Goal: Task Accomplishment & Management: Use online tool/utility

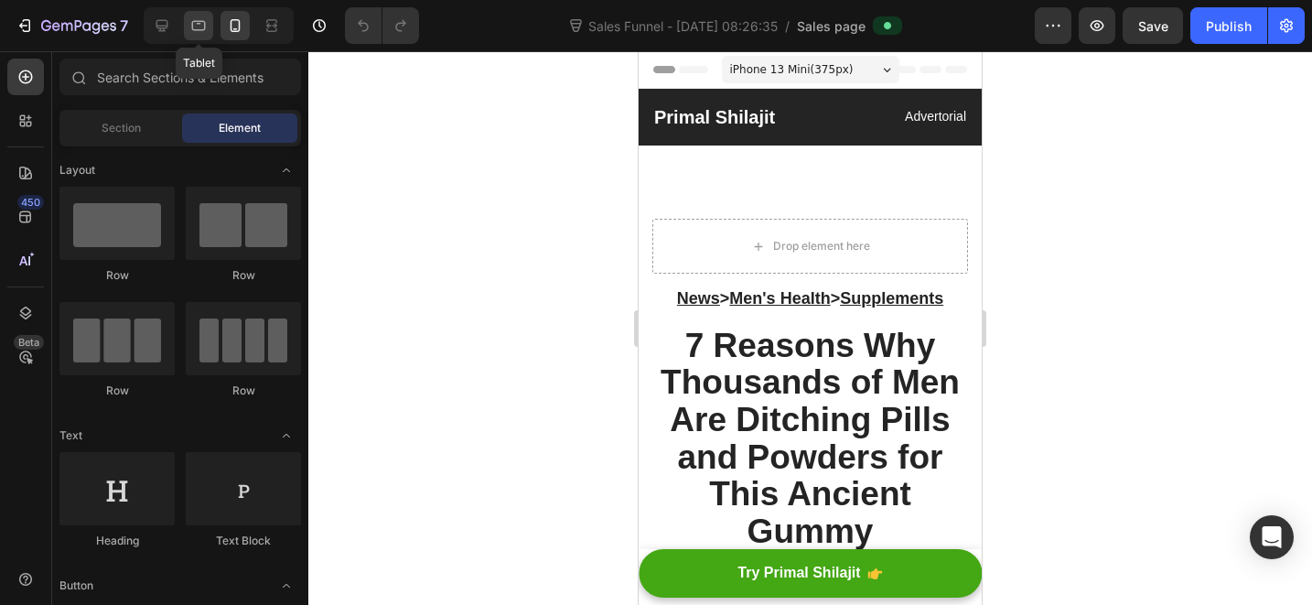
click at [208, 23] on icon at bounding box center [198, 25] width 18 height 18
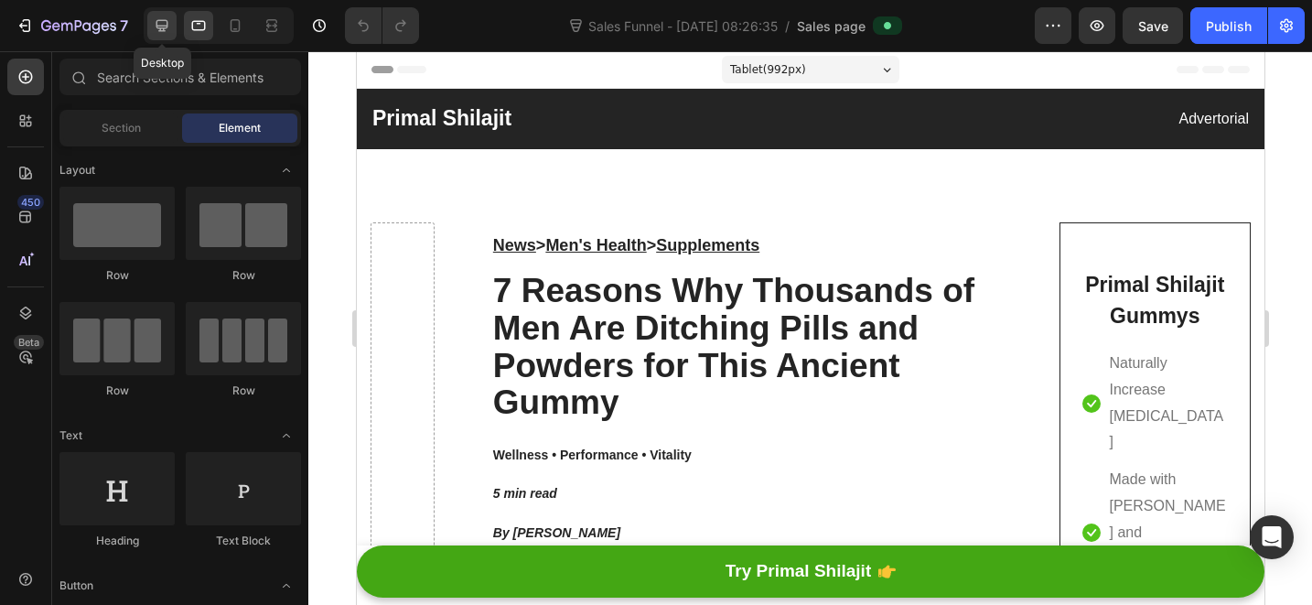
click at [160, 26] on icon at bounding box center [162, 26] width 12 height 12
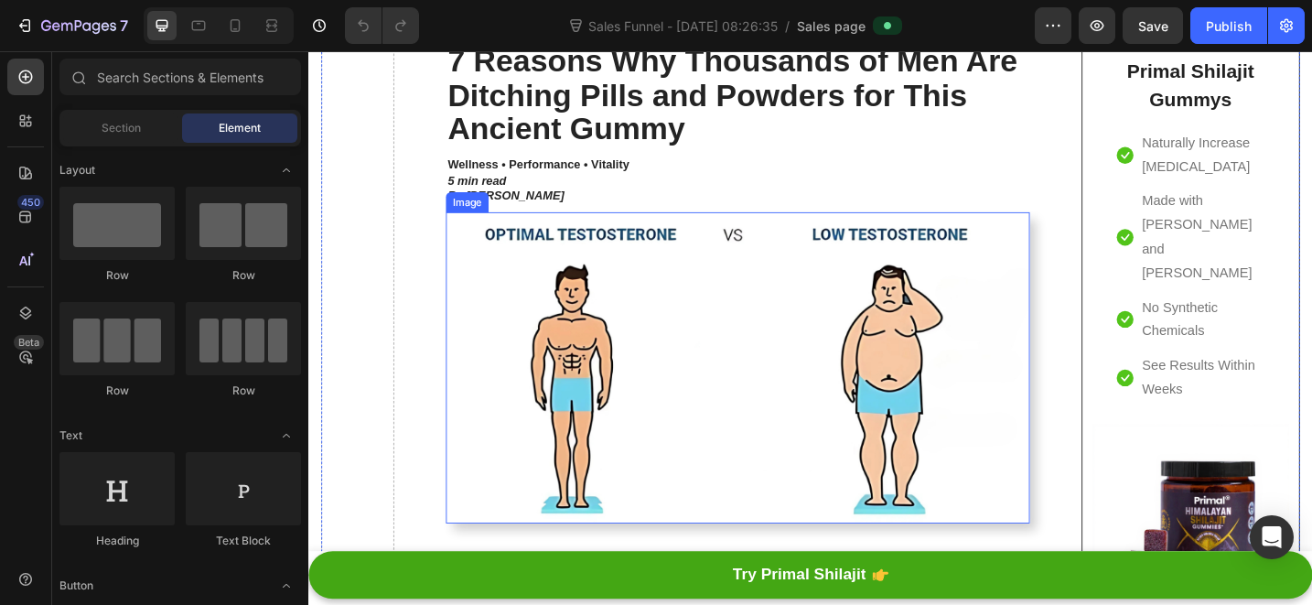
scroll to position [339, 0]
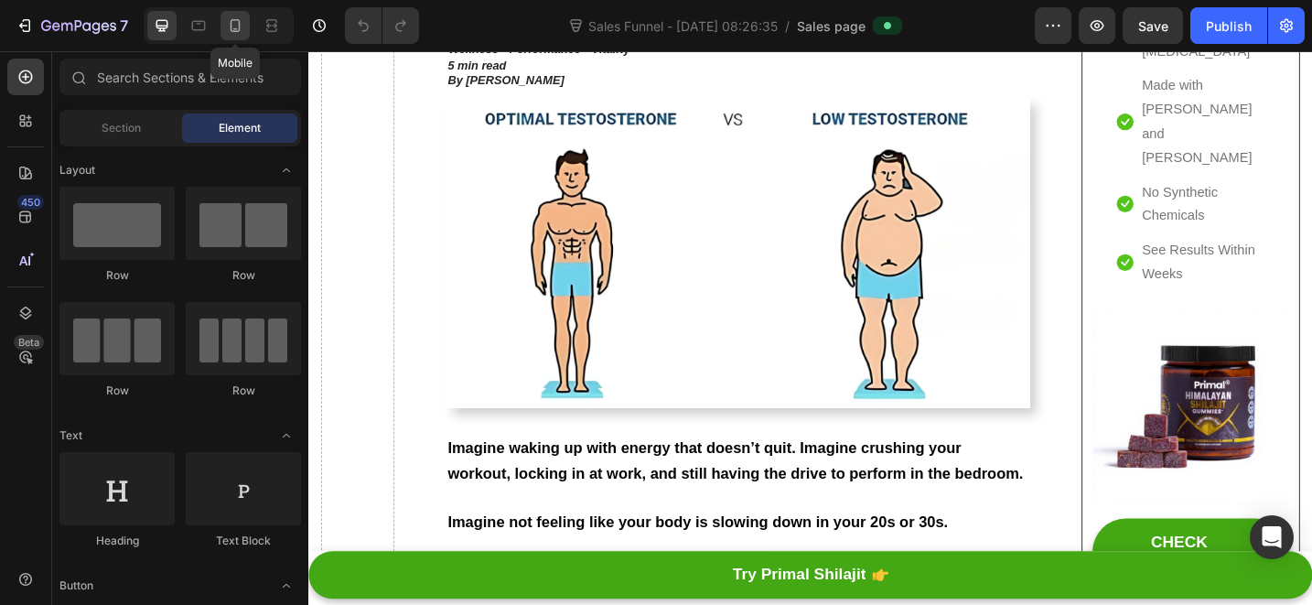
click at [234, 19] on icon at bounding box center [236, 25] width 10 height 13
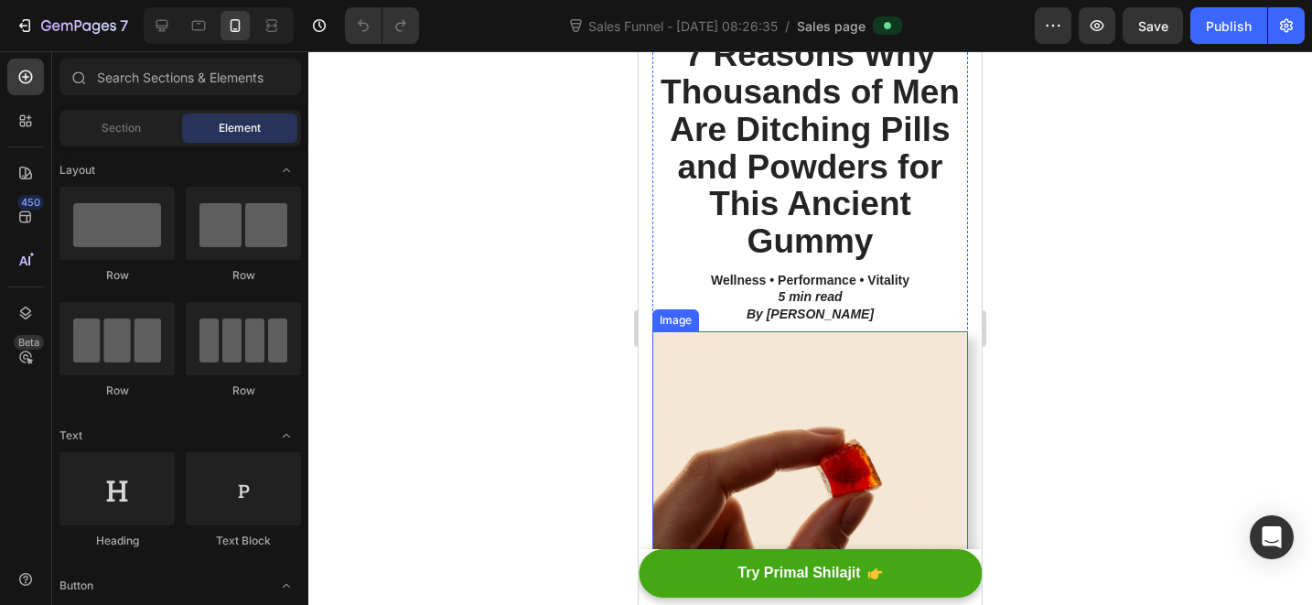
scroll to position [370, 0]
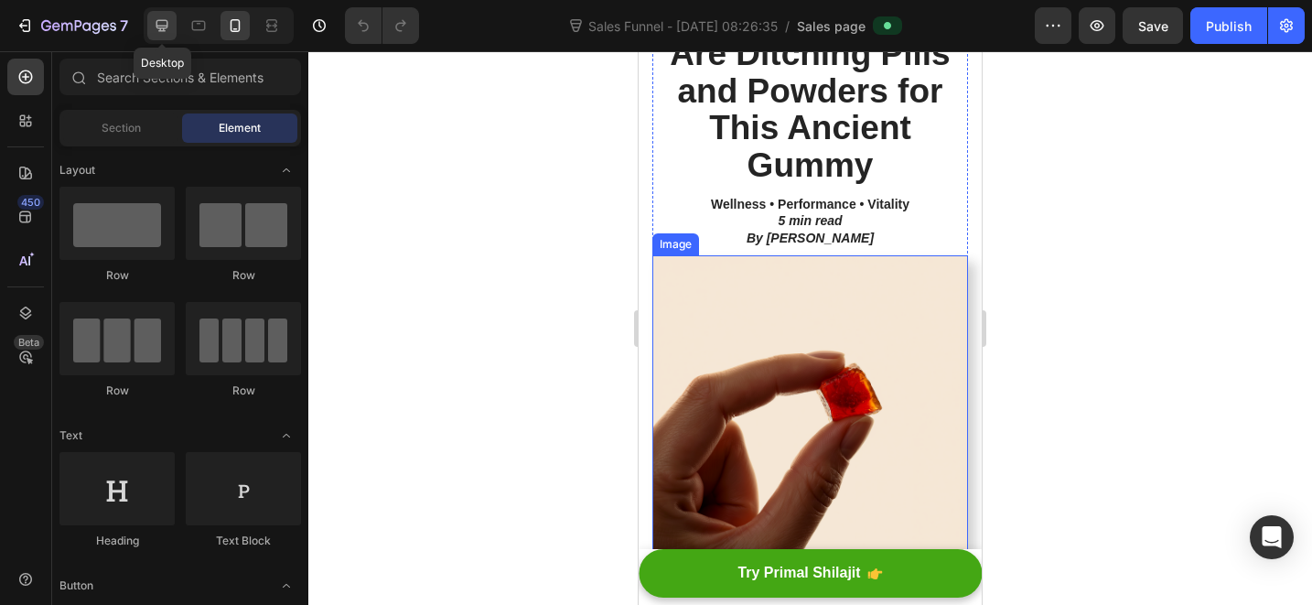
click at [174, 30] on div at bounding box center [161, 25] width 29 height 29
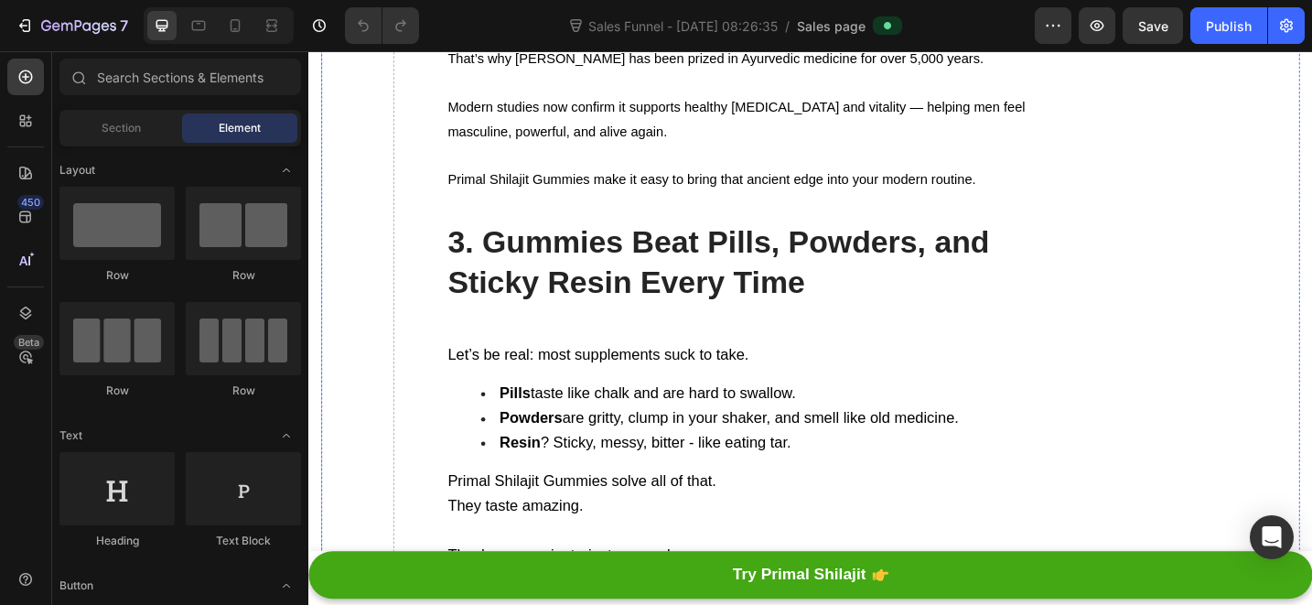
scroll to position [2062, 0]
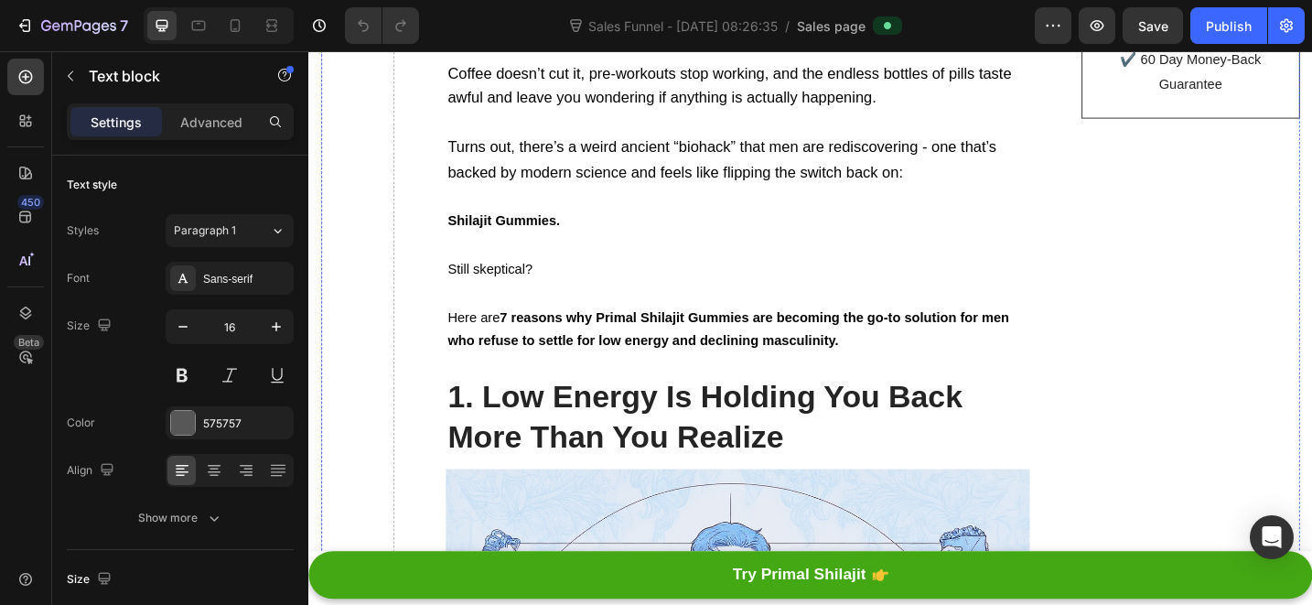
scroll to position [0, 0]
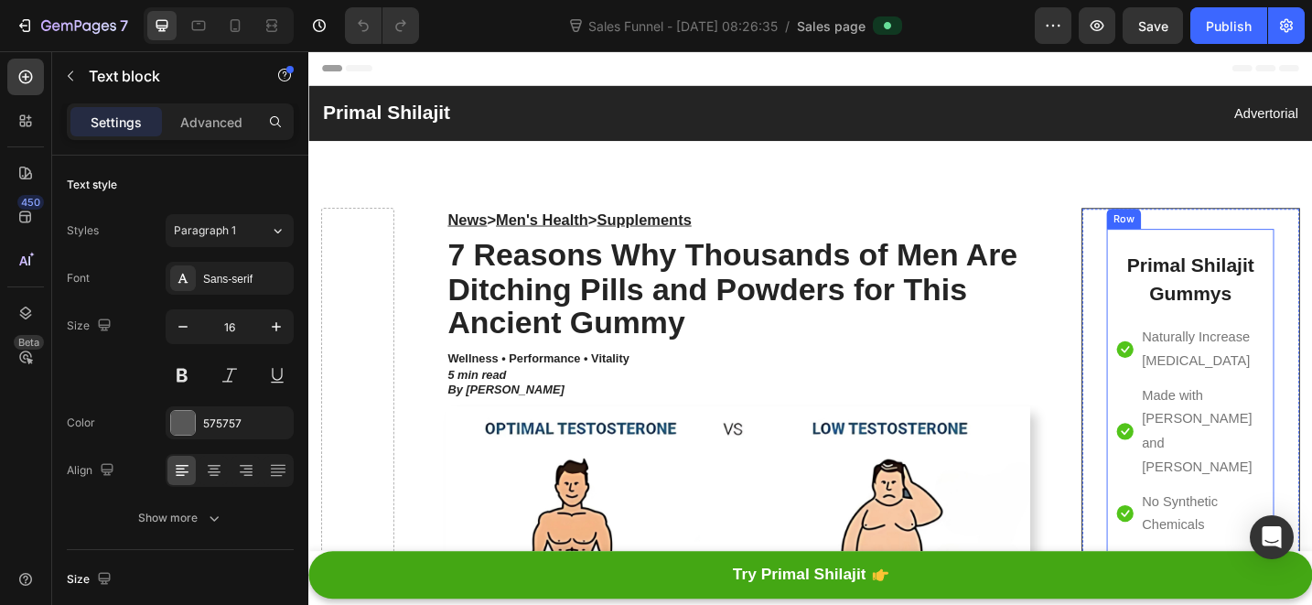
click at [1221, 247] on div "Primal Shilajit Gummys Heading Icon Naturally Increase [MEDICAL_DATA] Text bloc…" at bounding box center [1272, 457] width 183 height 425
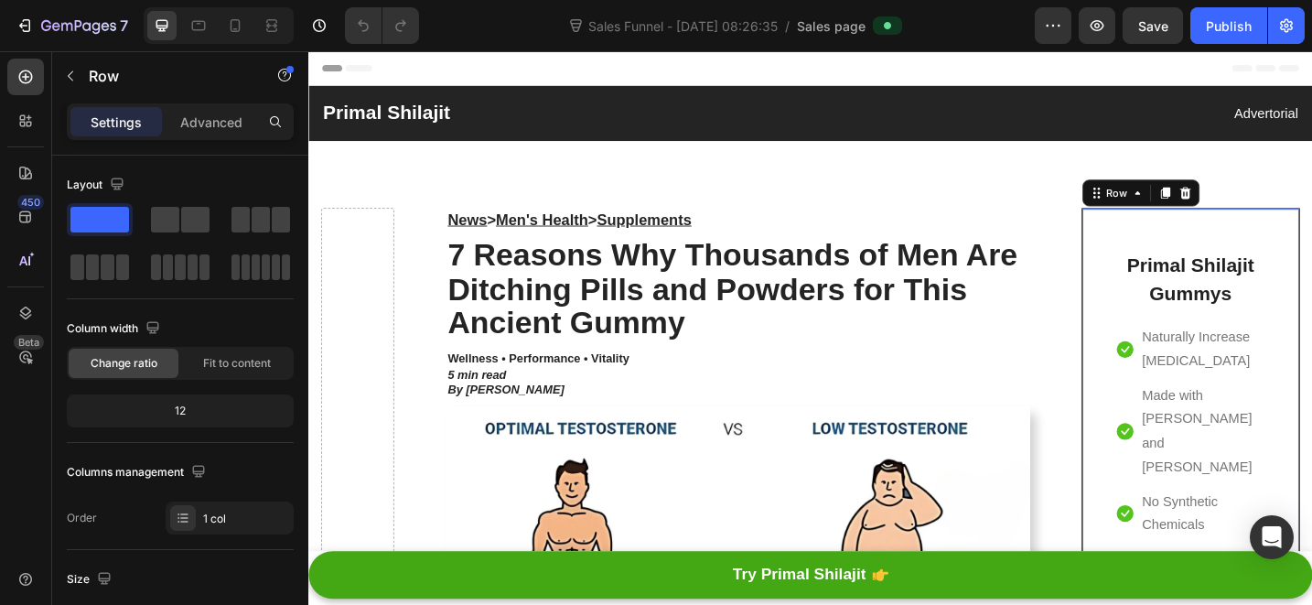
click at [1260, 208] on icon at bounding box center [1267, 206] width 15 height 15
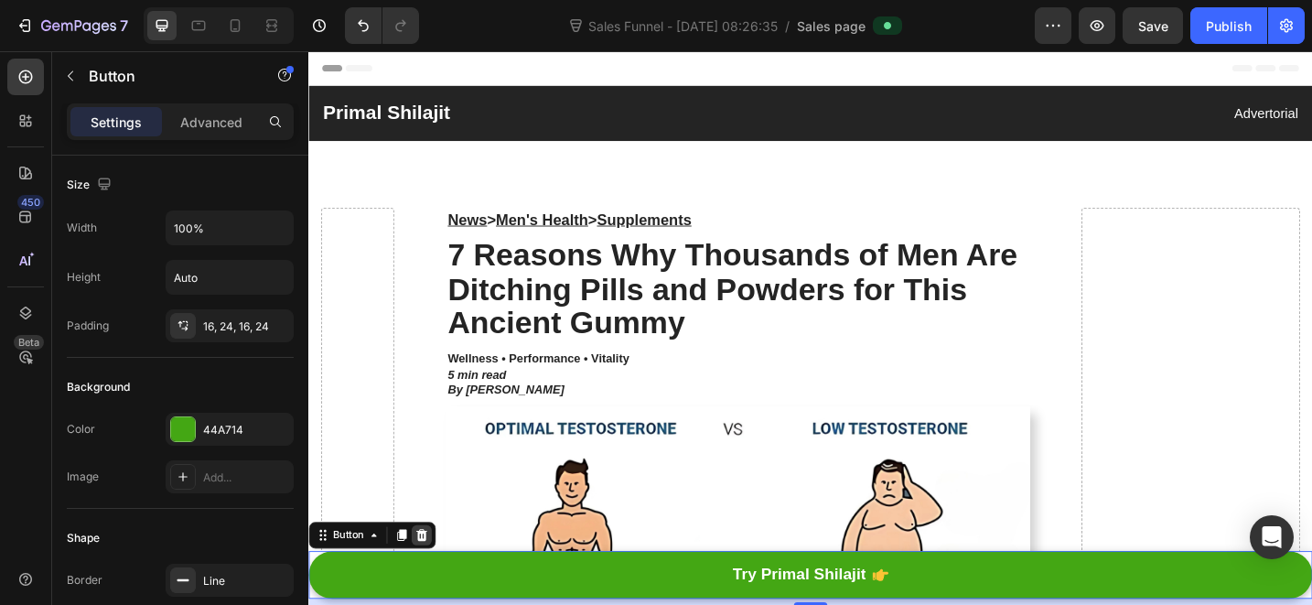
click at [438, 578] on icon at bounding box center [432, 580] width 15 height 15
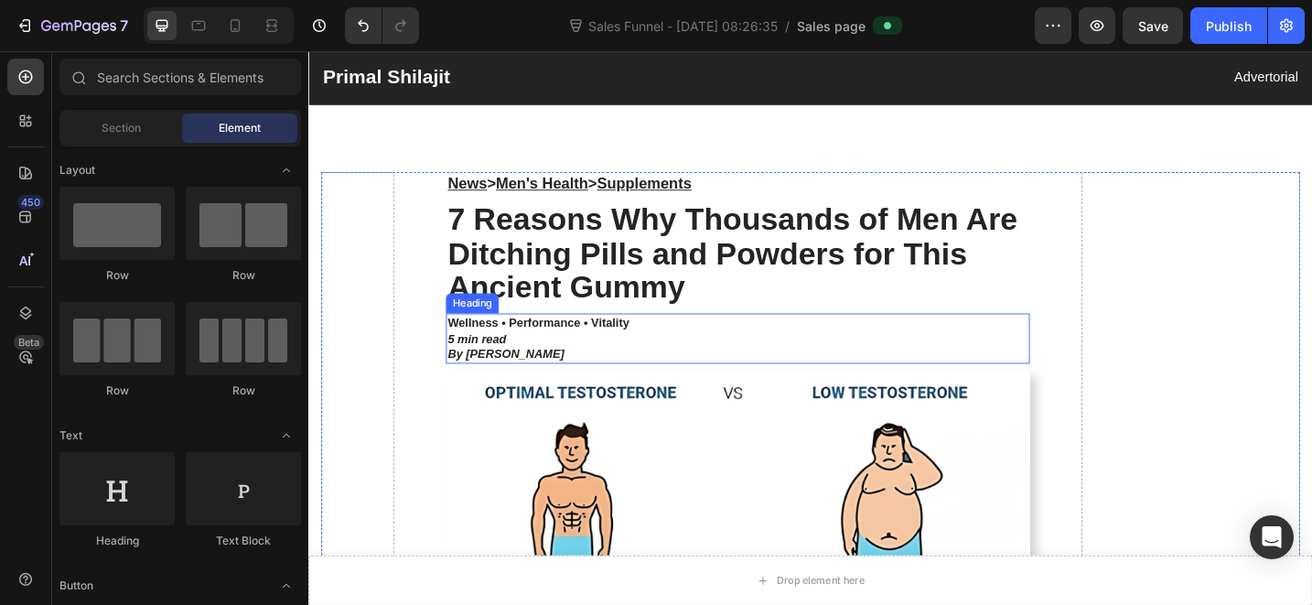
scroll to position [46, 0]
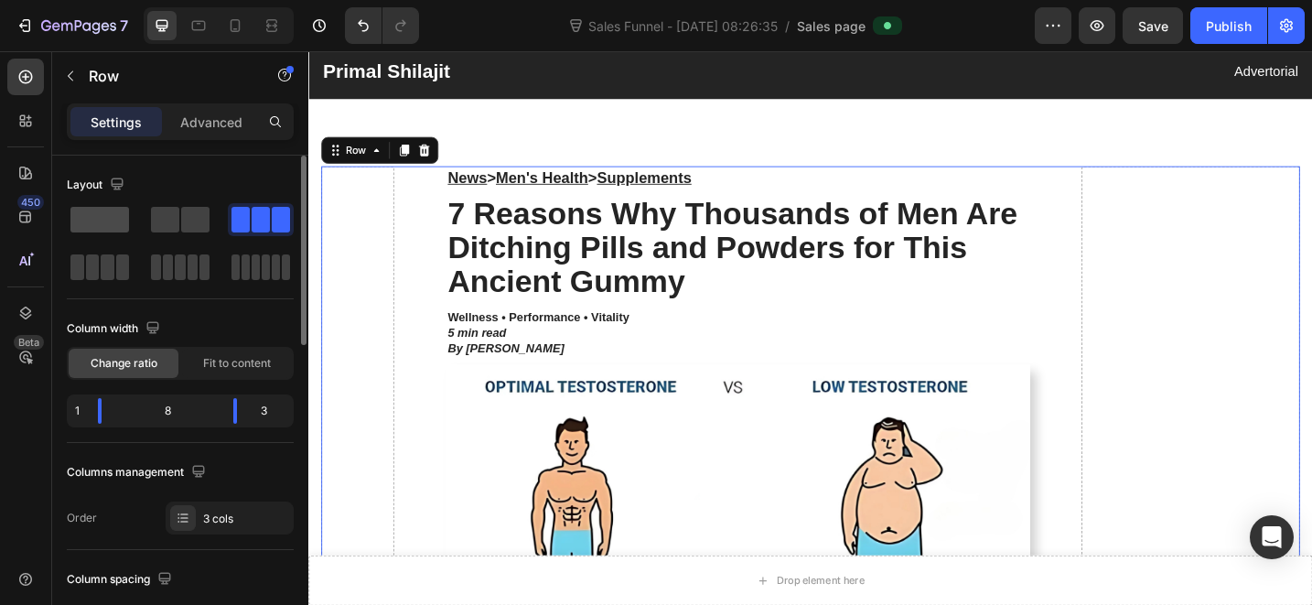
click at [107, 230] on span at bounding box center [99, 220] width 59 height 26
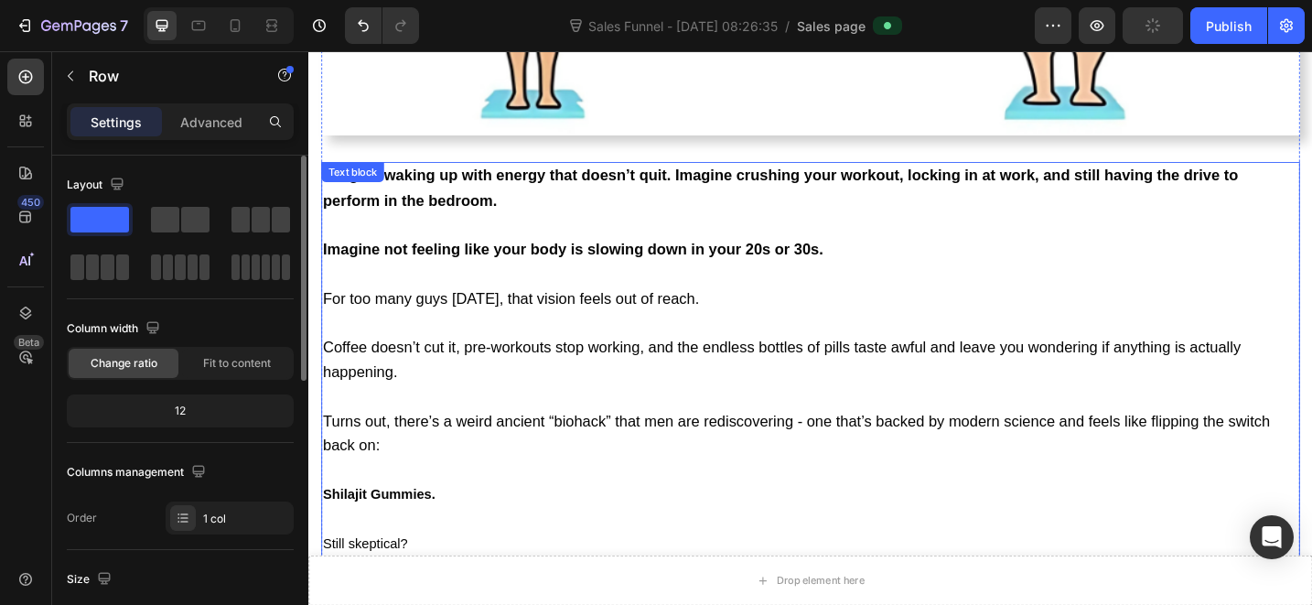
scroll to position [593, 0]
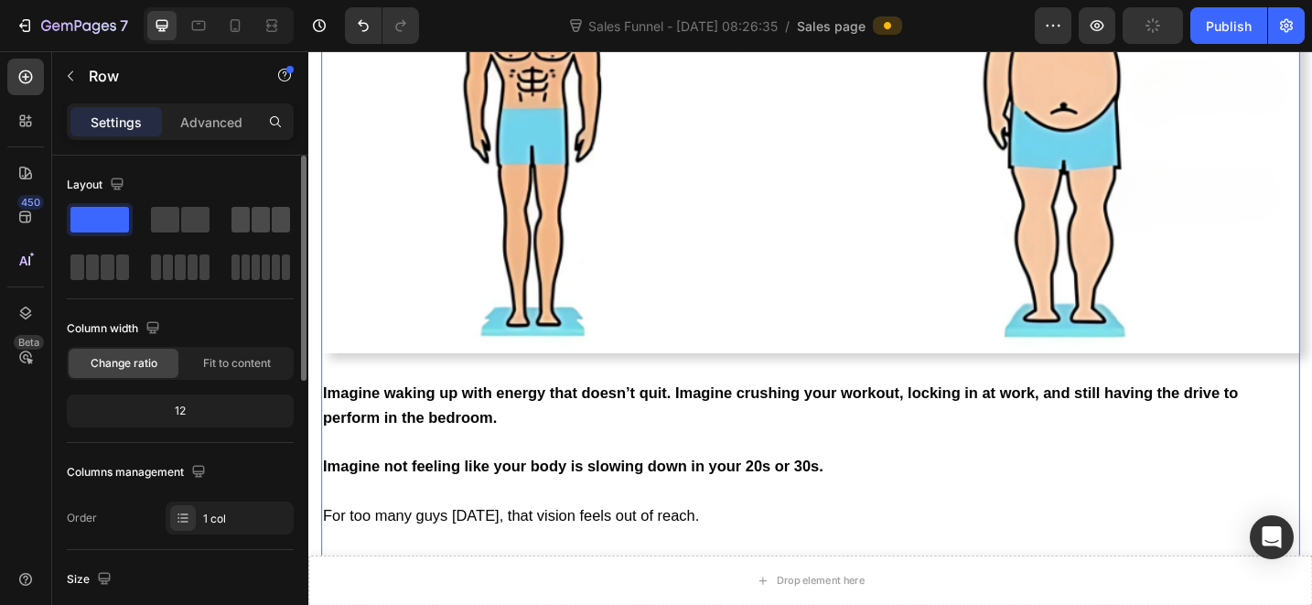
click at [256, 225] on span at bounding box center [261, 220] width 18 height 26
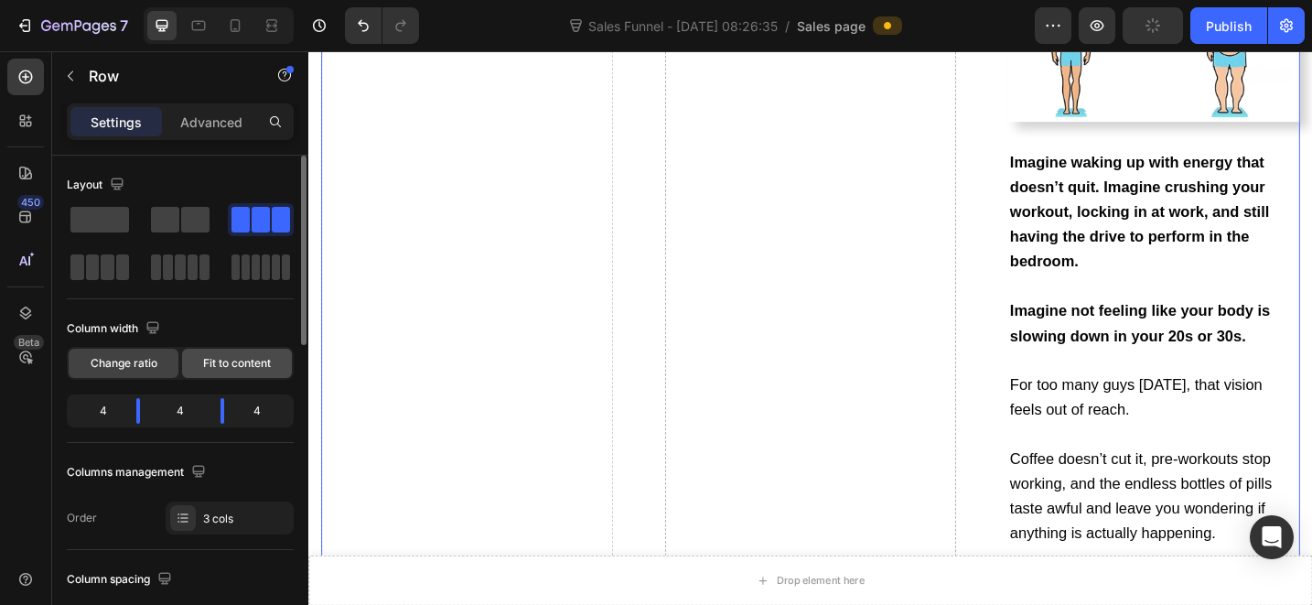
scroll to position [742, 0]
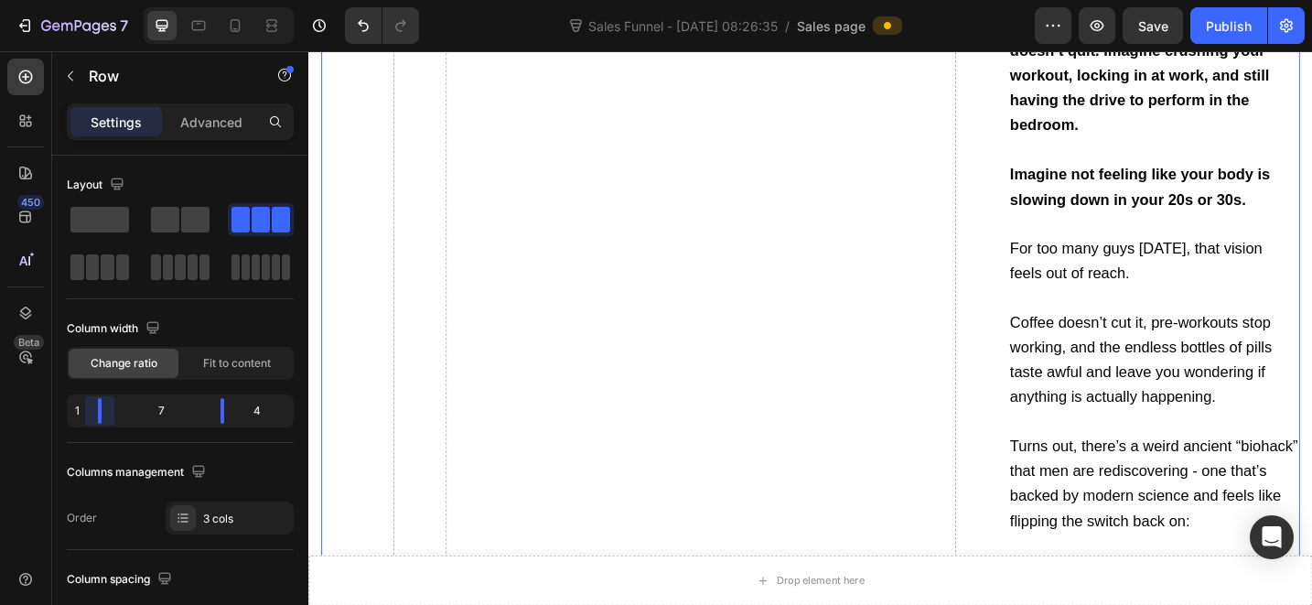
drag, startPoint x: 125, startPoint y: 401, endPoint x: 79, endPoint y: 404, distance: 46.8
click at [79, 0] on body "7 Sales Funnel - [DATE] 08:26:35 / Sales page Preview Save Publish 450 Beta Sec…" at bounding box center [656, 0] width 1312 height 0
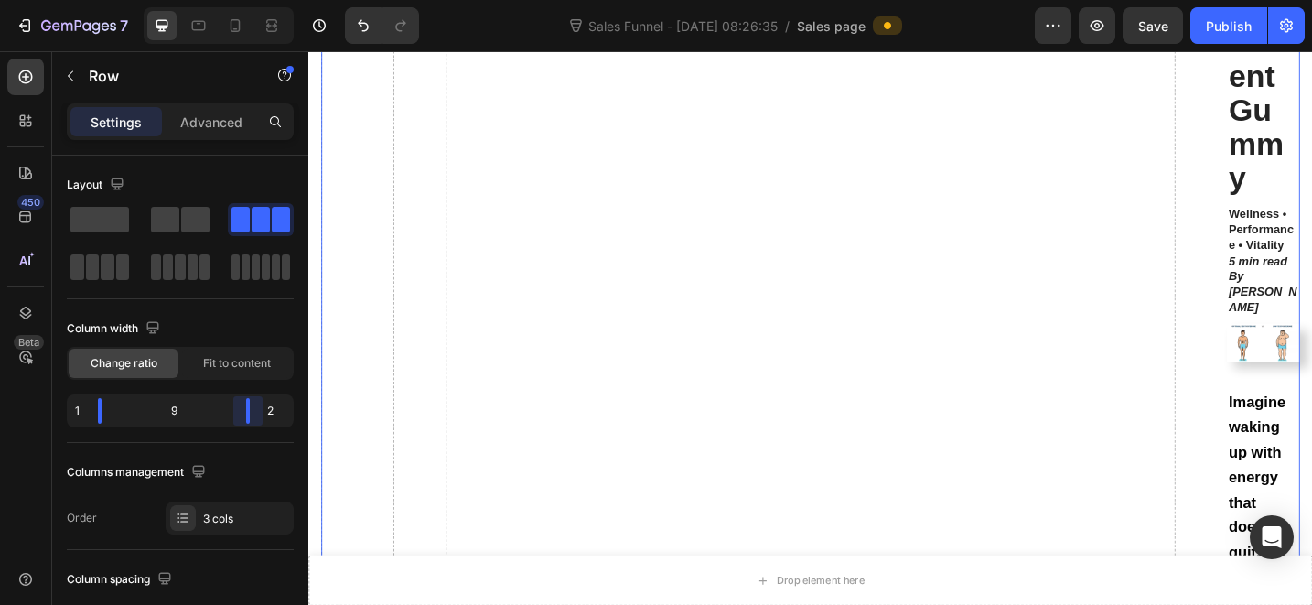
scroll to position [1548, 0]
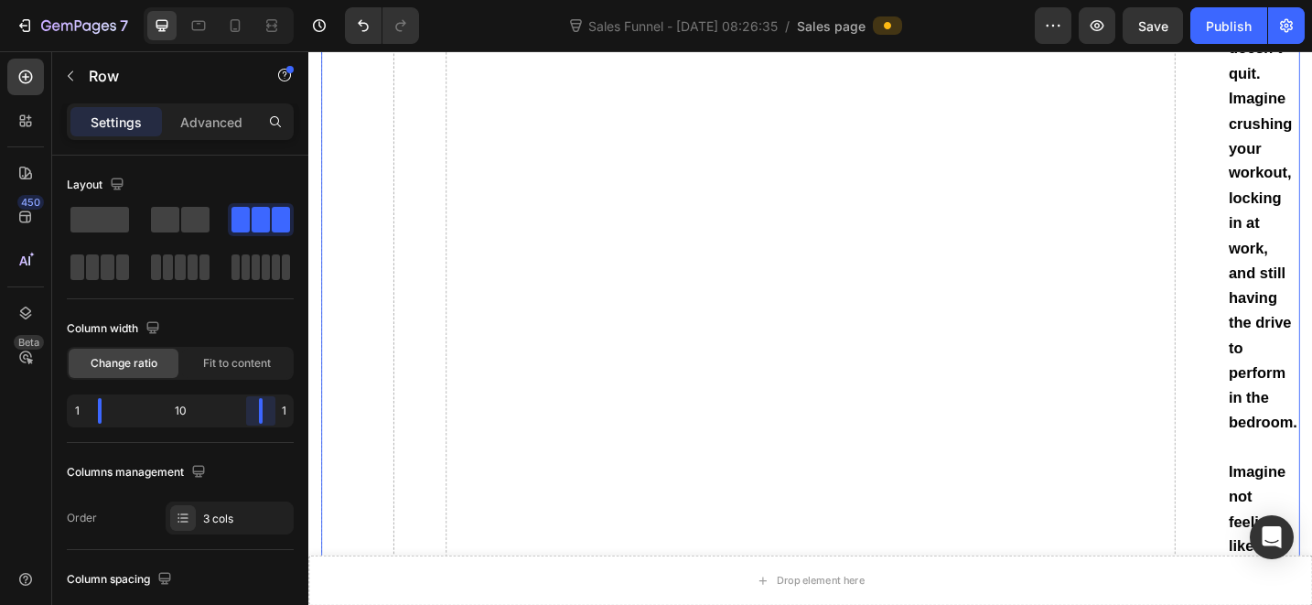
drag, startPoint x: 221, startPoint y: 411, endPoint x: 277, endPoint y: 418, distance: 57.2
click at [277, 0] on body "7 Sales Funnel - [DATE] 08:26:35 / Sales page Preview Save Publish 450 Beta Sec…" at bounding box center [656, 0] width 1312 height 0
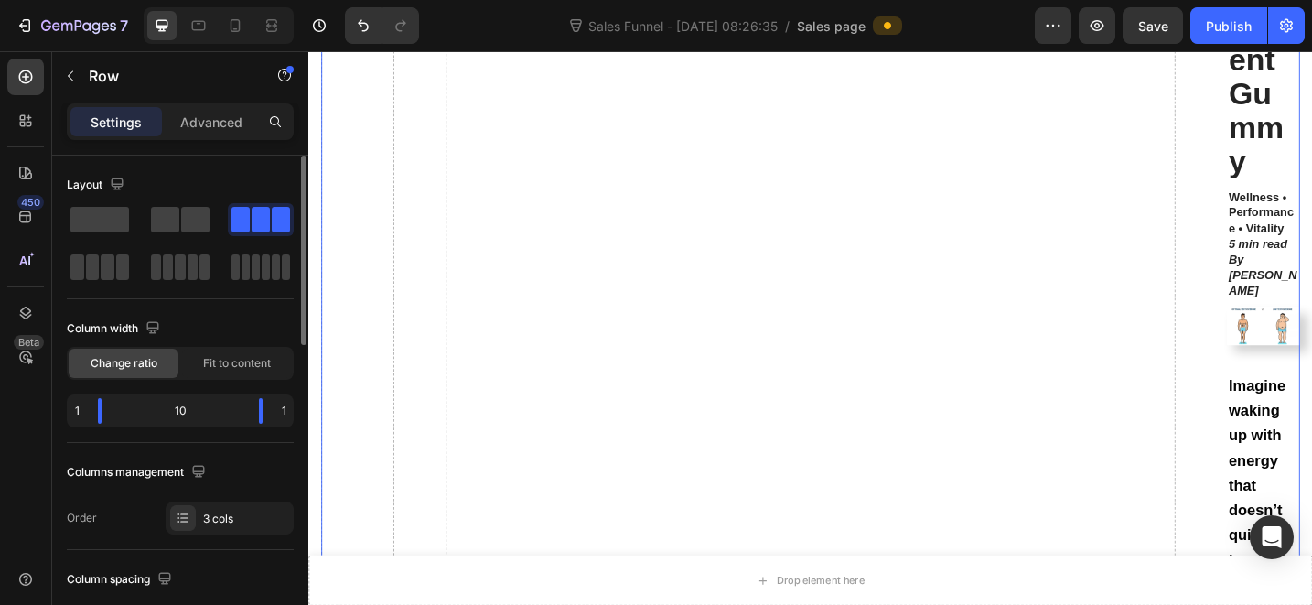
scroll to position [898, 0]
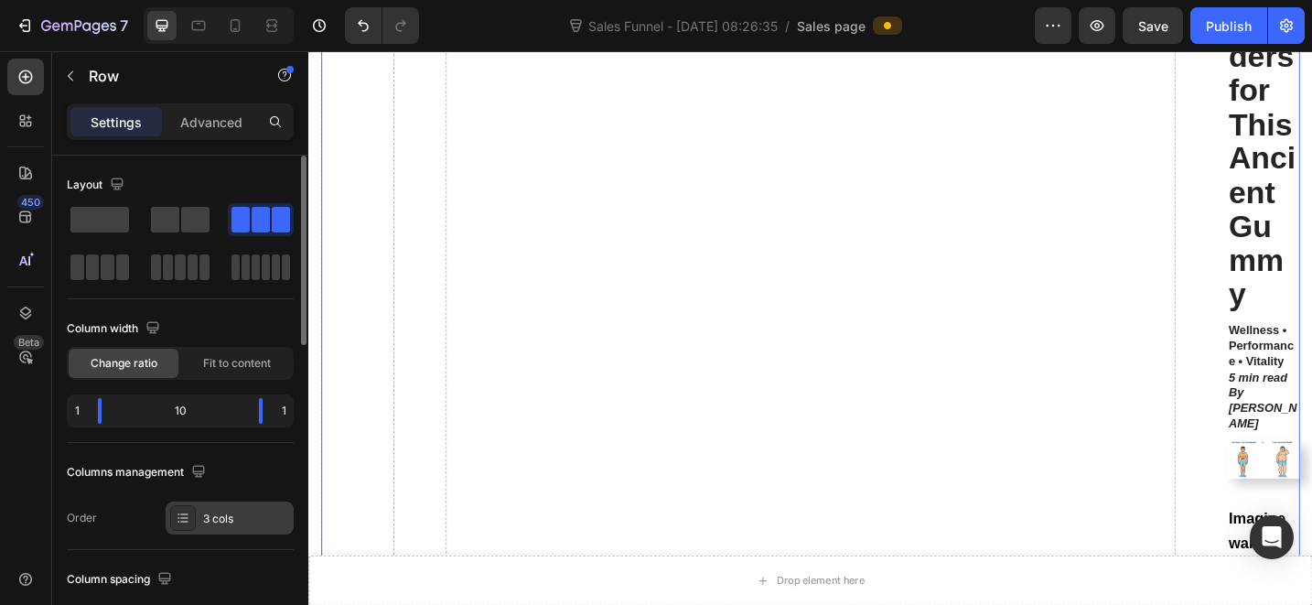
click at [238, 512] on div "3 cols" at bounding box center [246, 519] width 86 height 16
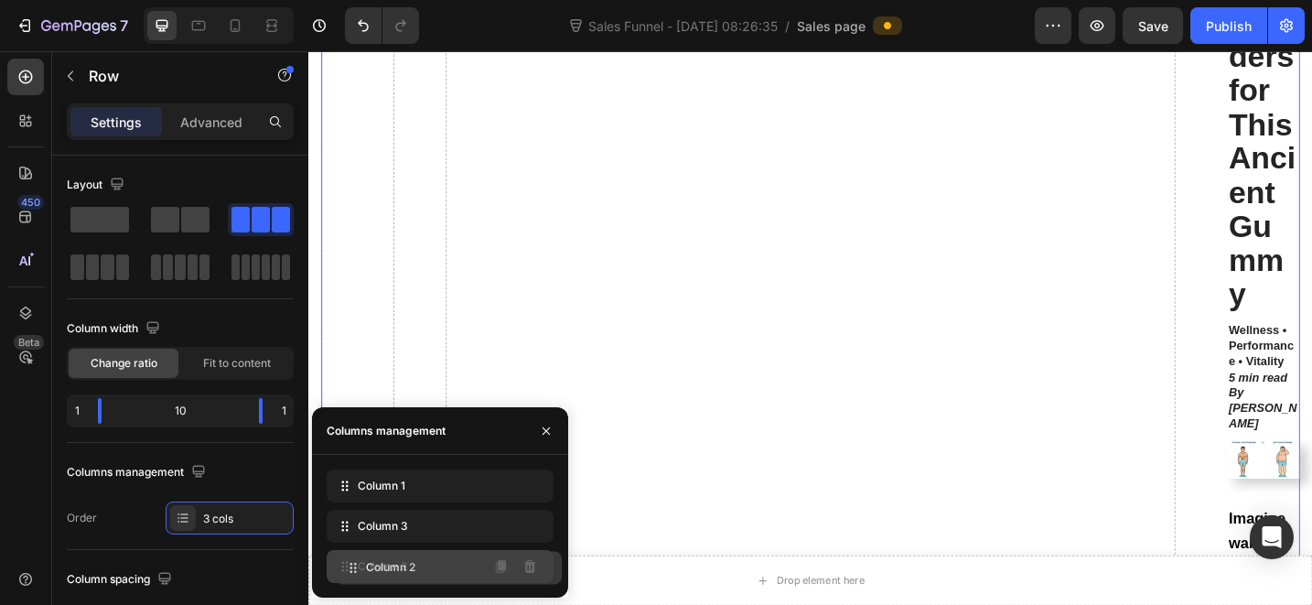
drag, startPoint x: 362, startPoint y: 531, endPoint x: 370, endPoint y: 555, distance: 25.8
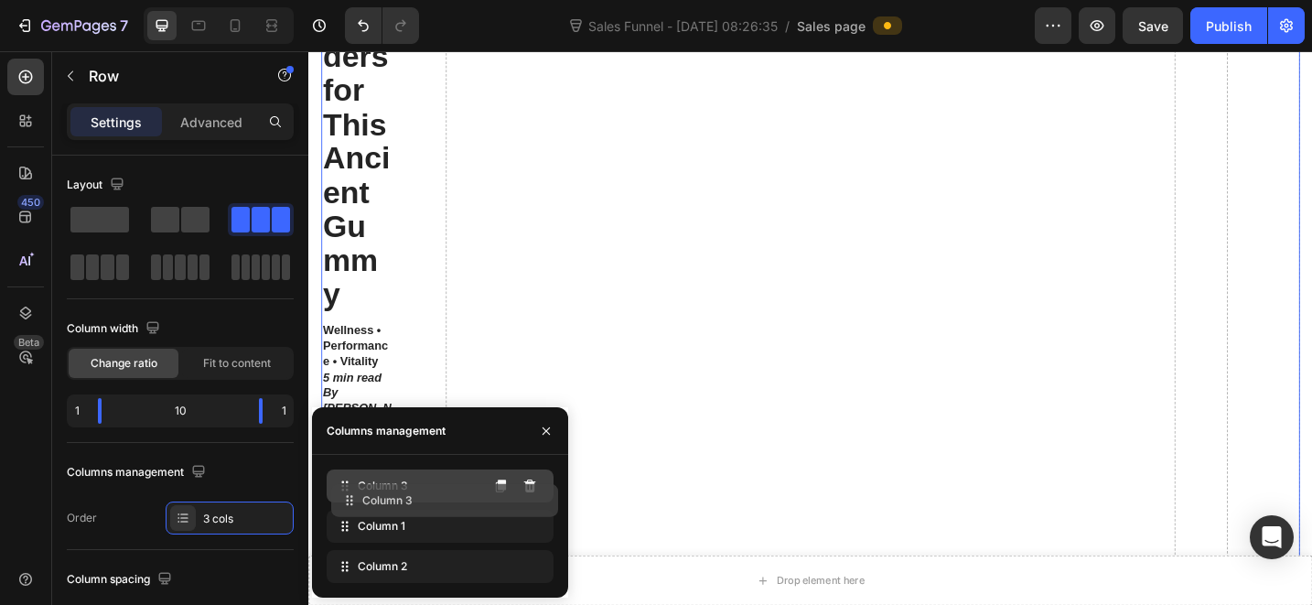
drag, startPoint x: 377, startPoint y: 527, endPoint x: 383, endPoint y: 492, distance: 35.4
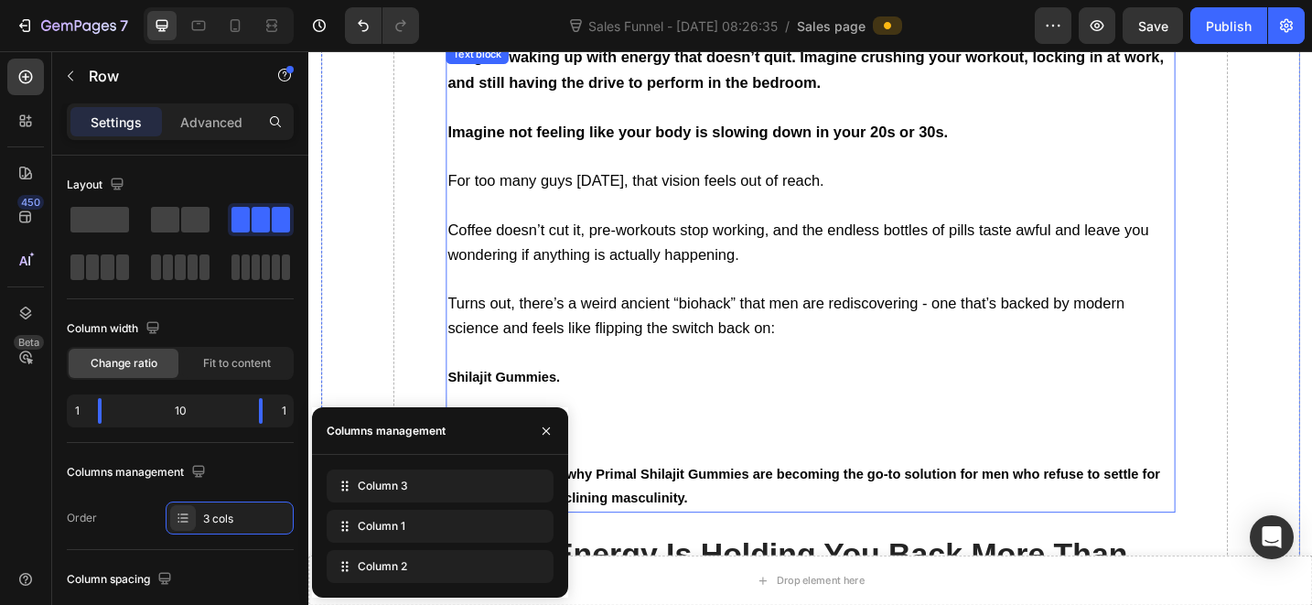
click at [765, 380] on p at bounding box center [857, 382] width 794 height 27
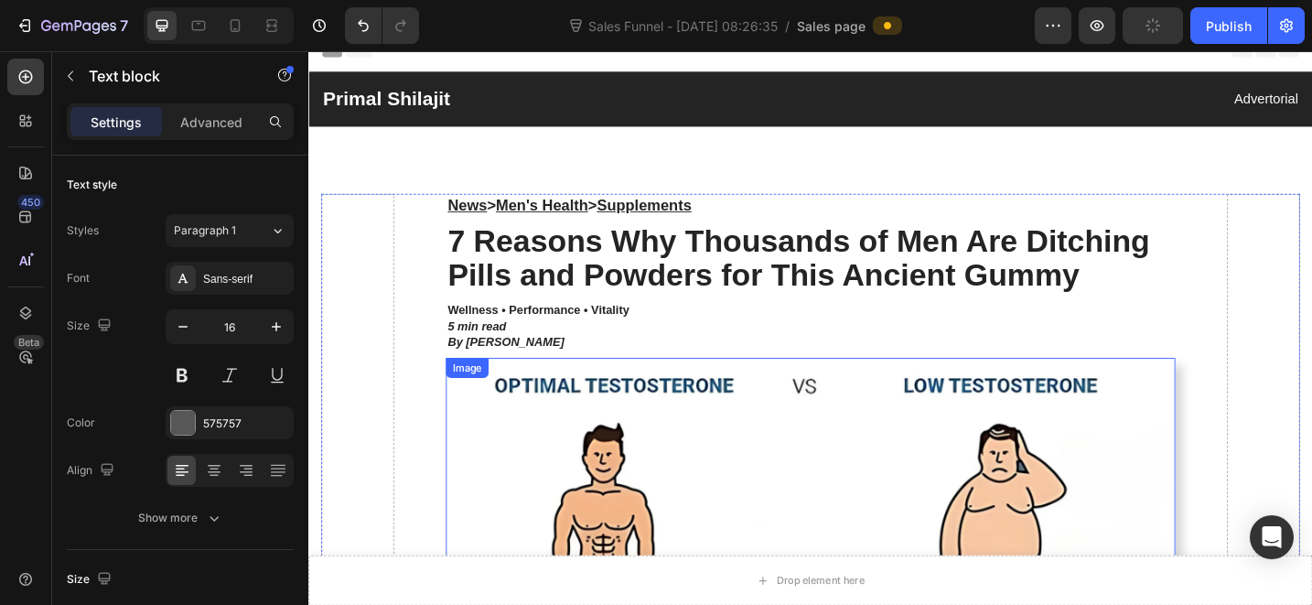
scroll to position [0, 0]
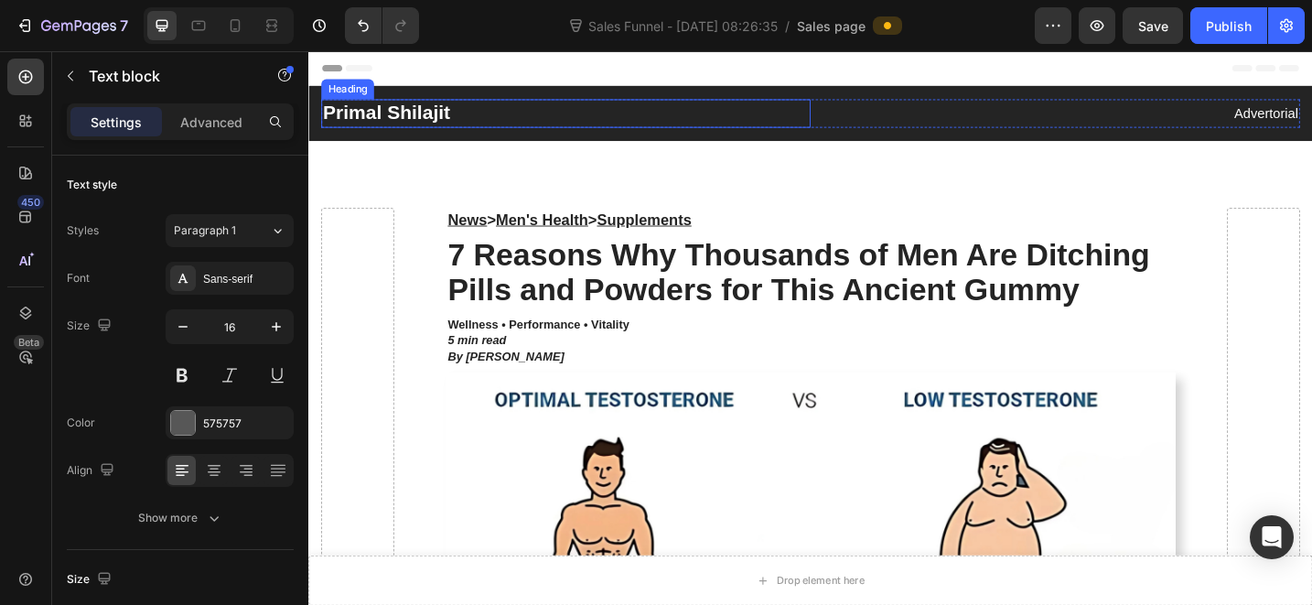
click at [444, 113] on h2 "Primal Shilajit" at bounding box center [589, 118] width 535 height 31
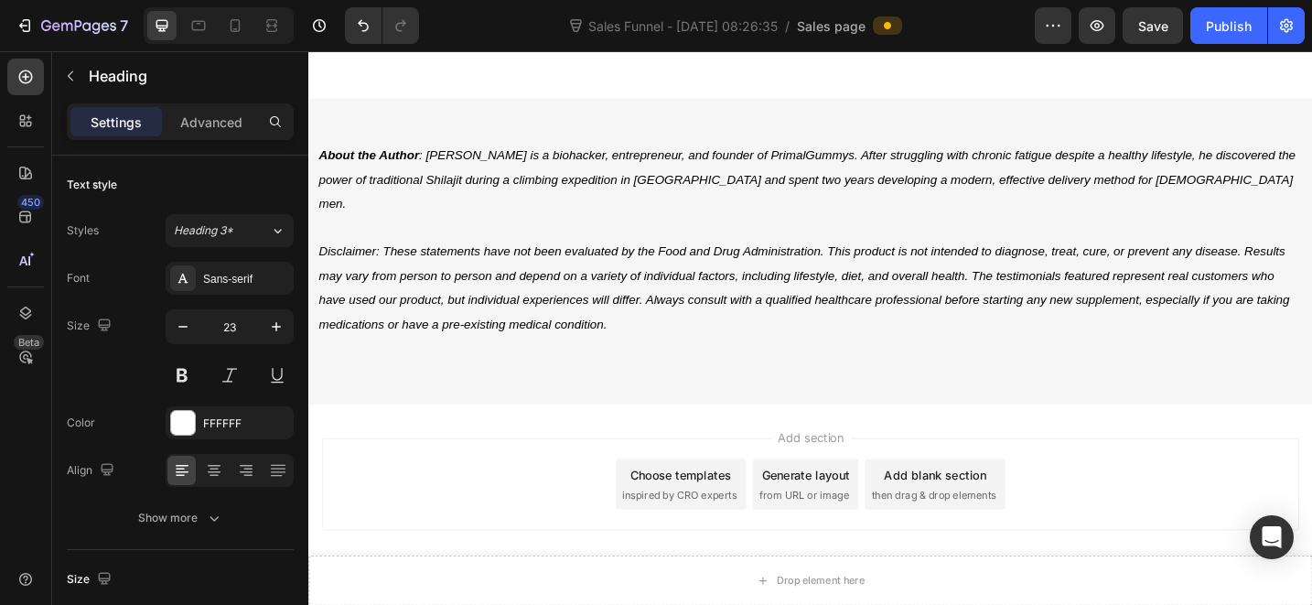
scroll to position [13451, 0]
click at [28, 125] on icon at bounding box center [29, 124] width 5 height 5
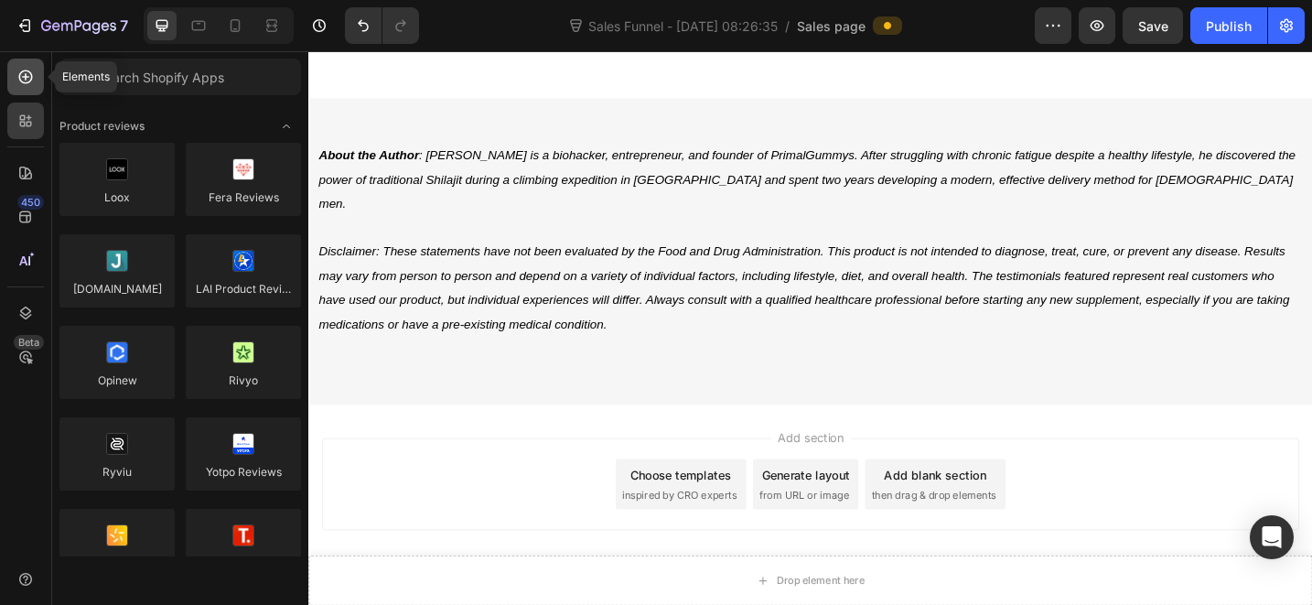
click at [20, 78] on icon at bounding box center [25, 77] width 18 height 18
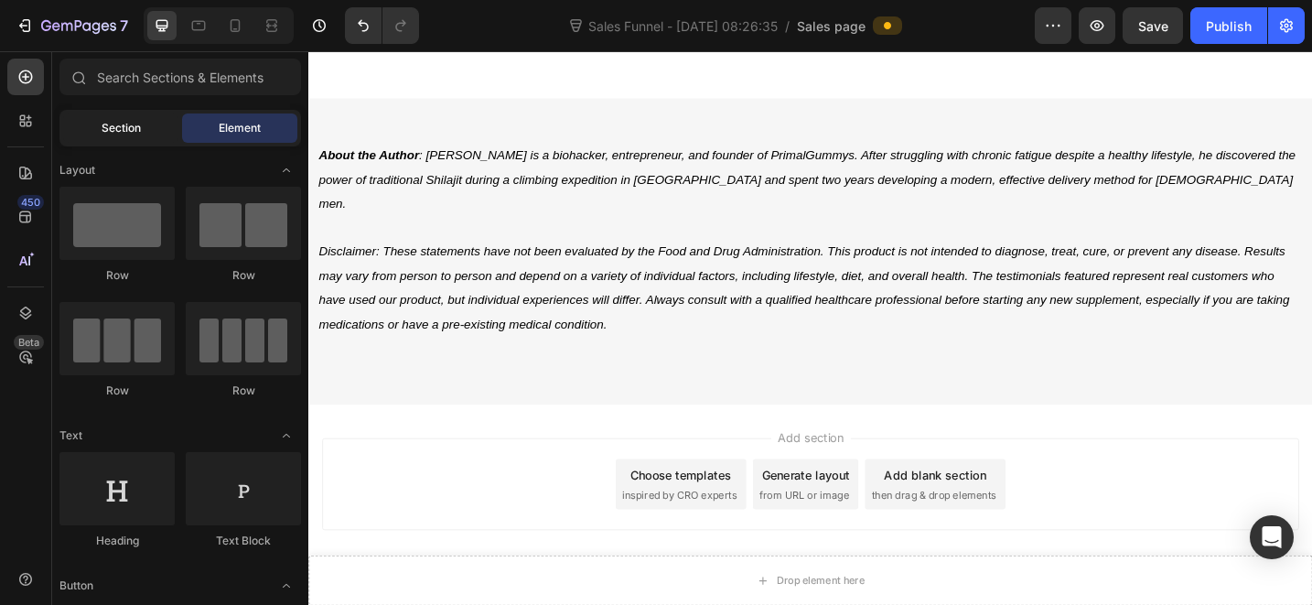
click at [147, 125] on div "Section" at bounding box center [120, 127] width 115 height 29
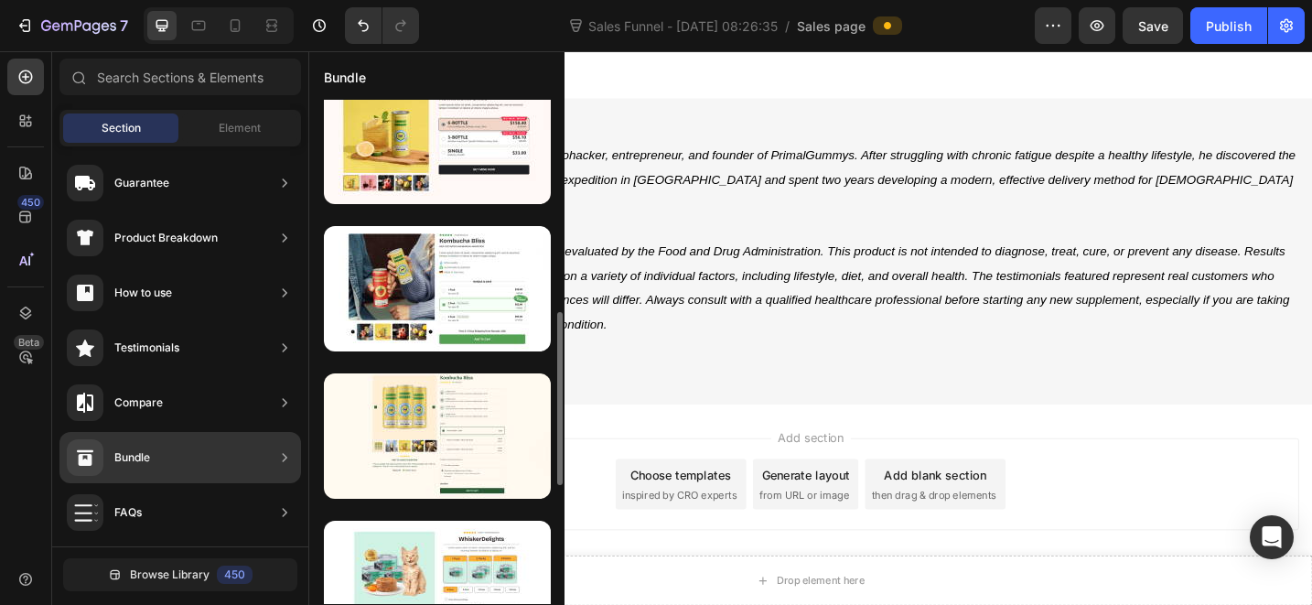
scroll to position [0, 0]
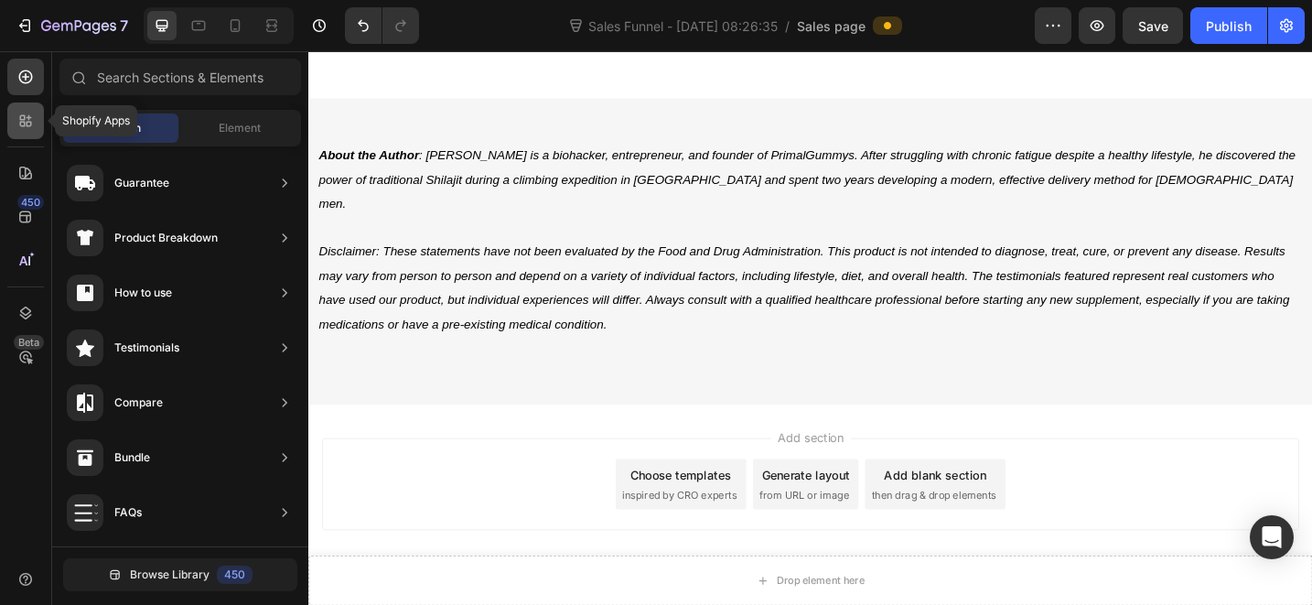
click at [22, 116] on icon at bounding box center [25, 121] width 18 height 18
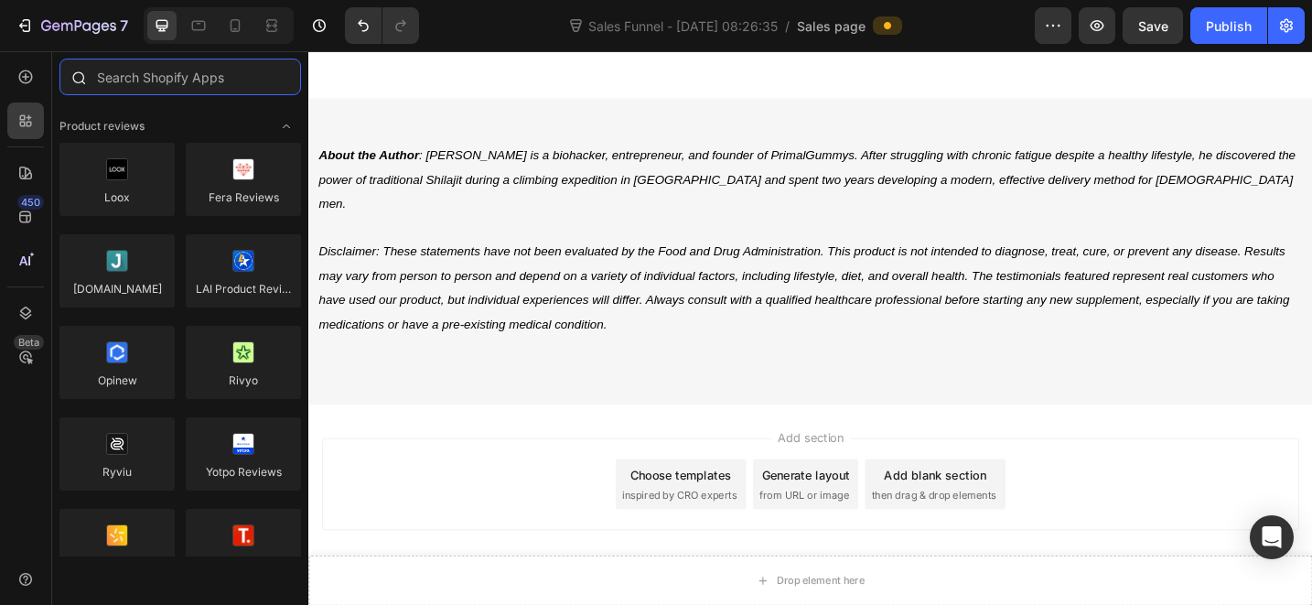
click at [147, 81] on input "text" at bounding box center [180, 77] width 242 height 37
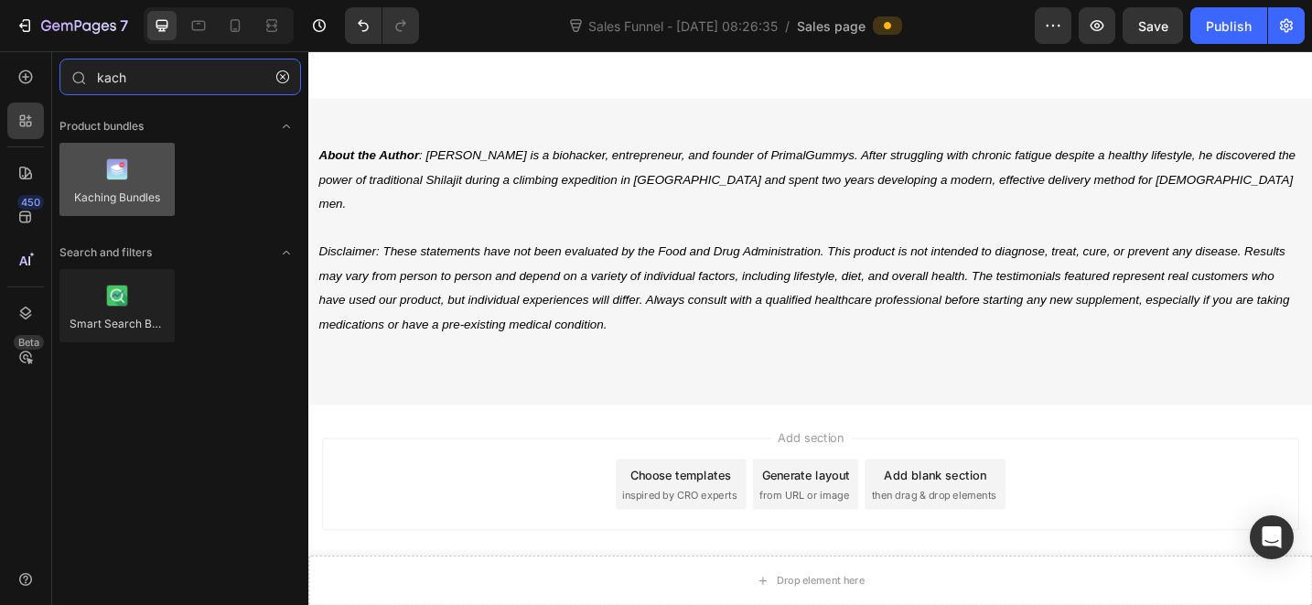
type input "kach"
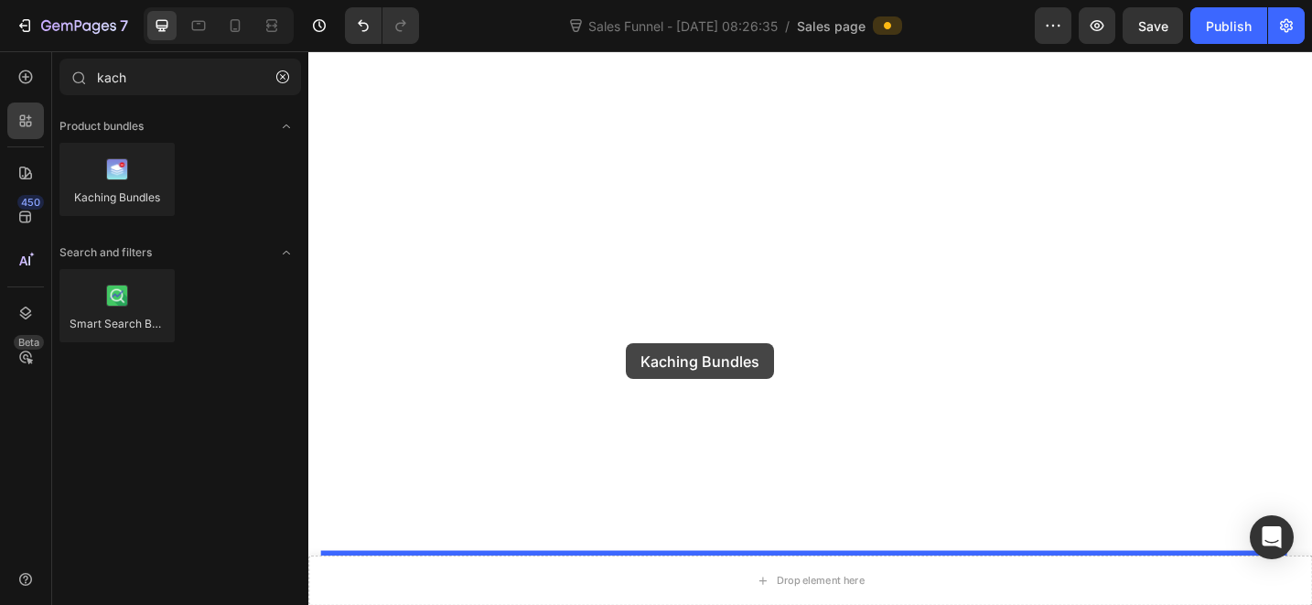
drag, startPoint x: 419, startPoint y: 204, endPoint x: 656, endPoint y: 371, distance: 289.6
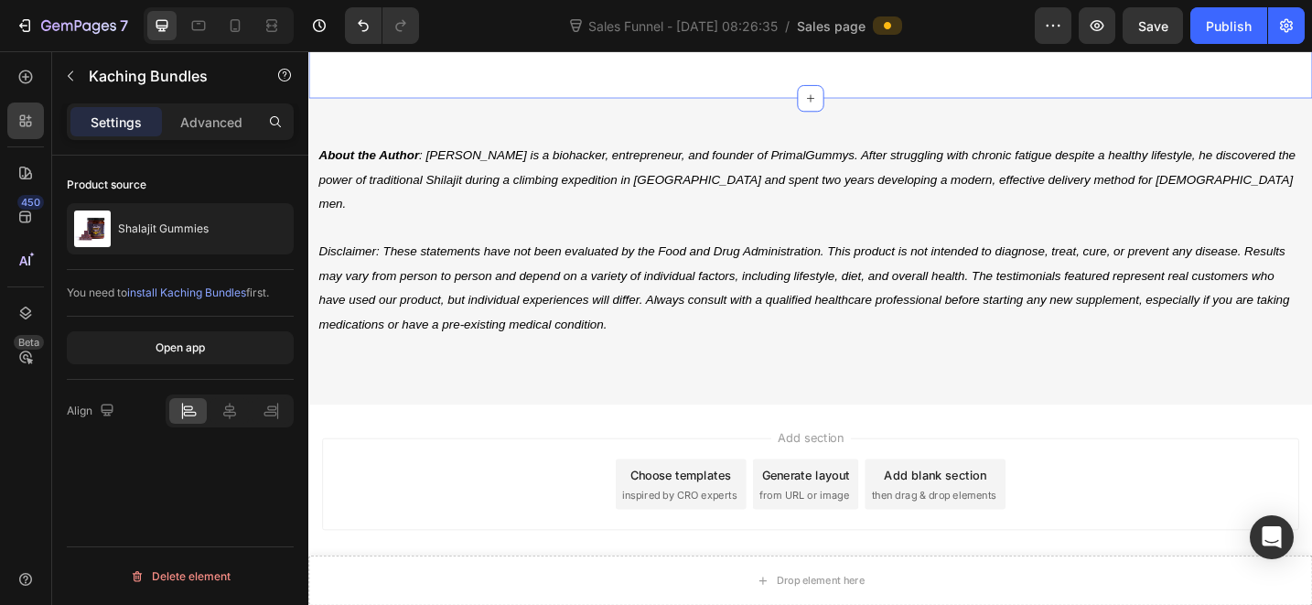
scroll to position [13502, 0]
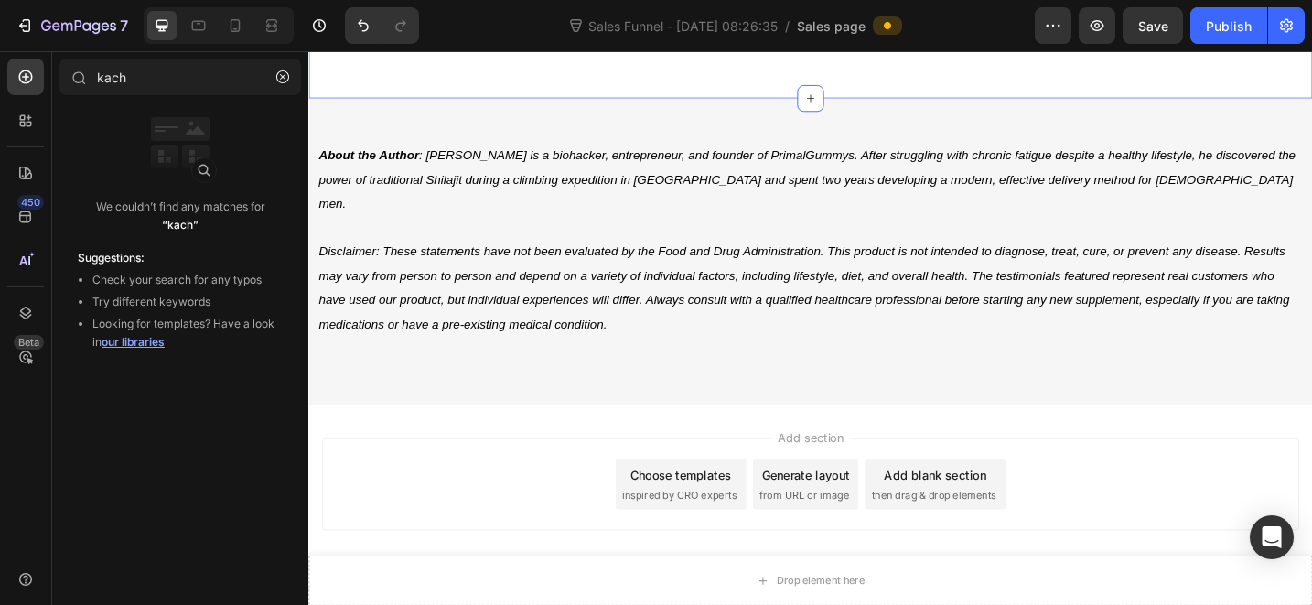
click at [498, 102] on div "Drop element here Drop element here Row Product Section 4 You can create reusab…" at bounding box center [857, 1] width 1098 height 201
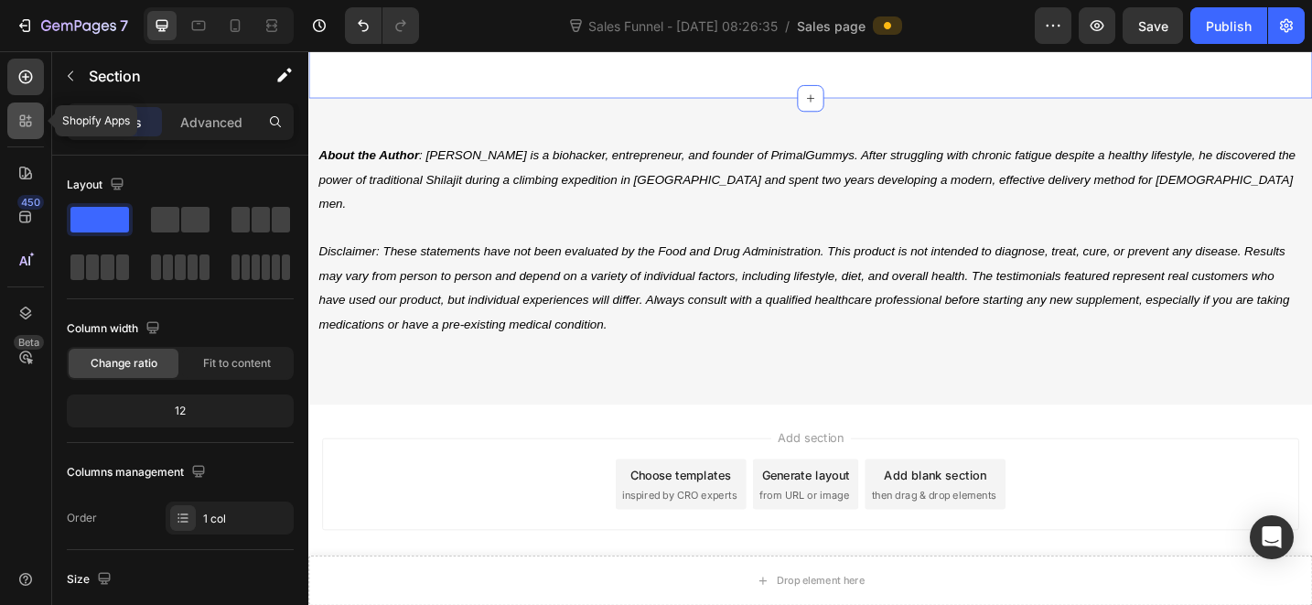
click at [38, 124] on div at bounding box center [25, 120] width 37 height 37
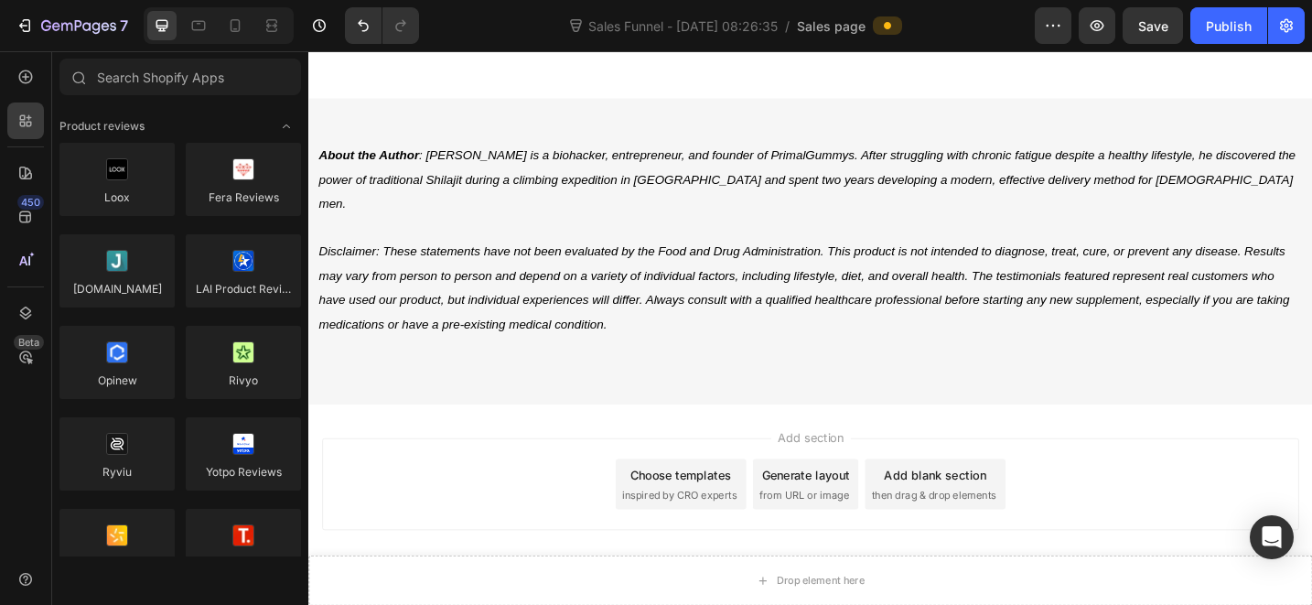
click at [48, 66] on div "450 Beta" at bounding box center [26, 328] width 52 height 554
click at [31, 79] on icon at bounding box center [26, 77] width 14 height 14
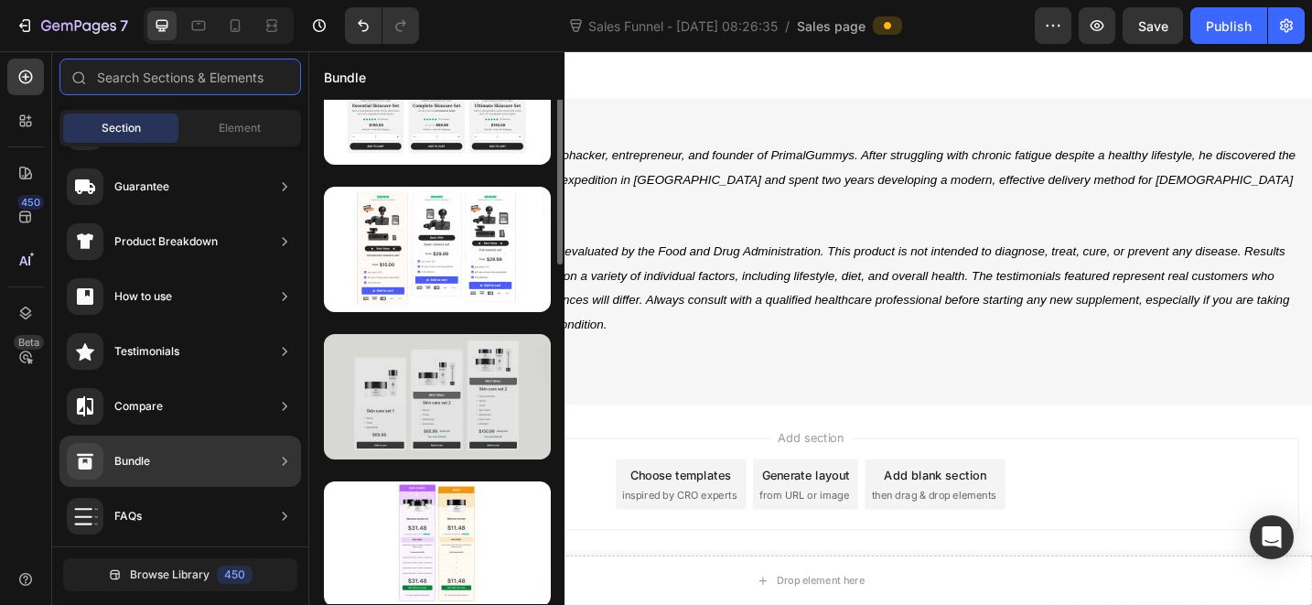
scroll to position [0, 0]
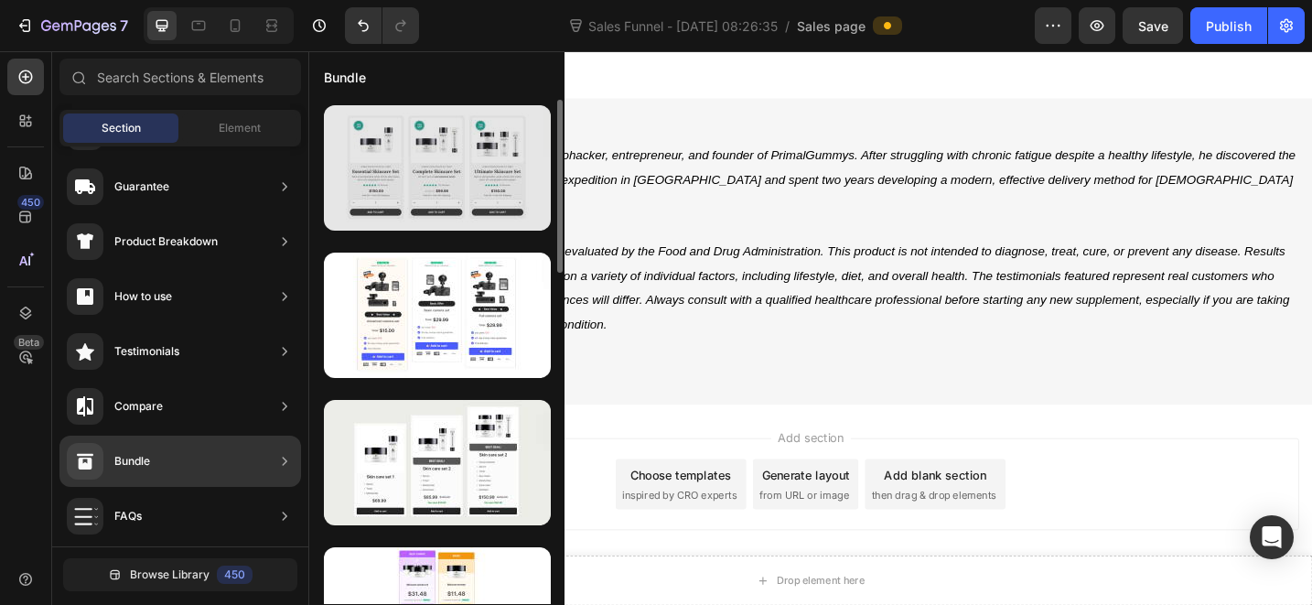
click at [489, 161] on div at bounding box center [437, 167] width 227 height 125
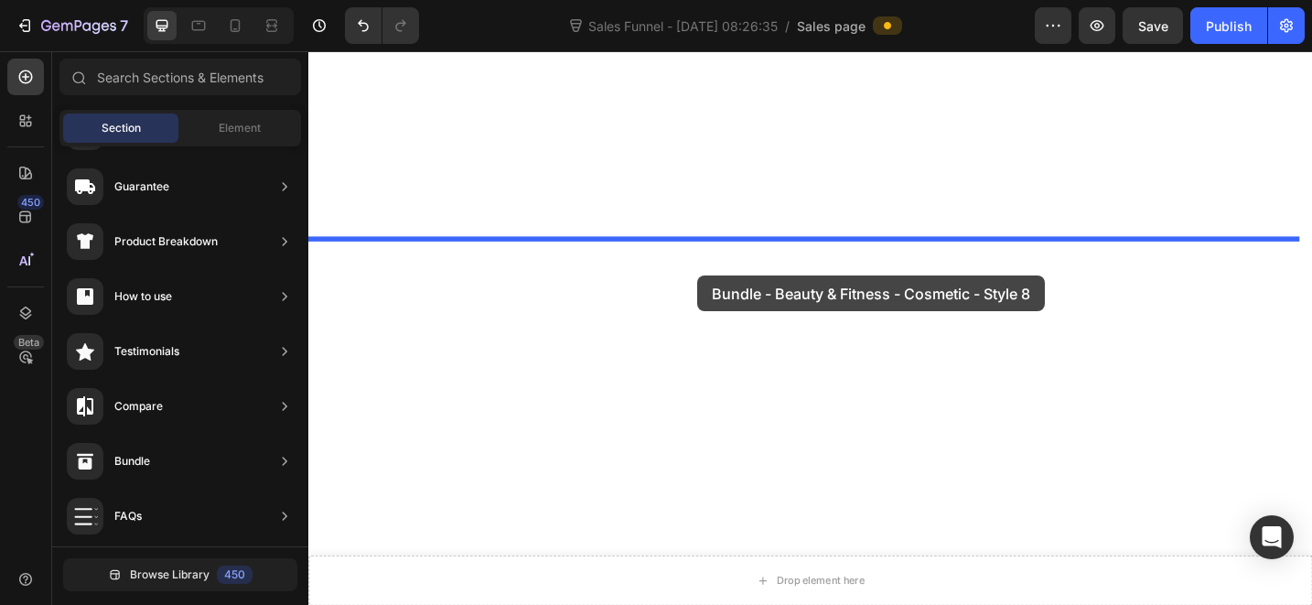
drag, startPoint x: 759, startPoint y: 213, endPoint x: 734, endPoint y: 296, distance: 86.9
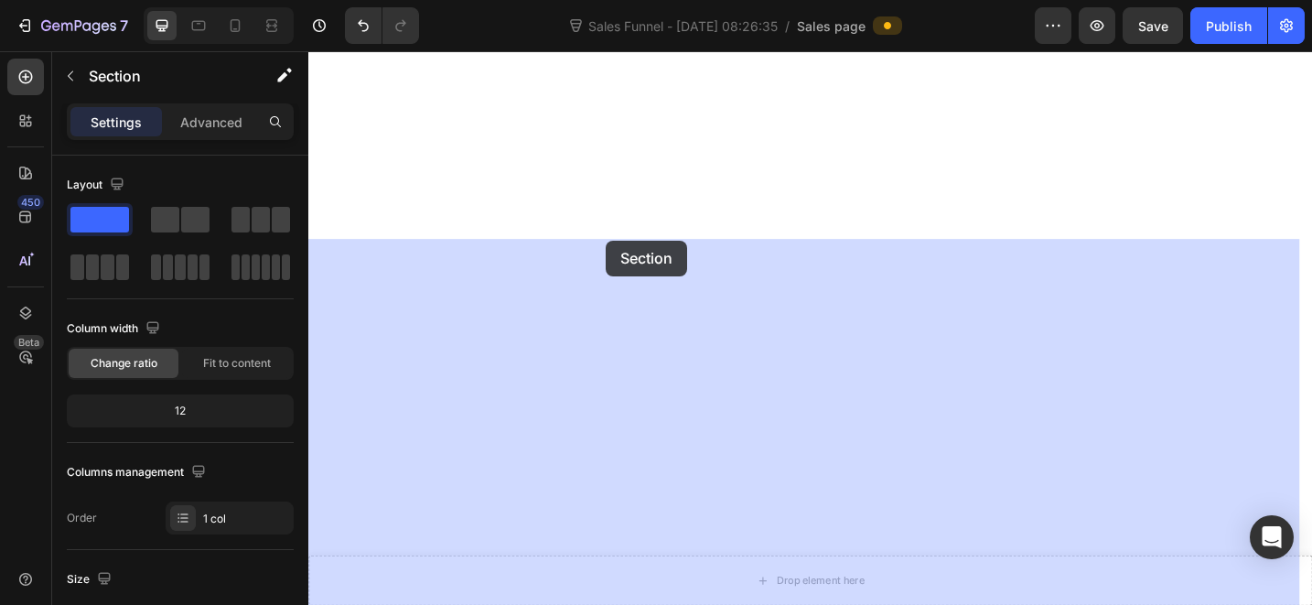
drag, startPoint x: 424, startPoint y: 302, endPoint x: 634, endPoint y: 258, distance: 215.0
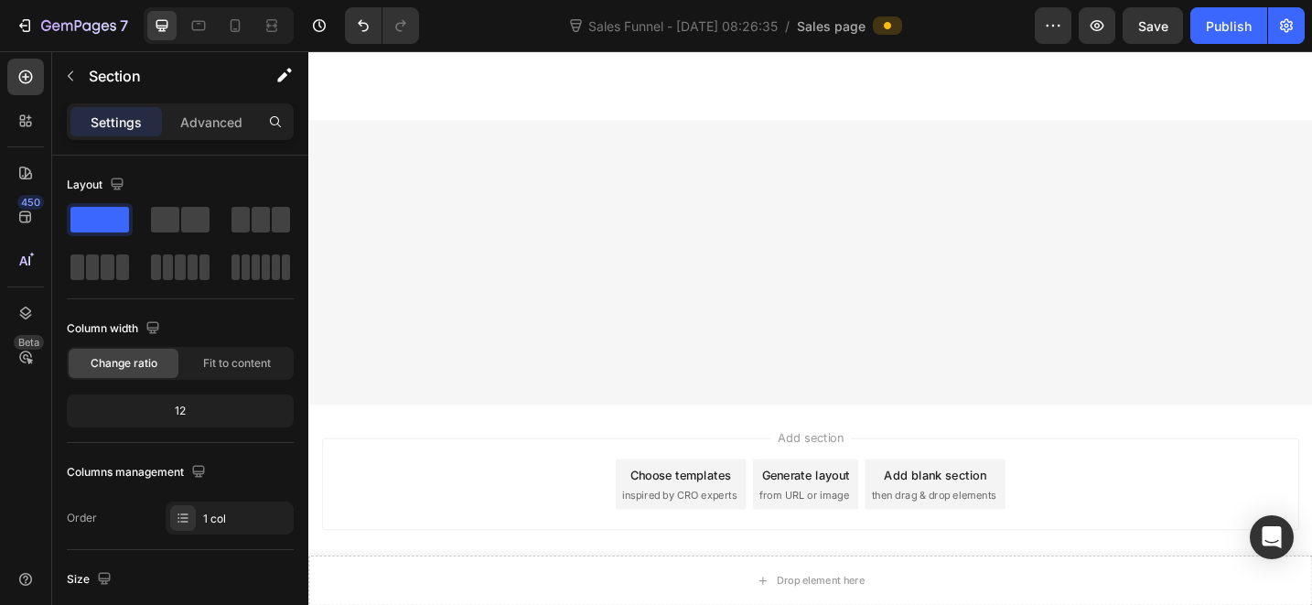
scroll to position [13522, 0]
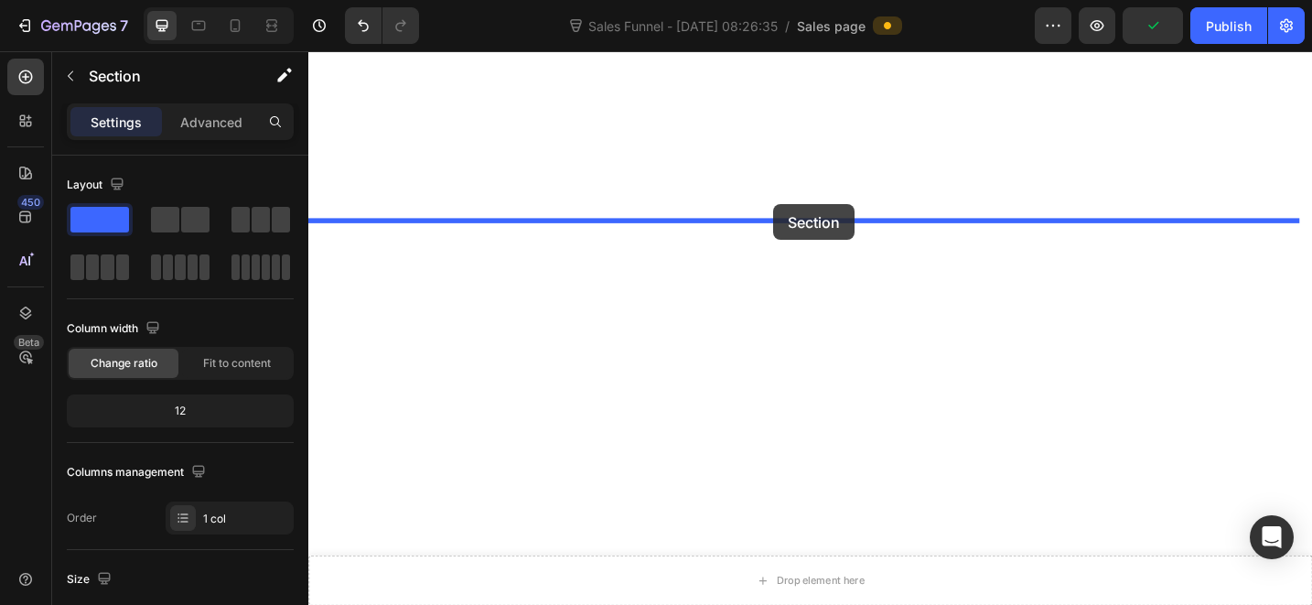
drag, startPoint x: 661, startPoint y: 286, endPoint x: 817, endPoint y: 219, distance: 170.5
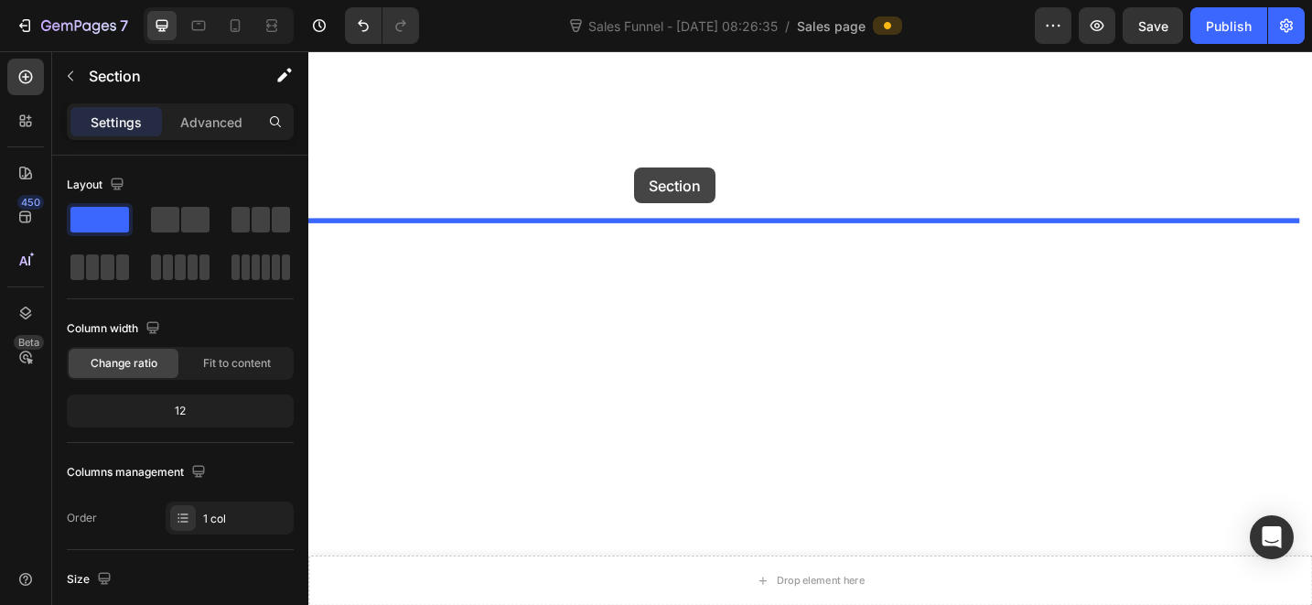
drag, startPoint x: 729, startPoint y: 291, endPoint x: 664, endPoint y: 178, distance: 129.9
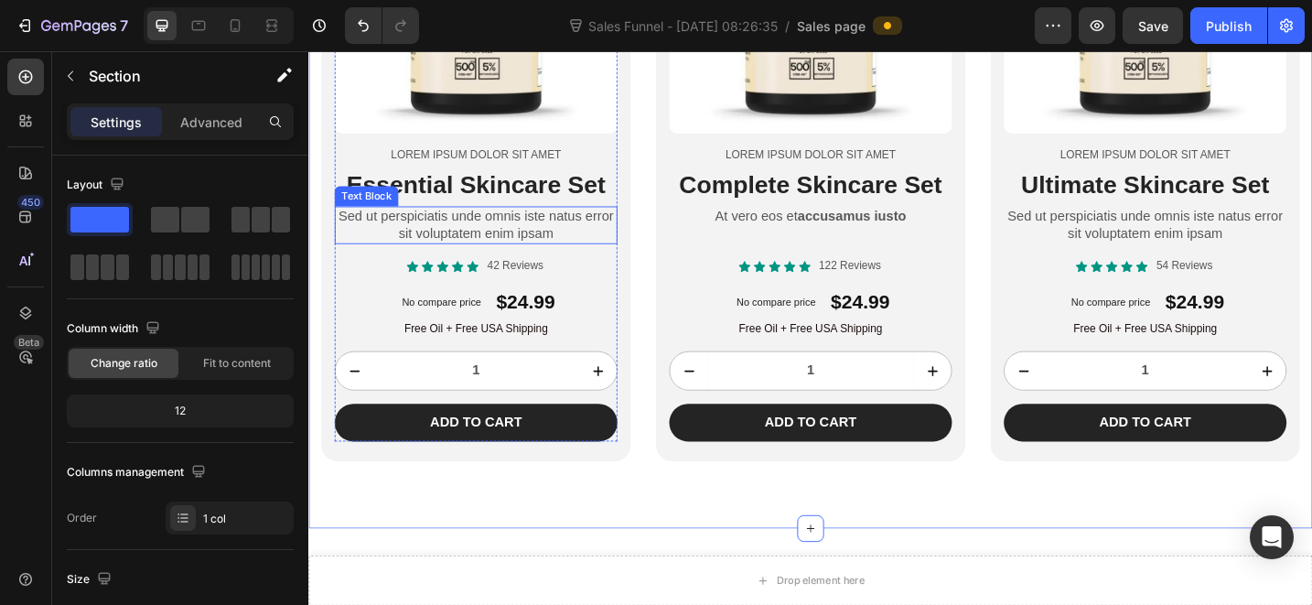
scroll to position [14047, 0]
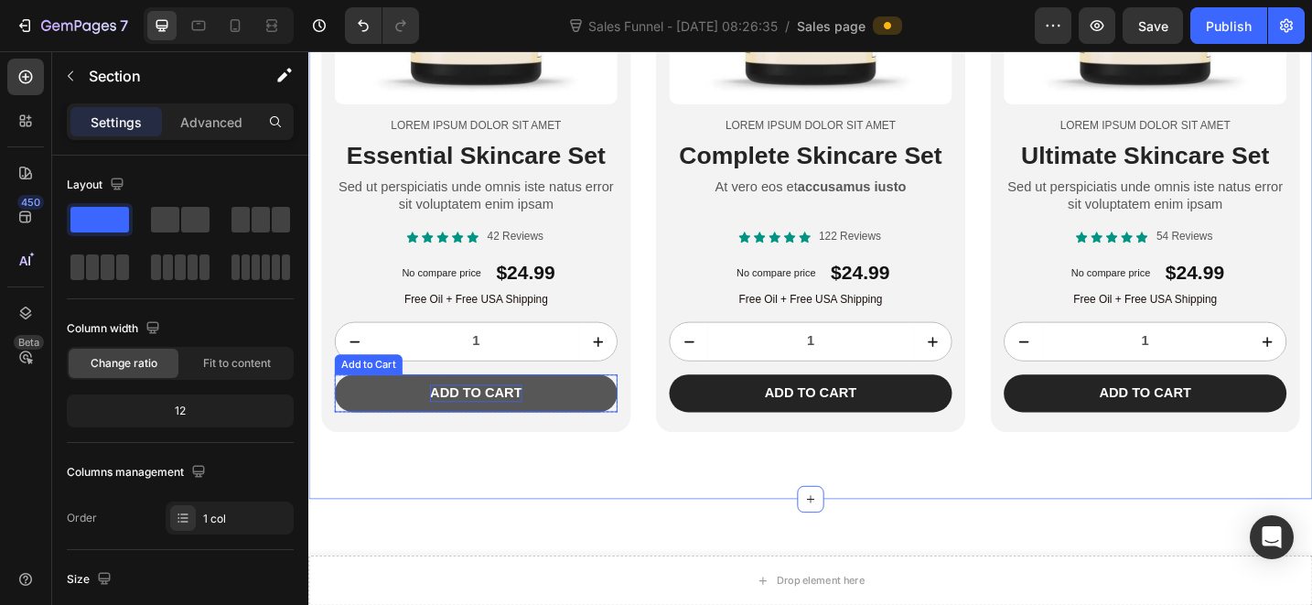
click at [510, 415] on div "Add to cart" at bounding box center [491, 424] width 101 height 19
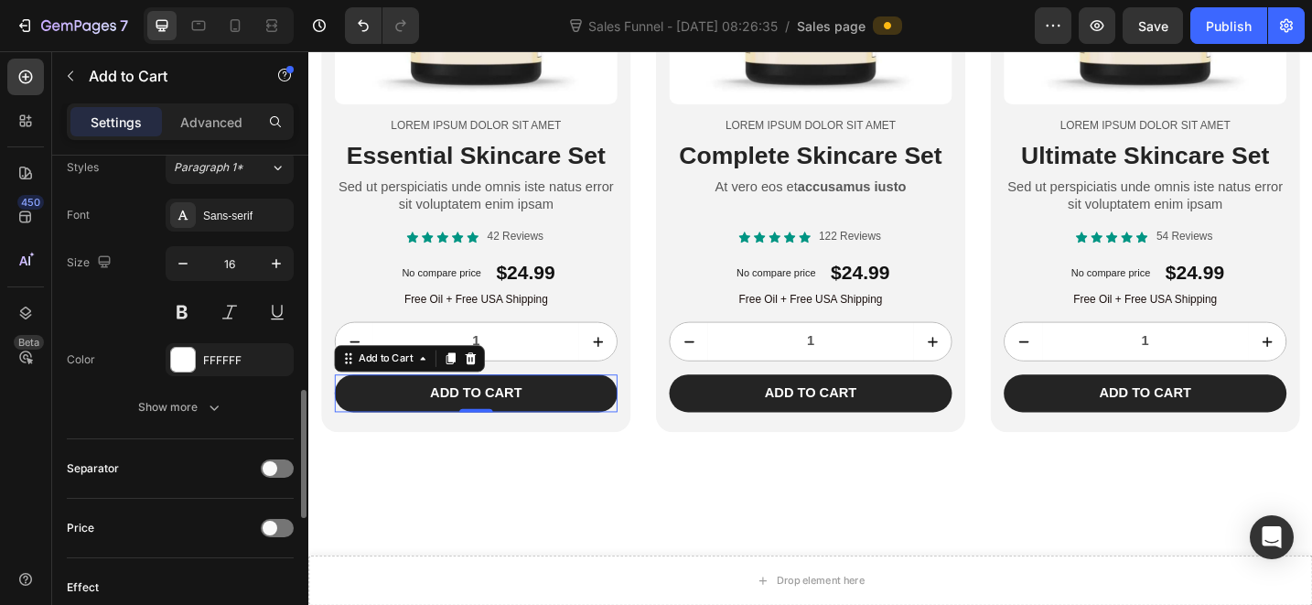
scroll to position [1136, 0]
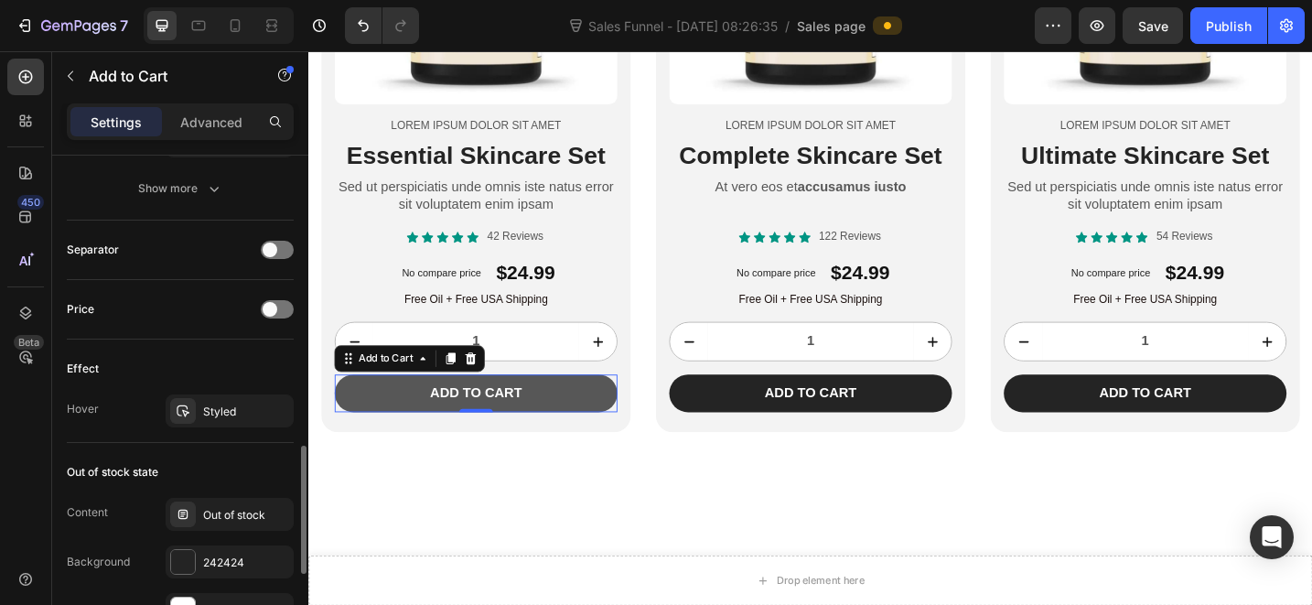
click at [593, 429] on button "Add to cart" at bounding box center [491, 424] width 309 height 41
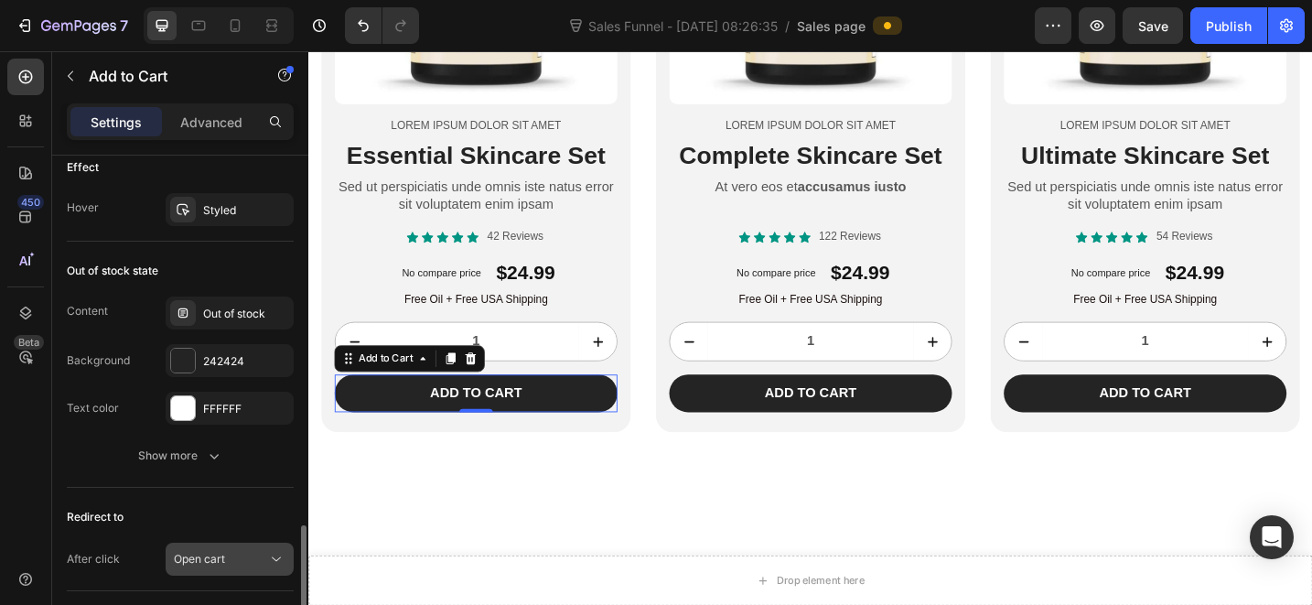
scroll to position [1459, 0]
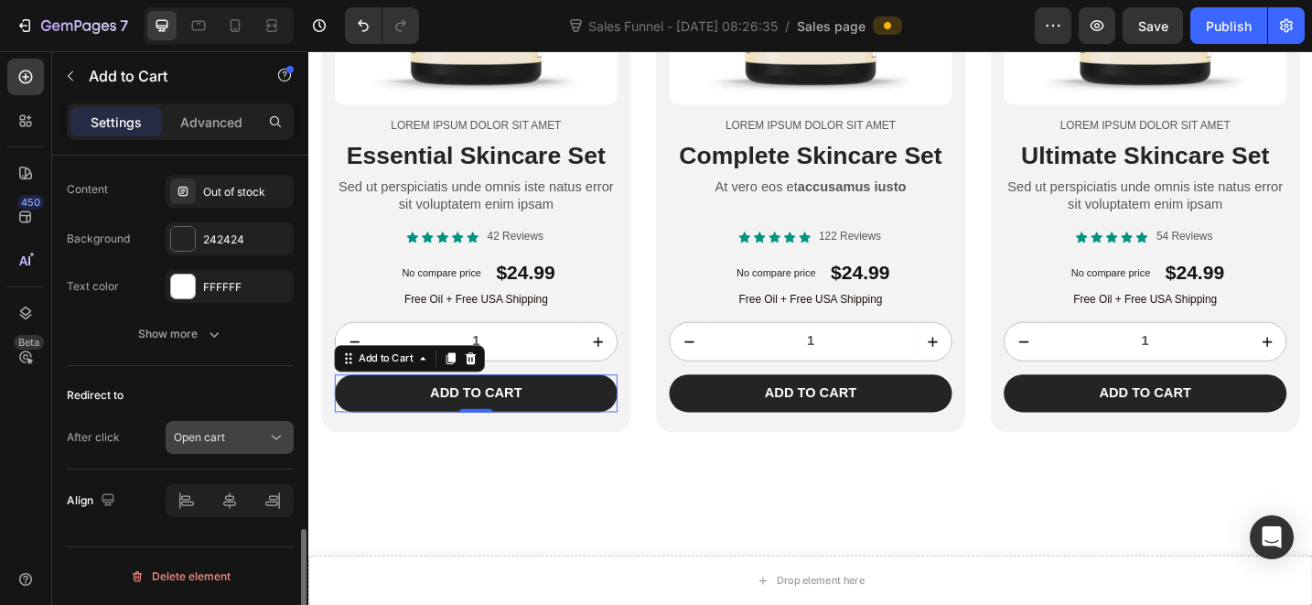
click at [237, 430] on div "Open cart" at bounding box center [220, 437] width 93 height 16
click at [146, 436] on div "After click Open cart" at bounding box center [180, 437] width 227 height 33
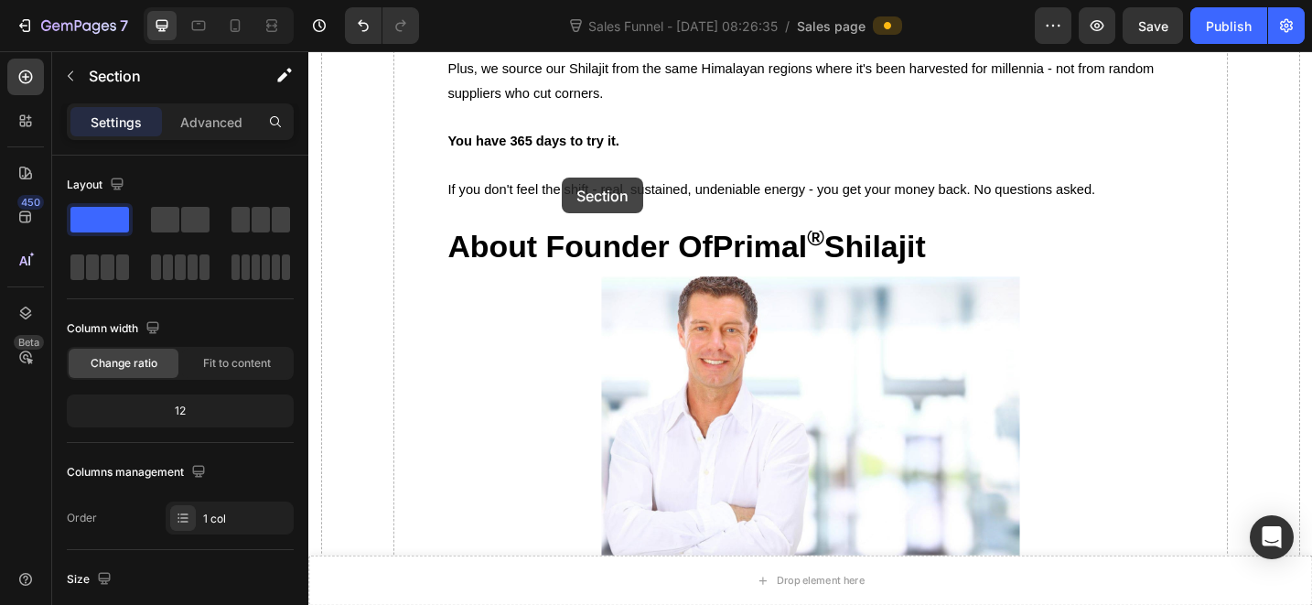
scroll to position [8715, 0]
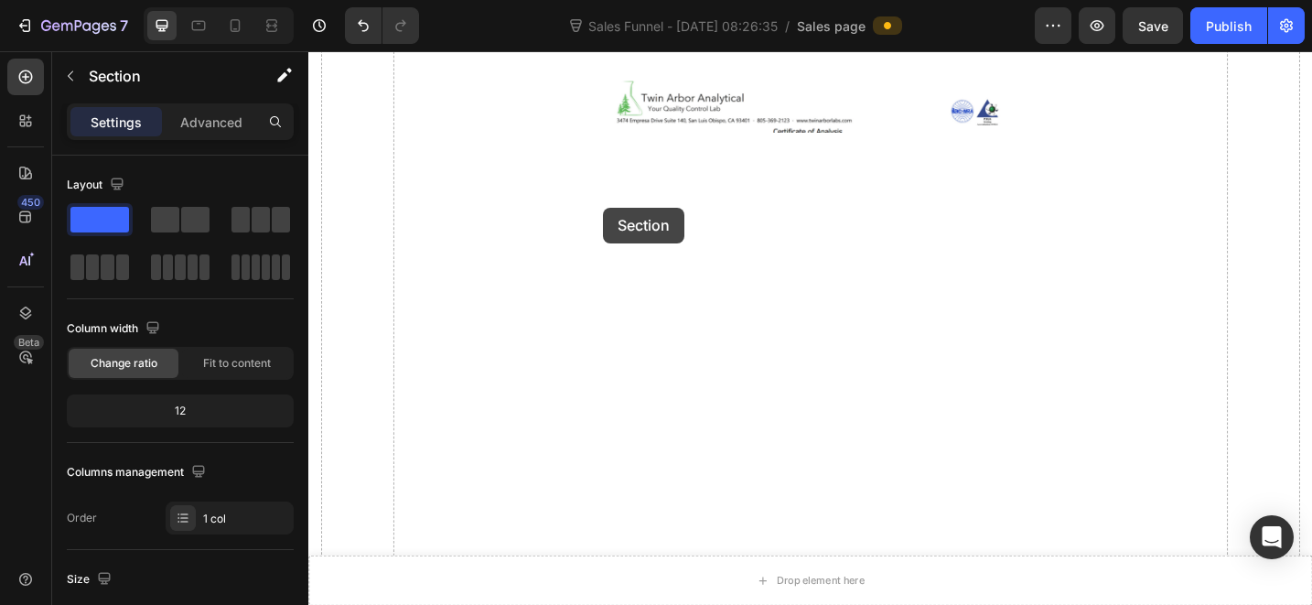
drag, startPoint x: 646, startPoint y: 397, endPoint x: 626, endPoint y: 231, distance: 167.7
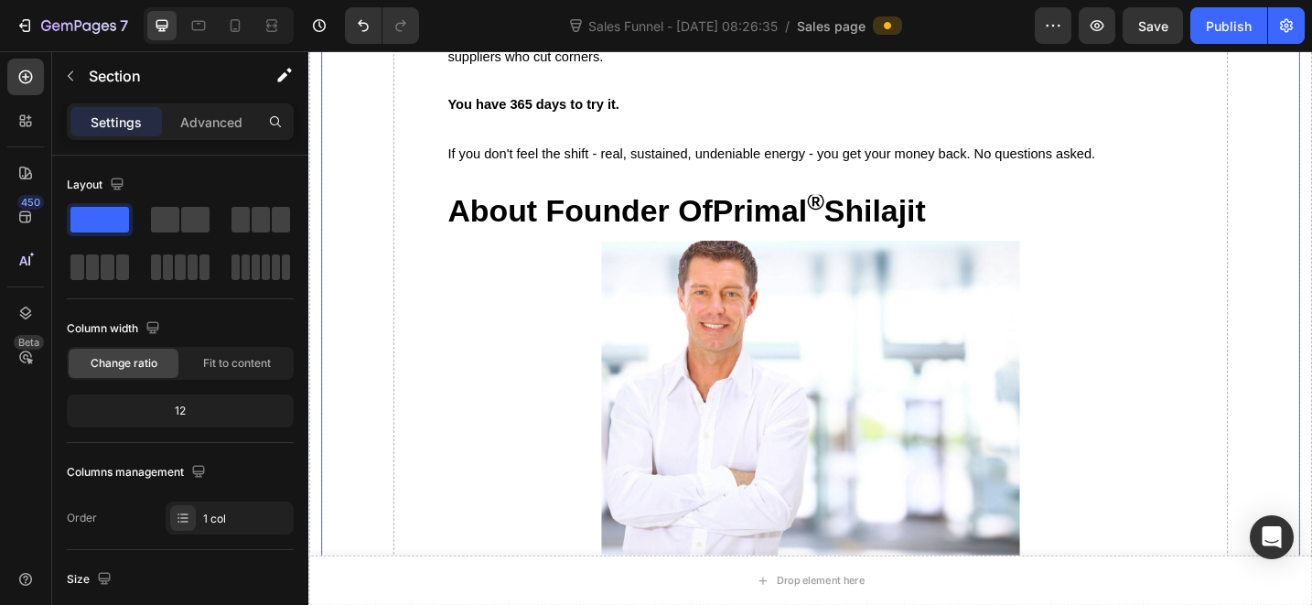
scroll to position [9612, 0]
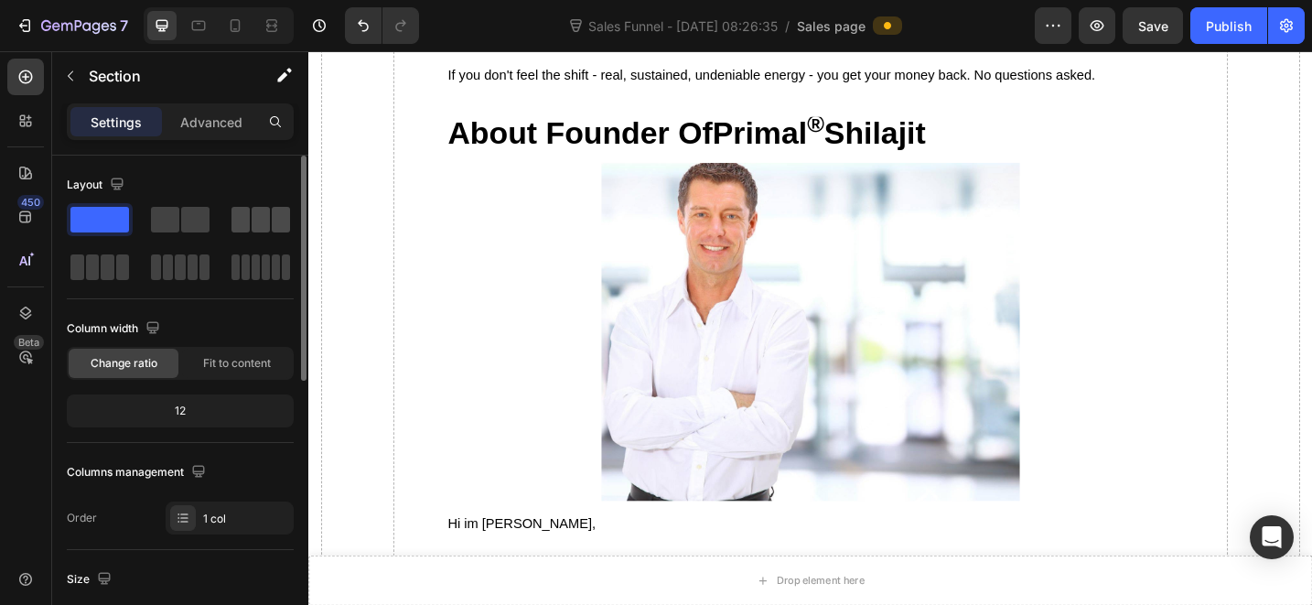
click at [133, 251] on div at bounding box center [100, 267] width 66 height 33
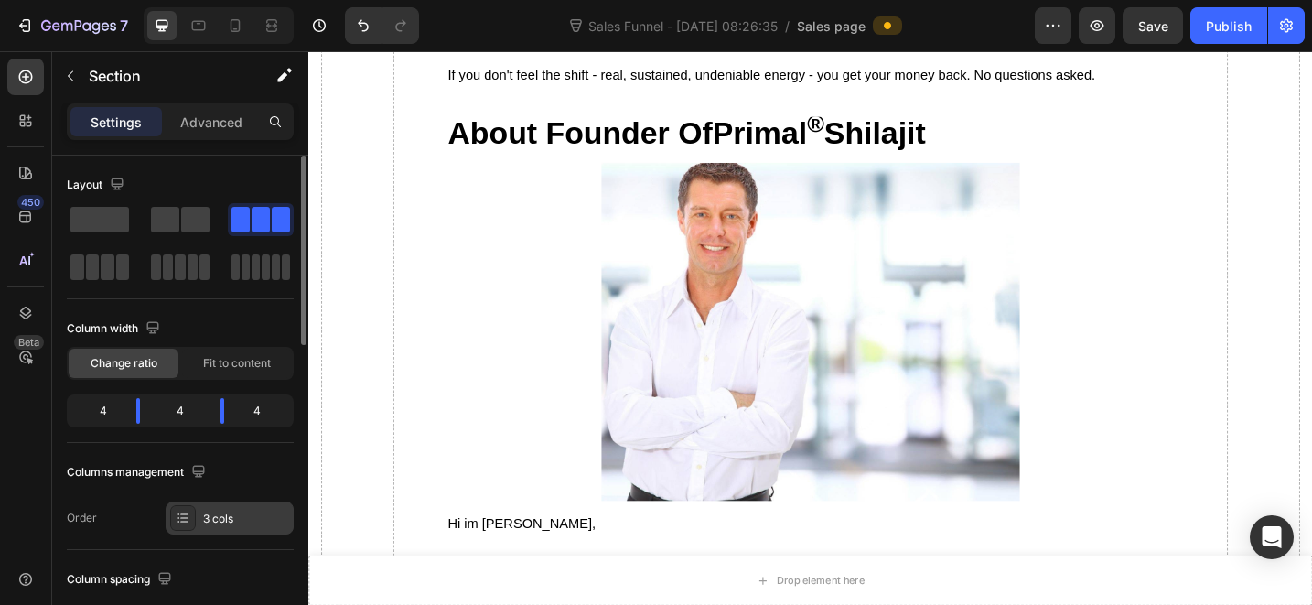
click at [231, 516] on div "3 cols" at bounding box center [246, 519] width 86 height 16
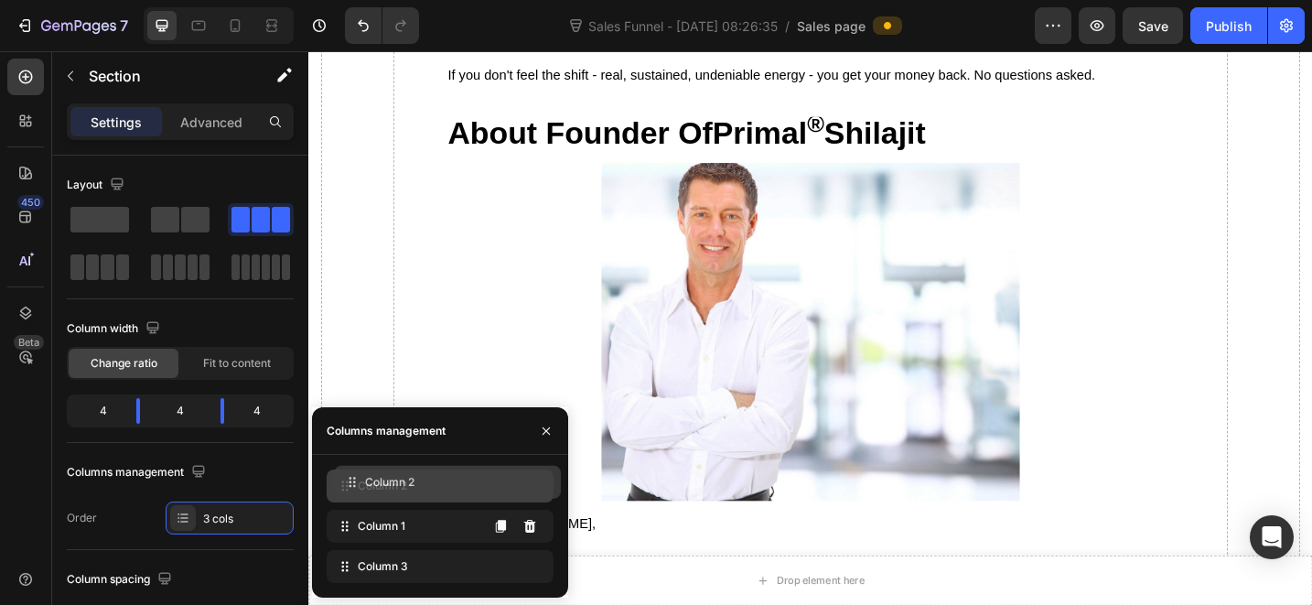
drag, startPoint x: 392, startPoint y: 511, endPoint x: 393, endPoint y: 484, distance: 27.5
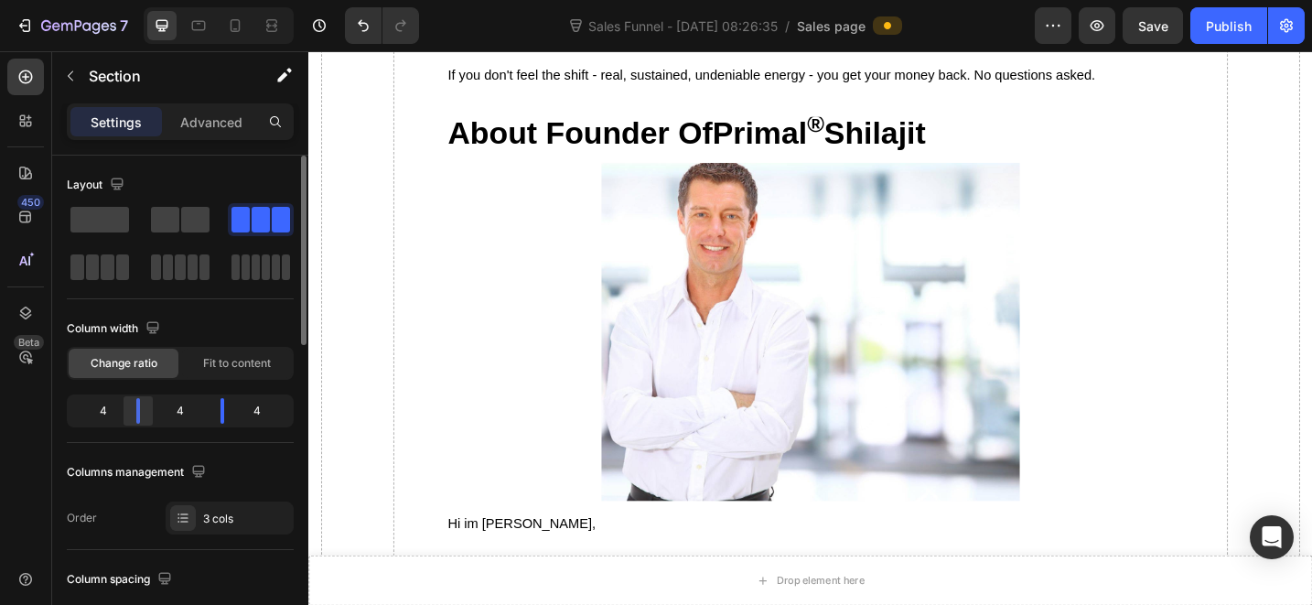
click at [117, 408] on div "4" at bounding box center [95, 411] width 51 height 26
drag, startPoint x: 138, startPoint y: 413, endPoint x: 199, endPoint y: 409, distance: 60.5
click at [90, 0] on body "7 Sales Funnel - [DATE] 08:26:35 / Sales page Preview Save Publish 450 Beta Sec…" at bounding box center [656, 0] width 1312 height 0
drag, startPoint x: 199, startPoint y: 409, endPoint x: 218, endPoint y: 412, distance: 19.4
click at [201, 409] on div "7" at bounding box center [161, 411] width 90 height 26
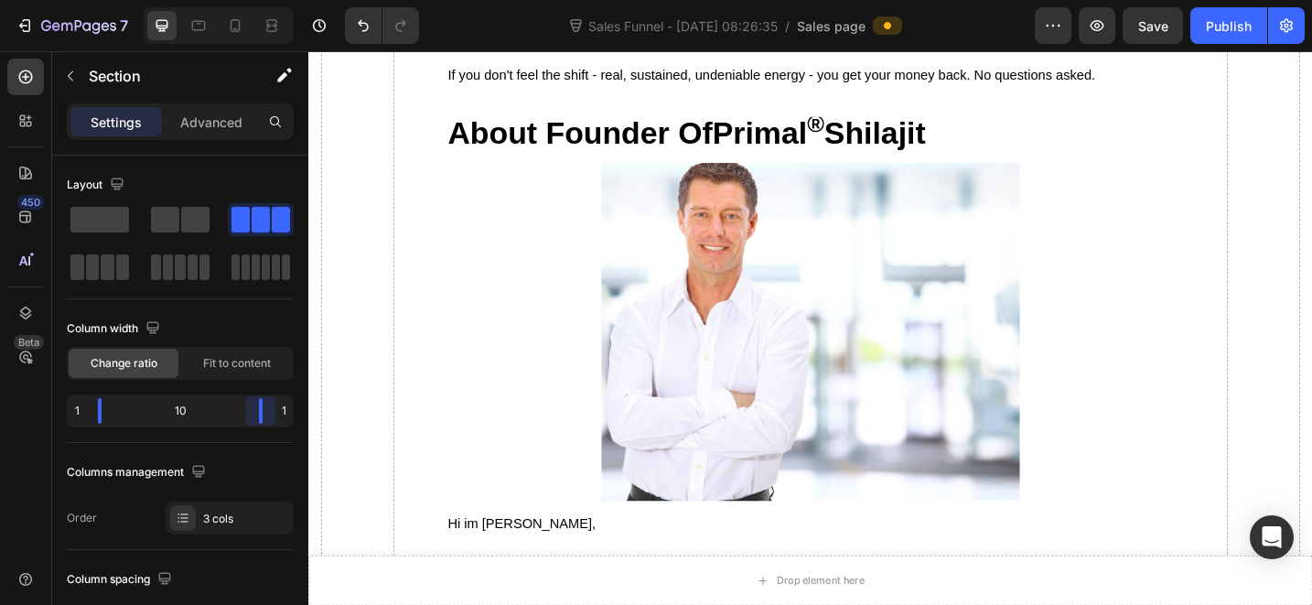
drag, startPoint x: 225, startPoint y: 413, endPoint x: 269, endPoint y: 420, distance: 44.5
click at [269, 0] on body "7 Sales Funnel - [DATE] 08:26:35 / Sales page Preview Save Publish 450 Beta Sec…" at bounding box center [656, 0] width 1312 height 0
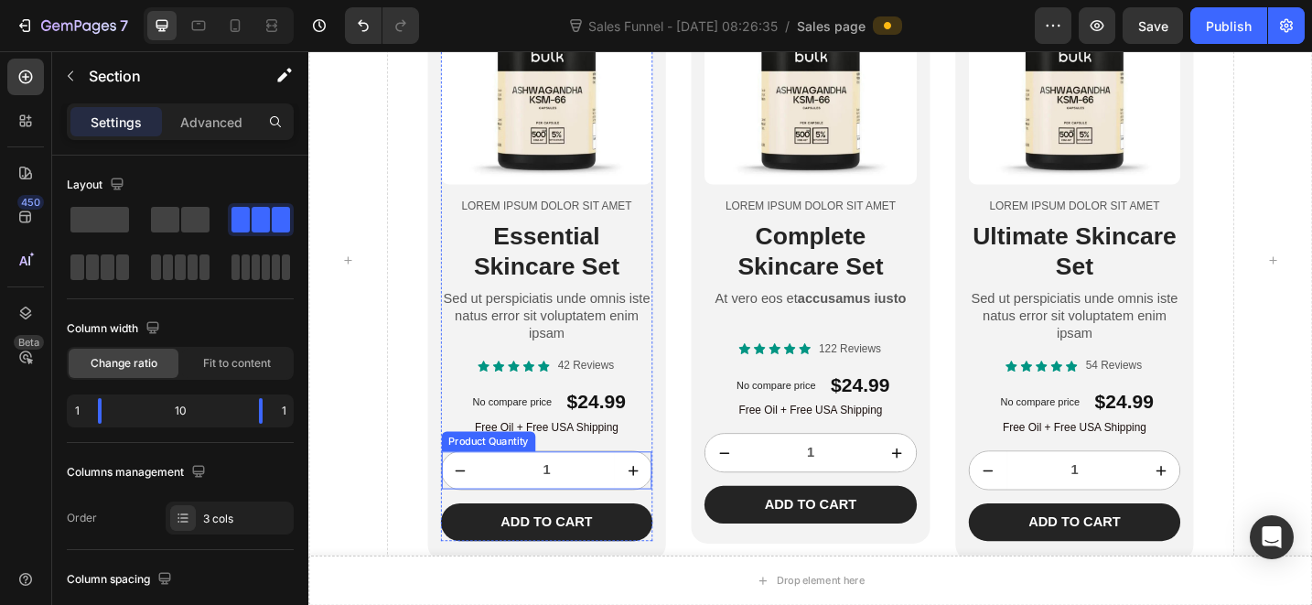
scroll to position [10031, 0]
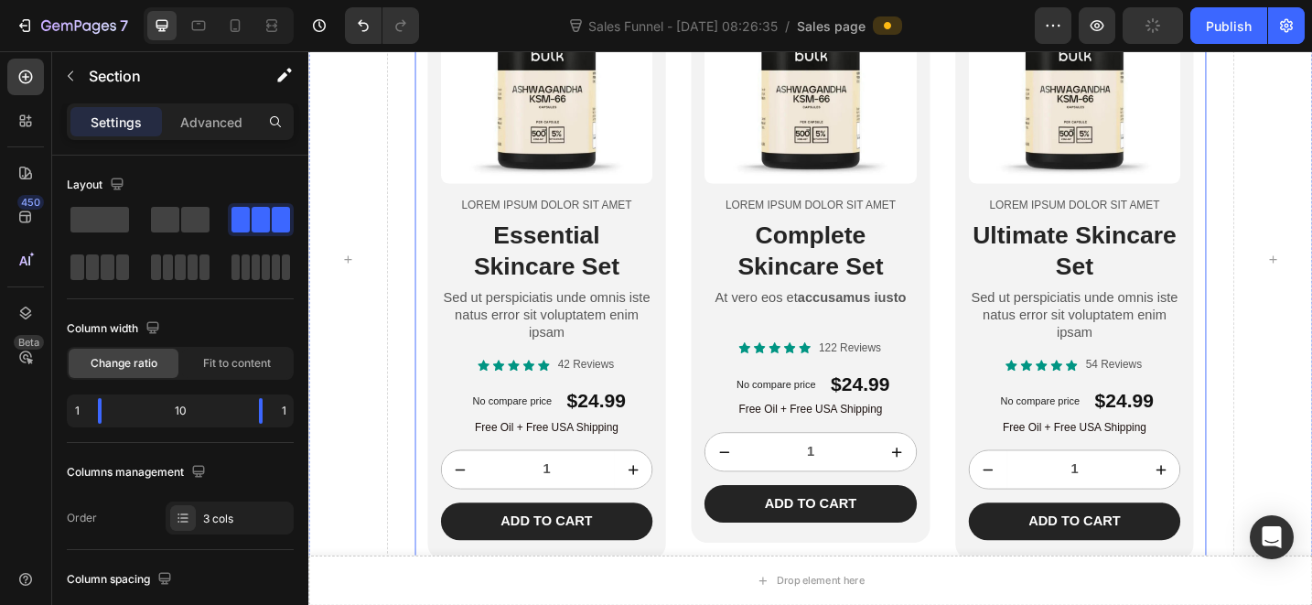
click at [693, 194] on div "Product Images Lorem ipsum dolor sit amet Text Block Essential Skincare Set Hea…" at bounding box center [569, 278] width 262 height 659
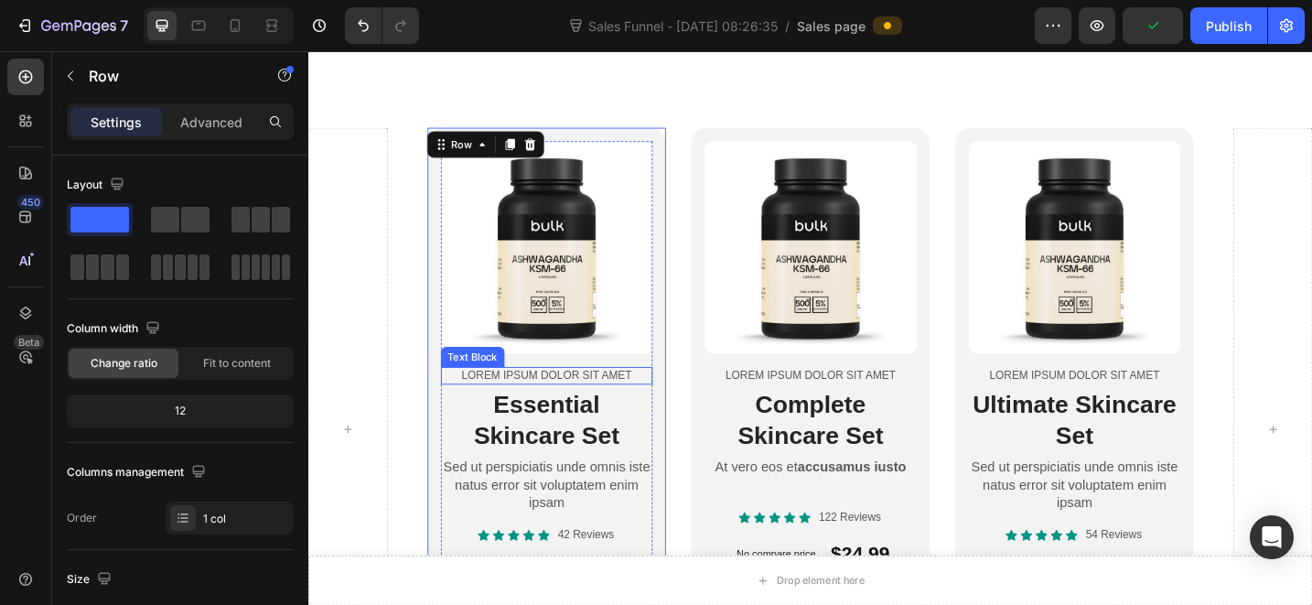
scroll to position [9825, 0]
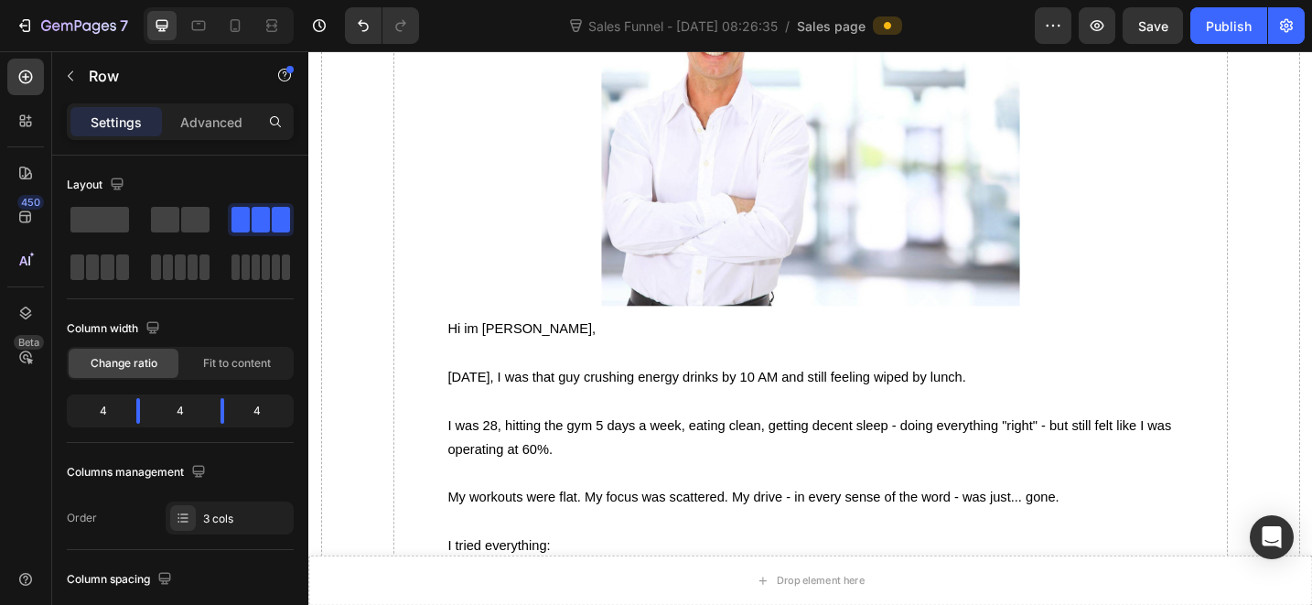
click at [187, 223] on span at bounding box center [195, 220] width 28 height 26
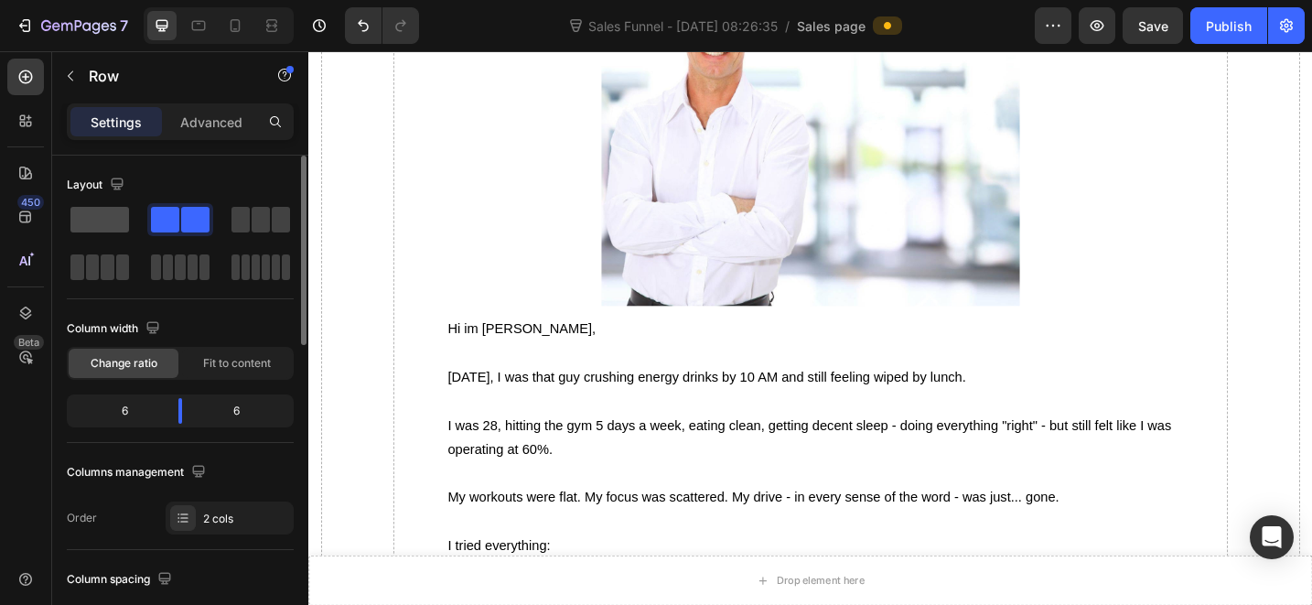
click at [111, 223] on span at bounding box center [99, 220] width 59 height 26
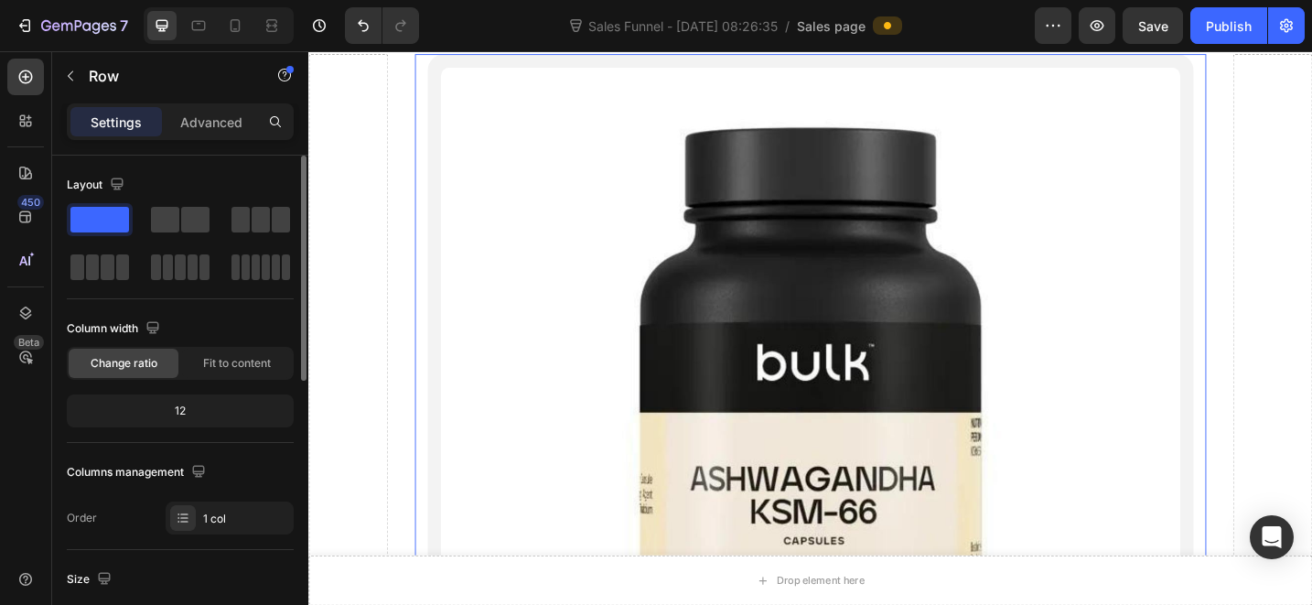
scroll to position [217, 0]
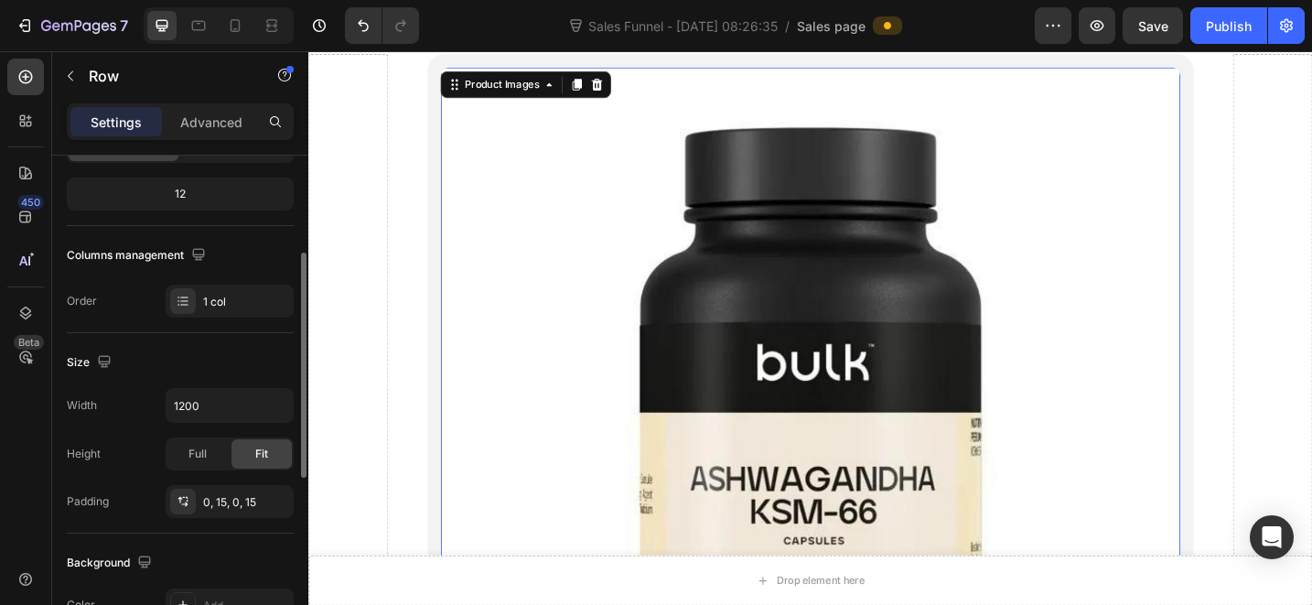
click at [802, 385] on img at bounding box center [858, 474] width 810 height 810
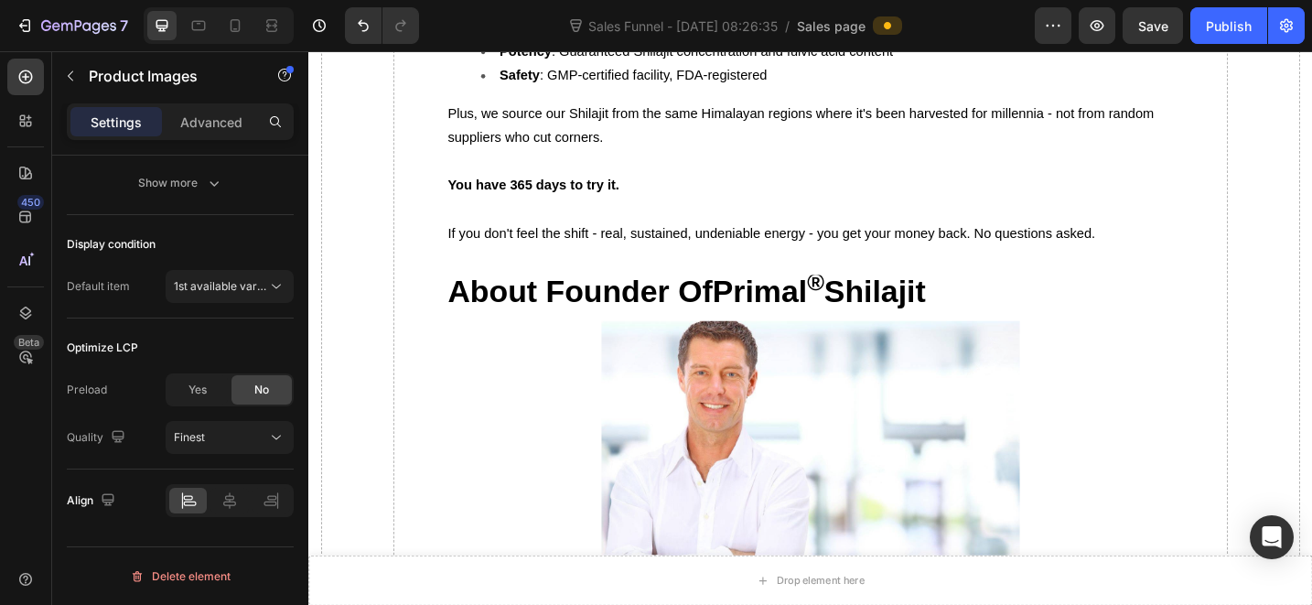
scroll to position [9609, 0]
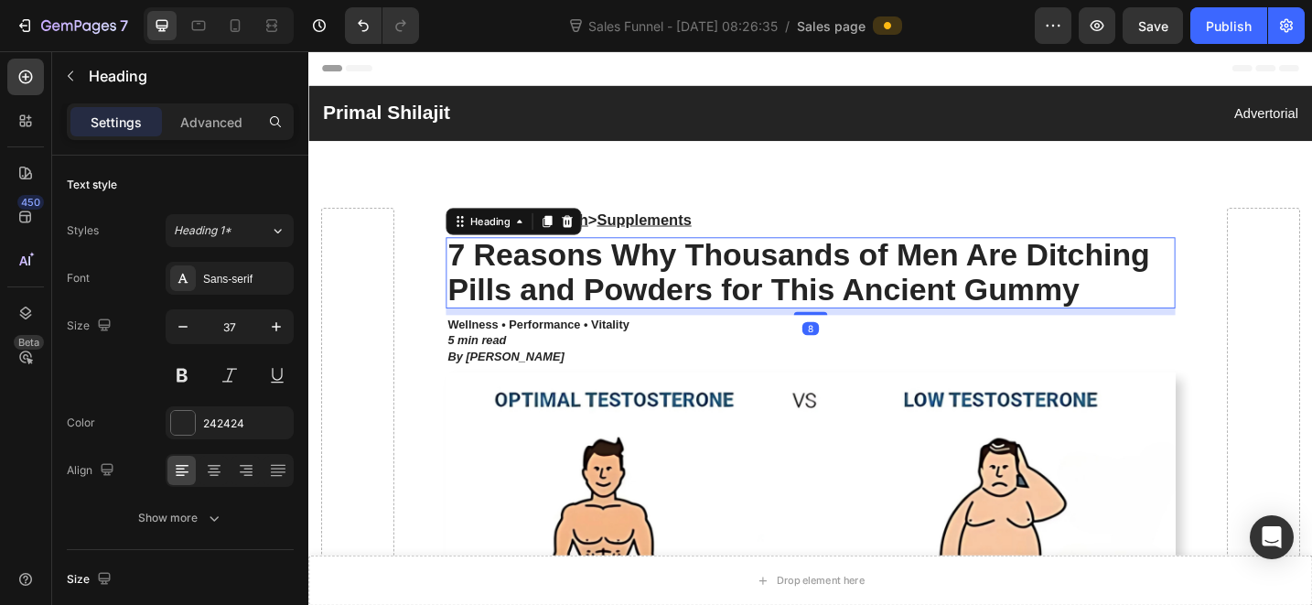
click at [680, 278] on h2 "7 Reasons Why Thousands of Men Are Ditching Pills and Powders for This Ancient …" at bounding box center [857, 293] width 798 height 78
click at [680, 278] on p "7 Reasons Why Thousands of Men Are Ditching Pills and Powders for This Ancient …" at bounding box center [857, 293] width 794 height 74
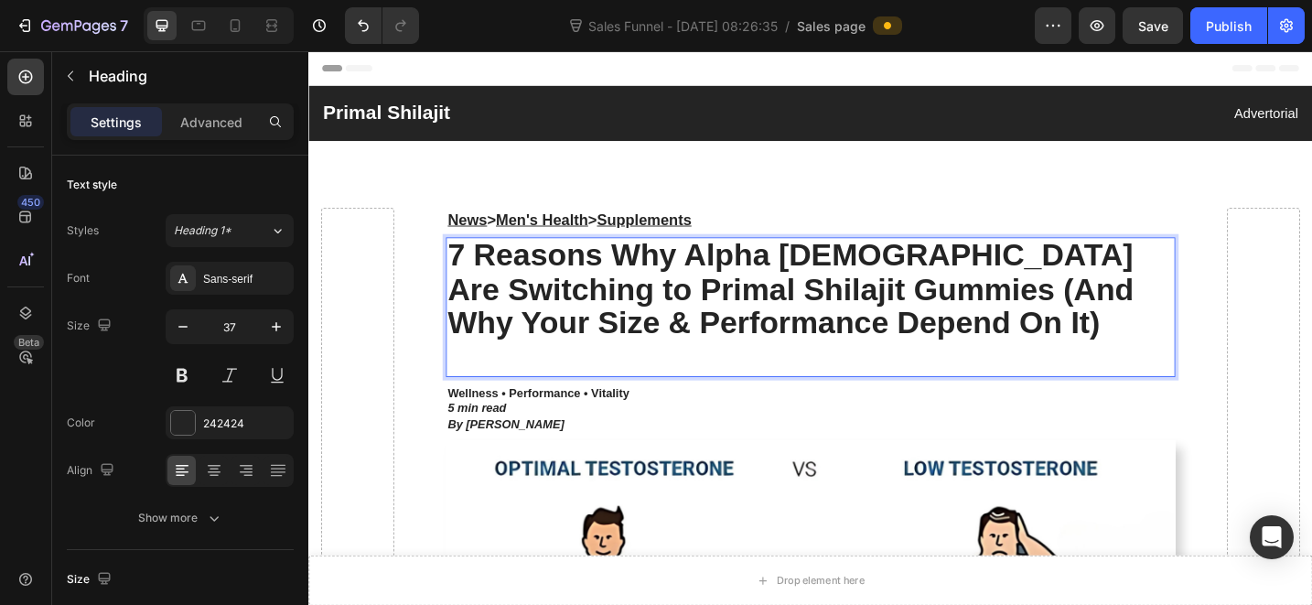
click at [922, 343] on p "7 Reasons Why Alpha [DEMOGRAPHIC_DATA] Are Switching to Primal Shilajit Gummies…" at bounding box center [857, 312] width 794 height 112
click at [782, 275] on p "7 Reasons Why Alpha [DEMOGRAPHIC_DATA] Are Switching to Primal Shilajit Gummies…" at bounding box center [857, 312] width 794 height 112
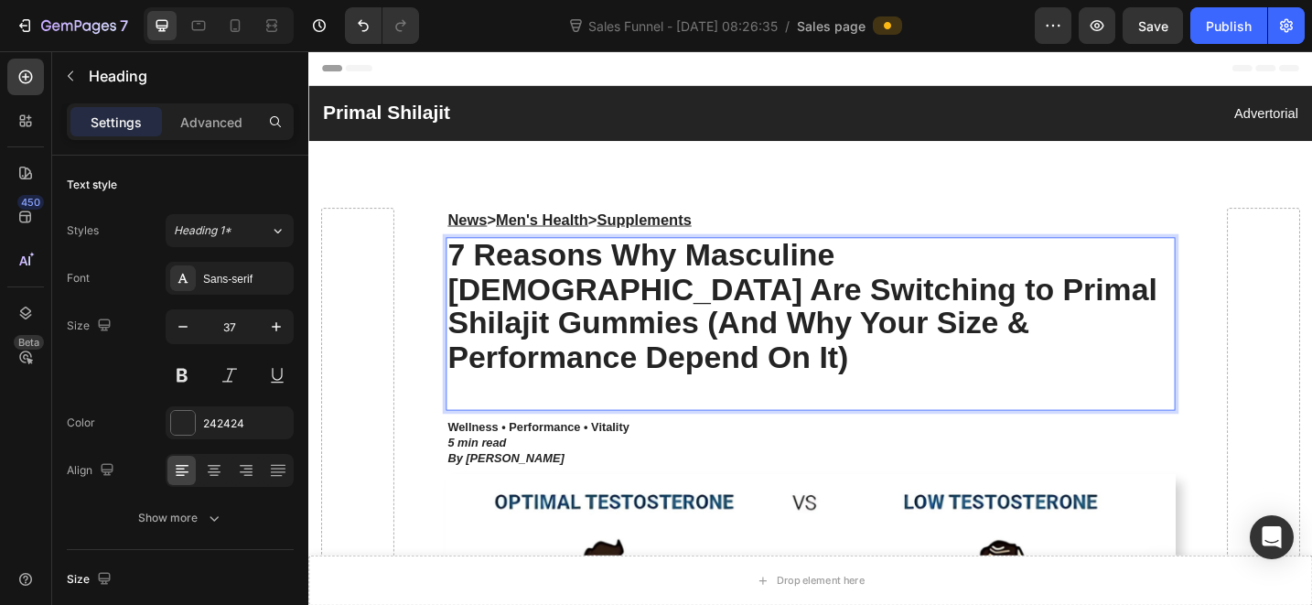
click at [715, 405] on p "Rich Text Editor. Editing area: main" at bounding box center [857, 424] width 794 height 38
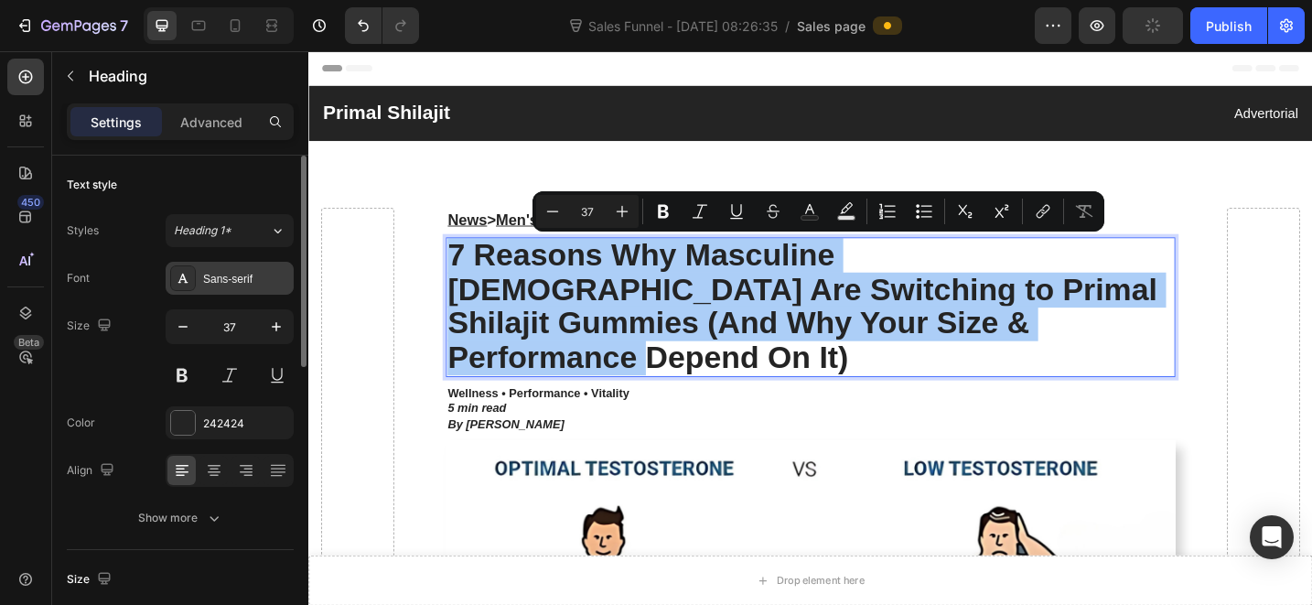
click at [225, 278] on div "Sans-serif" at bounding box center [246, 279] width 86 height 16
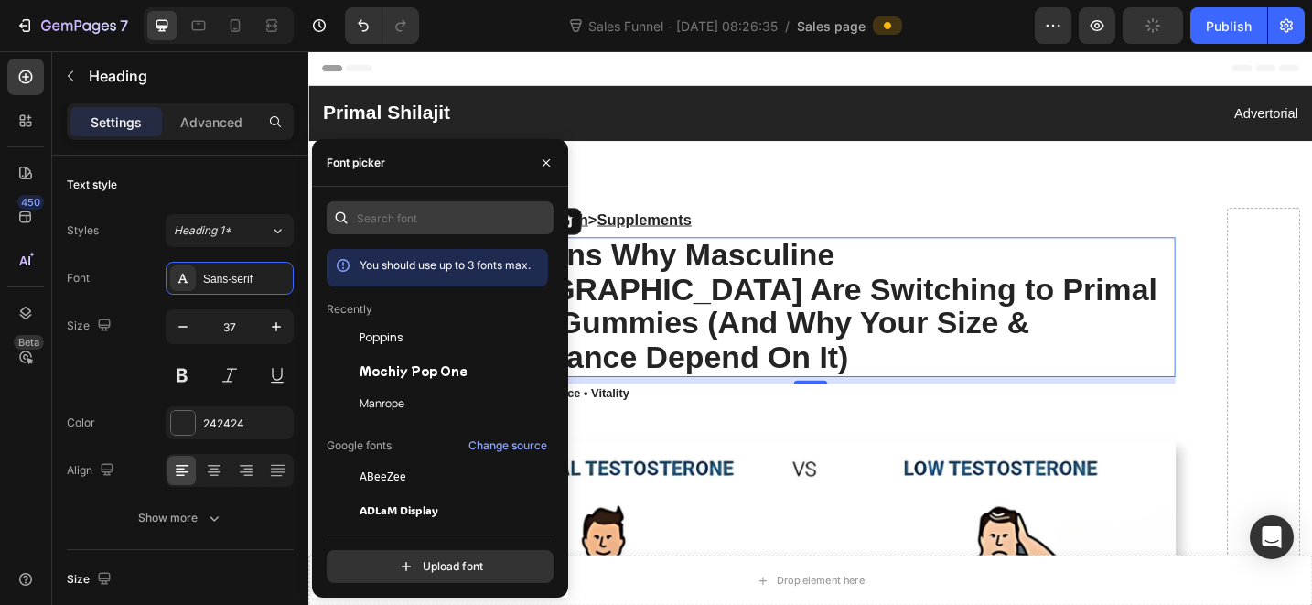
drag, startPoint x: 418, startPoint y: 194, endPoint x: 420, endPoint y: 205, distance: 11.1
click at [418, 194] on div "You should use up to 3 fonts max. Recently Poppins Mochiy Pop One Manrope Googl…" at bounding box center [440, 392] width 256 height 411
click at [420, 205] on input "text" at bounding box center [440, 217] width 227 height 33
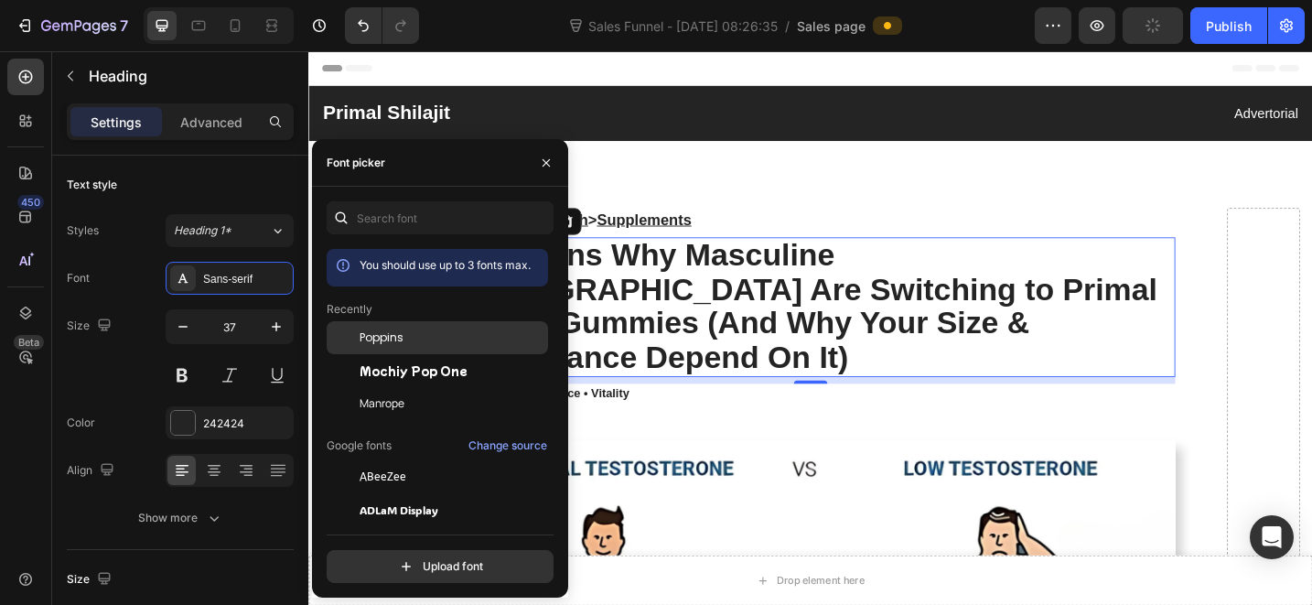
click at [426, 342] on div "Poppins" at bounding box center [452, 337] width 185 height 16
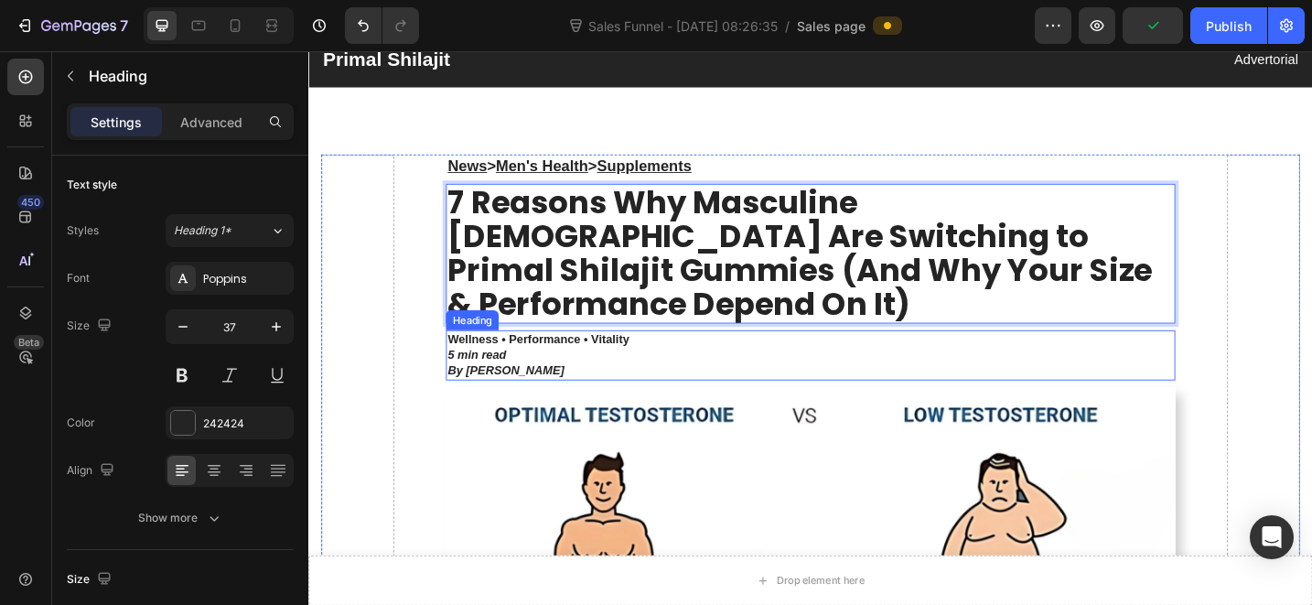
scroll to position [65, 0]
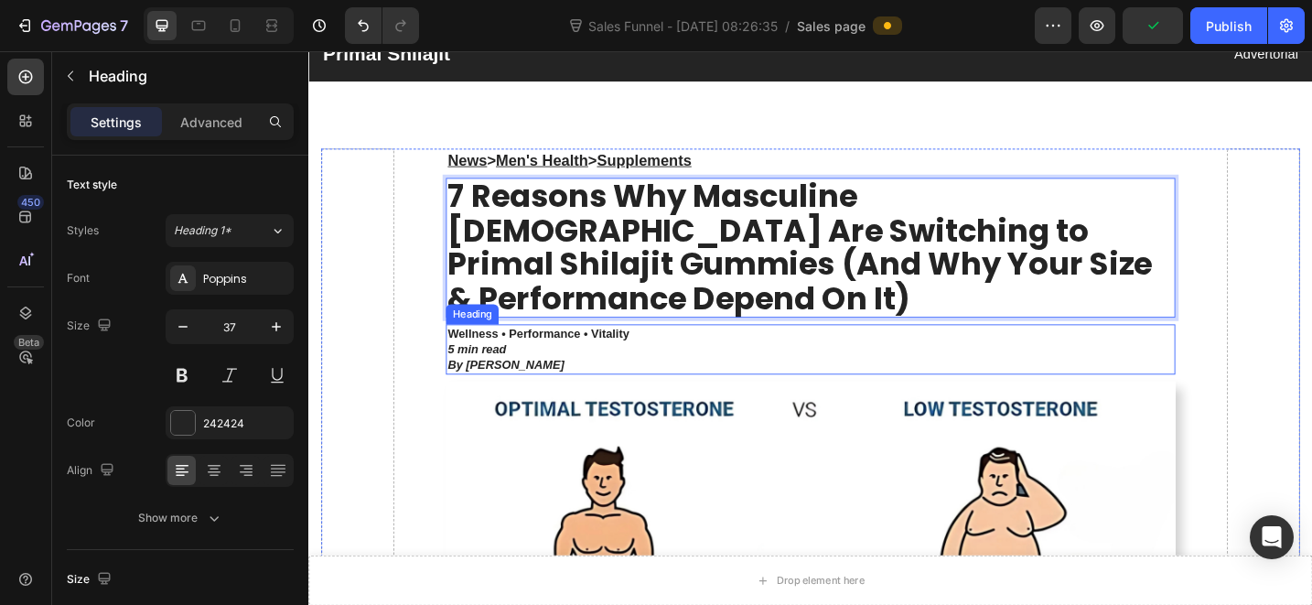
click at [498, 369] on icon "5 min read" at bounding box center [492, 376] width 64 height 15
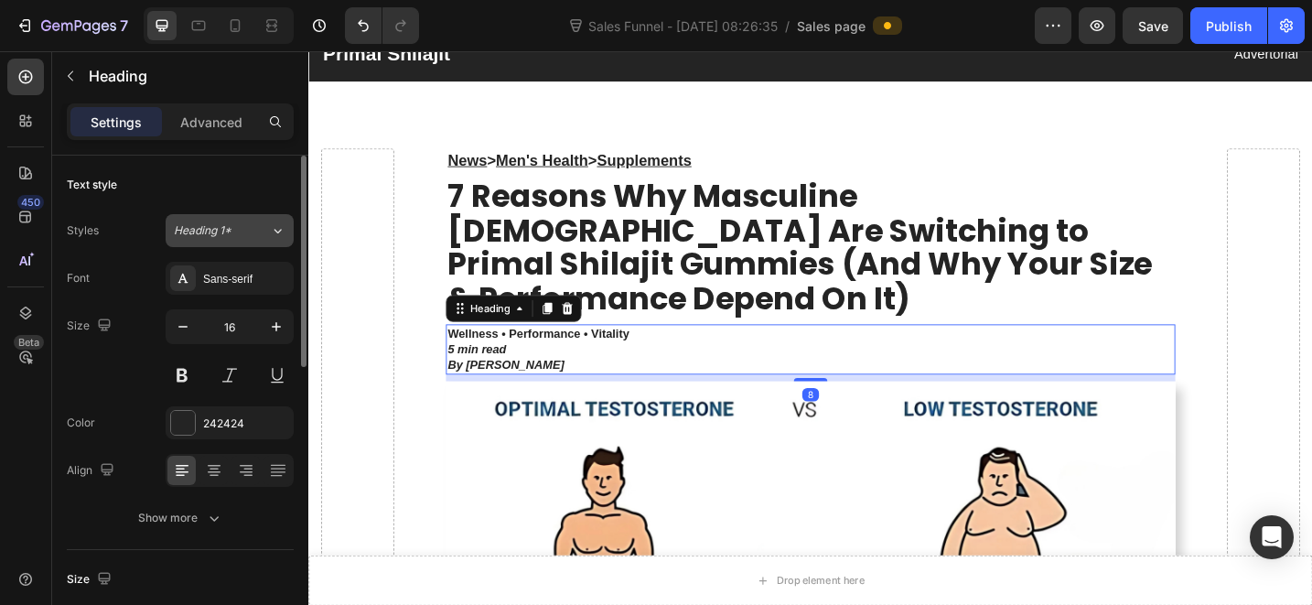
click at [225, 232] on span "Heading 1*" at bounding box center [203, 230] width 58 height 16
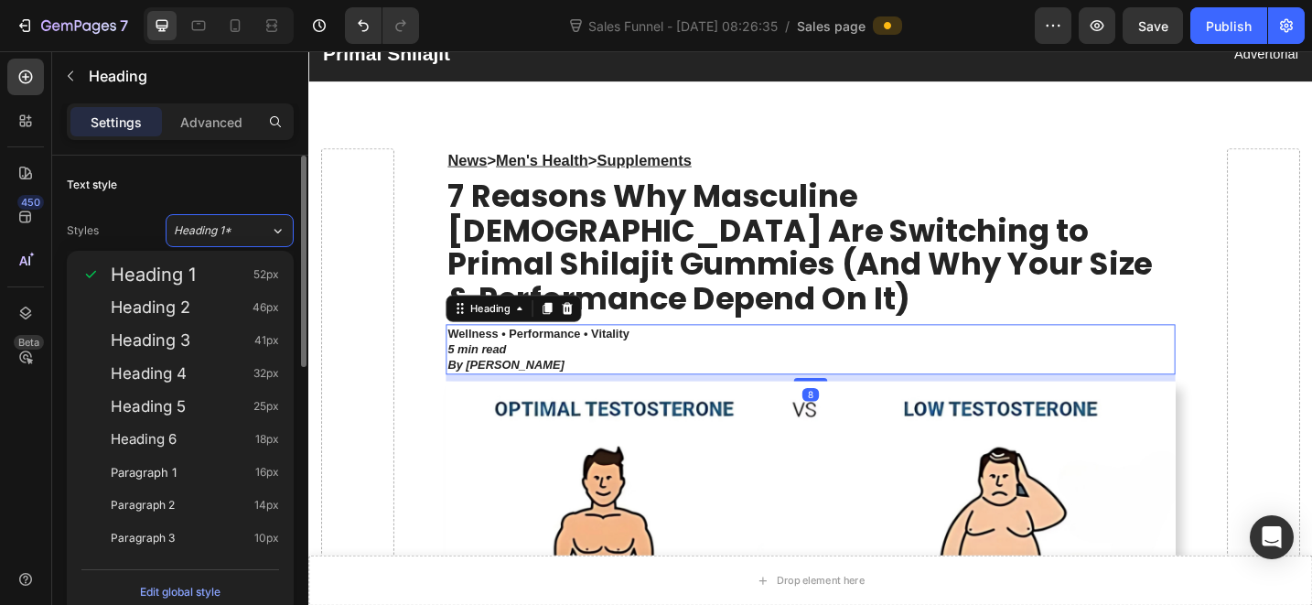
click at [242, 193] on div "Text style" at bounding box center [180, 184] width 227 height 29
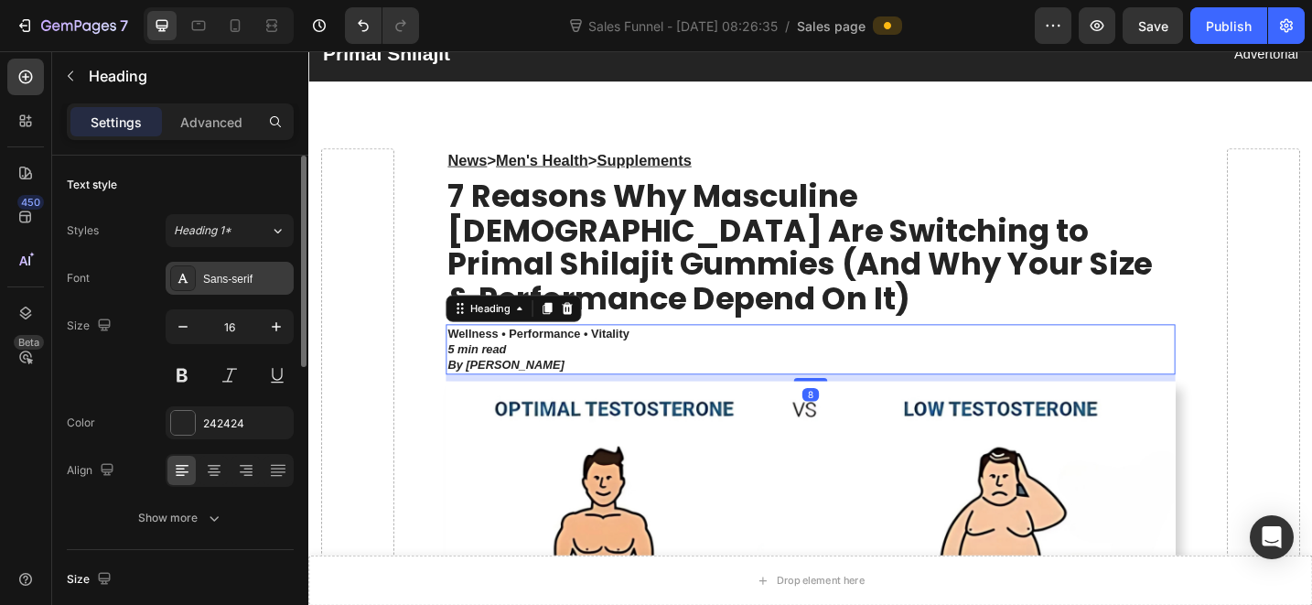
click at [242, 289] on div "Sans-serif" at bounding box center [230, 278] width 128 height 33
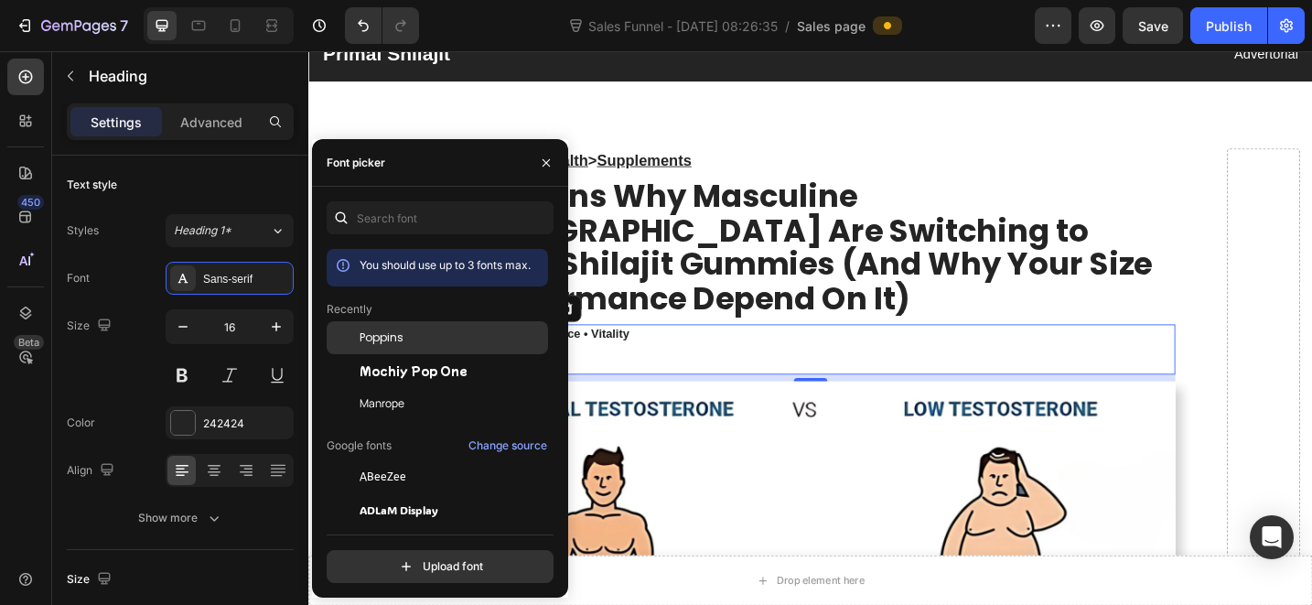
click at [420, 460] on div "Poppins" at bounding box center [437, 476] width 221 height 33
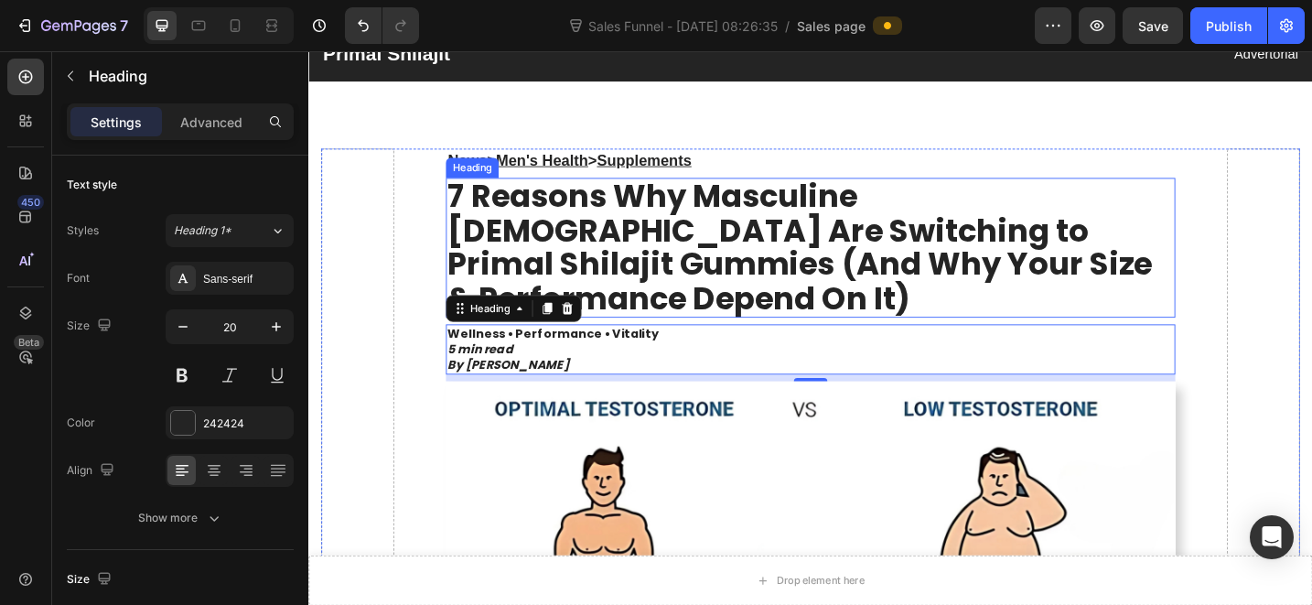
click at [678, 169] on u "Supplements" at bounding box center [675, 170] width 103 height 18
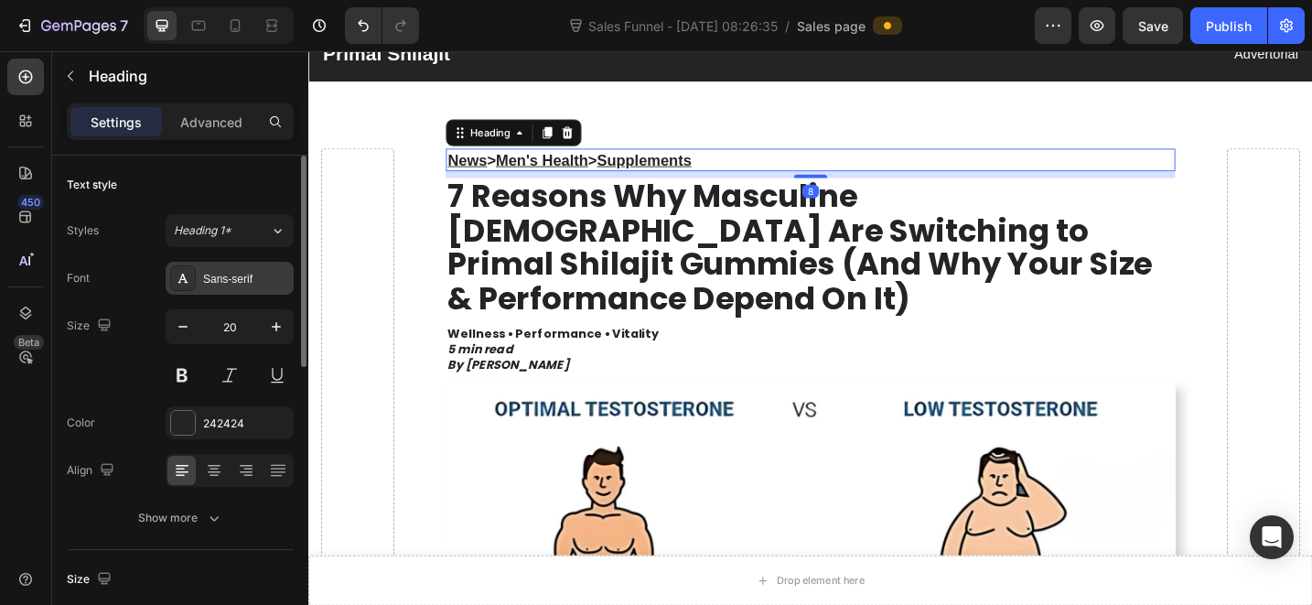
click at [251, 274] on div "Sans-serif" at bounding box center [246, 279] width 86 height 16
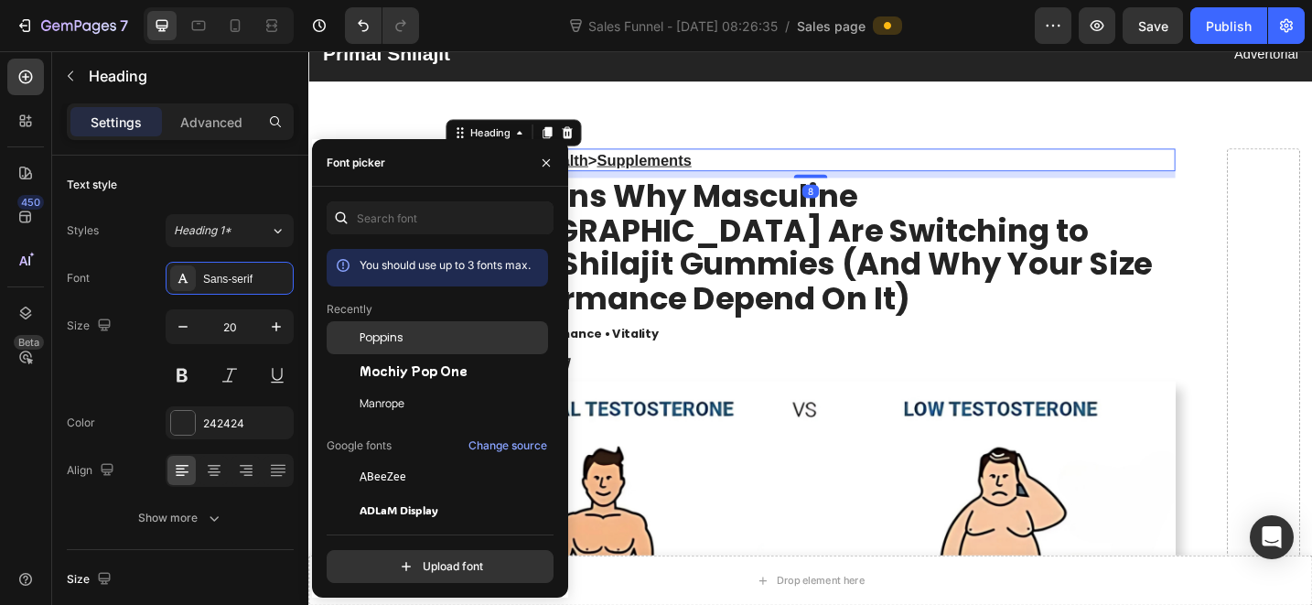
click at [402, 342] on span "Poppins" at bounding box center [382, 337] width 44 height 16
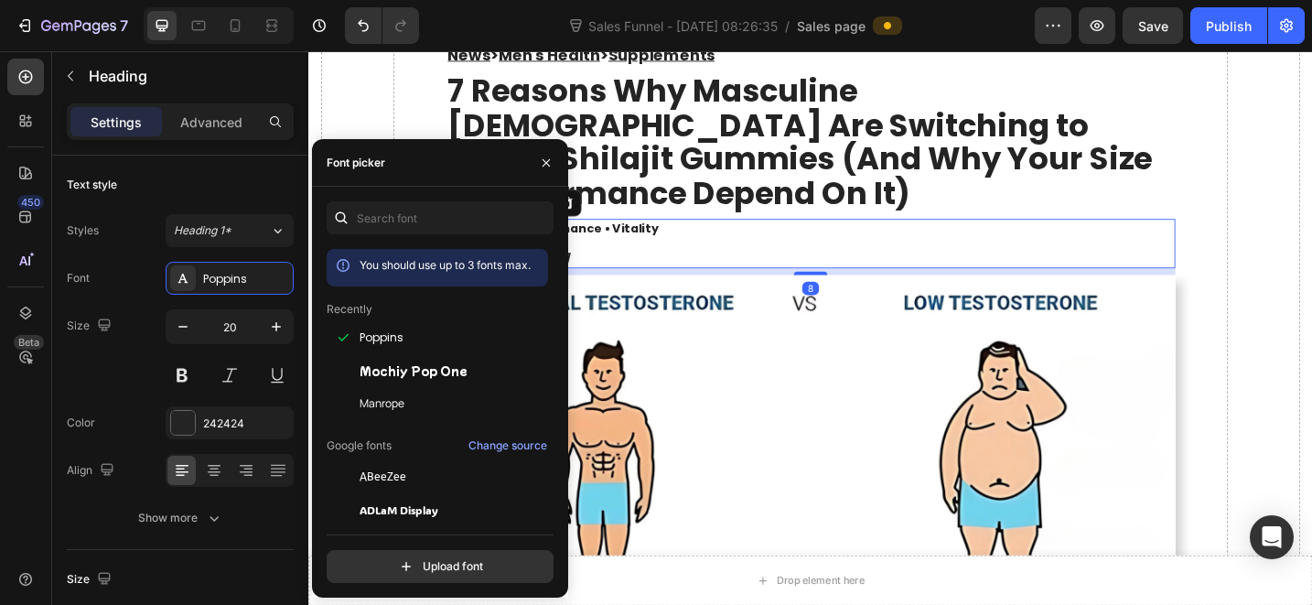
drag, startPoint x: 831, startPoint y: 251, endPoint x: 830, endPoint y: 272, distance: 21.1
click at [831, 251] on div "Wellness • Performance • Vitality 5 min read By [PERSON_NAME] Heading 8" at bounding box center [857, 261] width 798 height 55
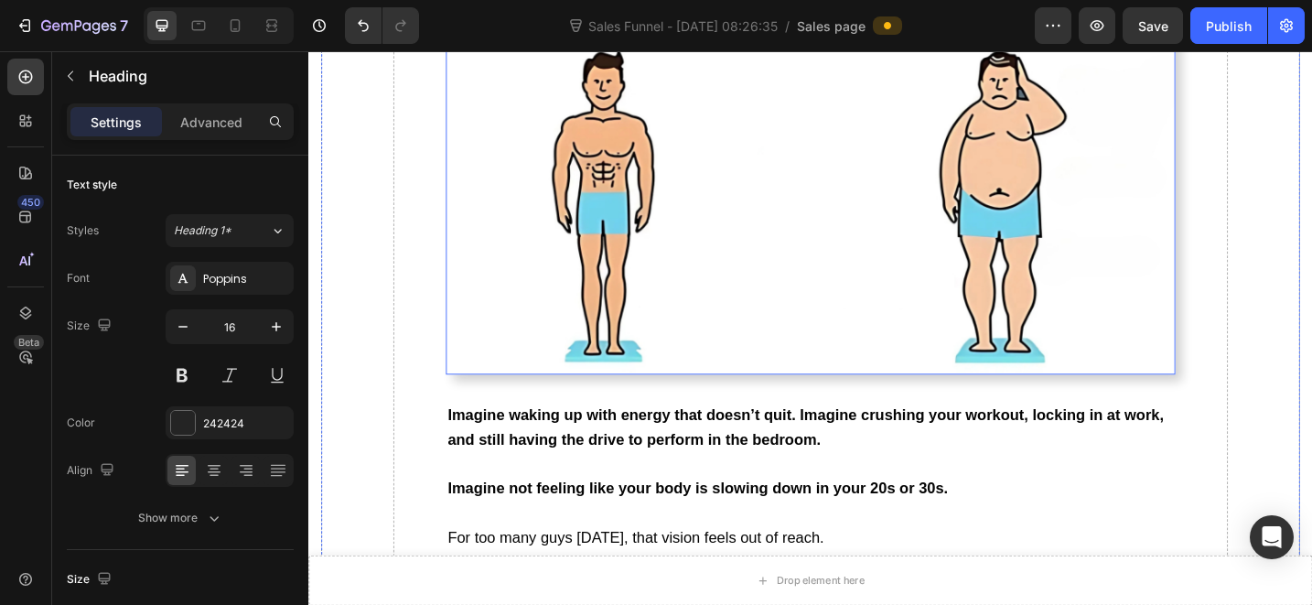
scroll to position [688, 0]
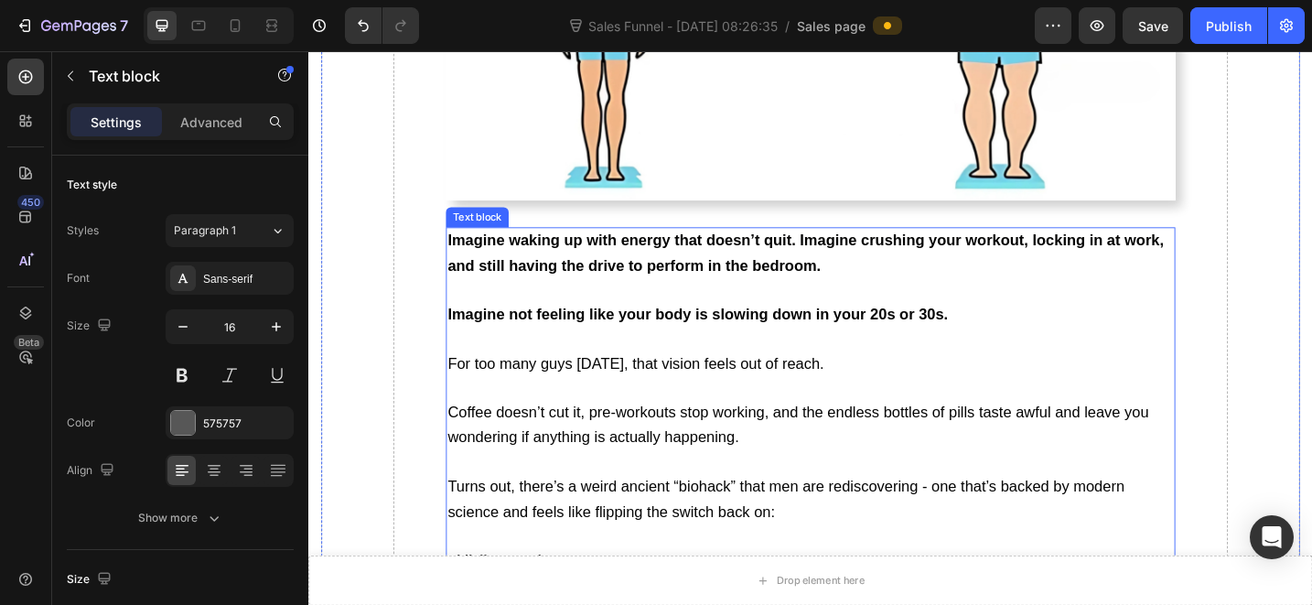
click at [769, 326] on p "Imagine not feeling like your body is slowing down in your 20s or 30s." at bounding box center [857, 339] width 794 height 27
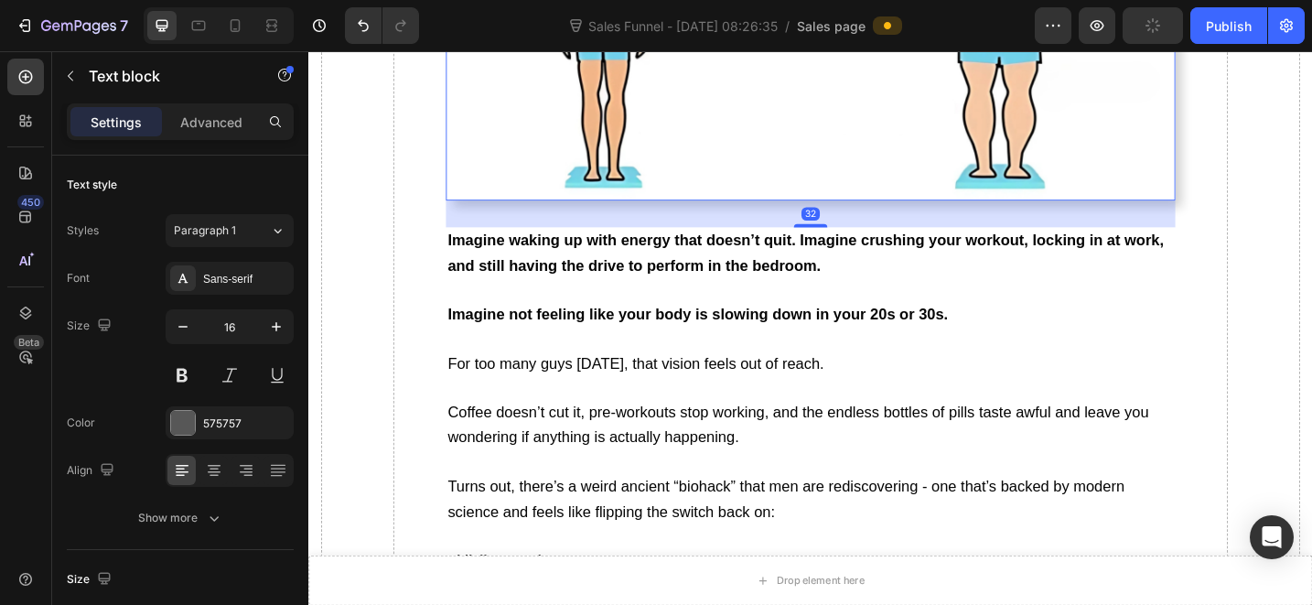
click at [791, 116] on img at bounding box center [857, 0] width 798 height 425
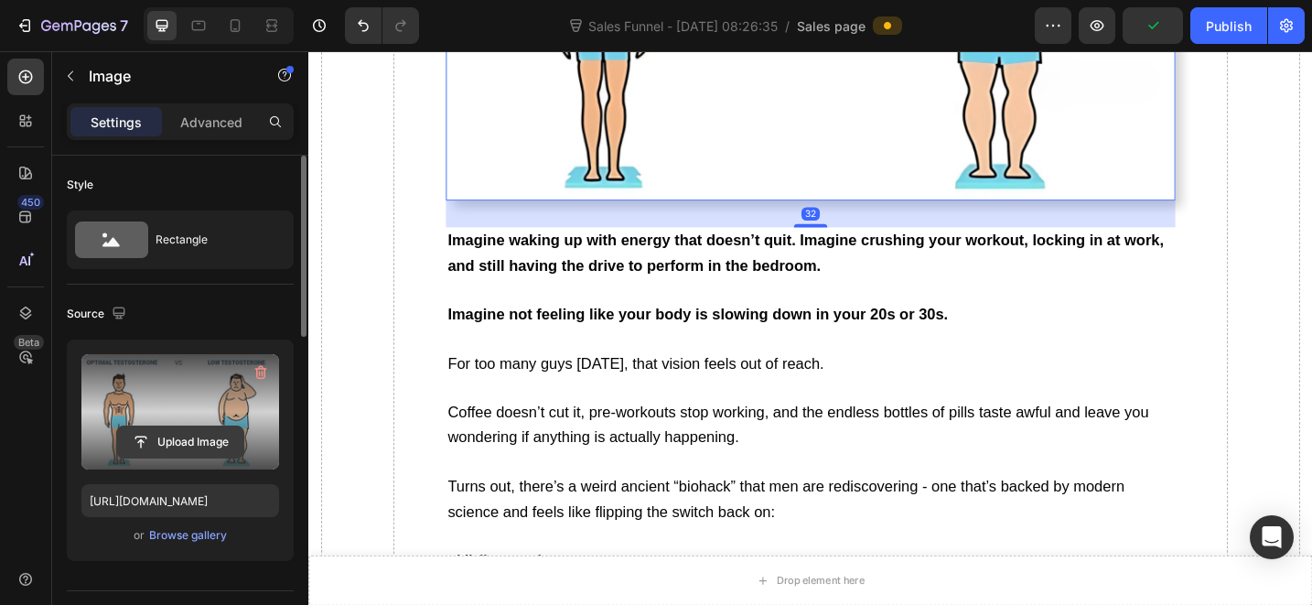
click at [178, 443] on input "file" at bounding box center [180, 441] width 126 height 31
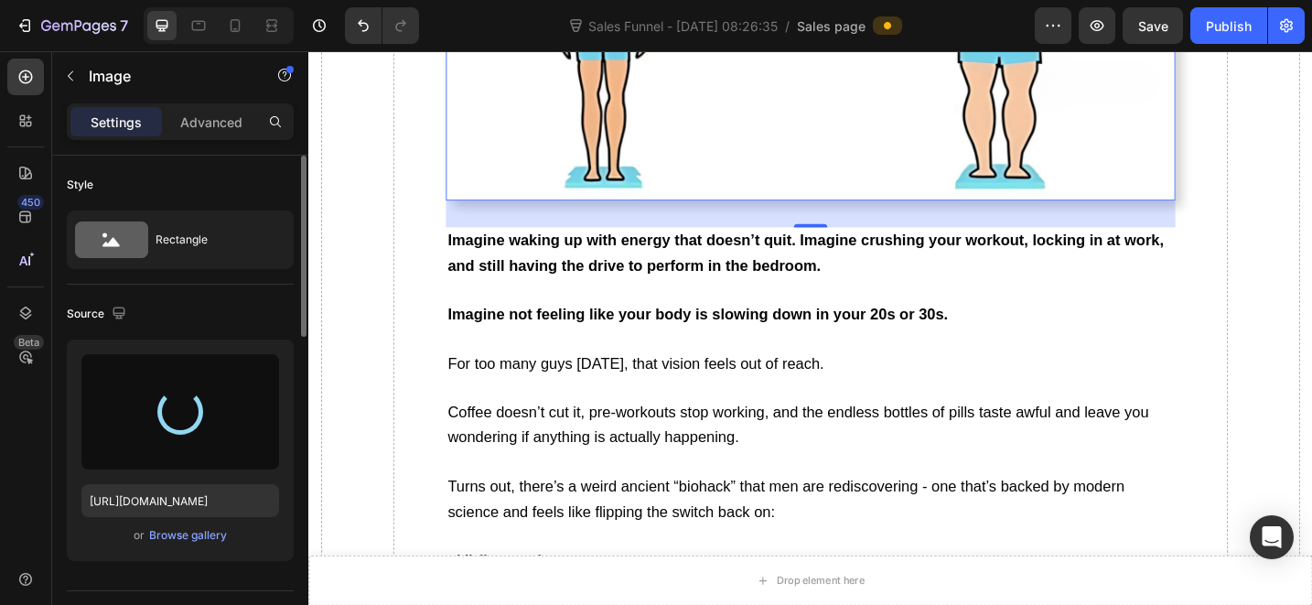
type input "[URL][DOMAIN_NAME]"
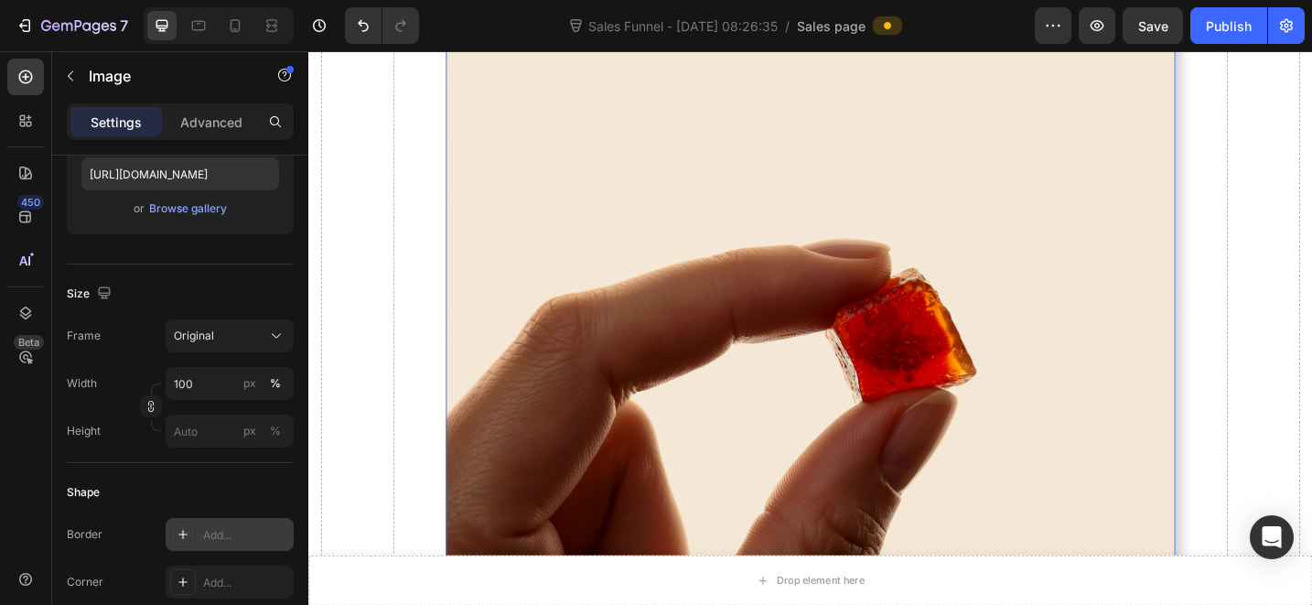
scroll to position [437, 0]
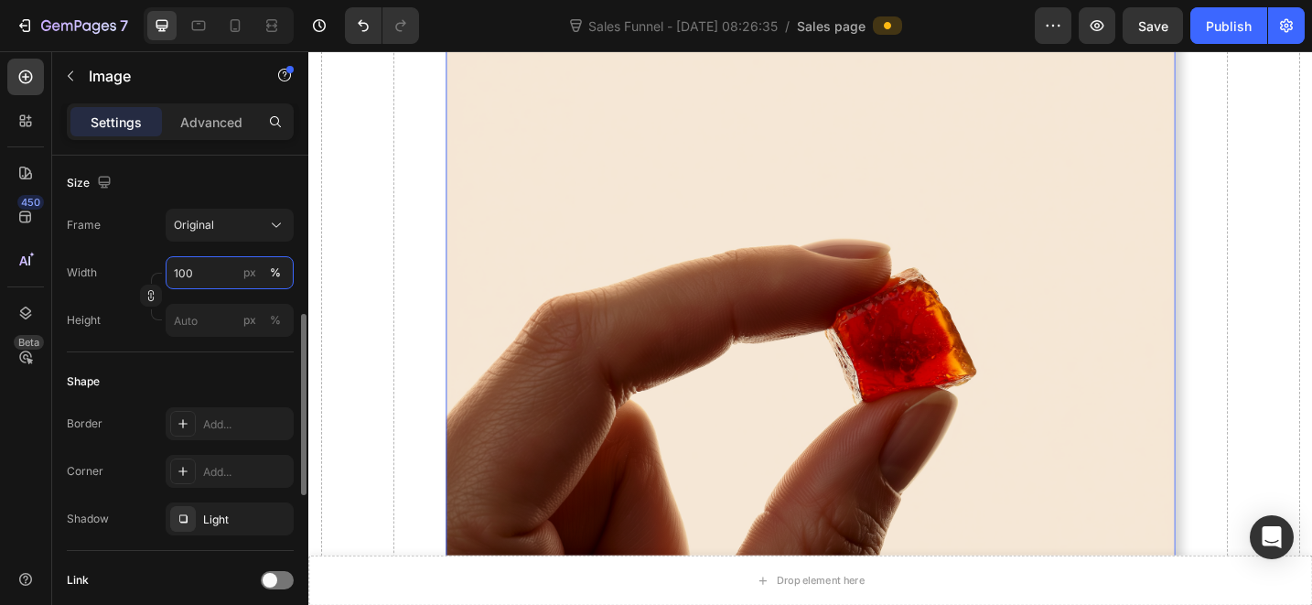
click at [210, 276] on input "100" at bounding box center [230, 272] width 128 height 33
type input "7"
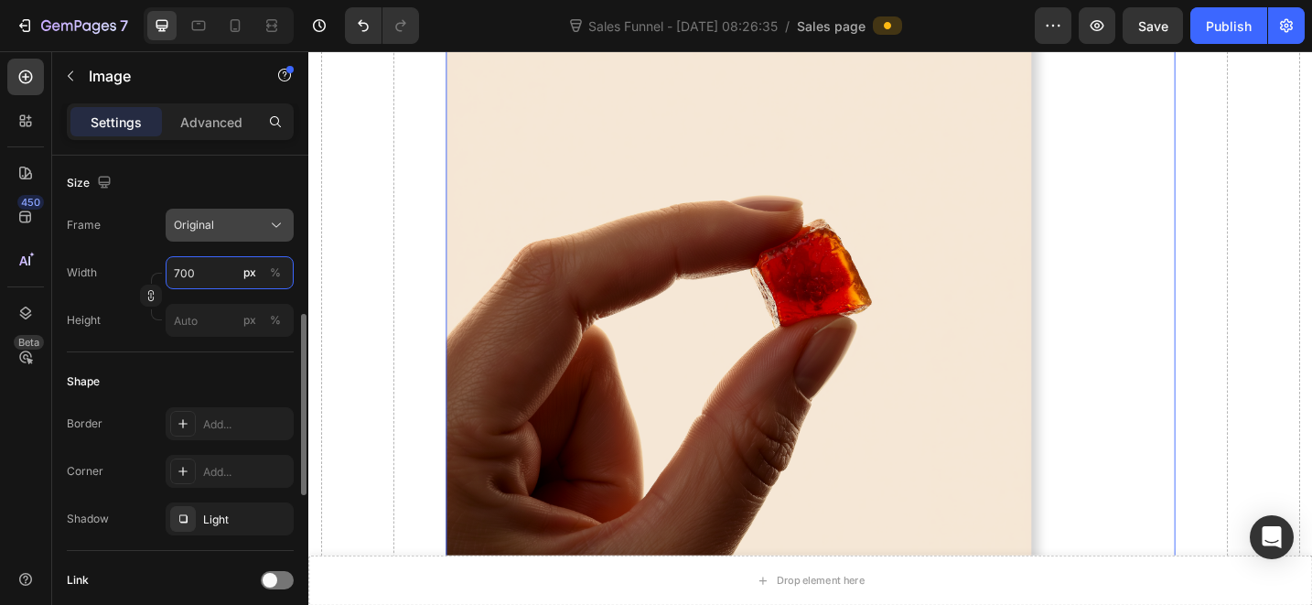
type input "700"
click at [250, 222] on div "Original" at bounding box center [219, 225] width 90 height 16
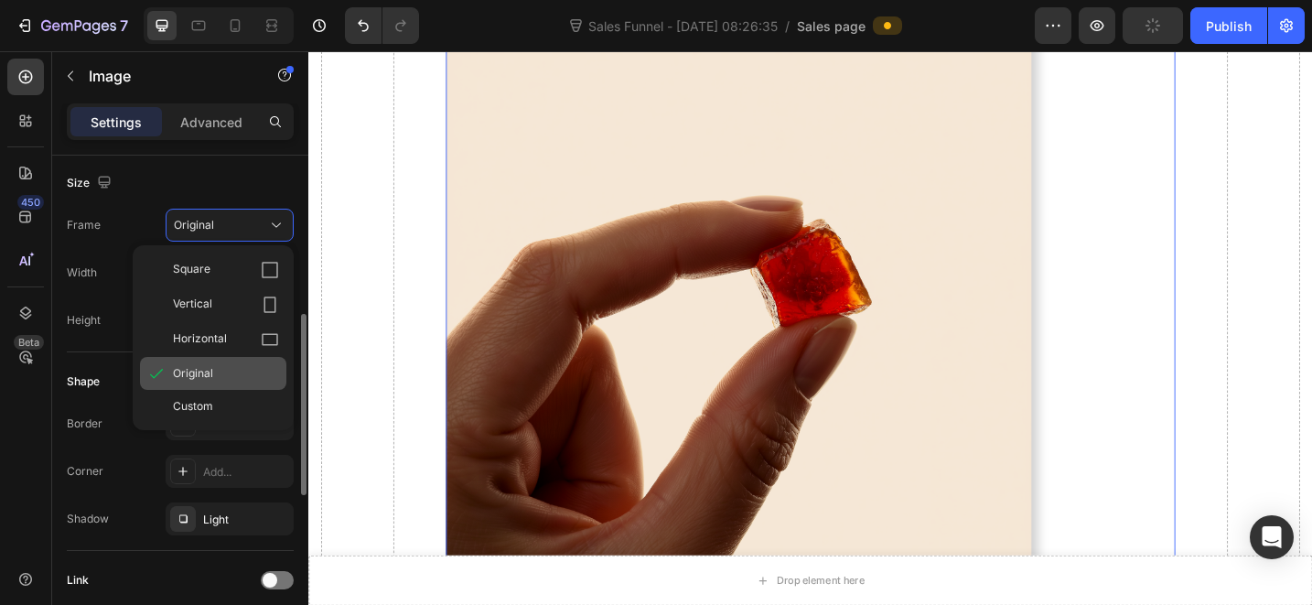
click at [209, 369] on span "Original" at bounding box center [193, 373] width 40 height 16
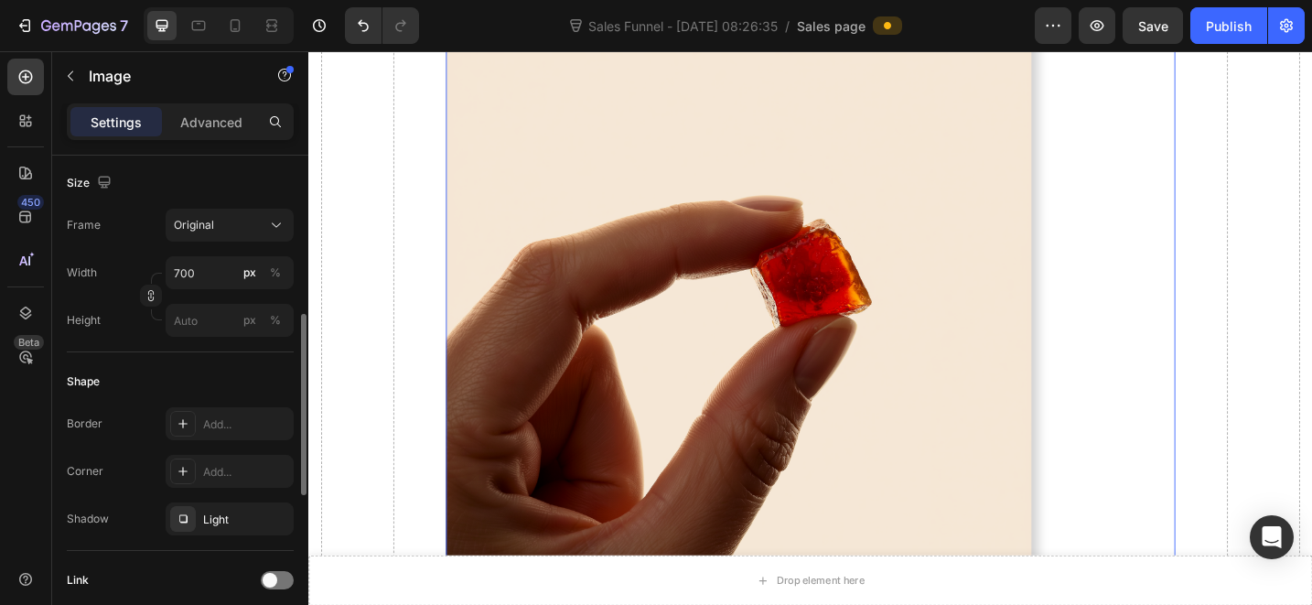
click at [225, 206] on div "Size Frame Original Width 700 px % Height px %" at bounding box center [180, 253] width 227 height 199
click at [229, 225] on div "Original" at bounding box center [219, 225] width 90 height 16
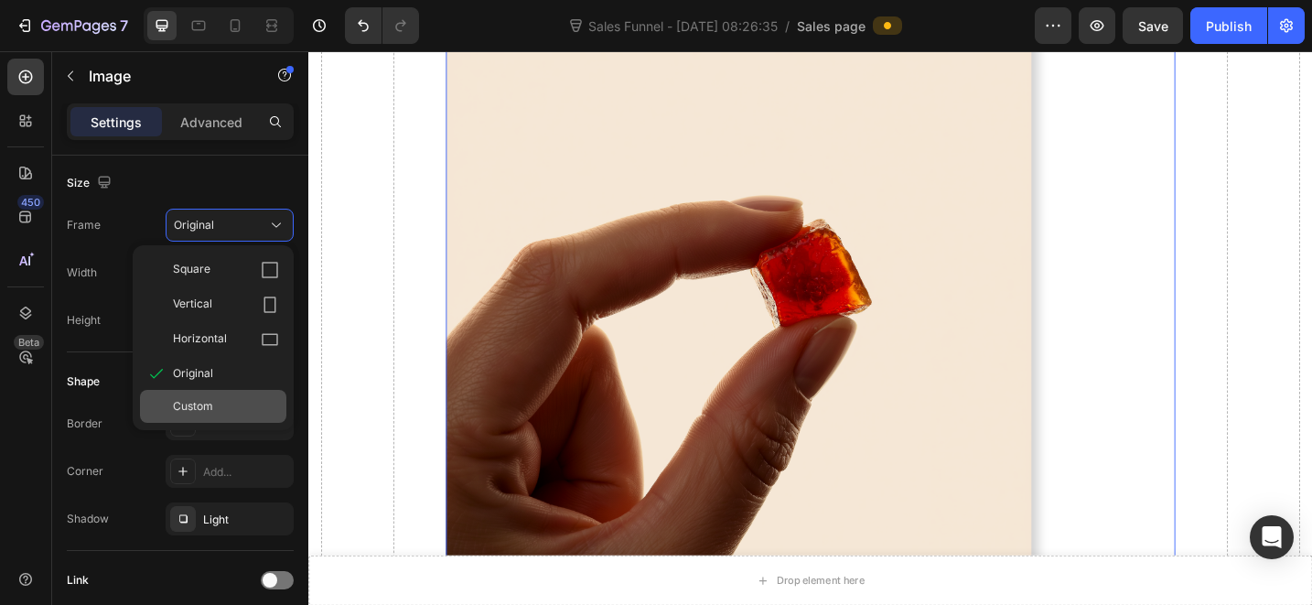
click at [221, 401] on div "Custom" at bounding box center [226, 406] width 106 height 16
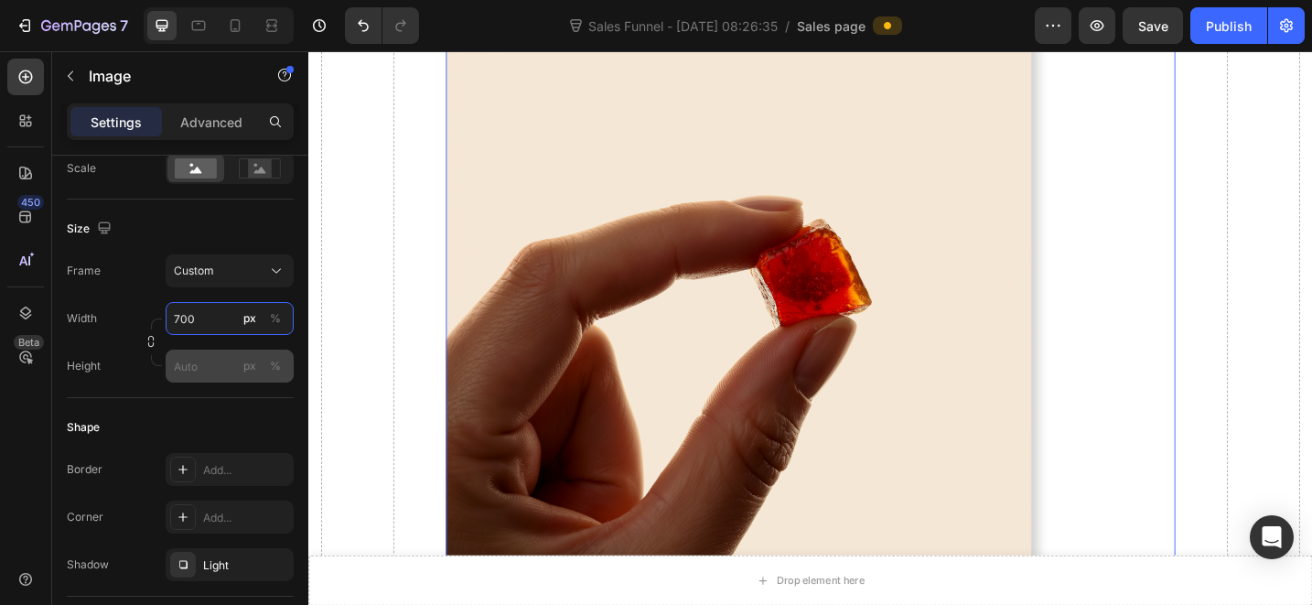
scroll to position [213, 0]
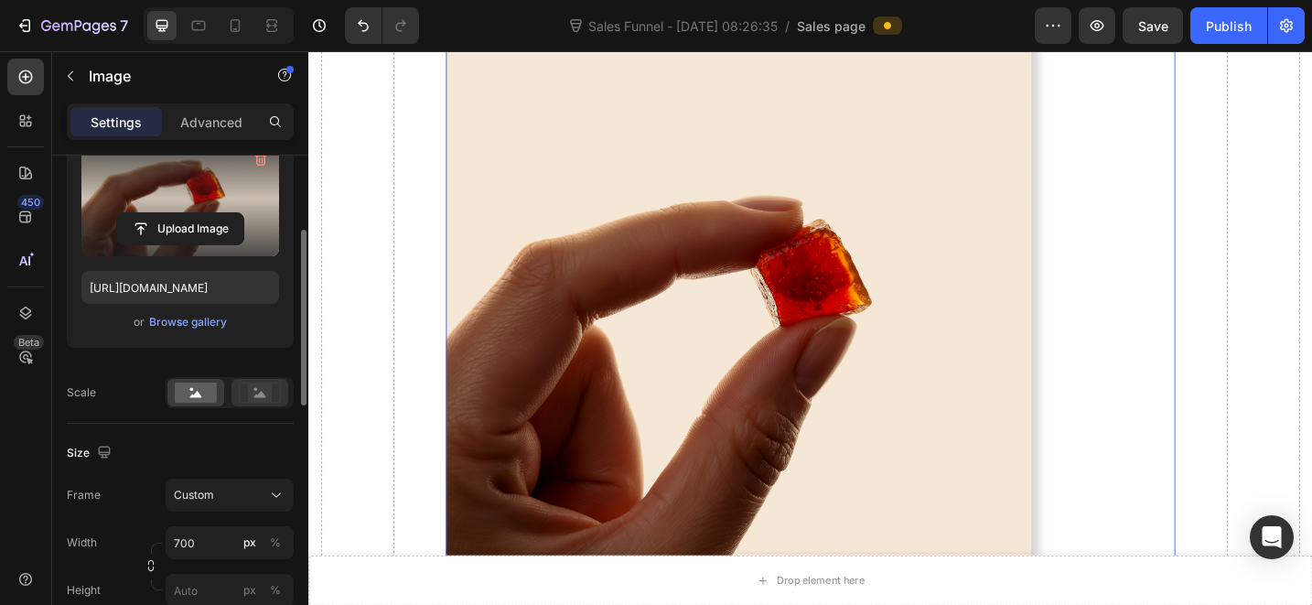
click at [241, 385] on icon at bounding box center [260, 392] width 42 height 20
click at [228, 383] on div "Fit image" at bounding box center [230, 392] width 128 height 31
click at [214, 385] on rect at bounding box center [196, 392] width 42 height 20
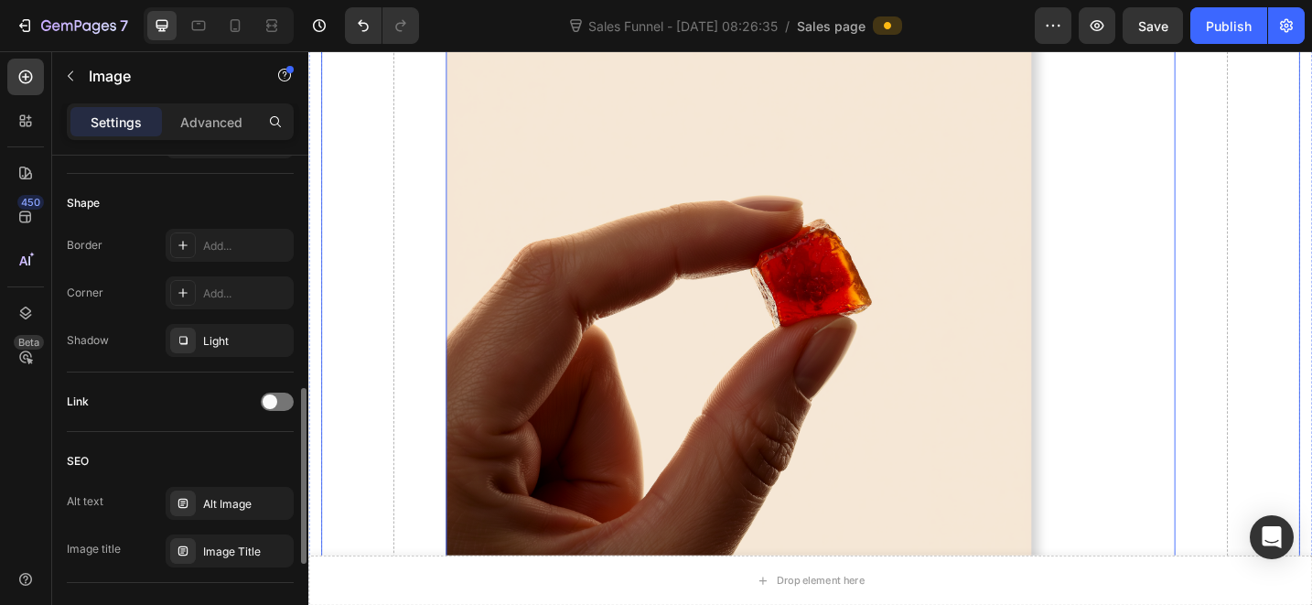
click at [582, 394] on img at bounding box center [778, 336] width 640 height 640
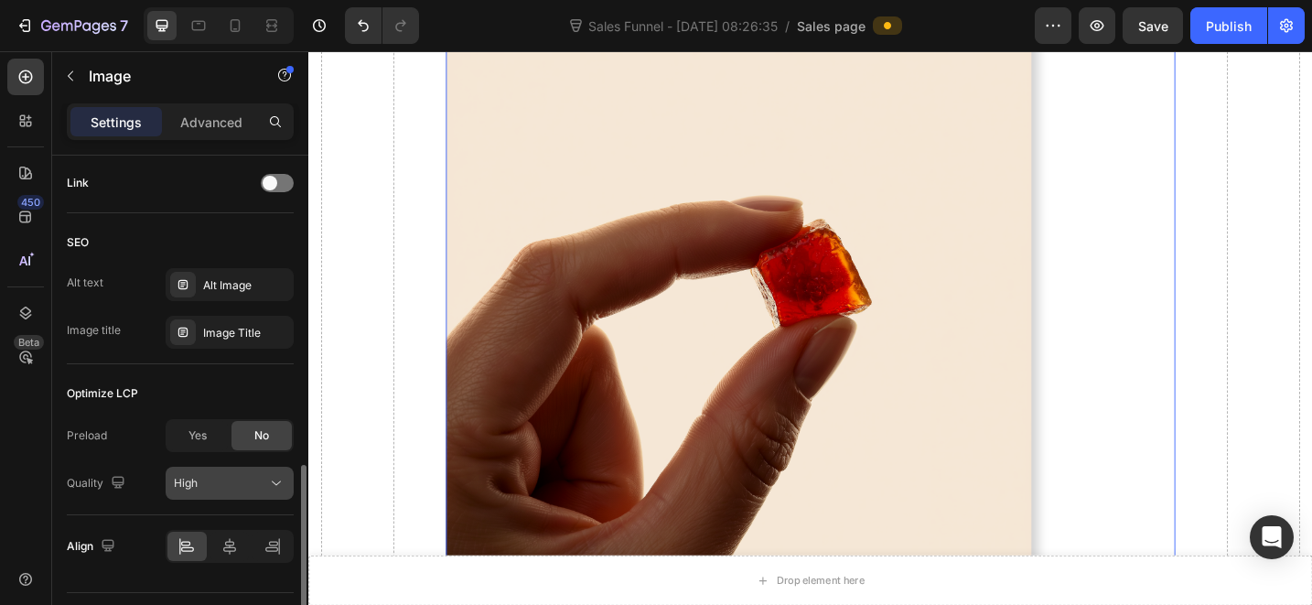
scroll to position [926, 0]
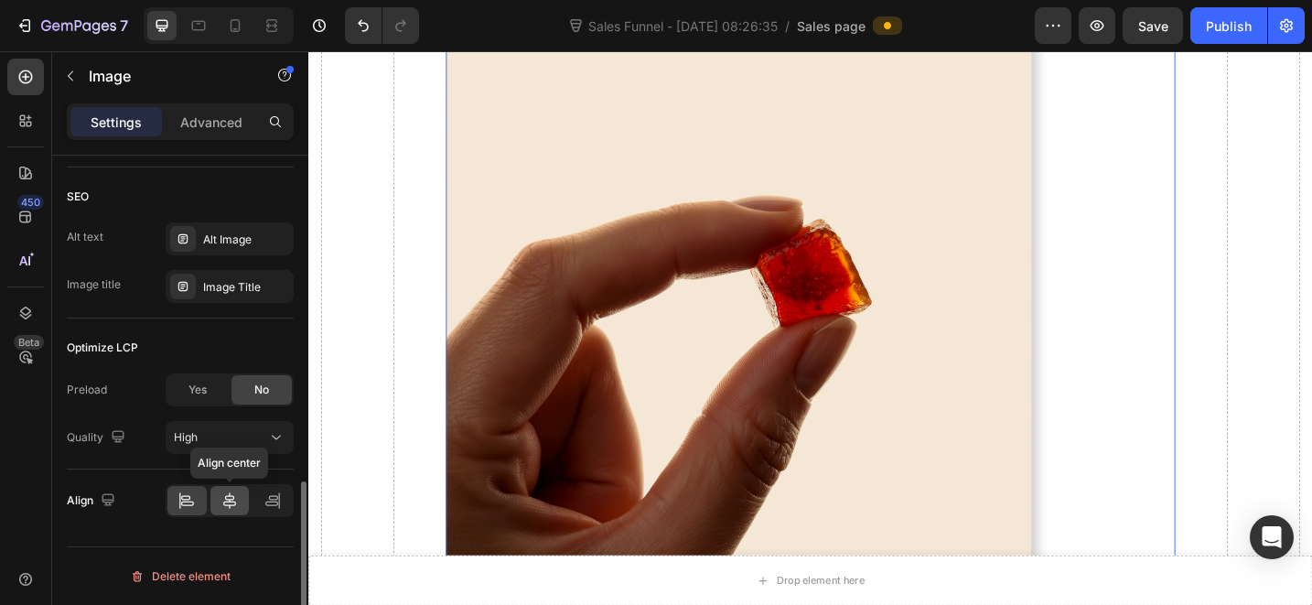
click at [228, 487] on div at bounding box center [229, 500] width 39 height 29
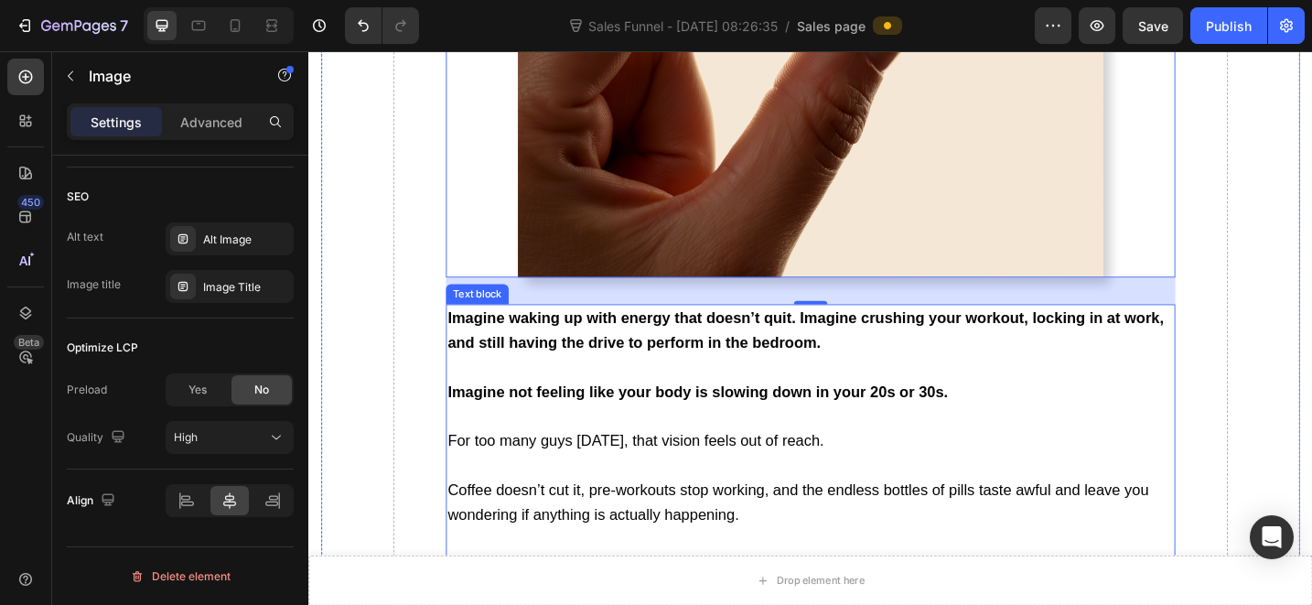
scroll to position [893, 0]
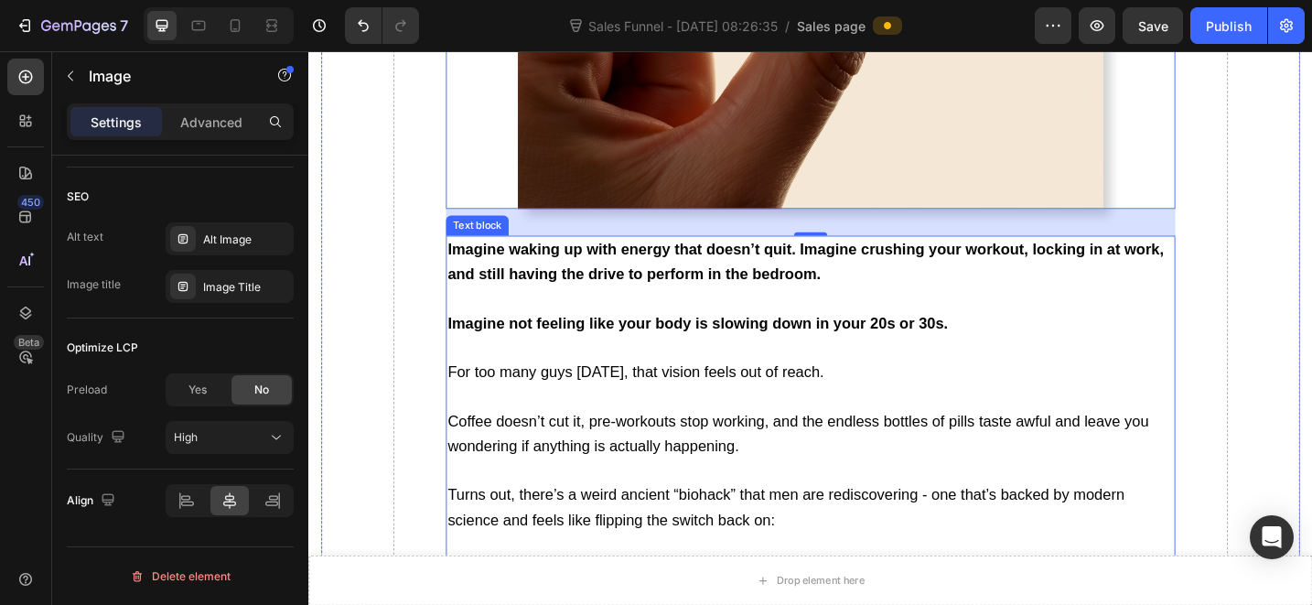
click at [695, 269] on p "Imagine waking up with energy that doesn’t quit. Imagine crushing your workout,…" at bounding box center [857, 281] width 794 height 55
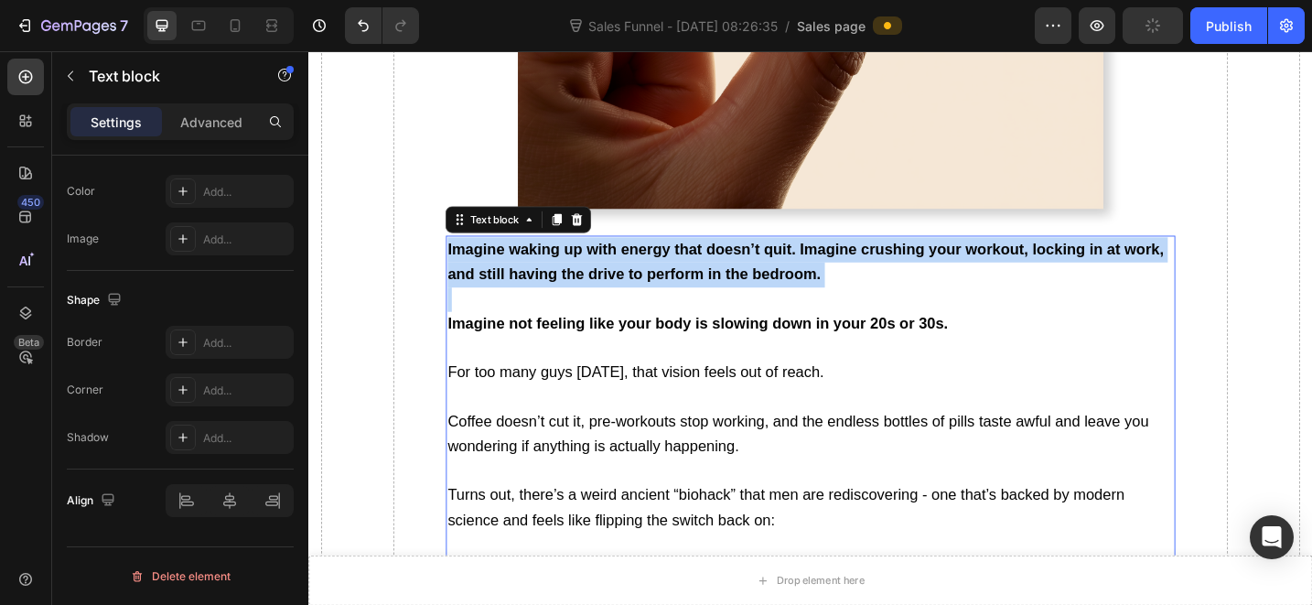
scroll to position [0, 0]
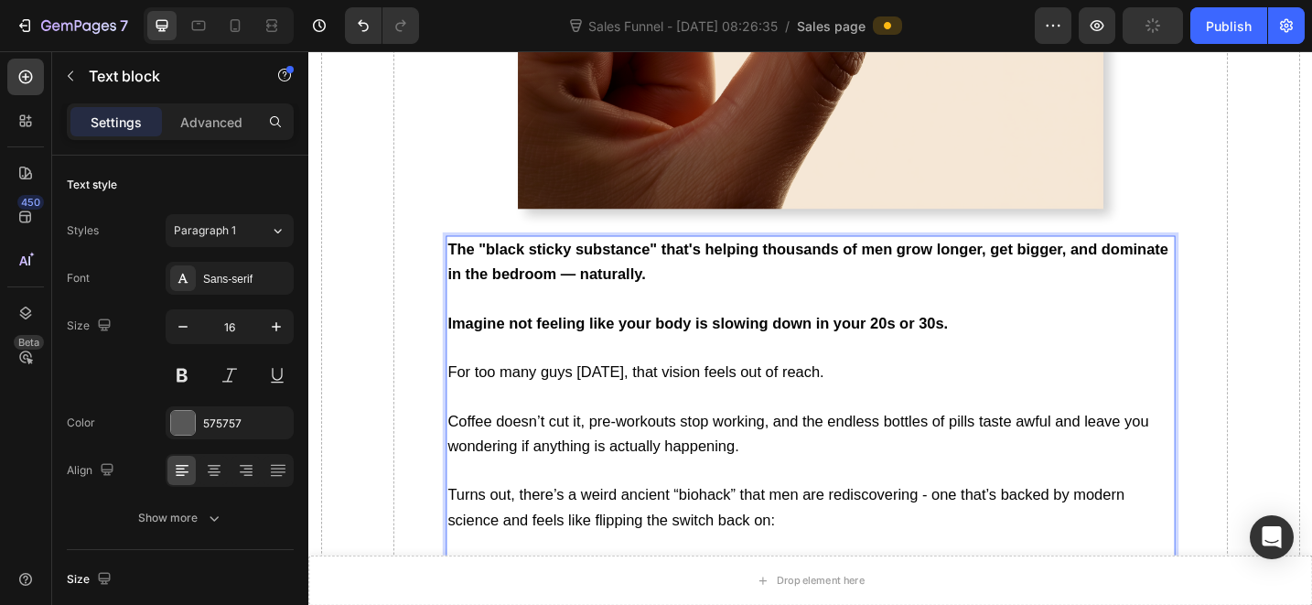
click at [726, 339] on strong "Imagine not feeling like your body is slowing down in your 20s or 30s." at bounding box center [733, 348] width 547 height 18
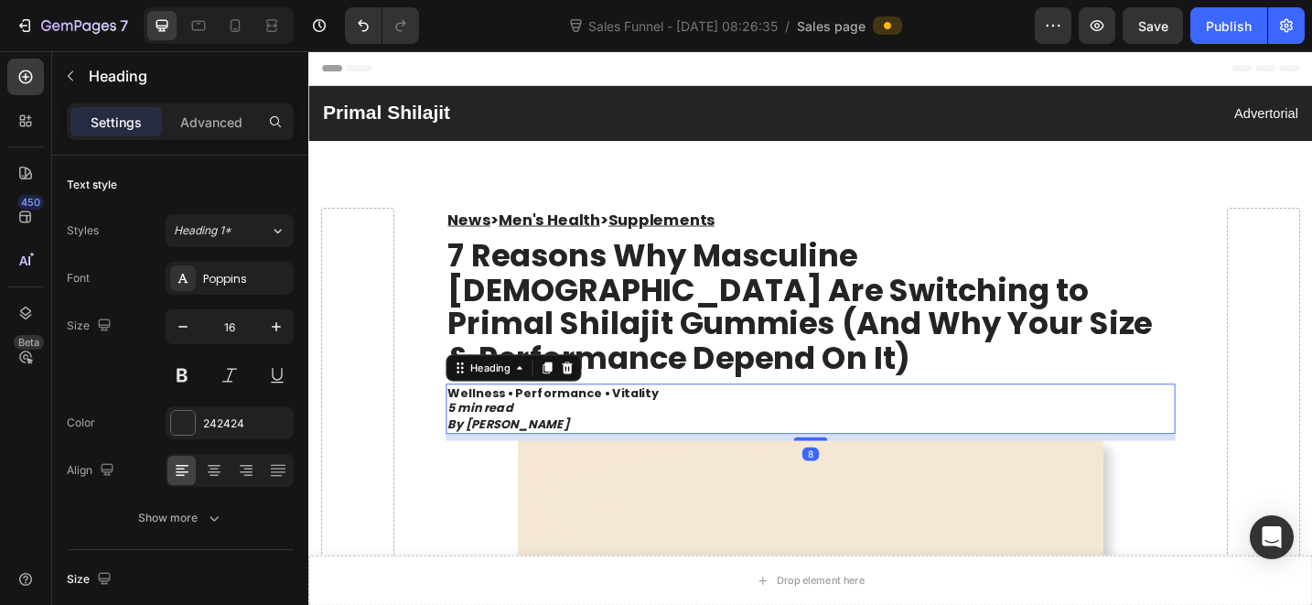
click at [569, 415] on span "Wellness • Performance • Vitality" at bounding box center [575, 424] width 231 height 18
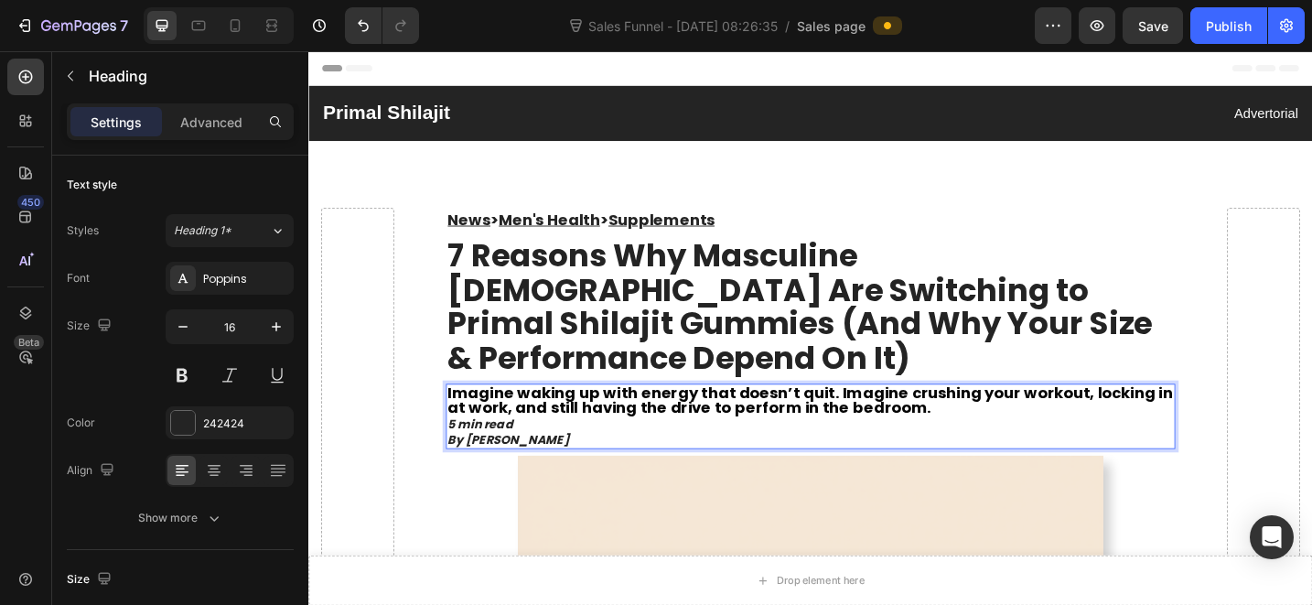
click at [583, 450] on p "5 min read By [PERSON_NAME]" at bounding box center [857, 467] width 794 height 34
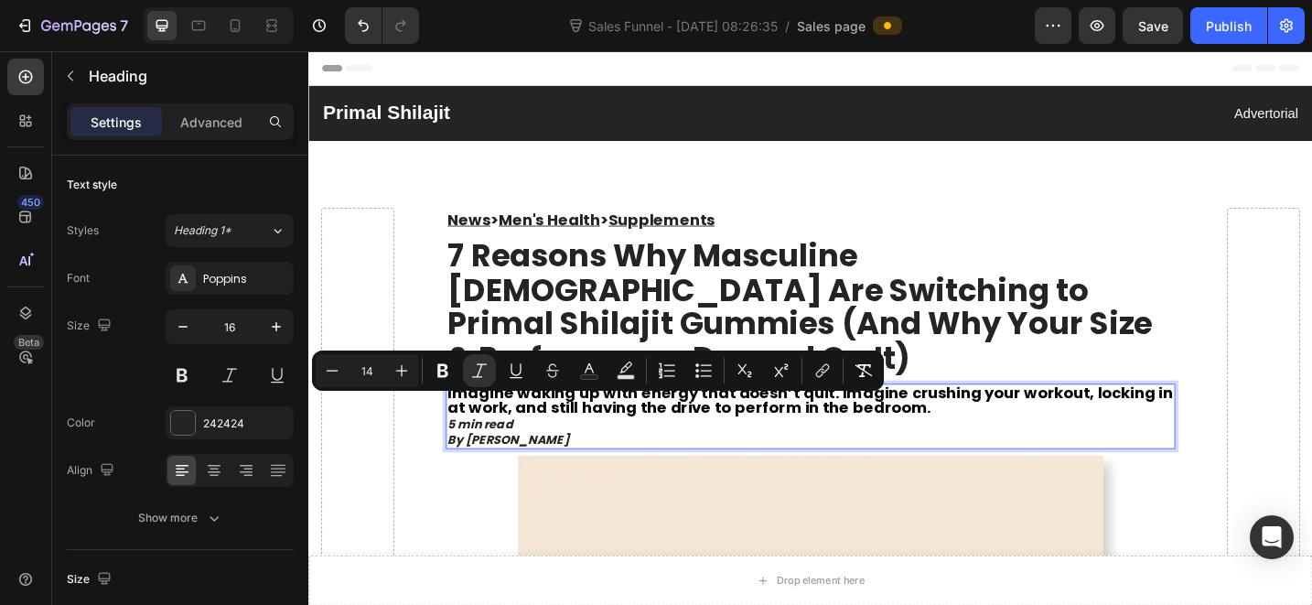
drag, startPoint x: 604, startPoint y: 434, endPoint x: 479, endPoint y: 425, distance: 125.6
click at [460, 450] on p "5 min read By [PERSON_NAME]" at bounding box center [857, 467] width 794 height 34
click at [492, 467] on icon "By [PERSON_NAME]" at bounding box center [526, 476] width 133 height 18
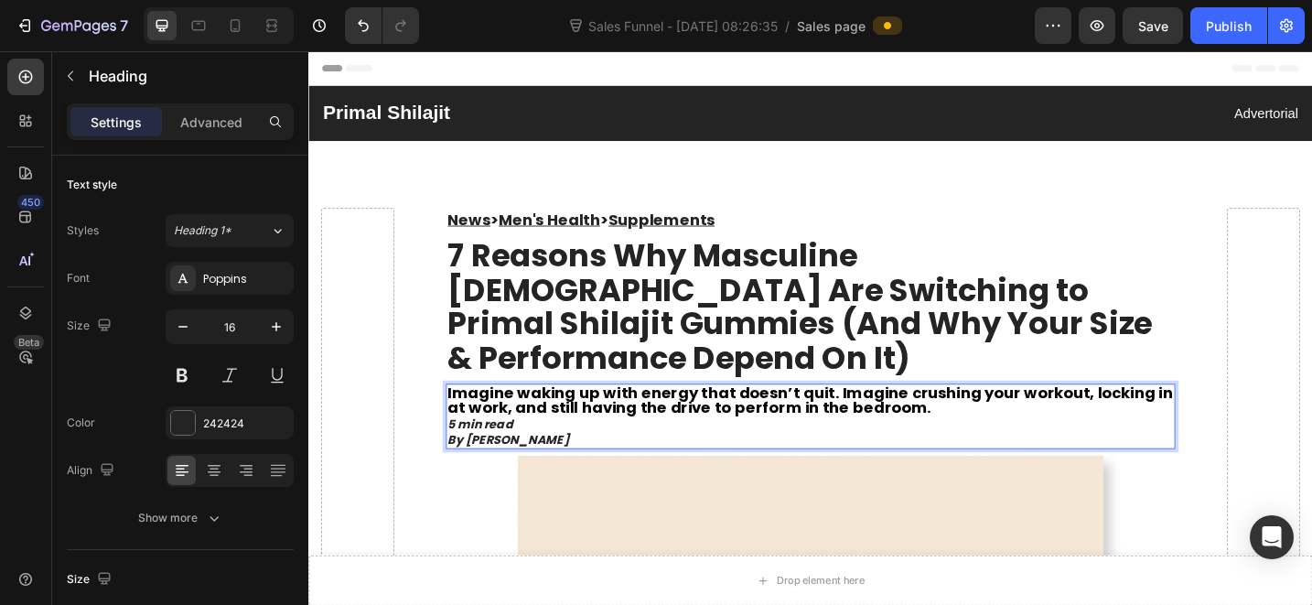
click at [495, 449] on icon "5 min read" at bounding box center [495, 458] width 71 height 18
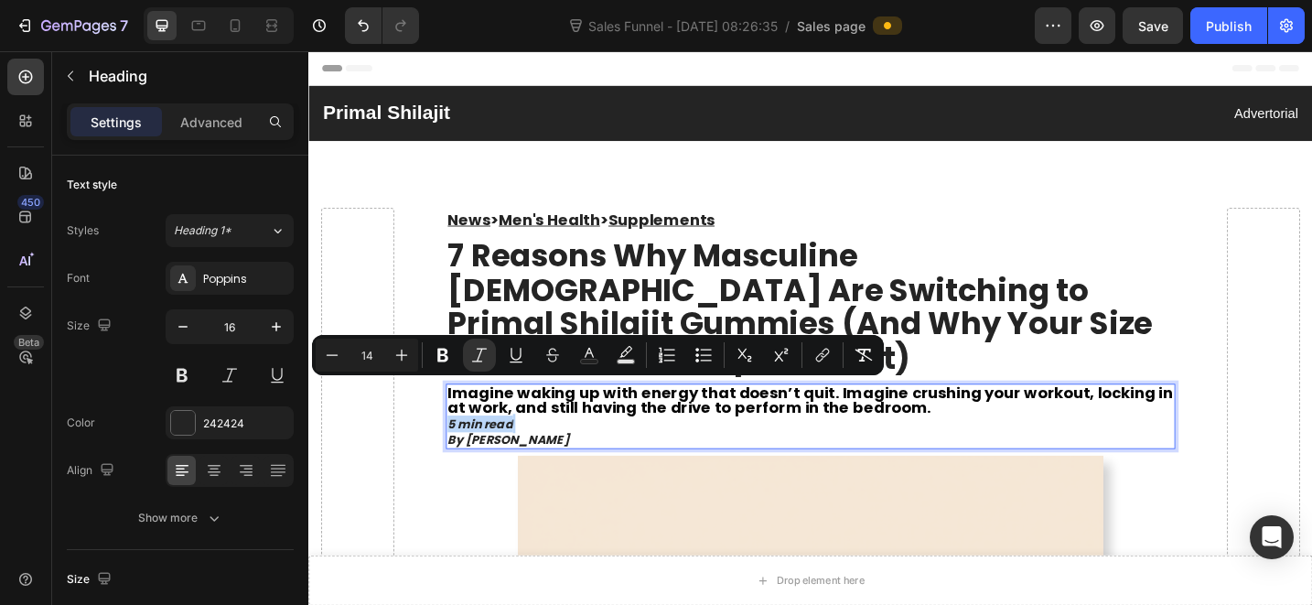
click at [495, 449] on icon "5 min read" at bounding box center [495, 458] width 71 height 18
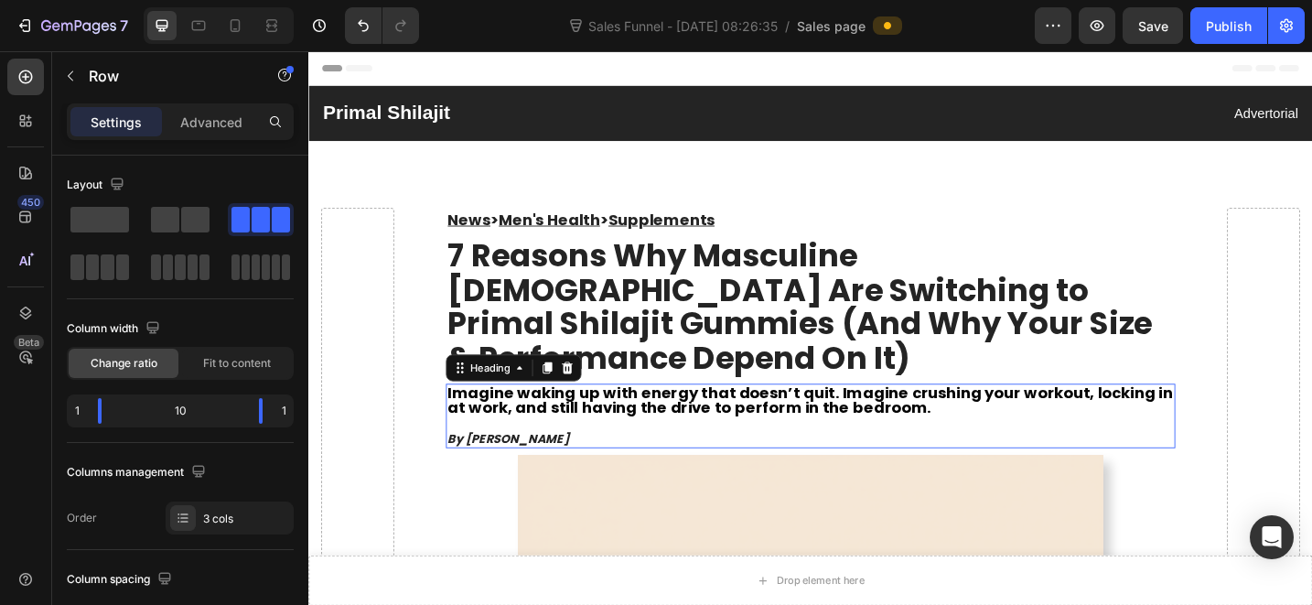
click at [577, 466] on icon "By [PERSON_NAME]" at bounding box center [526, 475] width 133 height 18
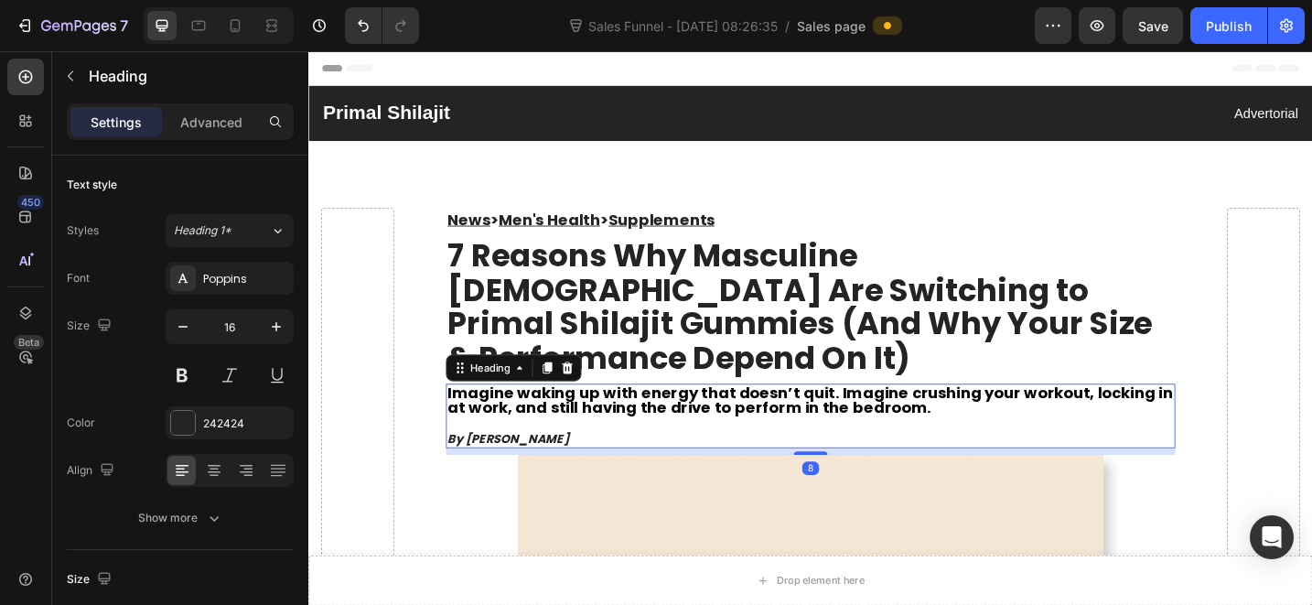
click at [577, 466] on icon "By [PERSON_NAME]" at bounding box center [526, 475] width 133 height 18
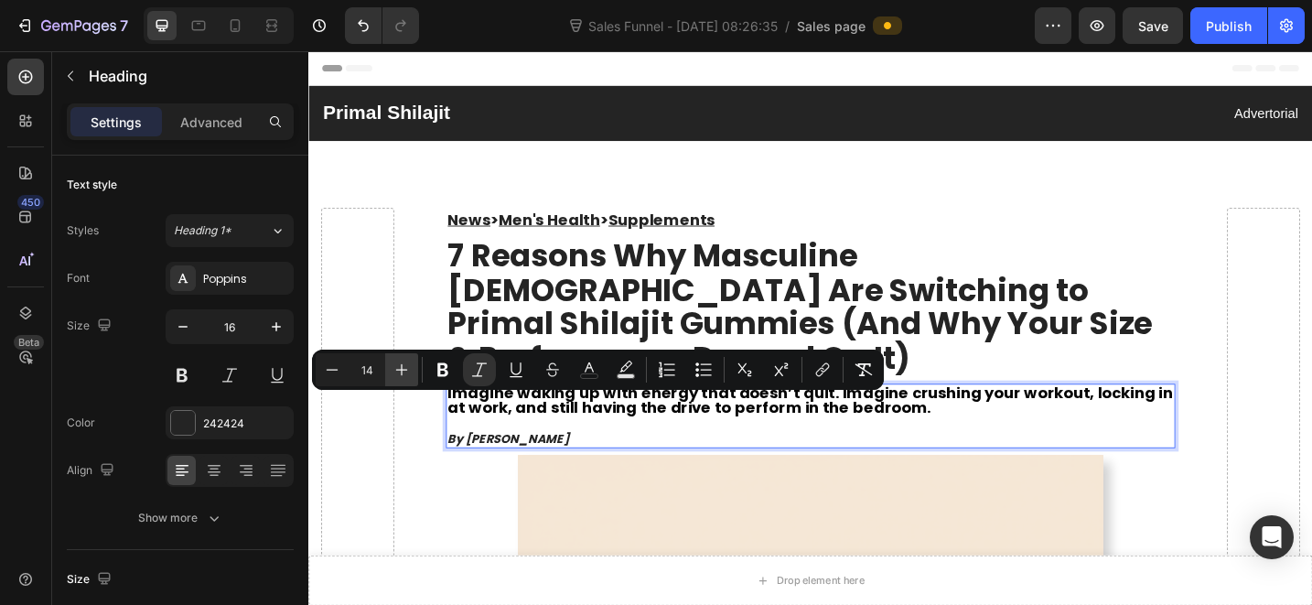
click at [410, 368] on icon "Editor contextual toolbar" at bounding box center [402, 370] width 18 height 18
type input "18"
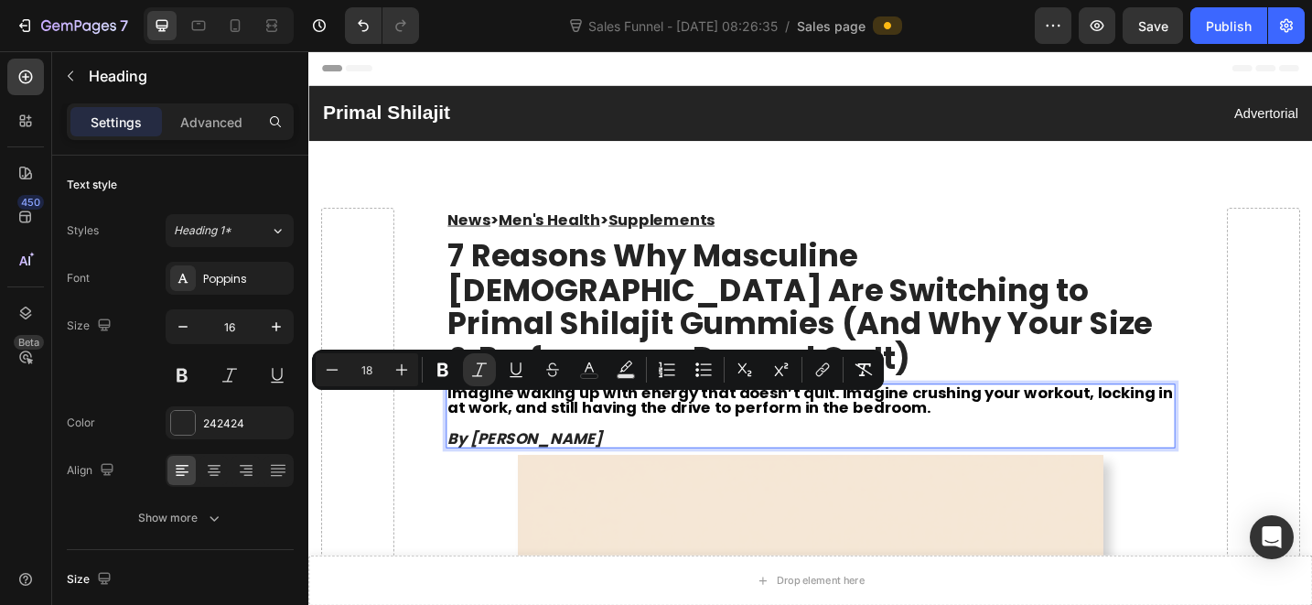
click at [1017, 341] on p "7 Reasons Why Masculine [DEMOGRAPHIC_DATA] Are Switching to Primal Shilajit Gum…" at bounding box center [857, 330] width 794 height 149
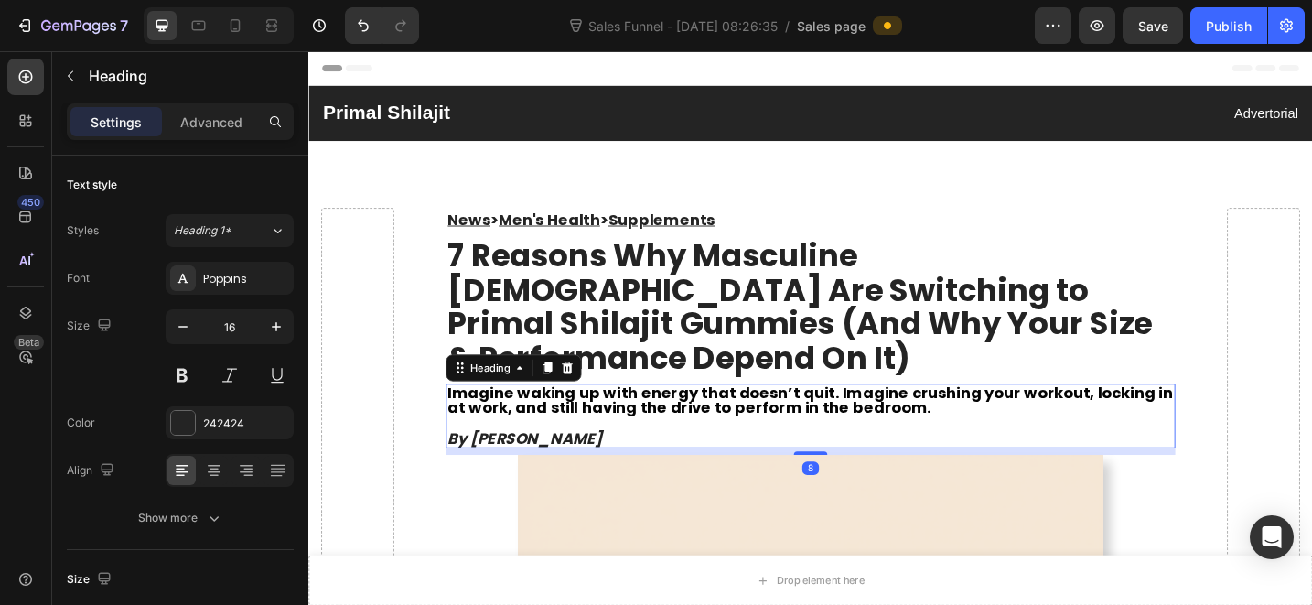
click at [690, 413] on strong "Imagine waking up with energy that doesn’t quit. Imagine crushing your workout,…" at bounding box center [856, 433] width 793 height 40
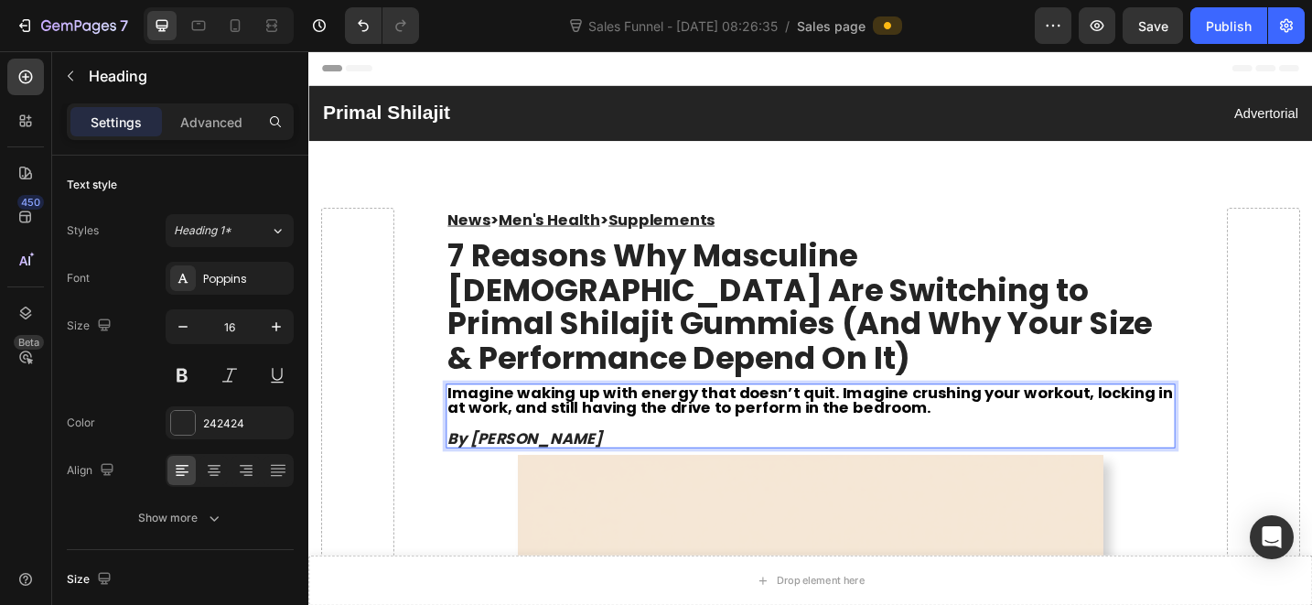
click at [690, 413] on strong "Imagine waking up with energy that doesn’t quit. Imagine crushing your workout,…" at bounding box center [856, 433] width 793 height 40
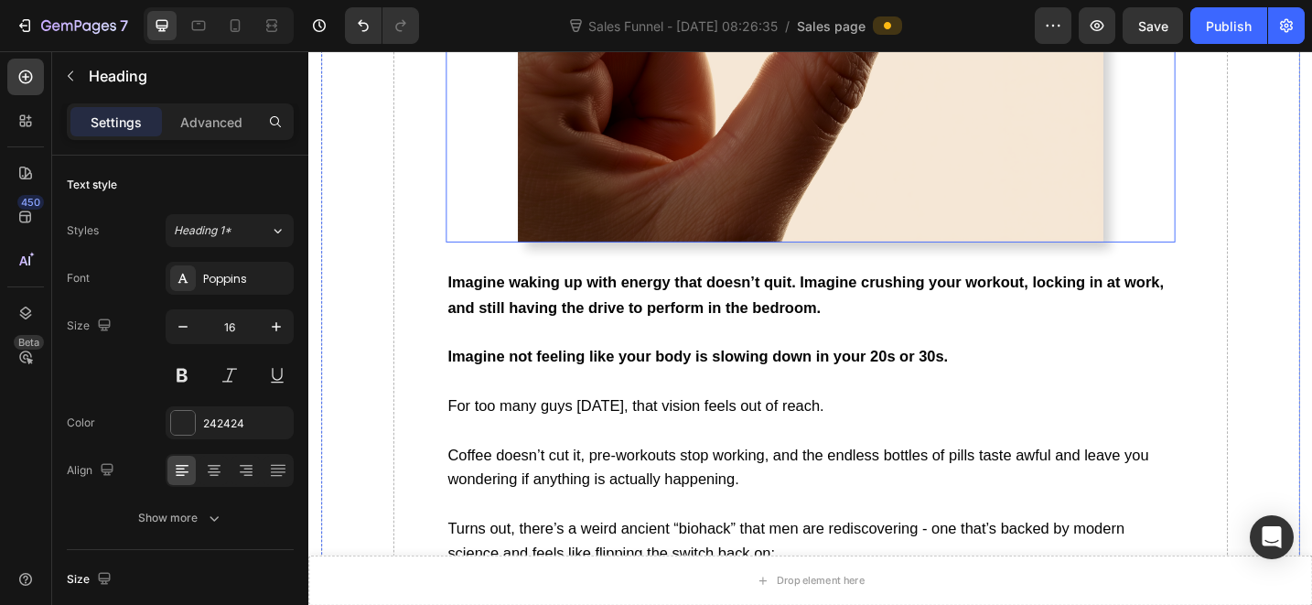
scroll to position [985, 0]
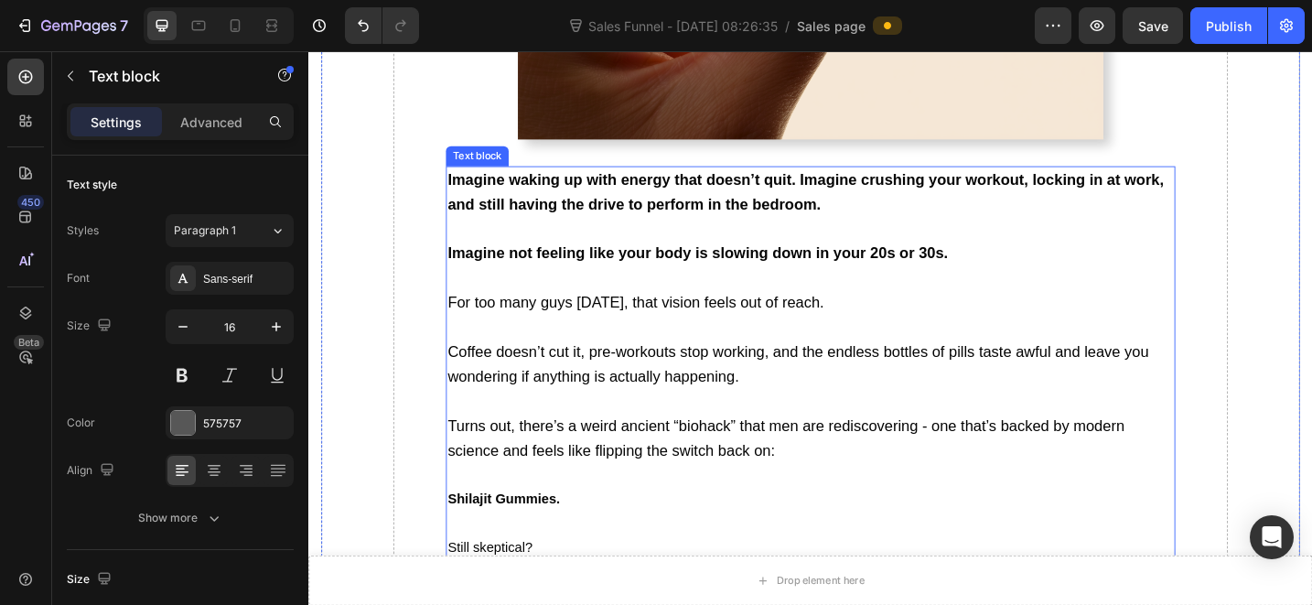
click at [611, 286] on p "Rich Text Editor. Editing area: main" at bounding box center [857, 299] width 794 height 27
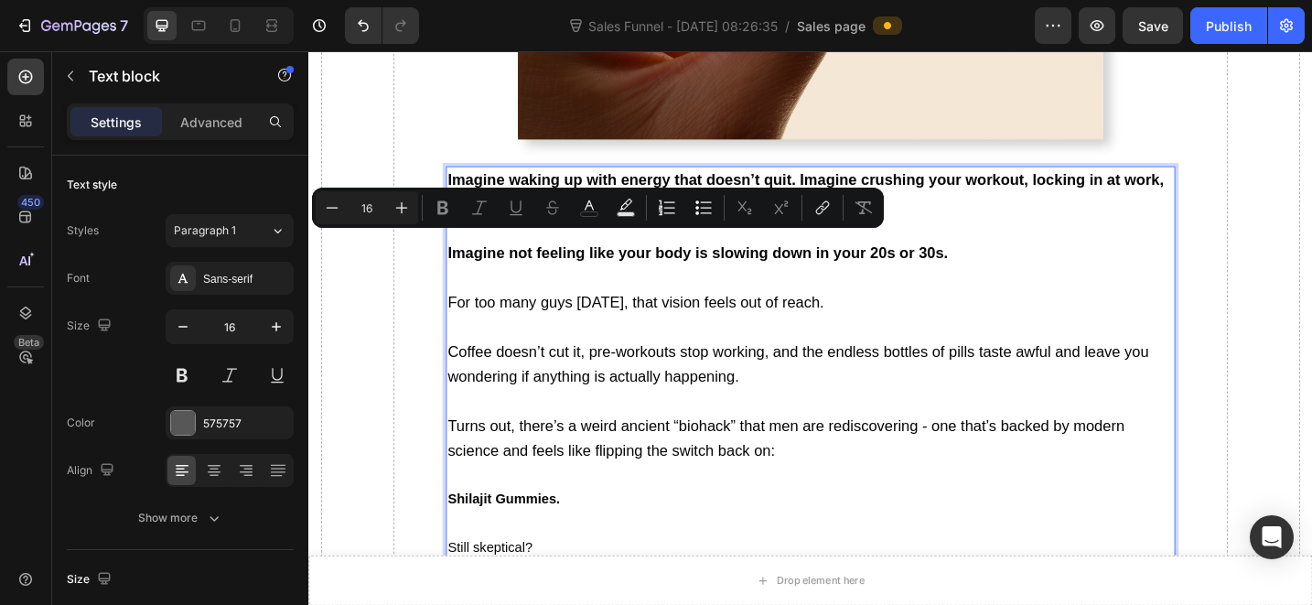
click at [662, 421] on p "Rich Text Editor. Editing area: main" at bounding box center [857, 434] width 794 height 27
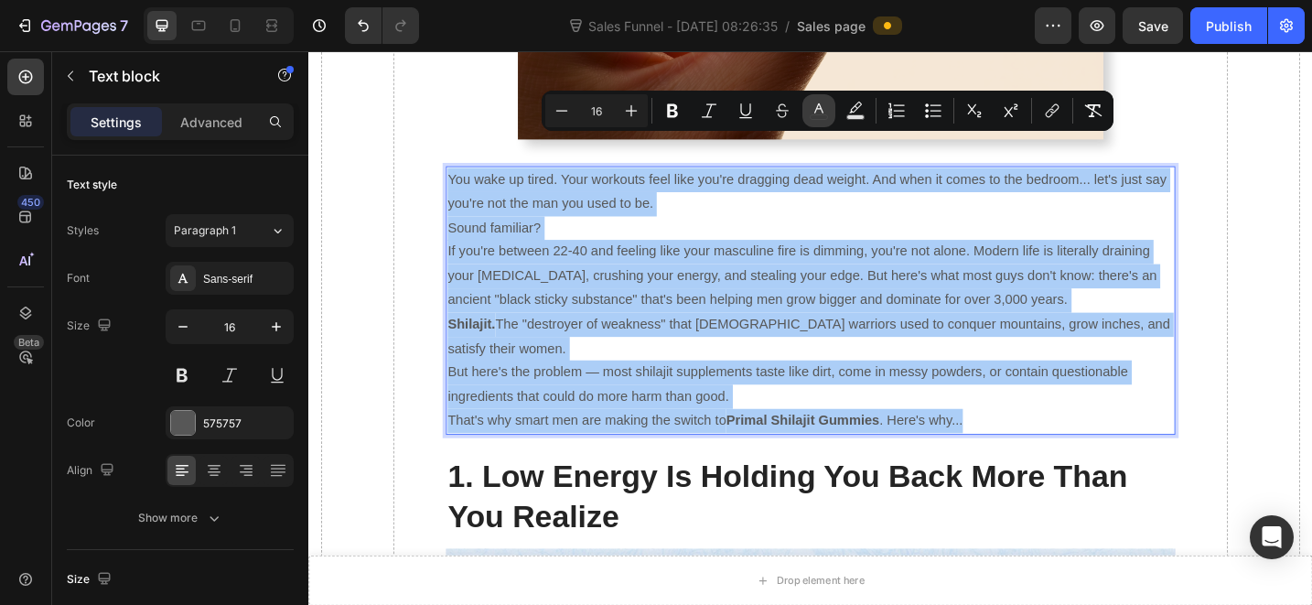
click at [820, 109] on icon "Editor contextual toolbar" at bounding box center [819, 111] width 18 height 18
type input "575757"
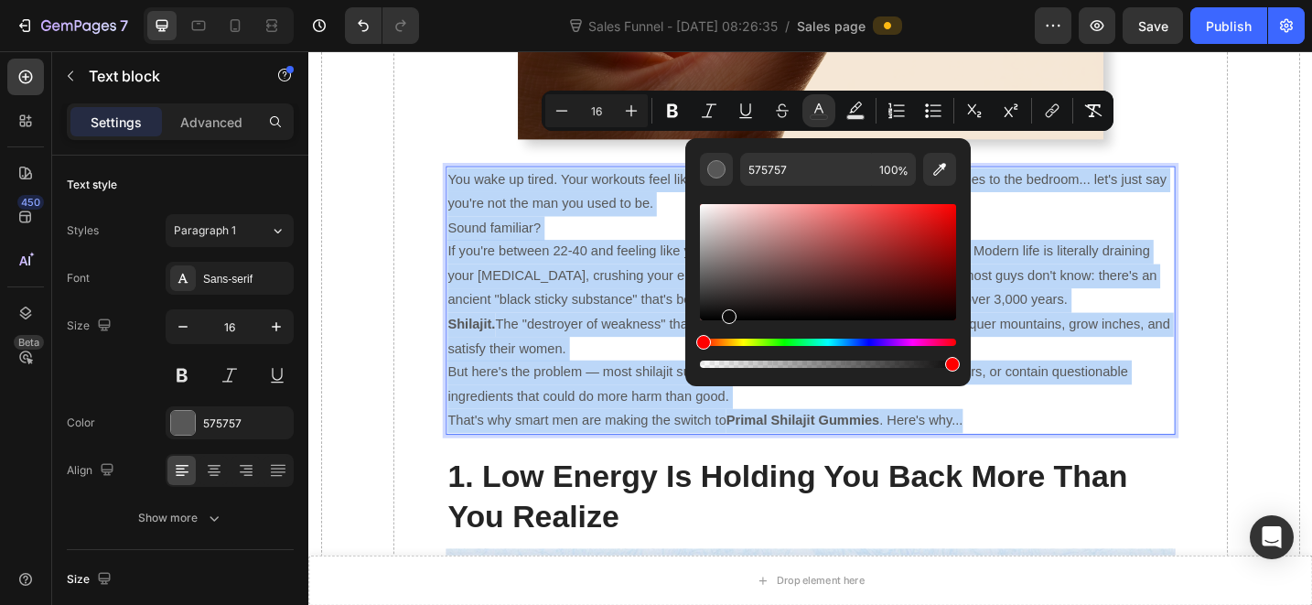
type input "000000"
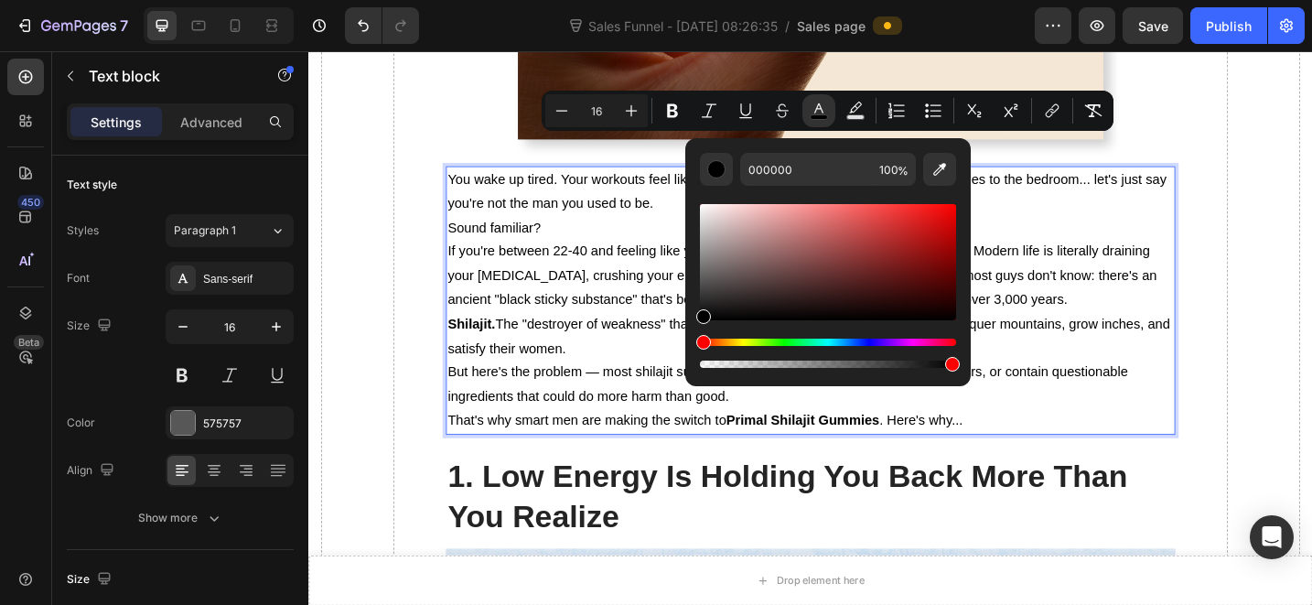
click at [534, 274] on p "If you're between 22-40 and feeling like your masculine fire is dimming, you're…" at bounding box center [857, 296] width 794 height 79
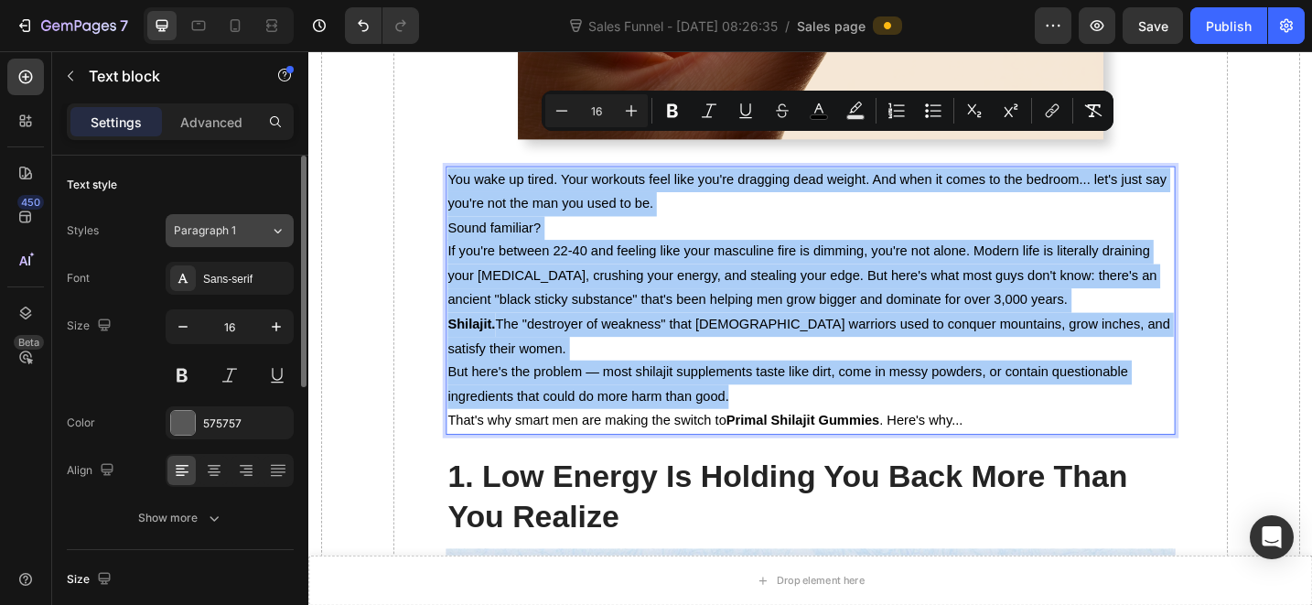
click at [252, 245] on button "Paragraph 1" at bounding box center [230, 230] width 128 height 33
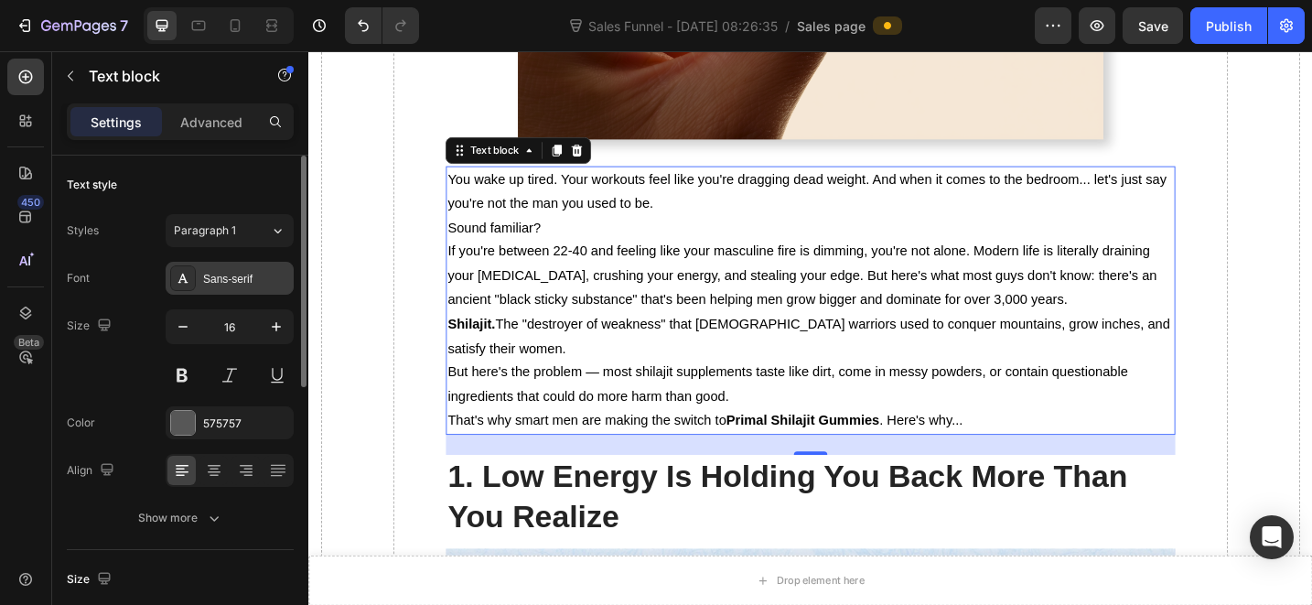
click at [252, 278] on div "Sans-serif" at bounding box center [246, 279] width 86 height 16
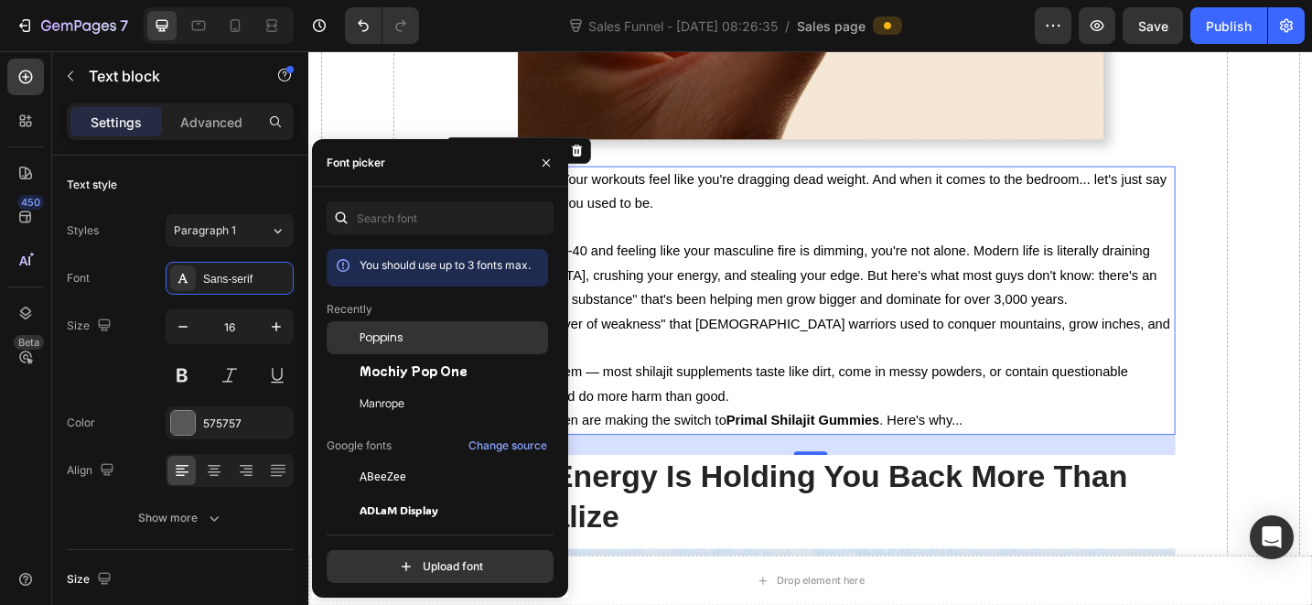
click at [420, 333] on div "Poppins" at bounding box center [452, 337] width 185 height 16
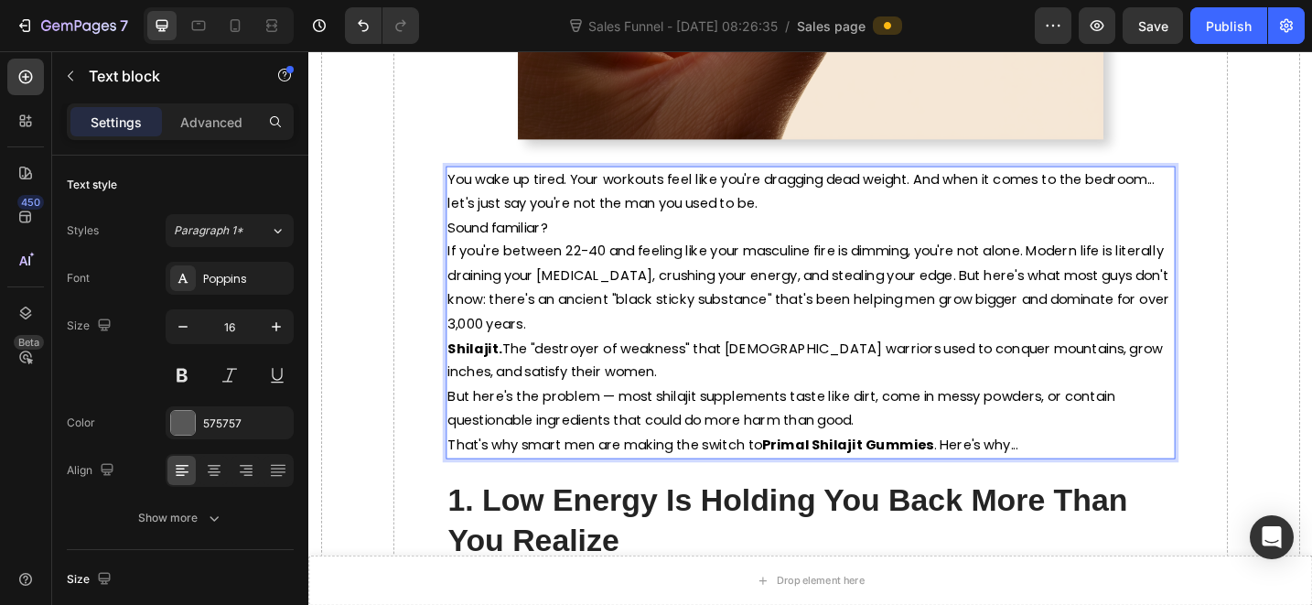
click at [909, 231] on p "Sound familiar?" at bounding box center [857, 244] width 794 height 27
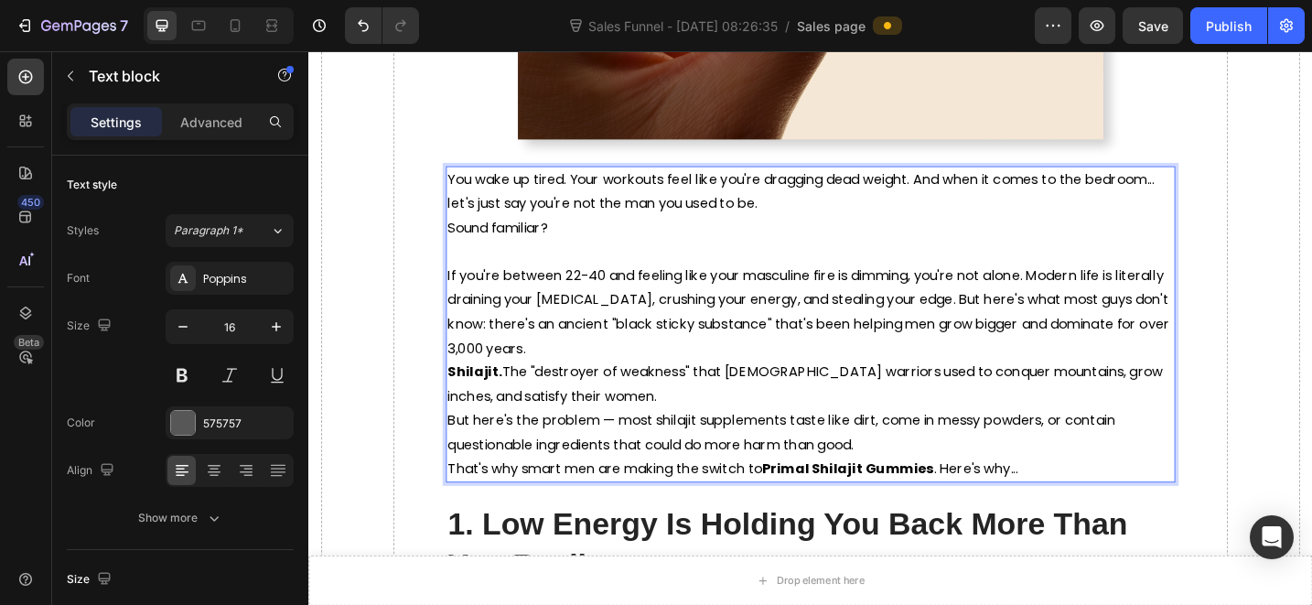
click at [713, 334] on p "If you're between 22-40 and feeling like your masculine fire is dimming, you're…" at bounding box center [857, 336] width 794 height 105
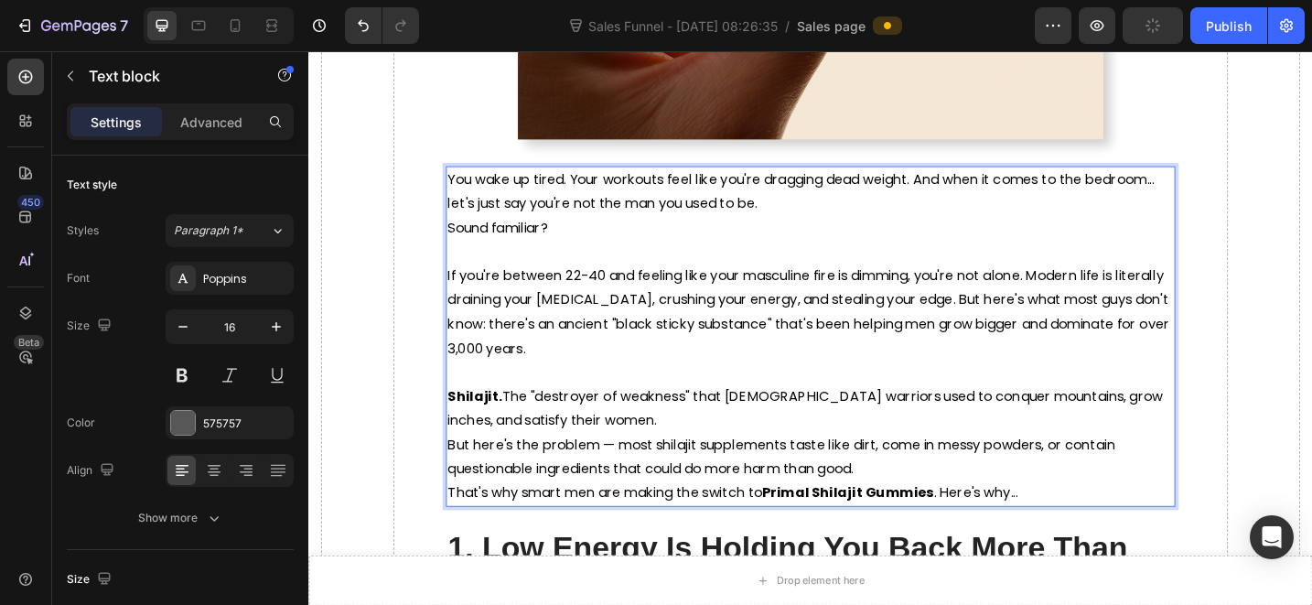
click at [696, 417] on span "Shilajit. The "destroyer of weakness" that Himalayan warriors used to conquer m…" at bounding box center [851, 441] width 782 height 48
click at [694, 415] on p "Shilajit. The "destroyer of weakness" that Himalayan warriors used to conquer m…" at bounding box center [857, 441] width 794 height 53
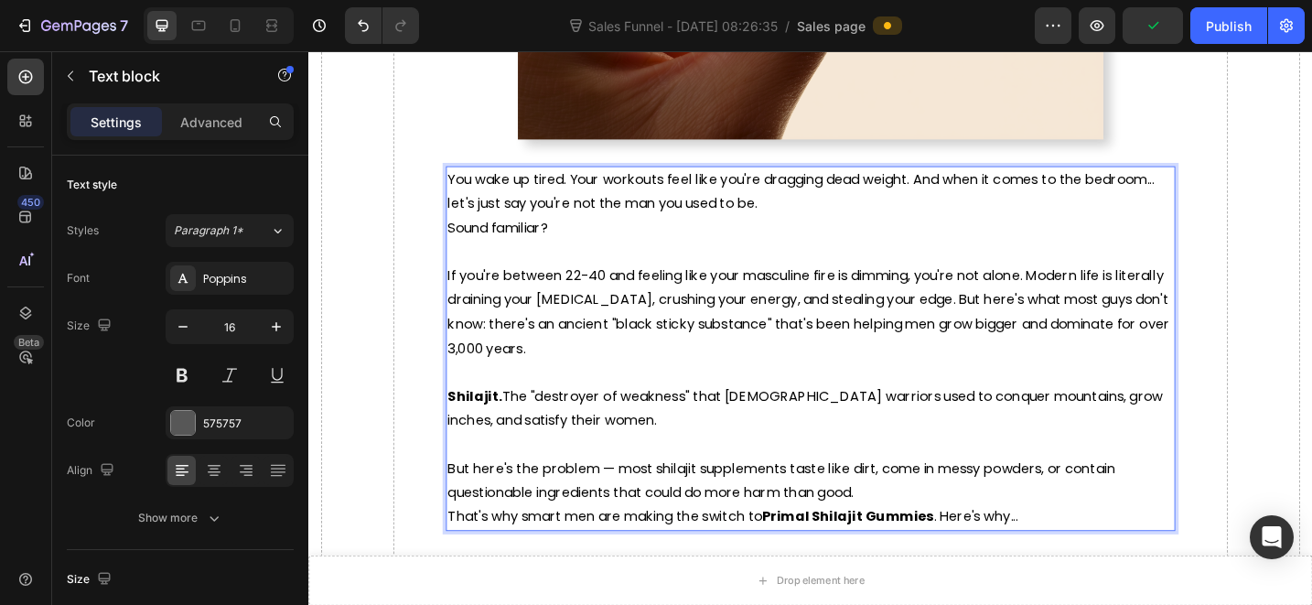
click at [918, 495] on p "But here's the problem — most shilajit supplements taste like dirt, come in mes…" at bounding box center [857, 521] width 794 height 53
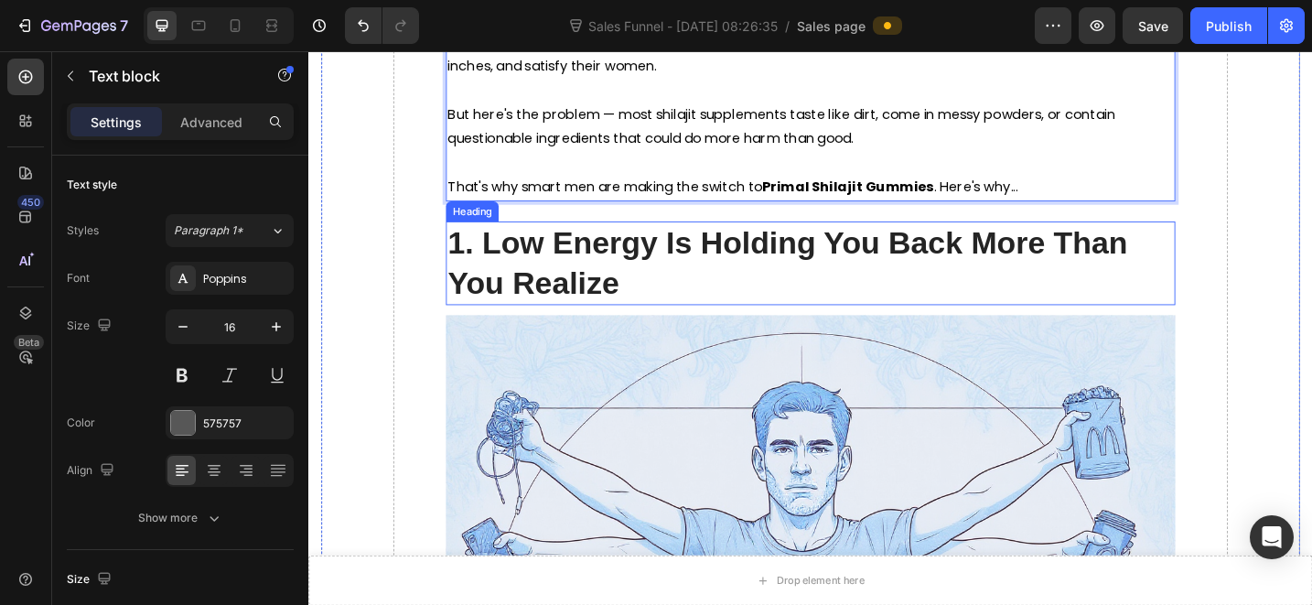
scroll to position [1274, 0]
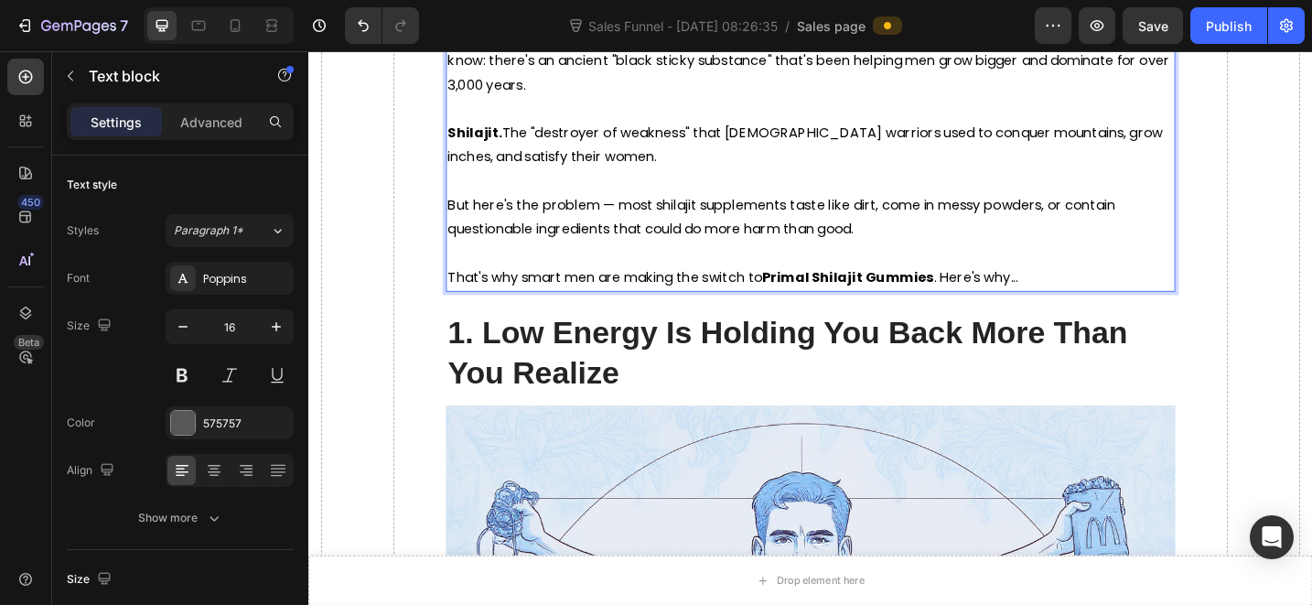
click at [521, 129] on span "Shilajit. The "destroyer of weakness" that Himalayan warriors used to conquer m…" at bounding box center [851, 153] width 782 height 48
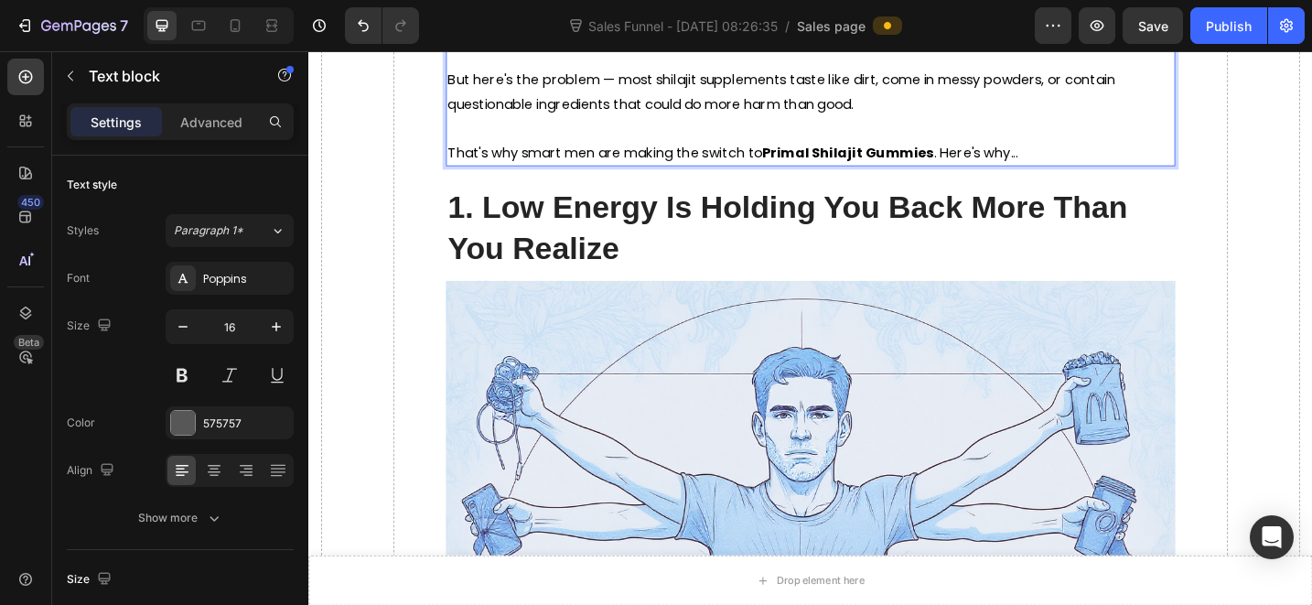
scroll to position [1483, 0]
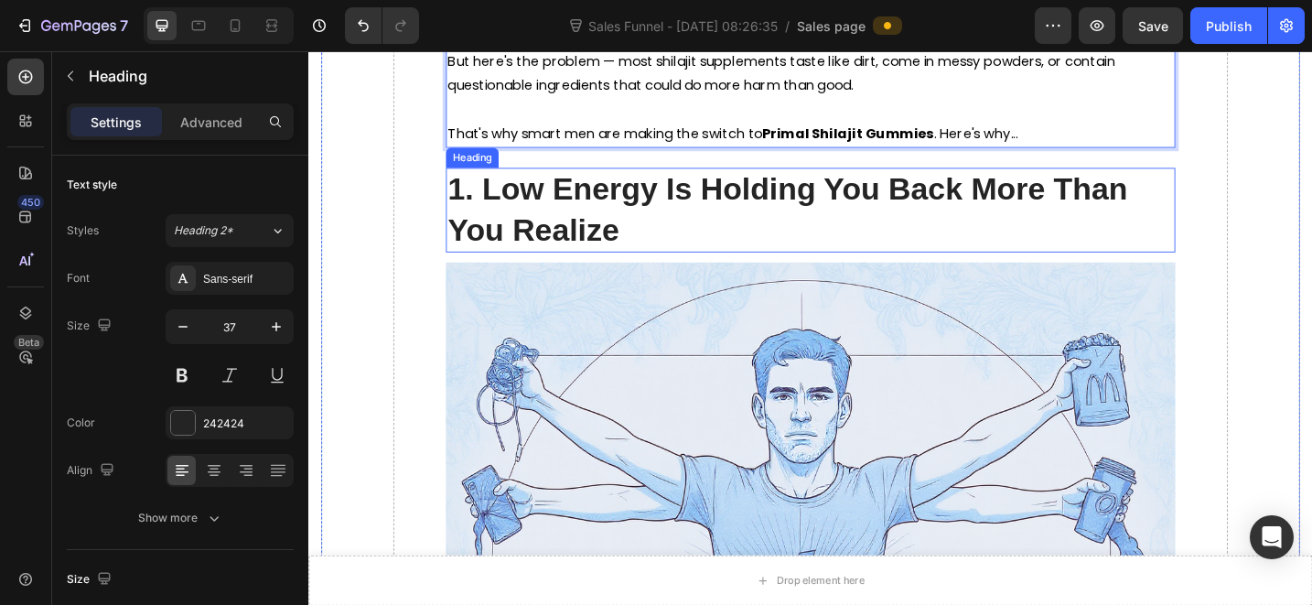
click at [653, 183] on span "1. Low Energy Is Holding You Back More Than You Realize" at bounding box center [832, 223] width 744 height 81
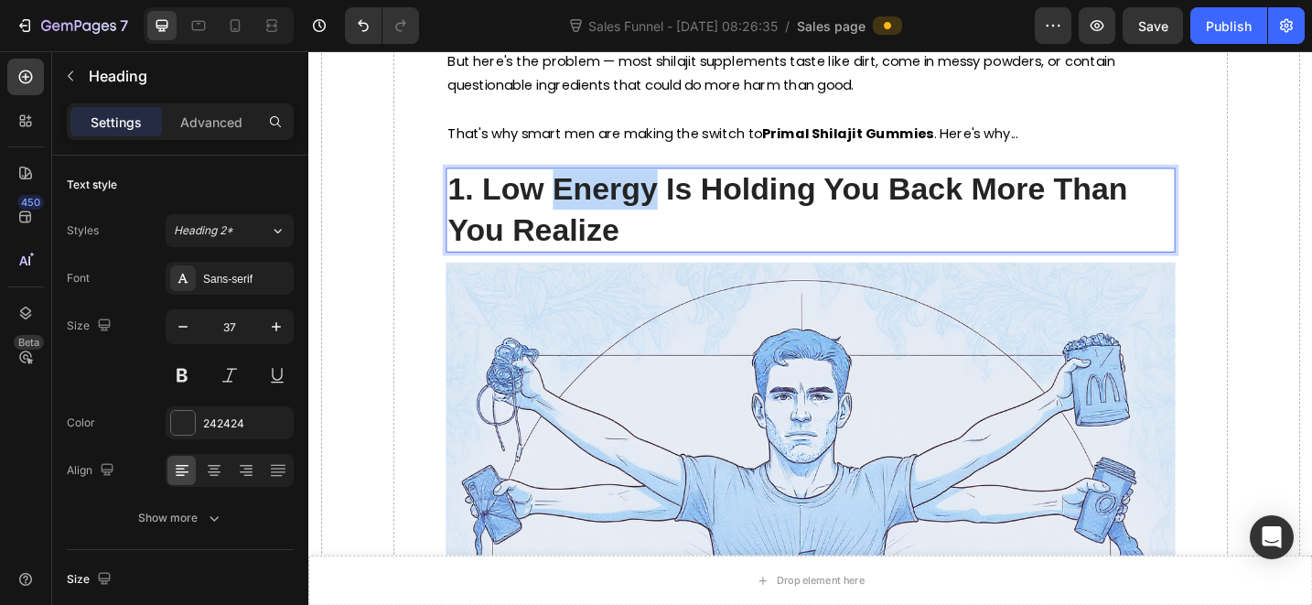
click at [672, 183] on span "1. Low Energy Is Holding You Back More Than You Realize" at bounding box center [832, 223] width 744 height 81
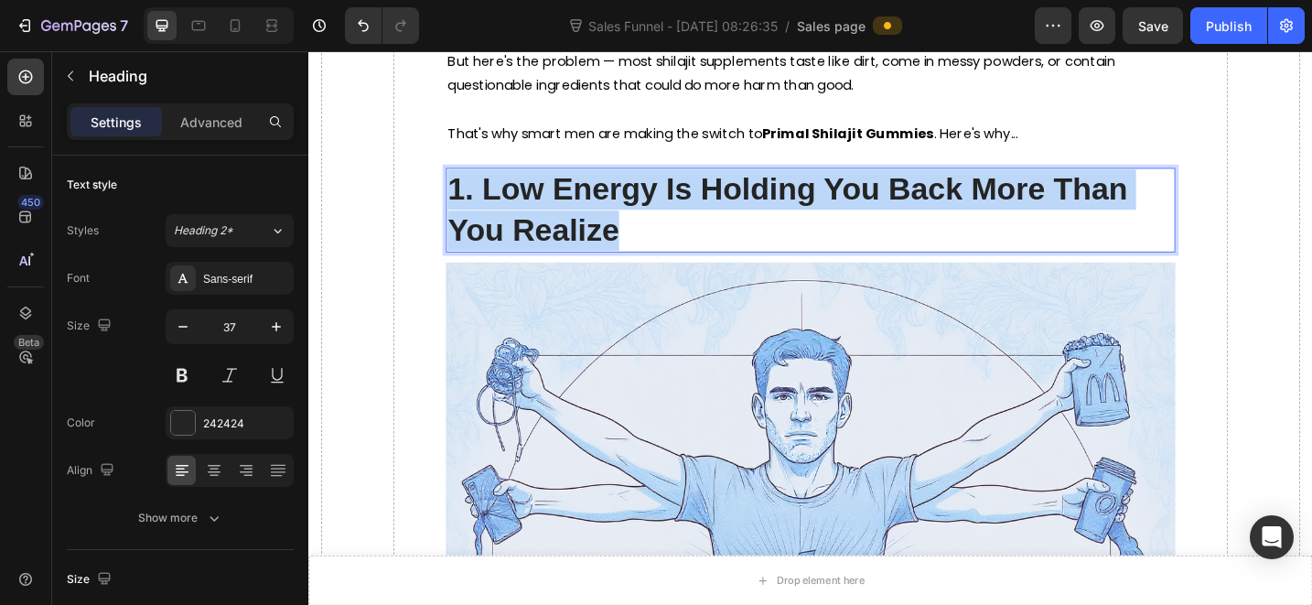
click at [672, 183] on span "1. Low Energy Is Holding You Back More Than You Realize" at bounding box center [832, 223] width 744 height 81
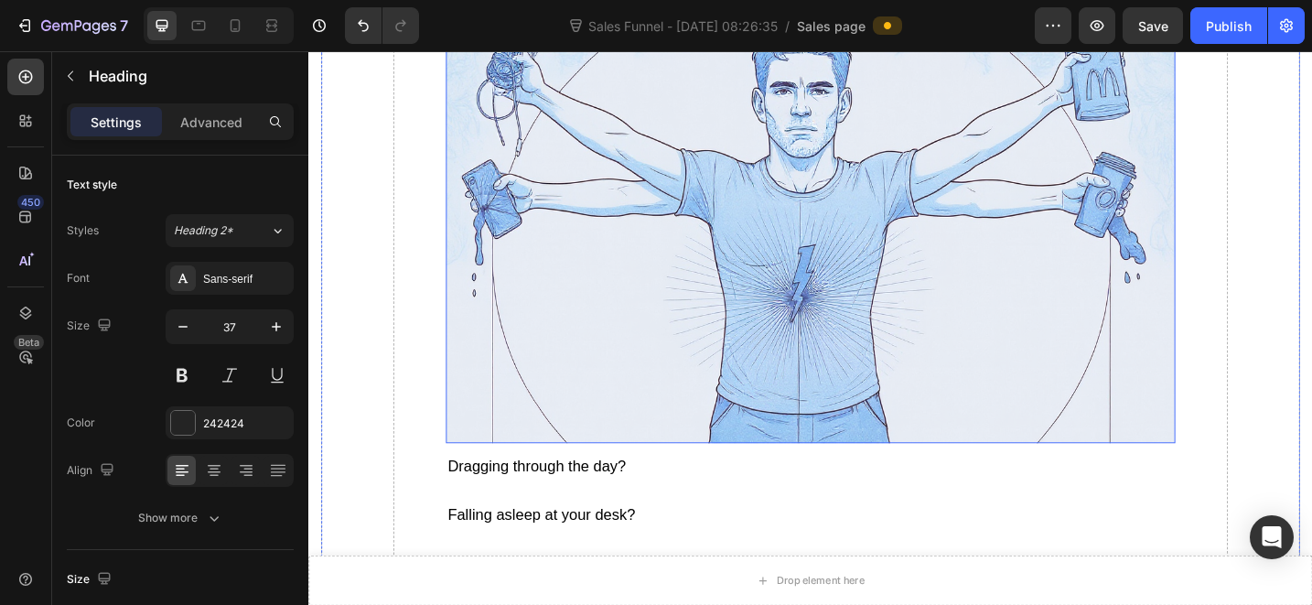
scroll to position [2095, 0]
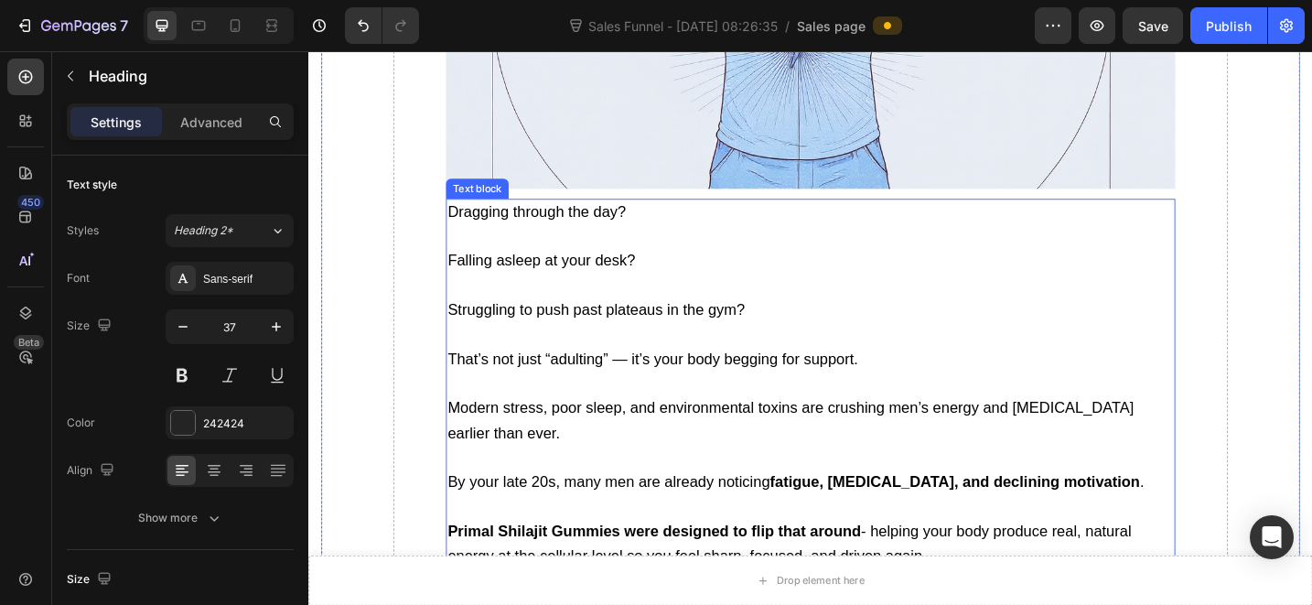
click at [721, 349] on p "That’s not just “adulting” — it’s your body begging for support." at bounding box center [857, 376] width 794 height 54
click at [752, 402] on p at bounding box center [857, 415] width 794 height 27
click at [752, 402] on p "Rich Text Editor. Editing area: main" at bounding box center [857, 415] width 794 height 27
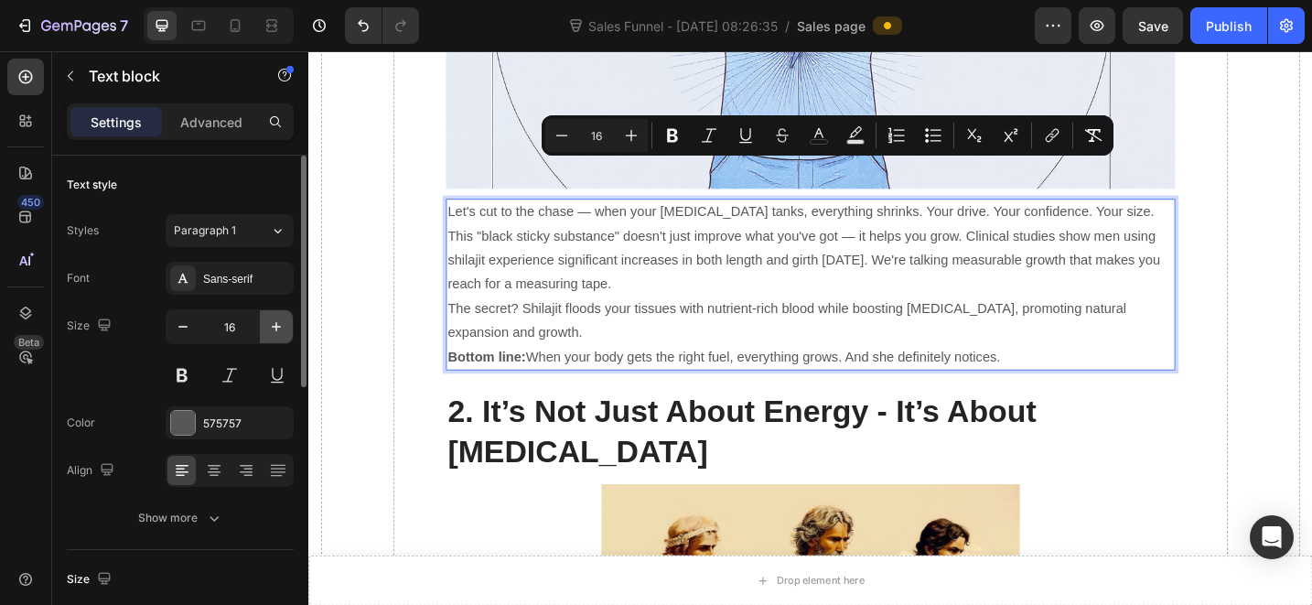
click at [264, 328] on button "button" at bounding box center [276, 326] width 33 height 33
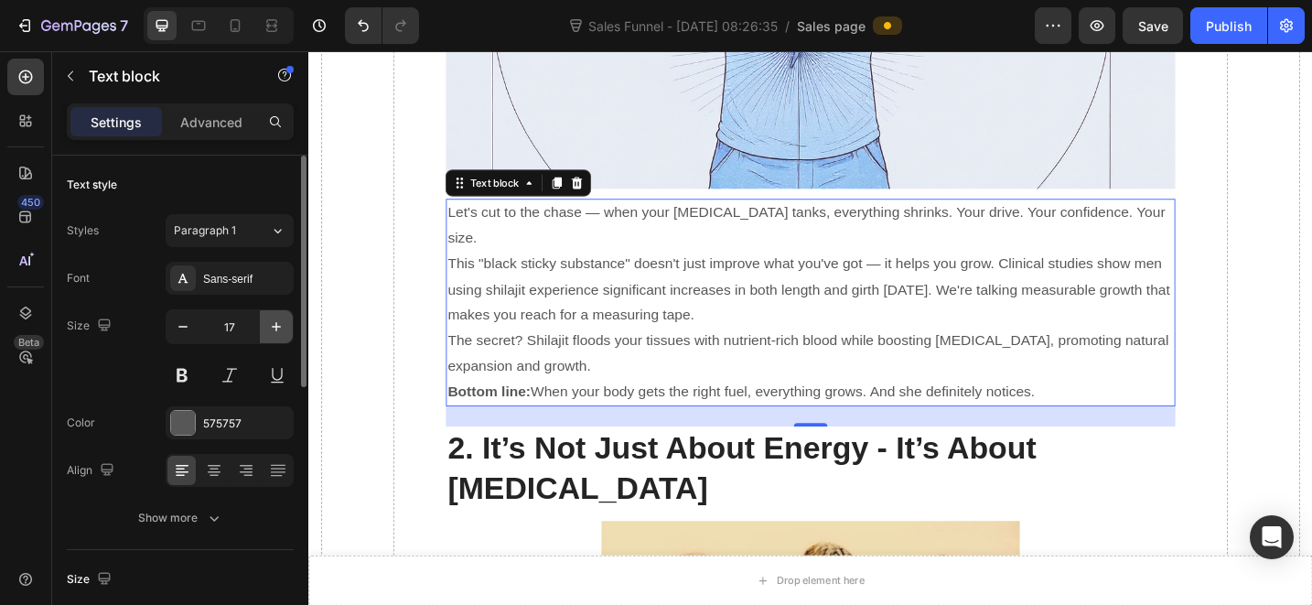
type input "18"
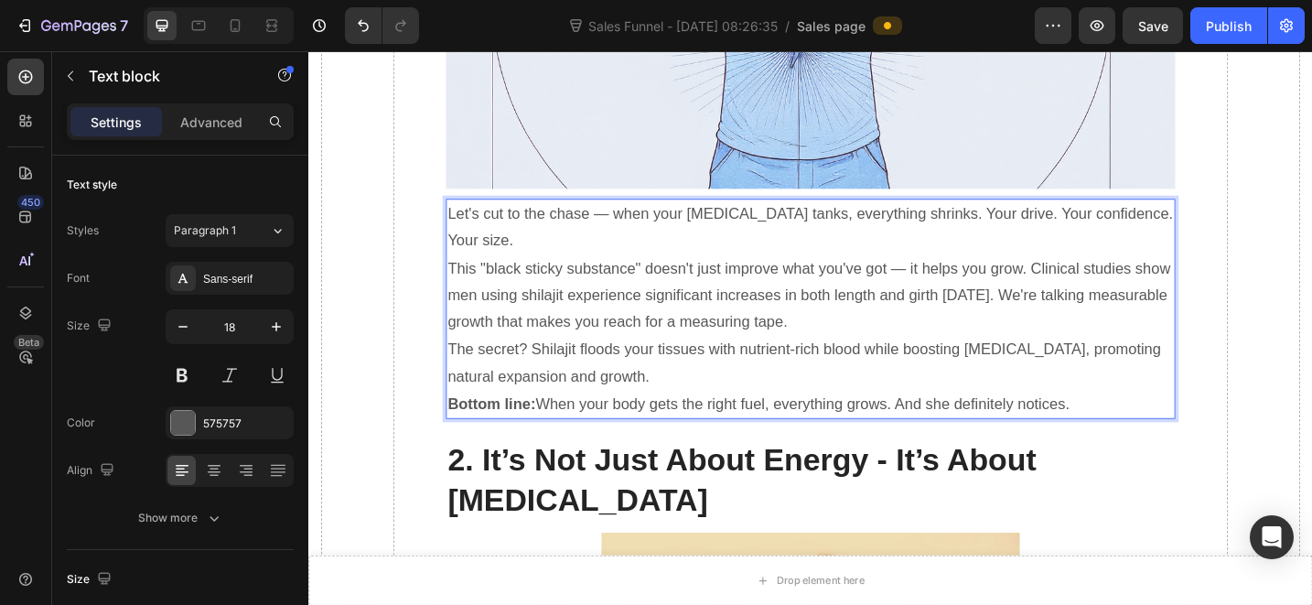
click at [630, 362] on p "The secret? Shilajit floods your tissues with nutrient-rich blood while boostin…" at bounding box center [857, 391] width 794 height 59
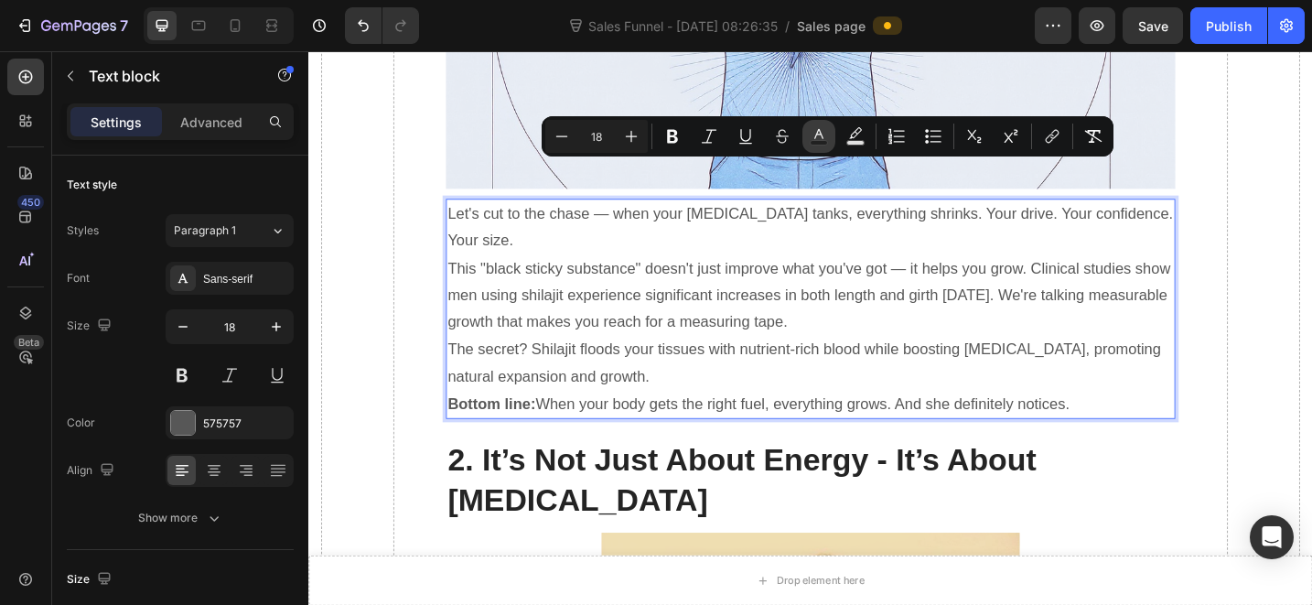
click at [820, 136] on icon "Editor contextual toolbar" at bounding box center [819, 136] width 18 height 18
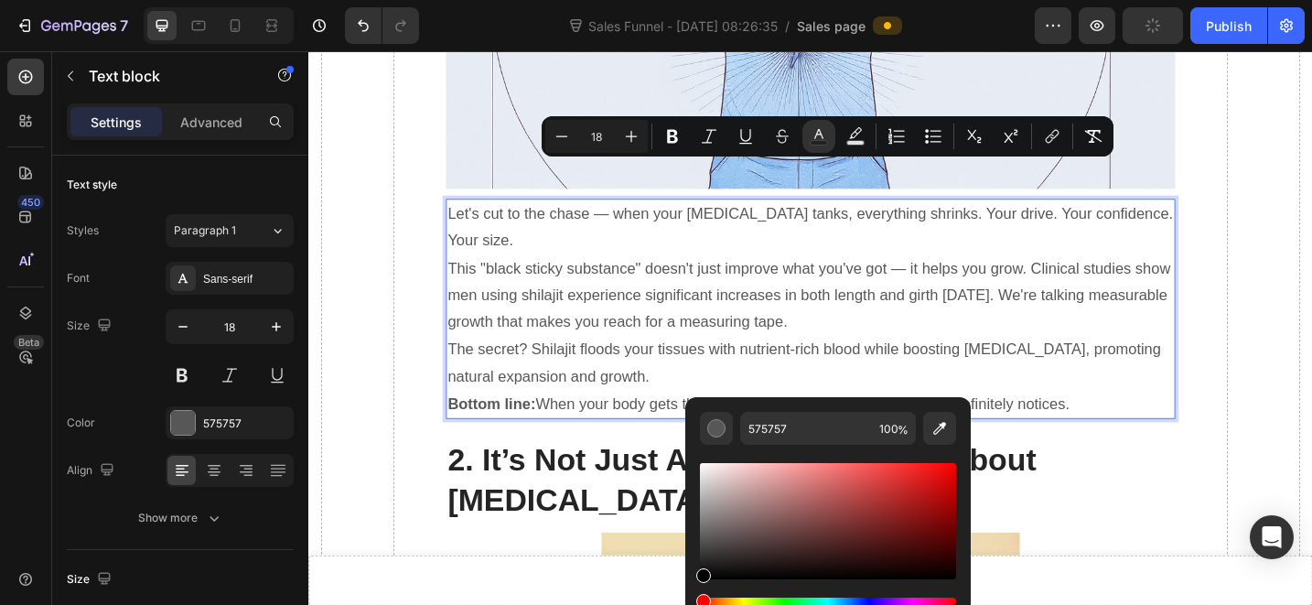
drag, startPoint x: 753, startPoint y: 490, endPoint x: 689, endPoint y: 592, distance: 120.1
click at [689, 592] on div "575757 100 %" at bounding box center [827, 513] width 285 height 233
type input "000000"
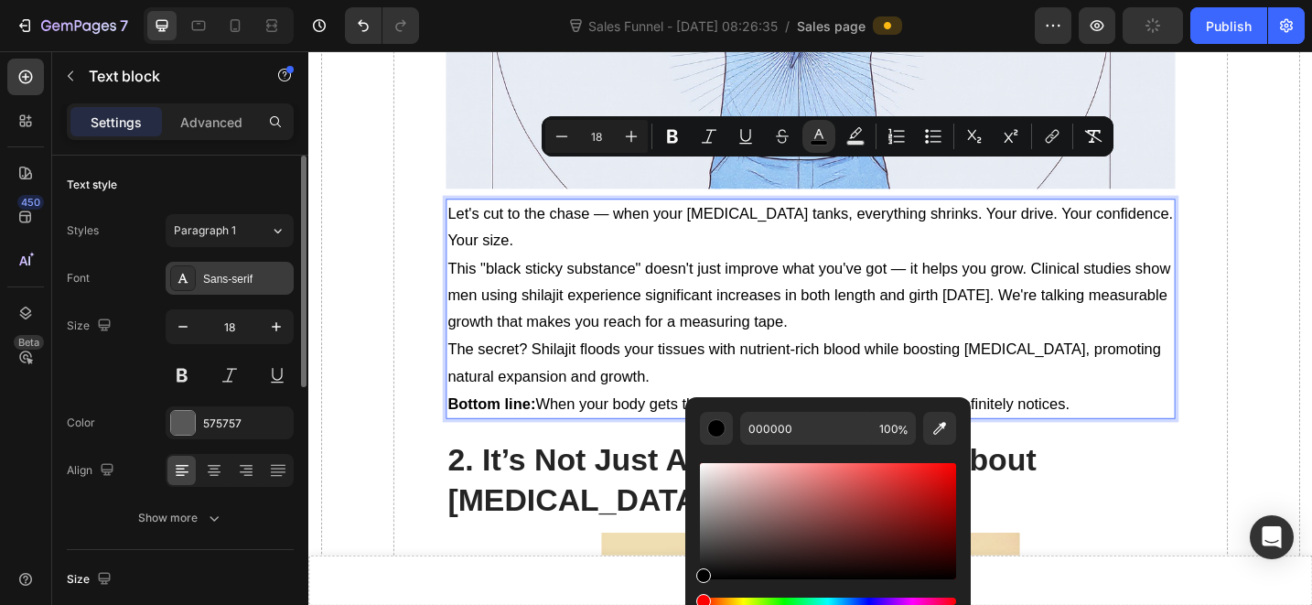
drag, startPoint x: 202, startPoint y: 271, endPoint x: 98, endPoint y: 268, distance: 104.3
click at [203, 271] on div "Sans-serif" at bounding box center [246, 279] width 86 height 16
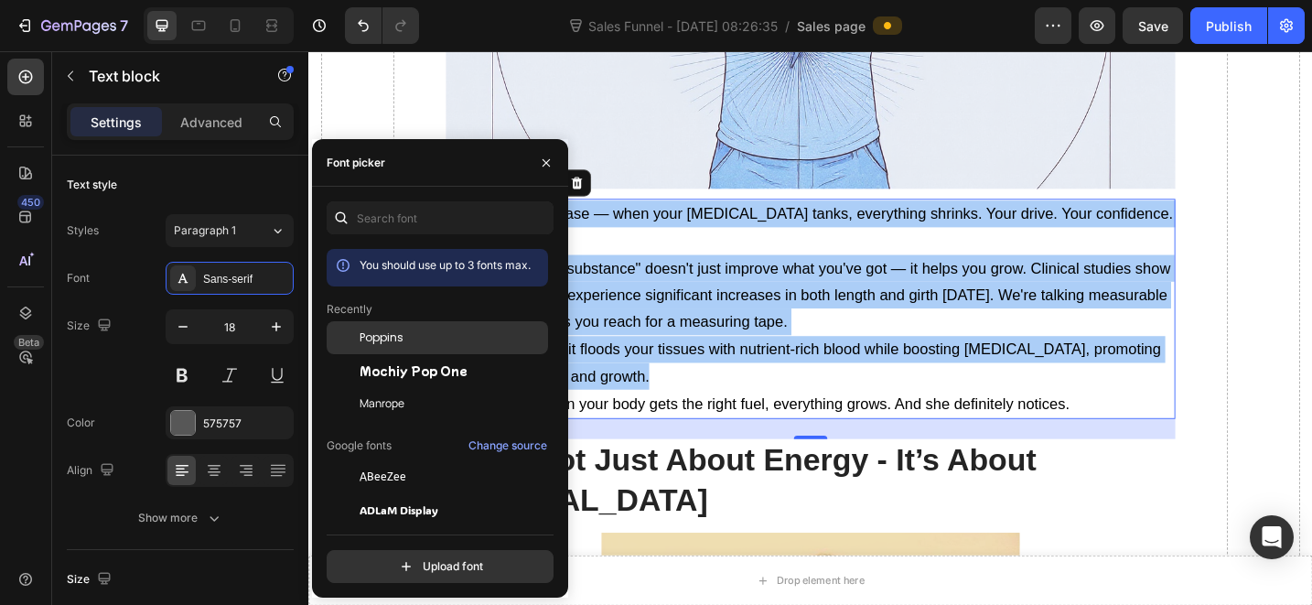
click at [371, 460] on div "Poppins" at bounding box center [437, 476] width 221 height 33
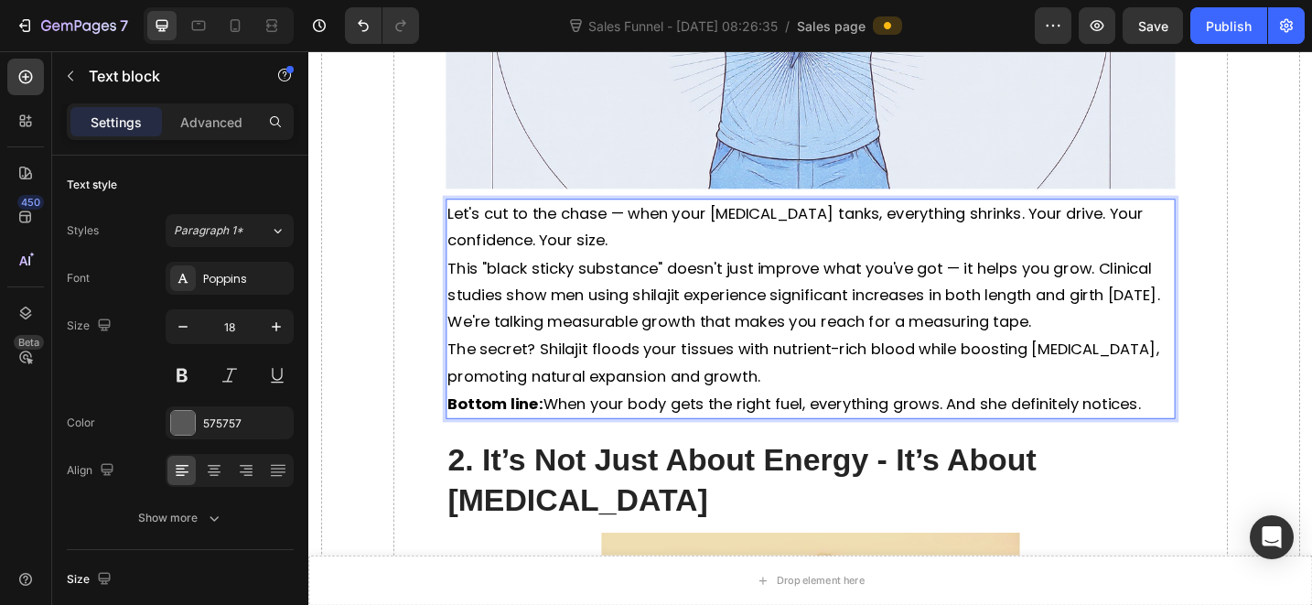
click at [727, 214] on p "Let's cut to the chase — when your [MEDICAL_DATA] tanks, everything shrinks. Yo…" at bounding box center [857, 243] width 794 height 59
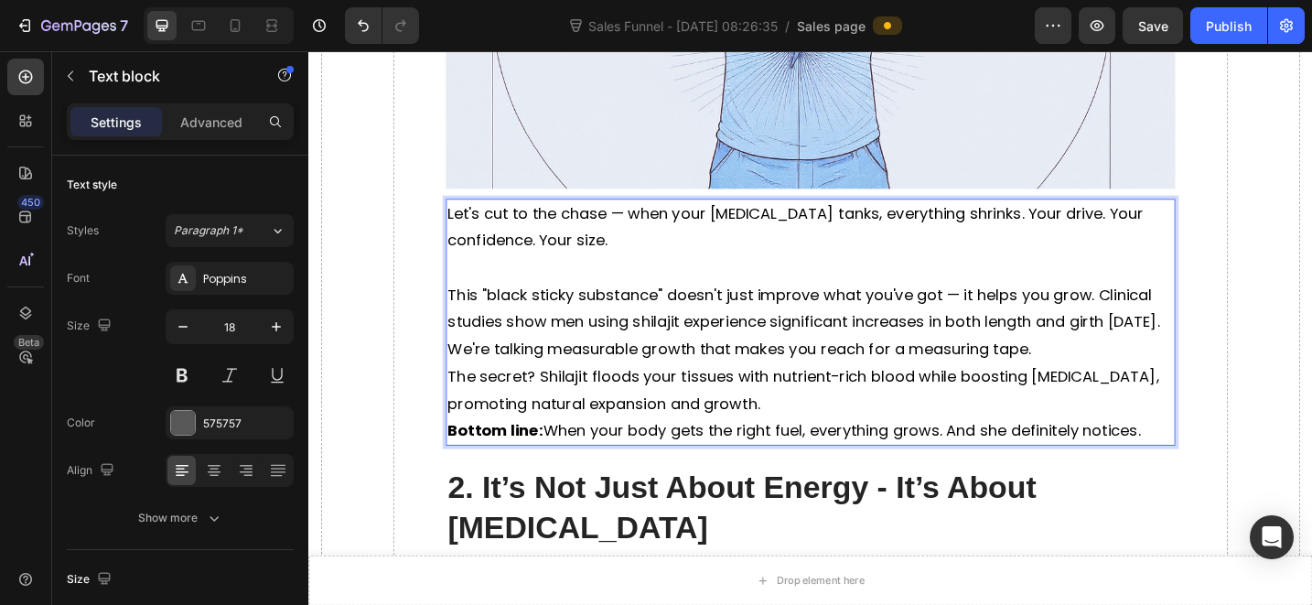
click at [565, 217] on span "Let's cut to the chase — when your [MEDICAL_DATA] tanks, everything shrinks. Yo…" at bounding box center [840, 243] width 760 height 52
click at [564, 217] on span "Let's cut to the chase — when your [MEDICAL_DATA] tanks, everything shrinks. Yo…" at bounding box center [840, 243] width 760 height 52
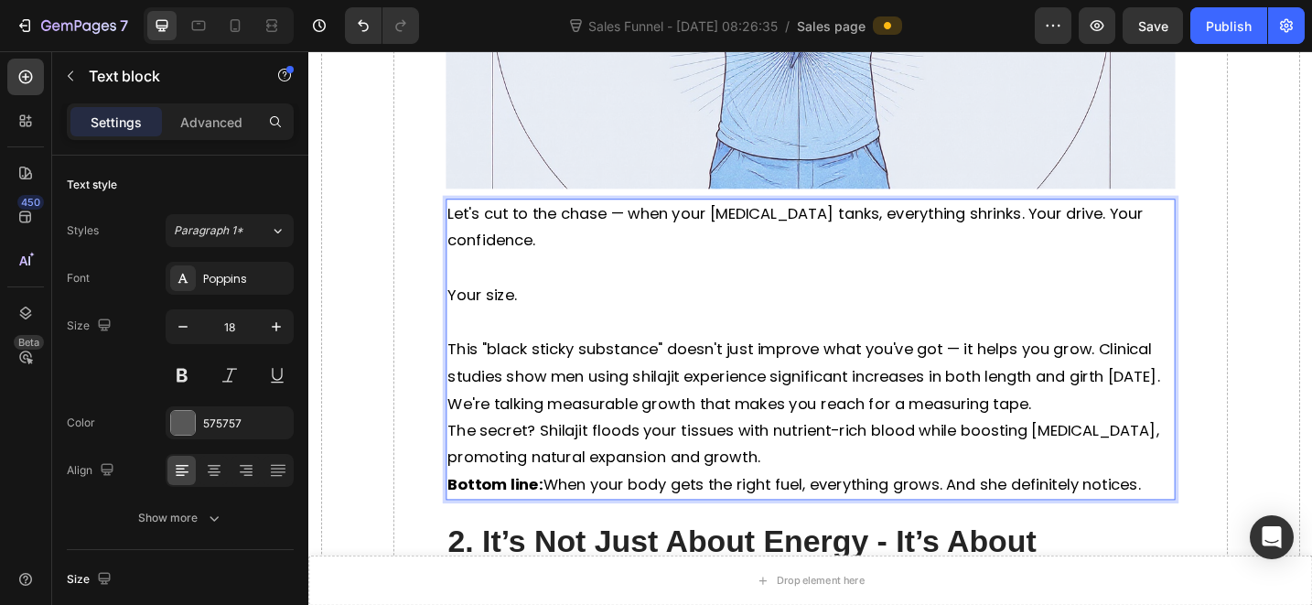
click at [1104, 365] on span "This "black sticky substance" doesn't just improve what you've got — it helps y…" at bounding box center [849, 406] width 779 height 82
click at [1183, 377] on p "This "black sticky substance" doesn't just improve what you've got — it helps y…" at bounding box center [857, 406] width 794 height 89
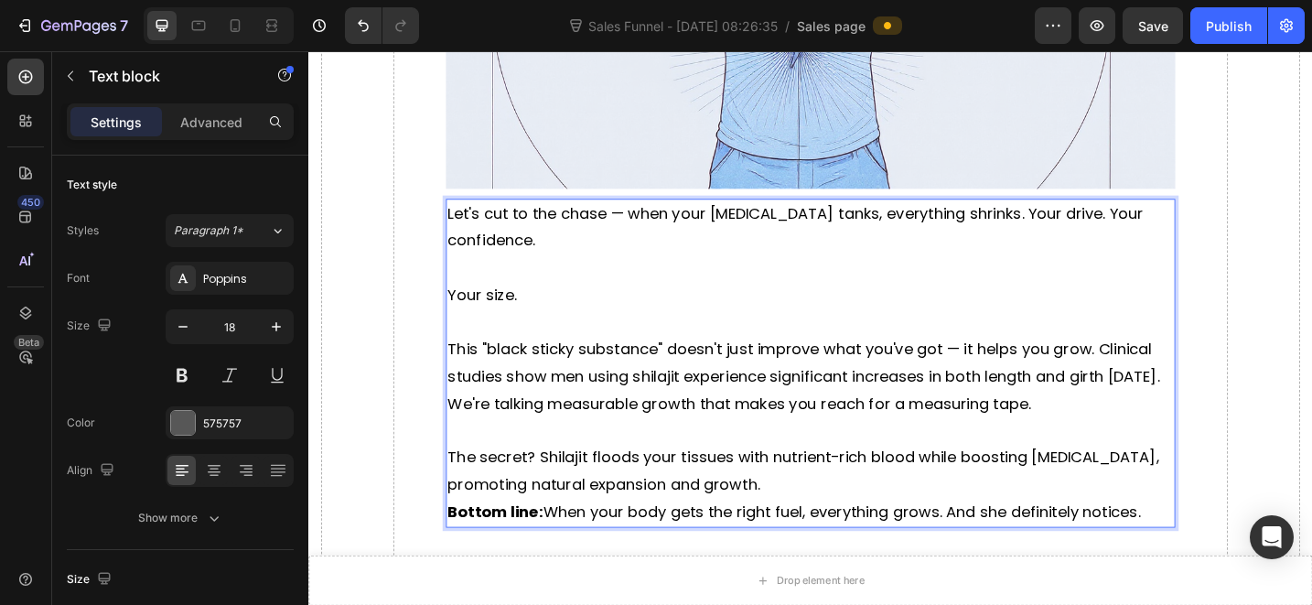
click at [536, 384] on span "This "black sticky substance" doesn't just improve what you've got — it helps y…" at bounding box center [849, 406] width 779 height 82
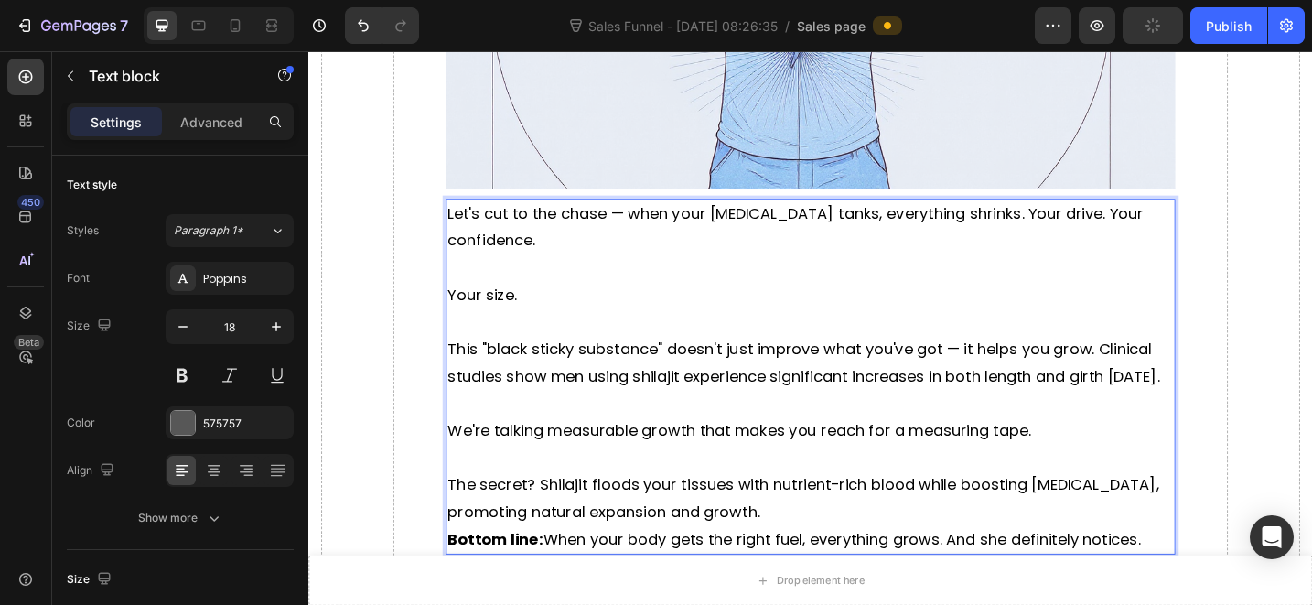
click at [845, 536] on p "The secret? Shilajit floods your tissues with nutrient-rich blood while boostin…" at bounding box center [857, 540] width 794 height 59
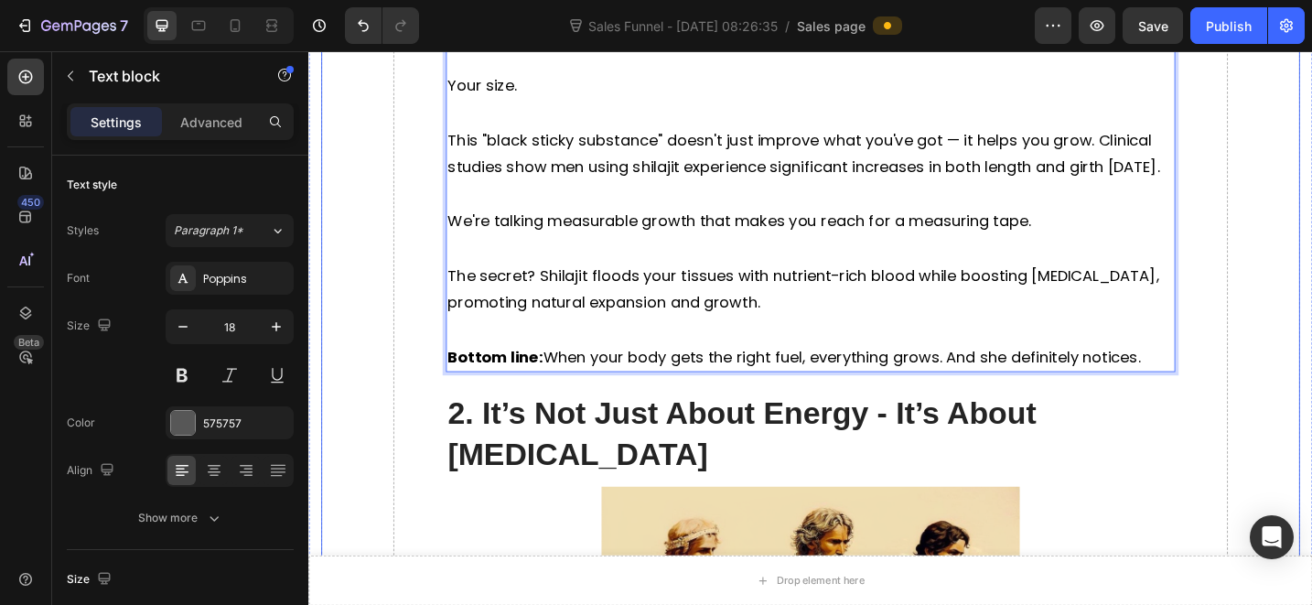
scroll to position [2492, 0]
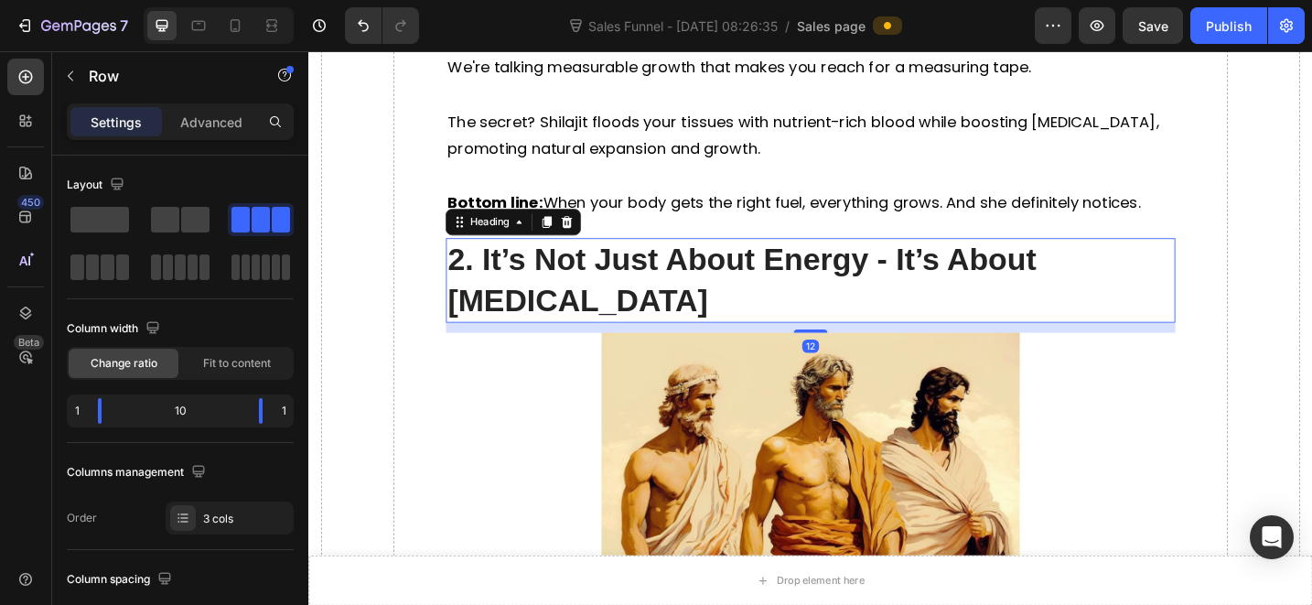
click at [692, 299] on h2 "2. It’s Not Just About Energy - It’s About [MEDICAL_DATA]" at bounding box center [857, 300] width 798 height 91
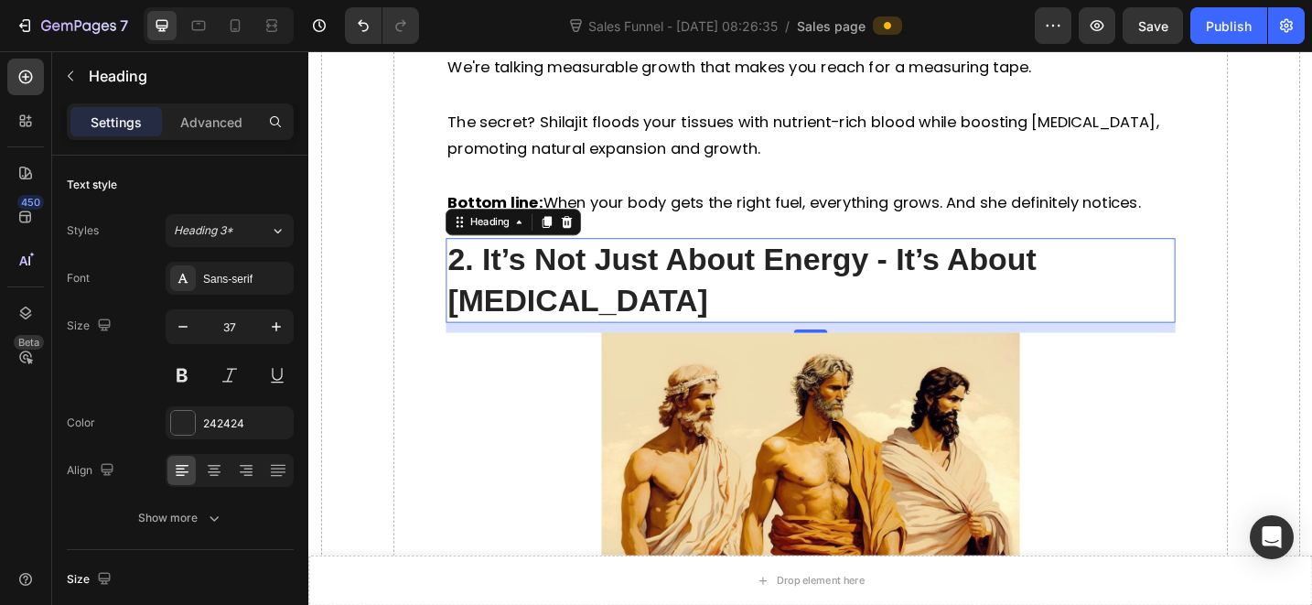
click at [777, 280] on h2 "2. It’s Not Just About Energy - It’s About [MEDICAL_DATA]" at bounding box center [857, 300] width 798 height 91
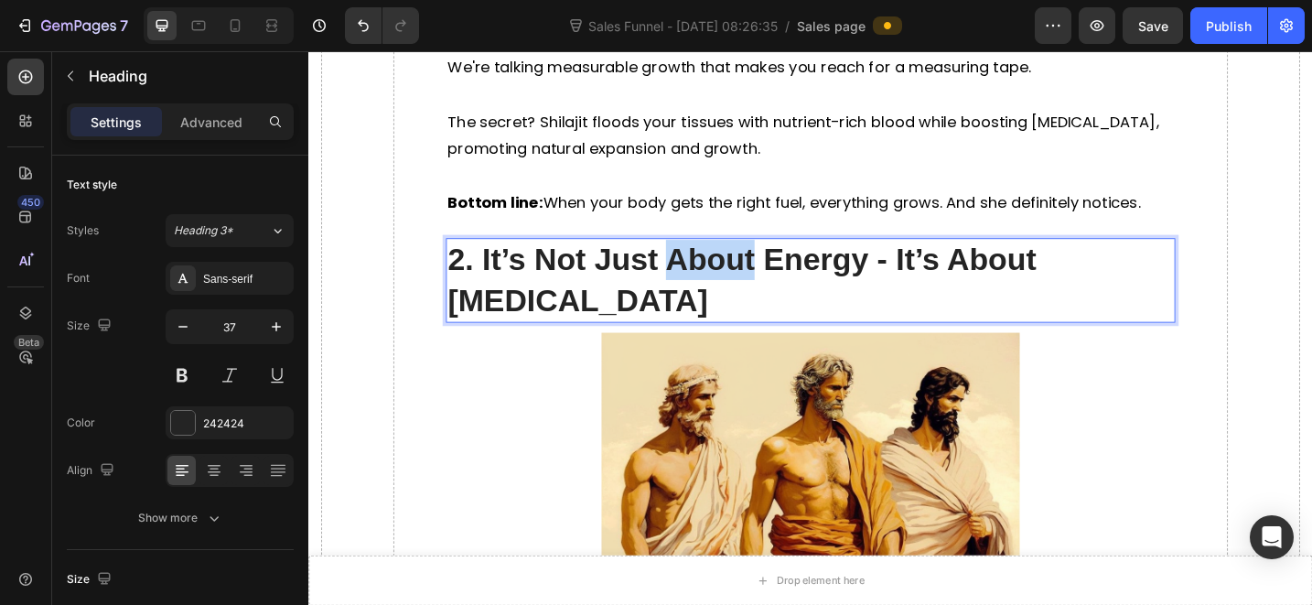
click at [777, 280] on p "2. It’s Not Just About Energy - It’s About [MEDICAL_DATA]" at bounding box center [857, 301] width 794 height 88
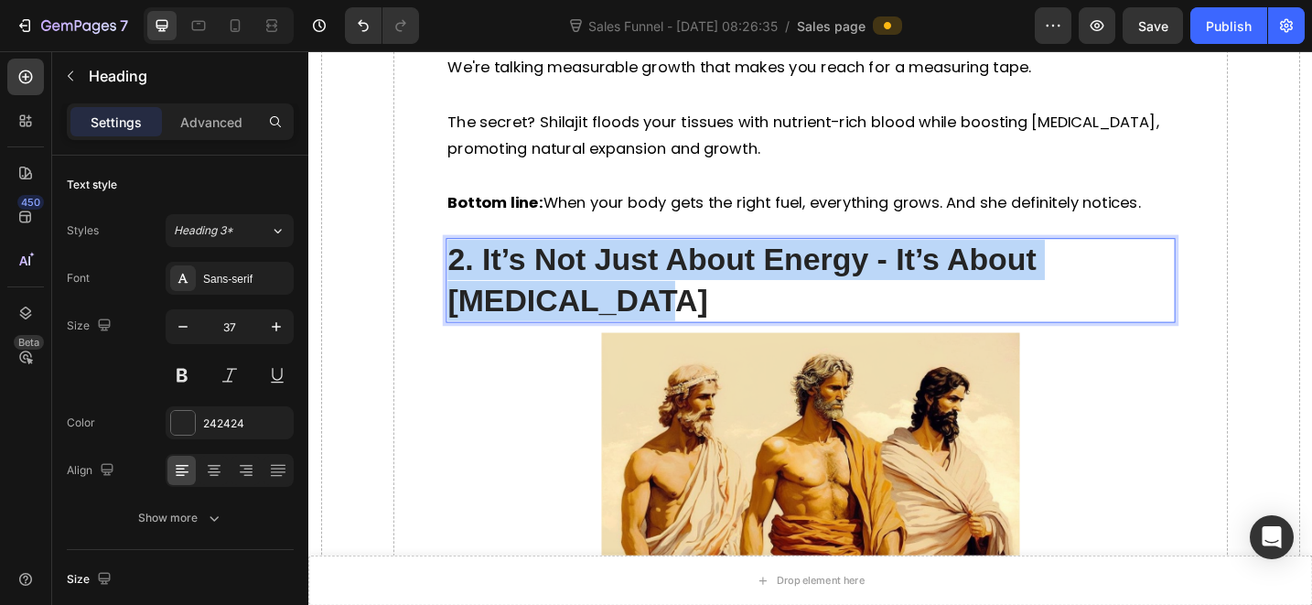
click at [777, 280] on p "2. It’s Not Just About Energy - It’s About [MEDICAL_DATA]" at bounding box center [857, 301] width 794 height 88
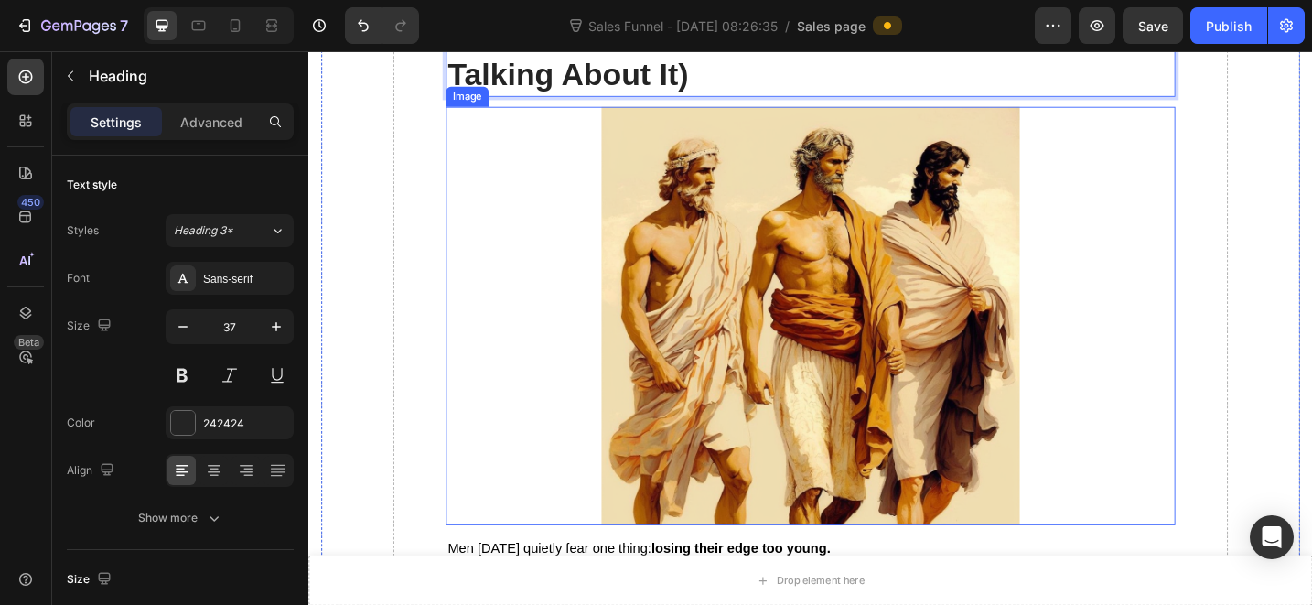
scroll to position [2922, 0]
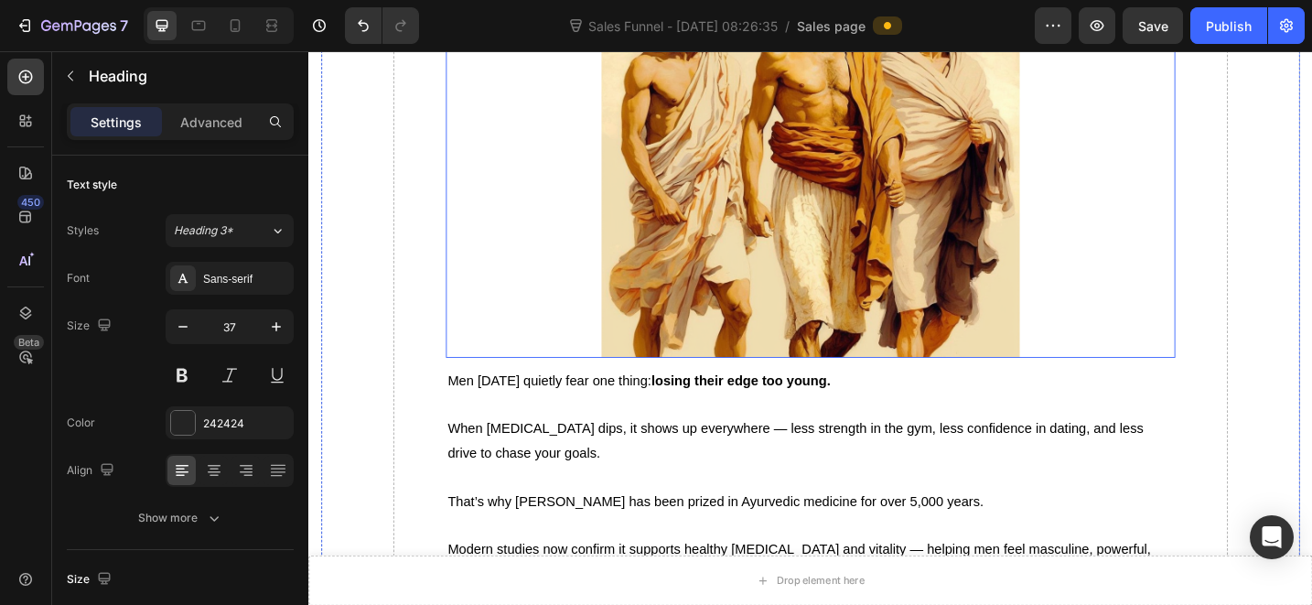
click at [791, 241] on img at bounding box center [857, 157] width 457 height 457
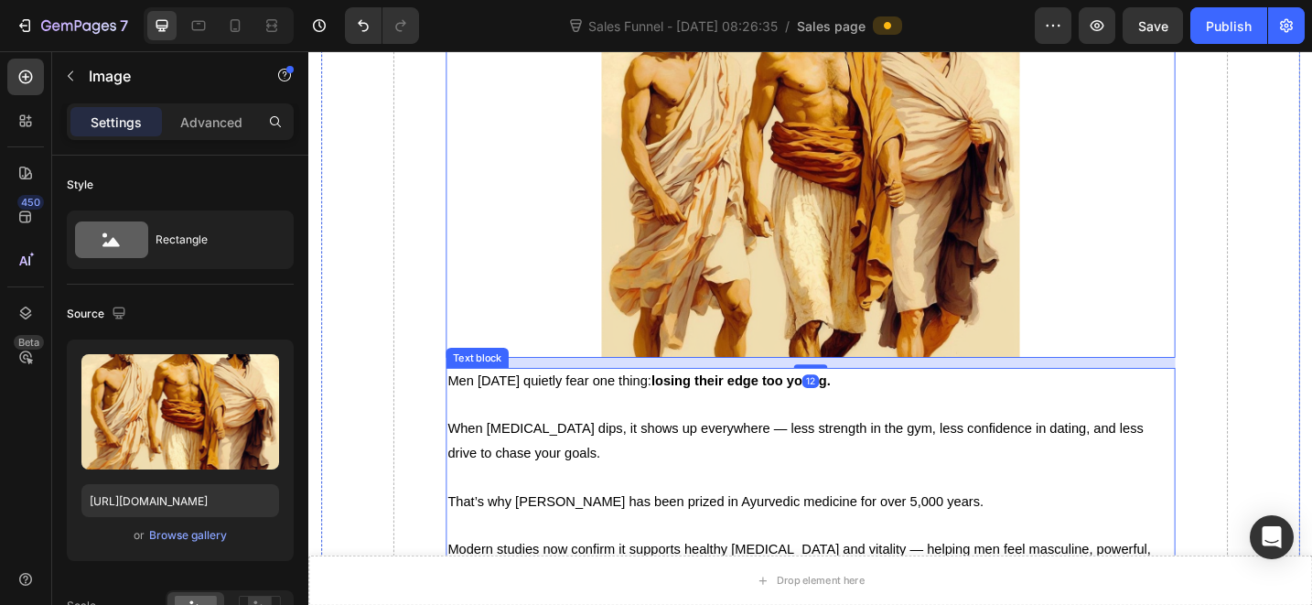
click at [657, 425] on p "When [MEDICAL_DATA] dips, it shows up everywhere — less strength in the gym, le…" at bounding box center [857, 464] width 794 height 79
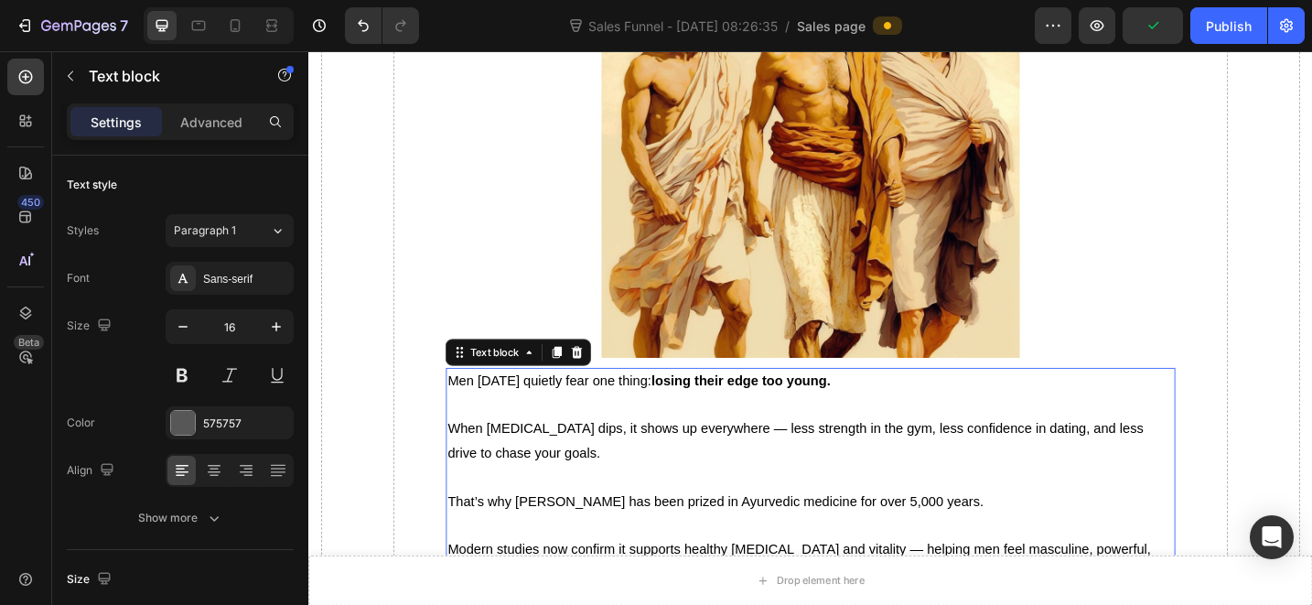
click at [841, 462] on p "When [MEDICAL_DATA] dips, it shows up everywhere — less strength in the gym, le…" at bounding box center [857, 464] width 794 height 79
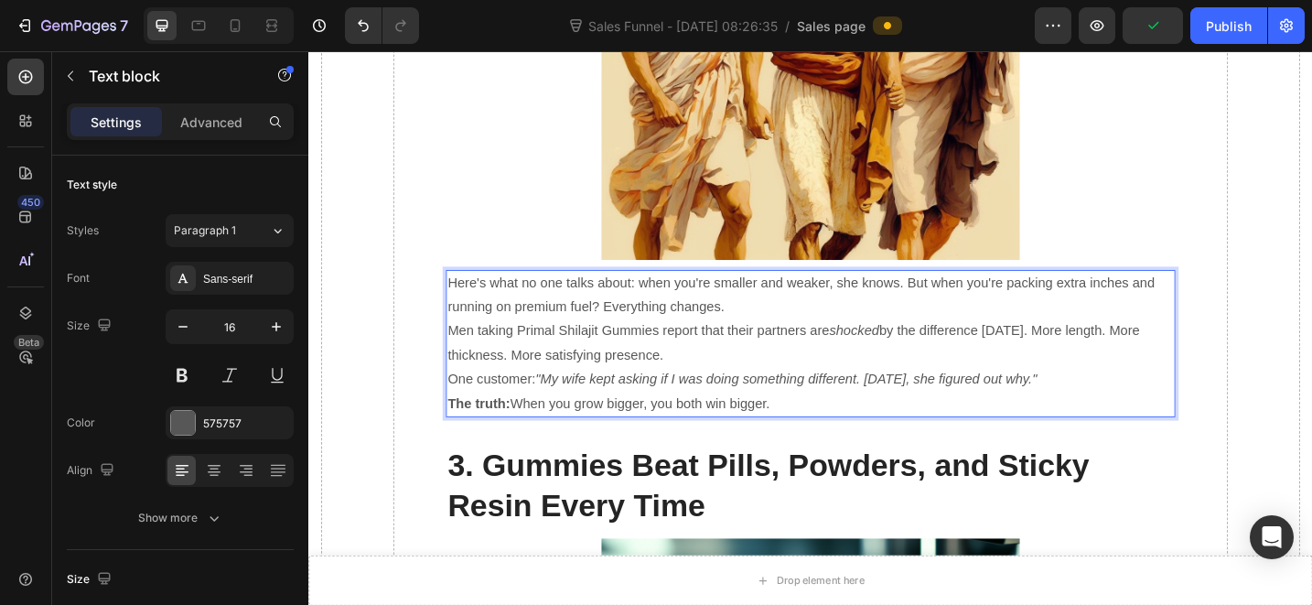
scroll to position [3131, 0]
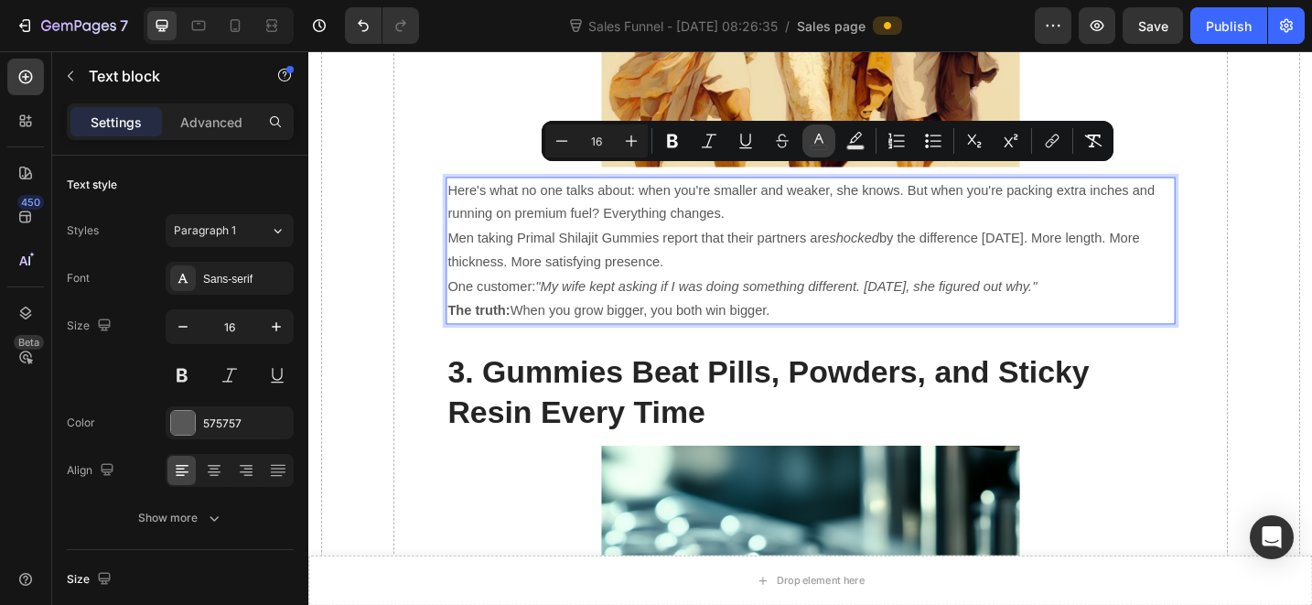
click at [824, 142] on icon "Editor contextual toolbar" at bounding box center [819, 141] width 18 height 18
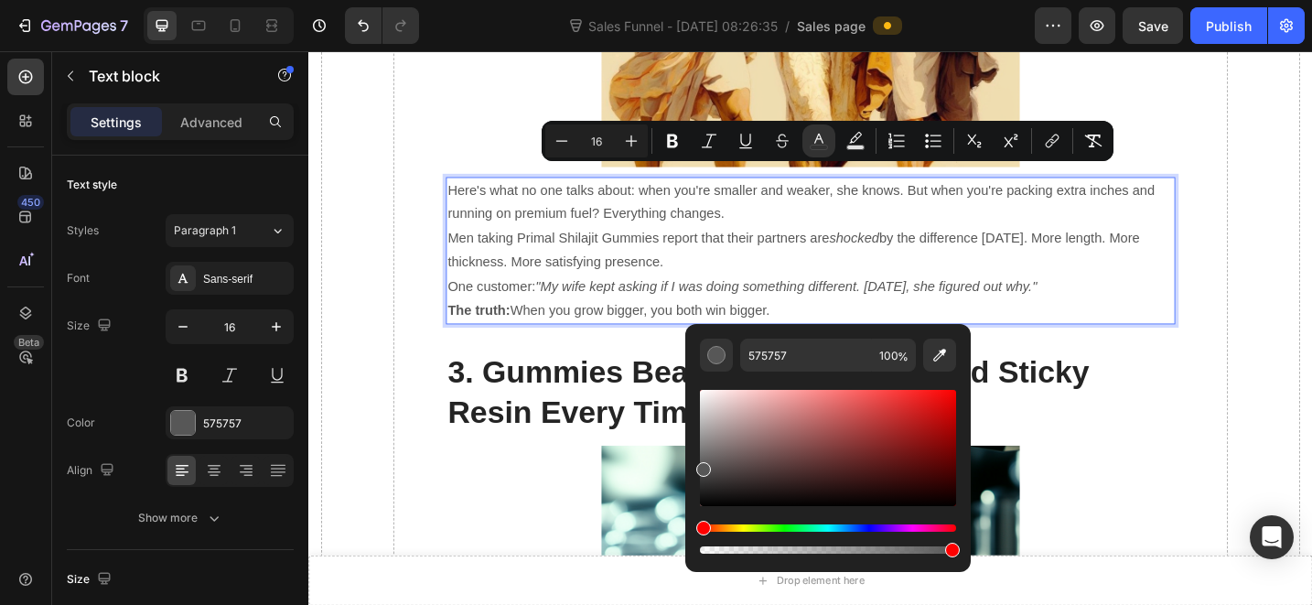
click at [745, 512] on div "Editor contextual toolbar" at bounding box center [828, 471] width 256 height 171
drag, startPoint x: 1049, startPoint y: 553, endPoint x: 667, endPoint y: 576, distance: 382.2
type input "000000"
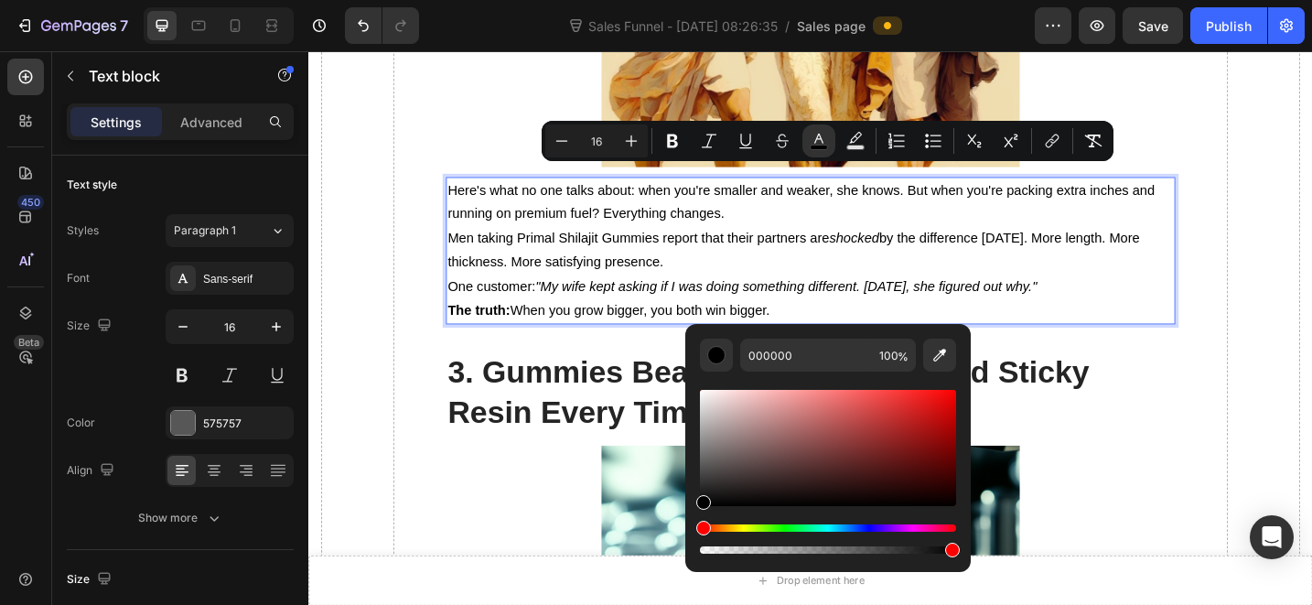
click at [658, 296] on p "One customer: "My wife kept asking if I was doing something different. [DATE], …" at bounding box center [857, 309] width 794 height 27
click at [786, 215] on p "Here's what no one talks about: when you're smaller and weaker, she knows. But …" at bounding box center [857, 216] width 794 height 53
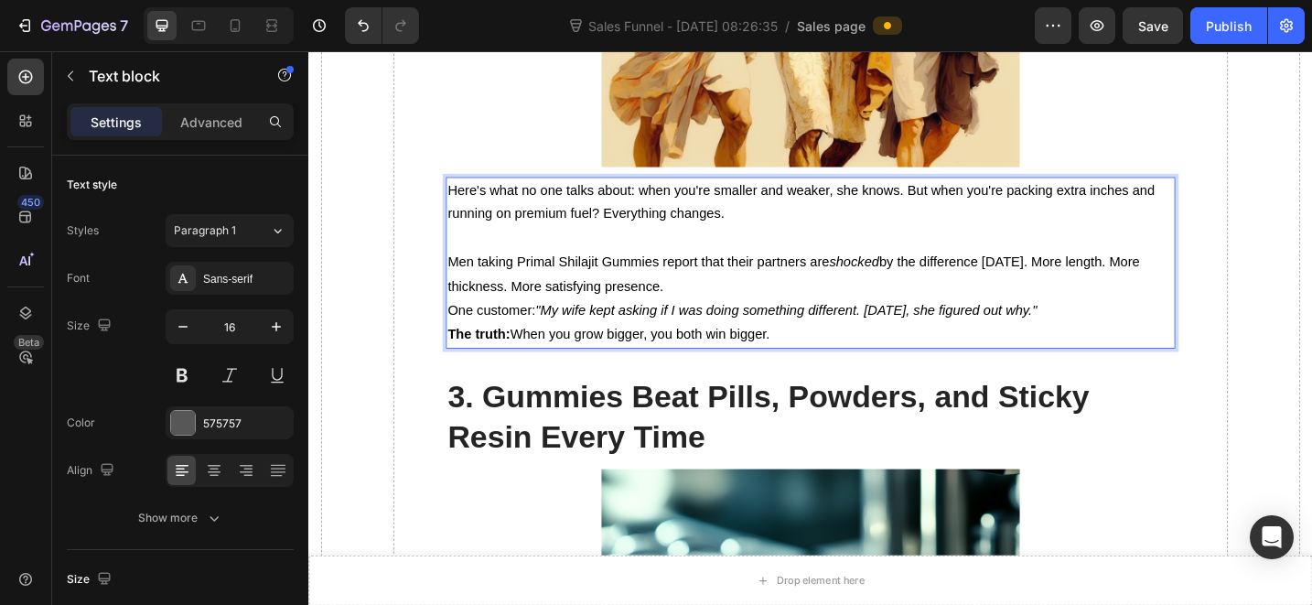
click at [752, 322] on p "One customer: "My wife kept asking if I was doing something different. [DATE], …" at bounding box center [857, 335] width 794 height 27
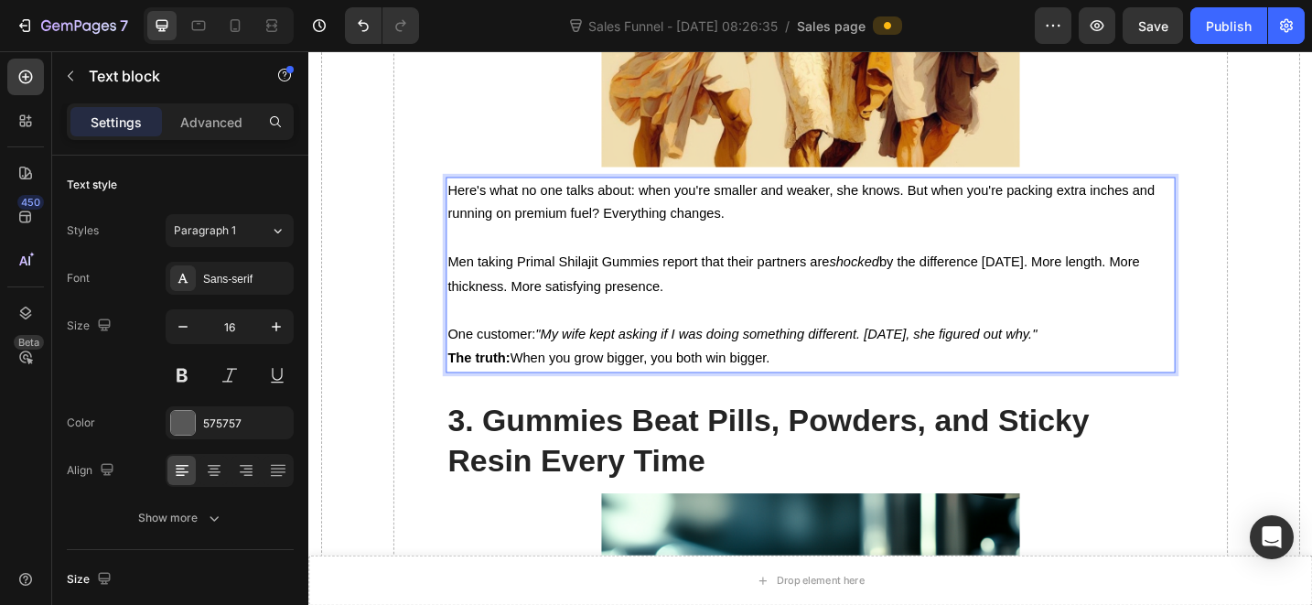
click at [828, 374] on p "The truth: When you grow bigger, you both win bigger." at bounding box center [857, 387] width 794 height 27
click at [1104, 352] on icon ""My wife kept asking if I was doing something different. [DATE], she figured ou…" at bounding box center [830, 360] width 548 height 16
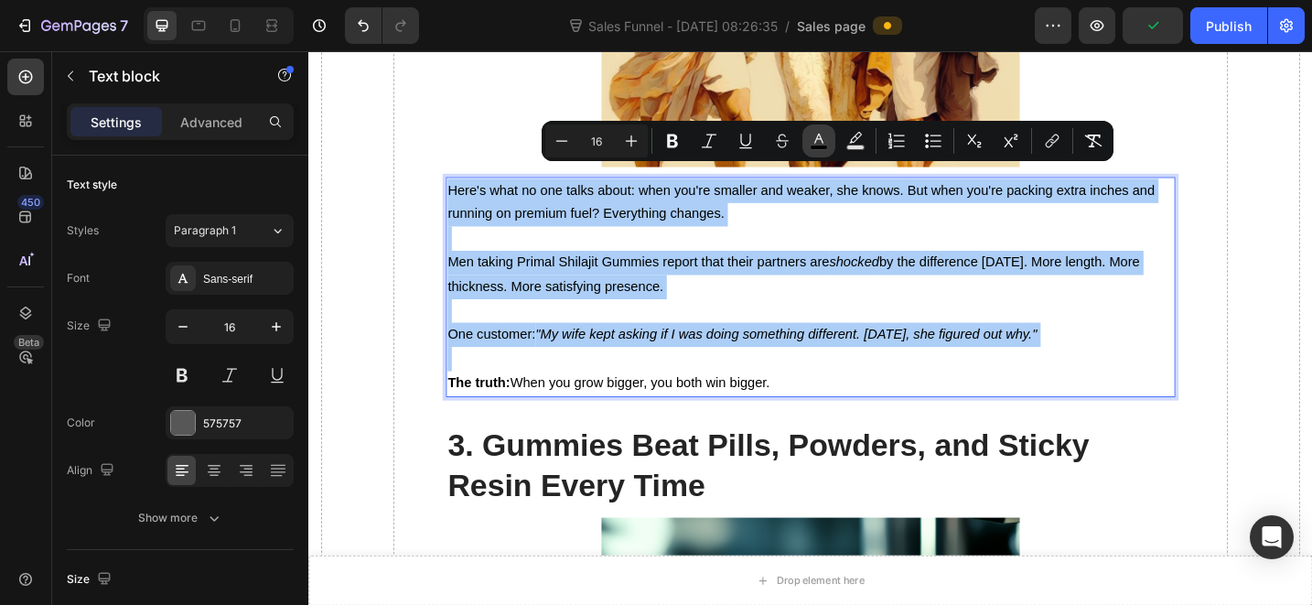
click at [824, 145] on rect "Editor contextual toolbar" at bounding box center [819, 147] width 17 height 5
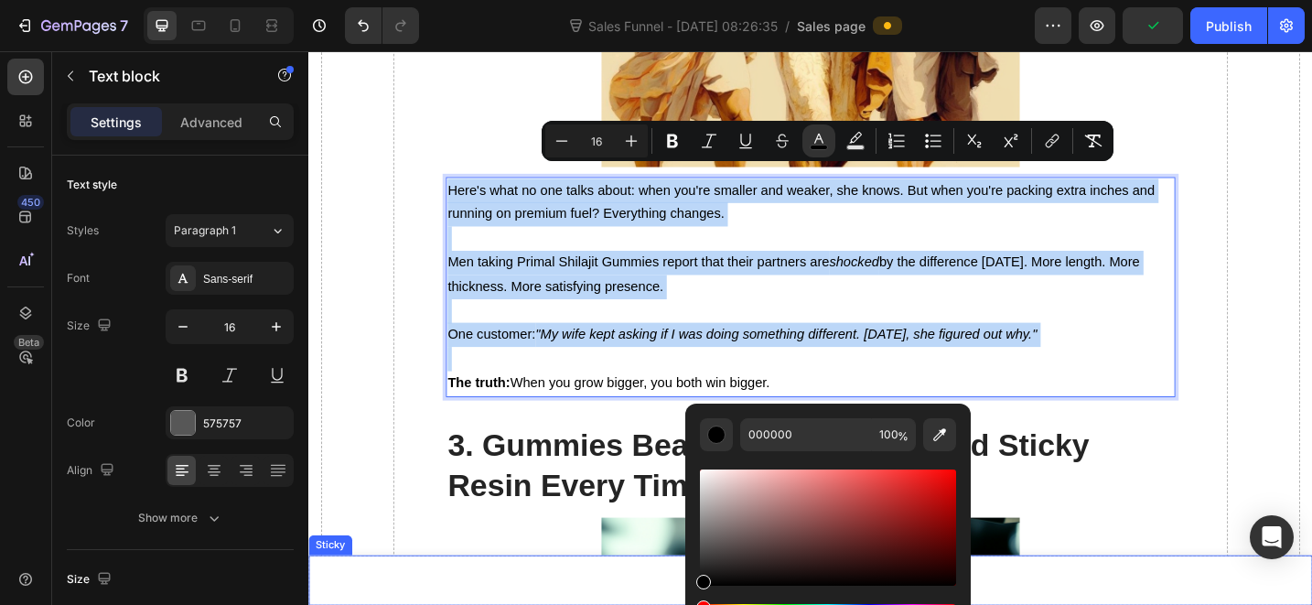
drag, startPoint x: 1092, startPoint y: 597, endPoint x: 700, endPoint y: 652, distance: 396.5
click at [559, 322] on p "Rich Text Editor. Editing area: main" at bounding box center [857, 335] width 794 height 27
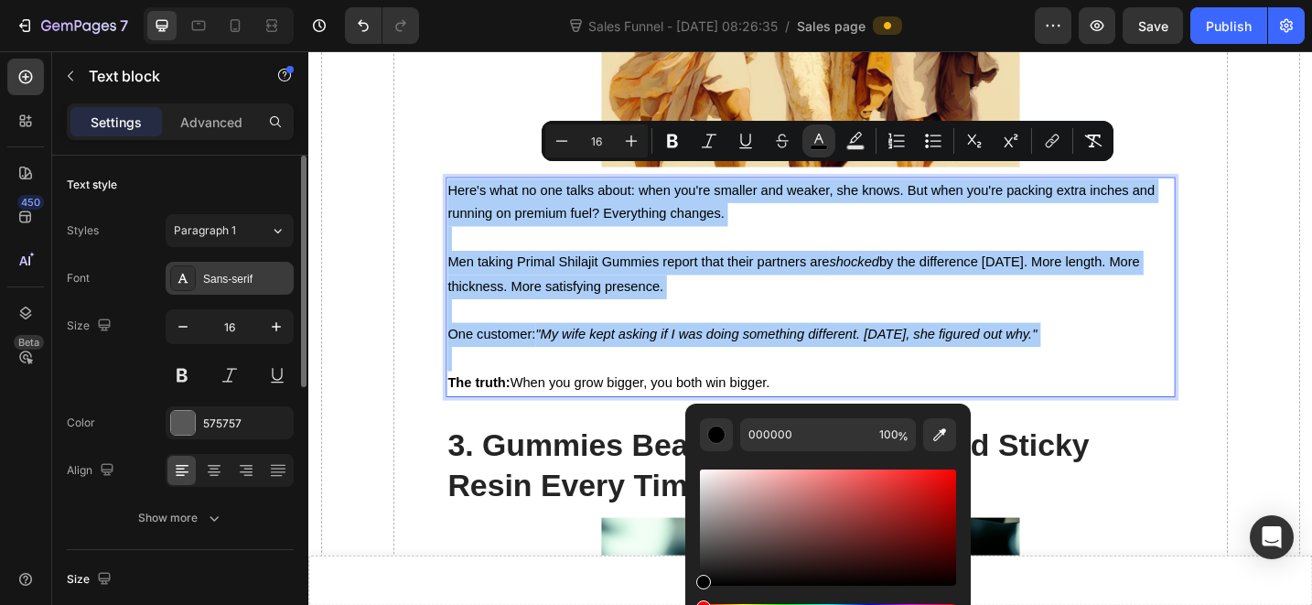
click at [219, 294] on div "Sans-serif" at bounding box center [230, 278] width 128 height 33
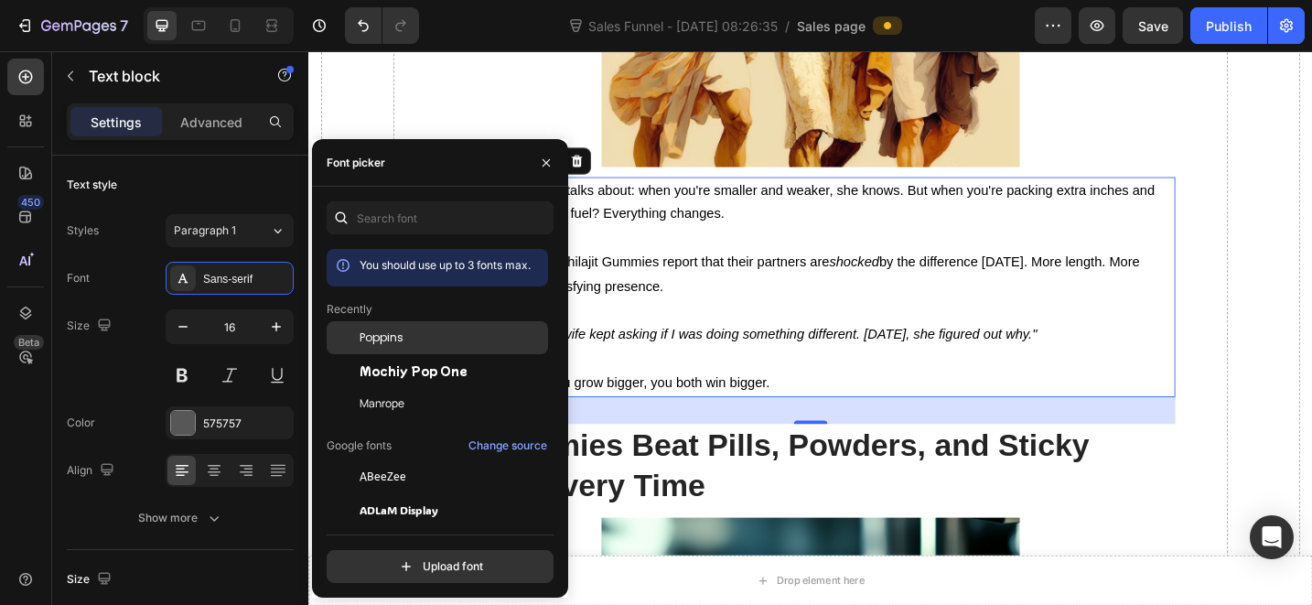
click at [409, 460] on div "Poppins" at bounding box center [437, 476] width 221 height 33
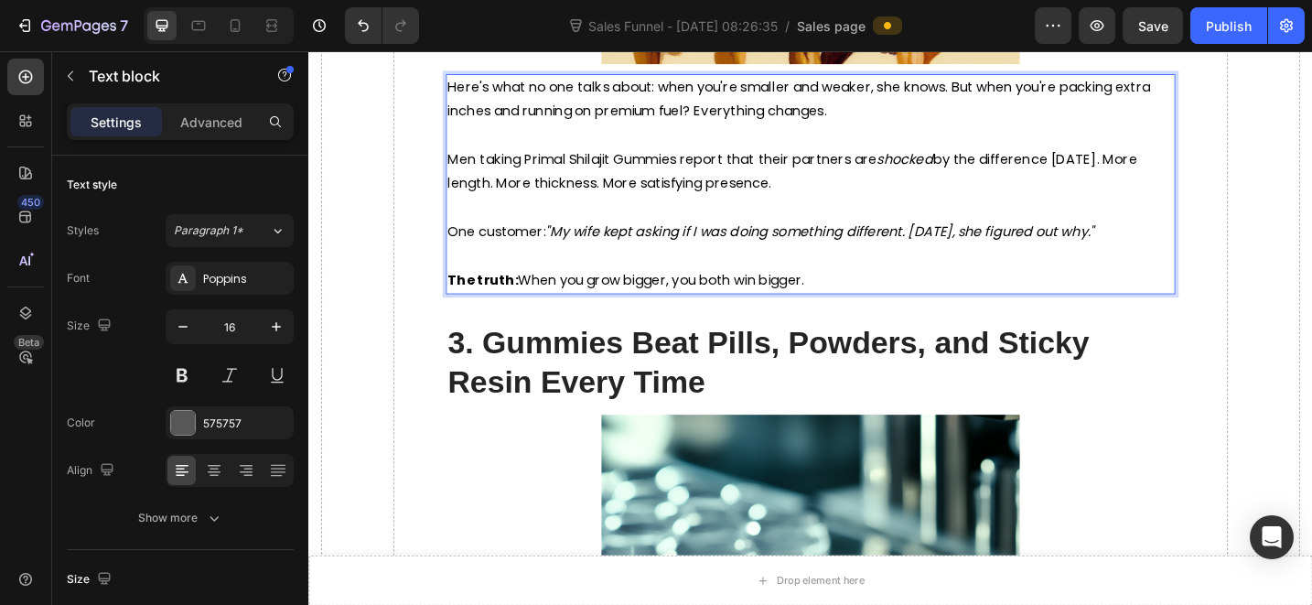
scroll to position [3343, 0]
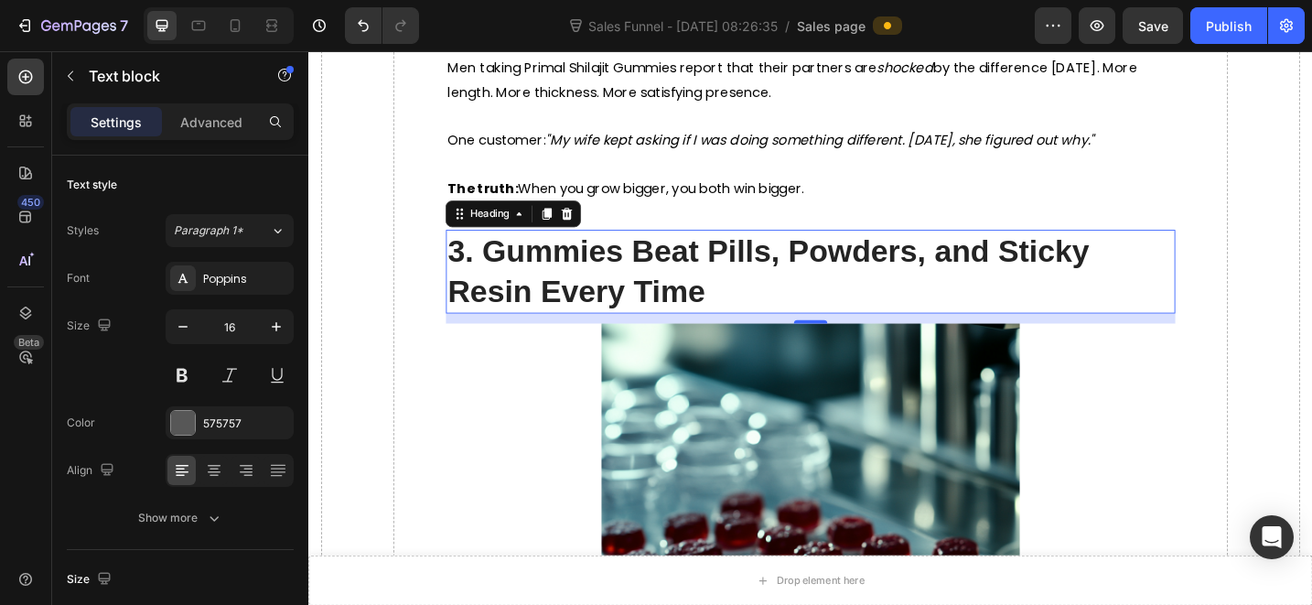
click at [705, 272] on h2 "3. Gummies Beat Pills, Powders, and Sticky Resin Every Time" at bounding box center [857, 291] width 798 height 91
click at [654, 139] on icon ""My wife kept asking if I was doing something different. [DATE], she figured ou…" at bounding box center [867, 147] width 600 height 21
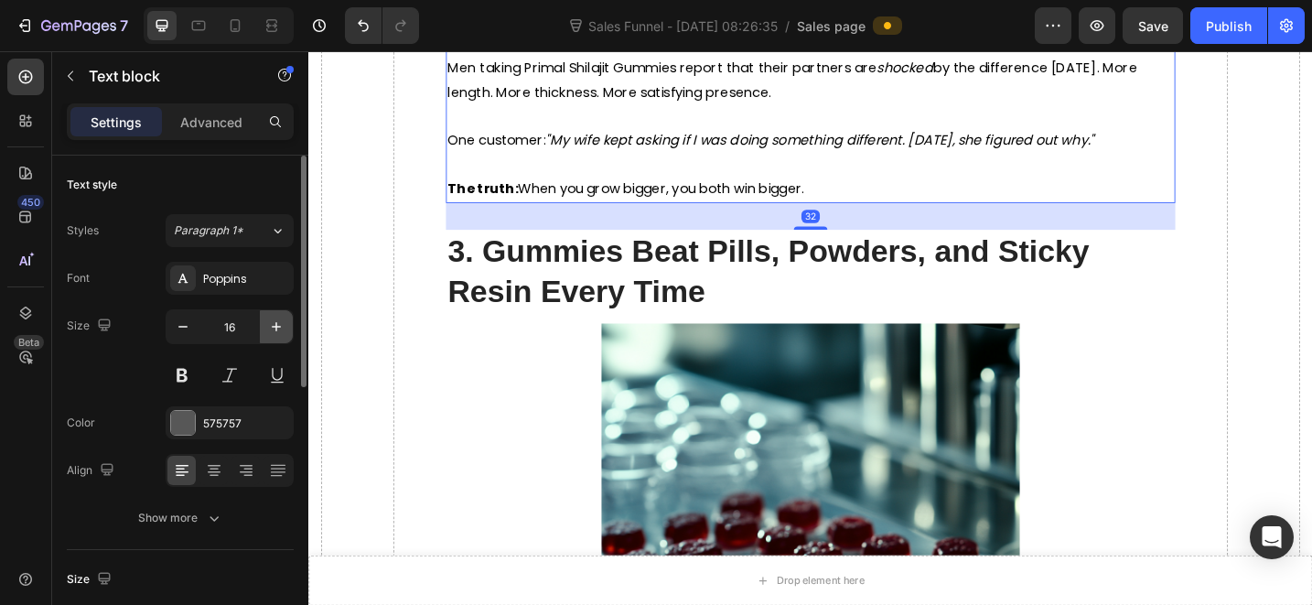
click at [285, 327] on button "button" at bounding box center [276, 326] width 33 height 33
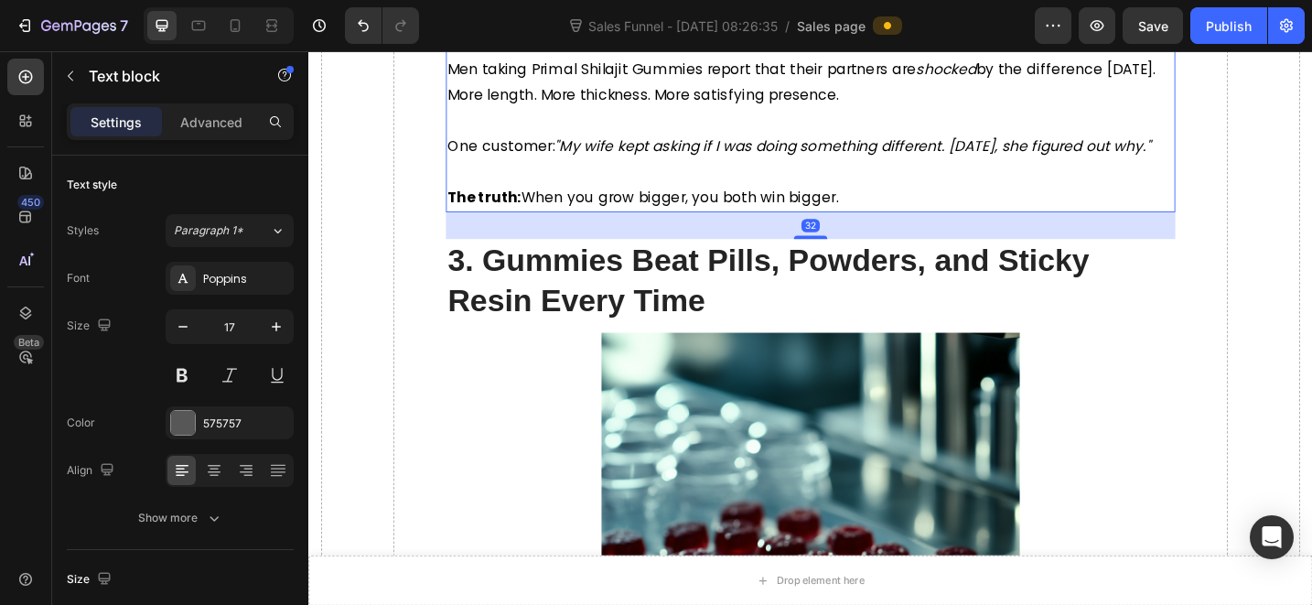
type input "18"
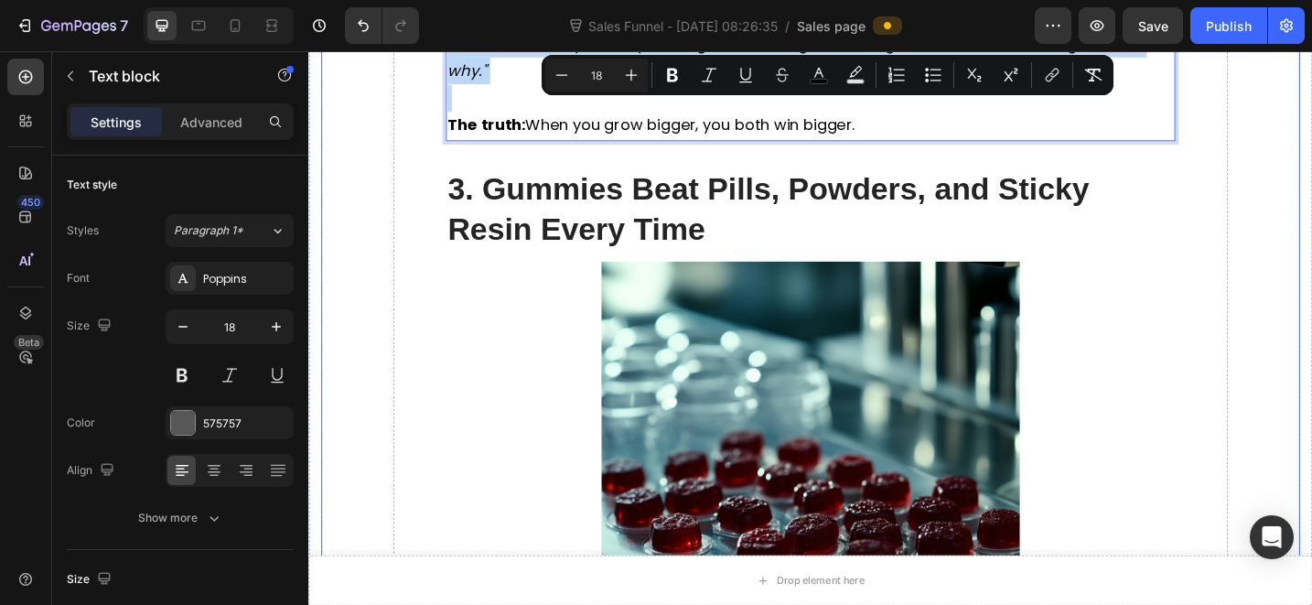
scroll to position [3471, 0]
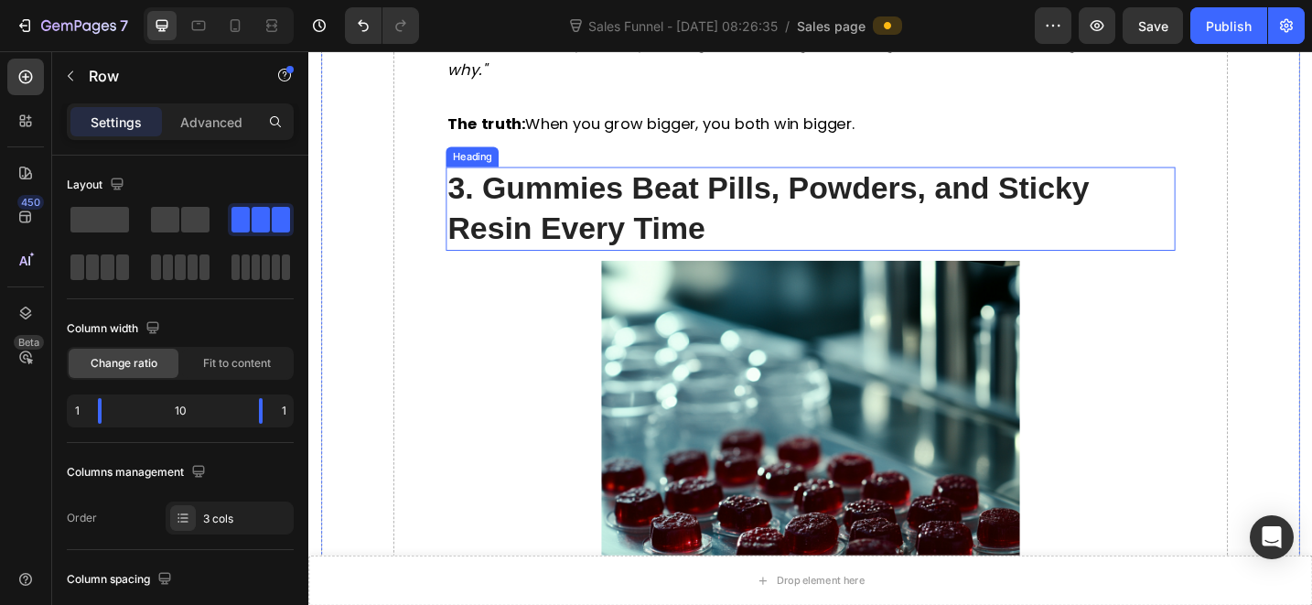
click at [623, 219] on h2 "3. Gummies Beat Pills, Powders, and Sticky Resin Every Time" at bounding box center [857, 223] width 798 height 91
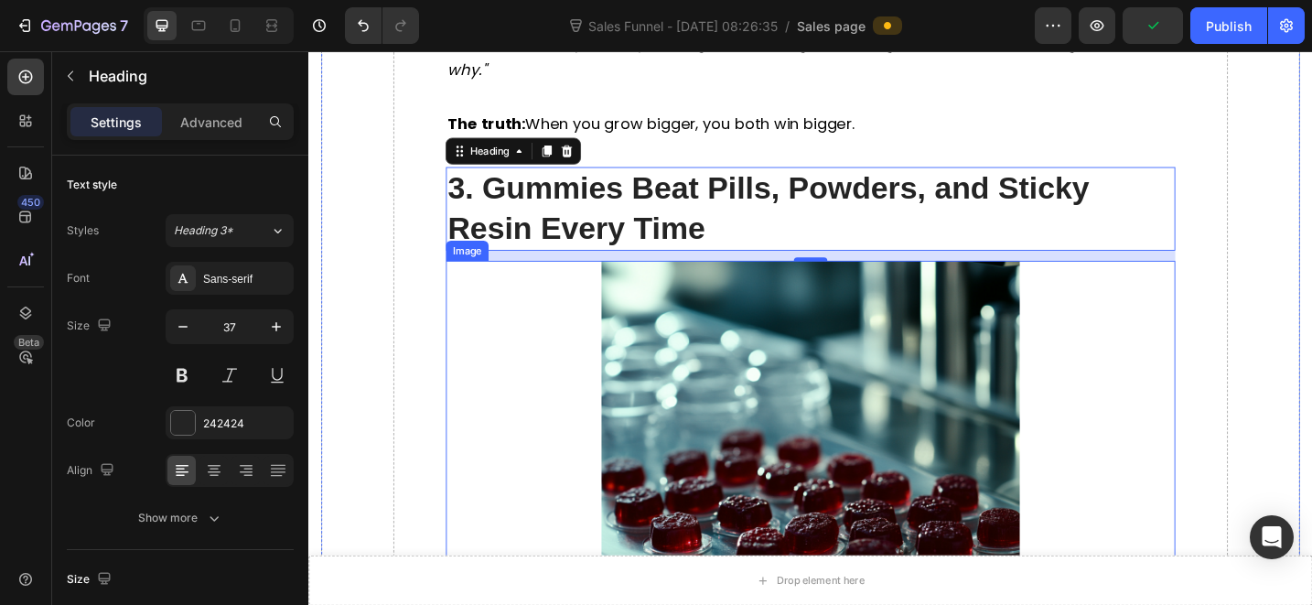
click at [653, 228] on h2 "3. Gummies Beat Pills, Powders, and Sticky Resin Every Time" at bounding box center [857, 223] width 798 height 91
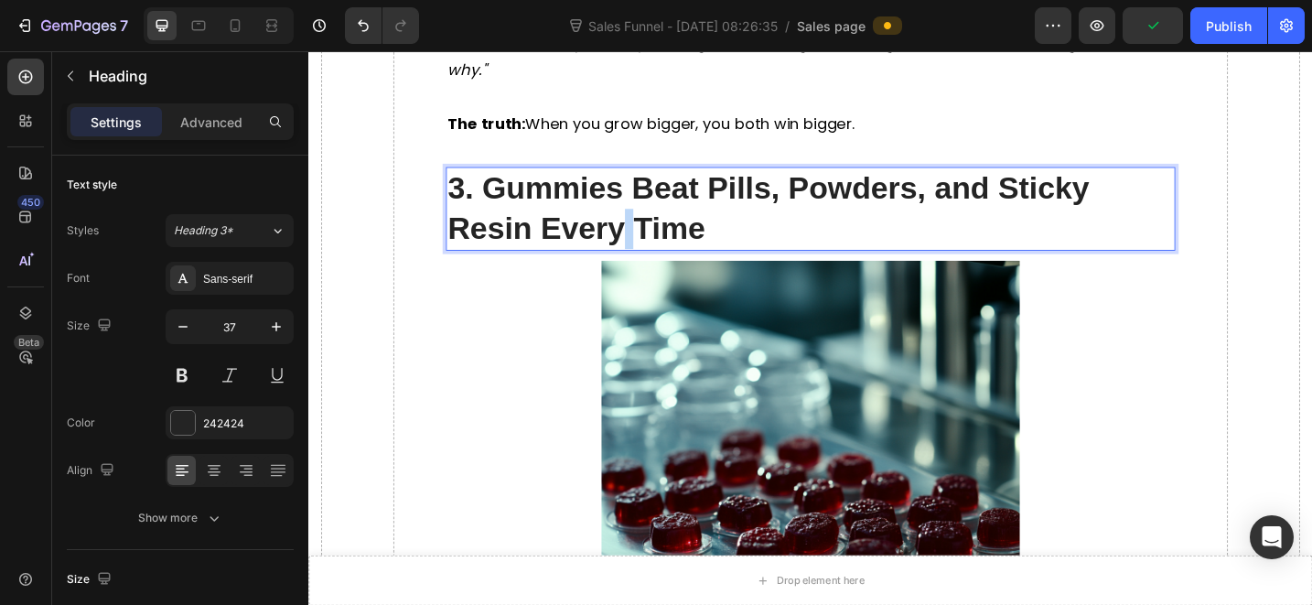
click at [653, 228] on p "3. Gummies Beat Pills, Powders, and Sticky Resin Every Time" at bounding box center [857, 223] width 794 height 88
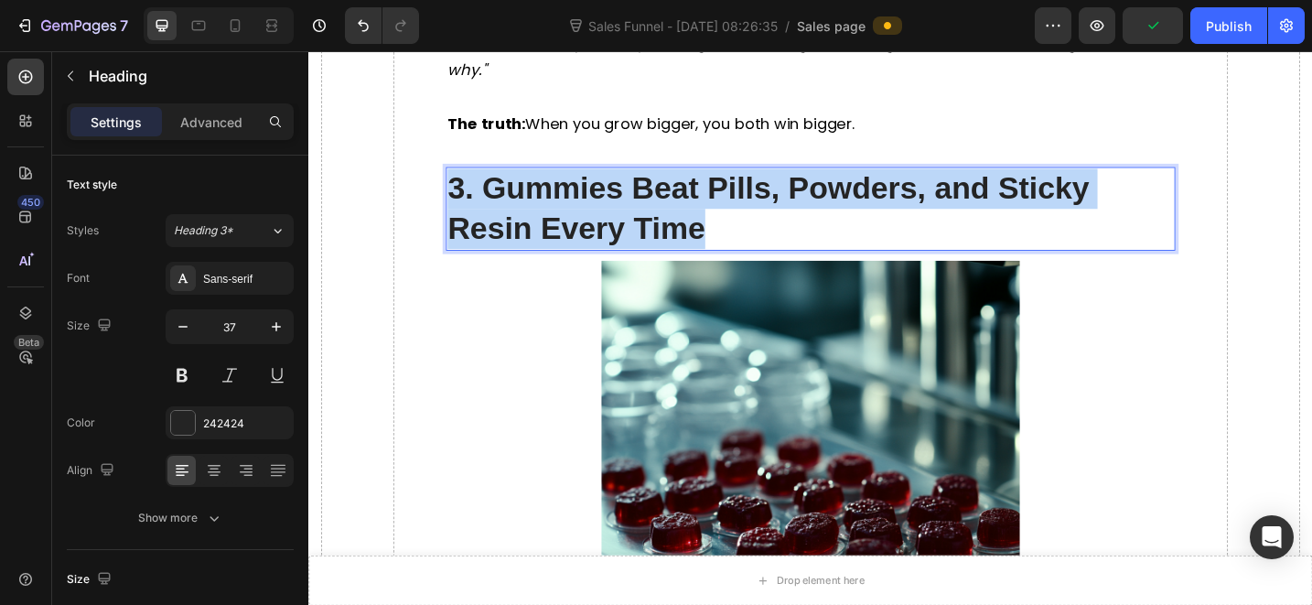
click at [653, 228] on p "3. Gummies Beat Pills, Powders, and Sticky Resin Every Time" at bounding box center [857, 223] width 794 height 88
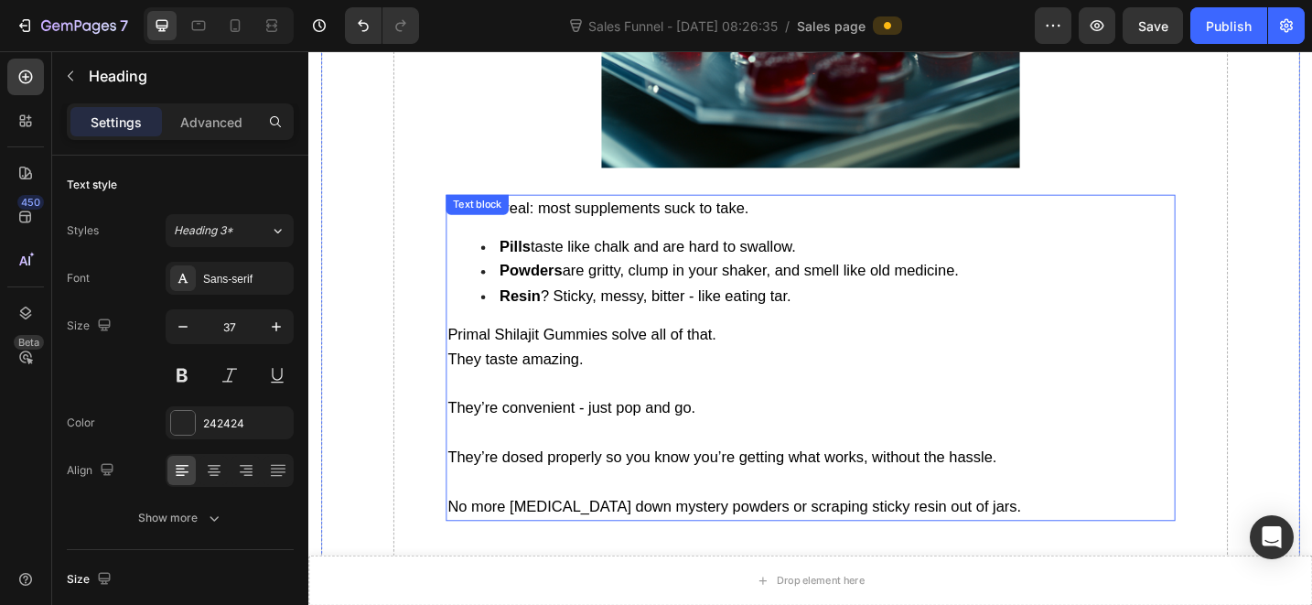
scroll to position [4122, 0]
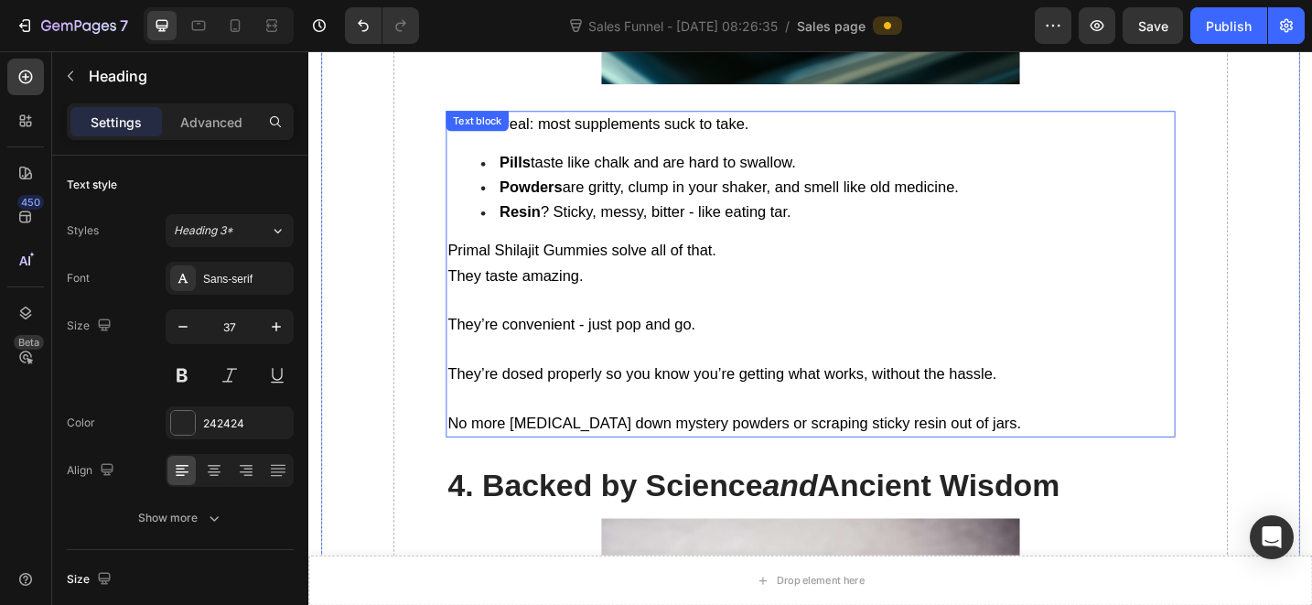
click at [671, 260] on span "Primal Shilajit Gummies solve all of that." at bounding box center [607, 269] width 294 height 18
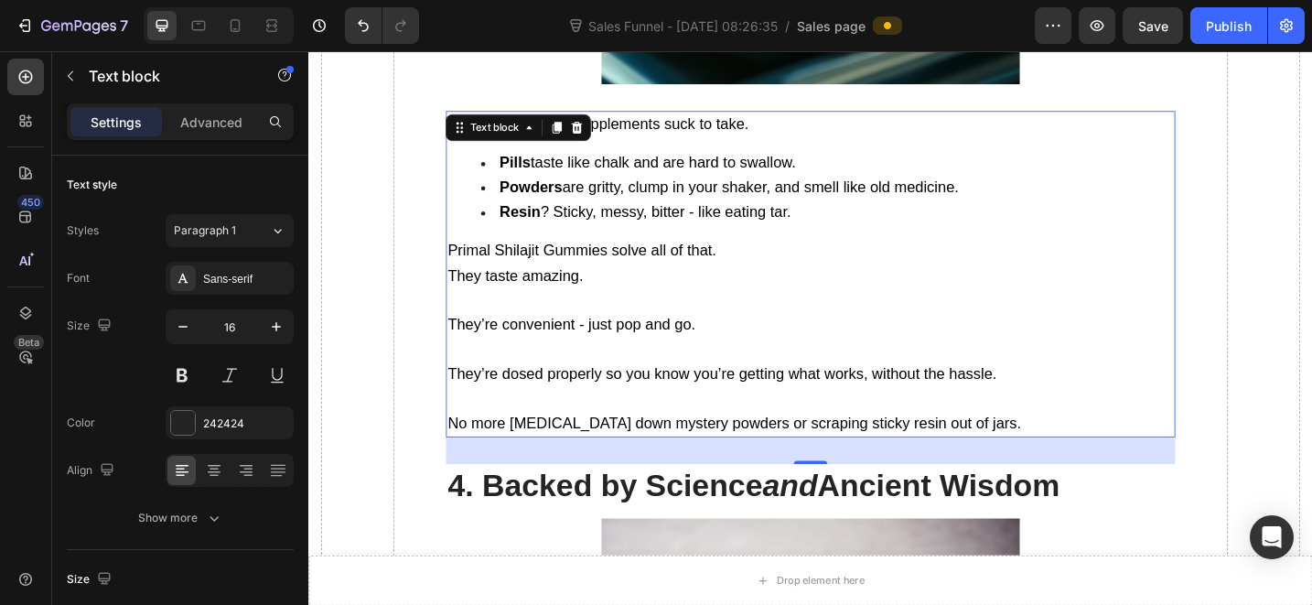
click at [760, 394] on span "They’re dosed properly so you know you’re getting what works, without the hassl…" at bounding box center [760, 403] width 600 height 18
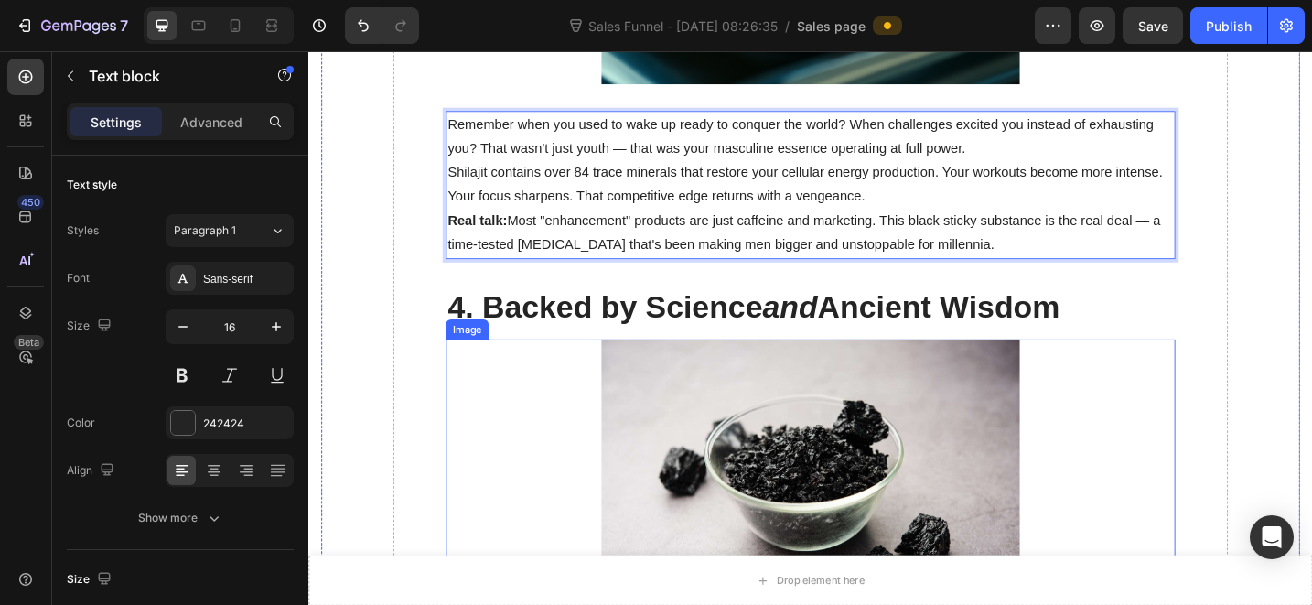
scroll to position [3997, 0]
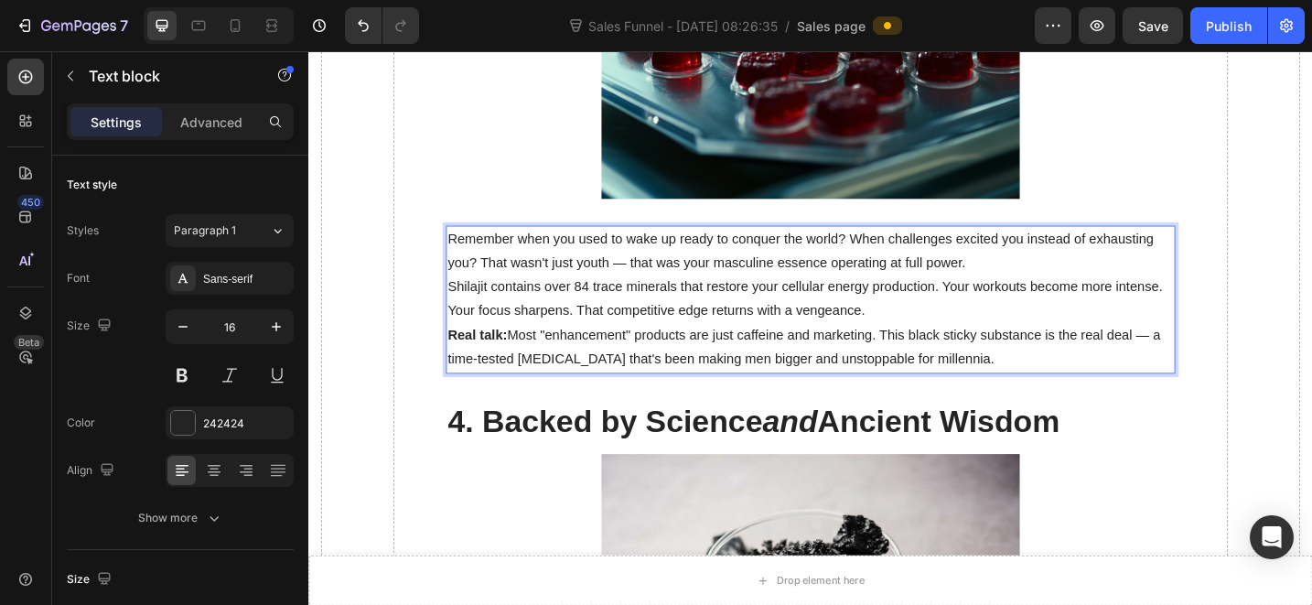
click at [712, 328] on p "Shilajit contains over 84 trace minerals that restore your cellular energy prod…" at bounding box center [857, 322] width 794 height 53
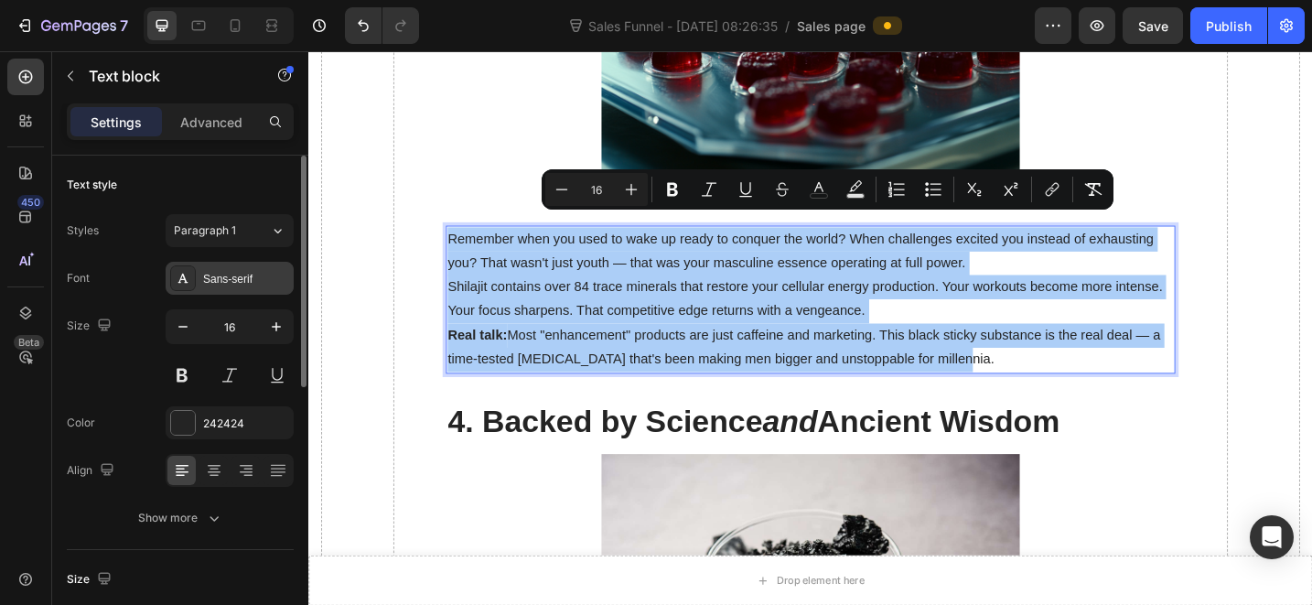
drag, startPoint x: 274, startPoint y: 325, endPoint x: 255, endPoint y: 266, distance: 61.6
click at [274, 324] on icon "button" at bounding box center [276, 326] width 18 height 18
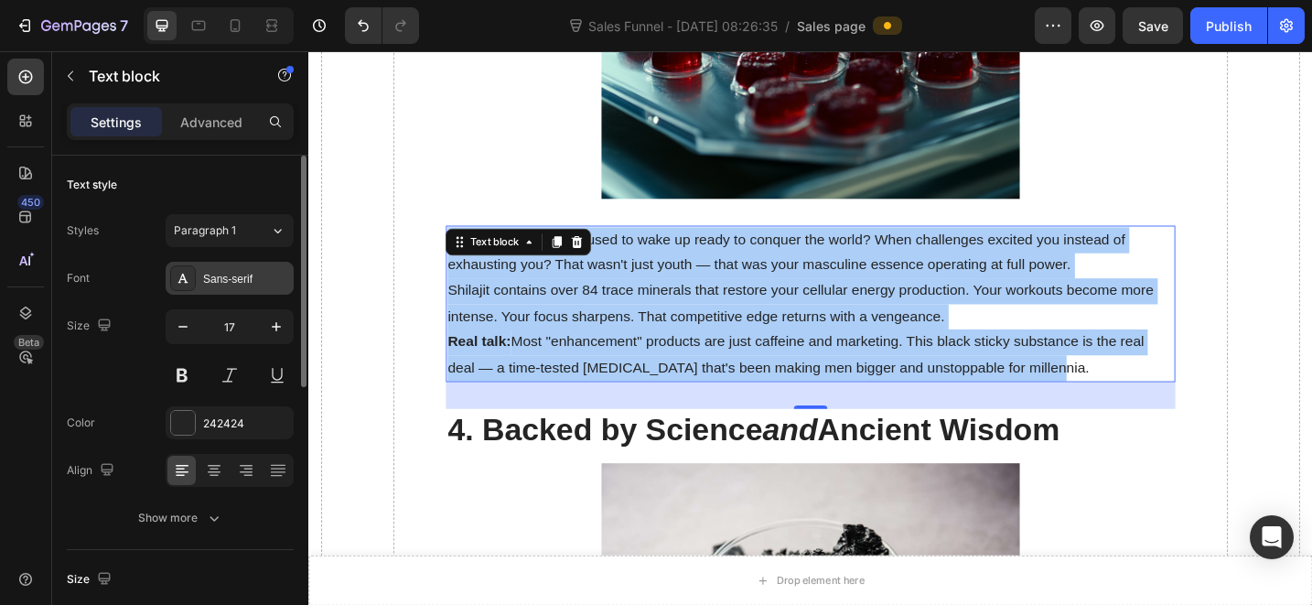
click at [248, 267] on div "Sans-serif" at bounding box center [230, 278] width 128 height 33
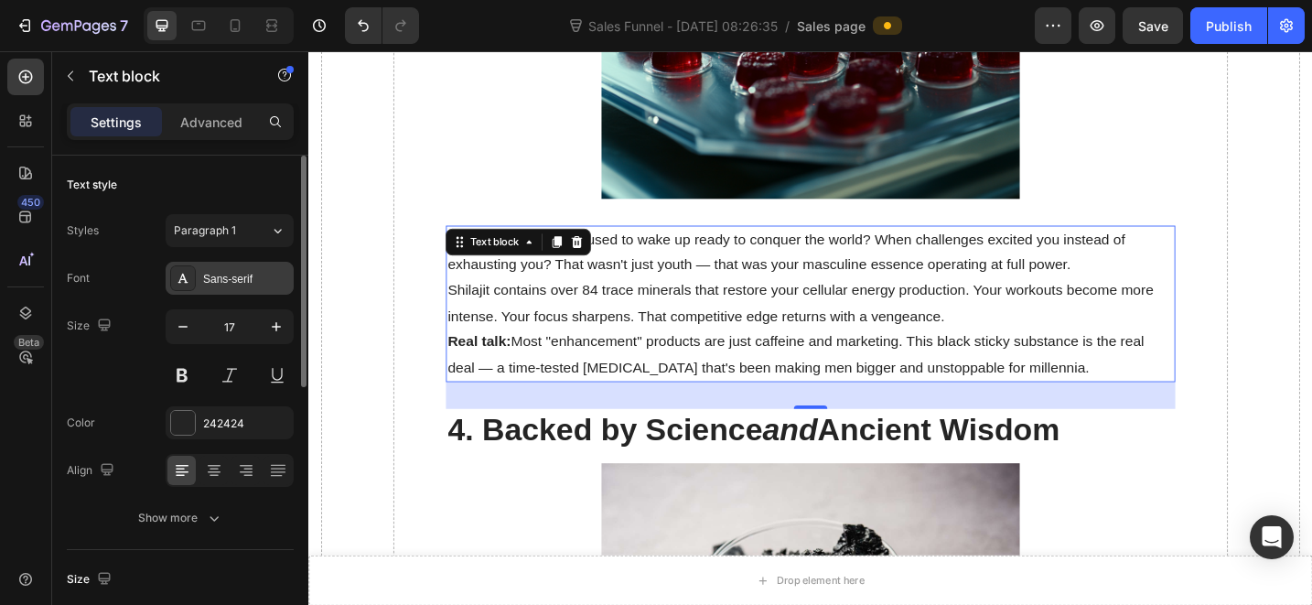
type input "18"
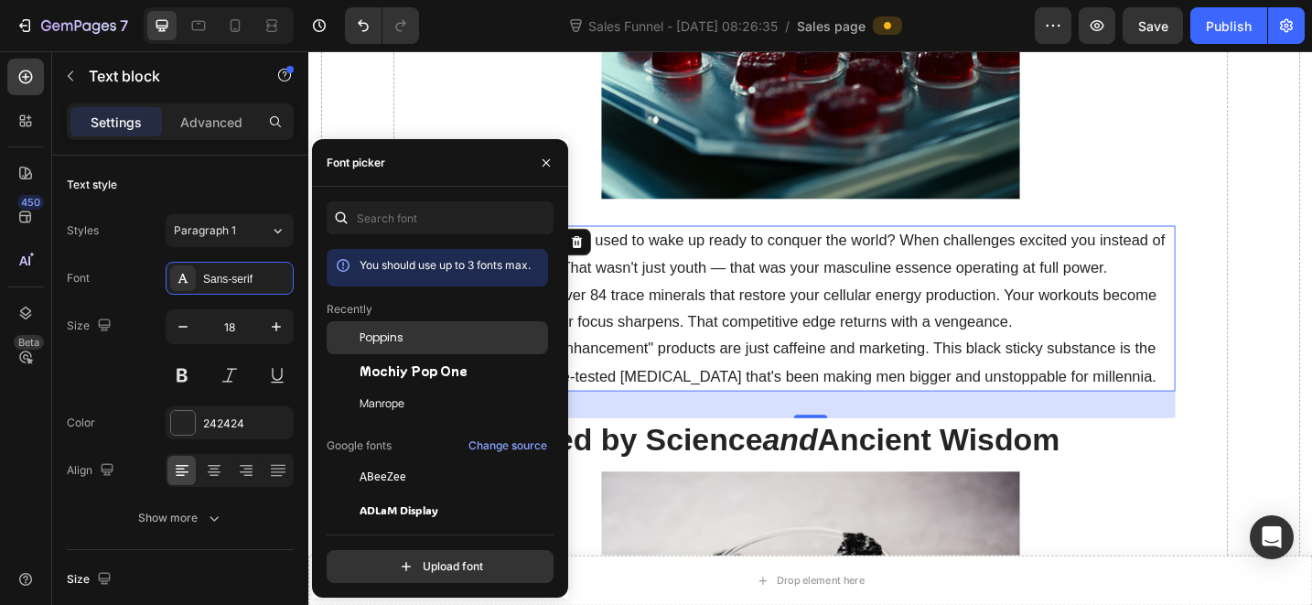
click at [390, 340] on span "Poppins" at bounding box center [382, 337] width 44 height 16
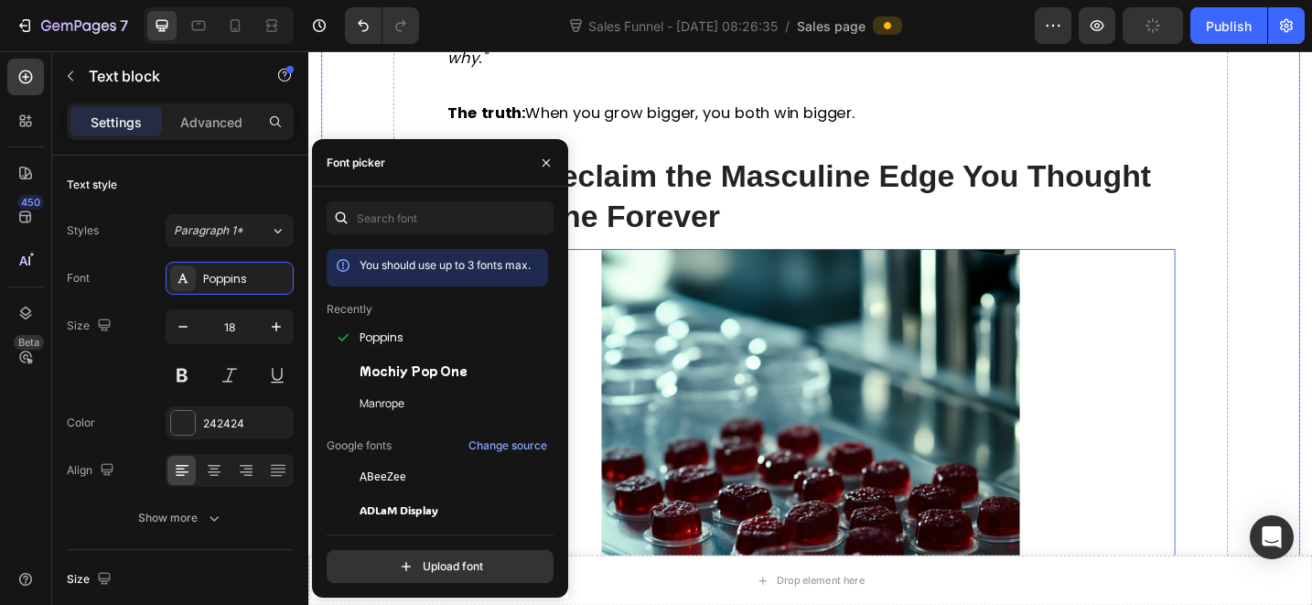
scroll to position [3441, 0]
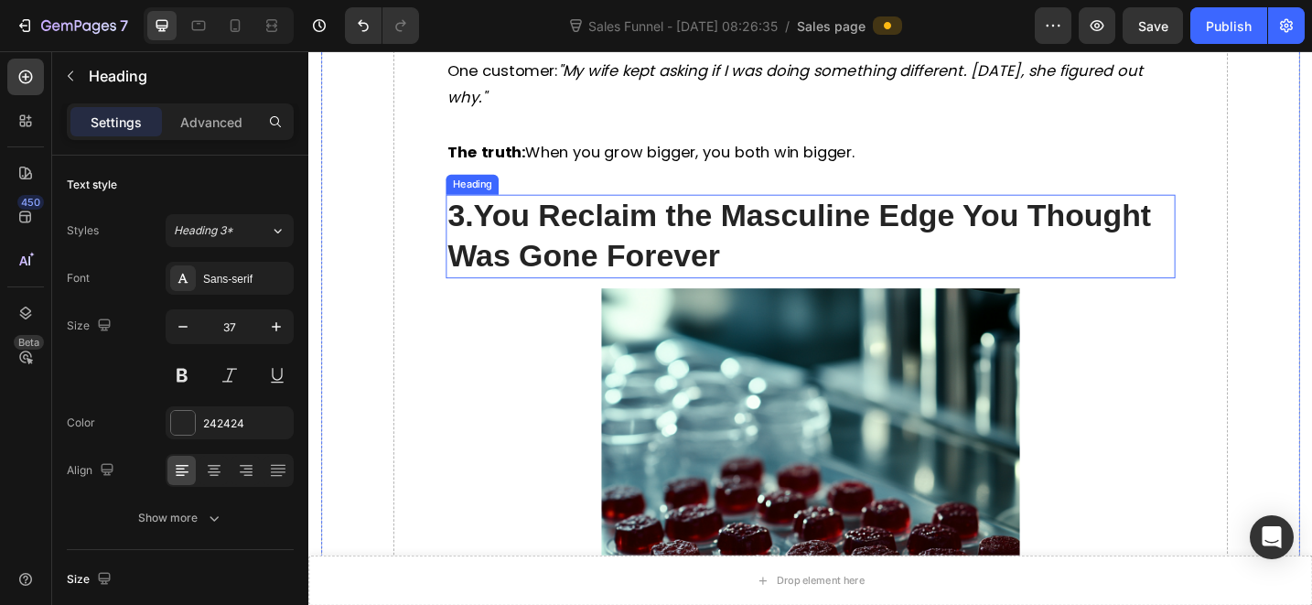
click at [709, 241] on strong "You Reclaim the Masculine Edge You Thought Was Gone Forever" at bounding box center [844, 252] width 769 height 81
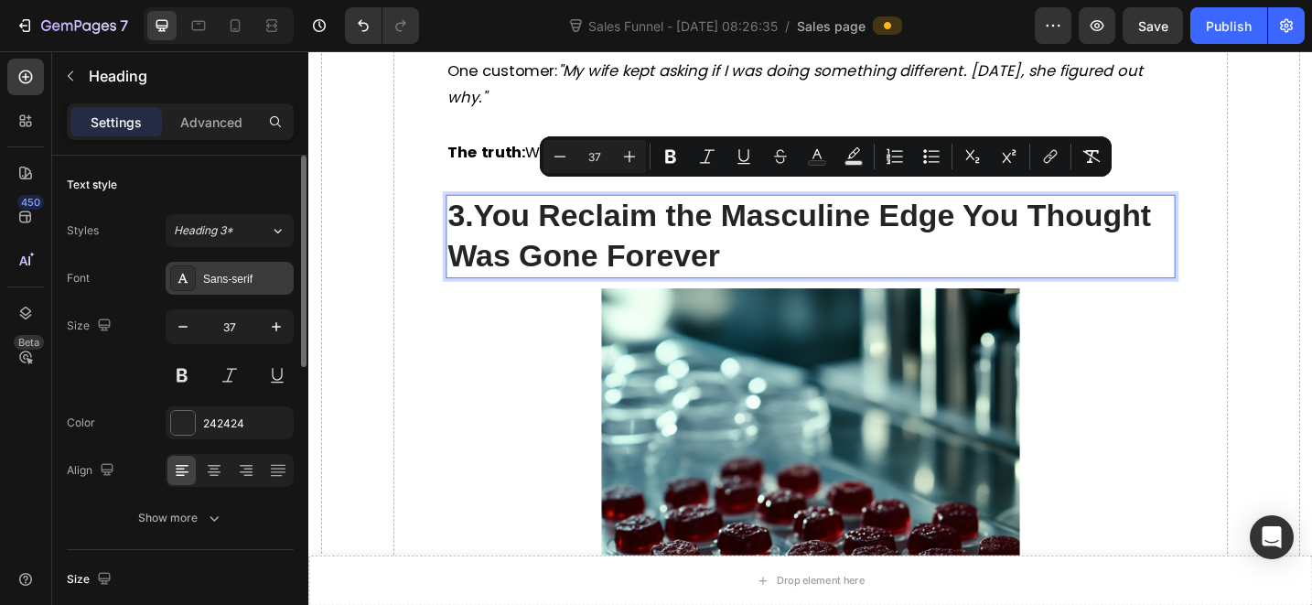
click at [241, 292] on div "Sans-serif" at bounding box center [230, 278] width 128 height 33
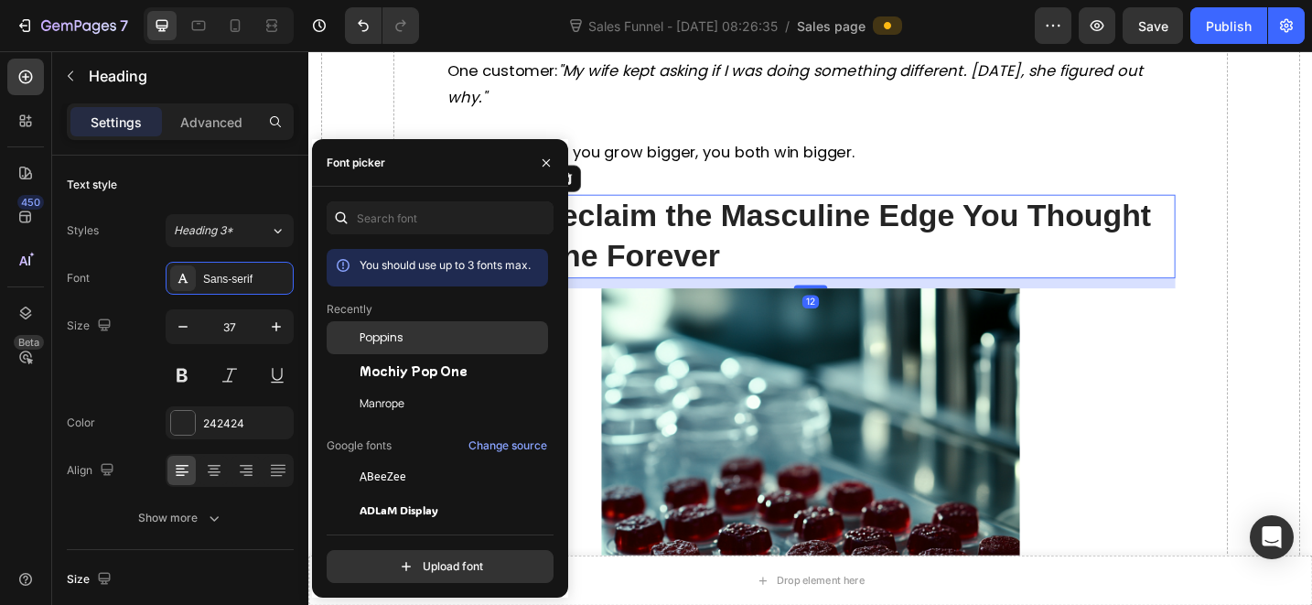
click at [386, 340] on span "Poppins" at bounding box center [382, 337] width 44 height 16
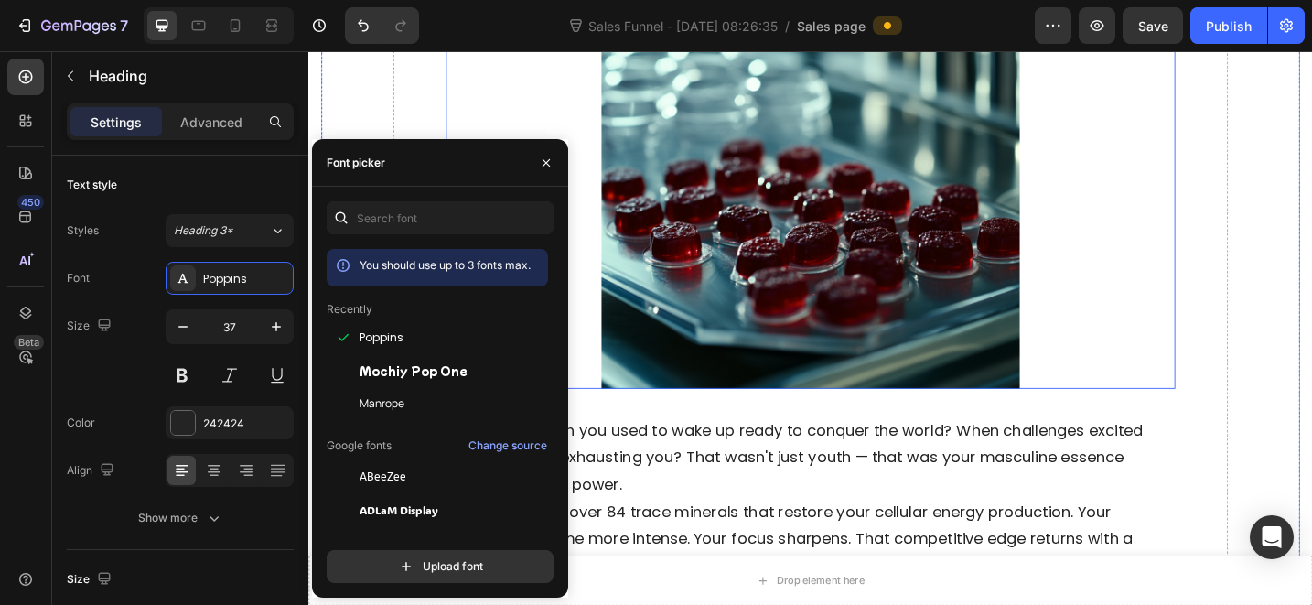
scroll to position [3878, 0]
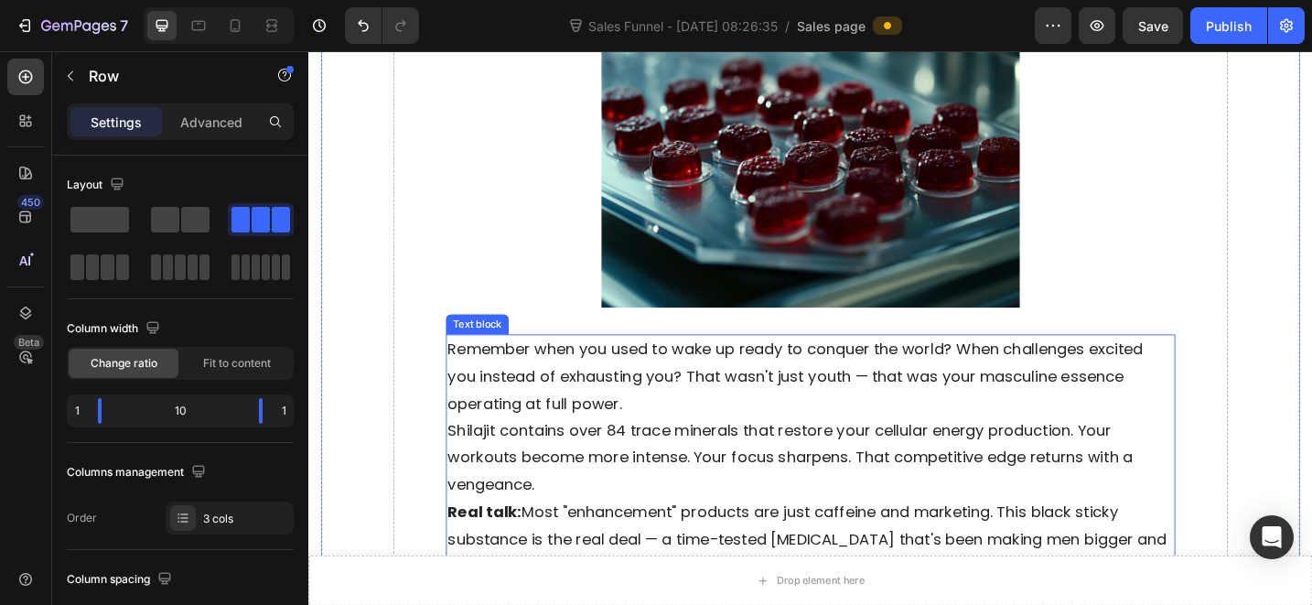
click at [867, 386] on p "Remember when you used to wake up ready to conquer the world? When challenges e…" at bounding box center [857, 406] width 794 height 89
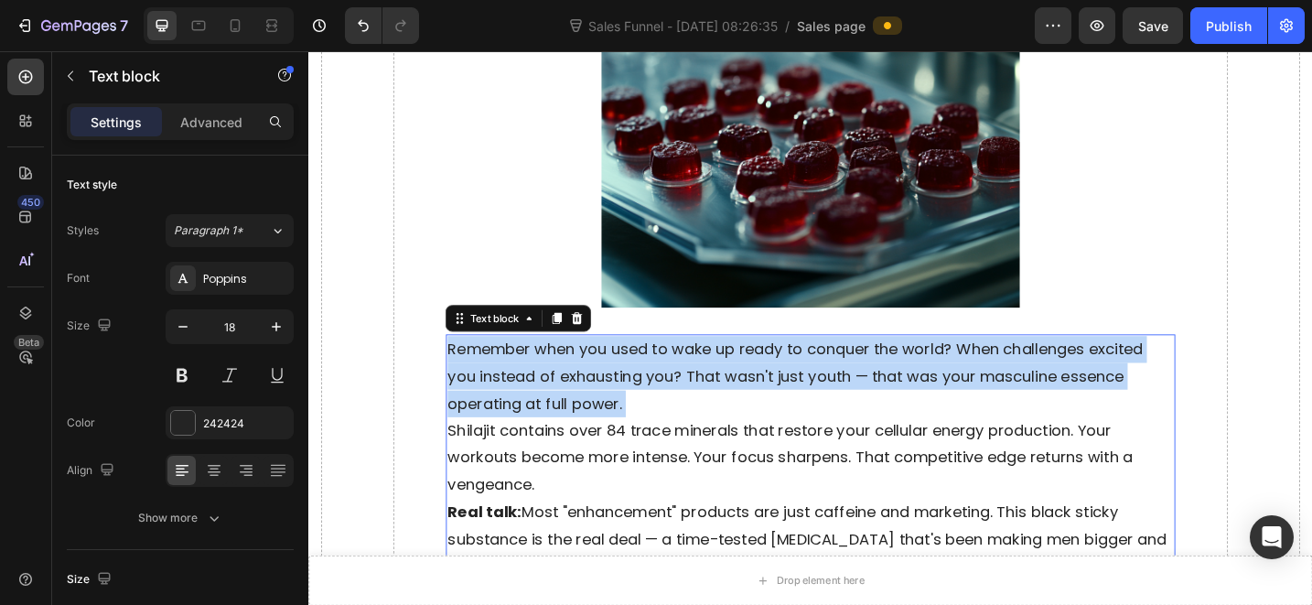
click at [867, 386] on p "Remember when you used to wake up ready to conquer the world? When challenges e…" at bounding box center [857, 406] width 794 height 89
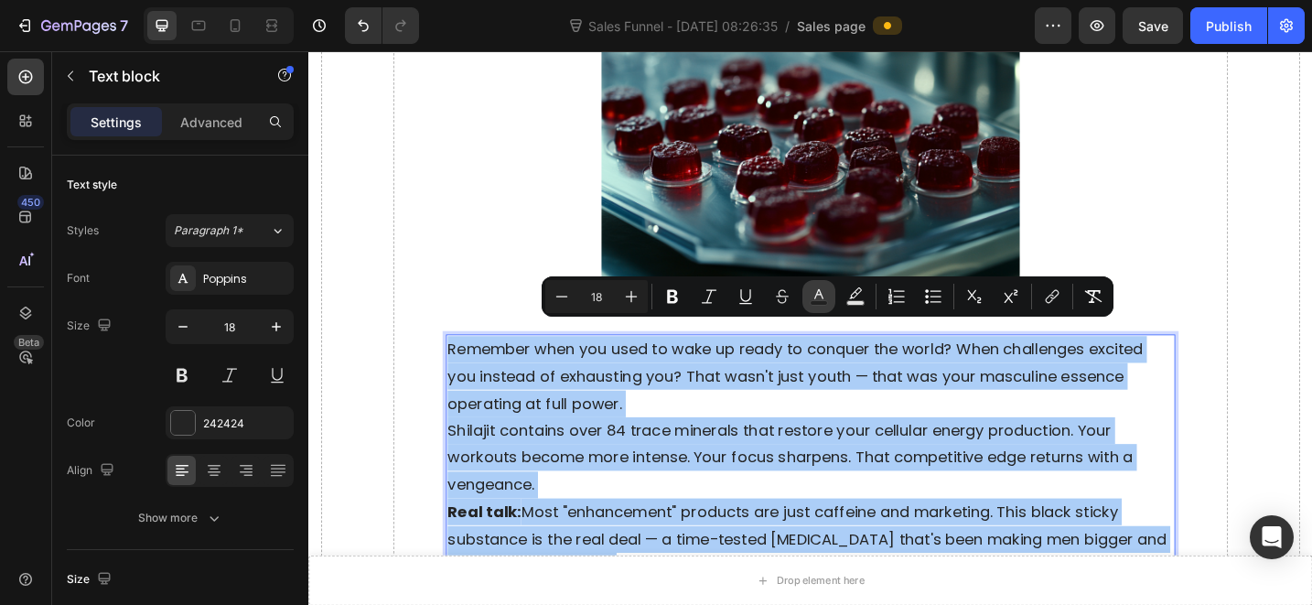
click at [810, 301] on icon "Editor contextual toolbar" at bounding box center [819, 296] width 18 height 18
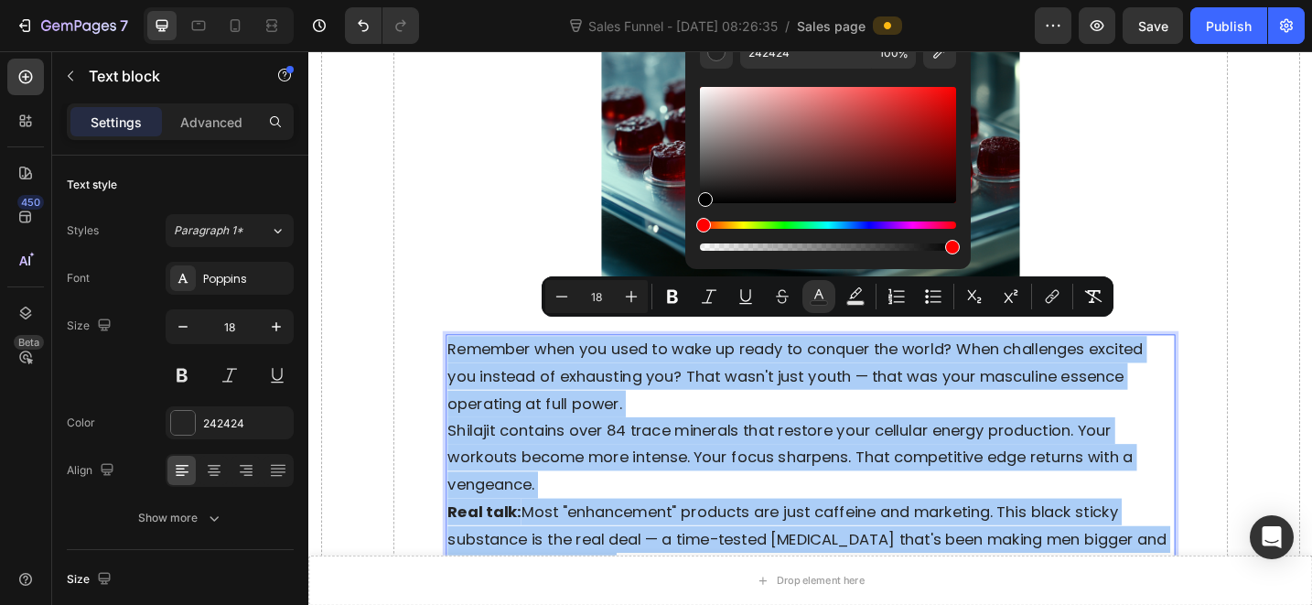
drag, startPoint x: 745, startPoint y: 192, endPoint x: 692, endPoint y: 233, distance: 67.2
click at [690, 230] on div "242424 100 %" at bounding box center [827, 137] width 285 height 233
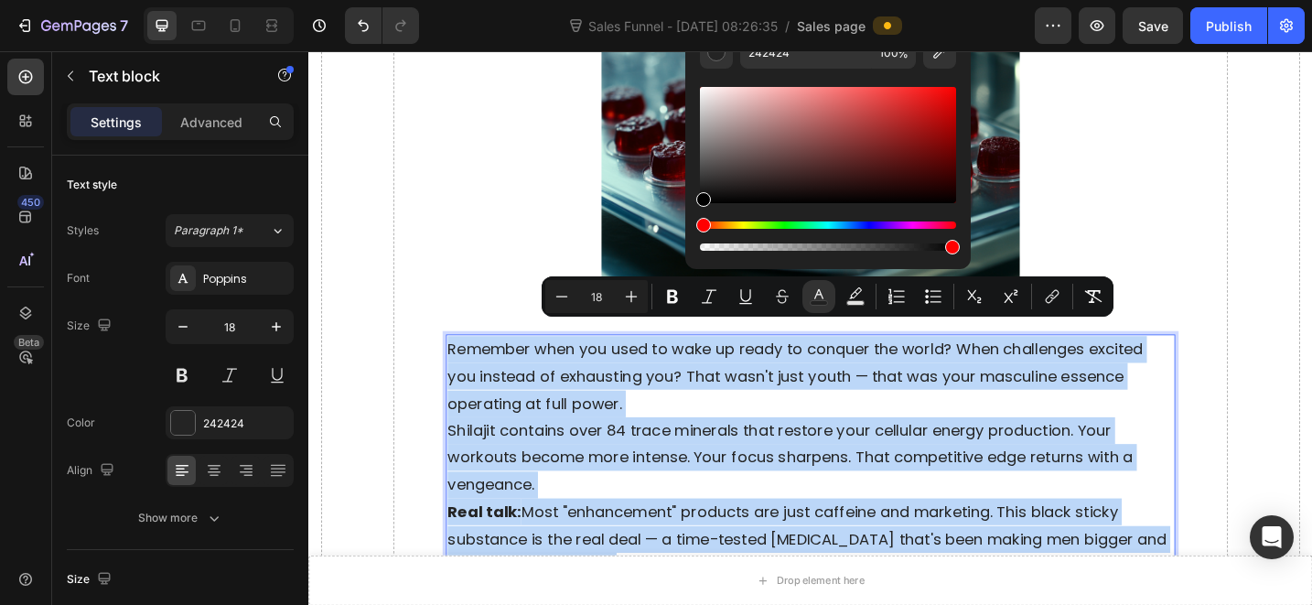
type input "000000"
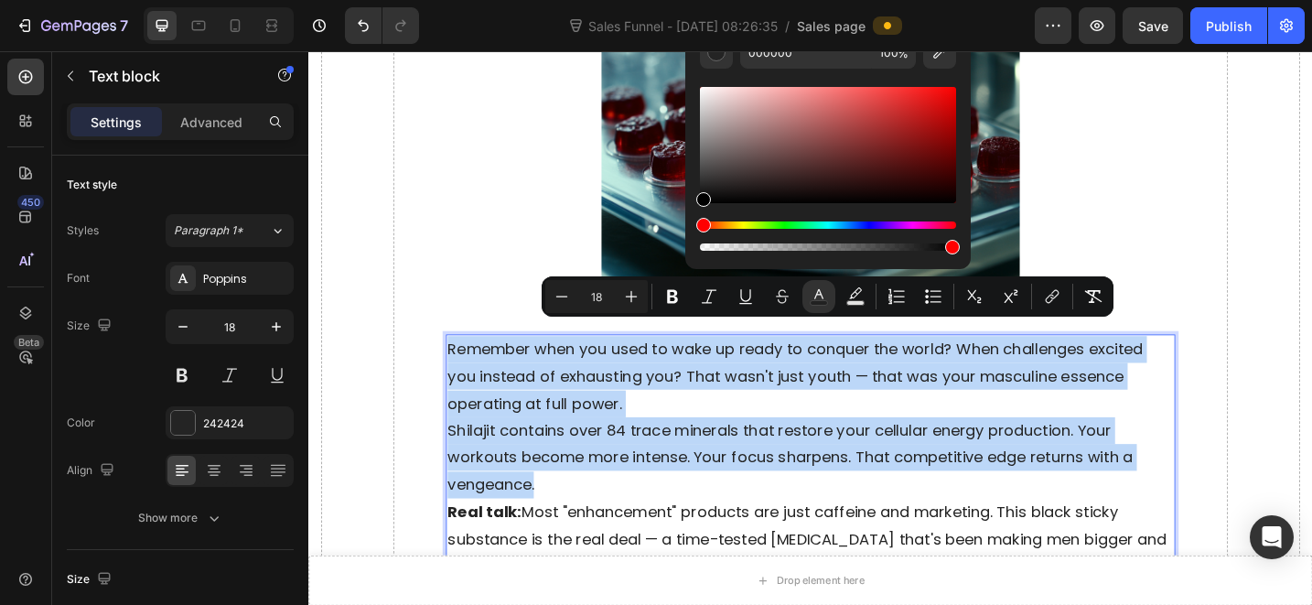
click at [796, 481] on p "Shilajit contains over 84 trace minerals that restore your cellular energy prod…" at bounding box center [857, 495] width 794 height 89
click at [689, 417] on p "Remember when you used to wake up ready to conquer the world? When challenges e…" at bounding box center [857, 406] width 794 height 89
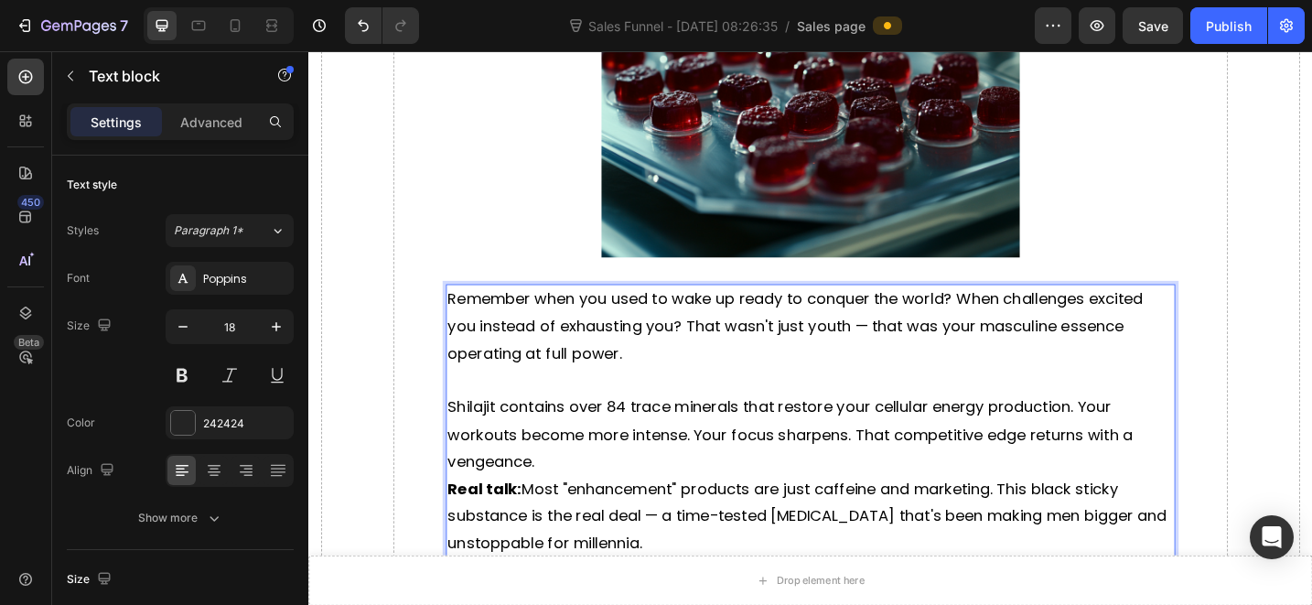
click at [637, 515] on p "Real talk: Most "enhancement" products are just caffeine and marketing. This bl…" at bounding box center [857, 559] width 794 height 89
click at [630, 473] on p "Shilajit contains over 84 trace minerals that restore your cellular energy prod…" at bounding box center [857, 469] width 794 height 89
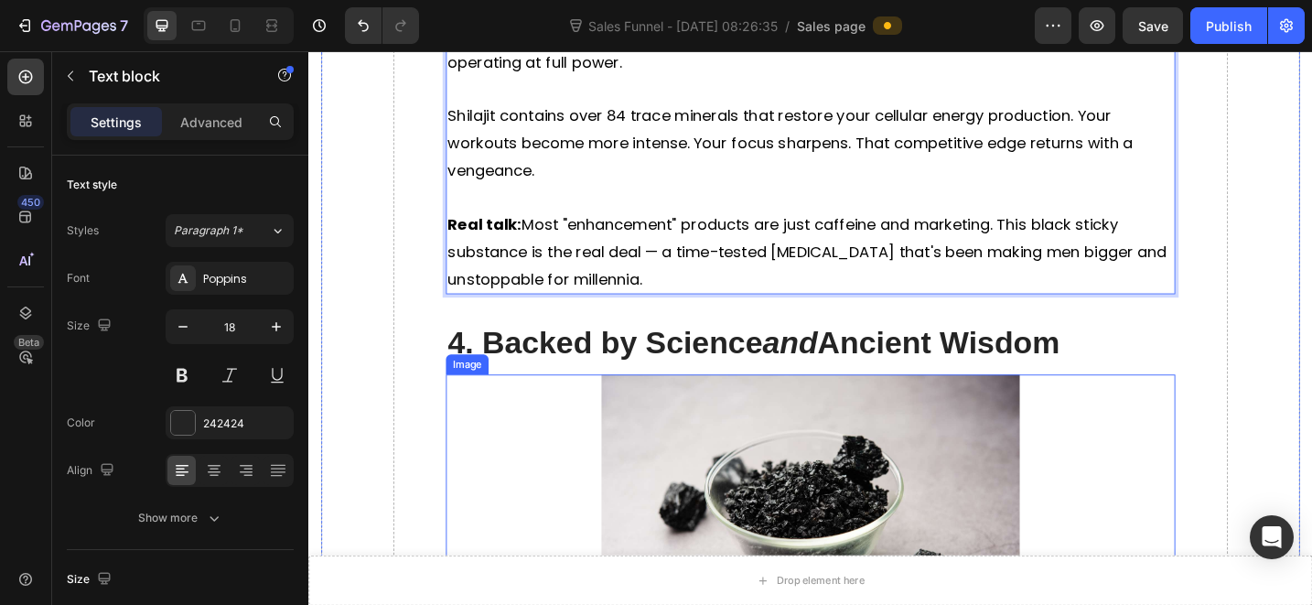
scroll to position [4255, 0]
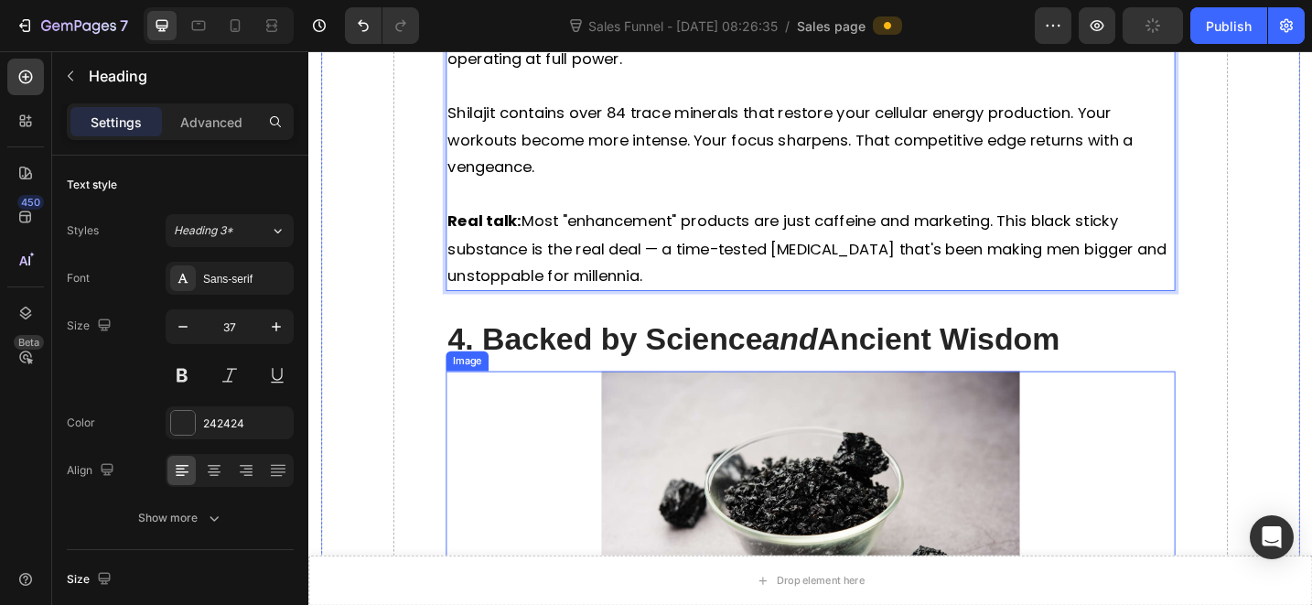
click at [683, 371] on h2 "4. Backed by Science and Ancient Wisdom" at bounding box center [857, 366] width 798 height 48
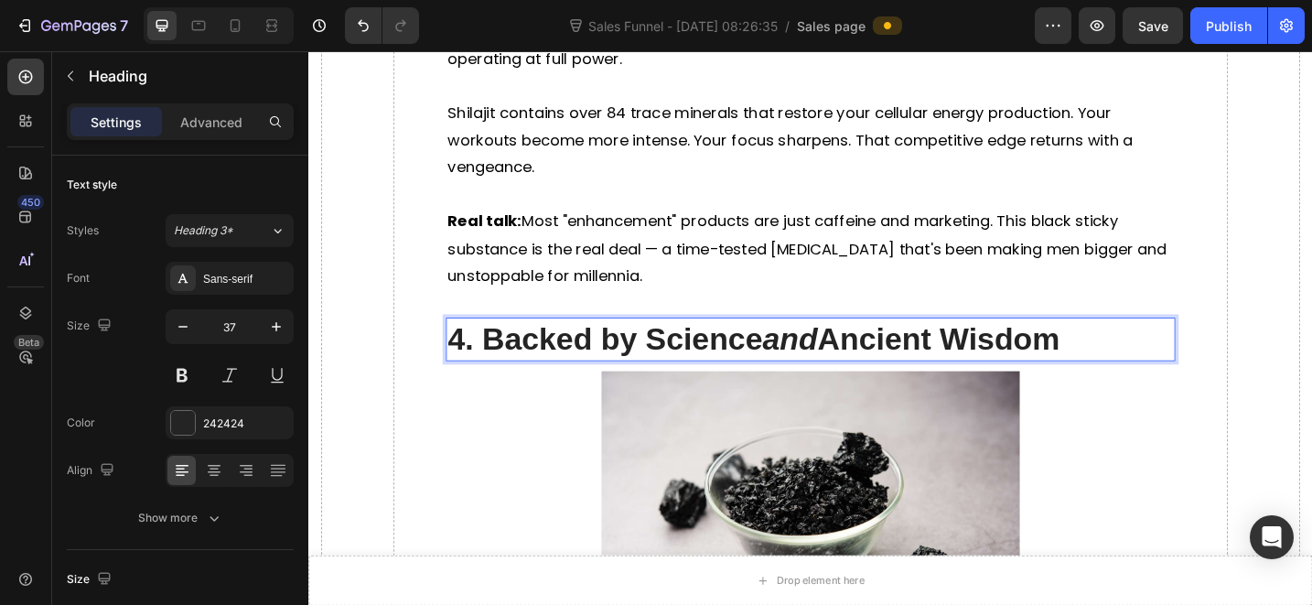
click at [834, 347] on icon "and" at bounding box center [835, 366] width 60 height 38
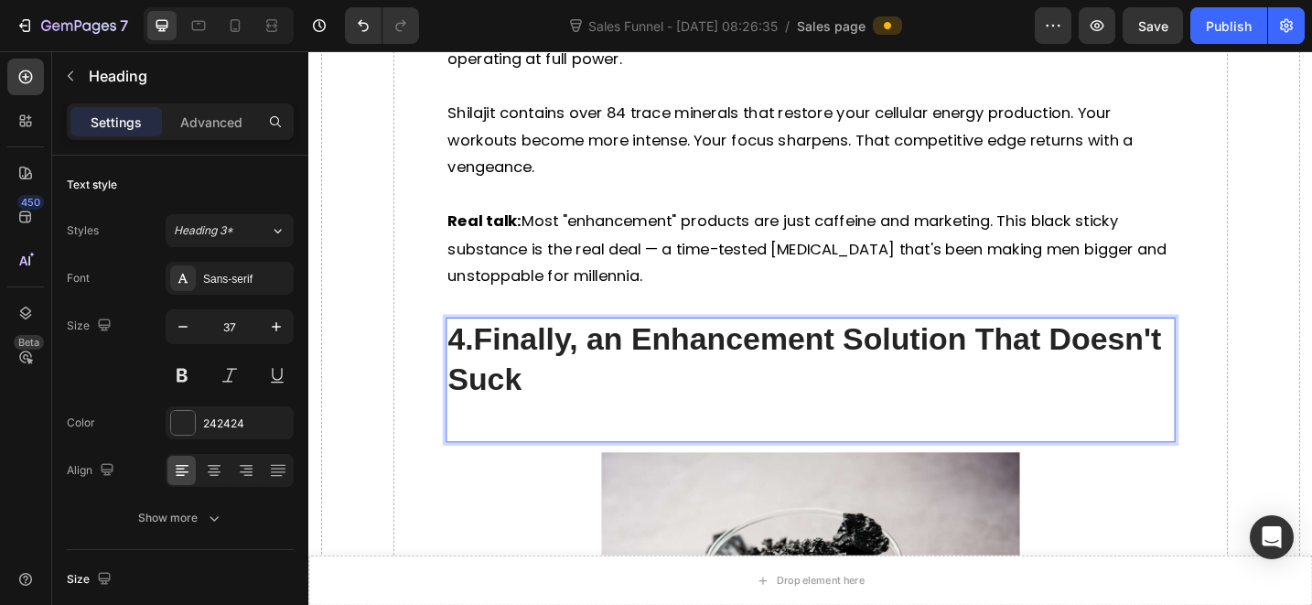
click at [734, 393] on p "4. Finally, an Enhancement Solution That Doesn't Suck" at bounding box center [857, 388] width 794 height 88
click at [725, 403] on p "4. Finally, an Enhancement Solution That Doesn't Suck" at bounding box center [857, 388] width 794 height 88
click at [736, 433] on p "Rich Text Editor. Editing area: main" at bounding box center [857, 455] width 794 height 44
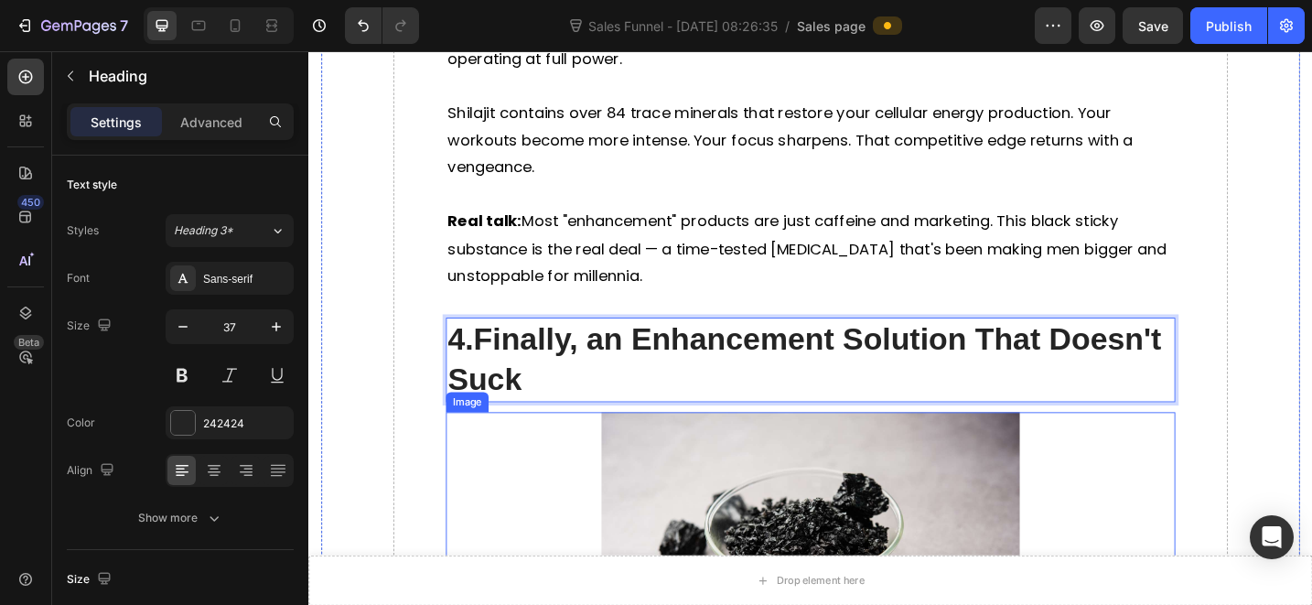
scroll to position [4388, 0]
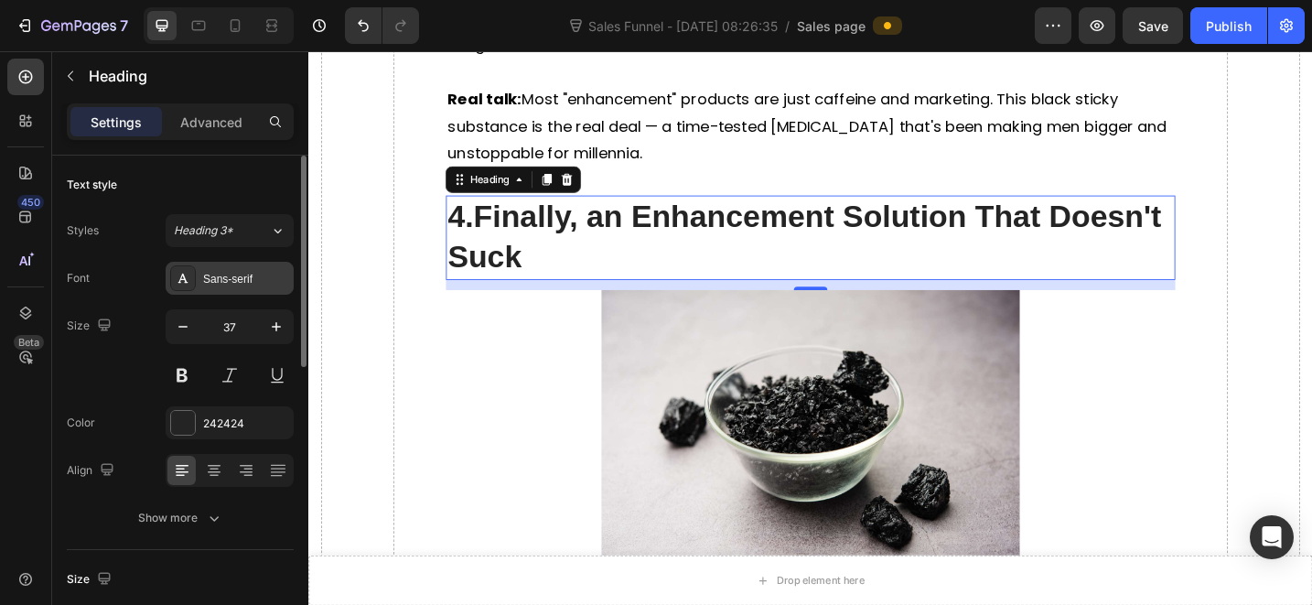
click at [252, 285] on div "Sans-serif" at bounding box center [246, 279] width 86 height 16
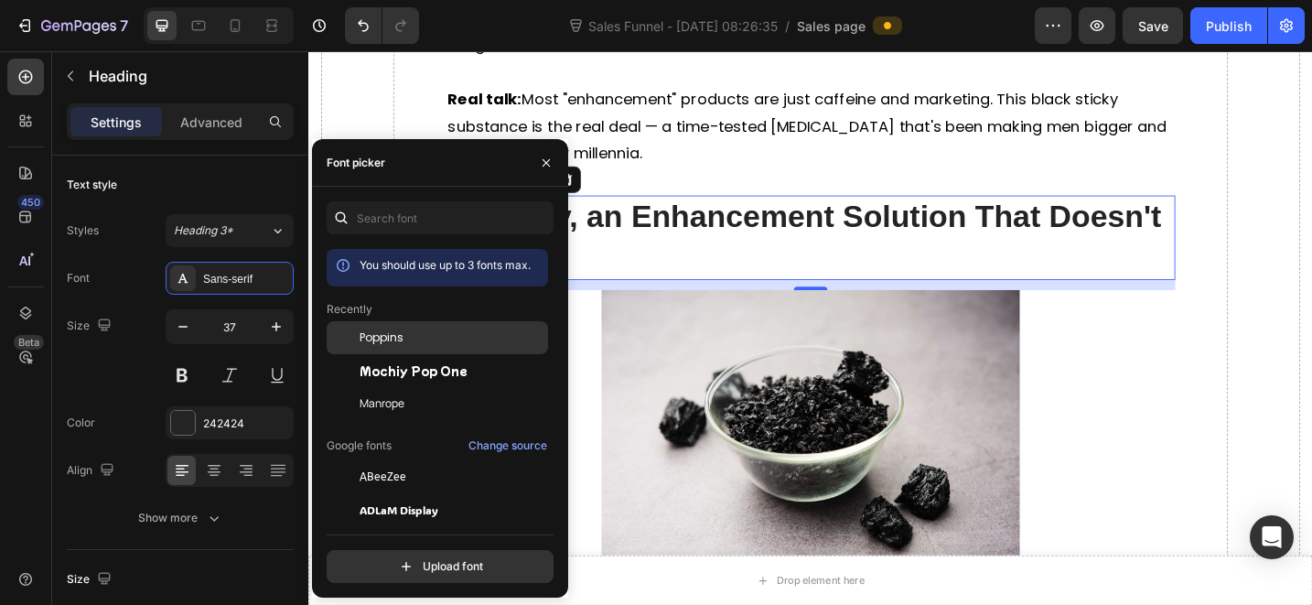
click at [369, 341] on span "Poppins" at bounding box center [382, 337] width 44 height 16
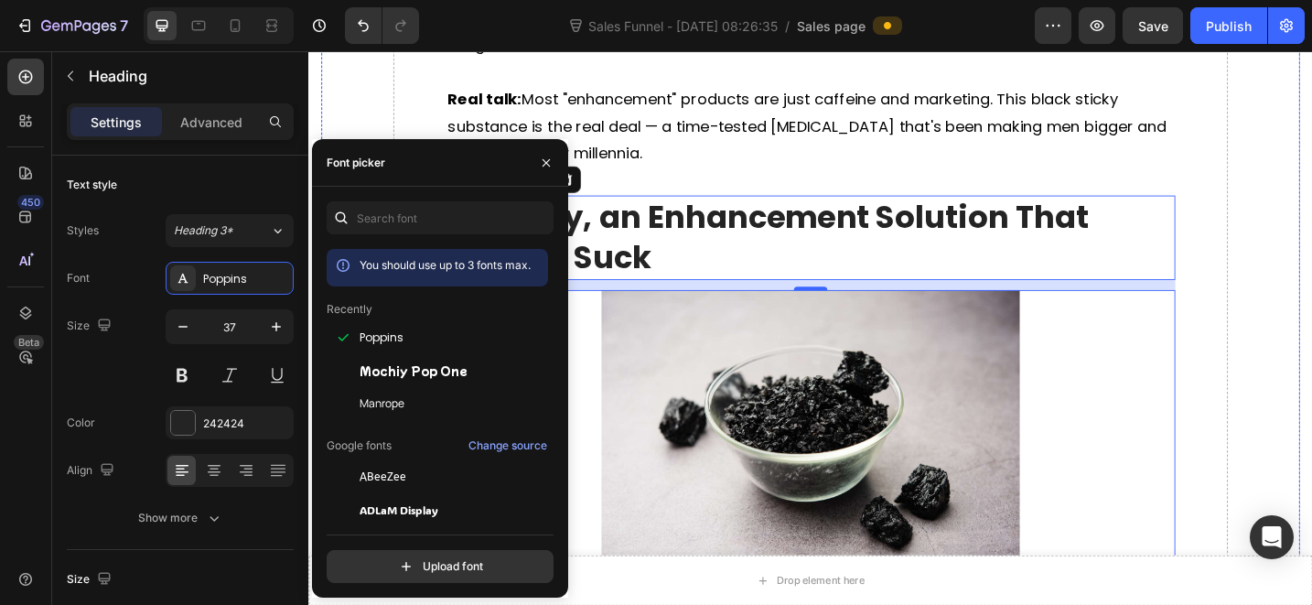
click at [826, 320] on img at bounding box center [857, 464] width 457 height 305
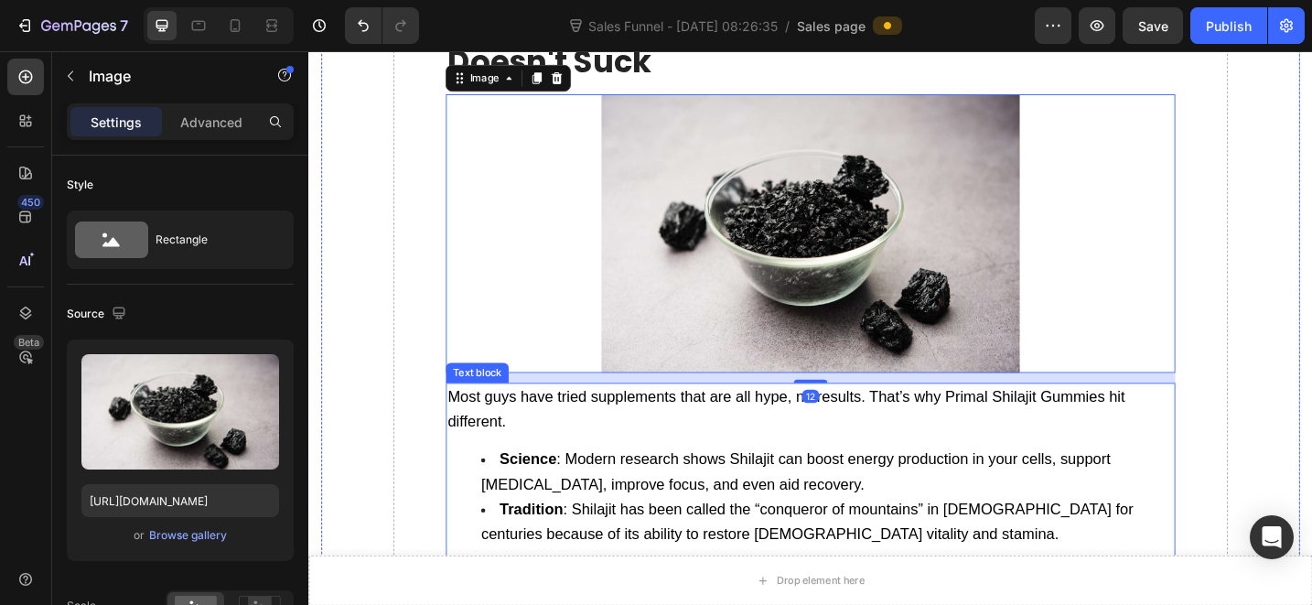
scroll to position [4613, 0]
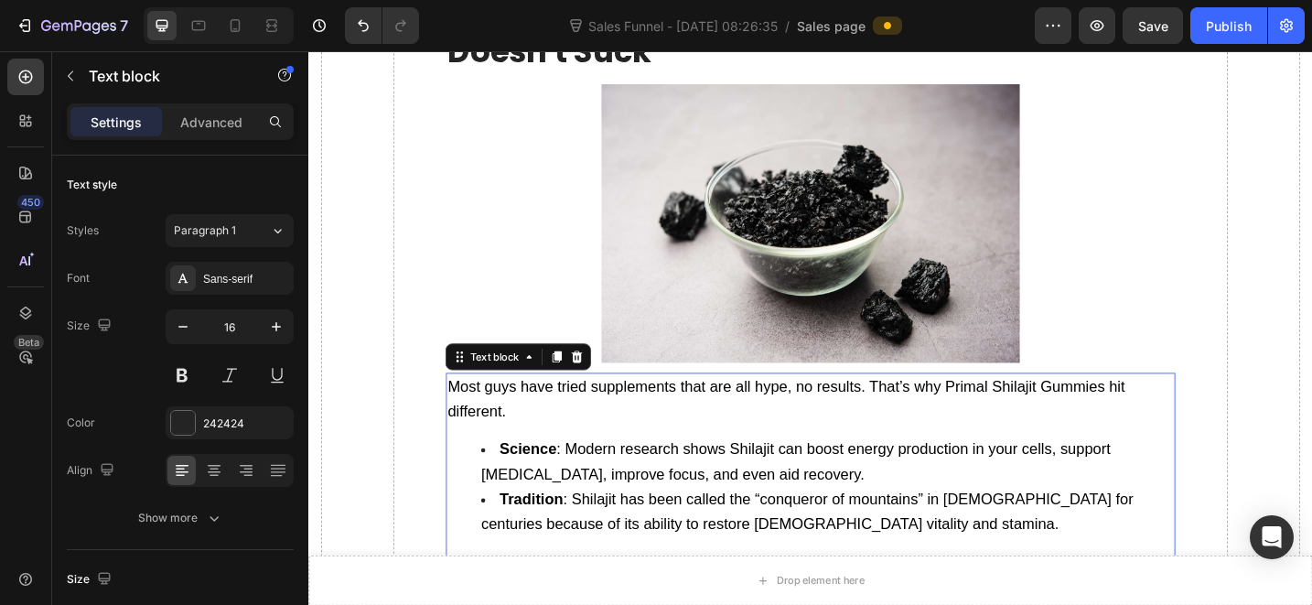
click at [725, 443] on div "Most guys have tried supplements that are all hype, no results. That’s why Prim…" at bounding box center [857, 528] width 798 height 251
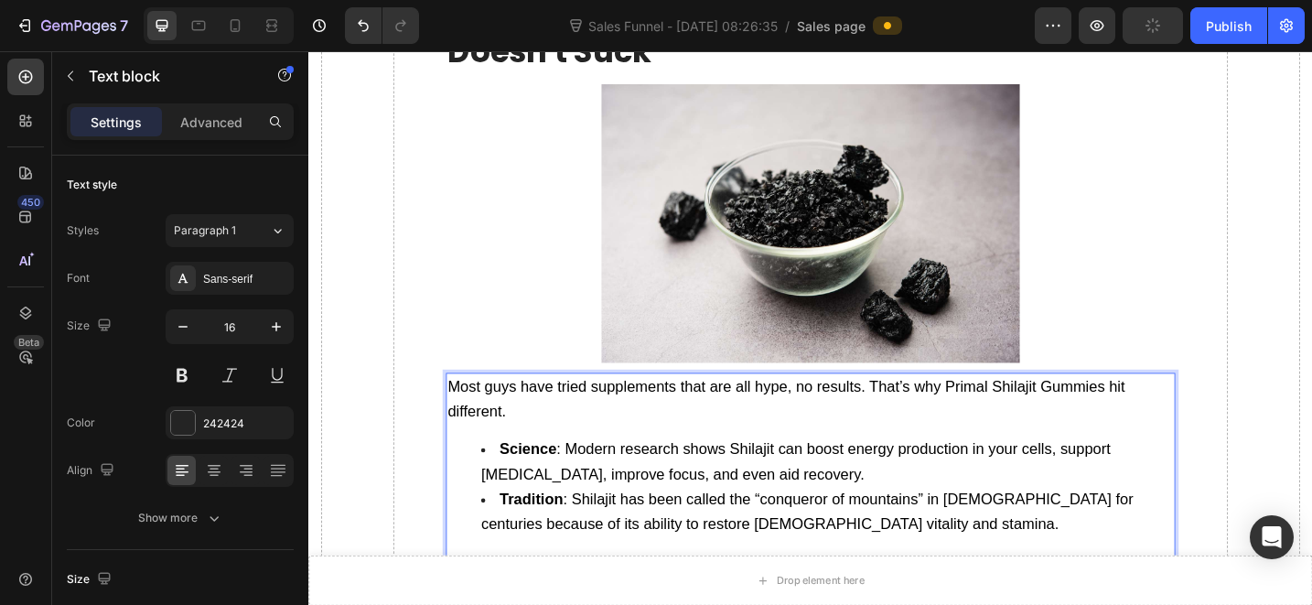
click at [725, 490] on span "Science : Modern research shows Shilajit can boost energy production in your ce…" at bounding box center [841, 500] width 688 height 46
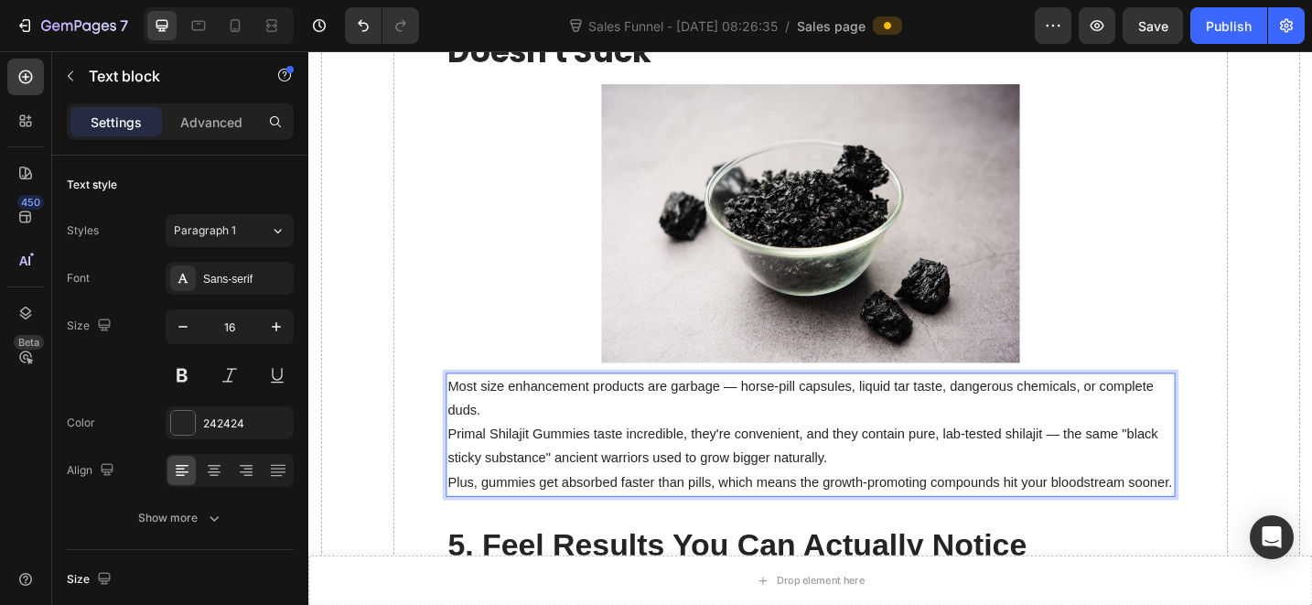
click at [703, 431] on p "Most size enhancement products are garbage — horse-pill capsules, liquid tar ta…" at bounding box center [857, 430] width 794 height 53
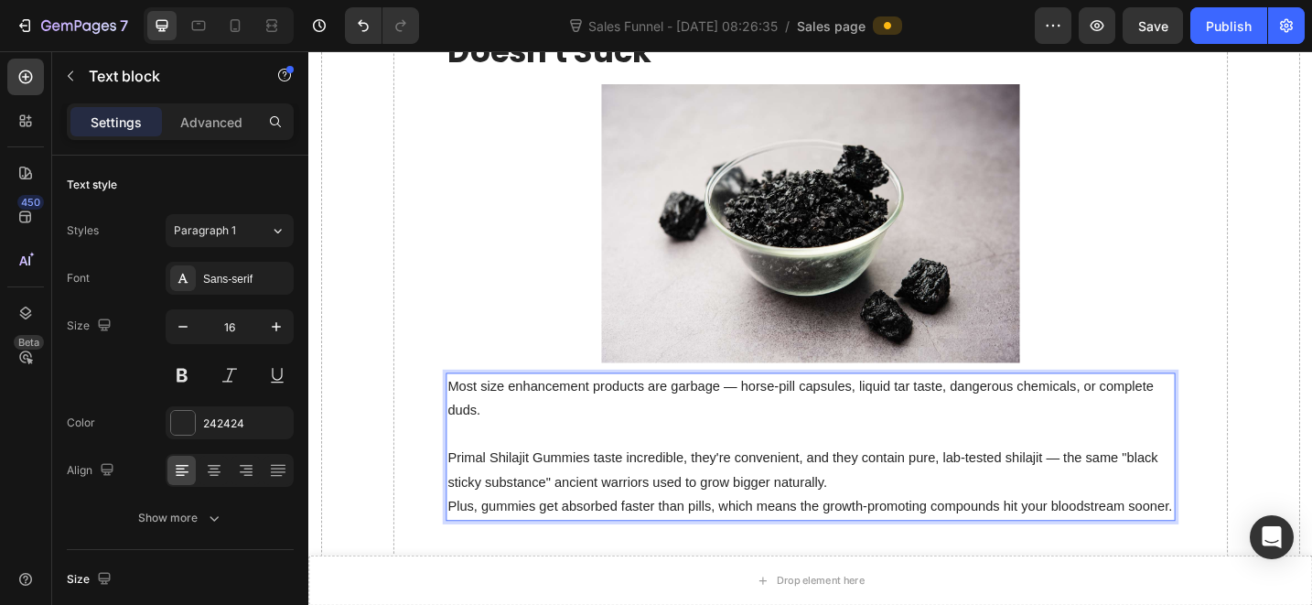
click at [914, 504] on p "Primal Shilajit Gummies taste incredible, they're convenient, and they contain …" at bounding box center [857, 509] width 794 height 53
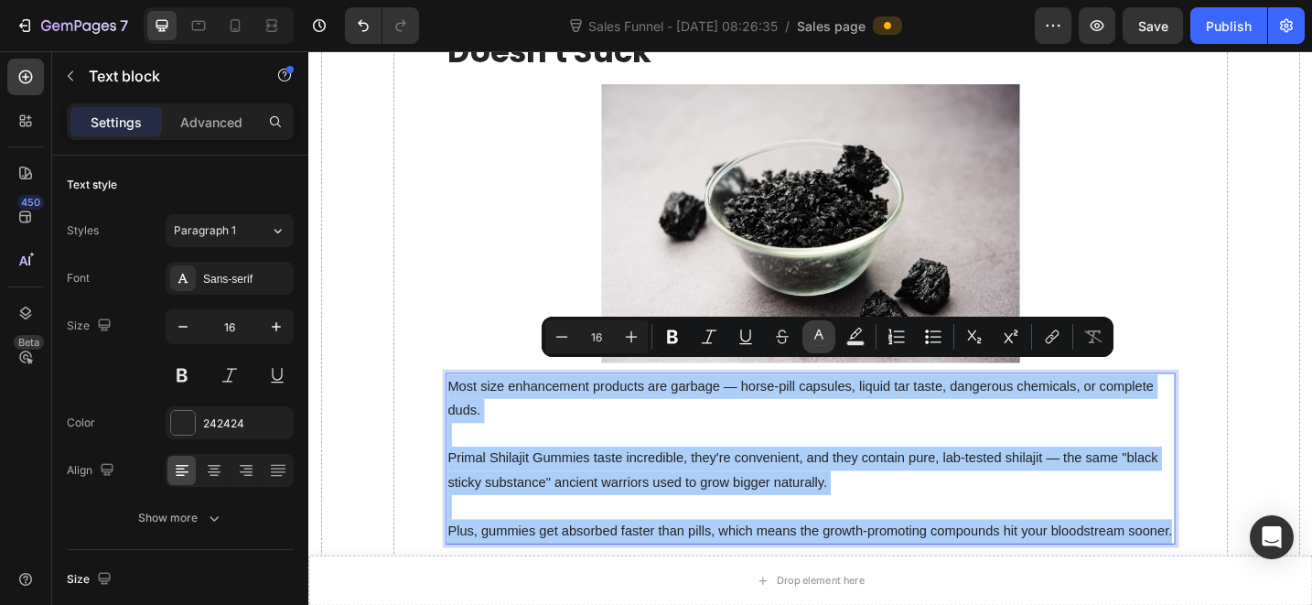
click at [828, 339] on button "color" at bounding box center [818, 336] width 33 height 33
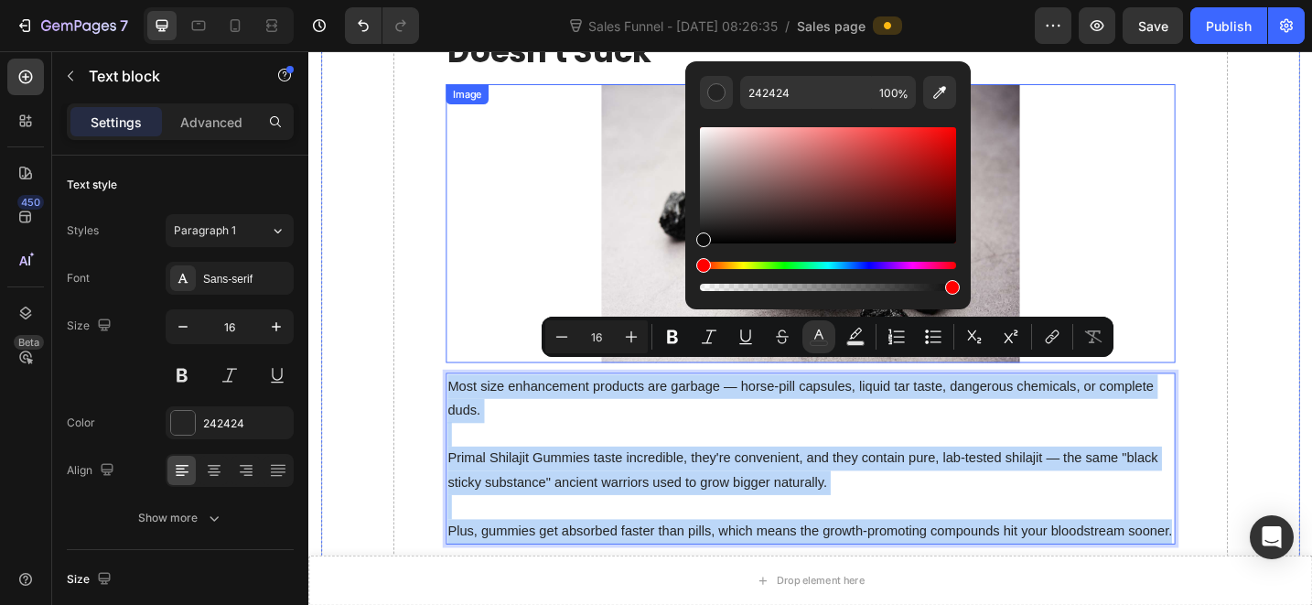
type input "0C0C0C"
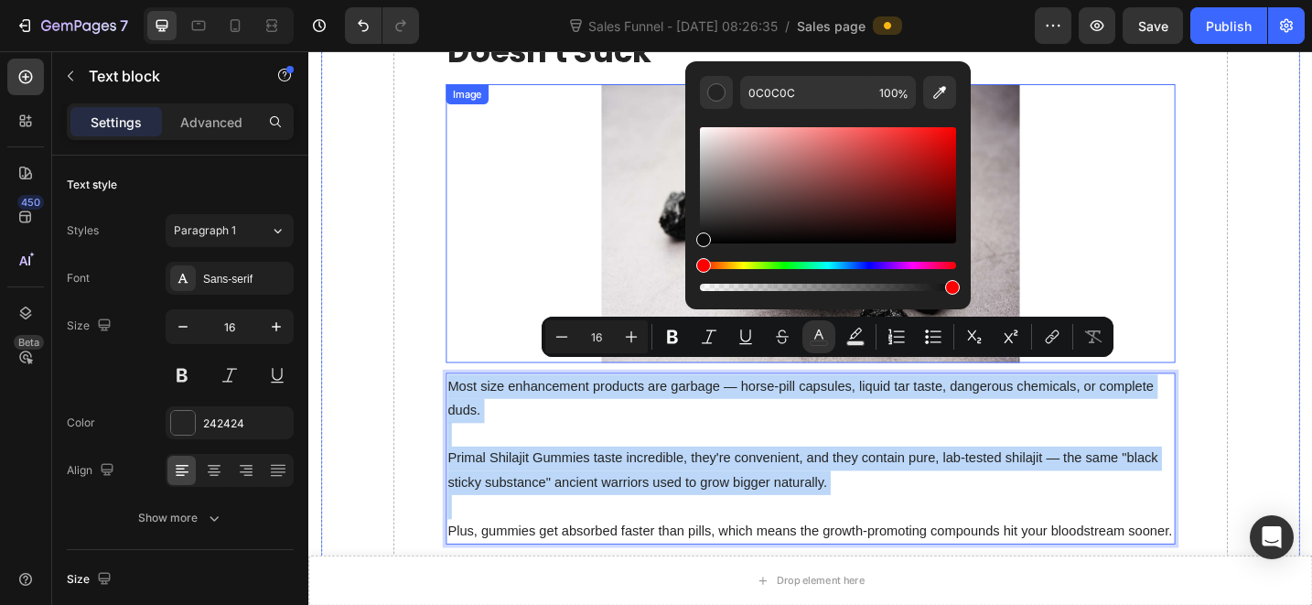
drag, startPoint x: 1010, startPoint y: 288, endPoint x: 676, endPoint y: 326, distance: 336.1
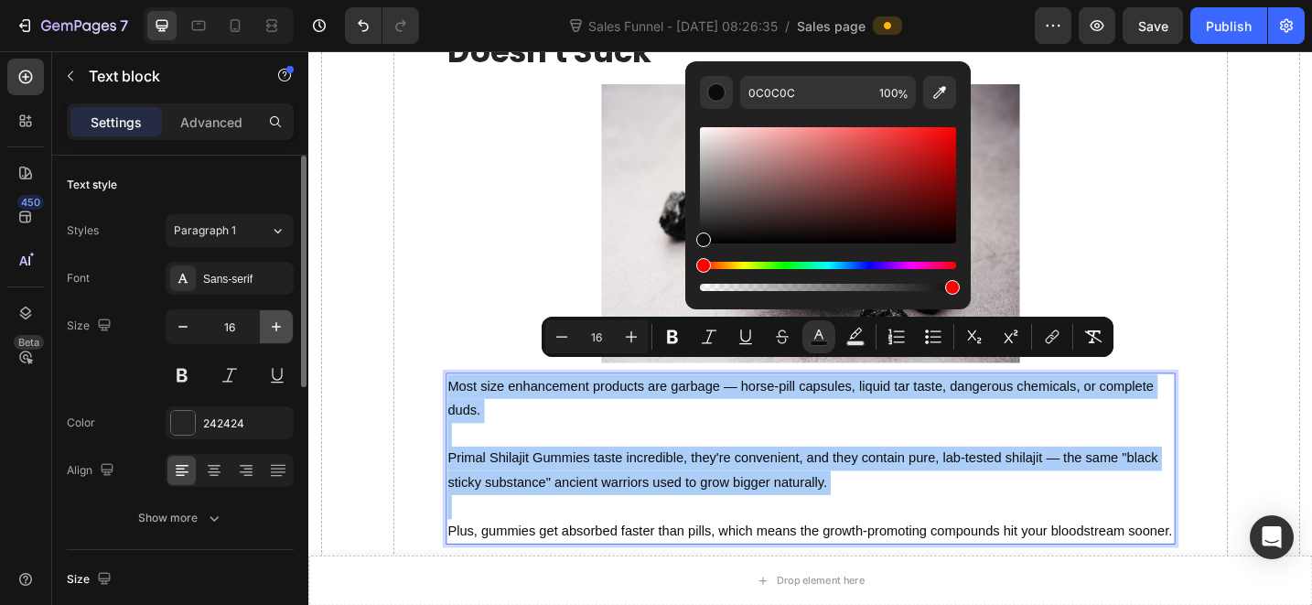
click at [274, 330] on icon "button" at bounding box center [276, 326] width 18 height 18
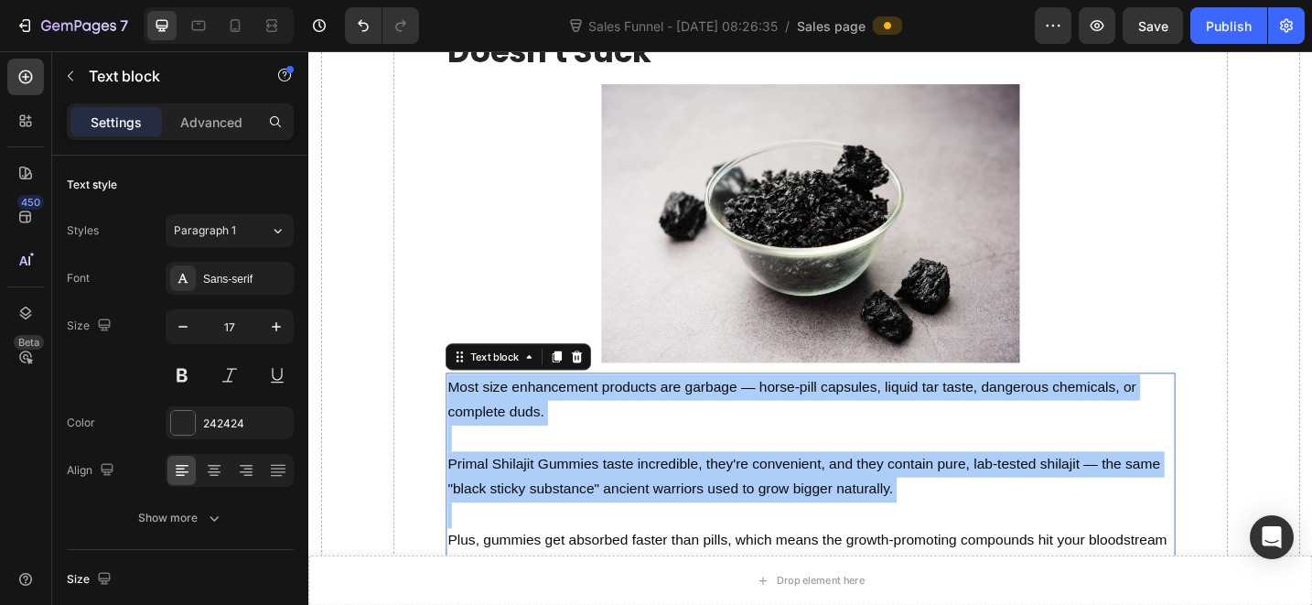
type input "18"
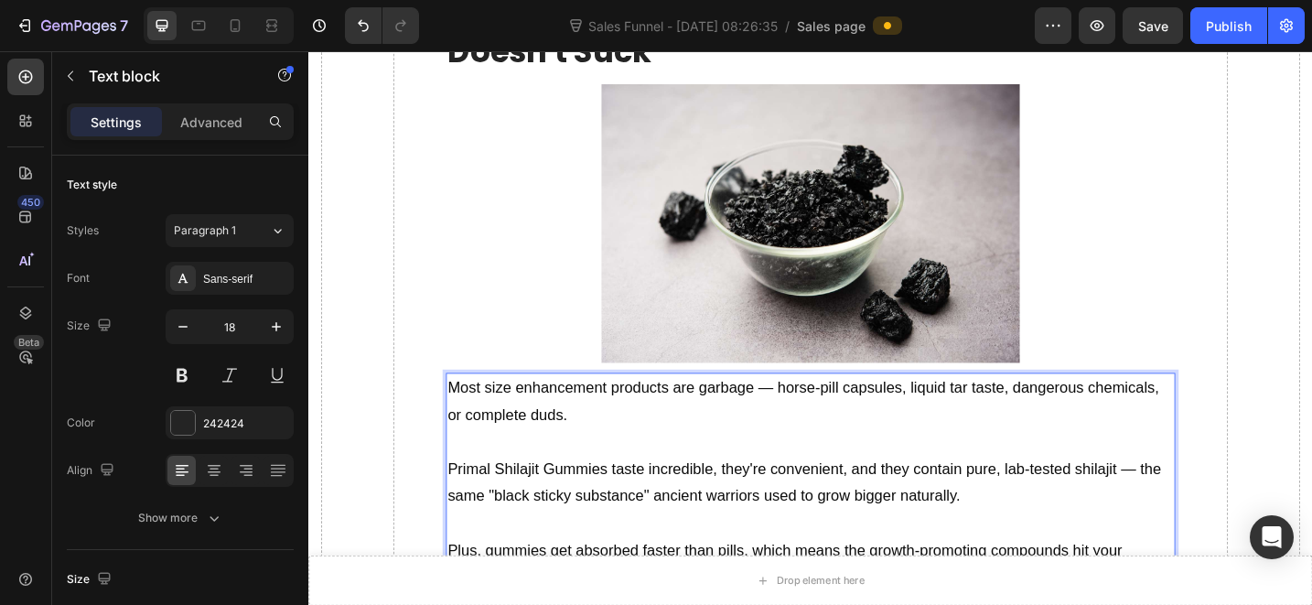
click at [877, 436] on p "Most size enhancement products are garbage — horse-pill capsules, liquid tar ta…" at bounding box center [857, 433] width 794 height 59
click at [852, 464] on p "Rich Text Editor. Editing area: main" at bounding box center [857, 478] width 794 height 29
click at [233, 282] on div "Sans-serif" at bounding box center [246, 279] width 86 height 16
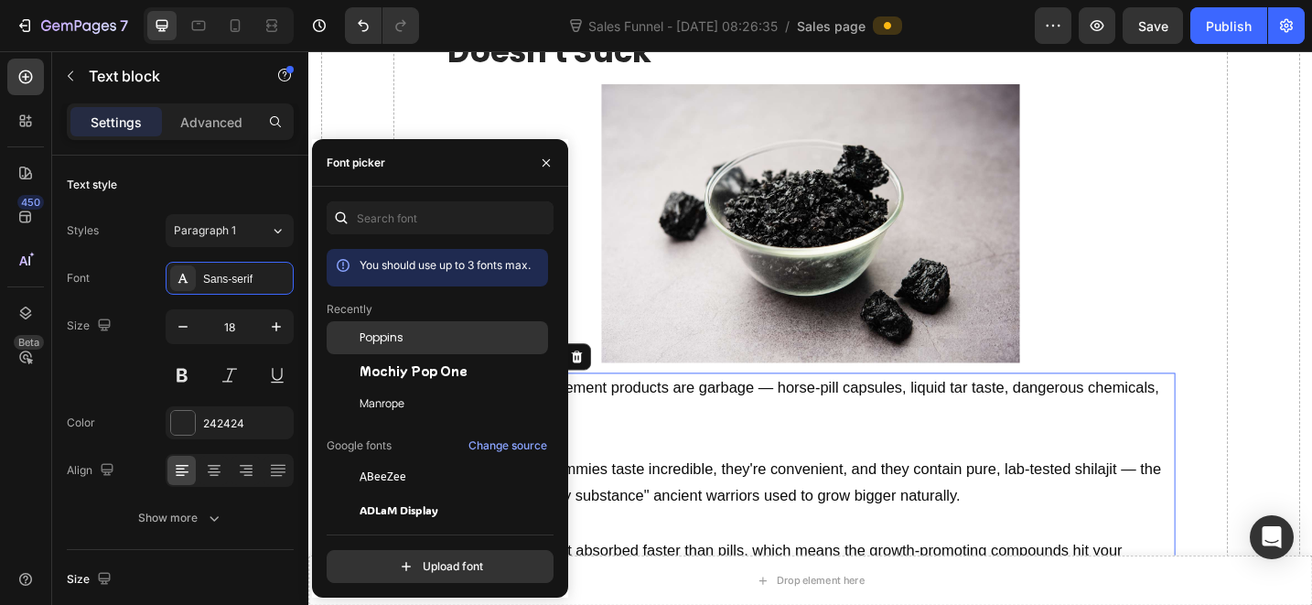
click at [414, 345] on div "Poppins" at bounding box center [452, 337] width 185 height 16
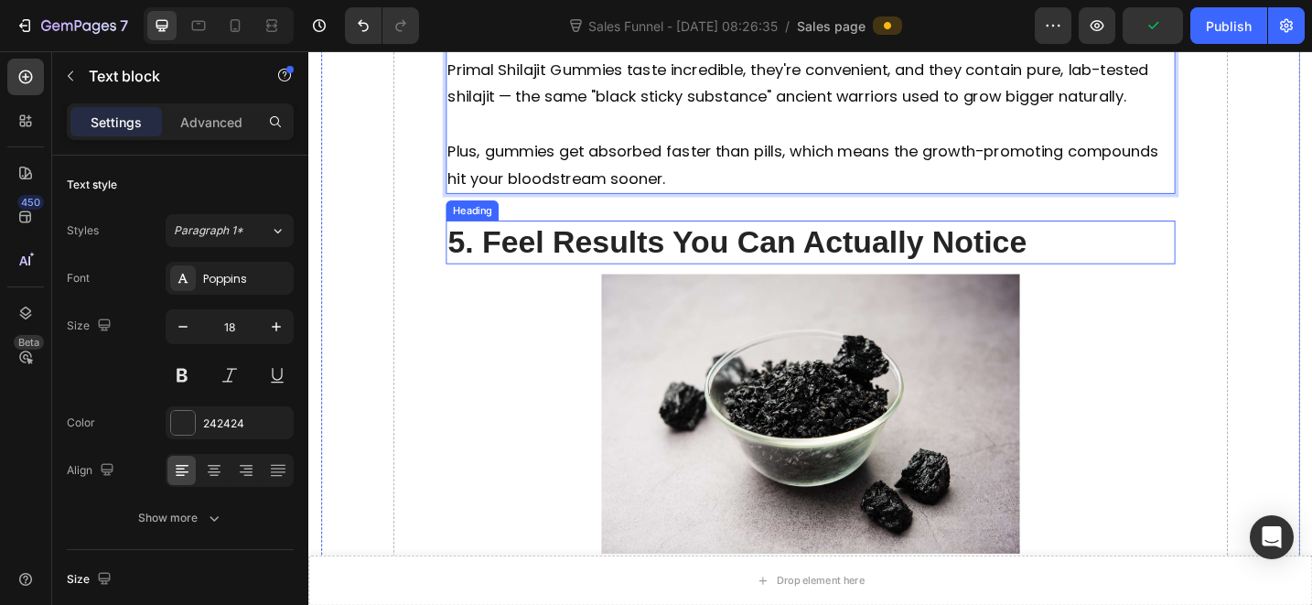
scroll to position [5153, 0]
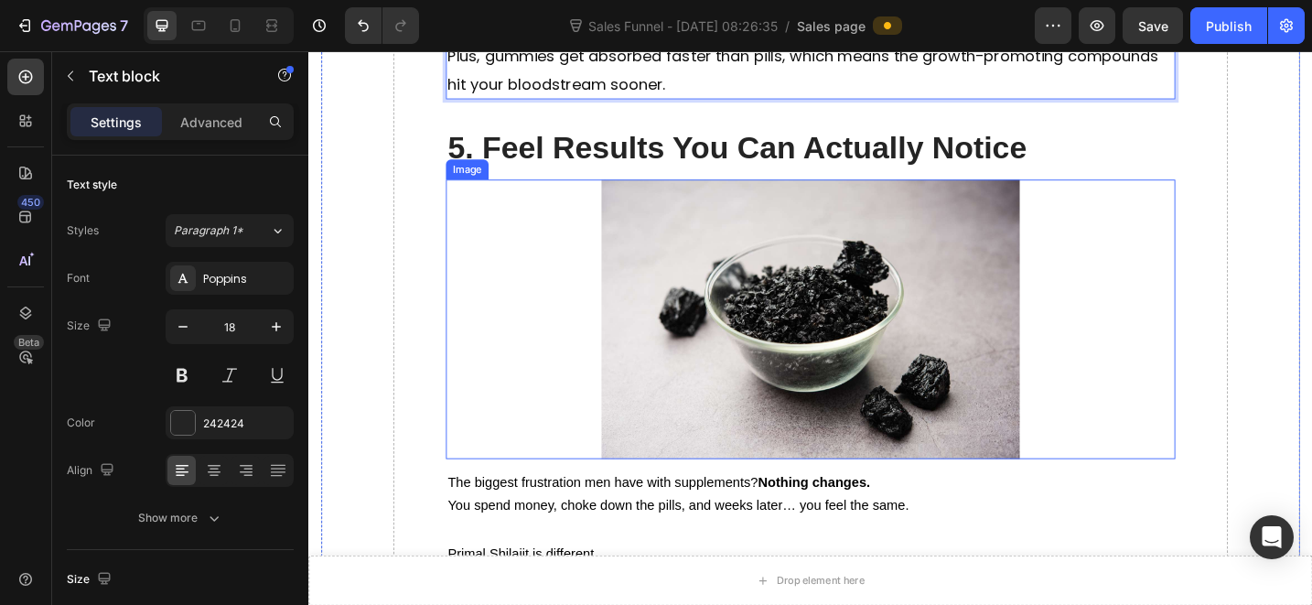
click at [632, 160] on h2 "5. Feel Results You Can Actually Notice" at bounding box center [857, 157] width 798 height 48
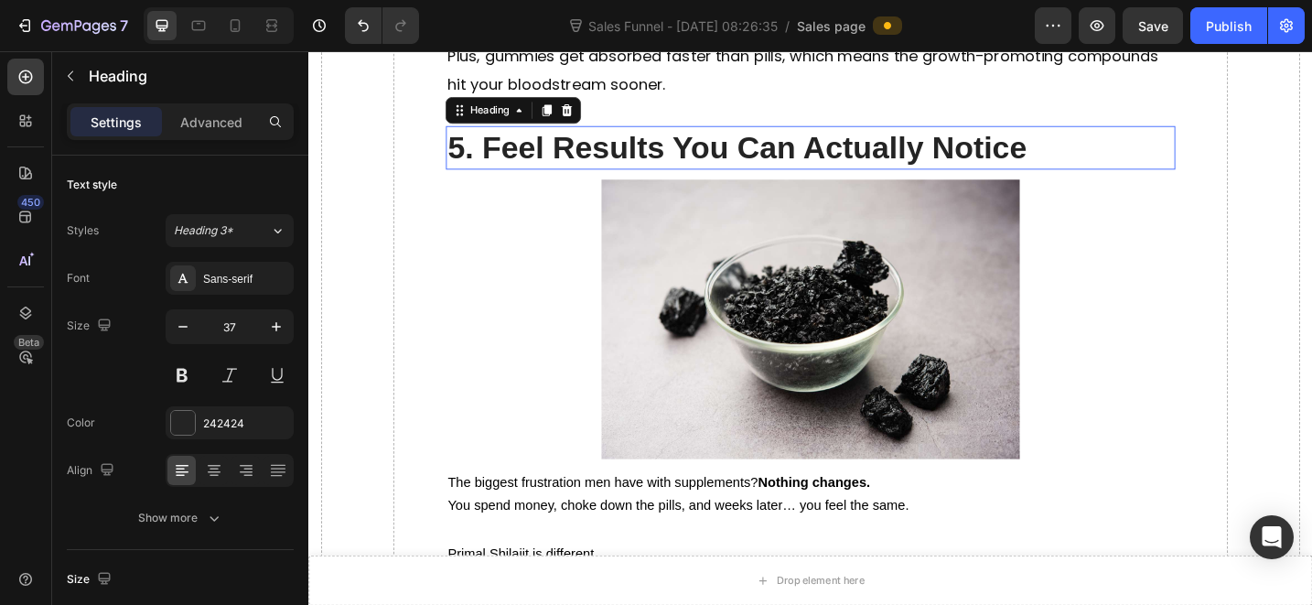
click at [632, 160] on h2 "5. Feel Results You Can Actually Notice" at bounding box center [857, 157] width 798 height 48
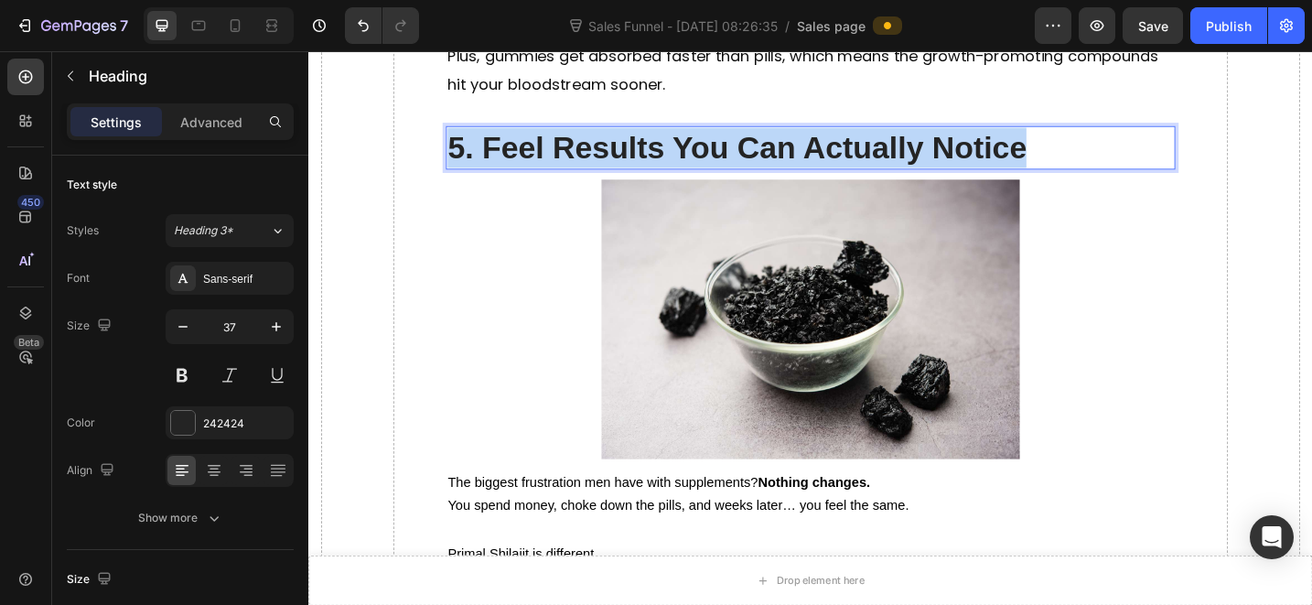
click at [632, 159] on p "5. Feel Results You Can Actually Notice" at bounding box center [857, 157] width 794 height 44
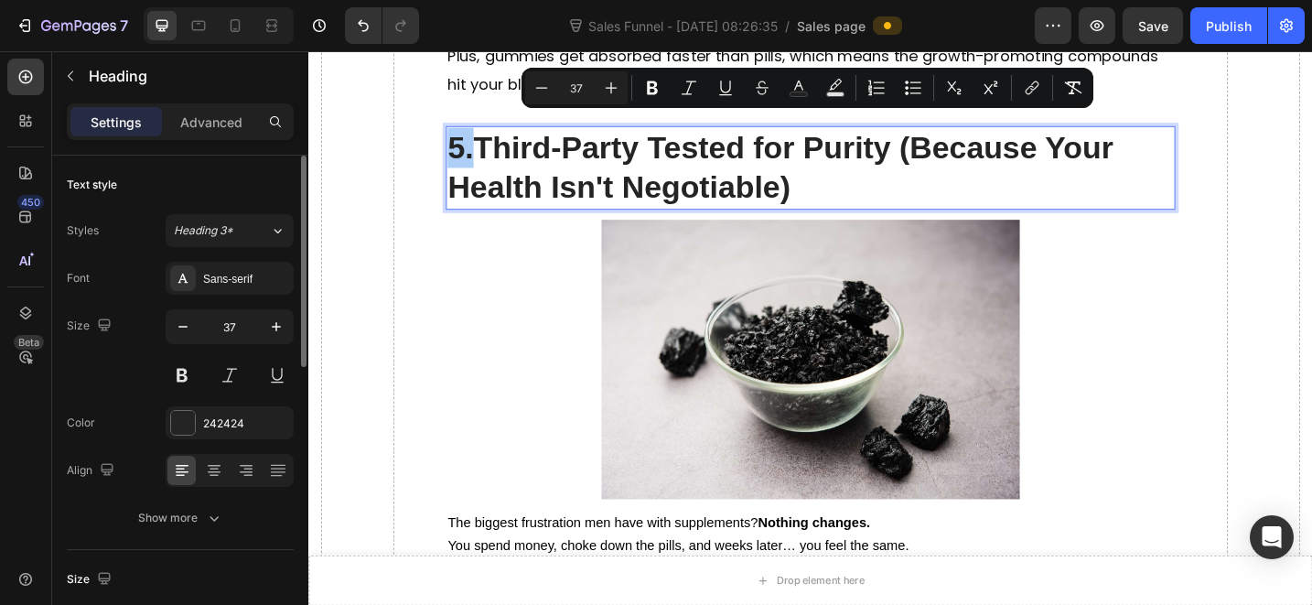
click at [264, 260] on div "Styles Heading 3* Font Sans-serif Size 37 Color 242424 Align Show more" at bounding box center [180, 374] width 227 height 320
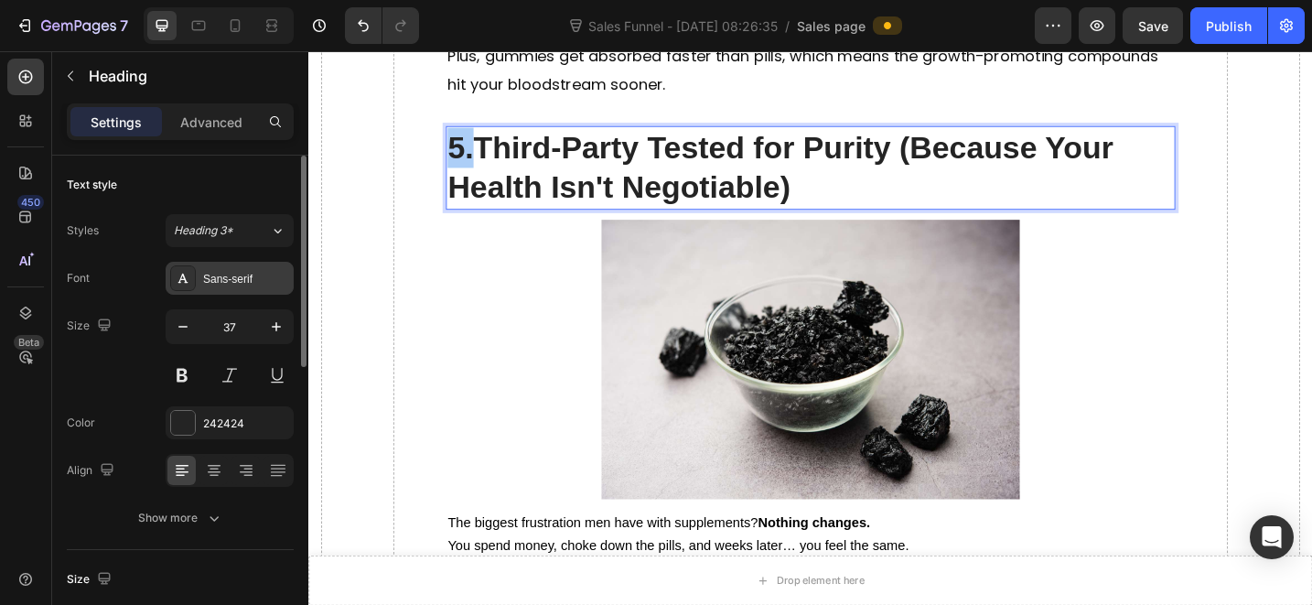
click at [263, 265] on div "Sans-serif" at bounding box center [230, 278] width 128 height 33
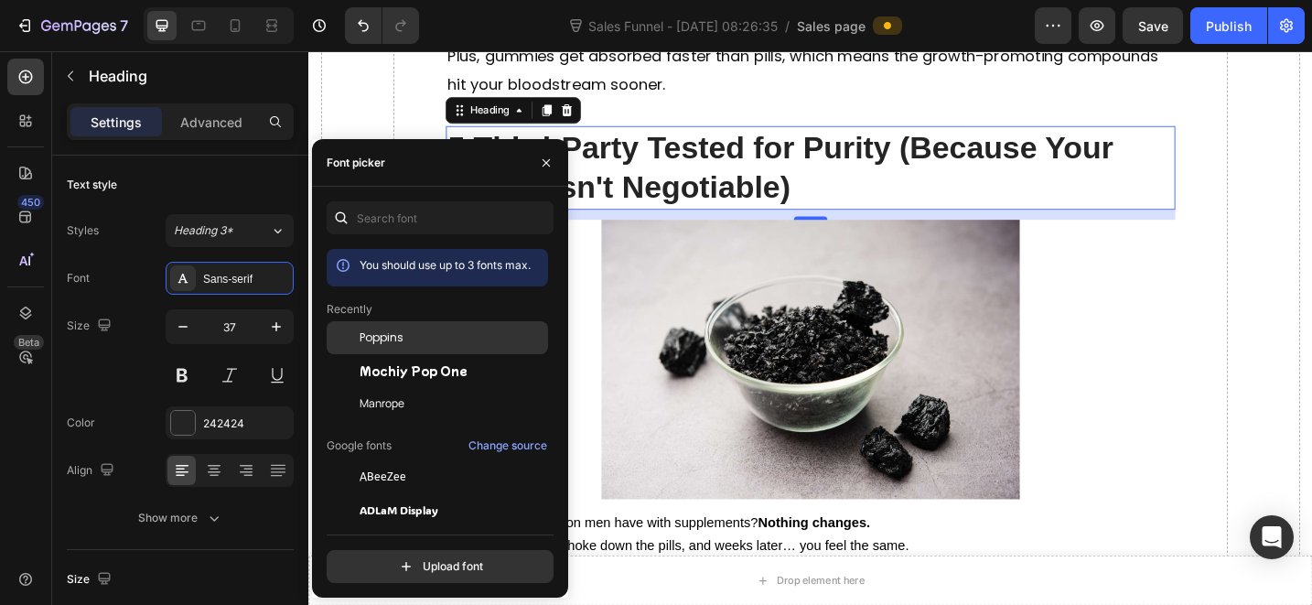
click at [387, 340] on span "Poppins" at bounding box center [382, 337] width 44 height 16
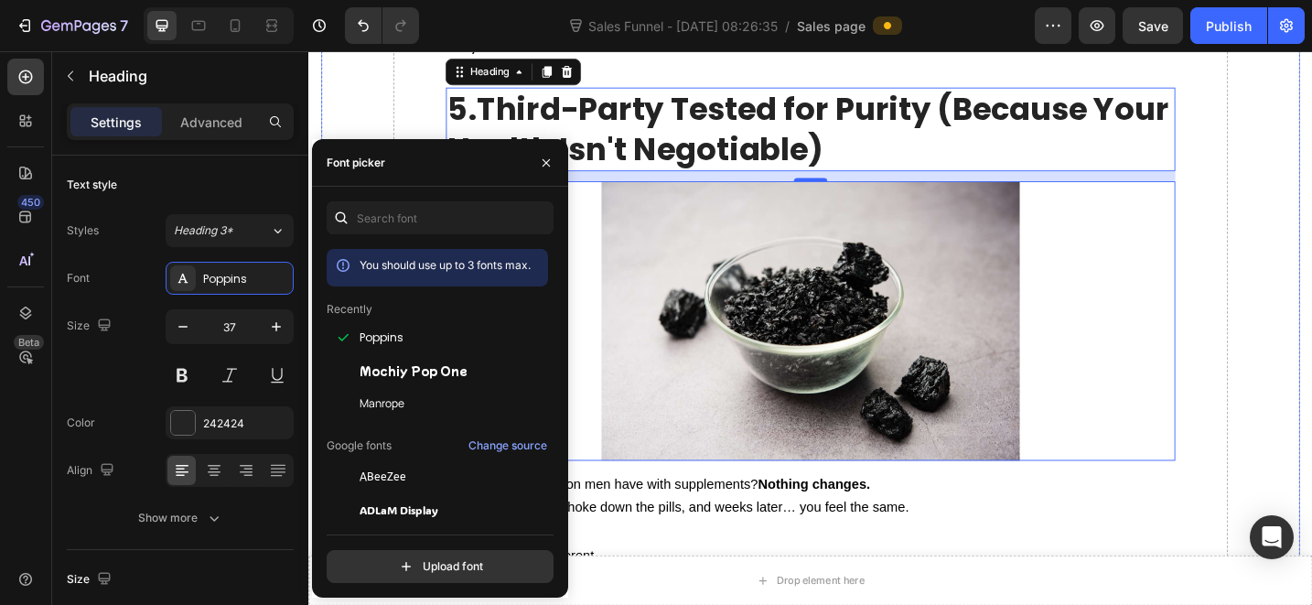
scroll to position [5367, 0]
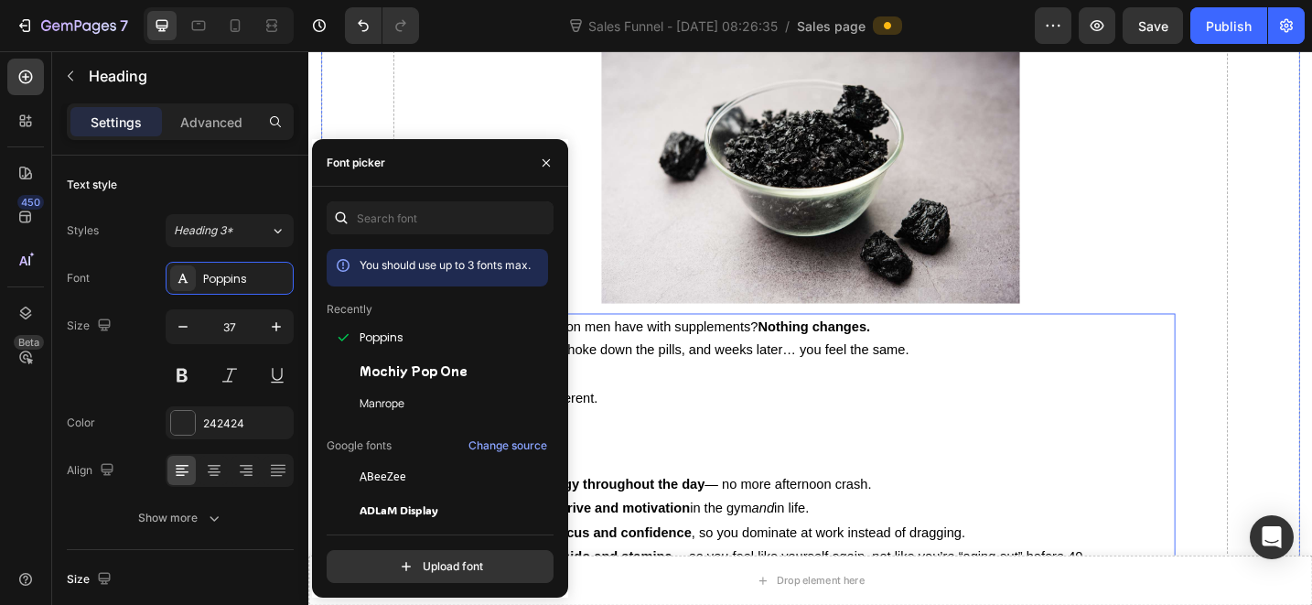
click at [798, 418] on p "Primal Shilajit is different." at bounding box center [857, 431] width 794 height 27
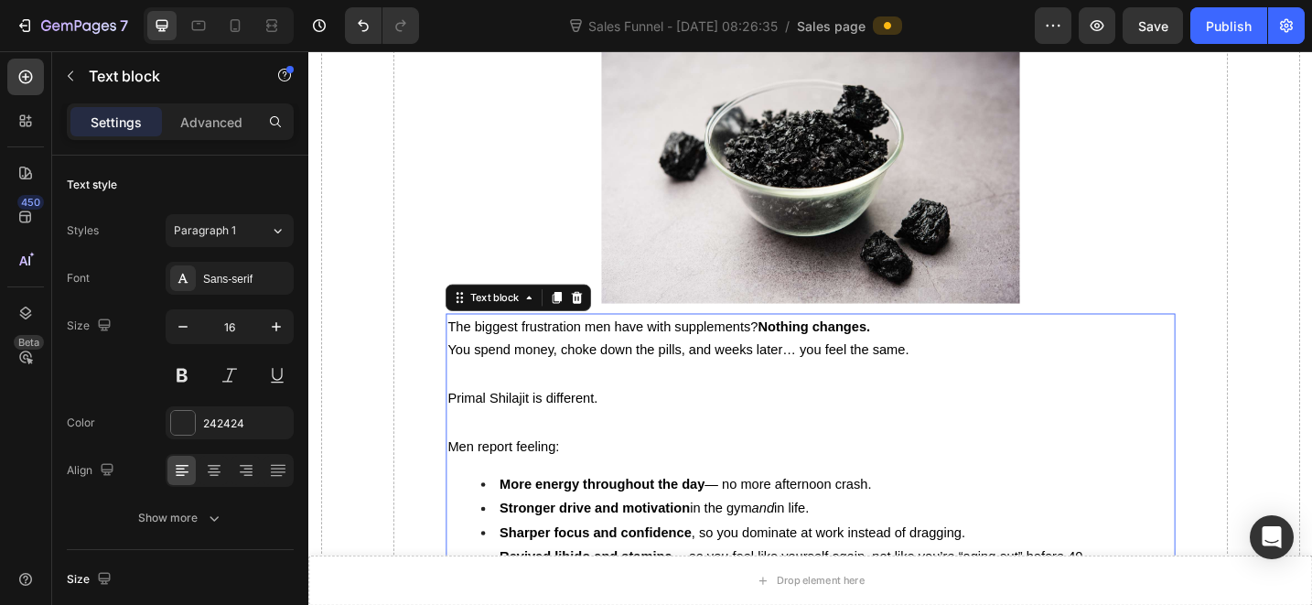
click at [798, 418] on p "Primal Shilajit is different." at bounding box center [857, 431] width 794 height 27
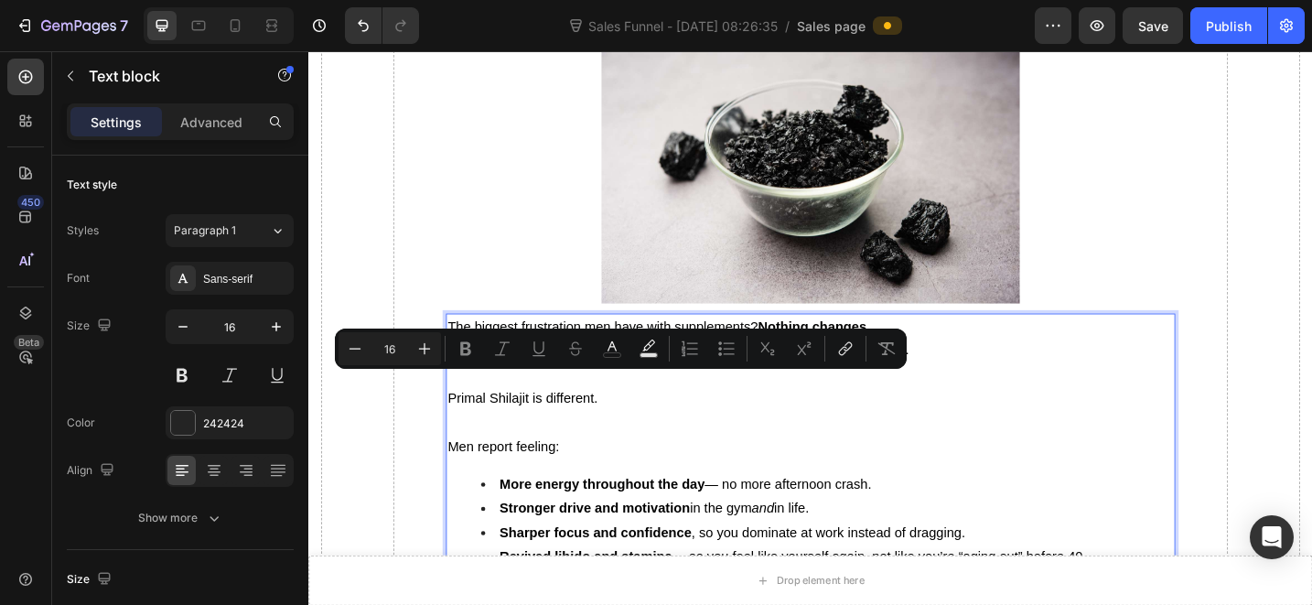
click at [717, 516] on strong "More energy throughout the day" at bounding box center [629, 524] width 224 height 16
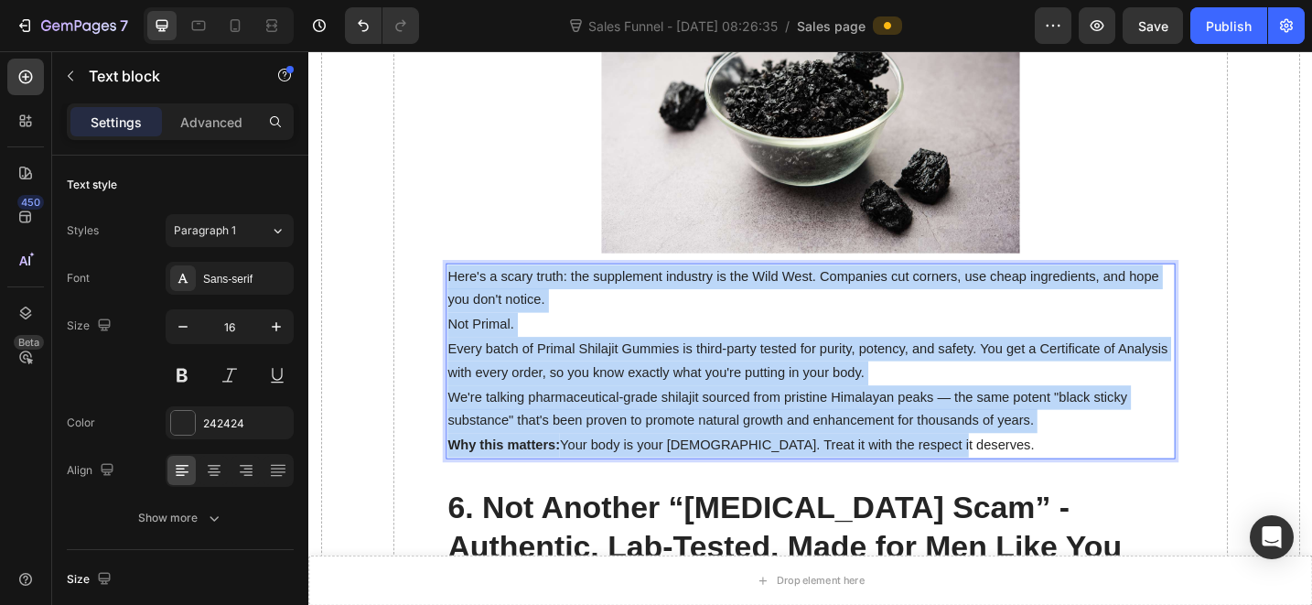
scroll to position [5424, 0]
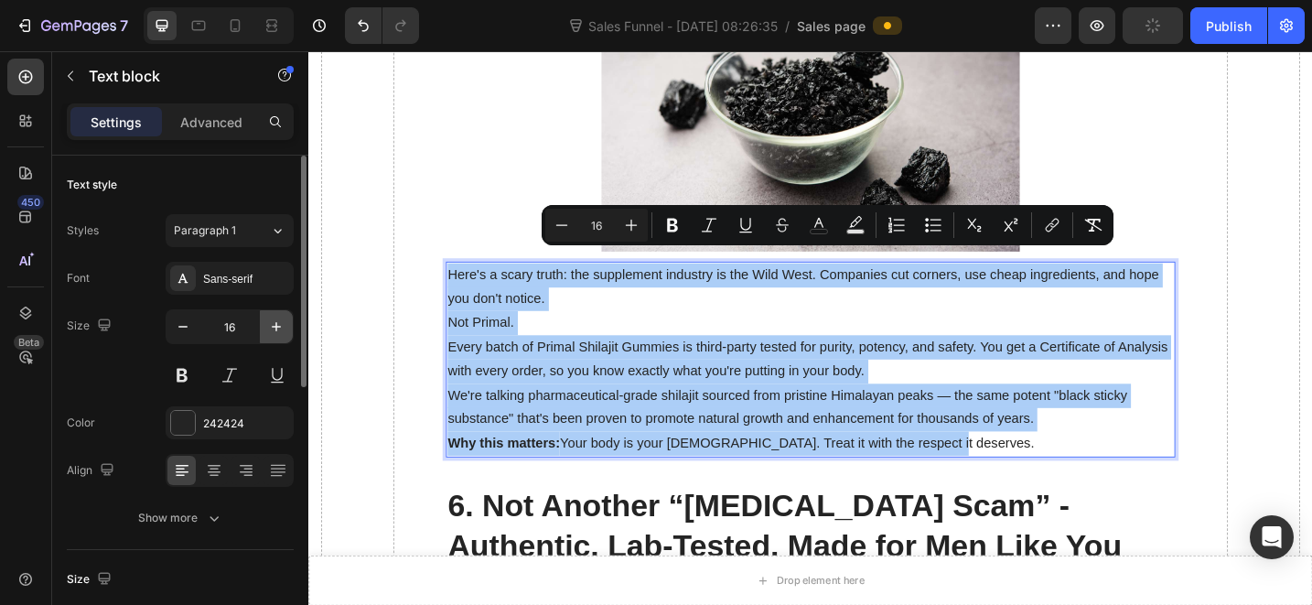
click at [286, 317] on button "button" at bounding box center [276, 326] width 33 height 33
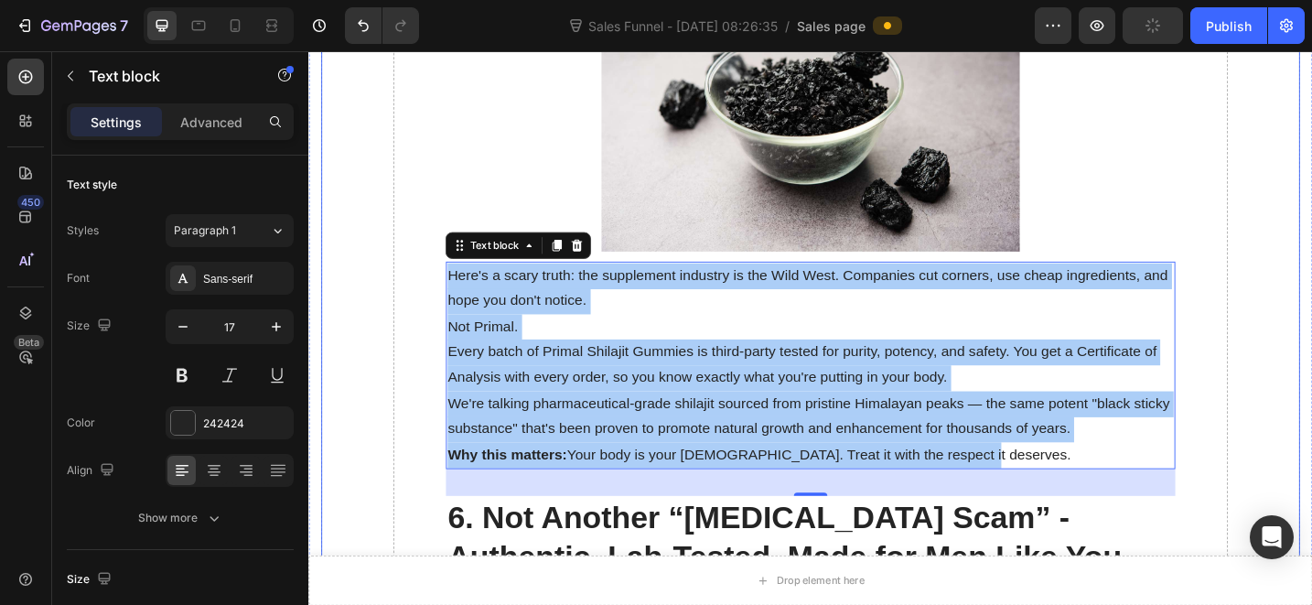
type input "18"
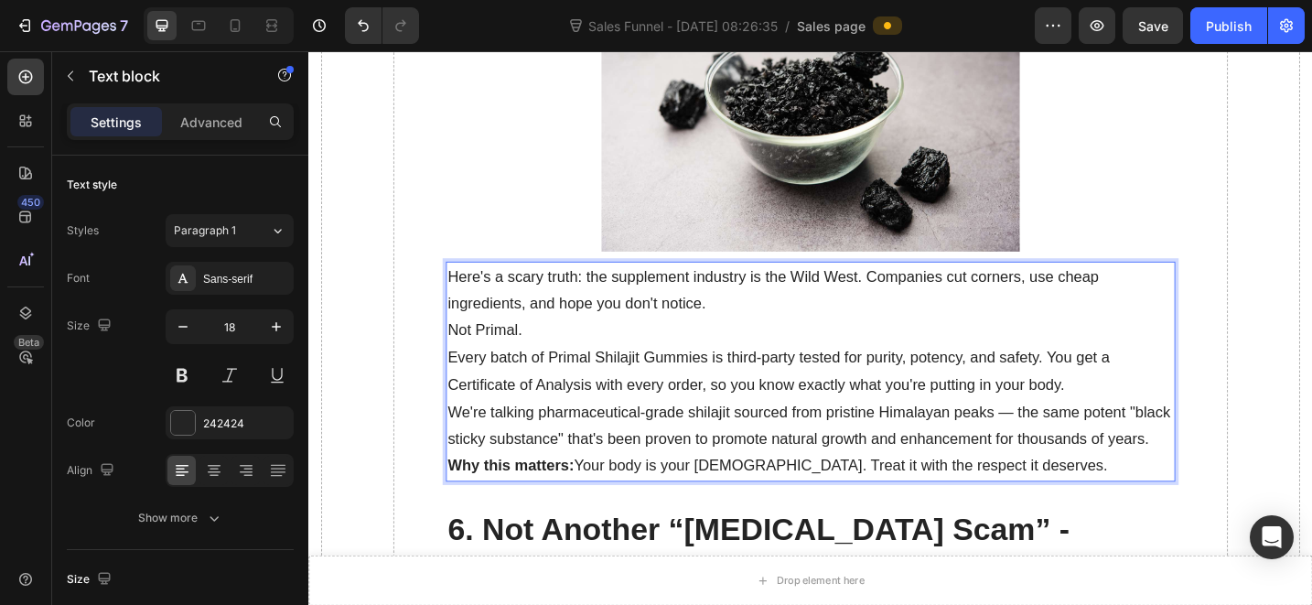
click at [780, 371] on p "Every batch of Primal Shilajit Gummies is third-party tested for purity, potenc…" at bounding box center [857, 400] width 794 height 59
click at [864, 286] on p "Here's a scary truth: the supplement industry is the Wild West. Companies cut c…" at bounding box center [857, 312] width 794 height 59
click at [759, 304] on p "Here's a scary truth: the supplement industry is the Wild West. Companies cut c…" at bounding box center [857, 312] width 794 height 59
click at [748, 300] on p "Here's a scary truth: the supplement industry is the Wild West. Companies cut c…" at bounding box center [857, 312] width 794 height 59
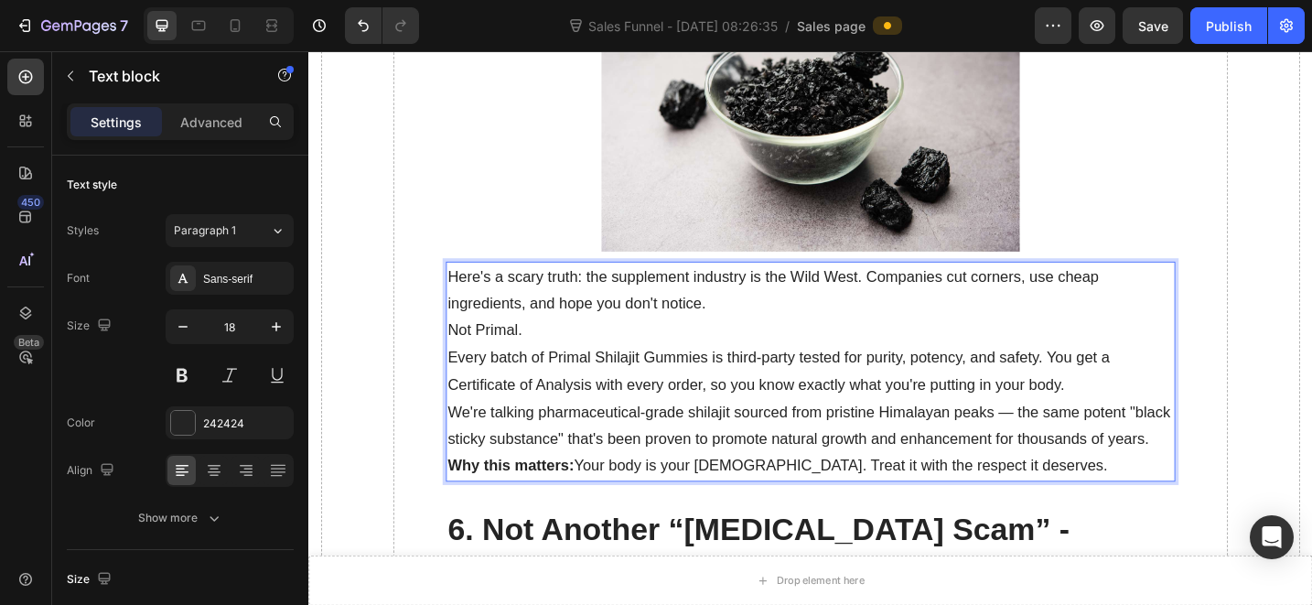
click at [748, 300] on p "Here's a scary truth: the supplement industry is the Wild West. Companies cut c…" at bounding box center [857, 312] width 794 height 59
click at [614, 341] on p "Not Primal." at bounding box center [857, 355] width 794 height 29
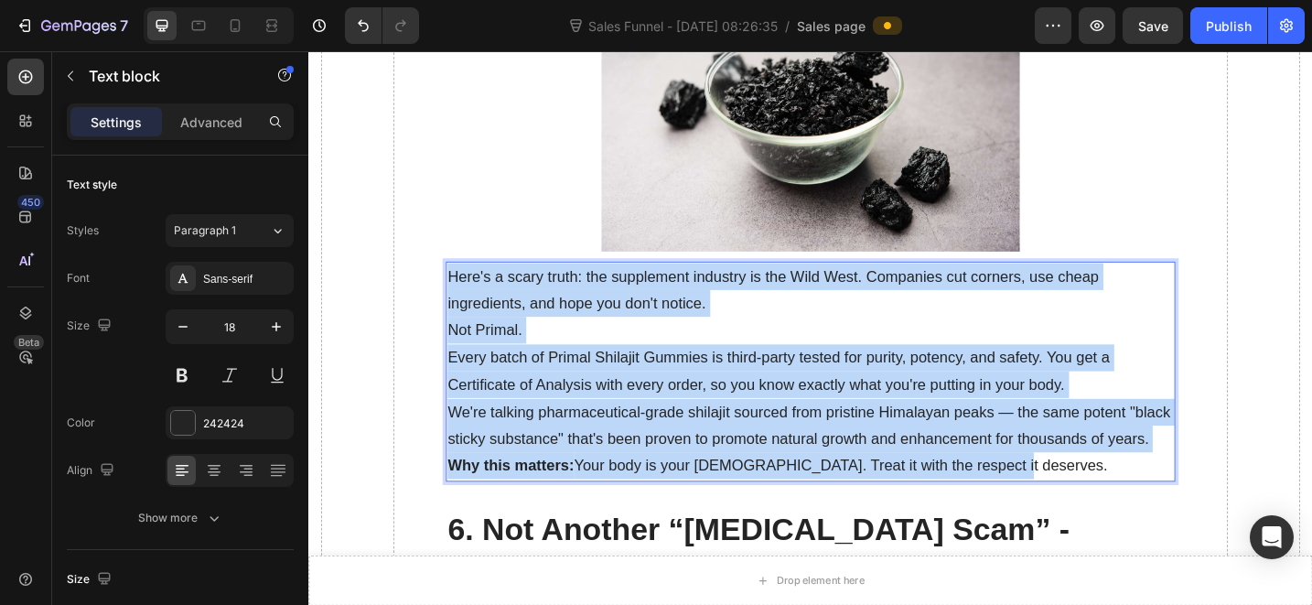
drag, startPoint x: 463, startPoint y: 277, endPoint x: 1150, endPoint y: 517, distance: 727.8
click at [1159, 522] on div "Here's a scary truth: the supplement industry is the Wild West. Companies cut c…" at bounding box center [857, 401] width 798 height 241
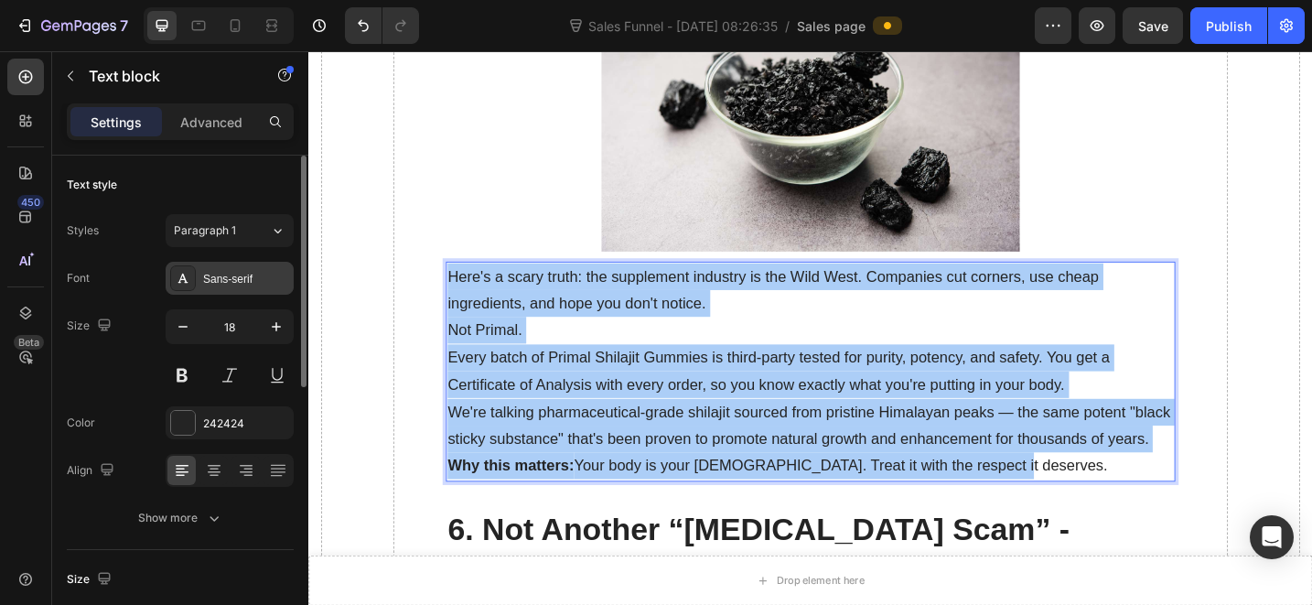
click at [232, 278] on div "Sans-serif" at bounding box center [246, 279] width 86 height 16
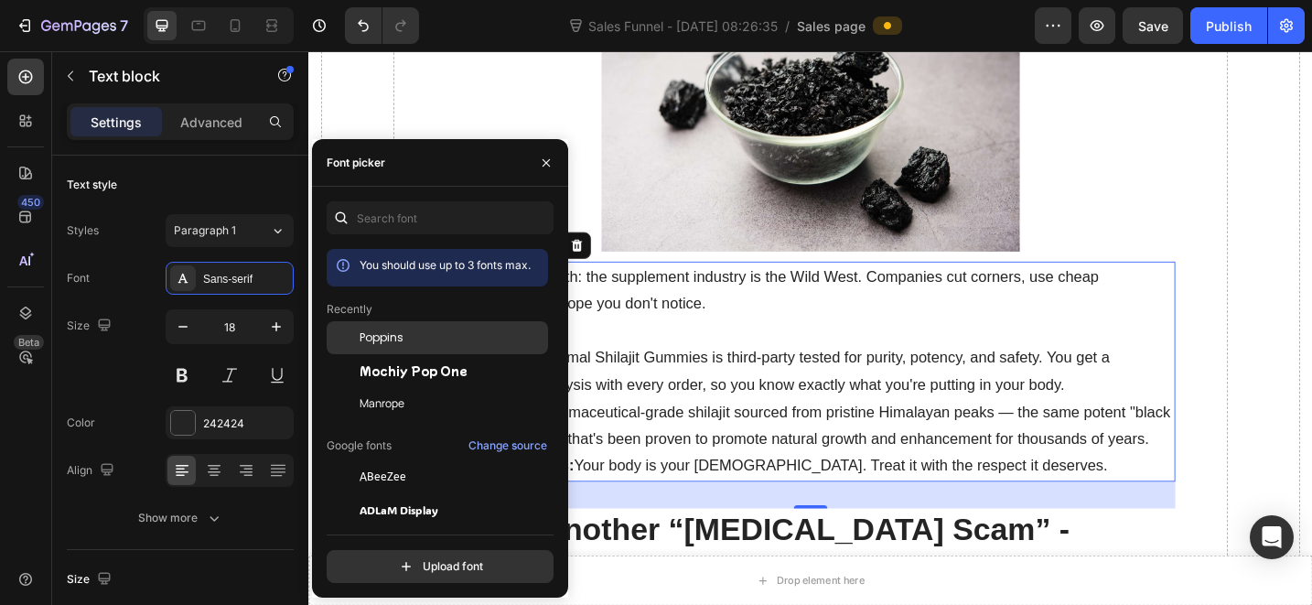
click at [375, 460] on div "Poppins" at bounding box center [437, 476] width 221 height 33
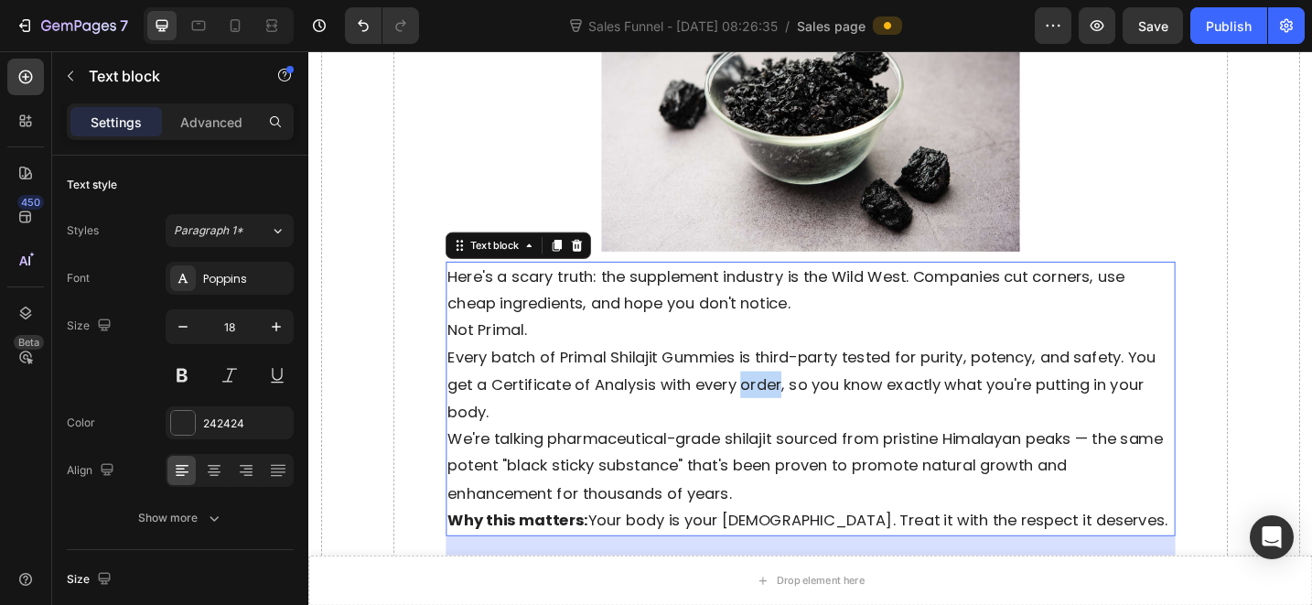
click at [802, 386] on p "Every batch of Primal Shilajit Gummies is third-party tested for purity, potenc…" at bounding box center [857, 415] width 794 height 89
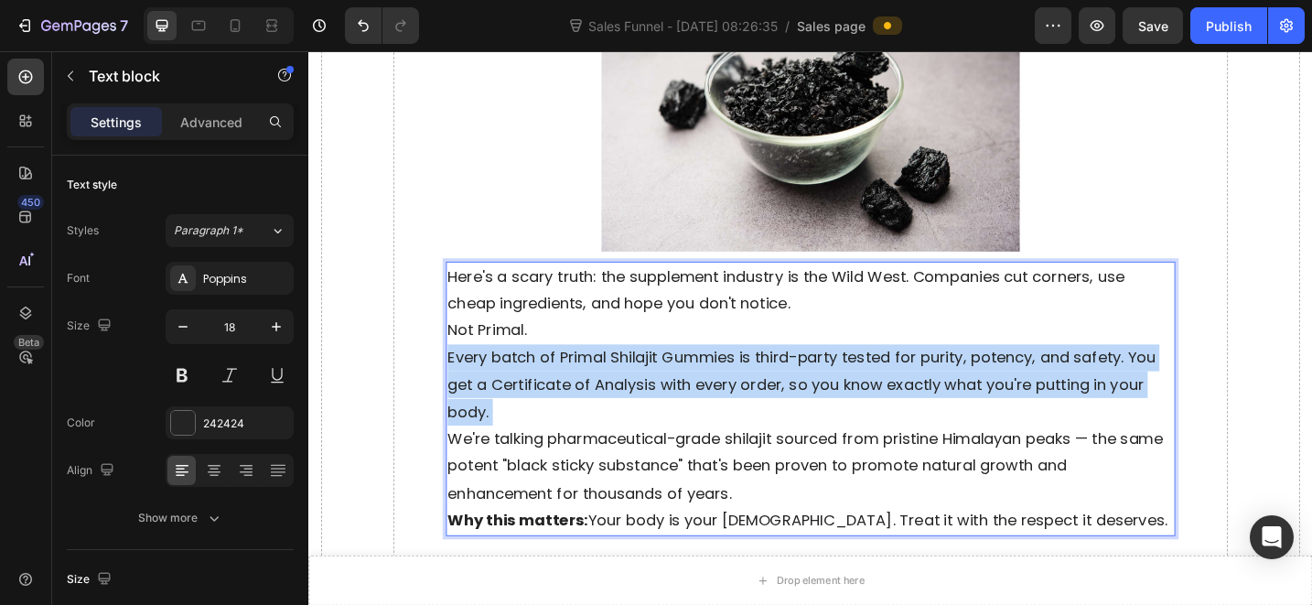
click at [802, 386] on p "Every batch of Primal Shilajit Gummies is third-party tested for purity, potenc…" at bounding box center [857, 415] width 794 height 89
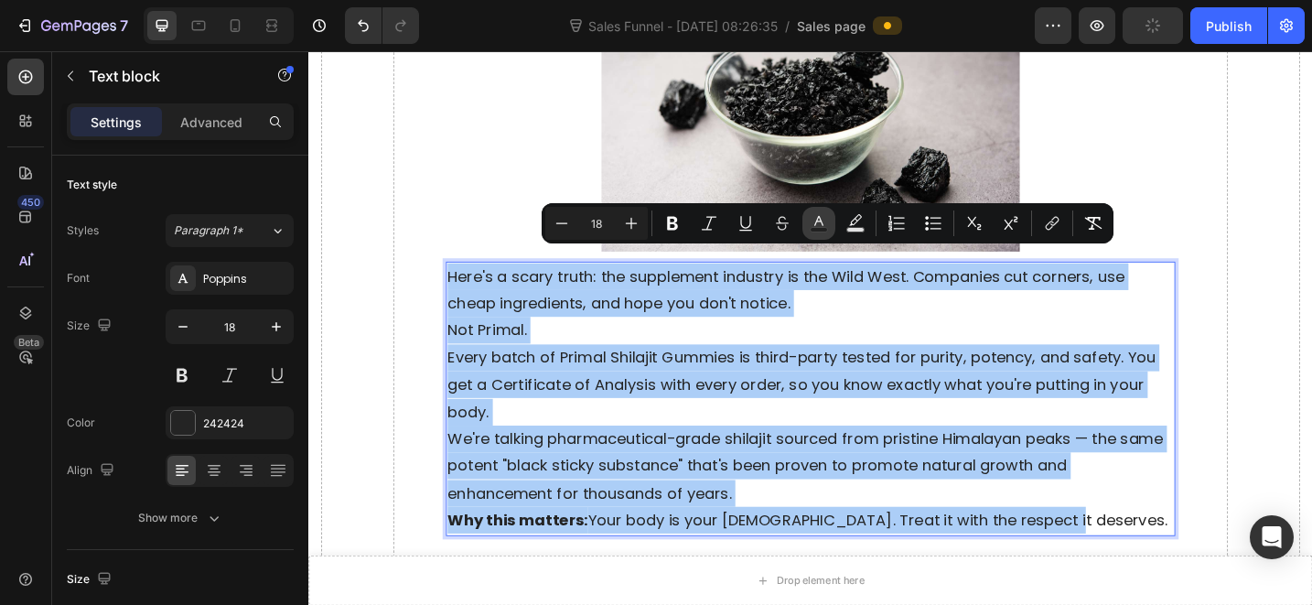
click at [818, 225] on icon "Editor contextual toolbar" at bounding box center [819, 223] width 18 height 18
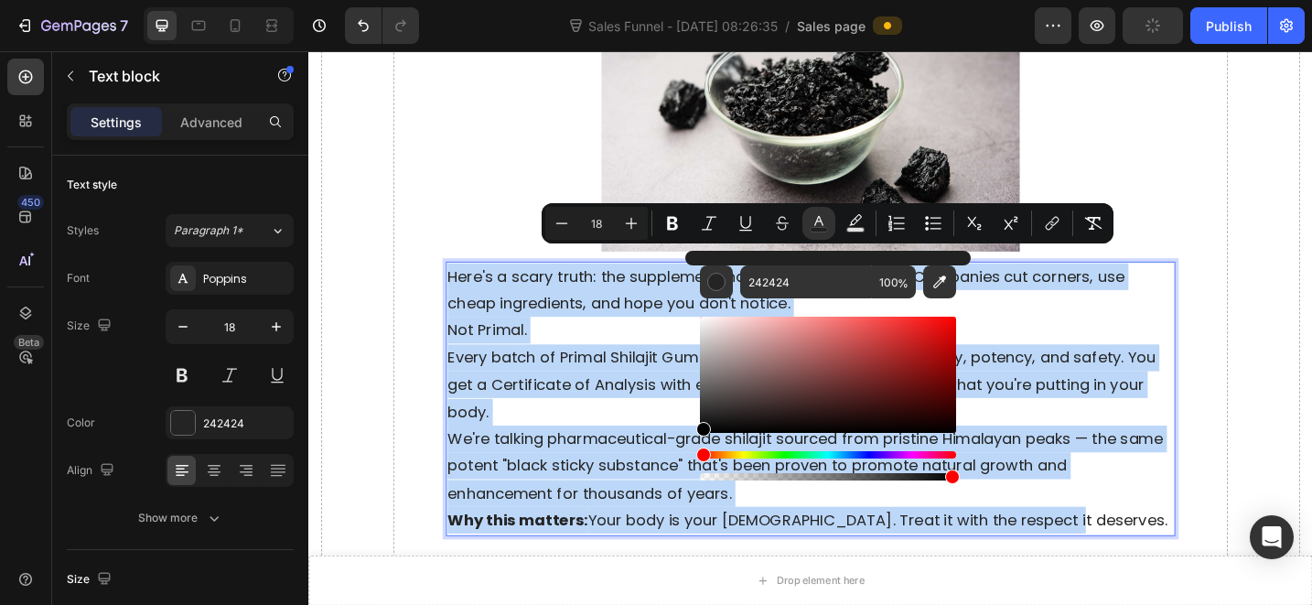
type input "000000"
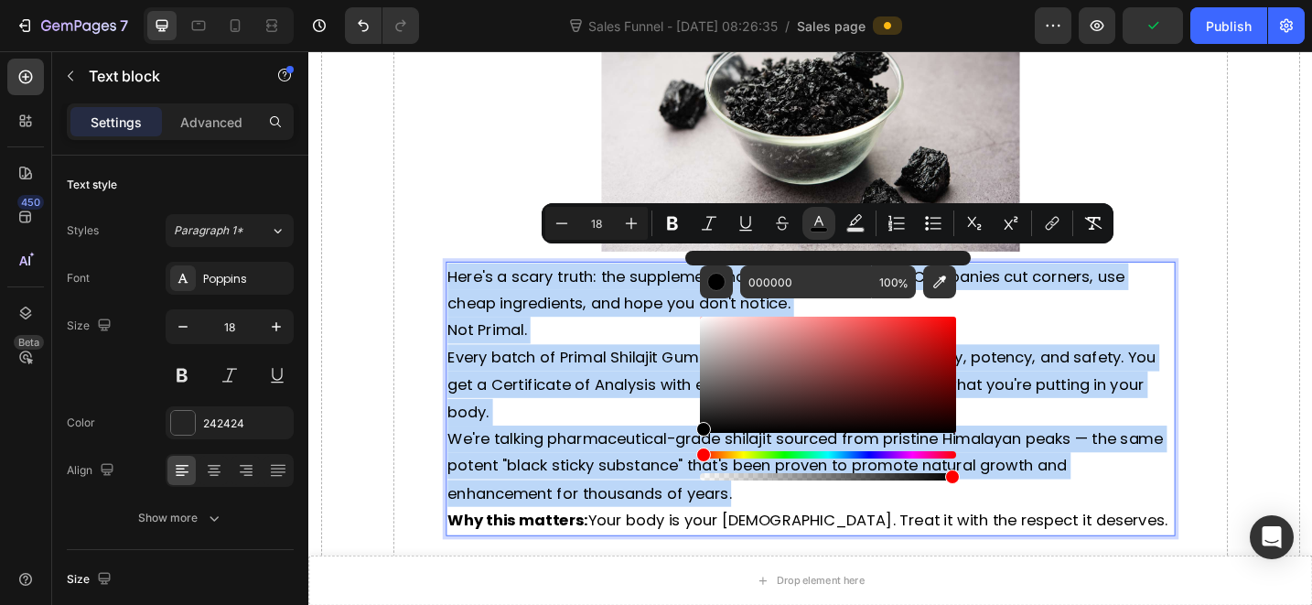
drag, startPoint x: 564, startPoint y: 420, endPoint x: 579, endPoint y: 389, distance: 34.8
click at [563, 420] on p "Every batch of Primal Shilajit Gummies is third-party tested for purity, potenc…" at bounding box center [857, 415] width 794 height 89
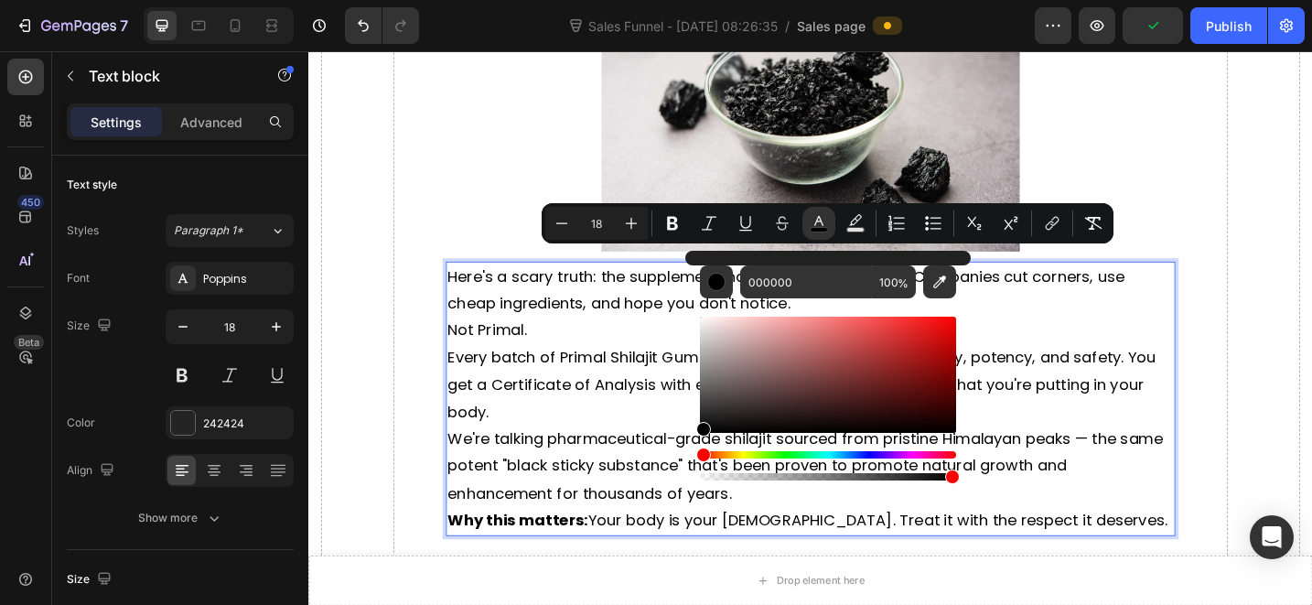
click at [590, 345] on p "Not Primal." at bounding box center [857, 355] width 794 height 29
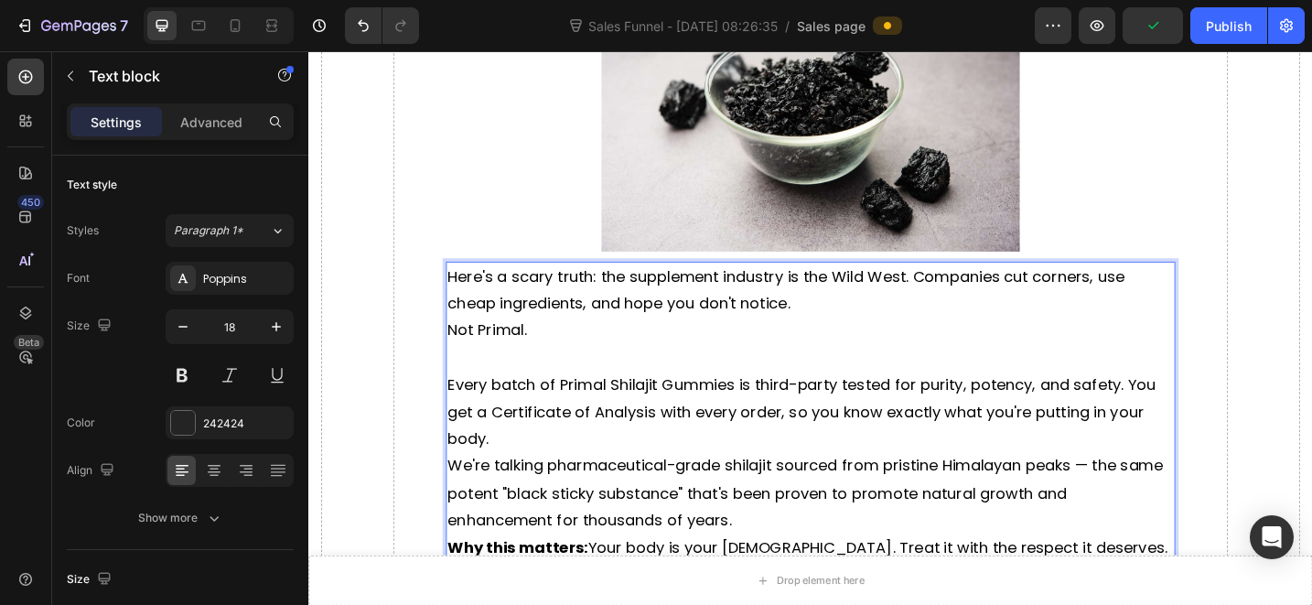
click at [652, 446] on p "Every batch of Primal Shilajit Gummies is third-party tested for purity, potenc…" at bounding box center [857, 445] width 794 height 89
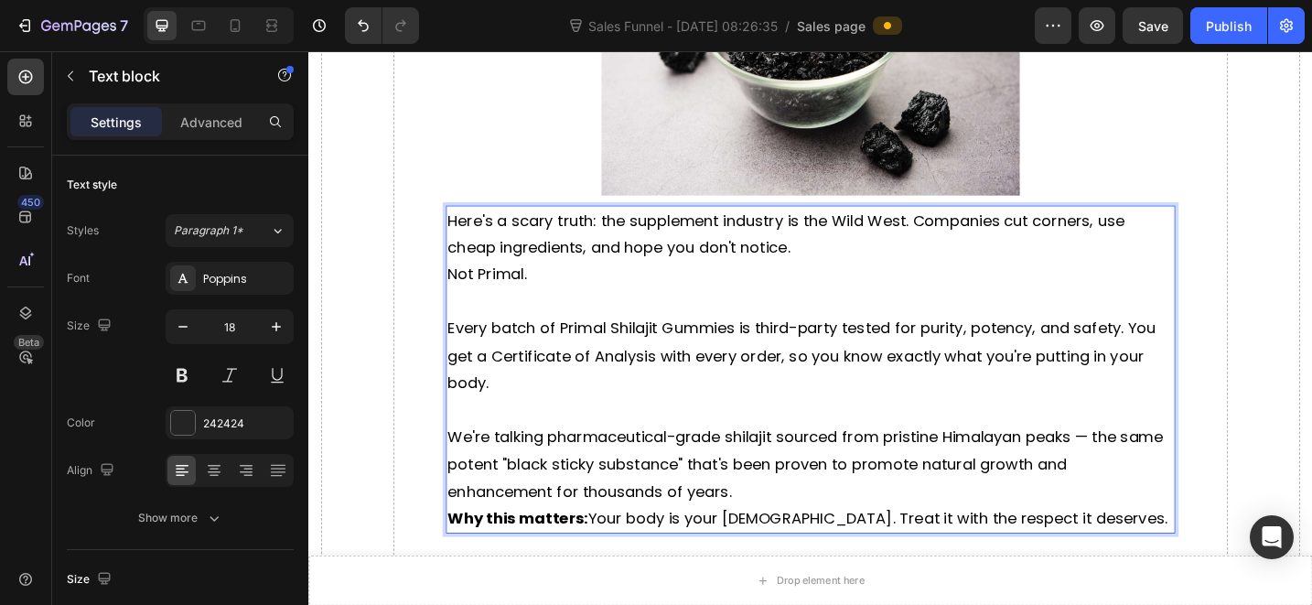
click at [823, 510] on p "We're talking pharmaceutical-grade shilajit sourced from pristine Himalayan pea…" at bounding box center [857, 502] width 794 height 89
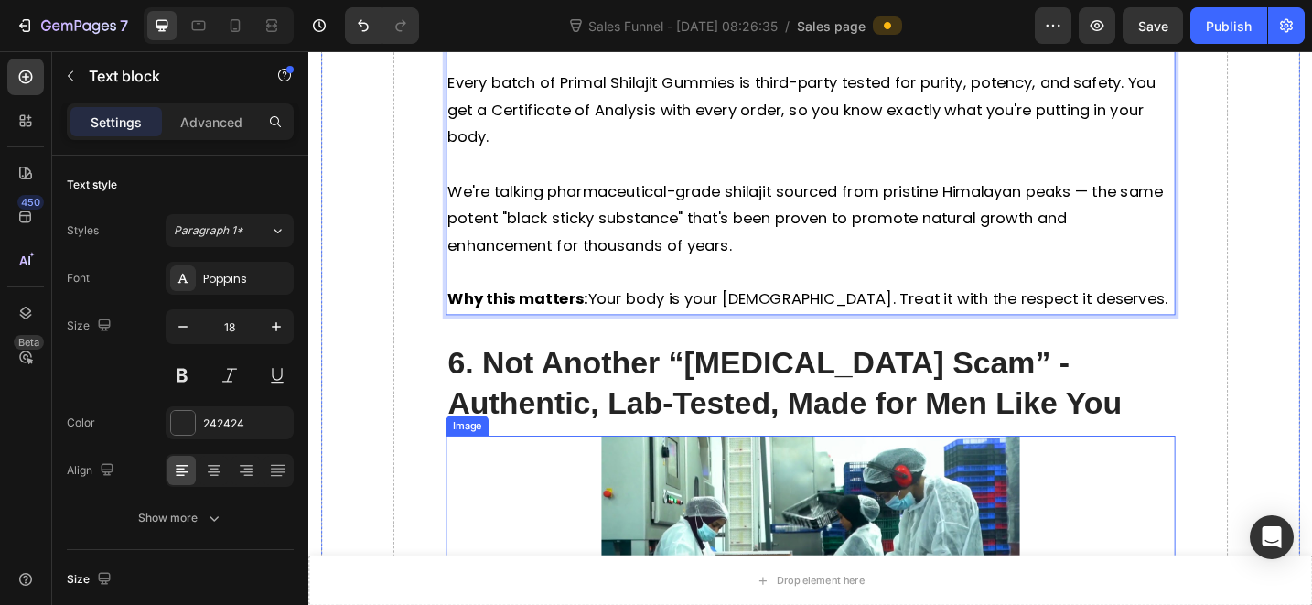
scroll to position [5823, 0]
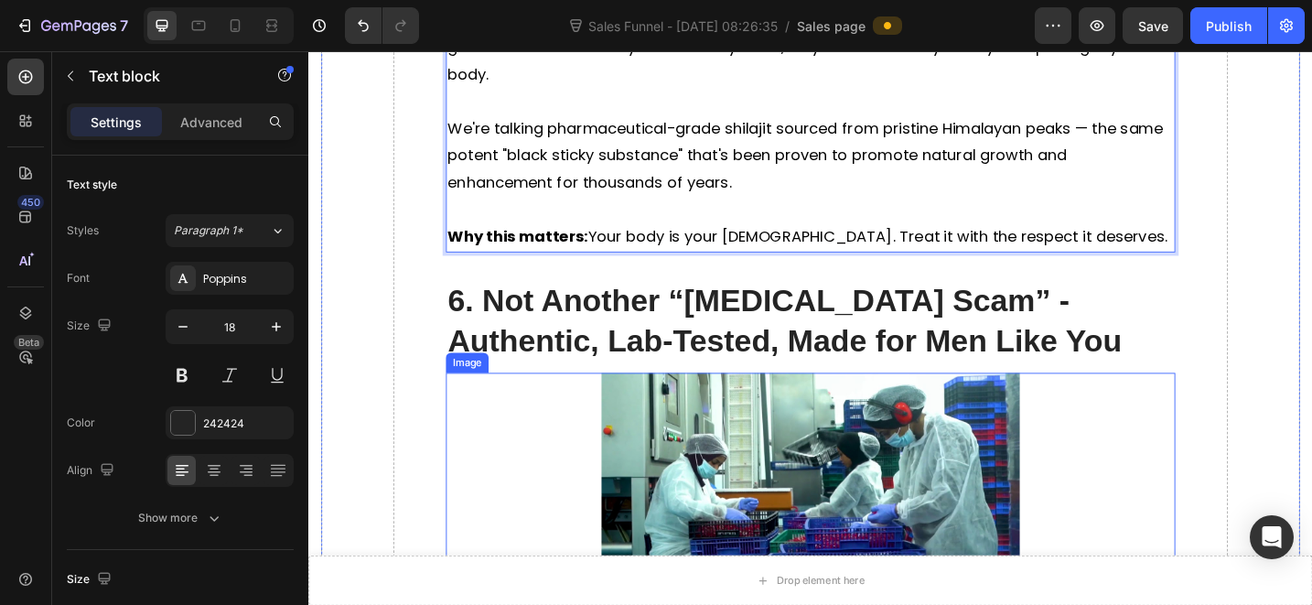
click at [773, 300] on h2 "6. Not Another “[MEDICAL_DATA] Scam” - Authentic, Lab-Tested, Made for Men Like…" at bounding box center [857, 345] width 798 height 91
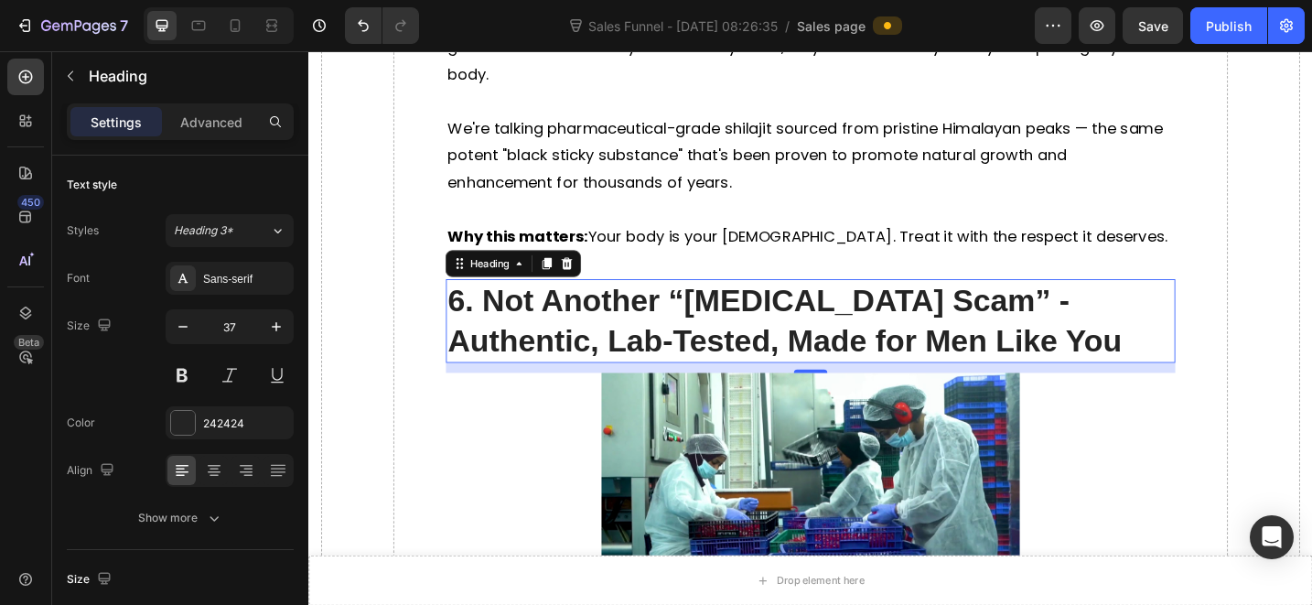
click at [747, 354] on h2 "6. Not Another “[MEDICAL_DATA] Scam” - Authentic, Lab-Tested, Made for Men Like…" at bounding box center [857, 345] width 798 height 91
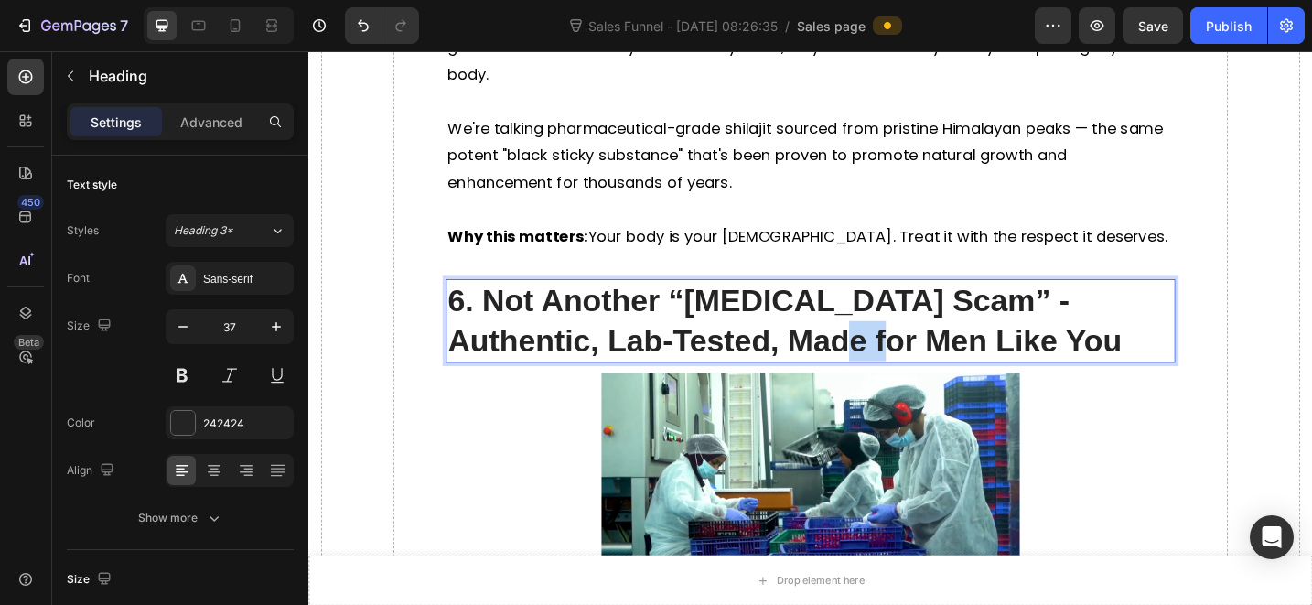
click at [747, 354] on p "6. Not Another “[MEDICAL_DATA] Scam” - Authentic, Lab-Tested, Made for Men Like…" at bounding box center [857, 346] width 794 height 88
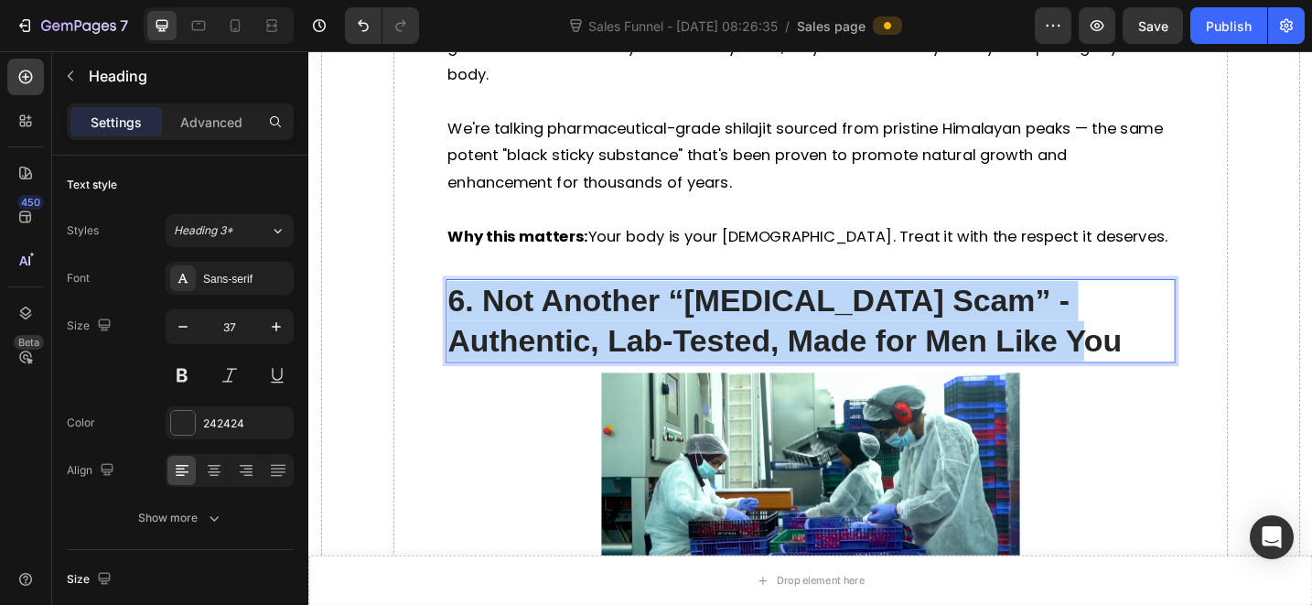
click at [747, 354] on p "6. Not Another “[MEDICAL_DATA] Scam” - Authentic, Lab-Tested, Made for Men Like…" at bounding box center [857, 346] width 794 height 88
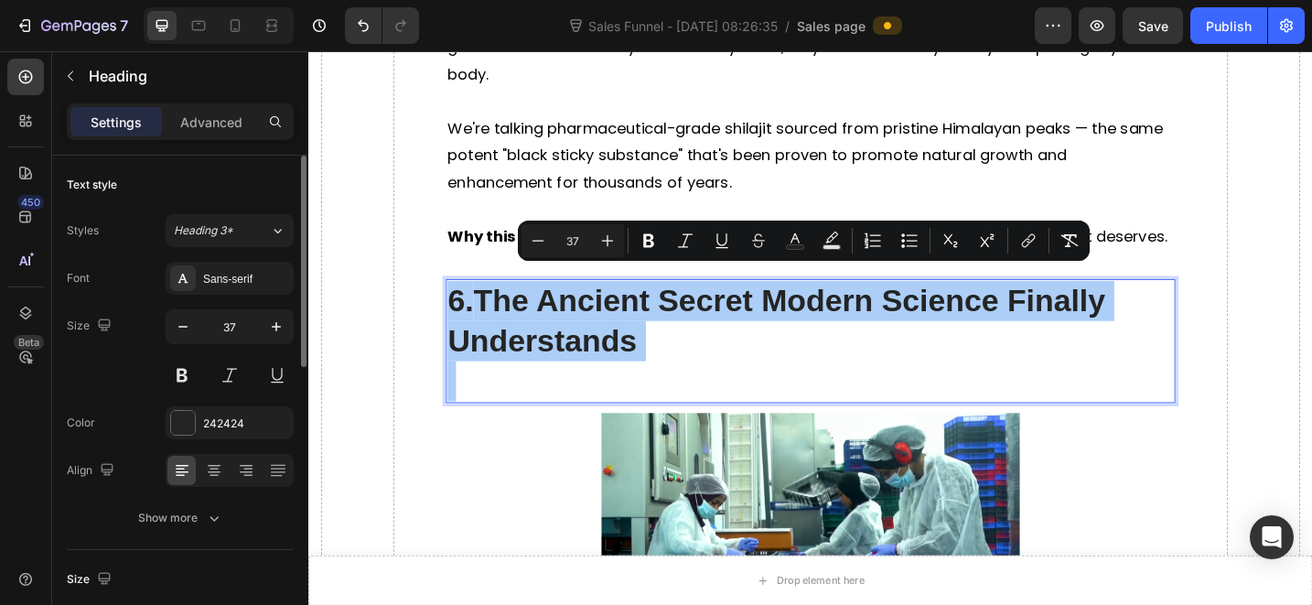
click at [228, 260] on div "Styles Heading 3* Font Sans-serif Size 37 Color 242424 Align Show more" at bounding box center [180, 374] width 227 height 320
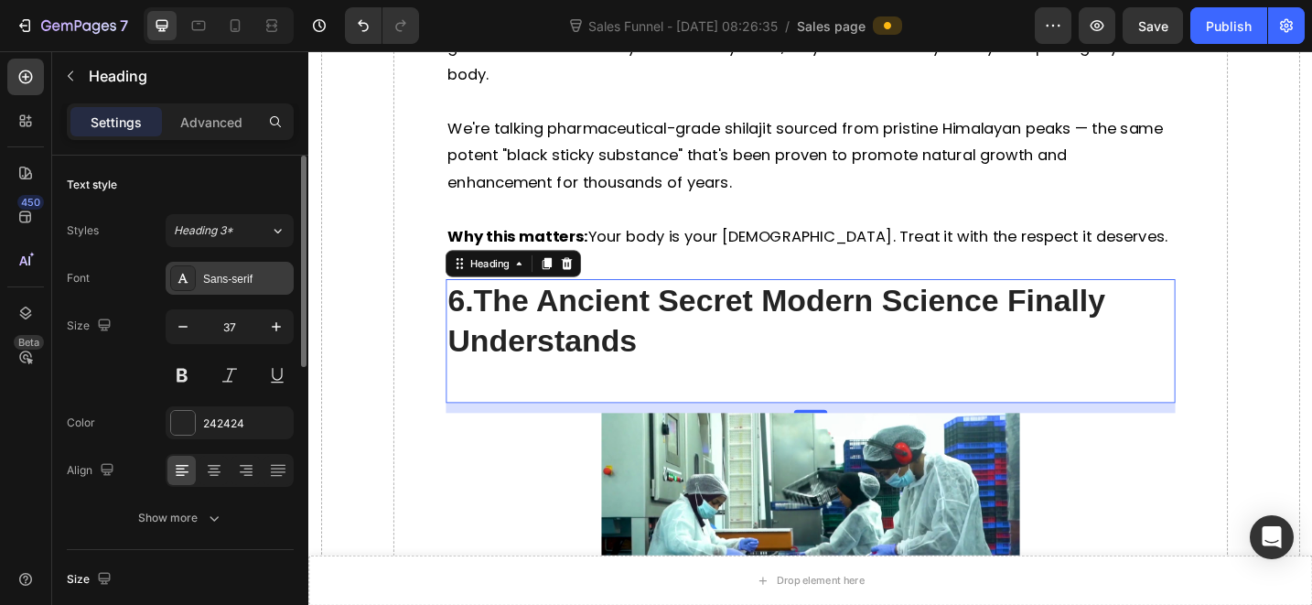
click at [247, 289] on div "Sans-serif" at bounding box center [230, 278] width 128 height 33
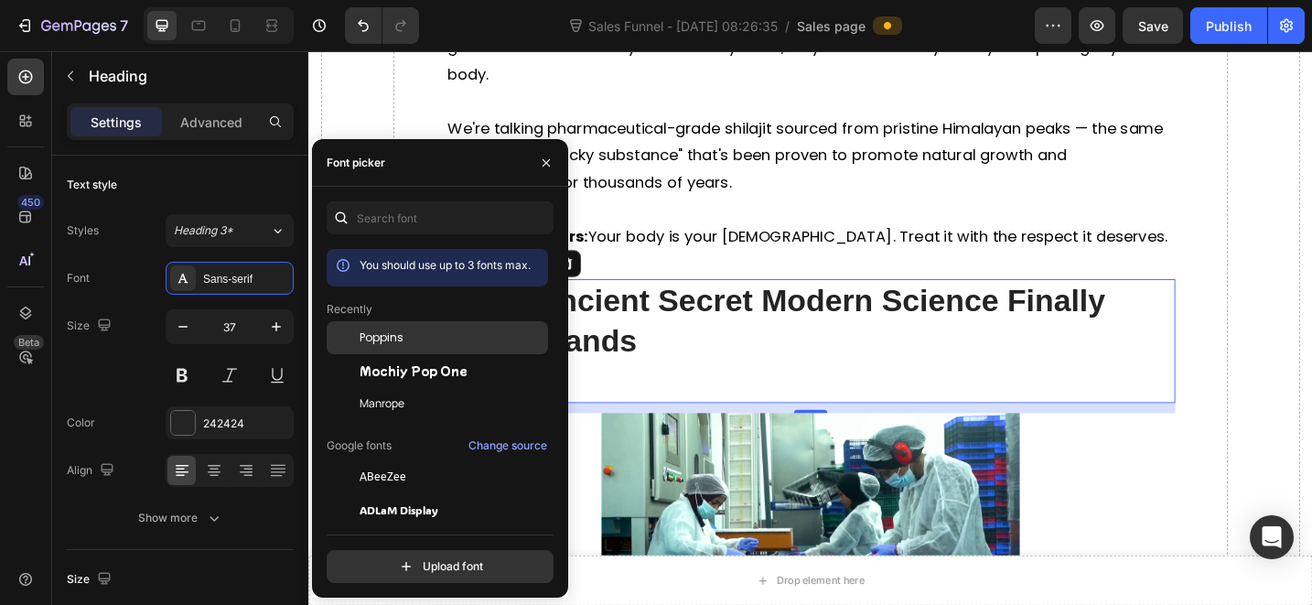
click at [387, 341] on span "Poppins" at bounding box center [382, 337] width 44 height 16
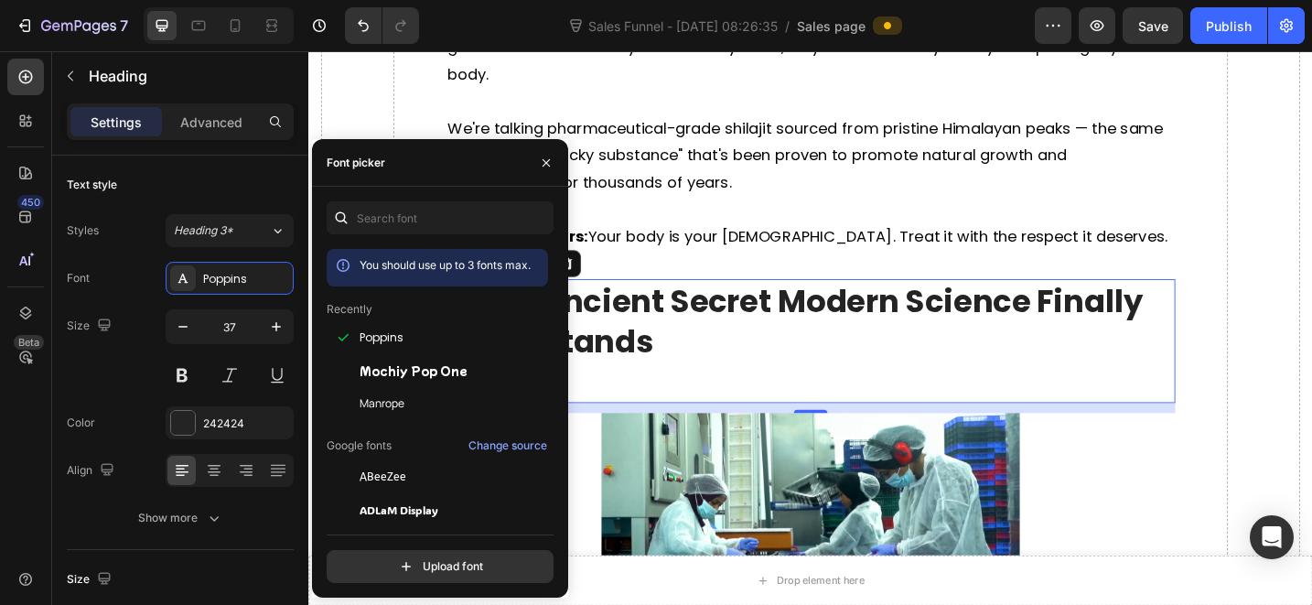
click at [725, 370] on h2 "6. The Ancient Secret Modern Science Finally Understands" at bounding box center [857, 367] width 798 height 135
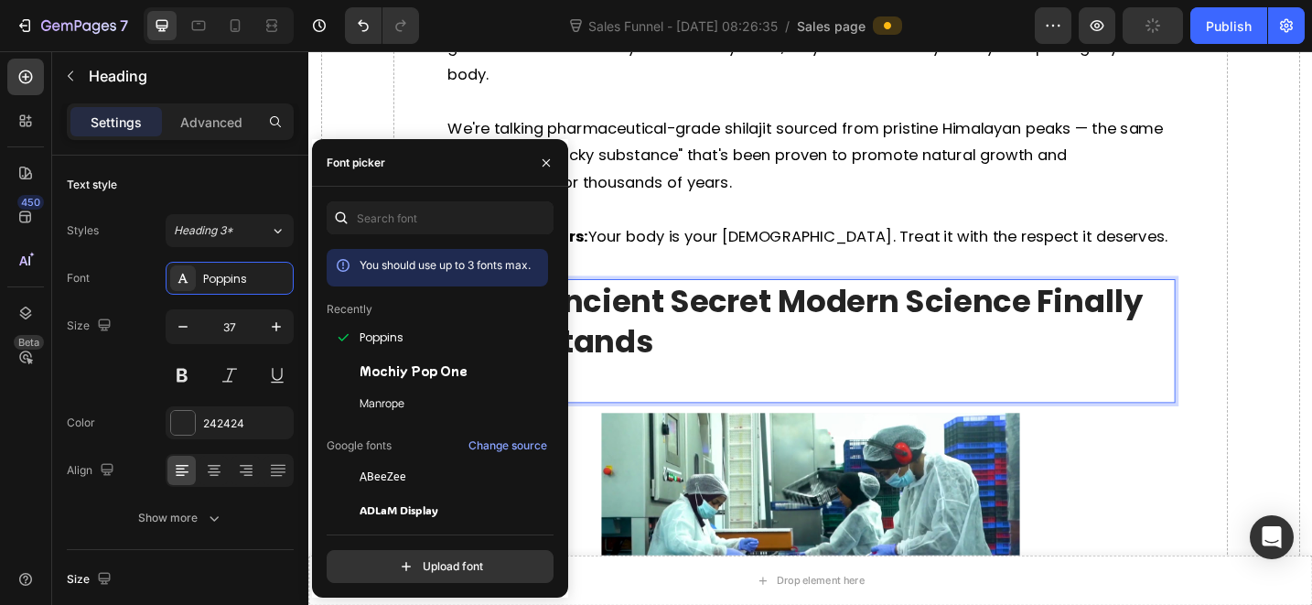
click at [735, 392] on p "6. The Ancient Secret Modern Science Finally Understands" at bounding box center [857, 368] width 794 height 132
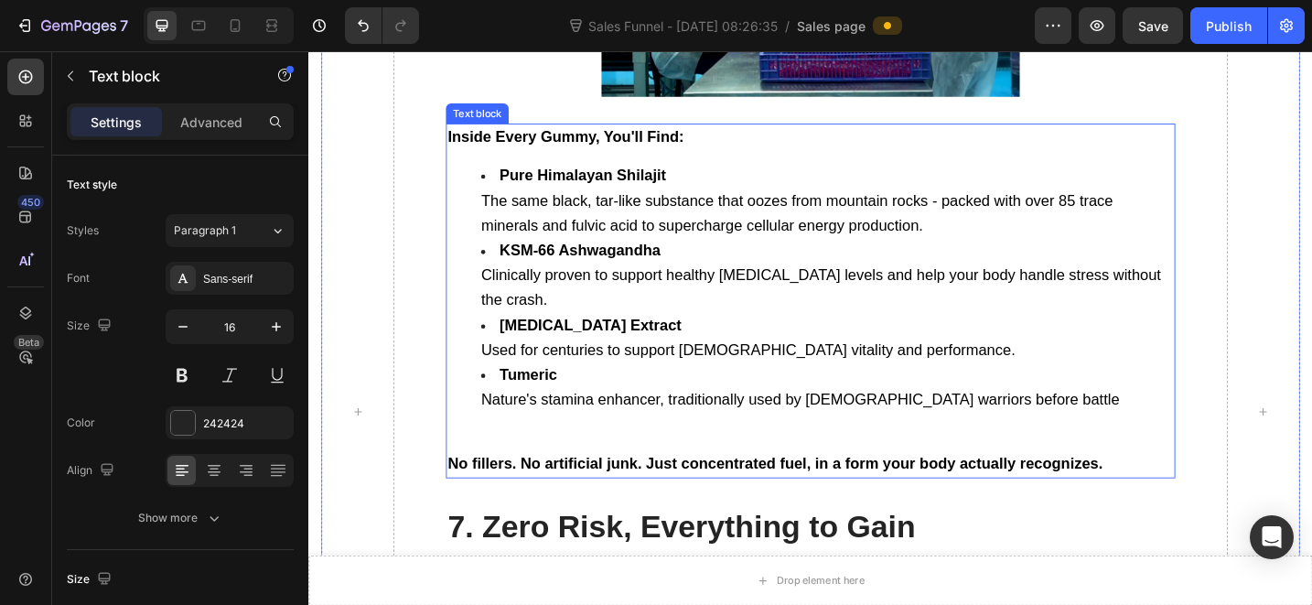
click at [773, 342] on li "[MEDICAL_DATA] Extract Used for centuries to support [DEMOGRAPHIC_DATA] vitalit…" at bounding box center [876, 365] width 758 height 55
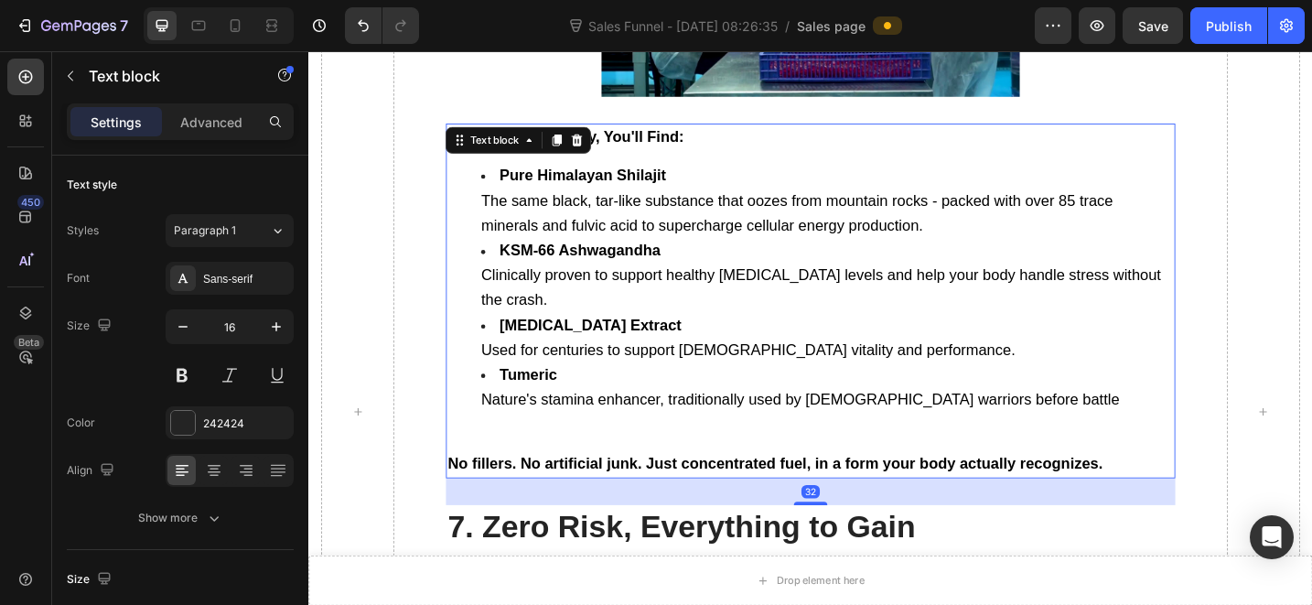
scroll to position [6383, 0]
click at [652, 368] on span "Used for centuries to support [DEMOGRAPHIC_DATA] vitality and performance." at bounding box center [789, 377] width 585 height 18
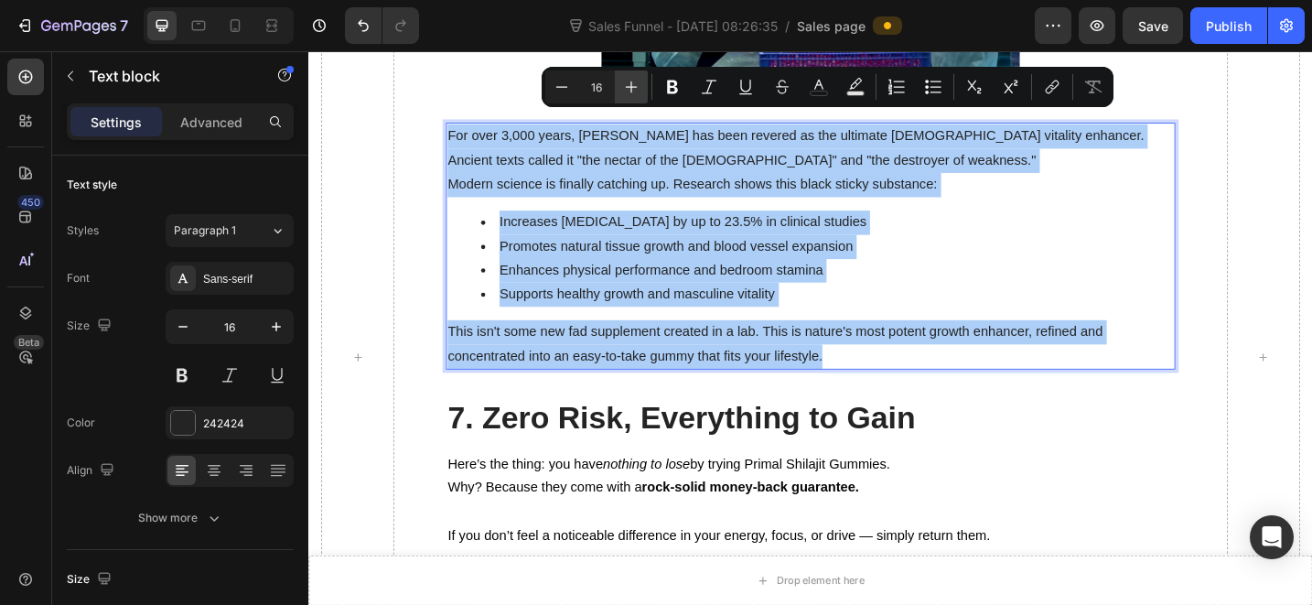
click at [619, 91] on button "Plus" at bounding box center [631, 86] width 33 height 33
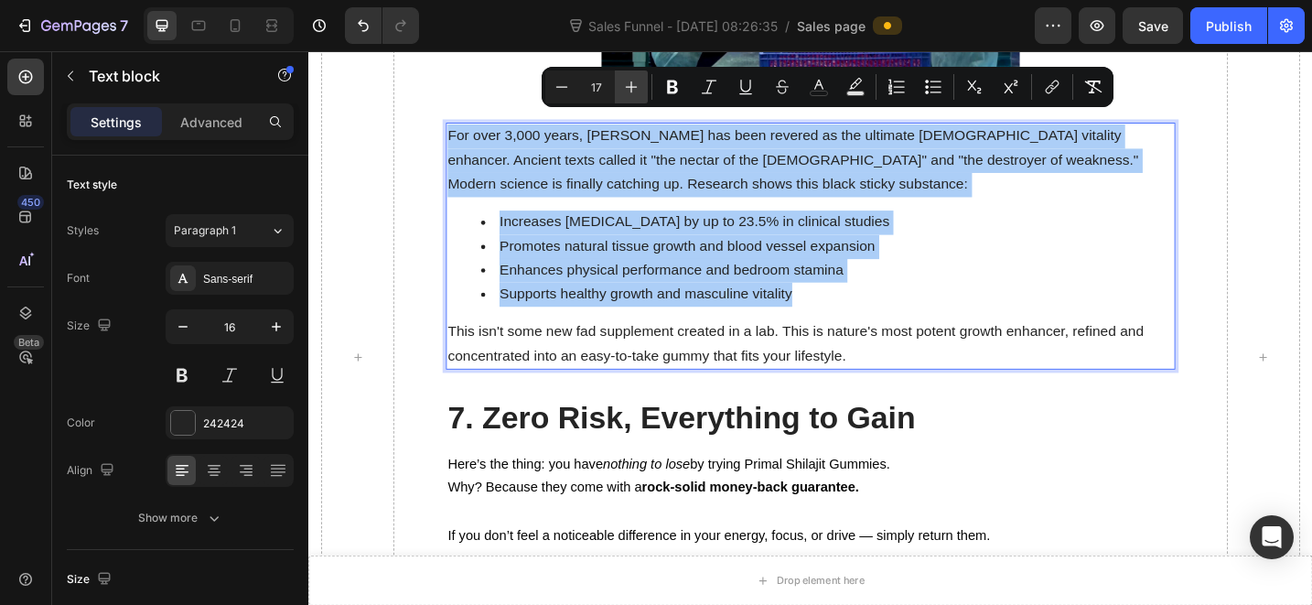
click at [619, 91] on button "Plus" at bounding box center [631, 86] width 33 height 33
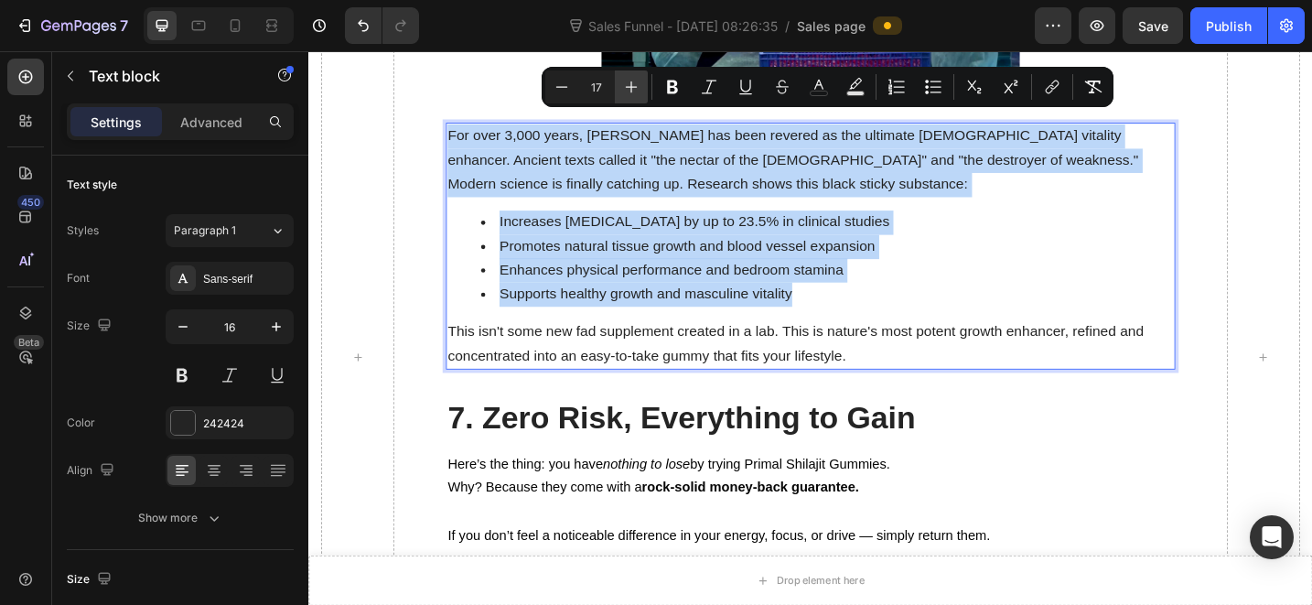
type input "18"
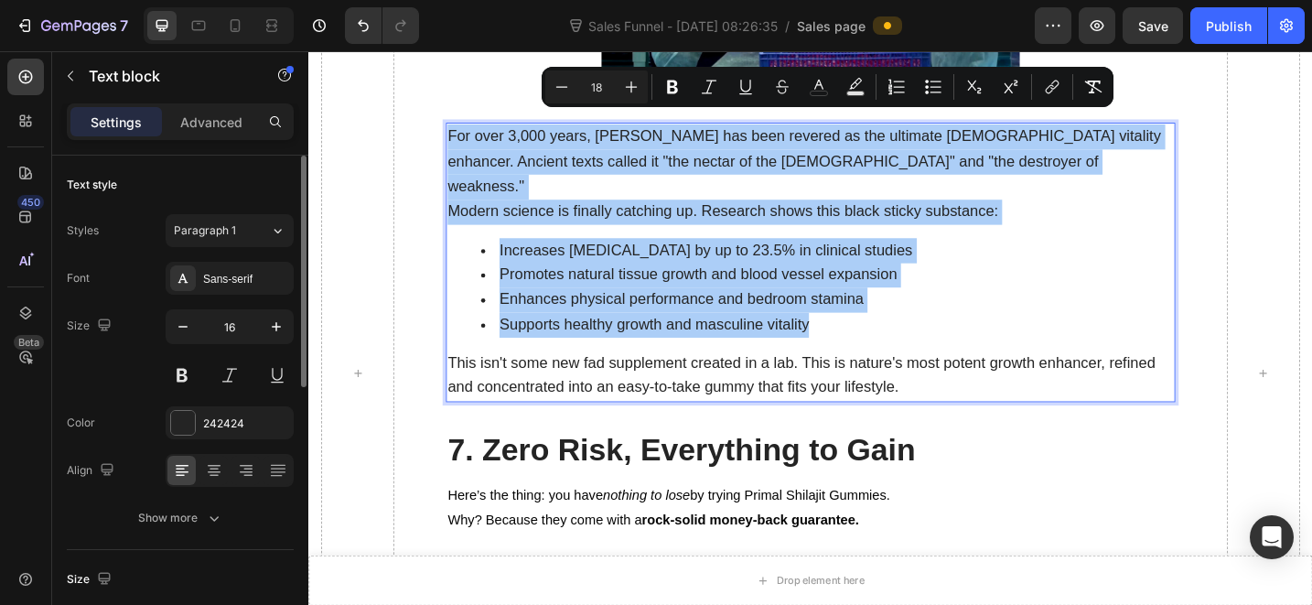
drag, startPoint x: 241, startPoint y: 346, endPoint x: 260, endPoint y: 345, distance: 19.2
click at [241, 346] on div "16" at bounding box center [230, 350] width 128 height 82
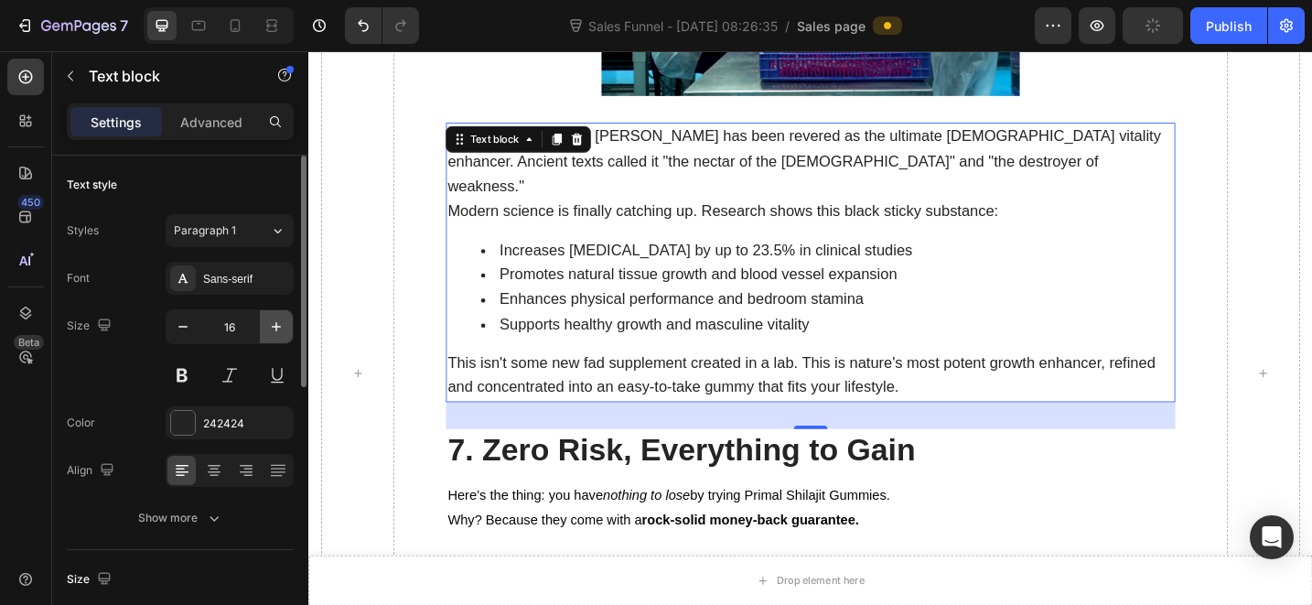
click at [265, 340] on button "button" at bounding box center [276, 326] width 33 height 33
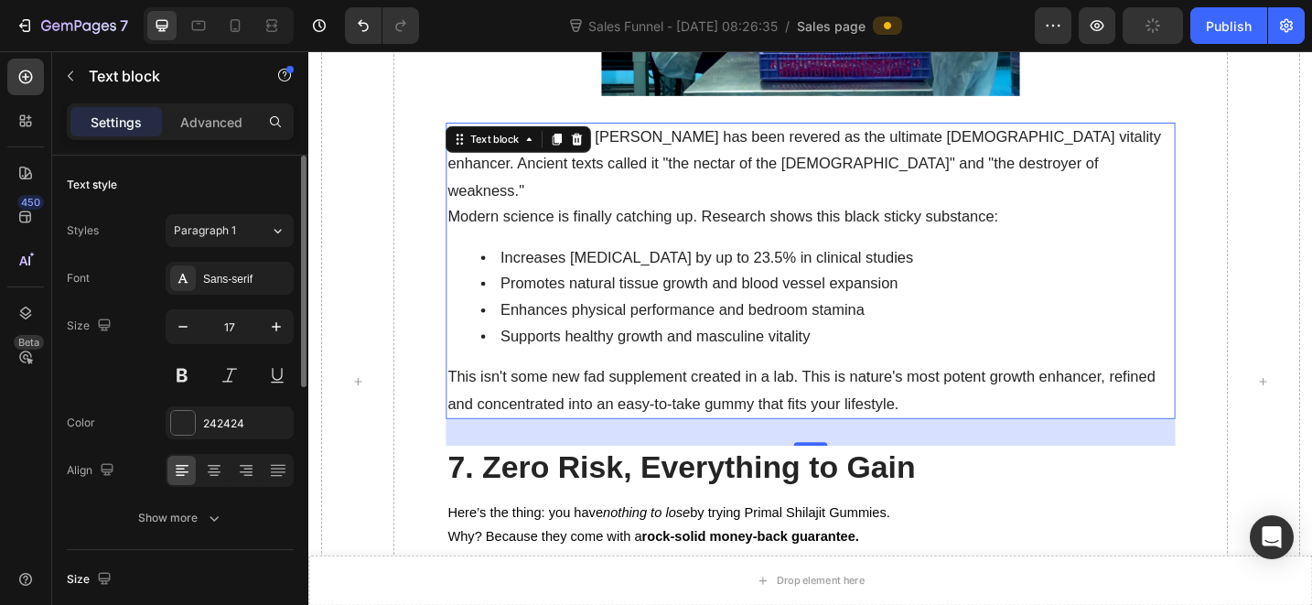
type input "18"
click at [260, 259] on div "Styles Paragraph 1 Font Sans-serif Size 18 Color 242424 Align Show more" at bounding box center [180, 374] width 227 height 320
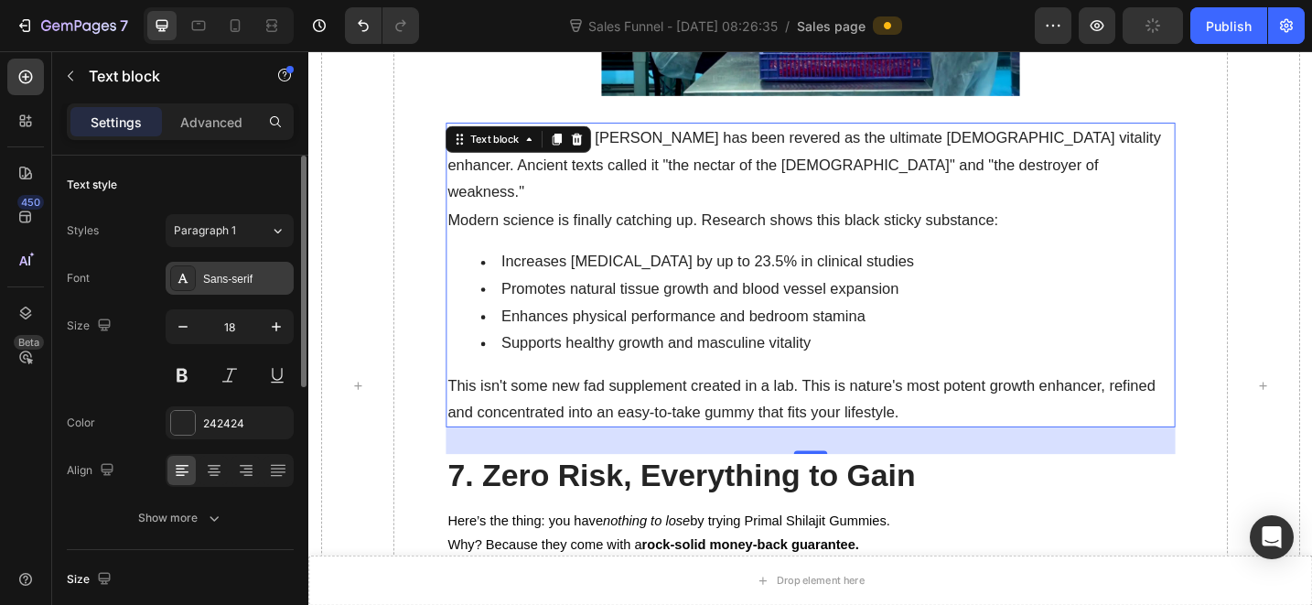
click at [264, 274] on div "Sans-serif" at bounding box center [246, 279] width 86 height 16
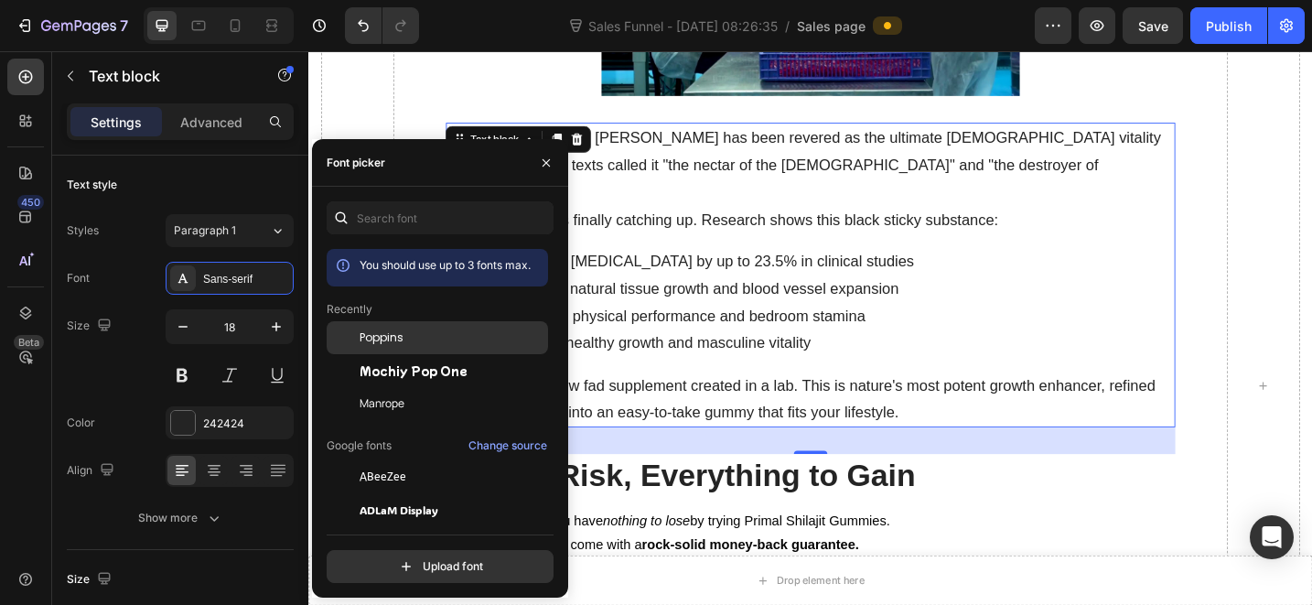
click at [386, 335] on span "Poppins" at bounding box center [382, 337] width 44 height 16
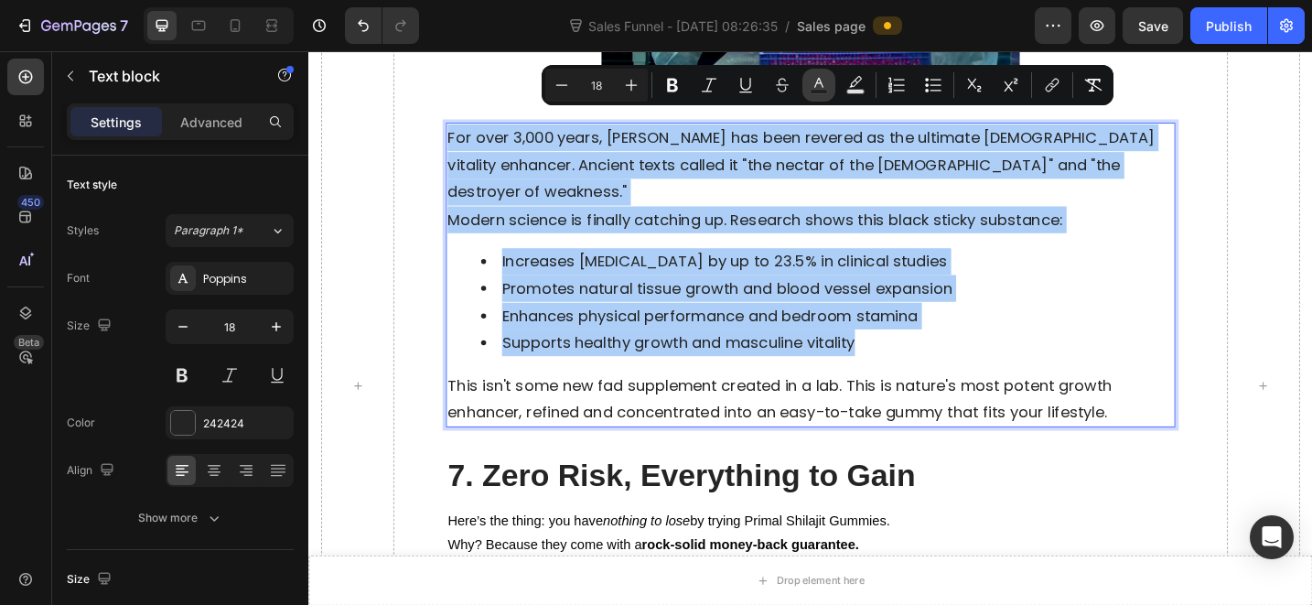
click at [823, 88] on icon "Editor contextual toolbar" at bounding box center [819, 85] width 18 height 18
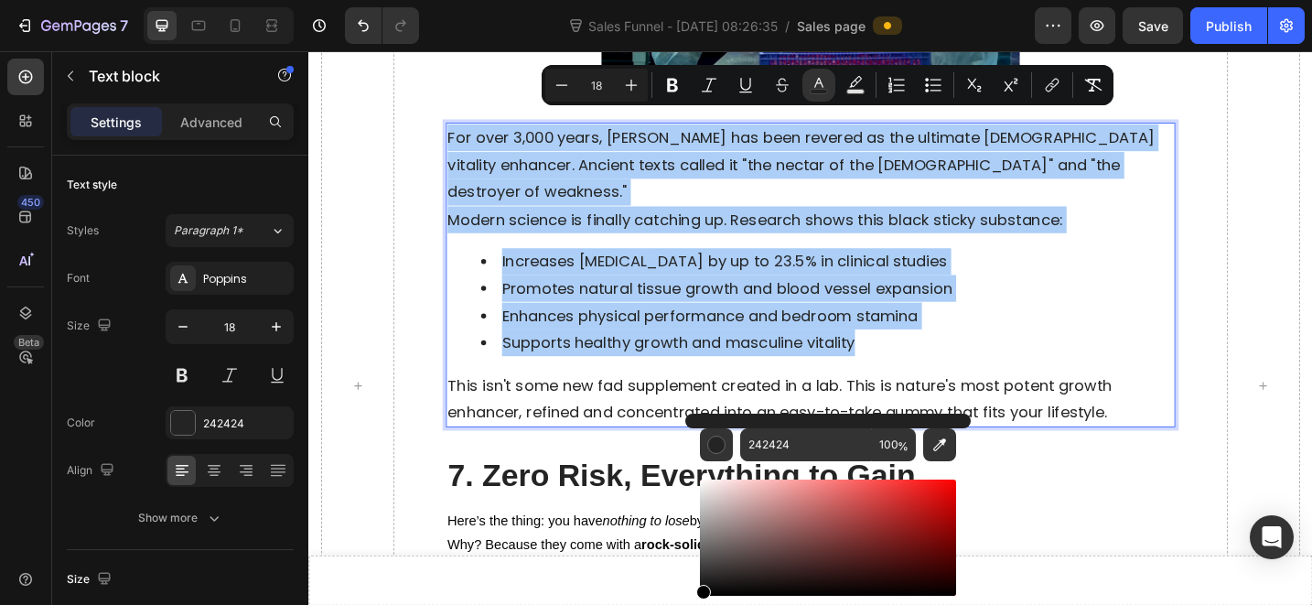
drag, startPoint x: 702, startPoint y: 589, endPoint x: 695, endPoint y: 630, distance: 40.8
click at [695, 0] on html "7 Sales Funnel - [DATE] 08:26:35 / Sales page Preview Save Publish 450 Beta Sec…" at bounding box center [656, 0] width 1312 height 0
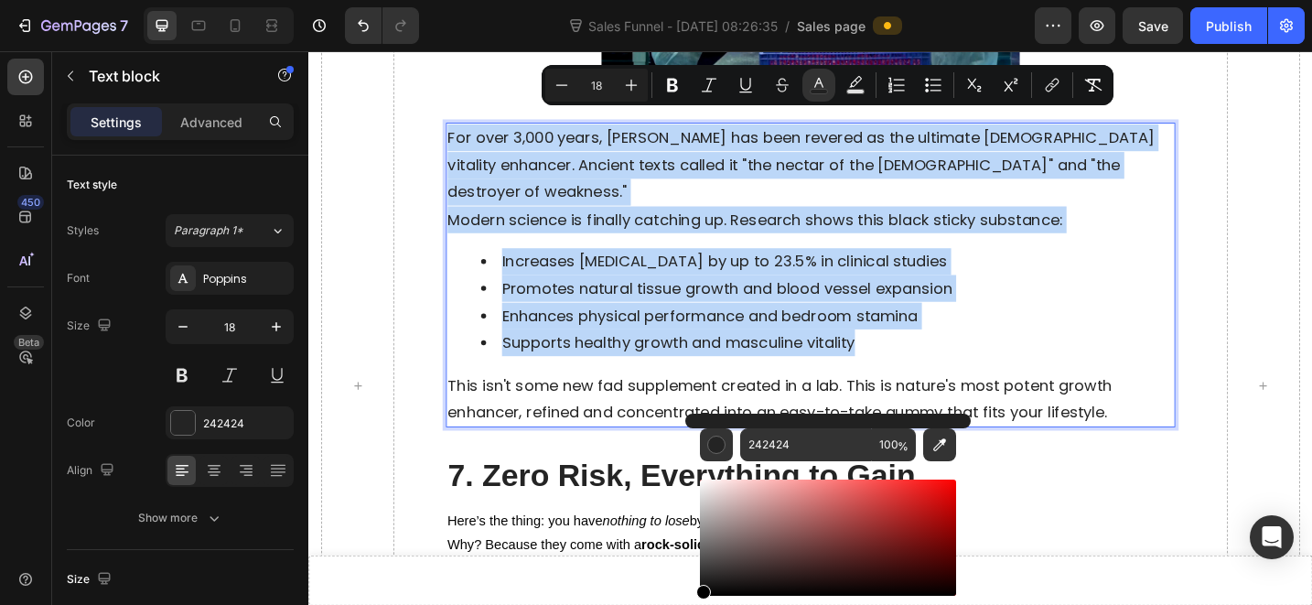
type input "000000"
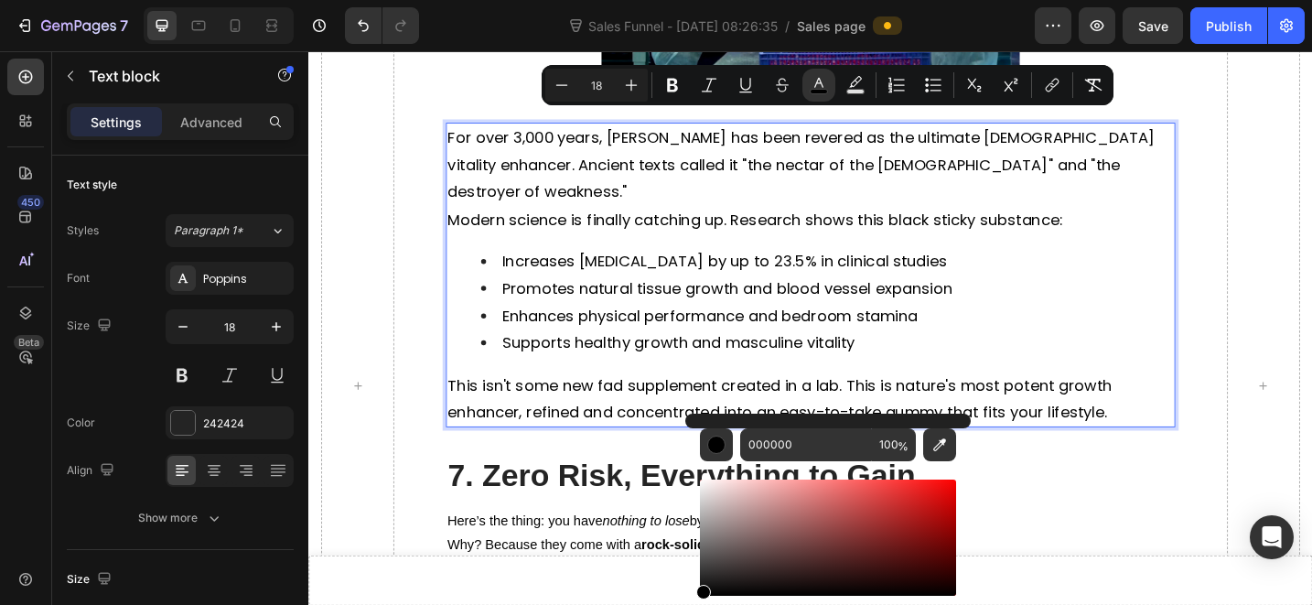
click at [1115, 223] on span "Modern science is finally catching up. Research shows this black sticky substan…" at bounding box center [796, 234] width 673 height 23
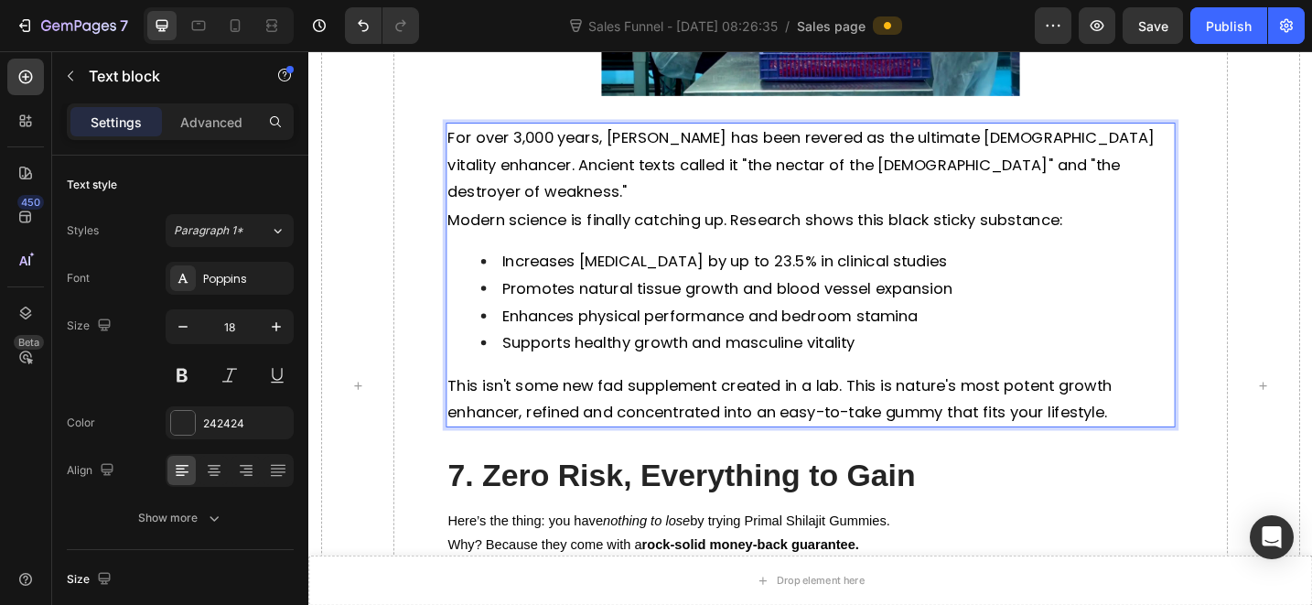
click at [1132, 149] on p "For over 3,000 years, [PERSON_NAME] has been revered as the ultimate [DEMOGRAPH…" at bounding box center [857, 175] width 794 height 89
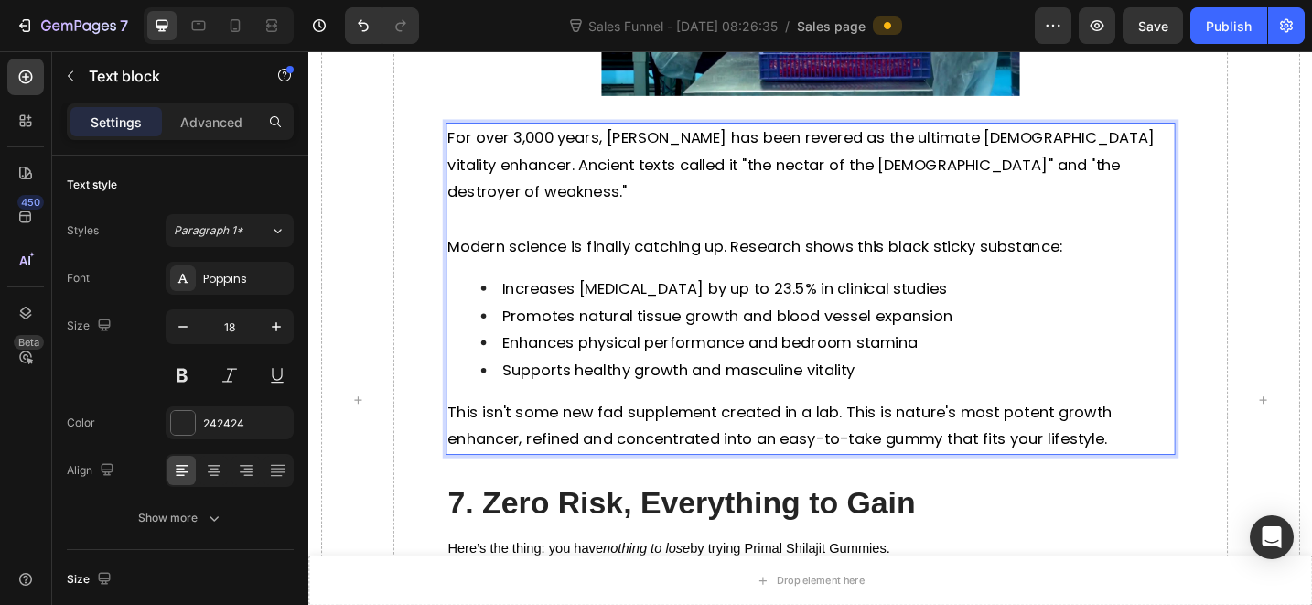
click at [1022, 385] on li "Supports healthy growth and masculine vitality" at bounding box center [876, 399] width 758 height 29
click at [1065, 385] on li "Supports healthy growth and masculine vitality" at bounding box center [876, 399] width 758 height 29
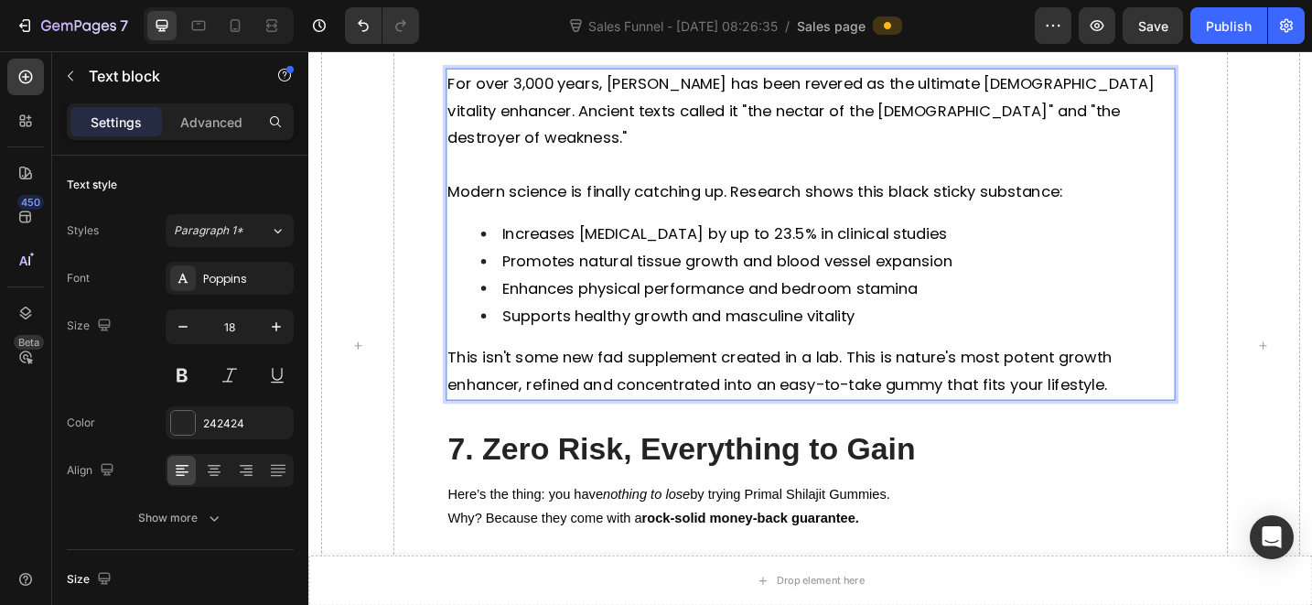
scroll to position [6708, 0]
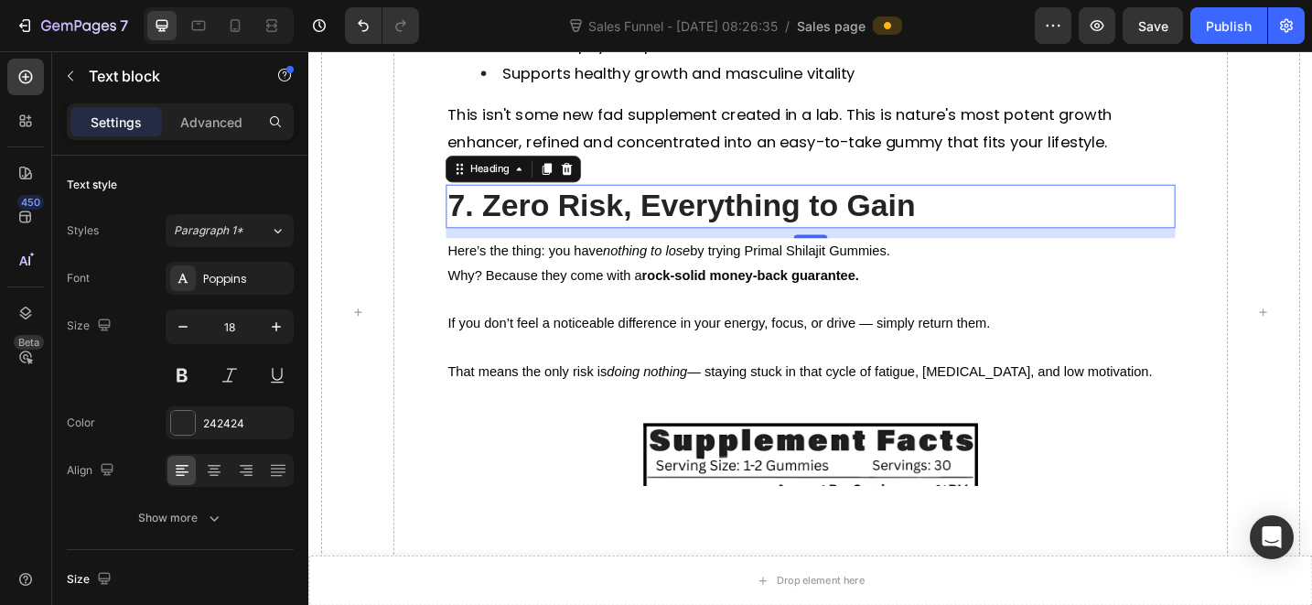
click at [809, 197] on h2 "7. Zero Risk, Everything to Gain" at bounding box center [857, 221] width 798 height 48
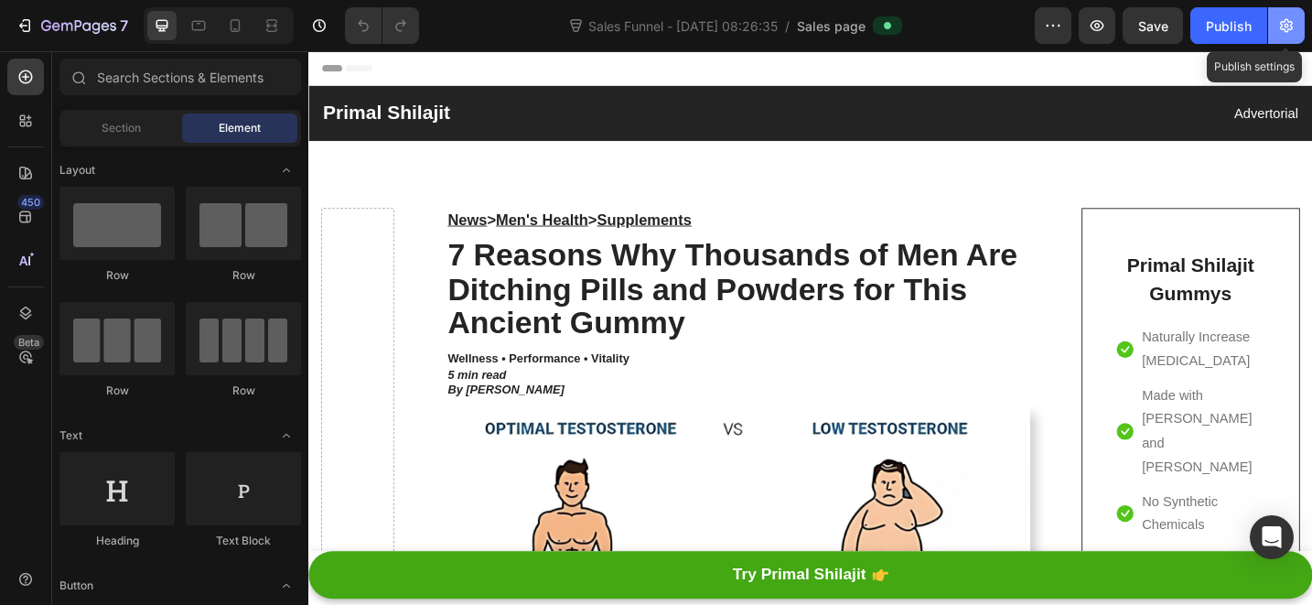
click at [1285, 33] on icon "button" at bounding box center [1286, 25] width 18 height 18
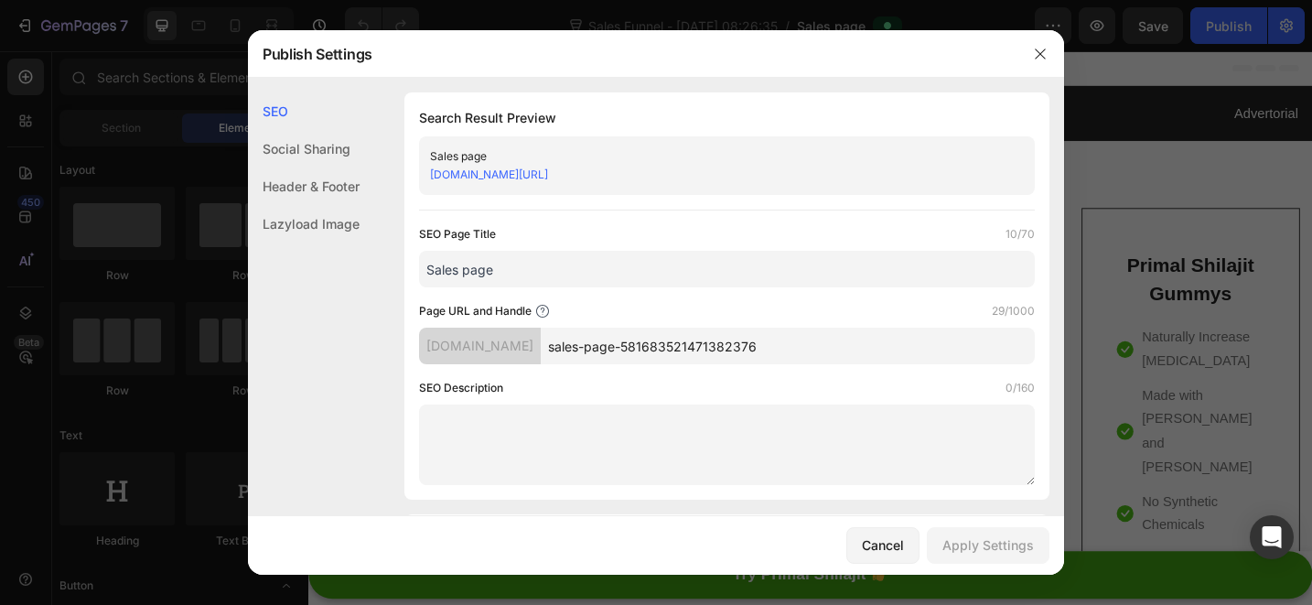
click at [770, 358] on input "sales-page-581683521471382376" at bounding box center [788, 346] width 494 height 37
drag, startPoint x: 1039, startPoint y: 55, endPoint x: 627, endPoint y: 203, distance: 438.5
click at [1028, 57] on button "button" at bounding box center [1040, 53] width 29 height 29
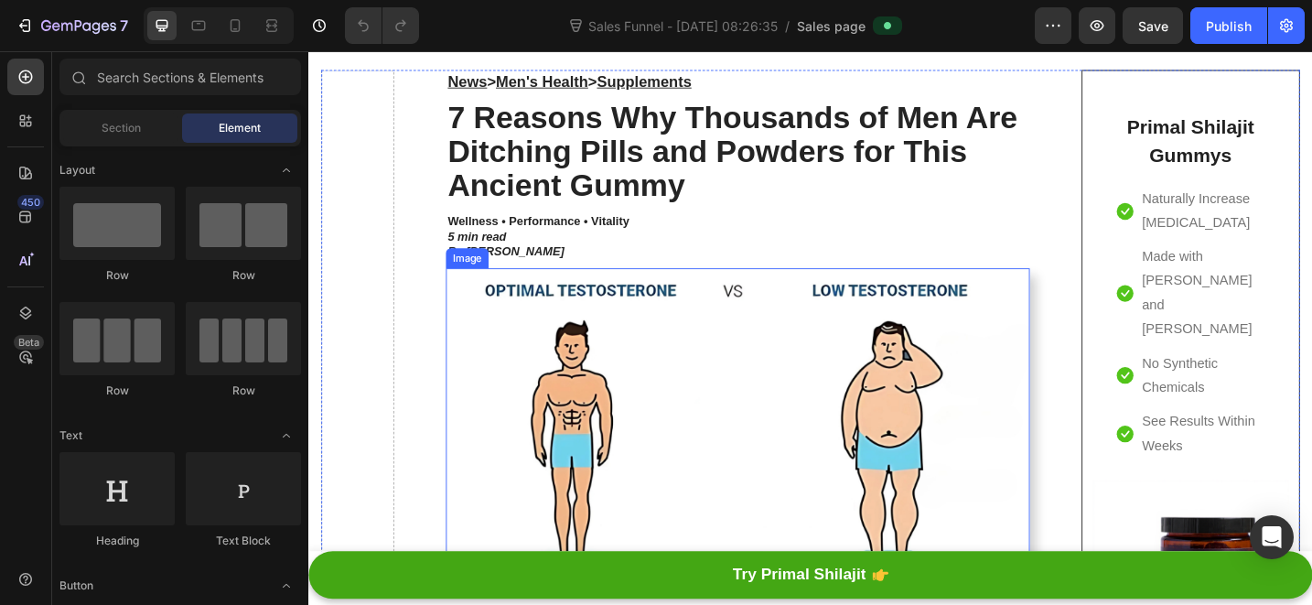
scroll to position [95, 0]
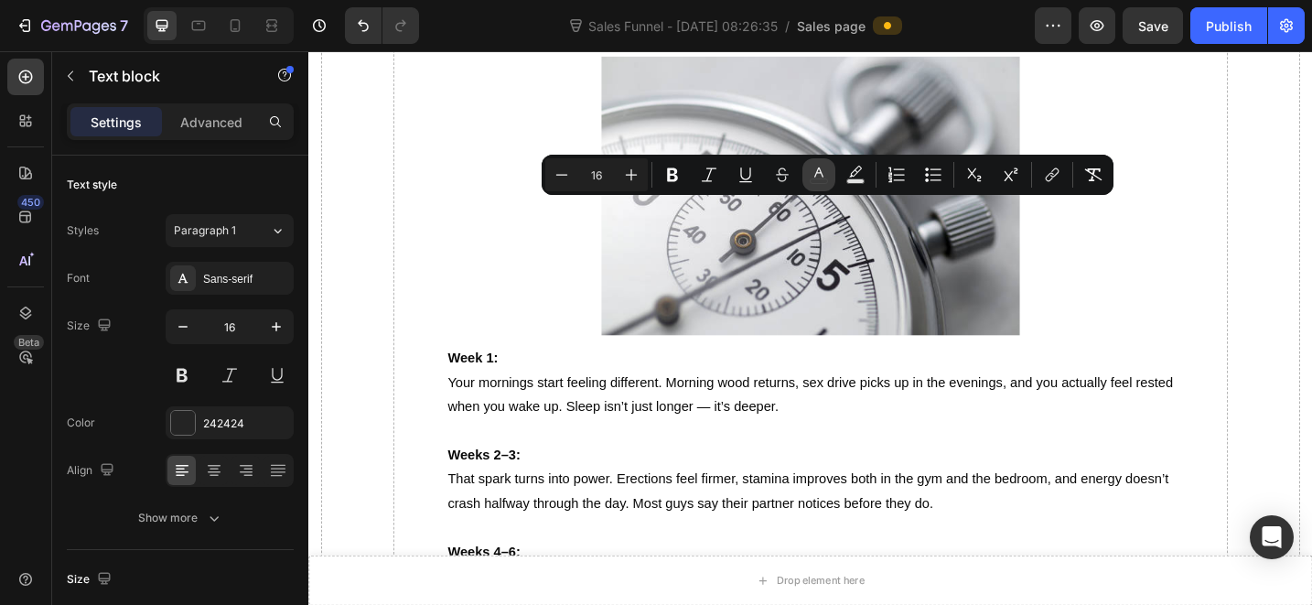
click at [825, 171] on icon "Editor contextual toolbar" at bounding box center [819, 175] width 18 height 18
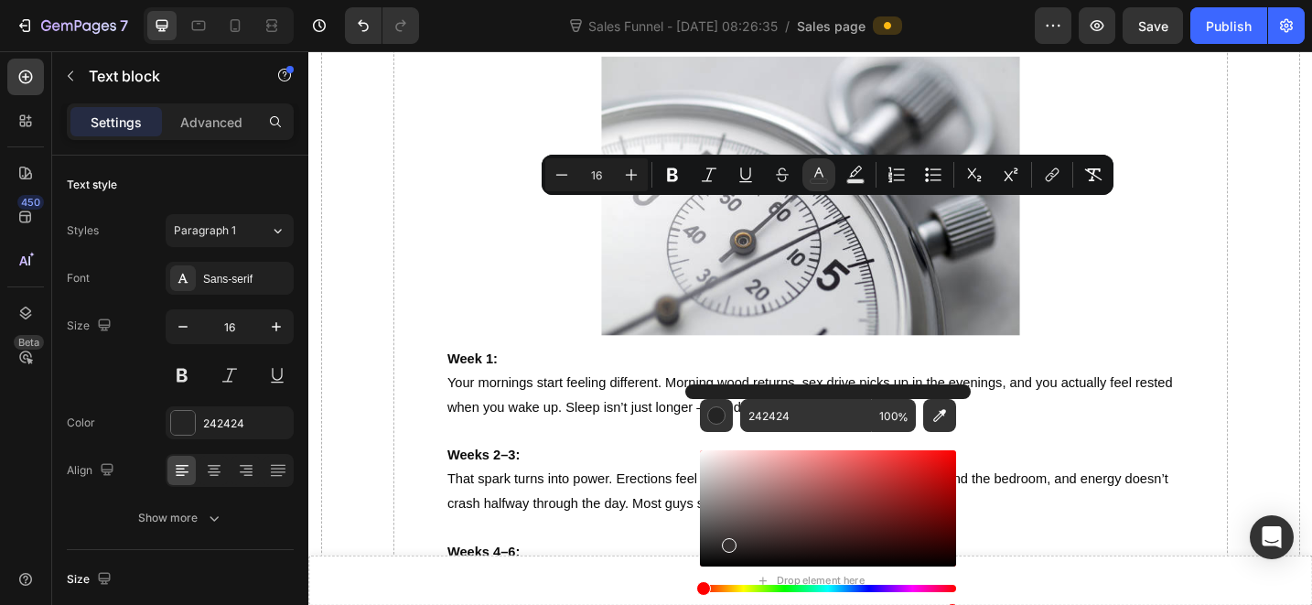
drag, startPoint x: 1048, startPoint y: 585, endPoint x: 708, endPoint y: 643, distance: 344.5
type input "000000"
drag, startPoint x: 278, startPoint y: 322, endPoint x: 275, endPoint y: 312, distance: 10.4
click at [277, 322] on icon "button" at bounding box center [276, 326] width 18 height 18
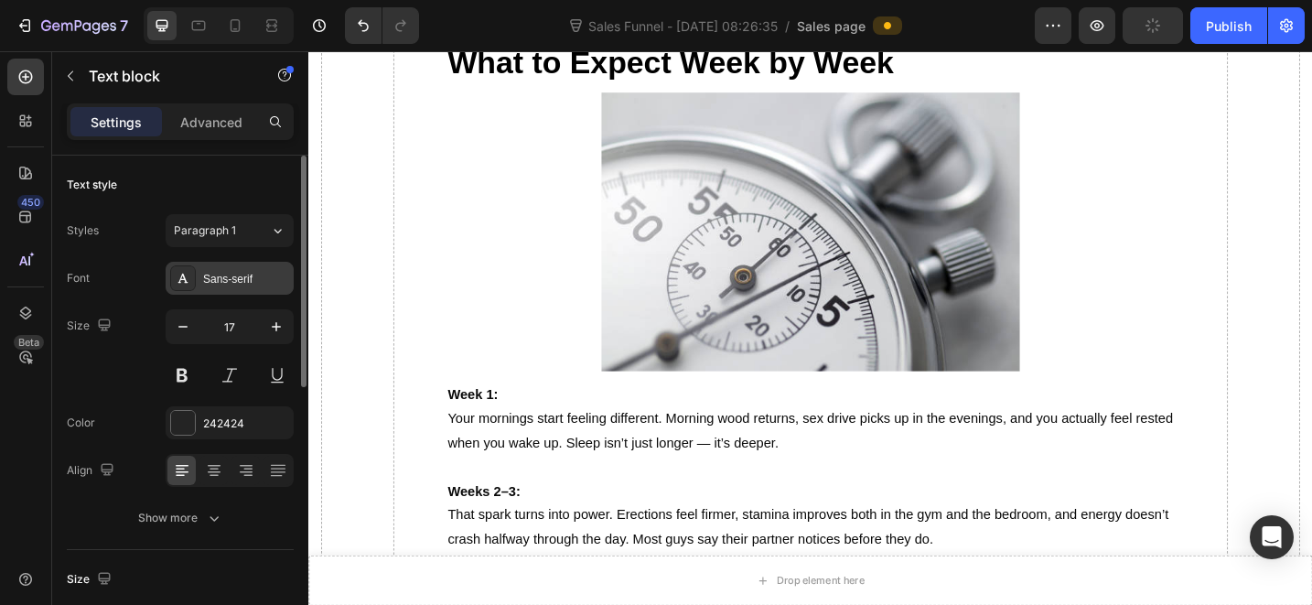
type input "18"
click at [257, 276] on div "Sans-serif" at bounding box center [246, 279] width 86 height 16
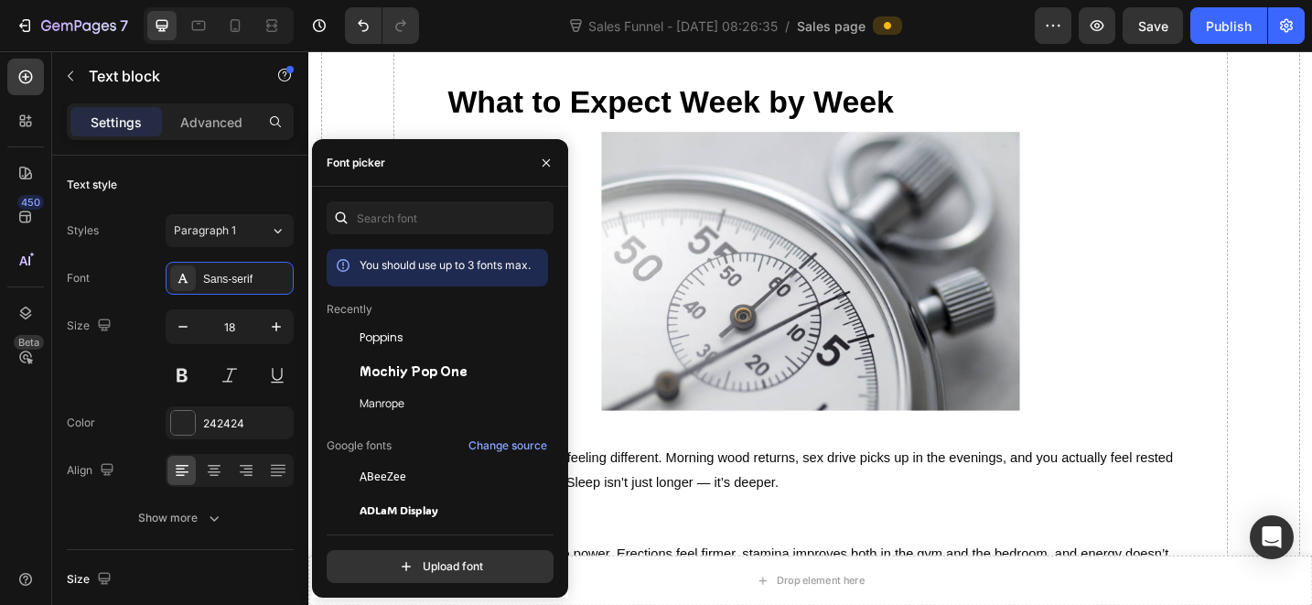
click at [405, 460] on div "Poppins" at bounding box center [437, 476] width 221 height 33
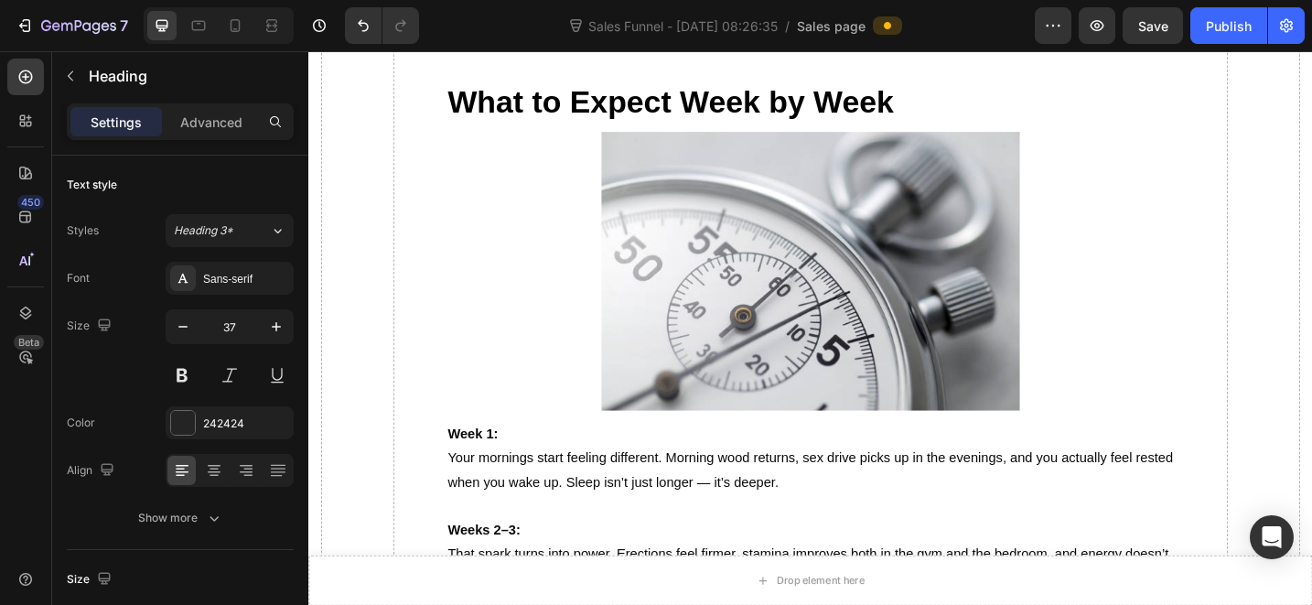
drag, startPoint x: 806, startPoint y: 177, endPoint x: 640, endPoint y: 255, distance: 183.4
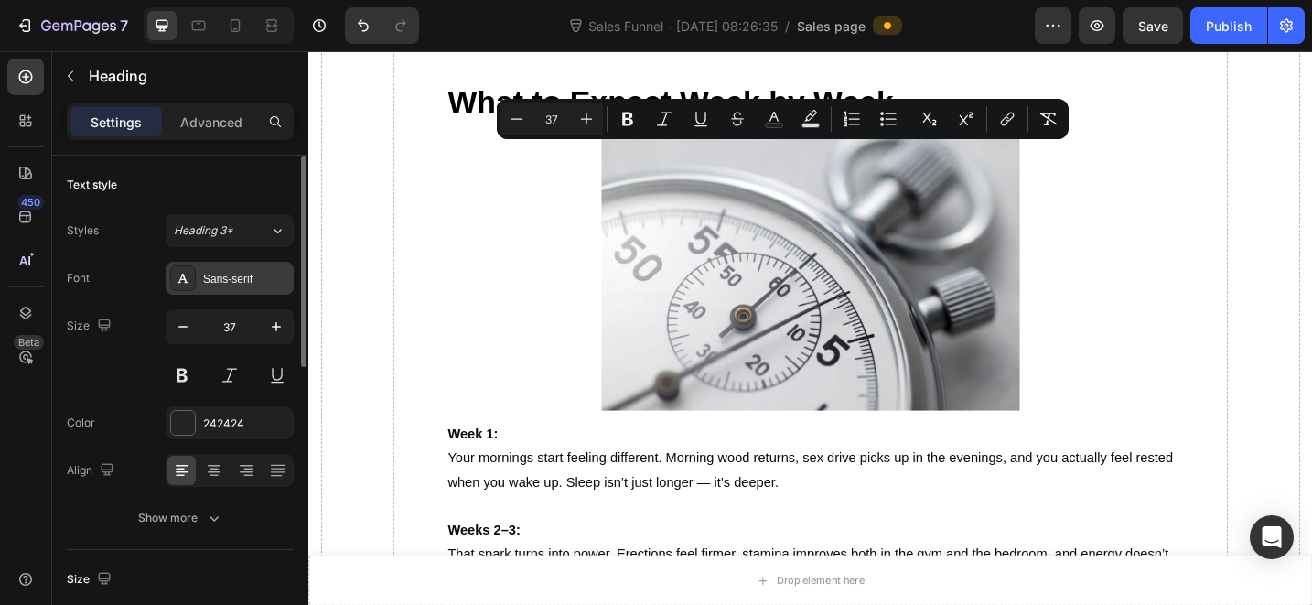
click at [280, 274] on div "Sans-serif" at bounding box center [246, 279] width 86 height 16
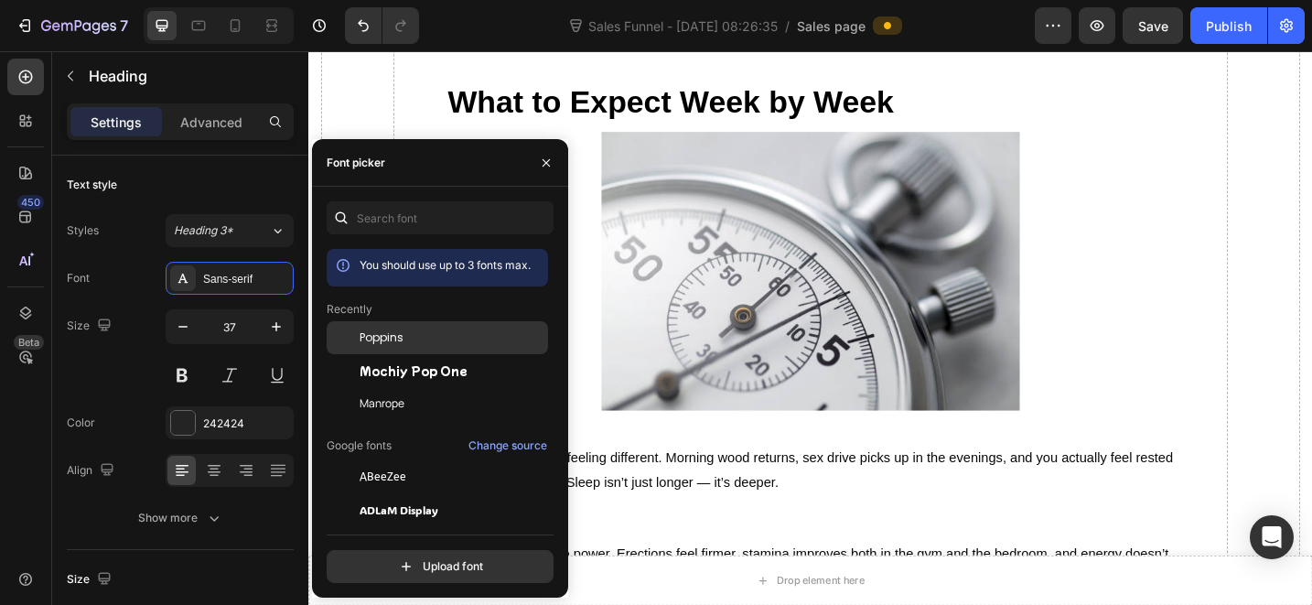
click at [364, 460] on div "Poppins" at bounding box center [437, 476] width 221 height 33
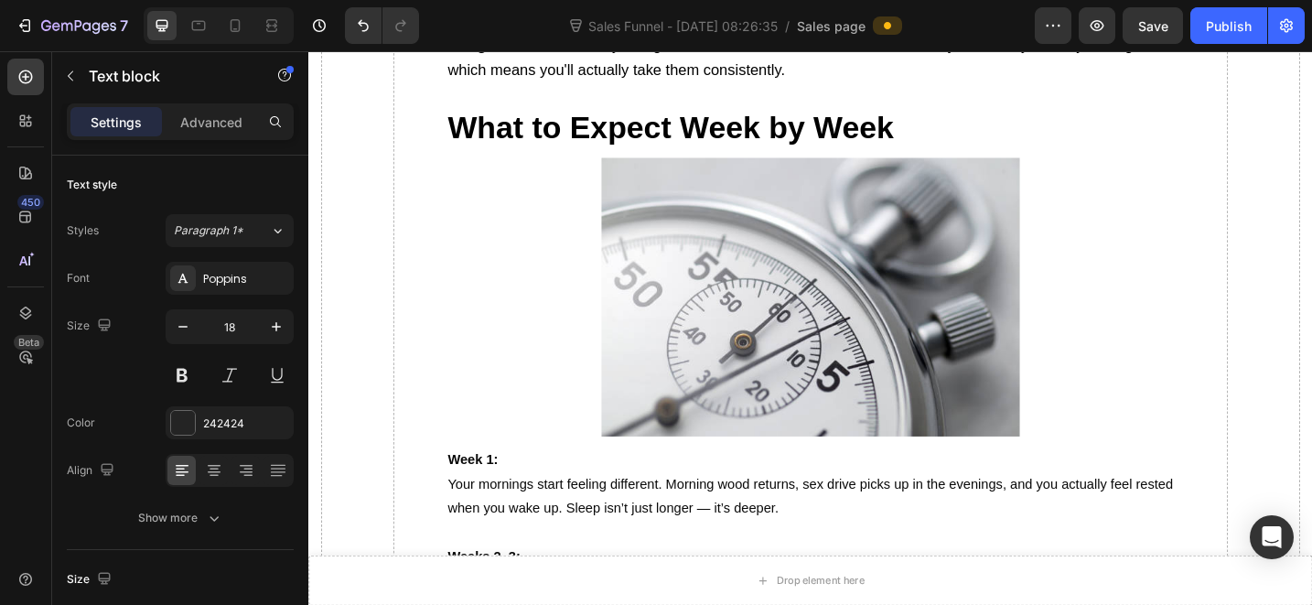
scroll to position [6770, 0]
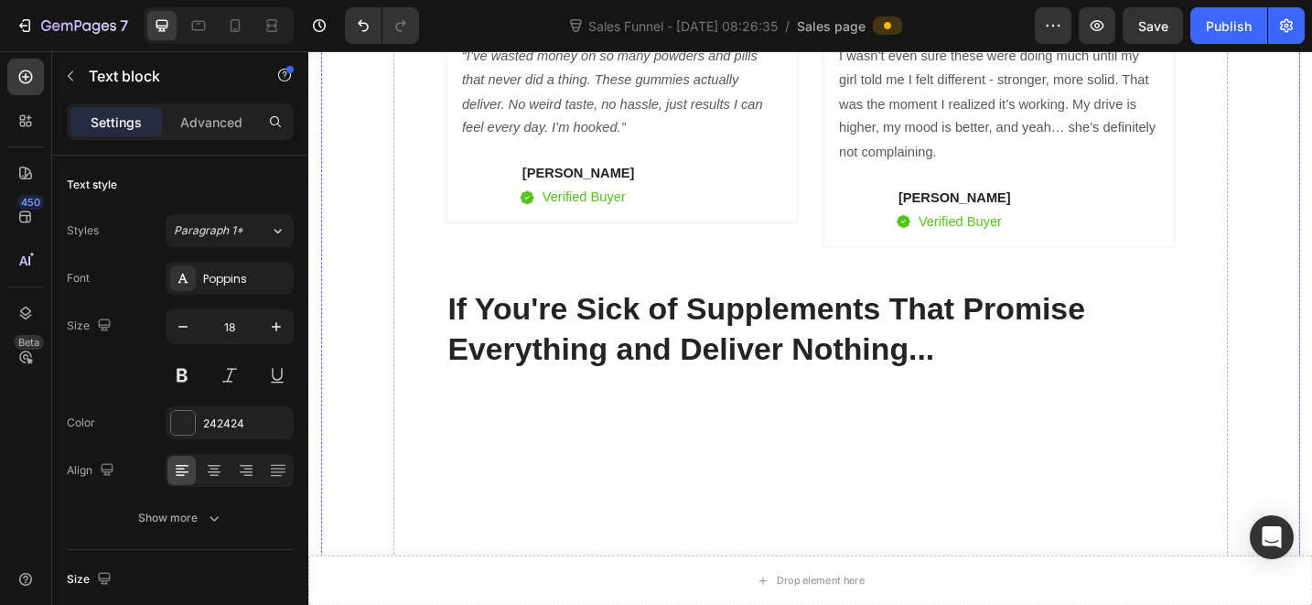
scroll to position [5695, 0]
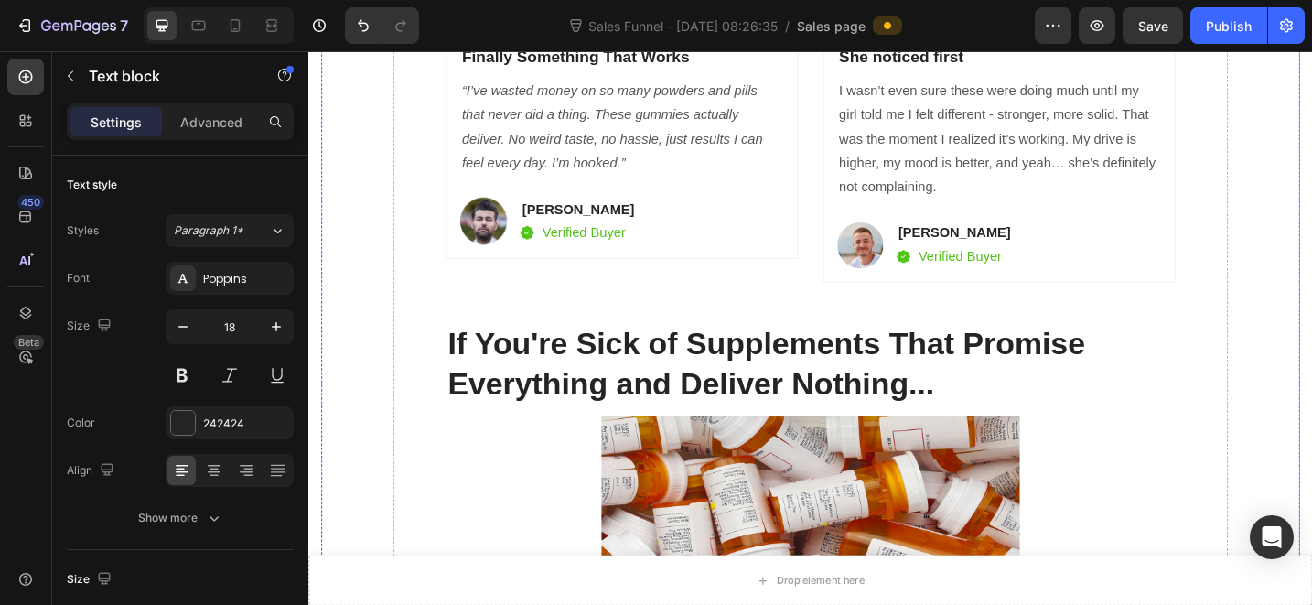
drag, startPoint x: 230, startPoint y: 281, endPoint x: 296, endPoint y: 310, distance: 72.1
click at [230, 282] on div "Poppins" at bounding box center [246, 279] width 86 height 16
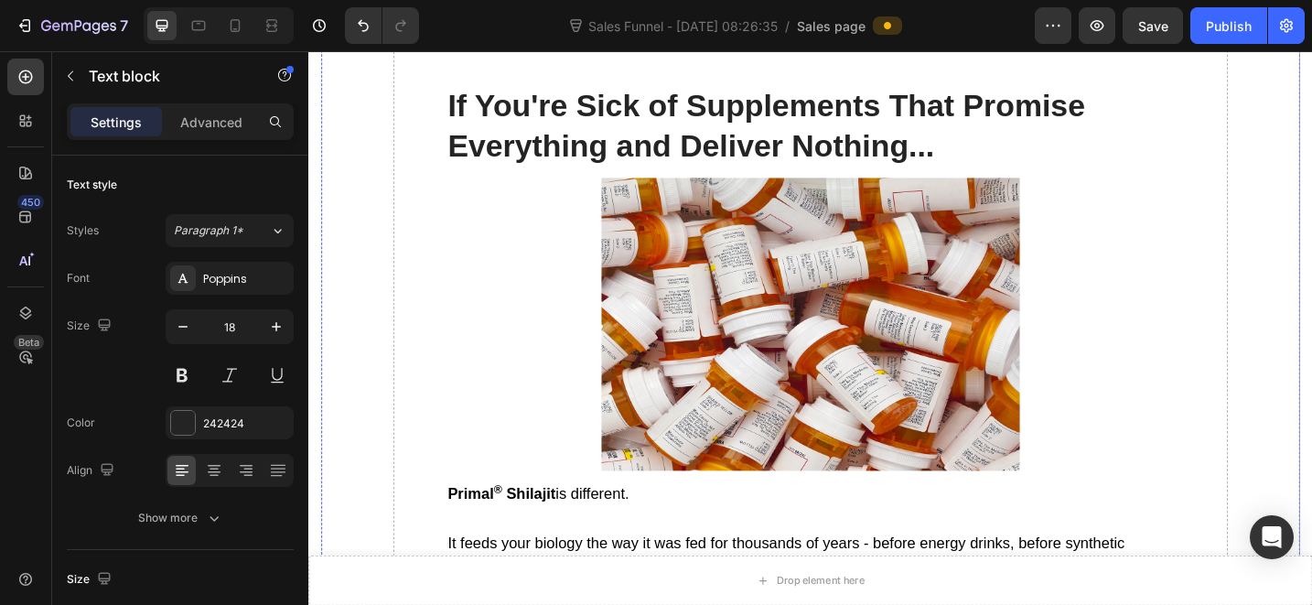
scroll to position [6019, 0]
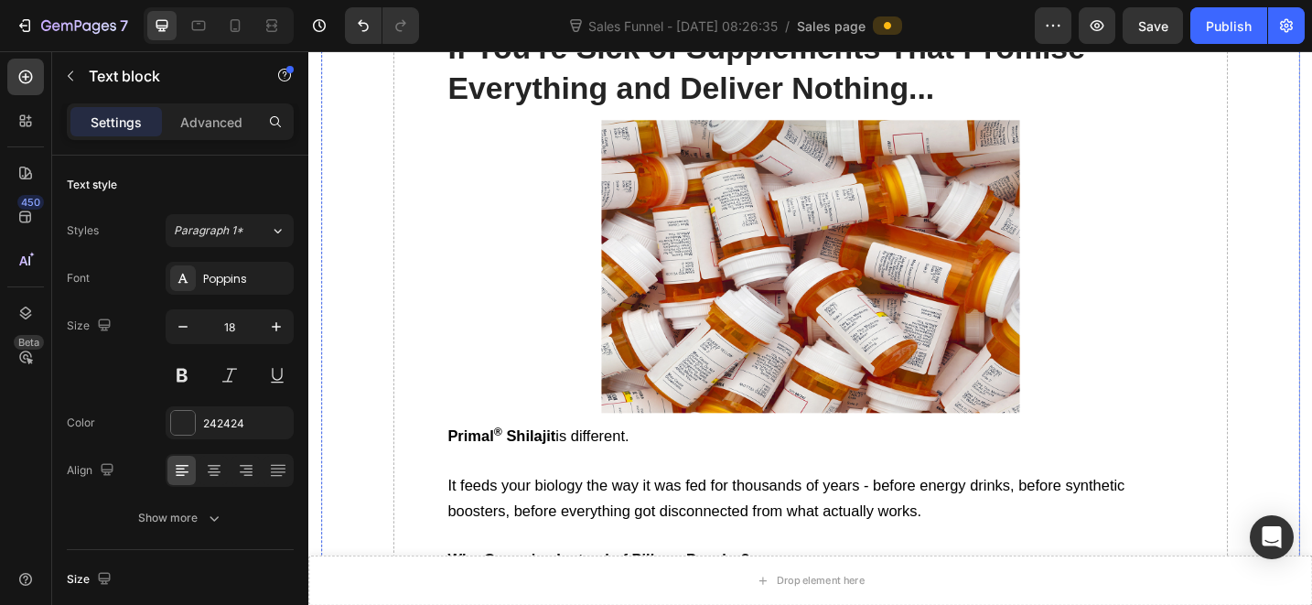
drag, startPoint x: 703, startPoint y: 515, endPoint x: 649, endPoint y: 457, distance: 79.0
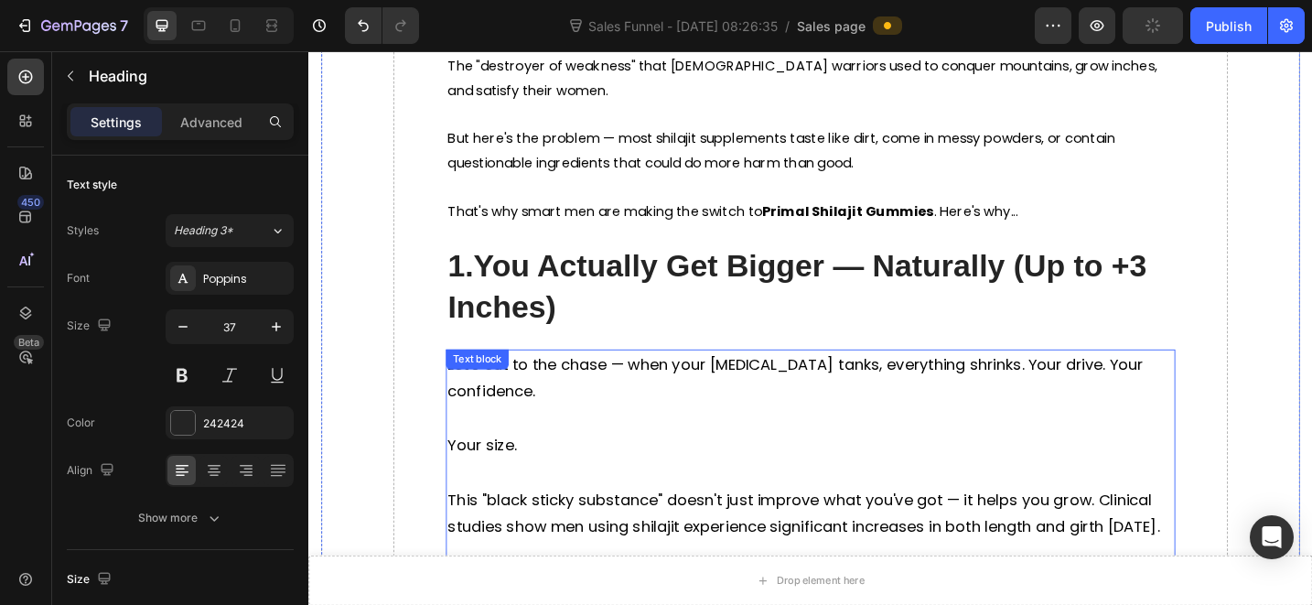
scroll to position [1301, 0]
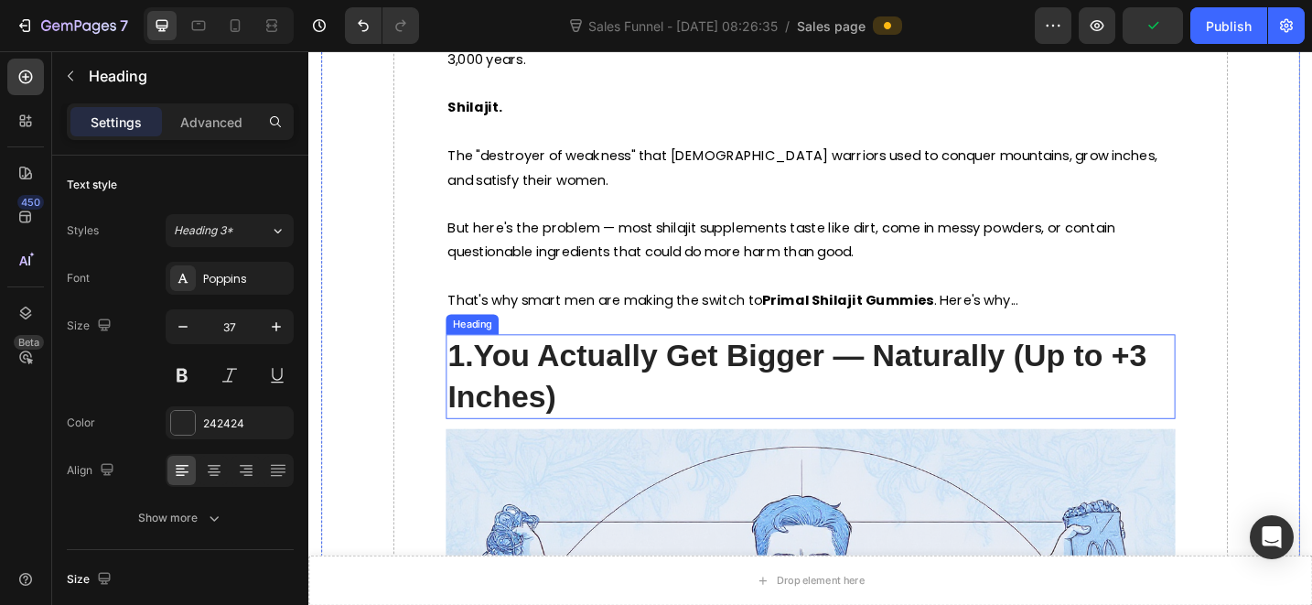
click at [600, 365] on strong "You Actually Get Bigger — Naturally (Up to +3 Inches)" at bounding box center [842, 405] width 765 height 81
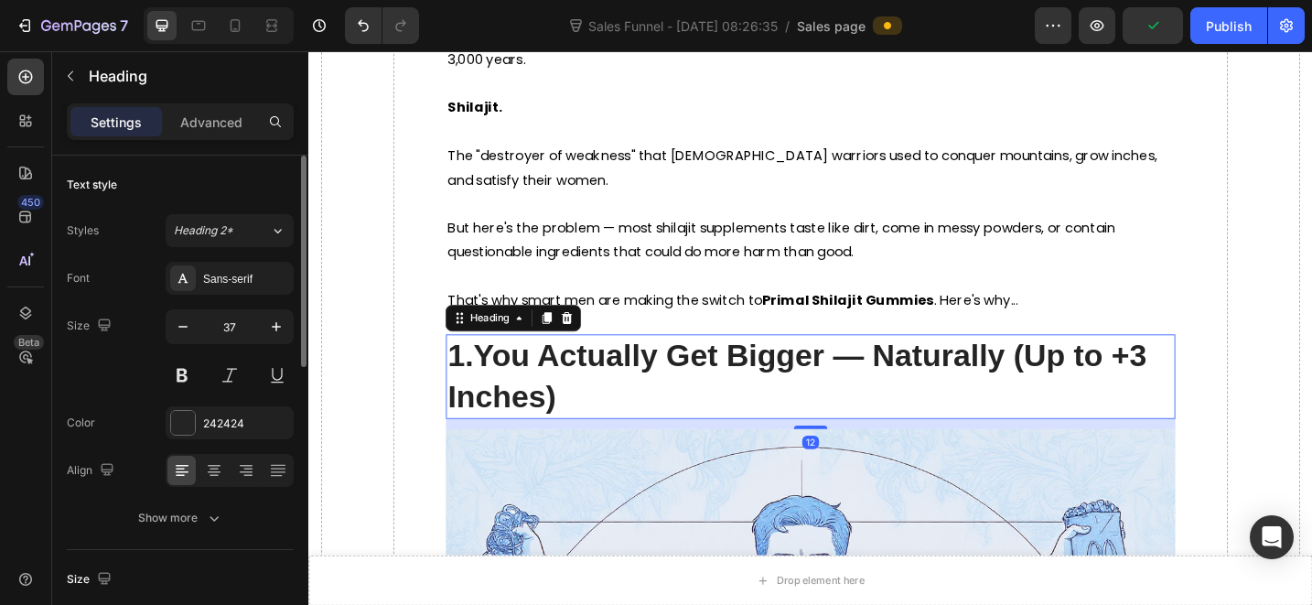
click at [236, 296] on div "Font Sans-serif Size 37 Color 242424 Align Show more" at bounding box center [180, 398] width 227 height 273
click at [251, 267] on div "Sans-serif" at bounding box center [230, 278] width 128 height 33
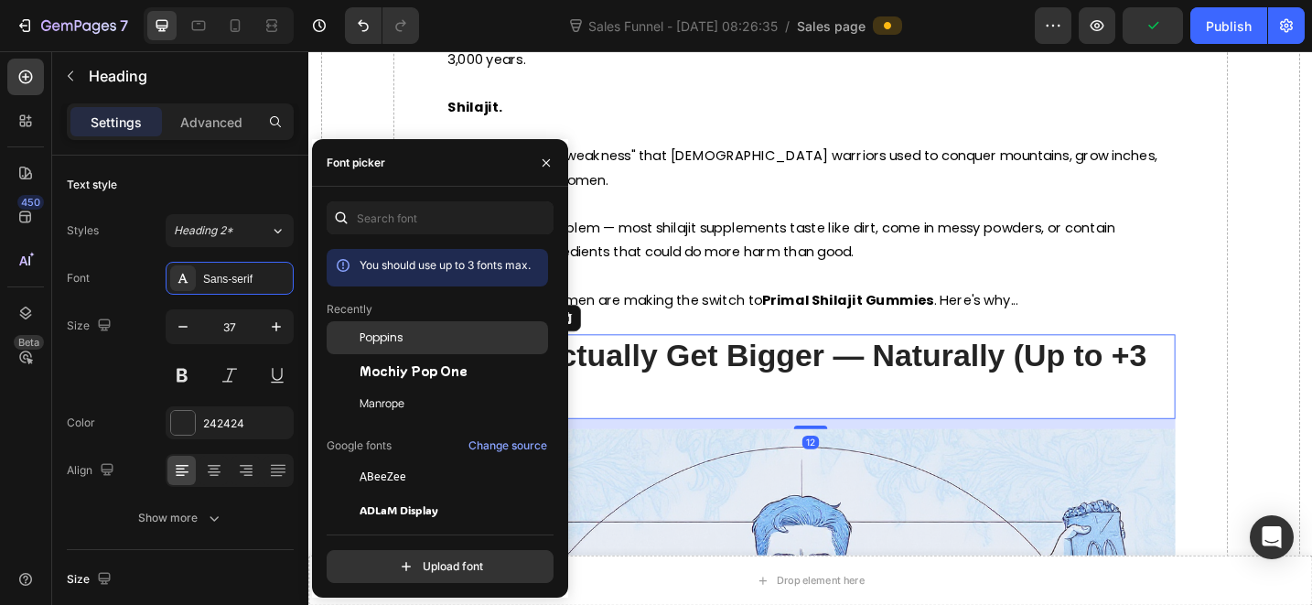
click at [382, 344] on span "Poppins" at bounding box center [382, 337] width 44 height 16
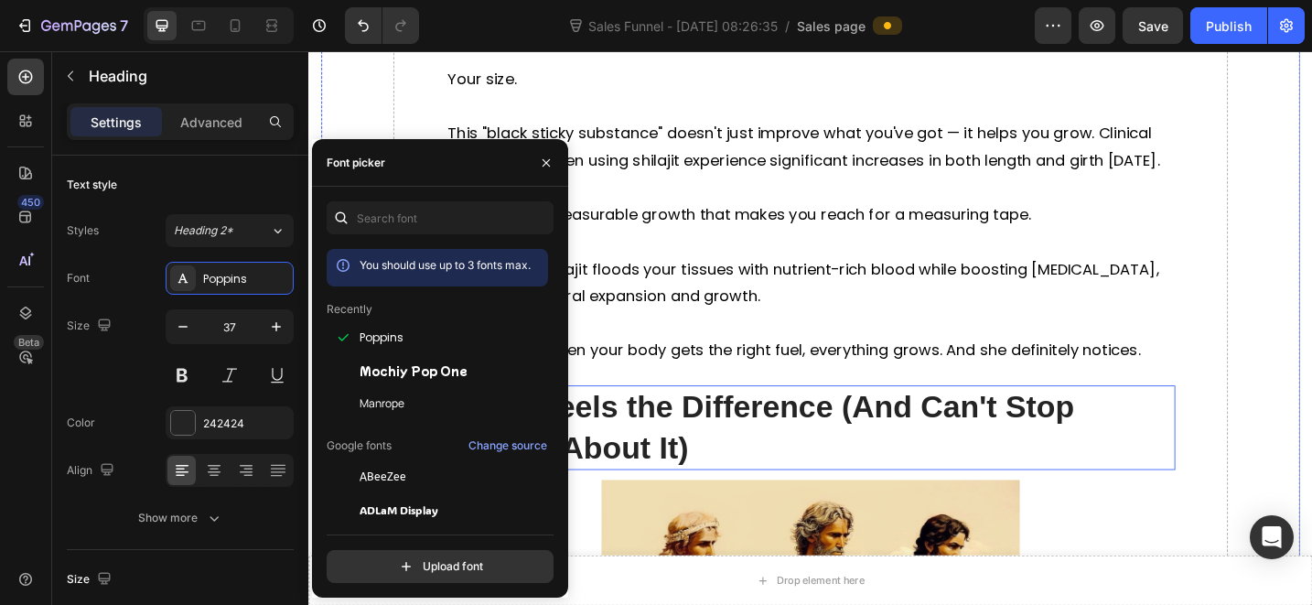
scroll to position [2384, 0]
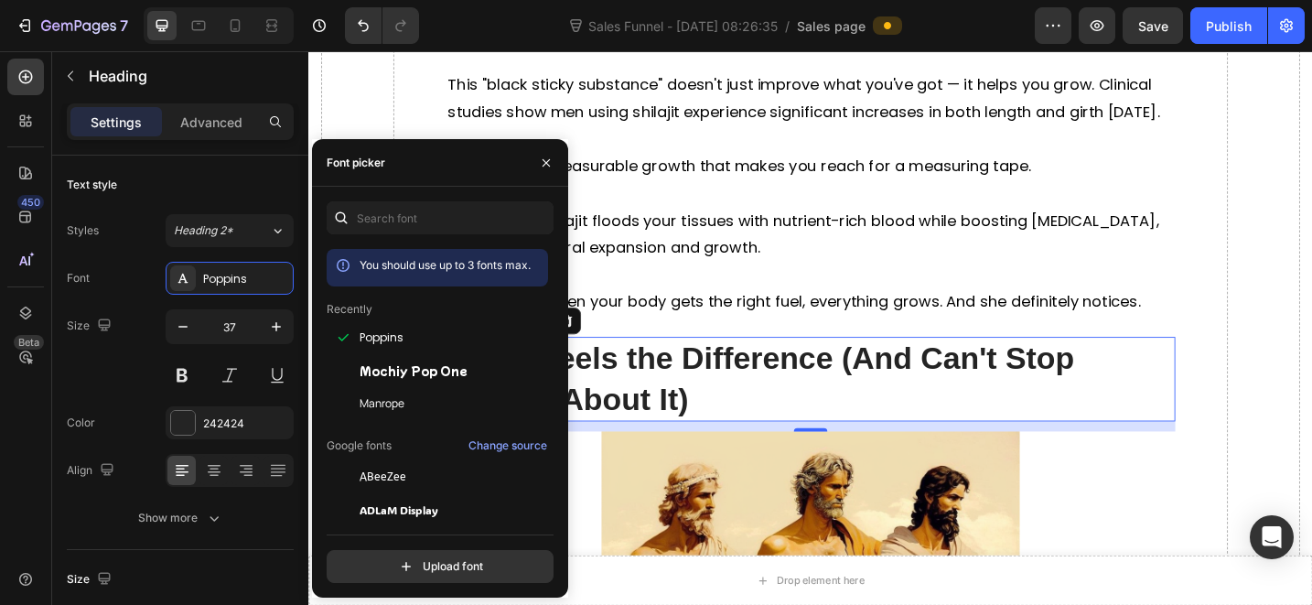
click at [812, 368] on strong "She Feels the Difference (And Can't Stop Talking About It)" at bounding box center [802, 408] width 685 height 81
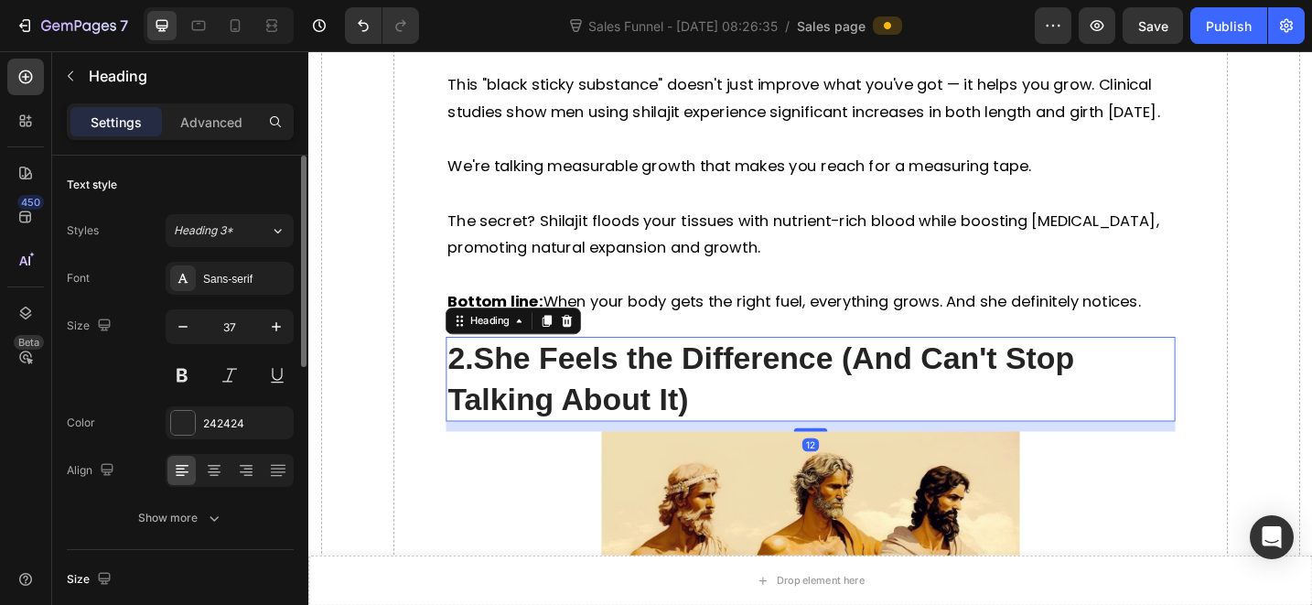
click at [216, 253] on div "Styles Heading 3* Font Sans-serif Size 37 Color 242424 Align Show more" at bounding box center [180, 374] width 227 height 320
click at [232, 267] on div "Sans-serif" at bounding box center [230, 278] width 128 height 33
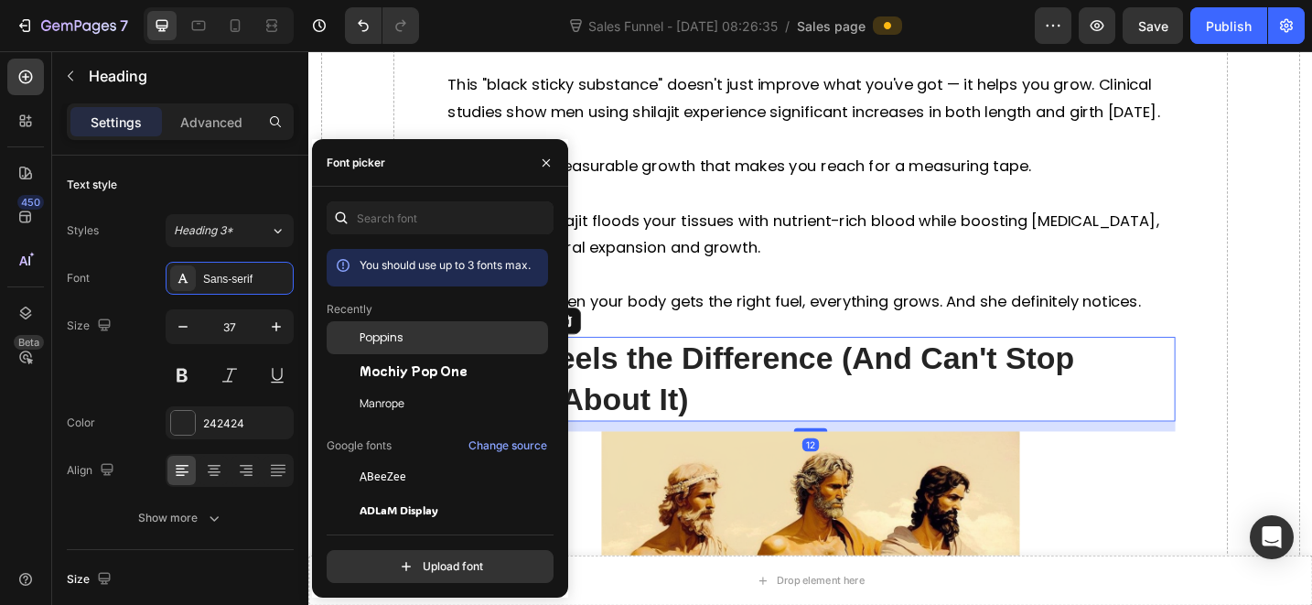
drag, startPoint x: 382, startPoint y: 344, endPoint x: 395, endPoint y: 340, distance: 13.3
click at [382, 344] on span "Poppins" at bounding box center [382, 337] width 44 height 16
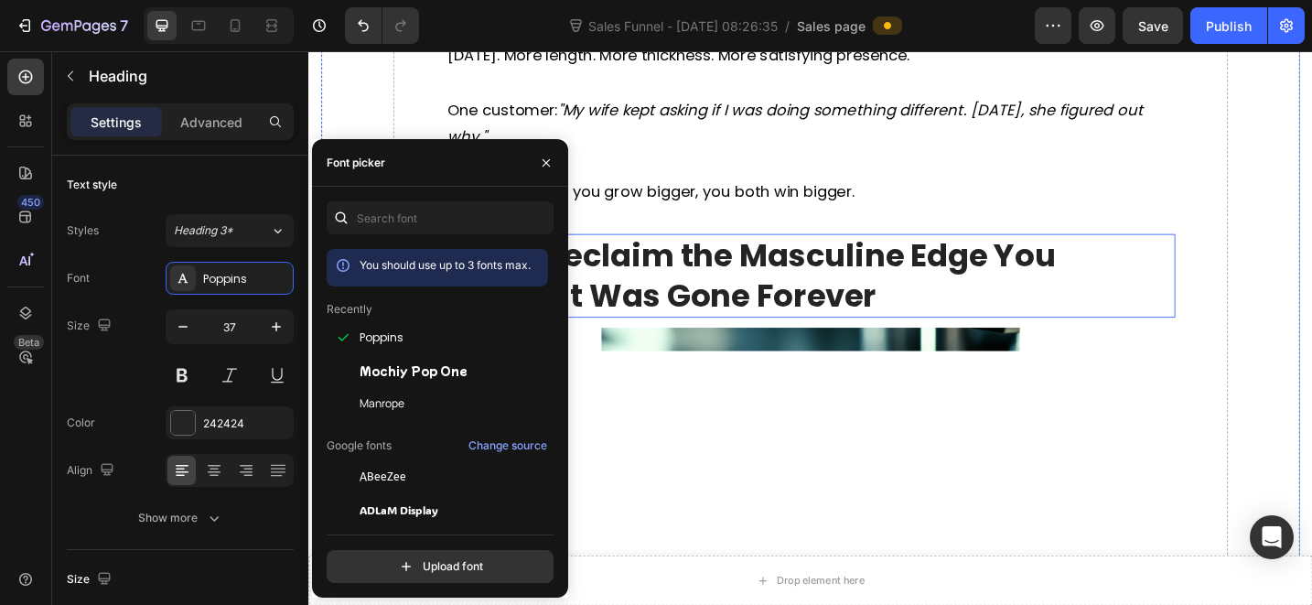
click at [809, 251] on strong "You Reclaim the Masculine Edge You Thought Was Gone Forever" at bounding box center [792, 296] width 665 height 91
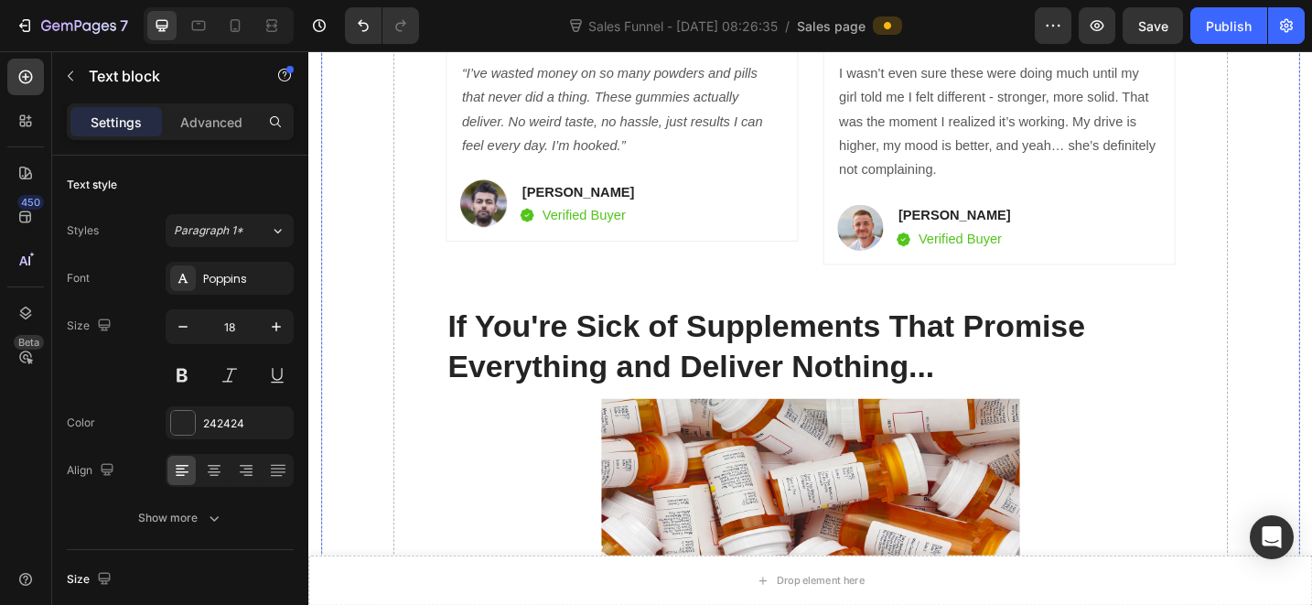
scroll to position [8261, 0]
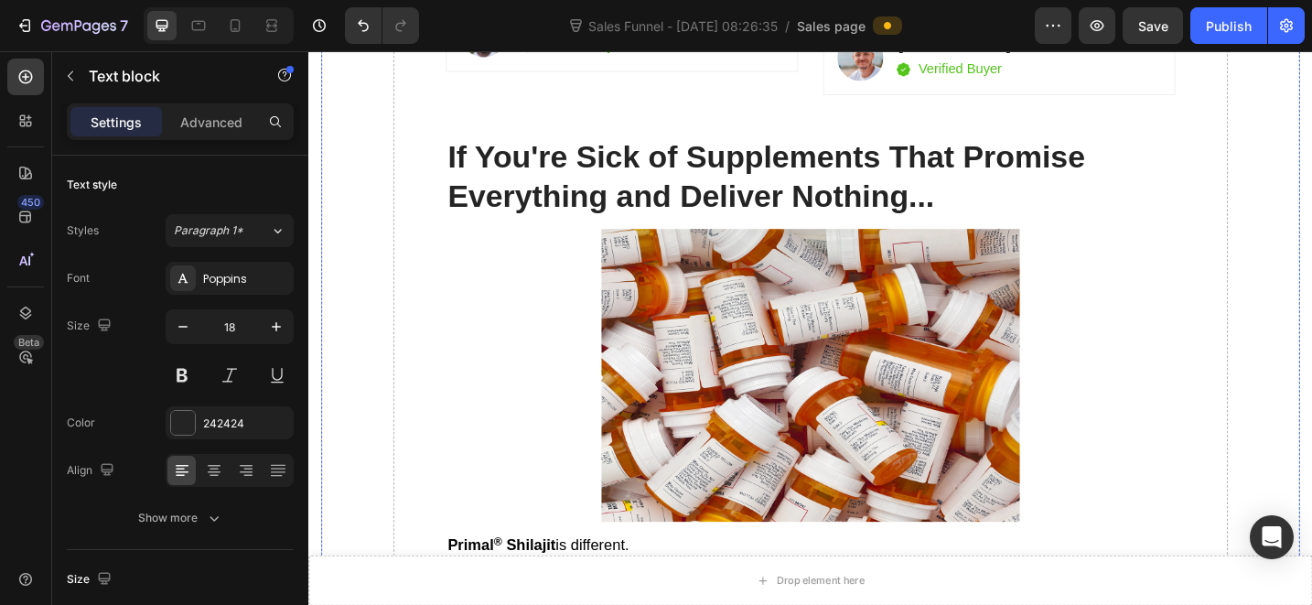
drag, startPoint x: 673, startPoint y: 234, endPoint x: 688, endPoint y: 243, distance: 17.3
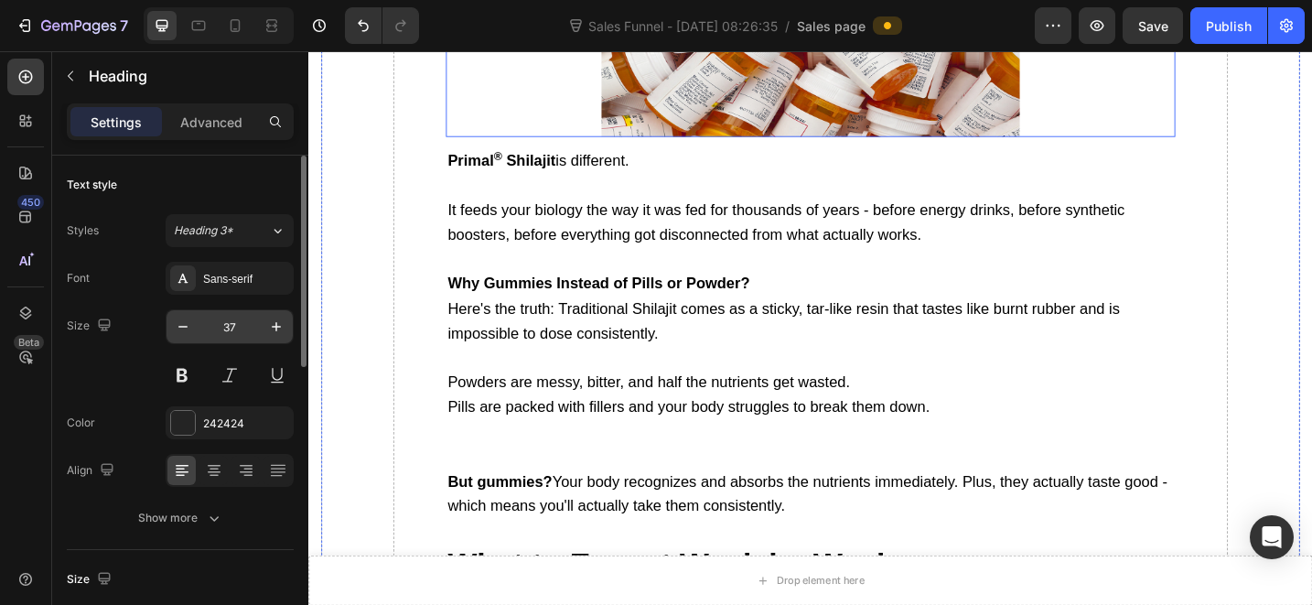
scroll to position [8603, 0]
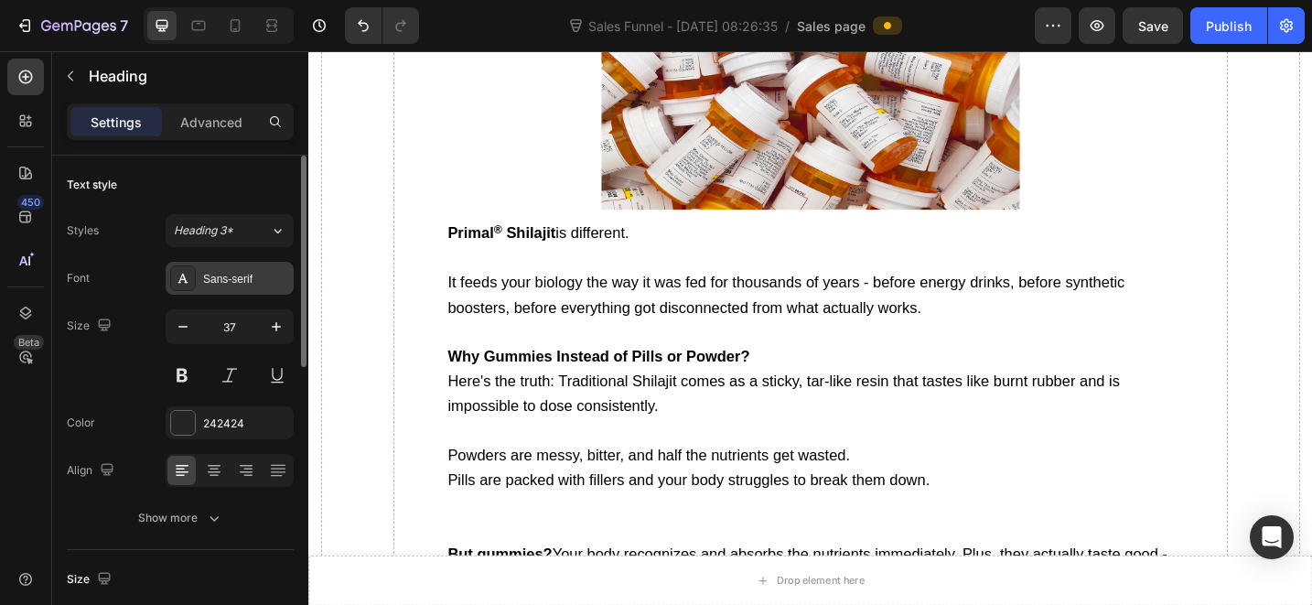
click at [184, 274] on icon at bounding box center [183, 278] width 15 height 15
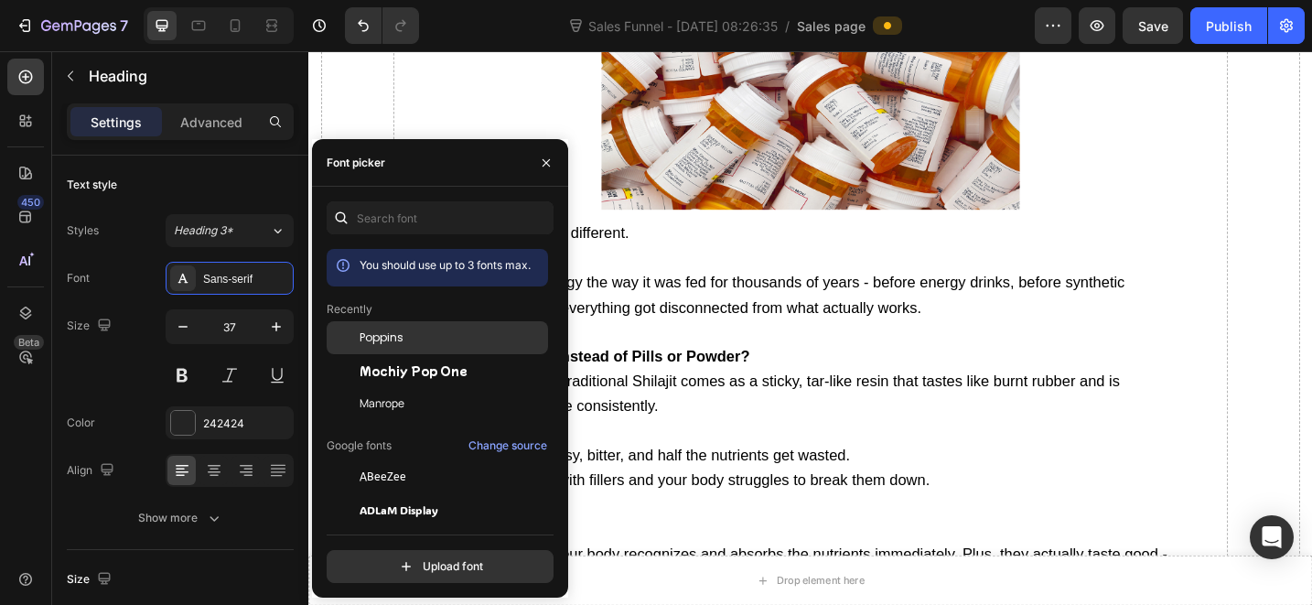
click at [354, 339] on div at bounding box center [343, 337] width 33 height 33
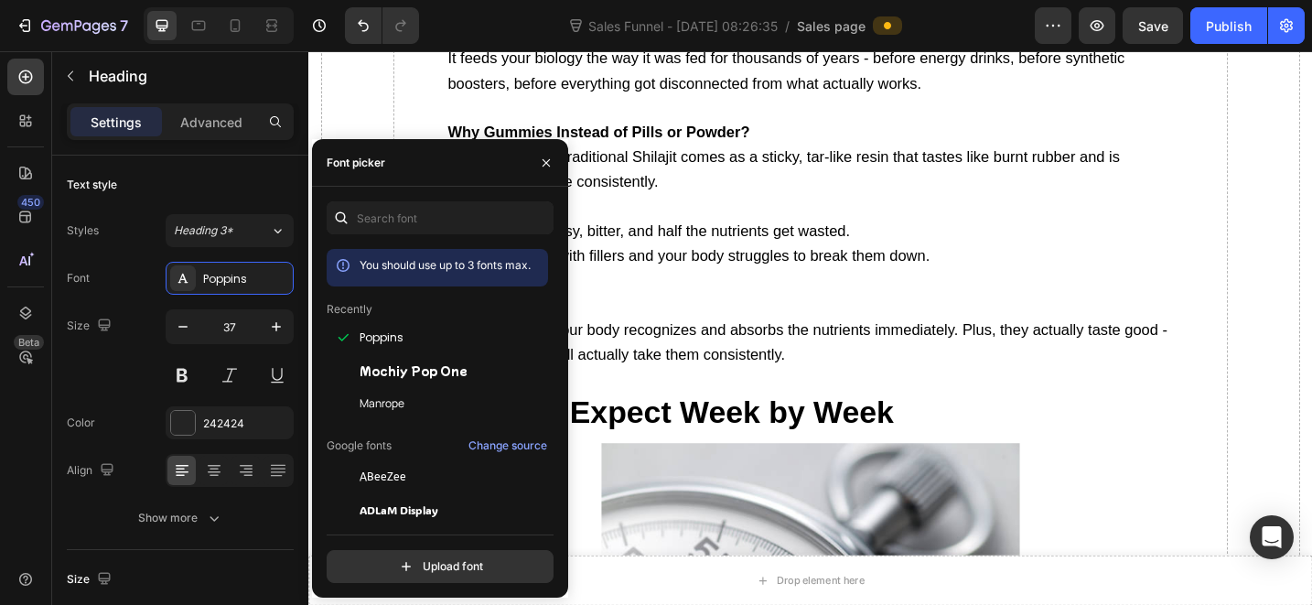
scroll to position [9036, 0]
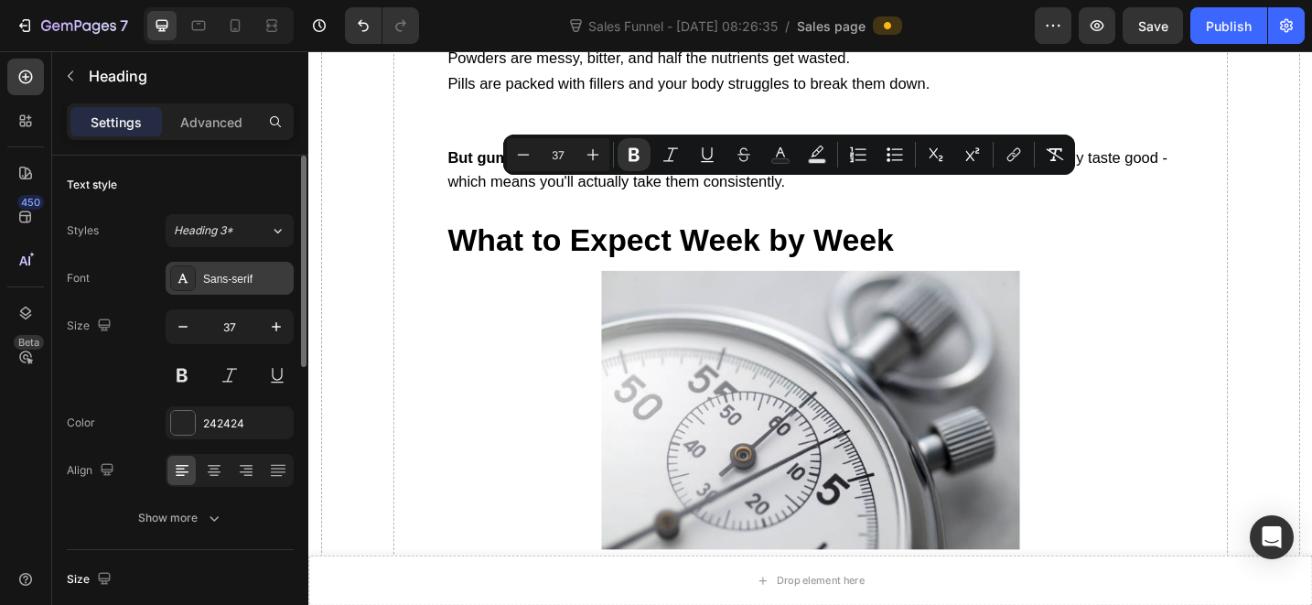
click at [245, 283] on div "Sans-serif" at bounding box center [246, 279] width 86 height 16
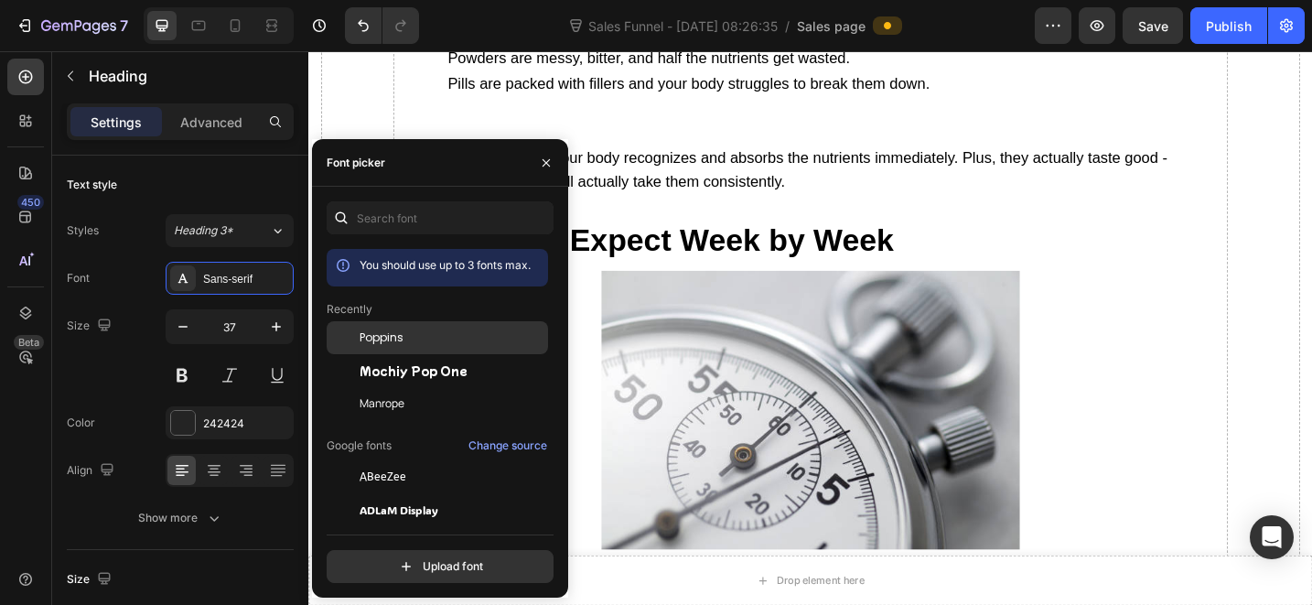
click at [362, 343] on span "Poppins" at bounding box center [382, 337] width 44 height 16
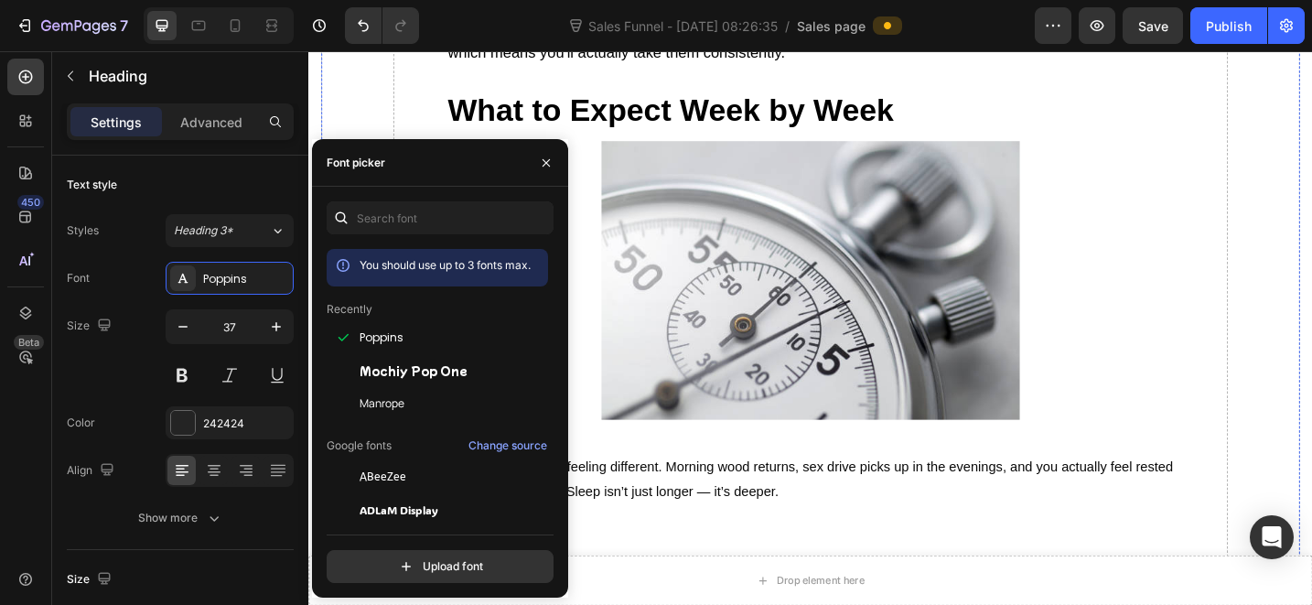
scroll to position [9262, 0]
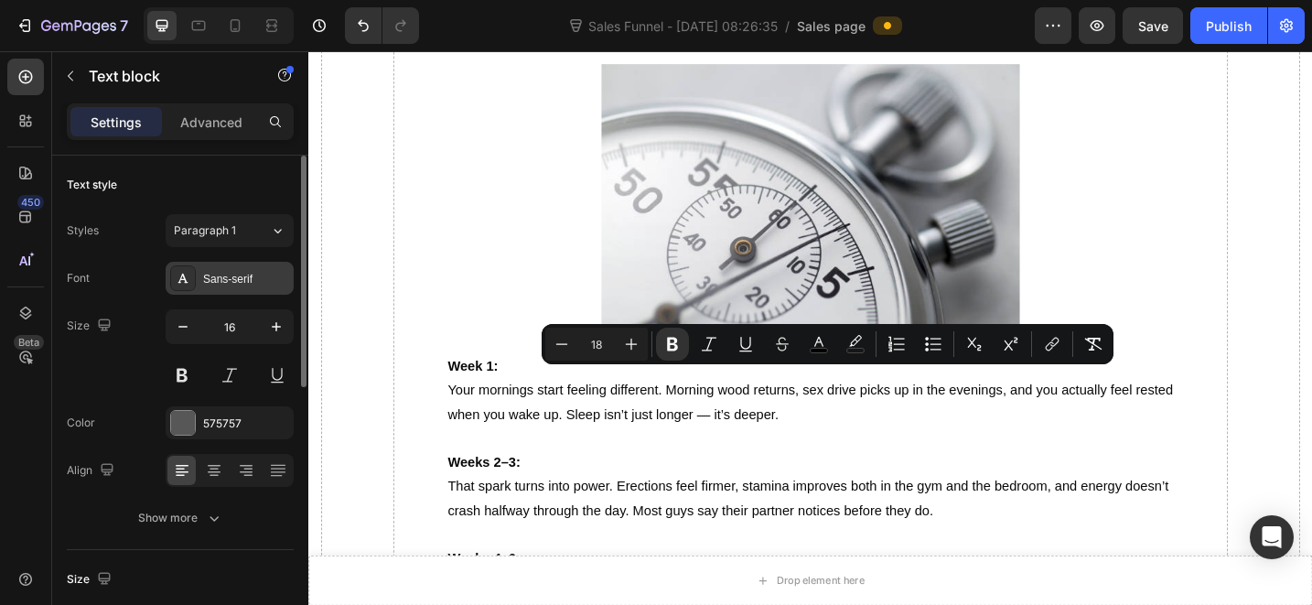
click at [243, 283] on div "Sans-serif" at bounding box center [246, 279] width 86 height 16
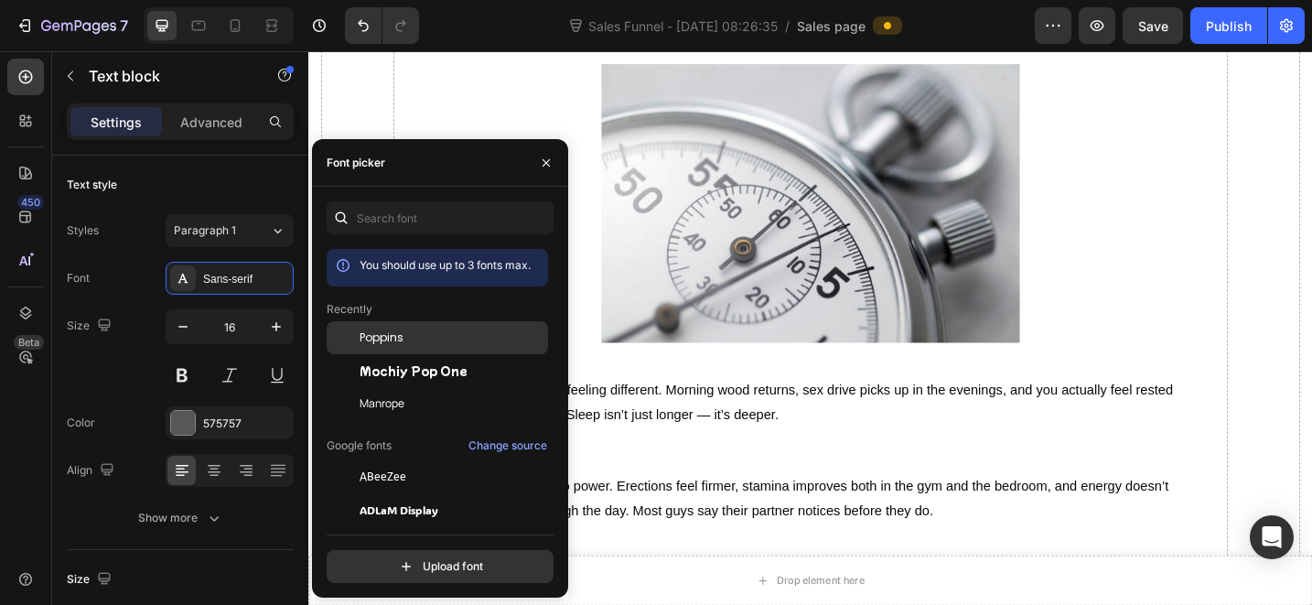
click at [378, 331] on span "Poppins" at bounding box center [382, 337] width 44 height 16
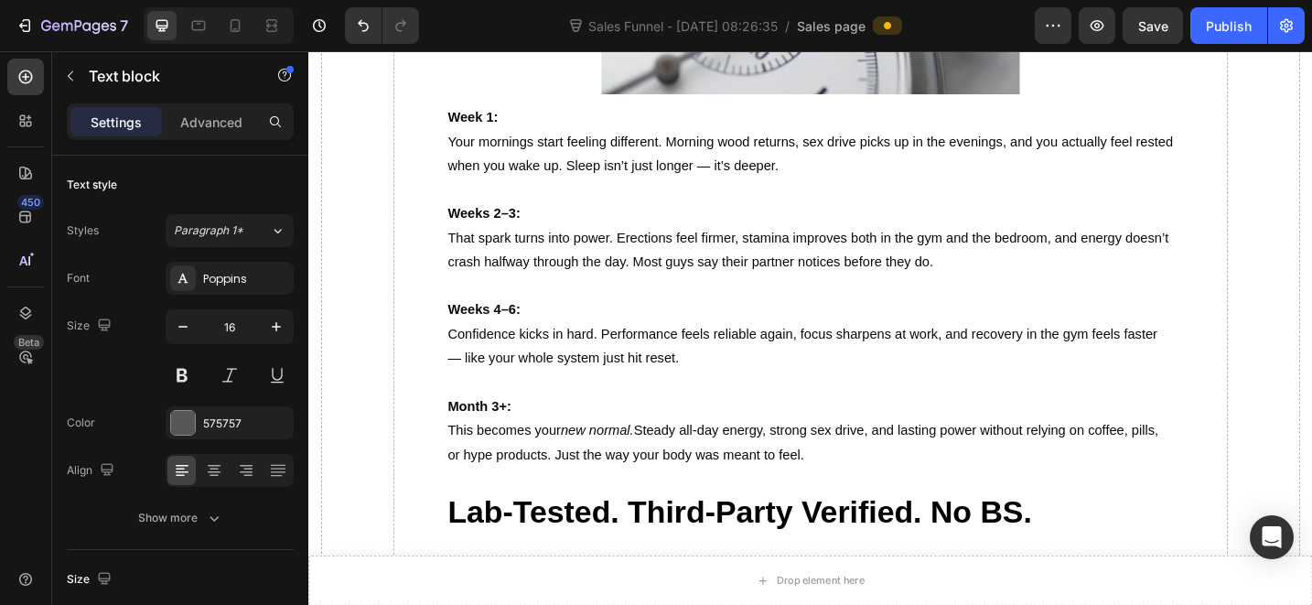
scroll to position [9702, 0]
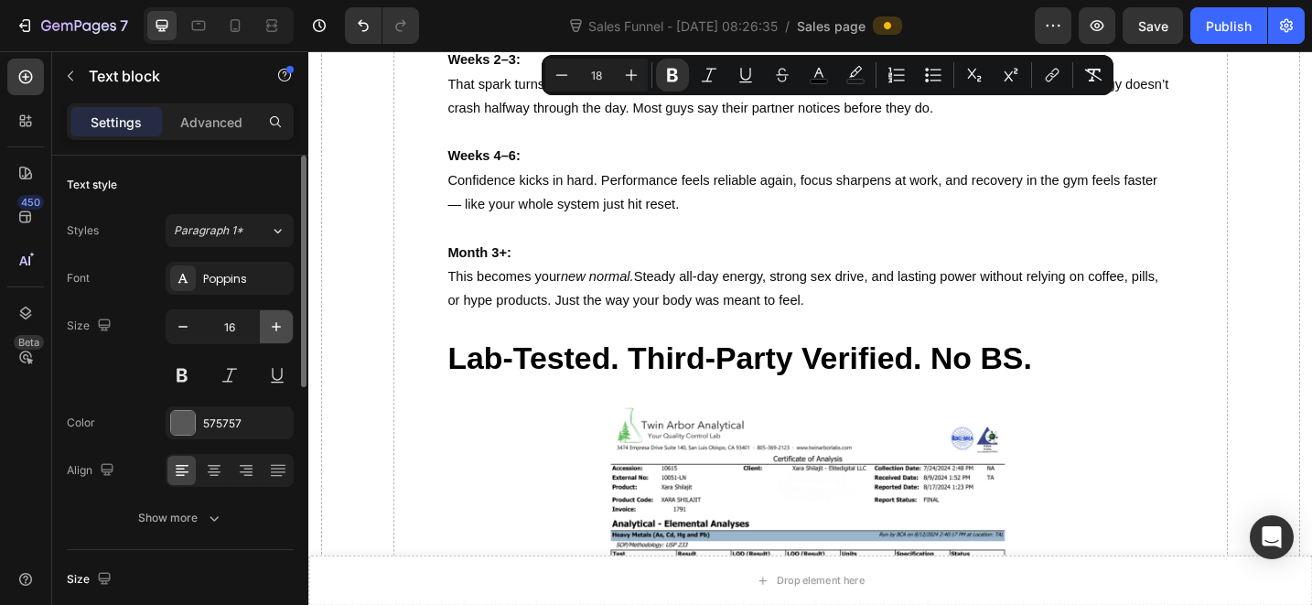
click at [280, 326] on icon "button" at bounding box center [276, 326] width 18 height 18
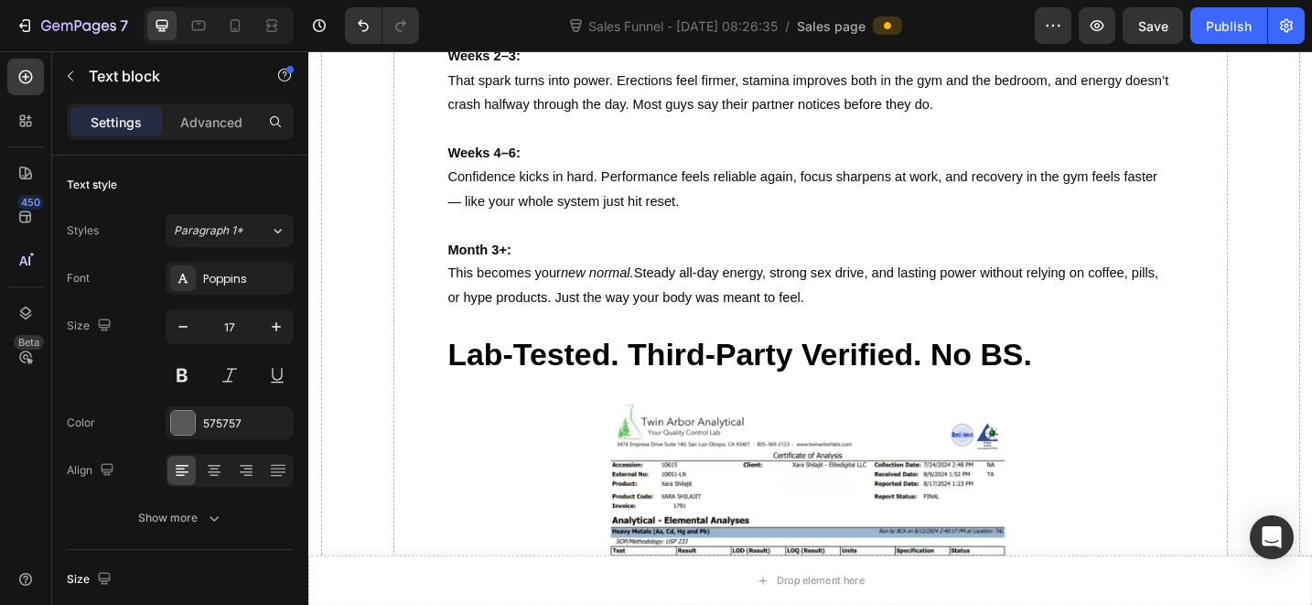
type input "18"
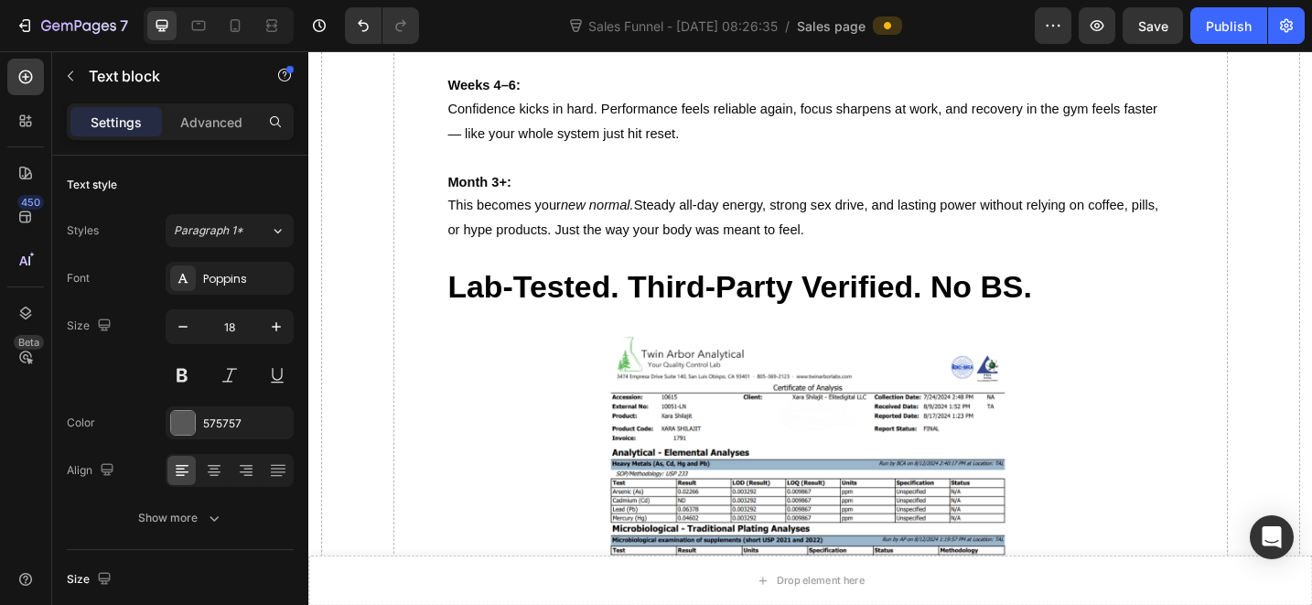
scroll to position [10134, 0]
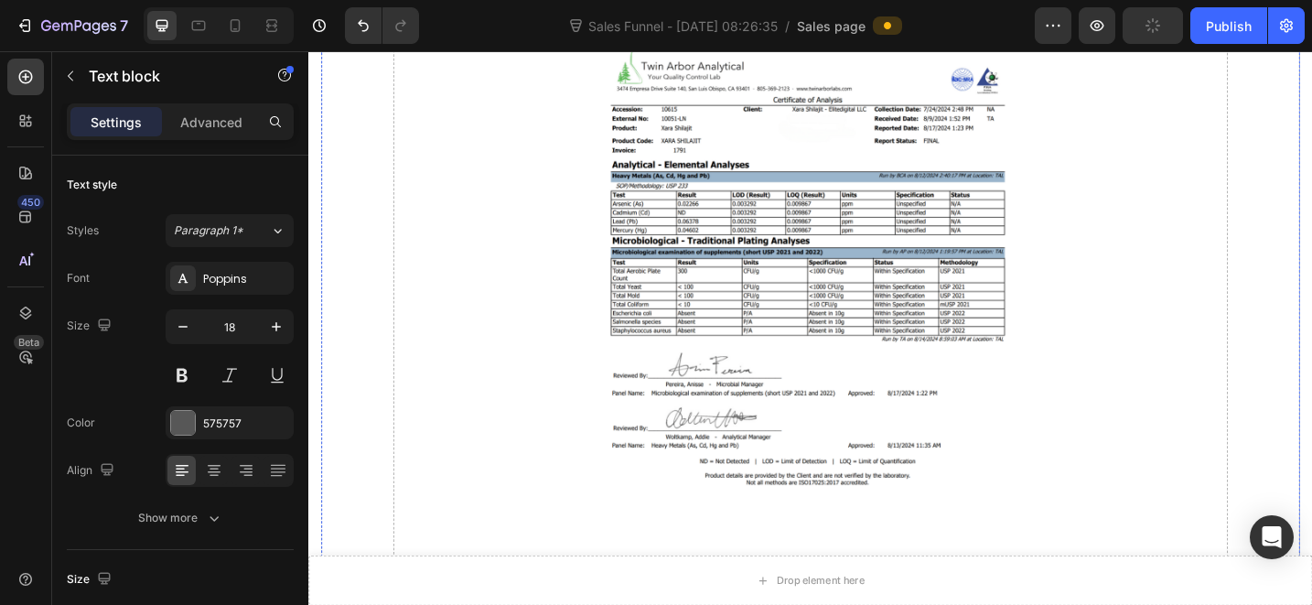
click at [278, 327] on icon "button" at bounding box center [276, 326] width 18 height 18
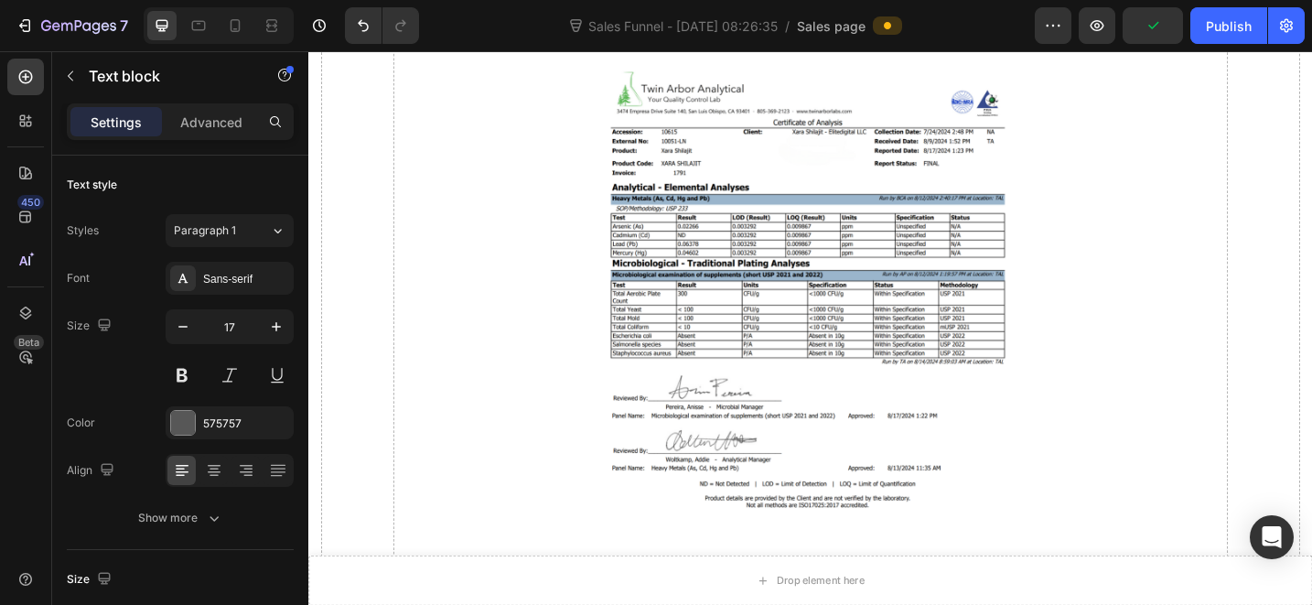
type input "18"
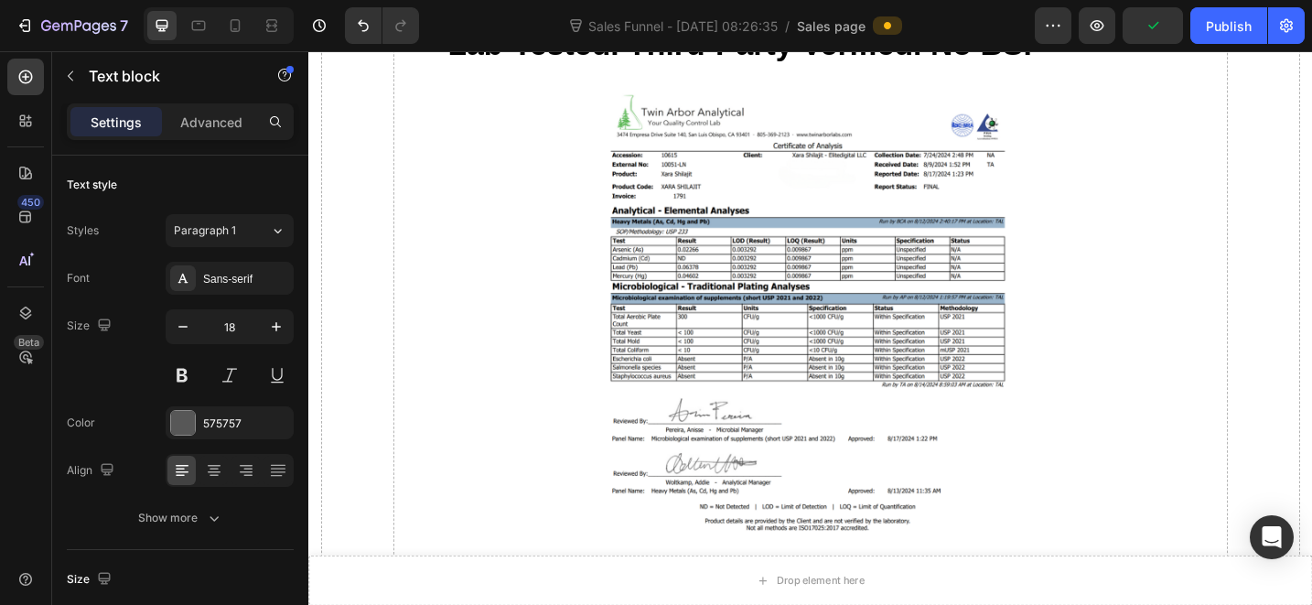
click at [245, 276] on div "Sans-serif" at bounding box center [246, 279] width 86 height 16
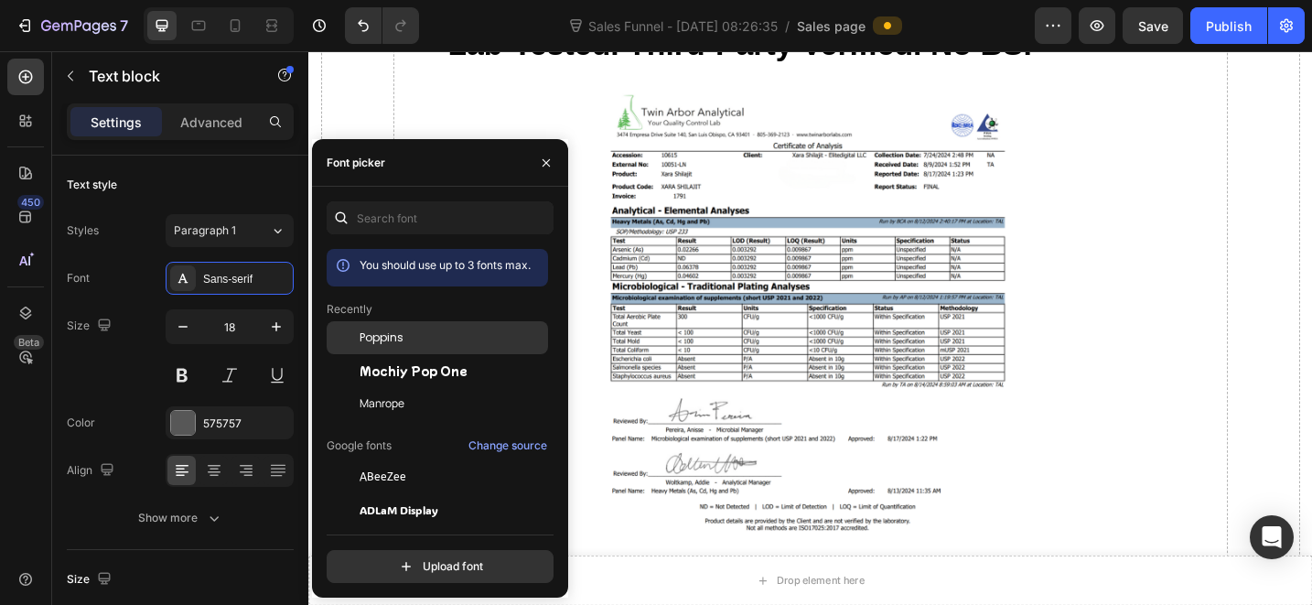
click at [455, 460] on div "Poppins" at bounding box center [437, 476] width 221 height 33
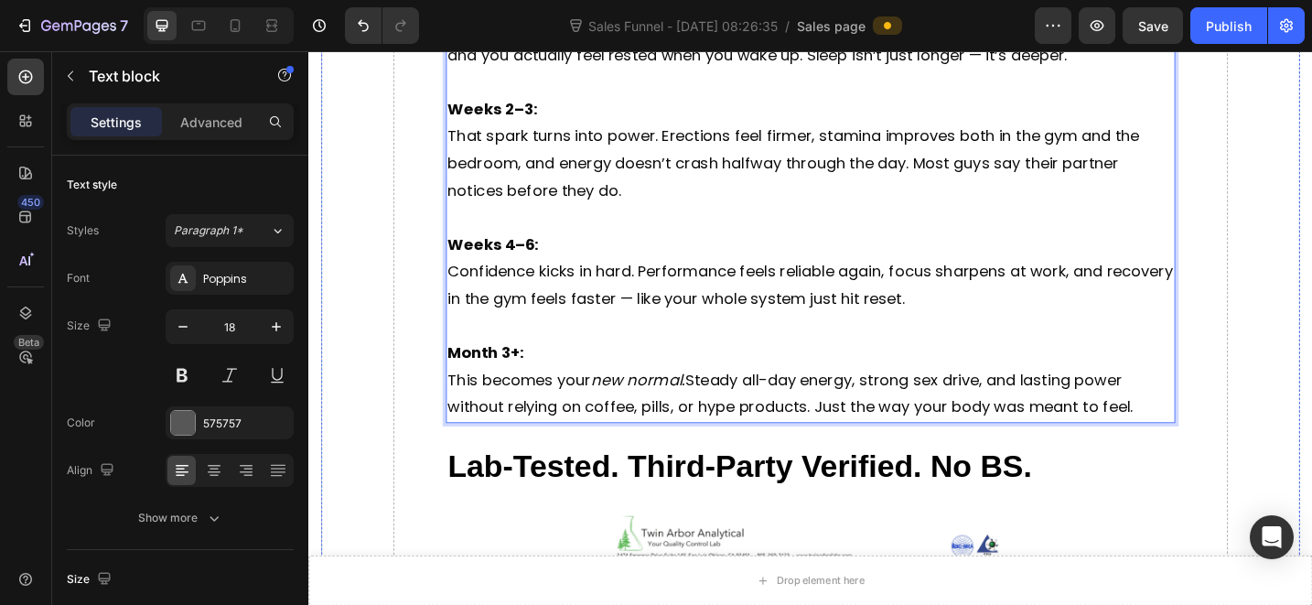
scroll to position [9692, 0]
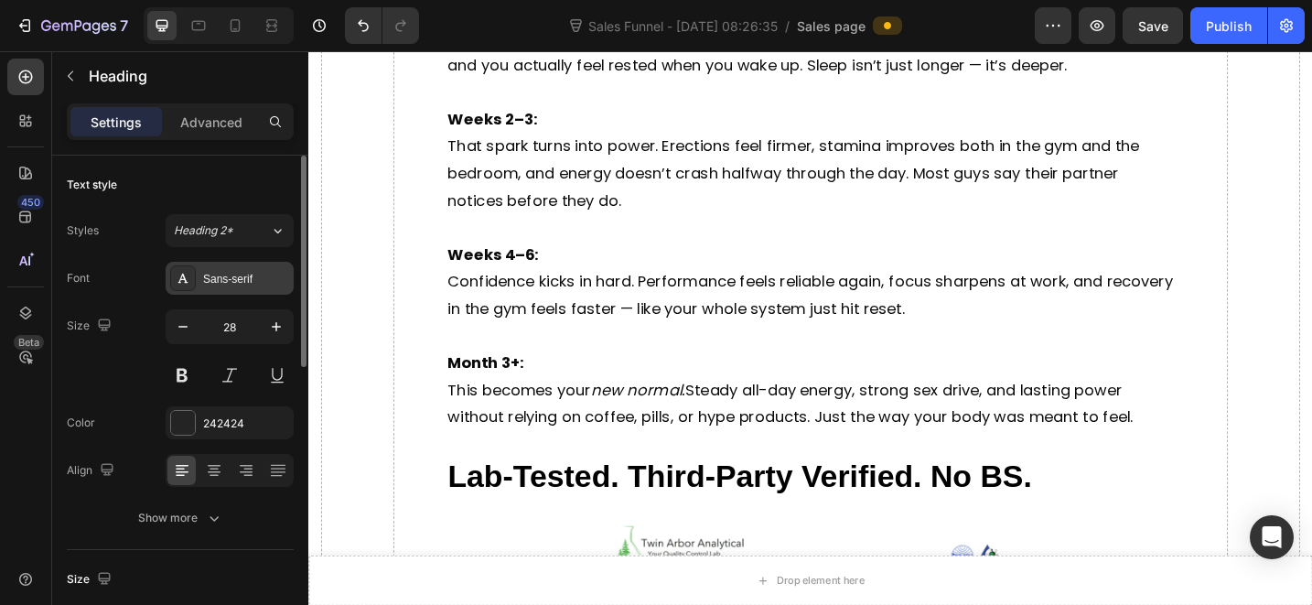
click at [253, 277] on div "Sans-serif" at bounding box center [246, 279] width 86 height 16
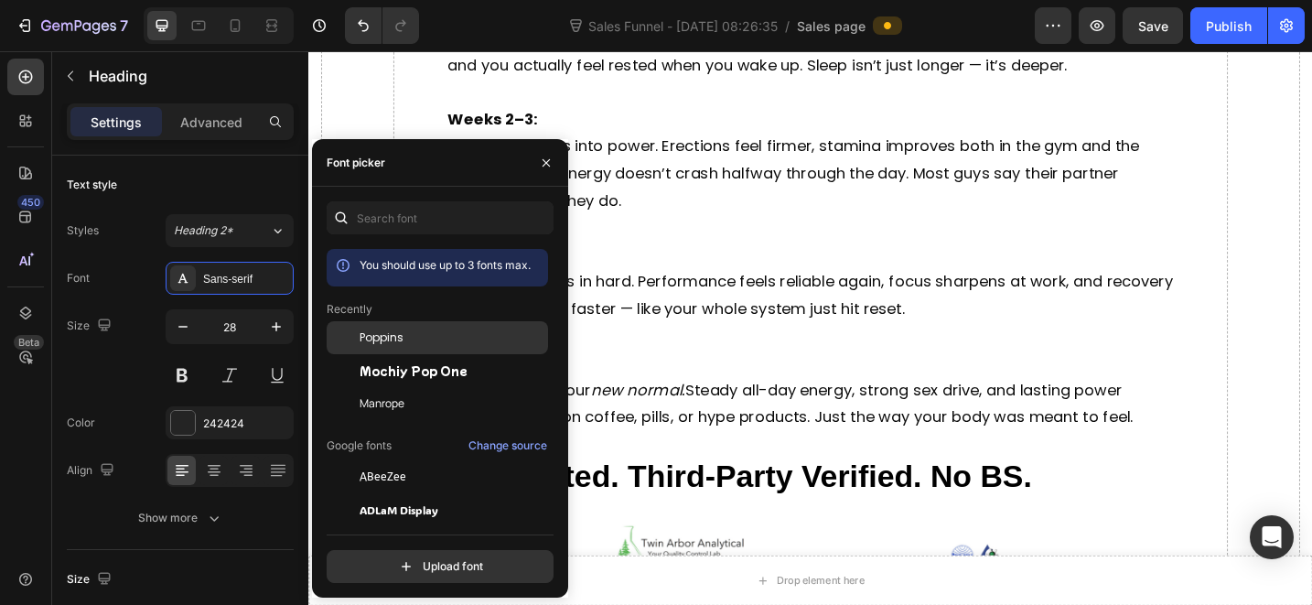
click at [413, 460] on div "Poppins" at bounding box center [437, 476] width 221 height 33
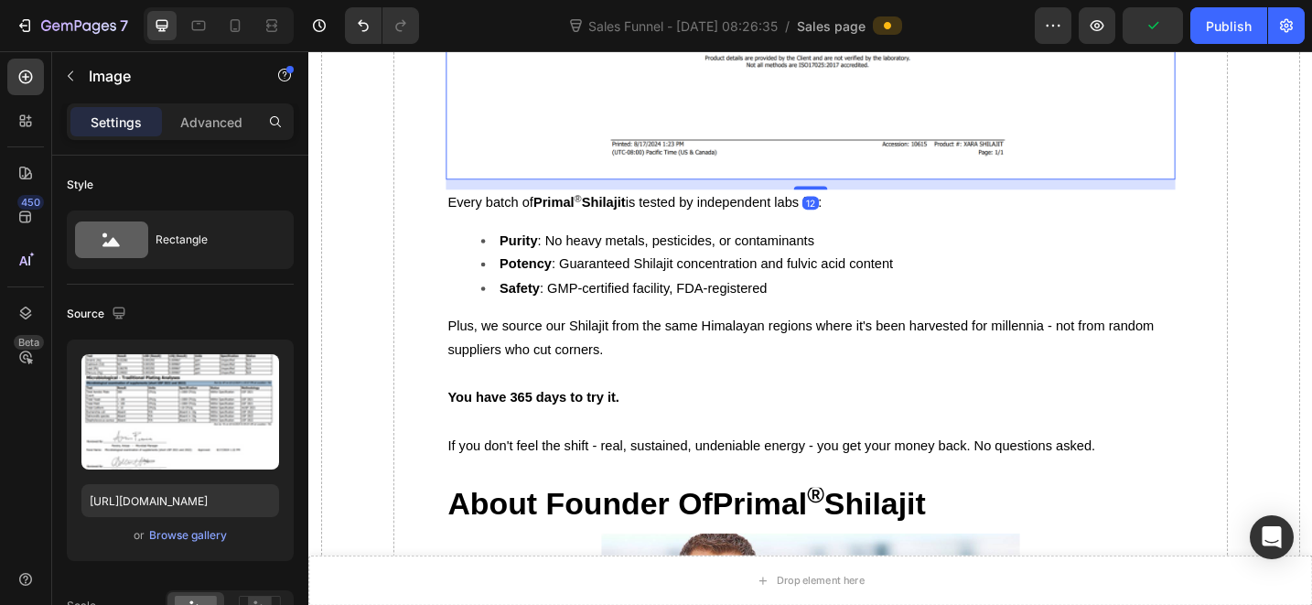
scroll to position [10679, 0]
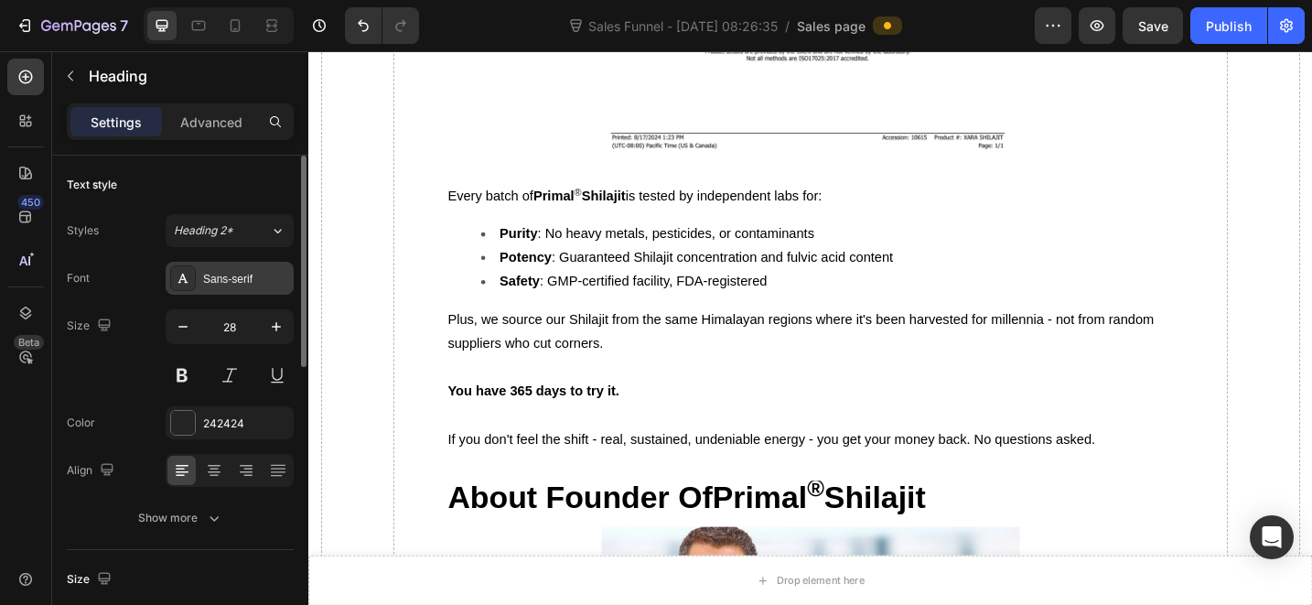
click at [244, 273] on div "Sans-serif" at bounding box center [246, 279] width 86 height 16
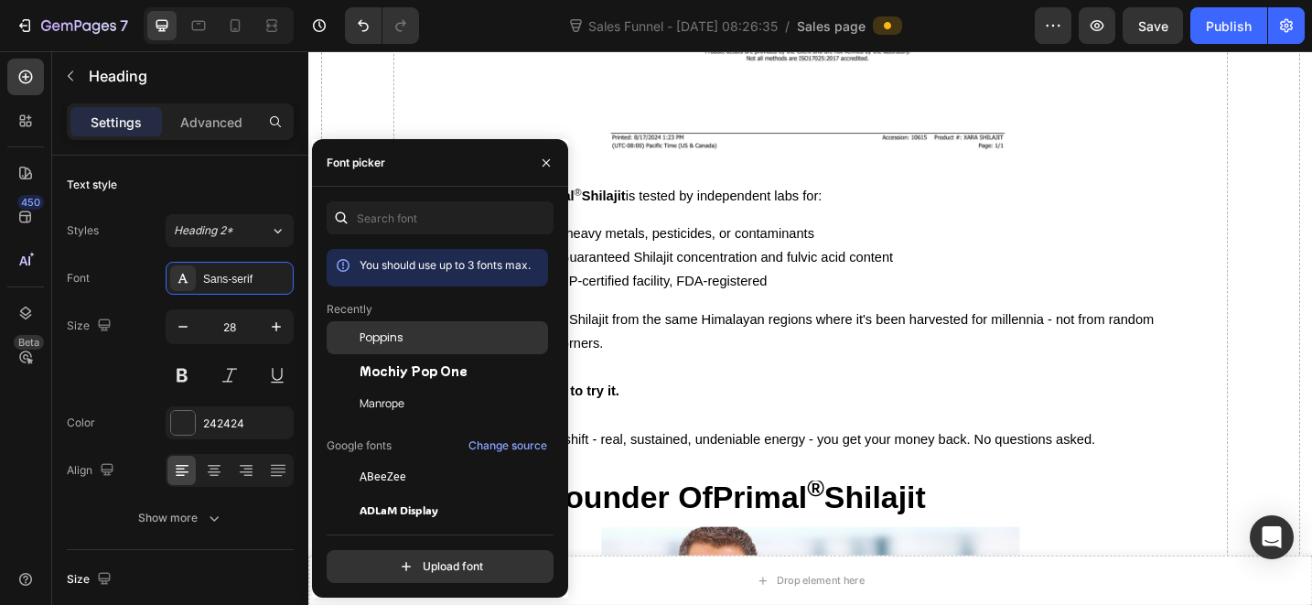
click at [406, 334] on div "Poppins" at bounding box center [452, 337] width 185 height 16
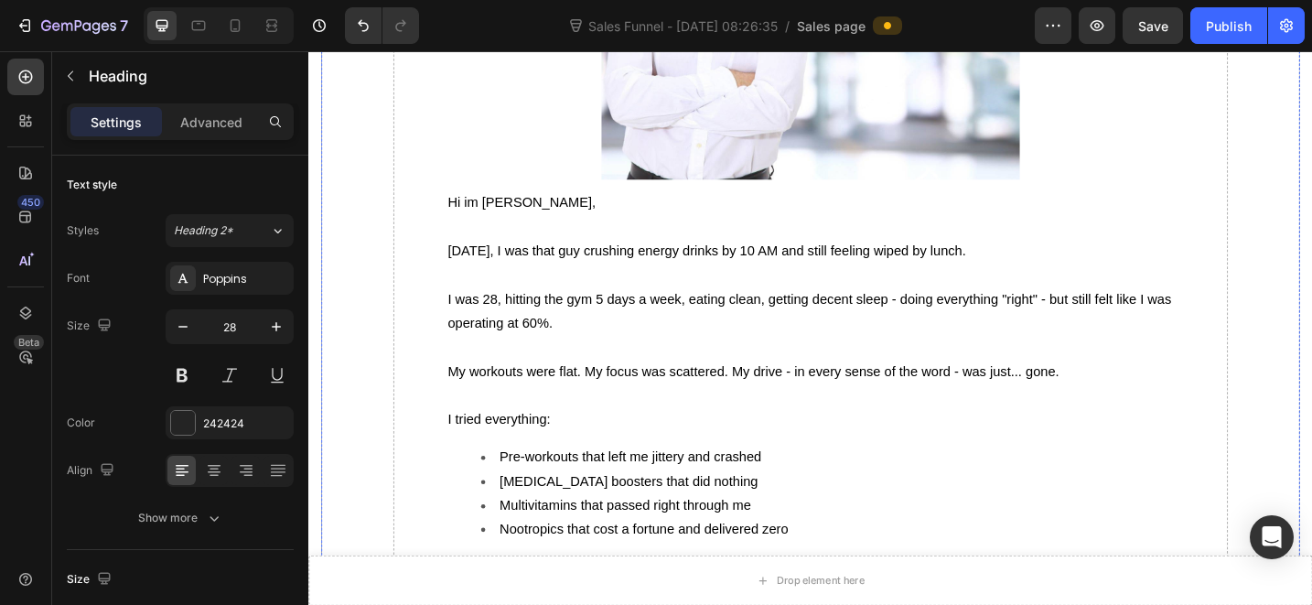
scroll to position [11472, 0]
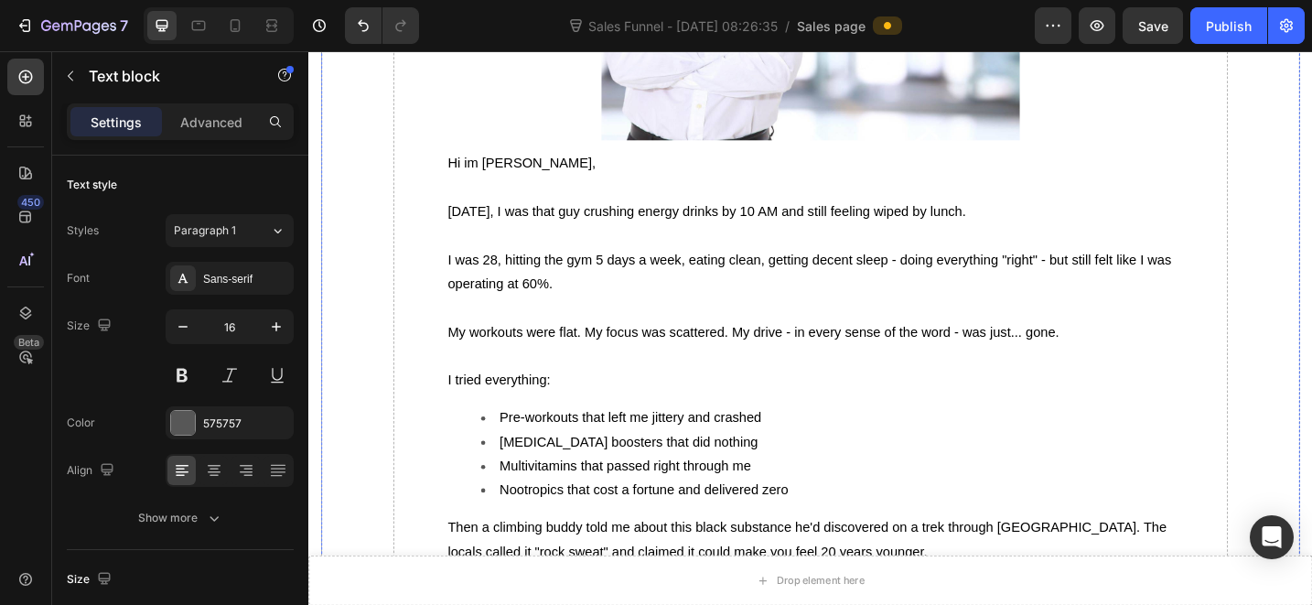
click at [275, 327] on icon "button" at bounding box center [276, 326] width 9 height 9
drag, startPoint x: 275, startPoint y: 327, endPoint x: 253, endPoint y: 305, distance: 31.7
click at [275, 327] on icon "button" at bounding box center [276, 326] width 9 height 9
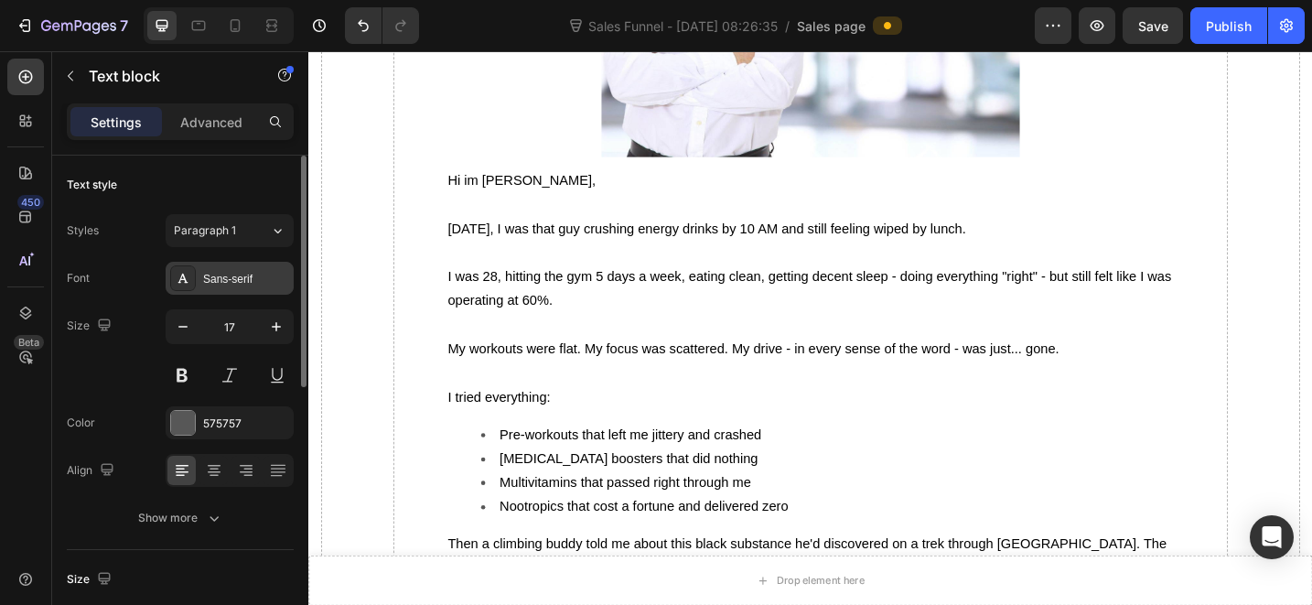
type input "18"
click at [238, 288] on div "Sans-serif" at bounding box center [230, 278] width 128 height 33
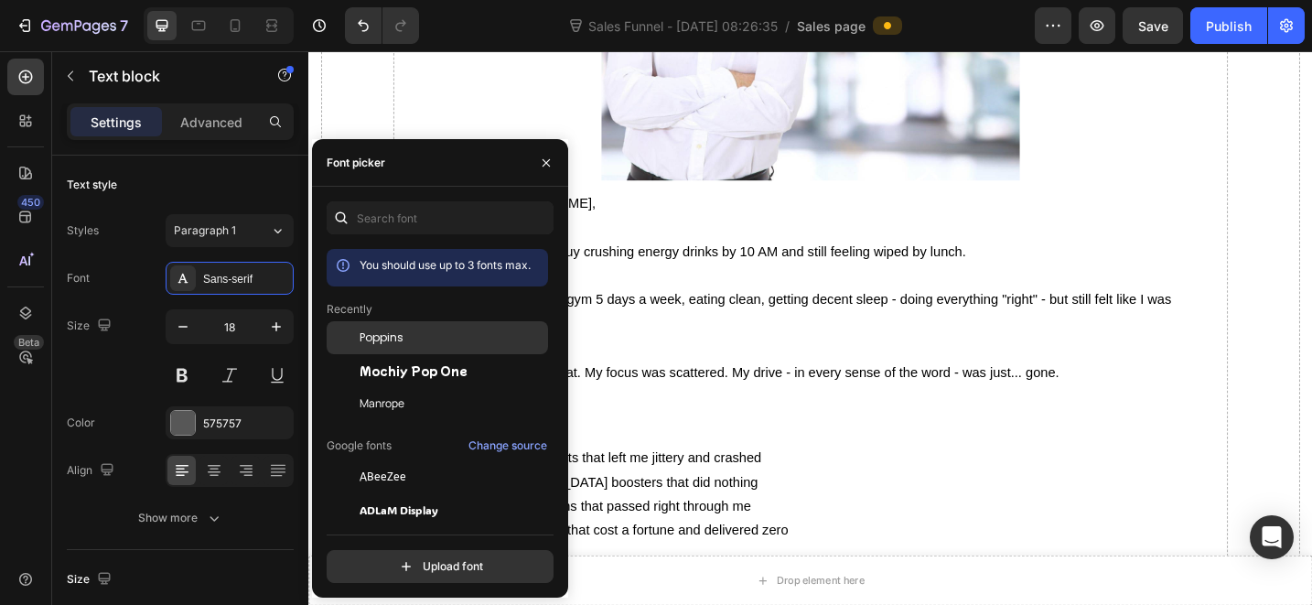
click at [377, 460] on div "Poppins" at bounding box center [437, 476] width 221 height 33
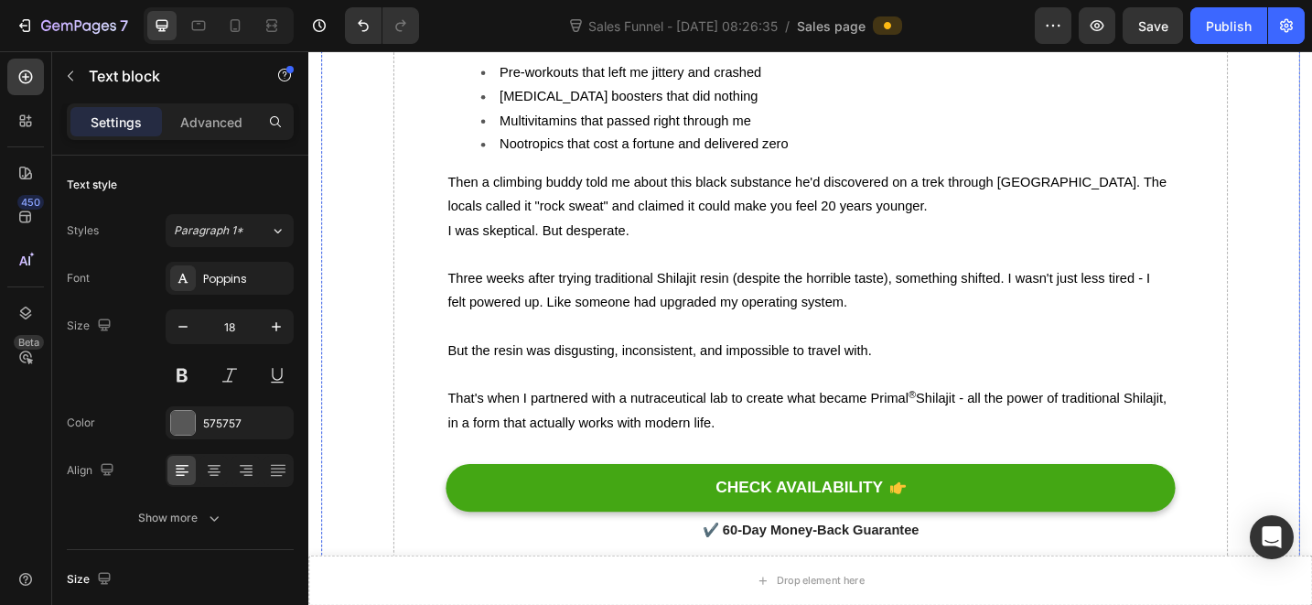
scroll to position [11918, 0]
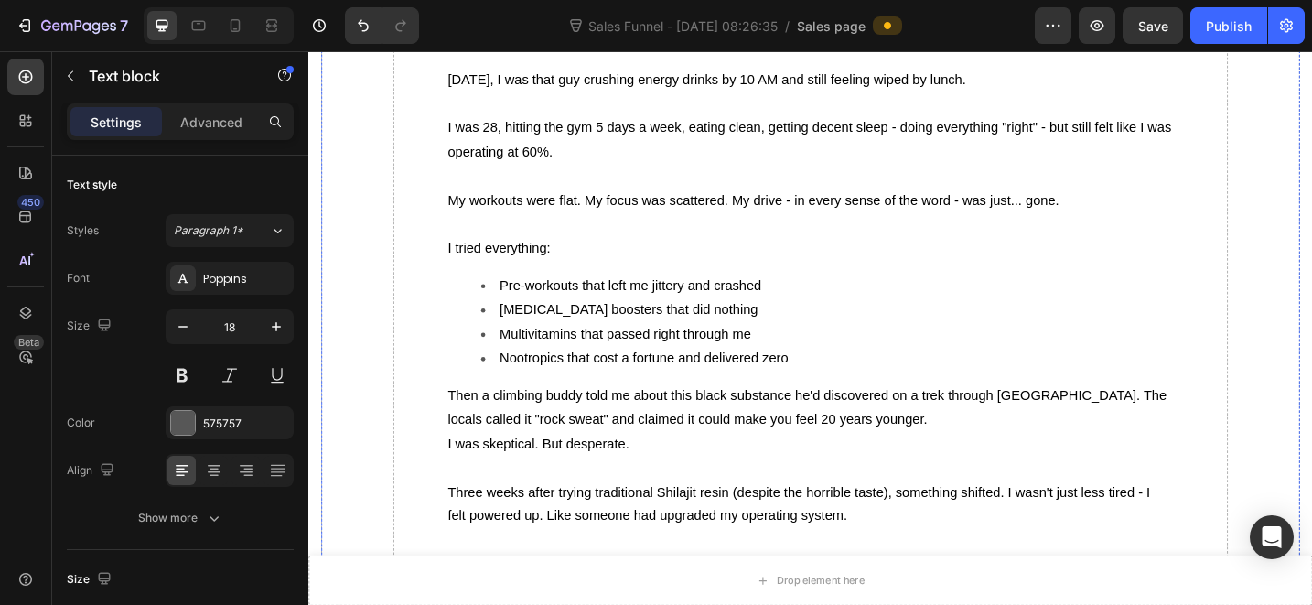
click at [253, 294] on div "Sans-serif" at bounding box center [230, 278] width 128 height 33
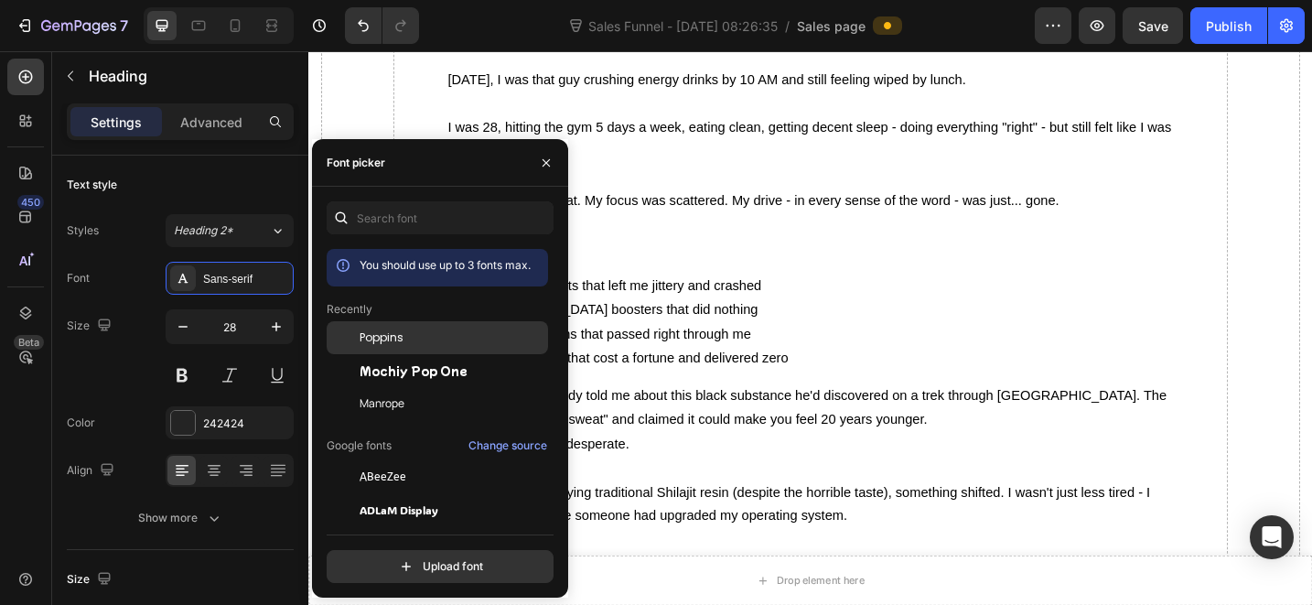
click at [357, 345] on div at bounding box center [343, 337] width 33 height 33
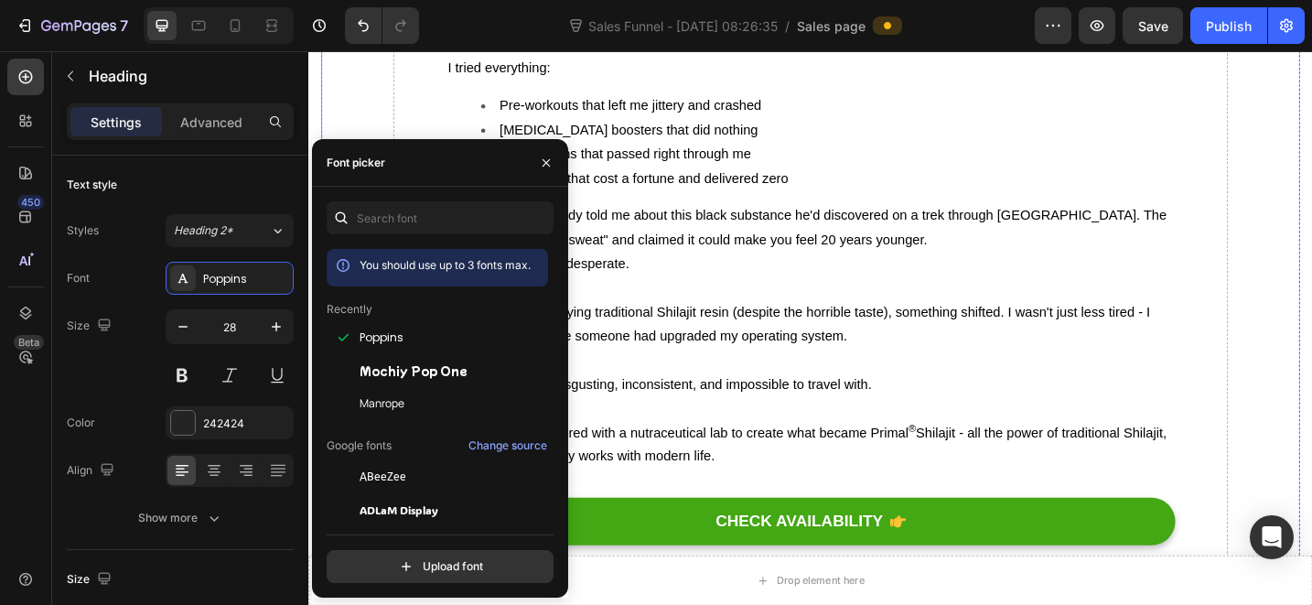
scroll to position [12121, 0]
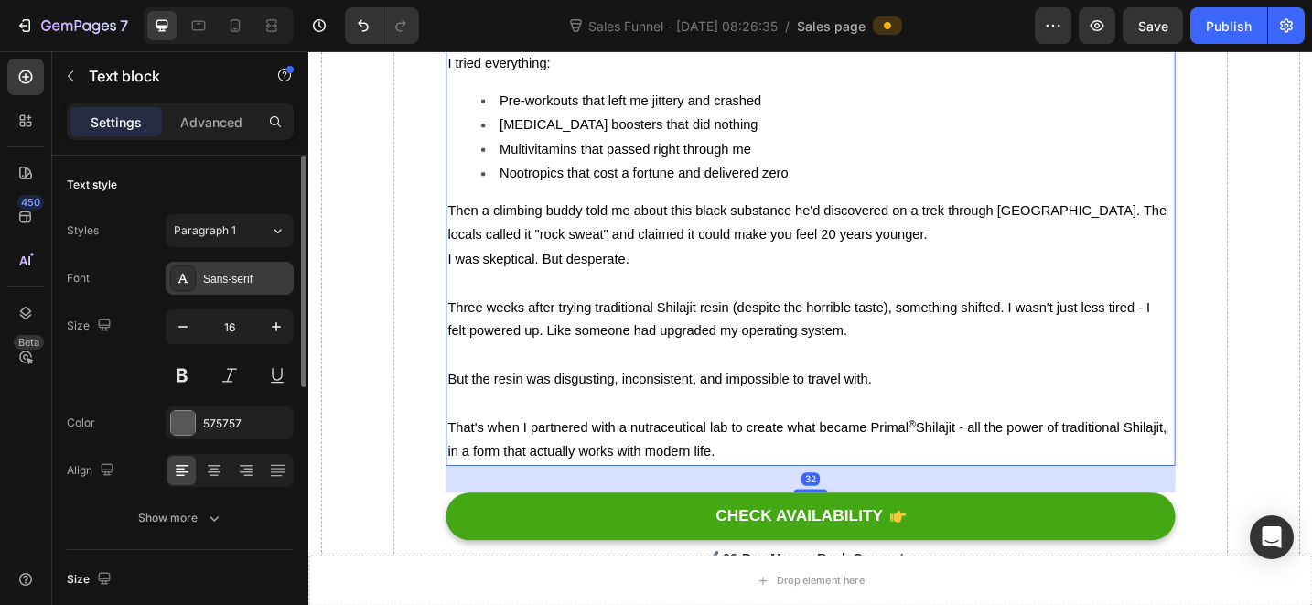
click at [232, 279] on div "Sans-serif" at bounding box center [246, 279] width 86 height 16
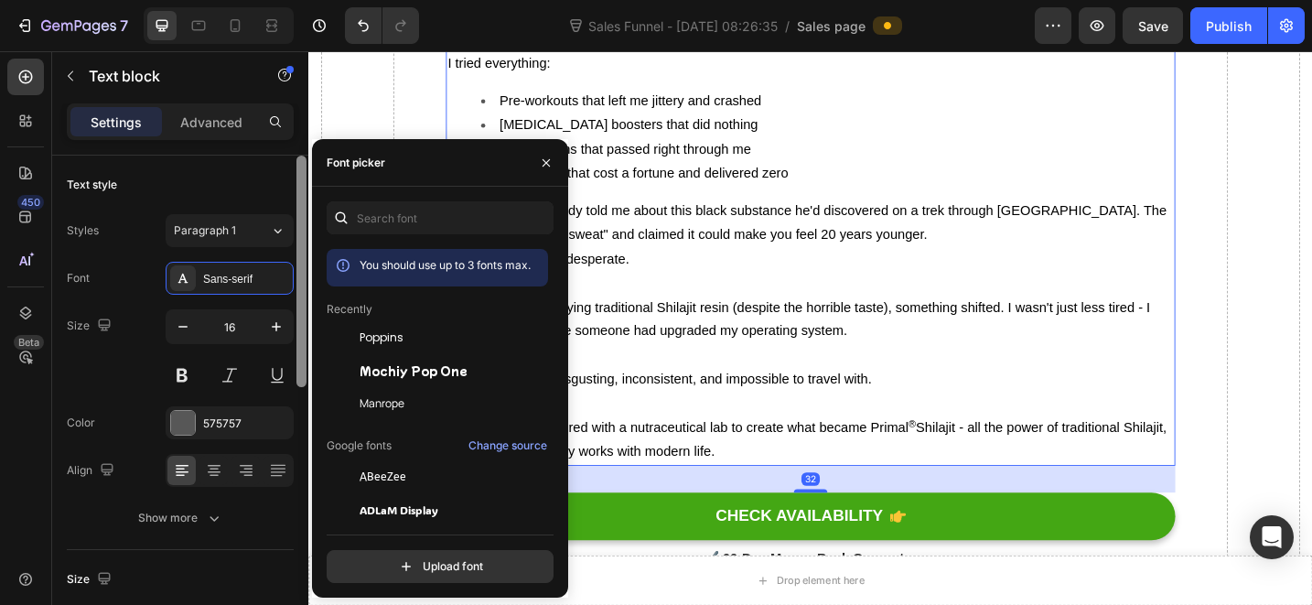
drag, startPoint x: 377, startPoint y: 338, endPoint x: 302, endPoint y: 328, distance: 75.7
click at [377, 337] on span "Poppins" at bounding box center [382, 337] width 44 height 16
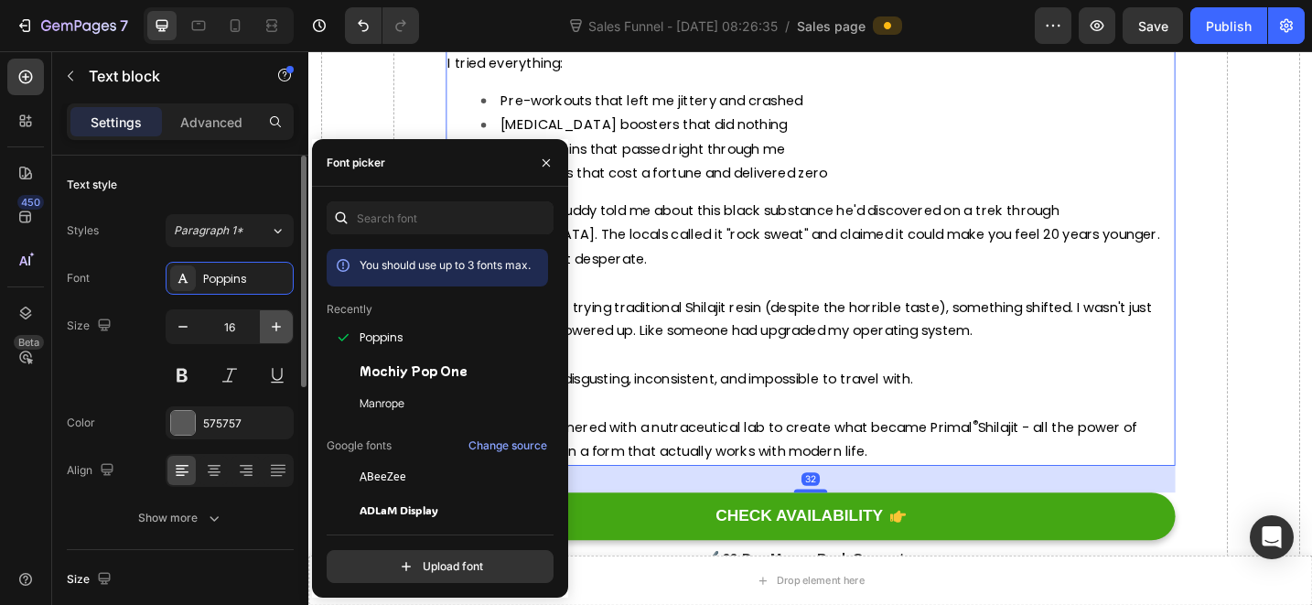
click at [261, 317] on button "button" at bounding box center [276, 326] width 33 height 33
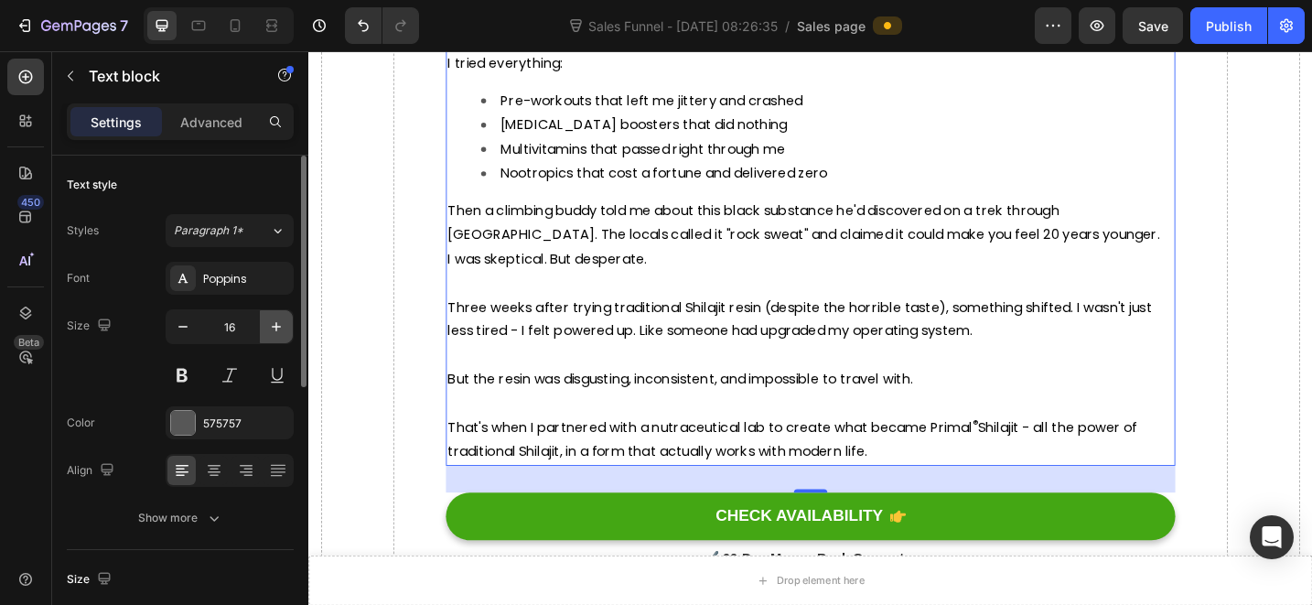
click at [261, 317] on button "button" at bounding box center [276, 326] width 33 height 33
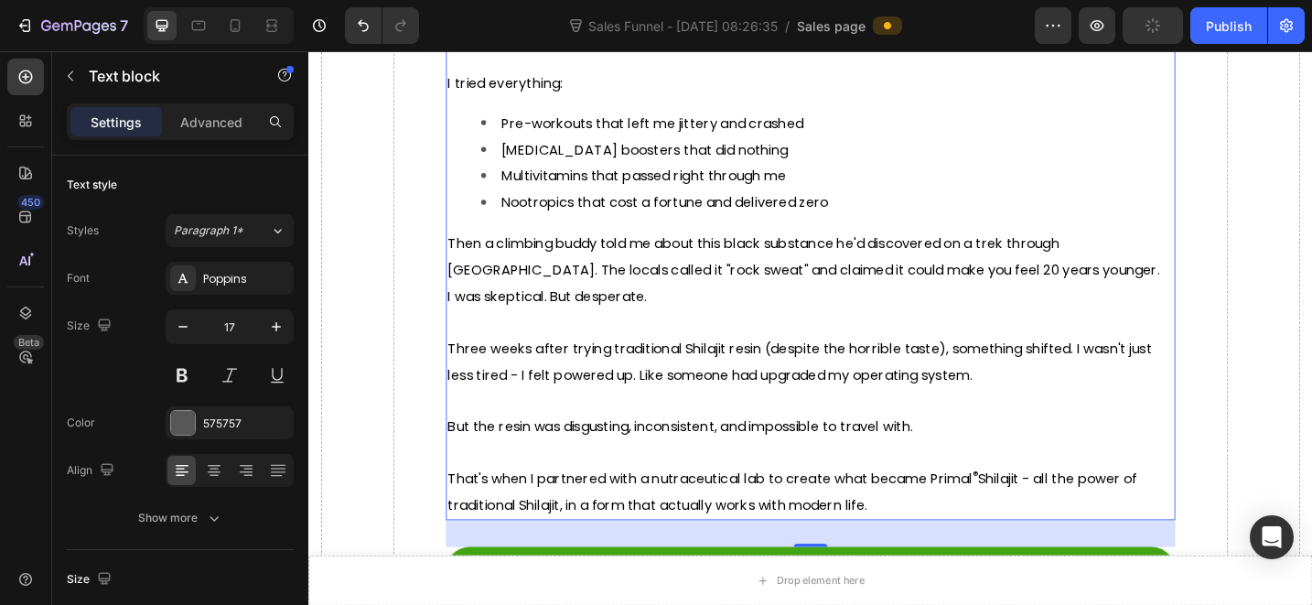
type input "18"
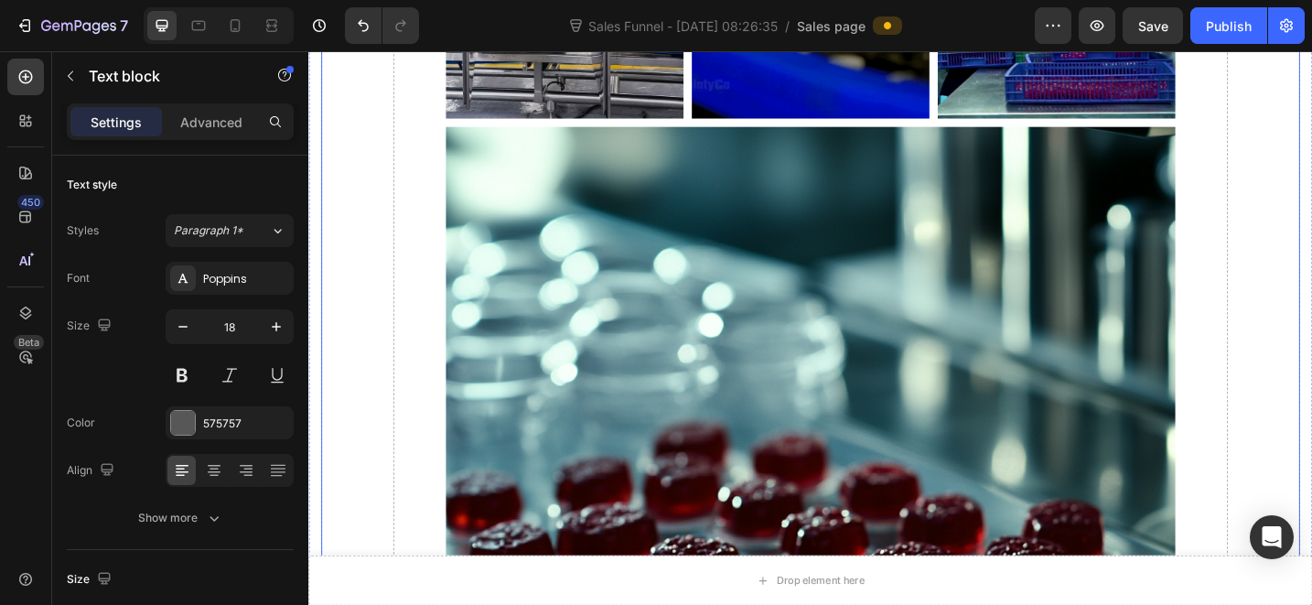
scroll to position [13245, 0]
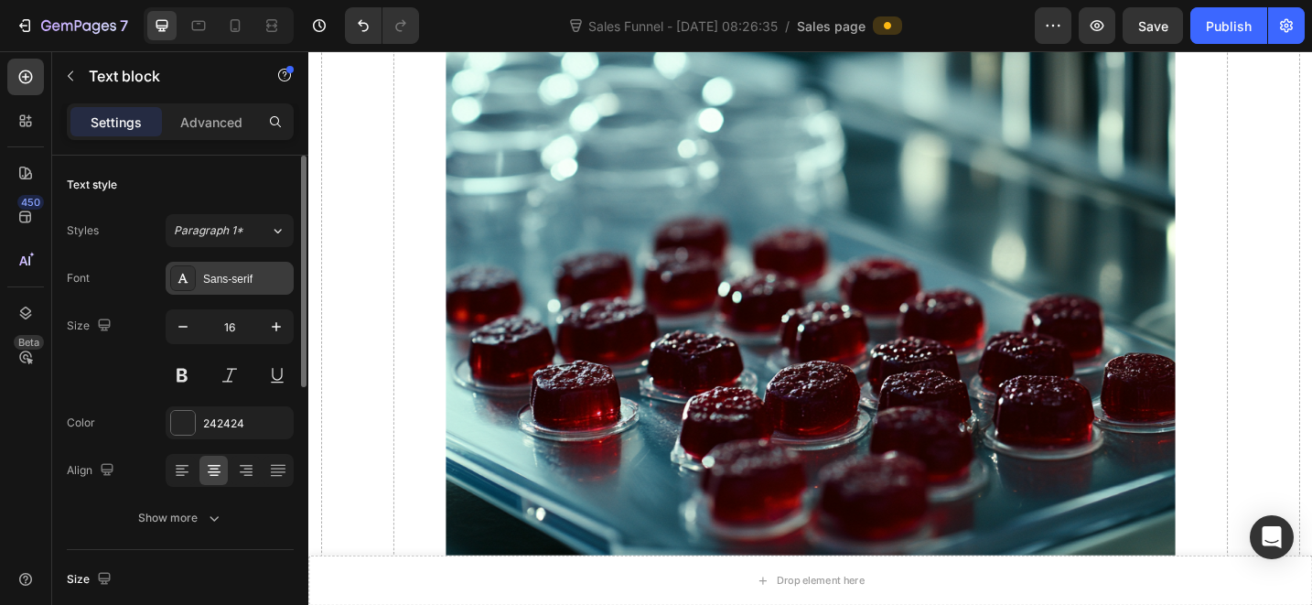
click at [264, 284] on div "Sans-serif" at bounding box center [246, 279] width 86 height 16
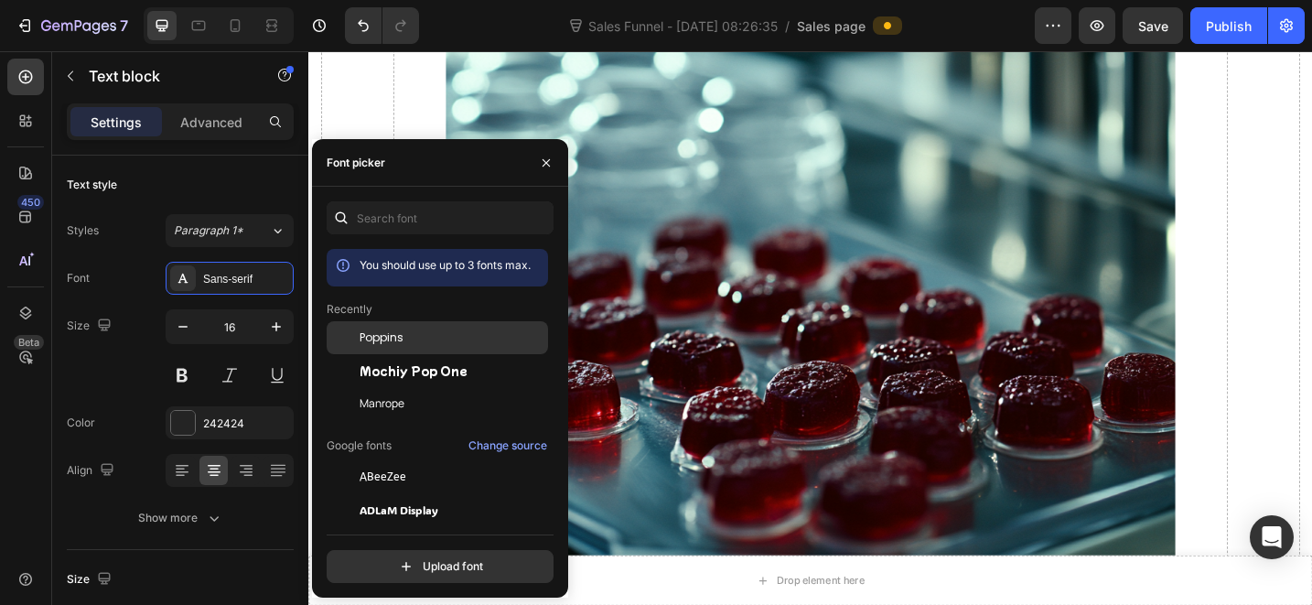
click at [399, 344] on span "Poppins" at bounding box center [382, 337] width 44 height 16
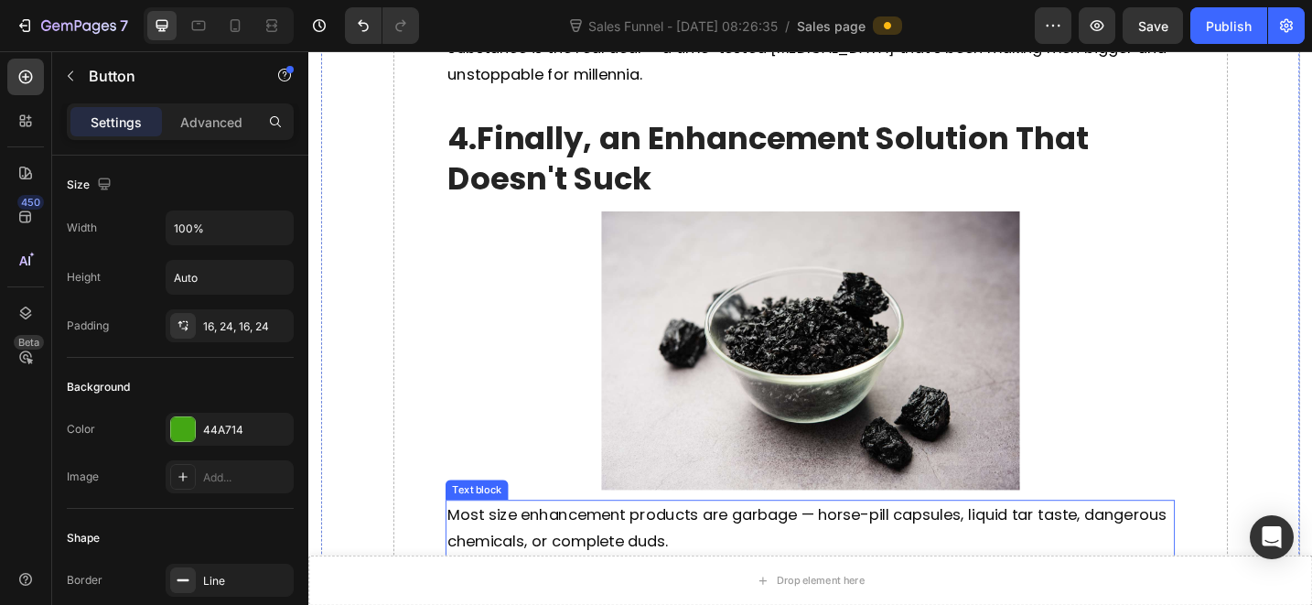
scroll to position [4329, 0]
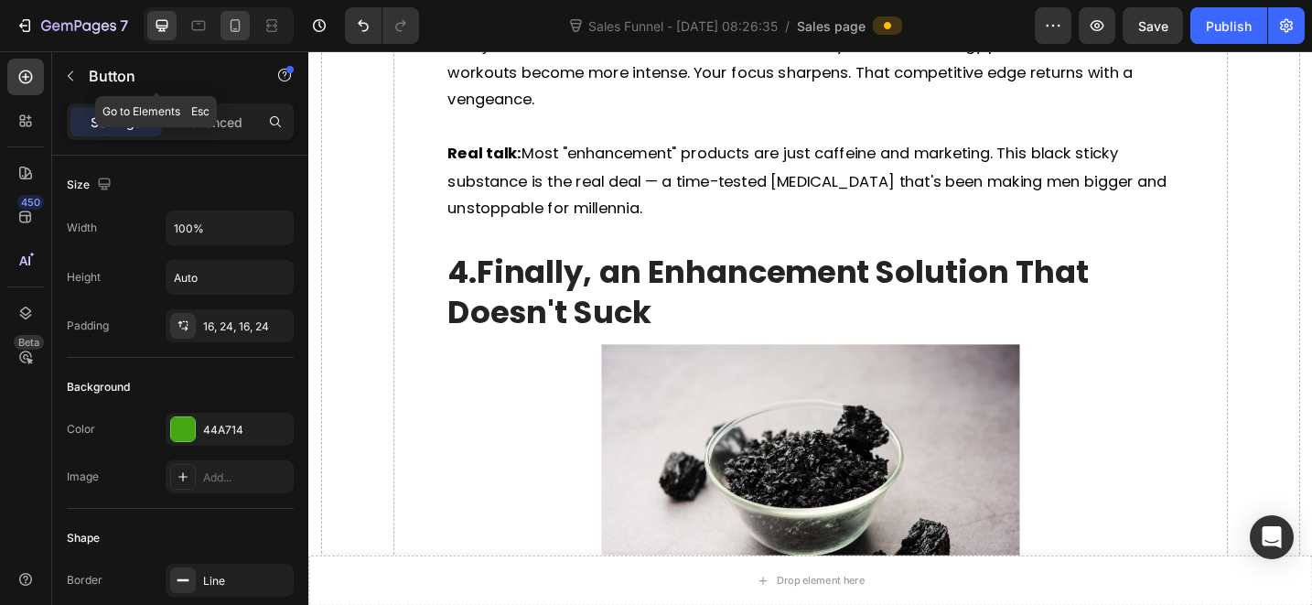
click at [239, 22] on icon at bounding box center [236, 25] width 10 height 13
type input "14"
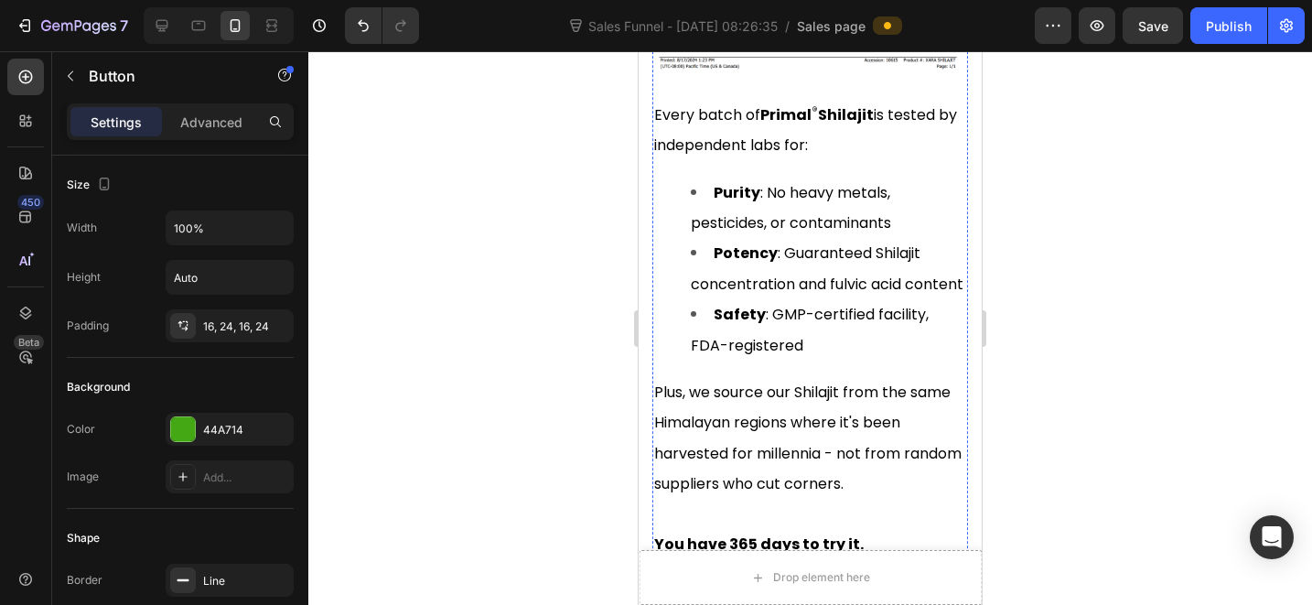
scroll to position [14979, 0]
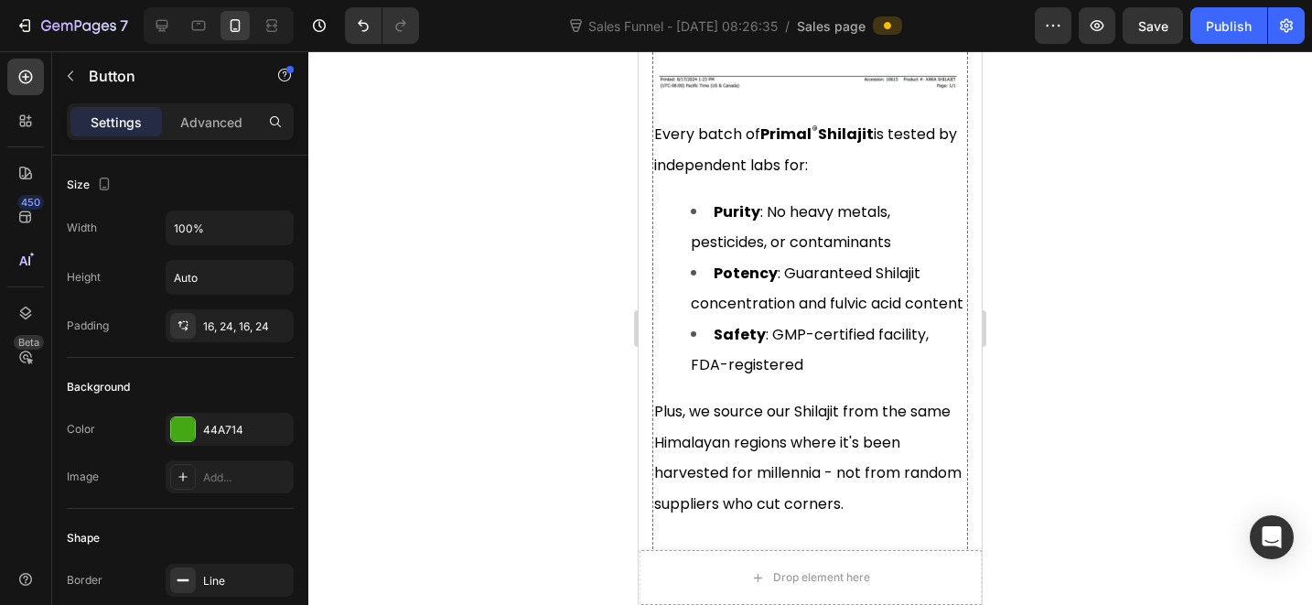
click at [797, 253] on span "Purity : No heavy metals, pesticides, or contaminants" at bounding box center [791, 226] width 200 height 51
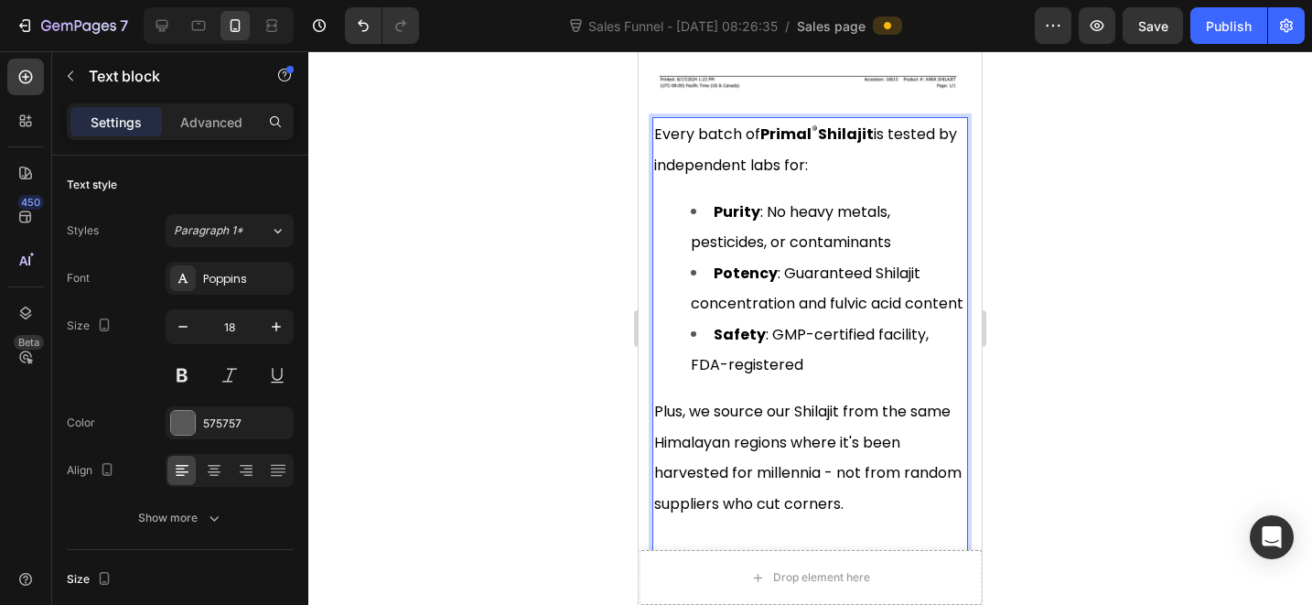
click at [797, 253] on span "Purity : No heavy metals, pesticides, or contaminants" at bounding box center [791, 226] width 200 height 51
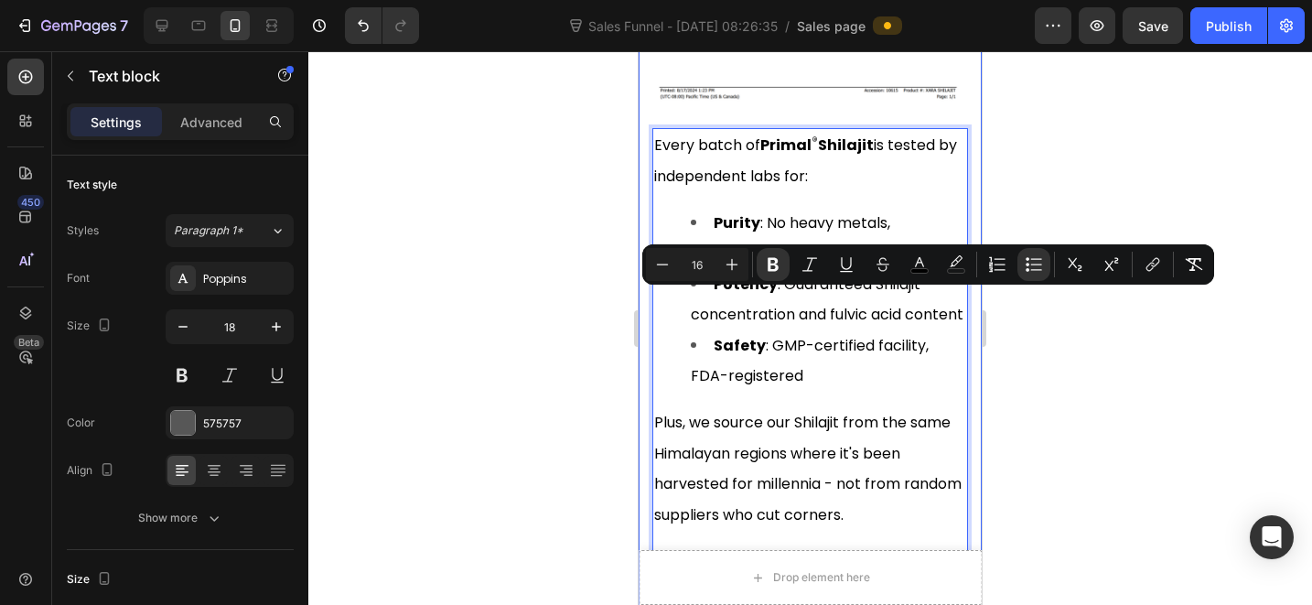
scroll to position [14967, 0]
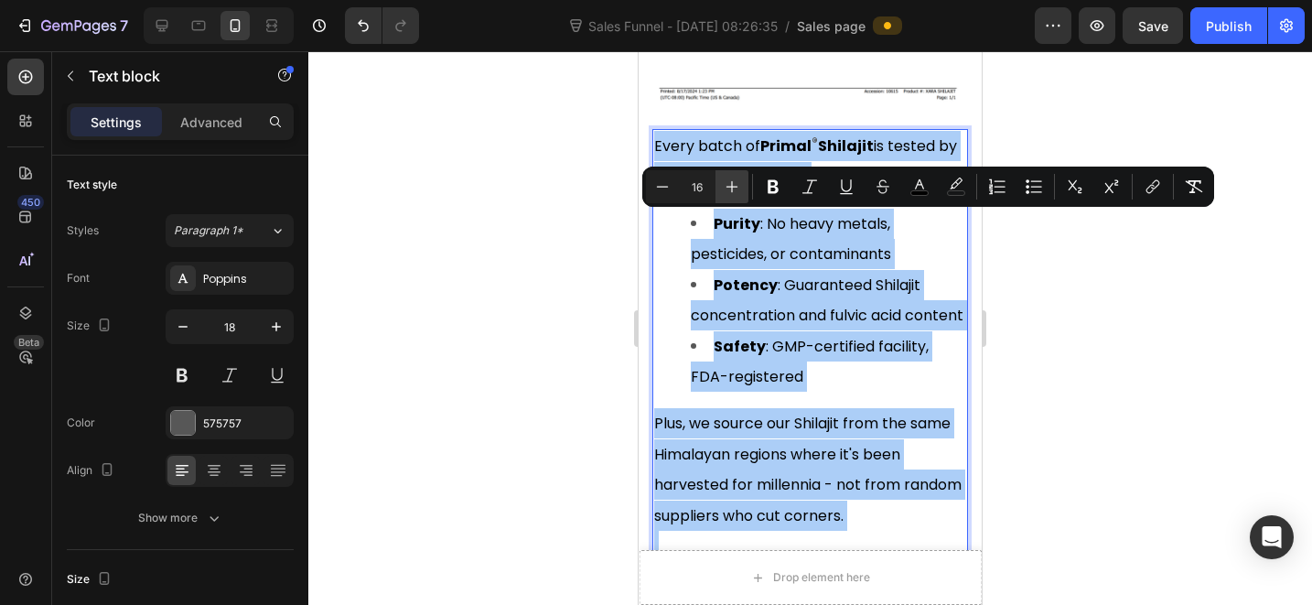
click at [725, 190] on icon "Editor contextual toolbar" at bounding box center [732, 187] width 18 height 18
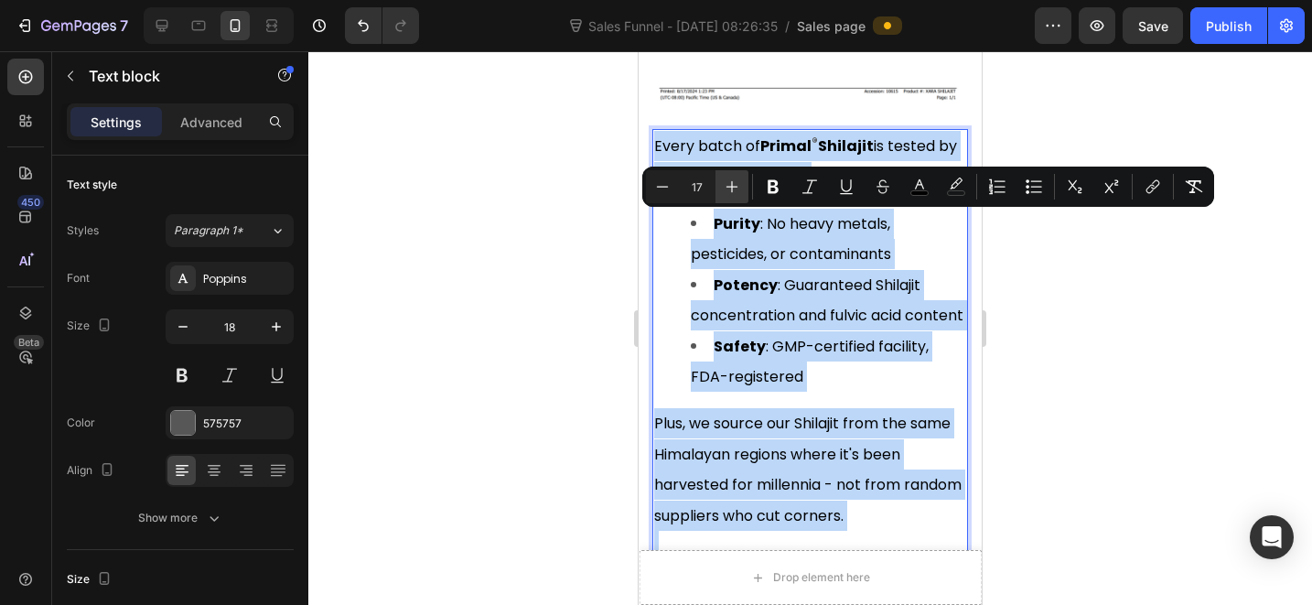
type input "18"
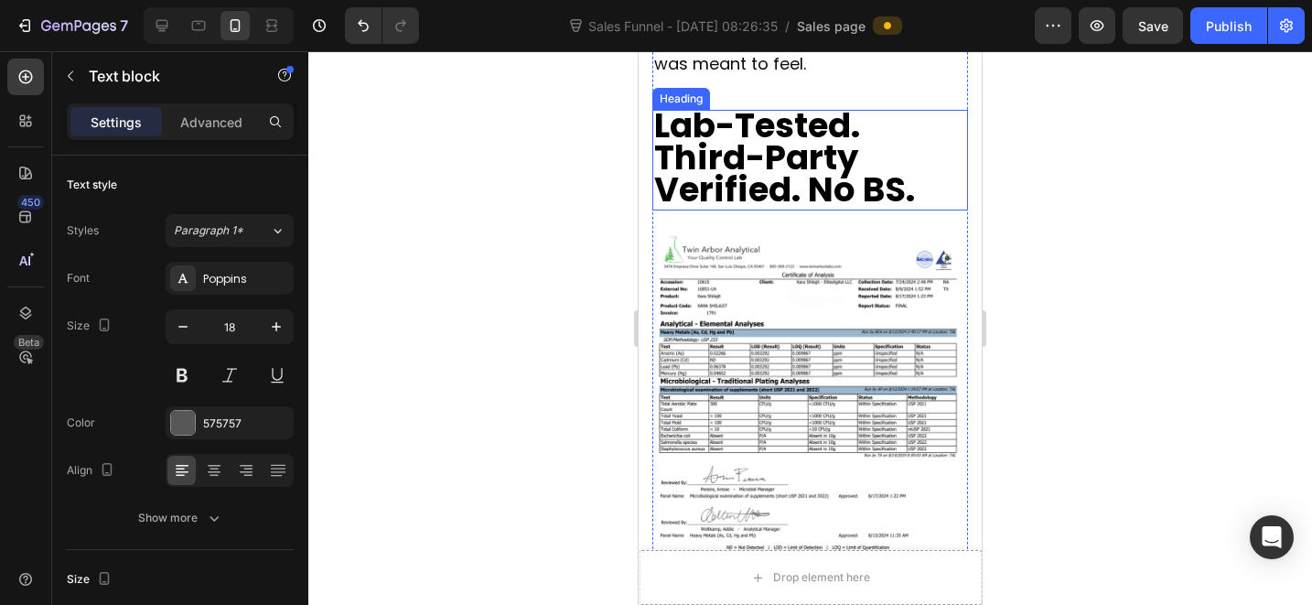
scroll to position [14426, 0]
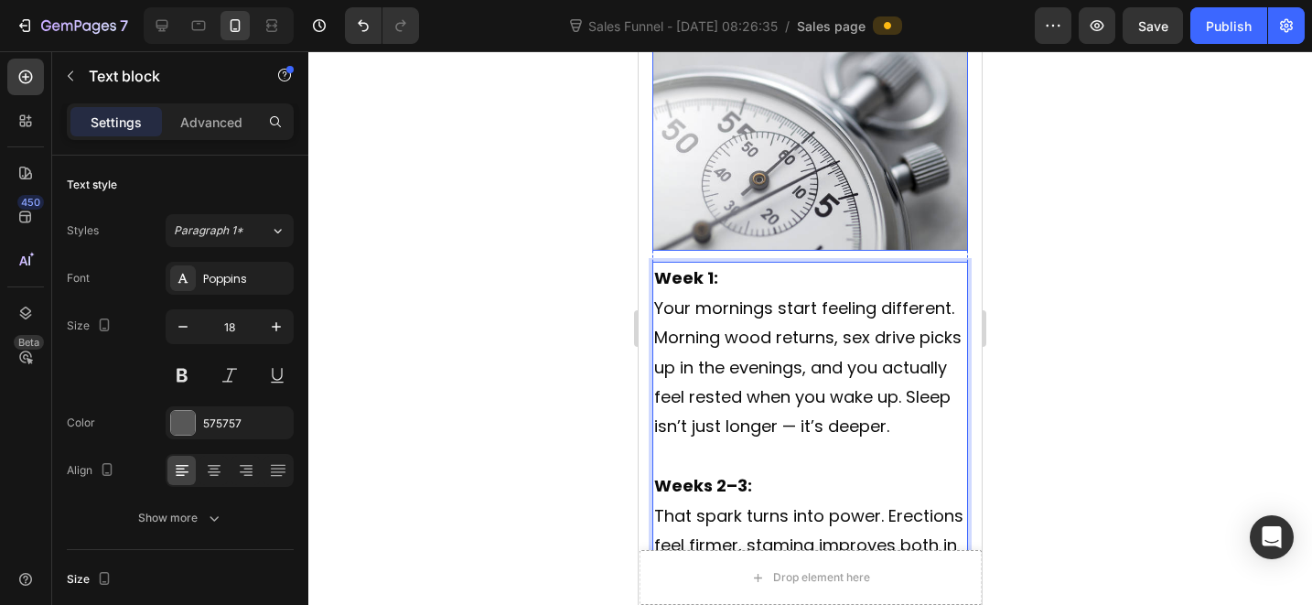
scroll to position [13459, 0]
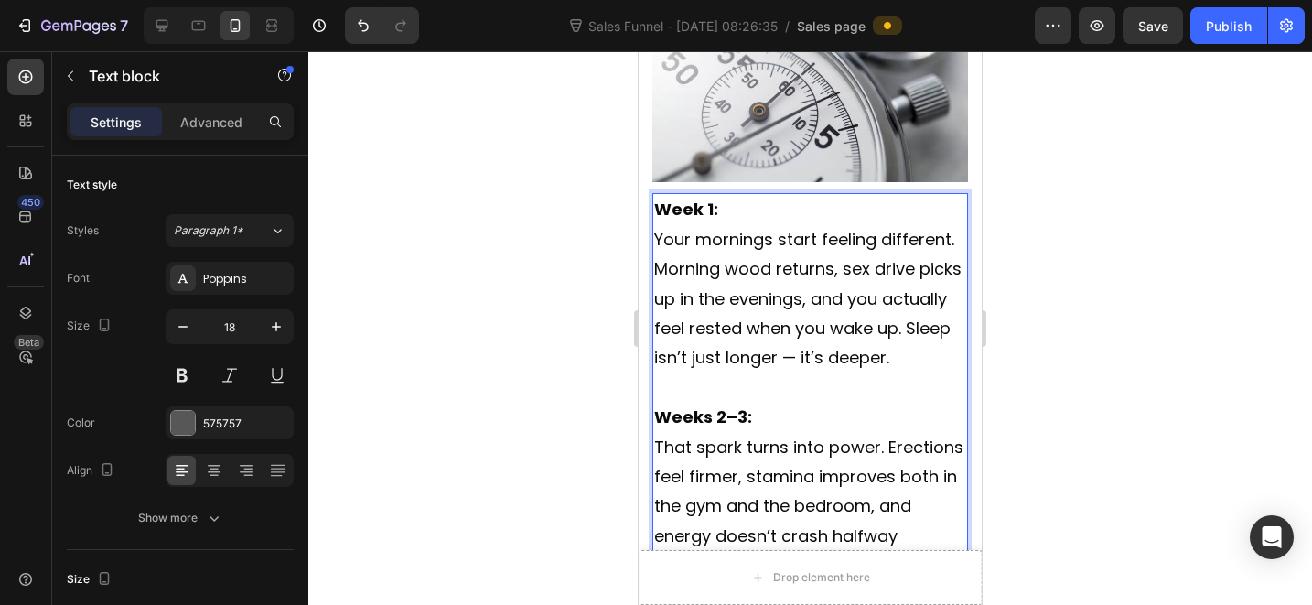
click at [780, 370] on span "Your mornings start feeling different. Morning wood returns, sex drive picks up…" at bounding box center [807, 299] width 307 height 142
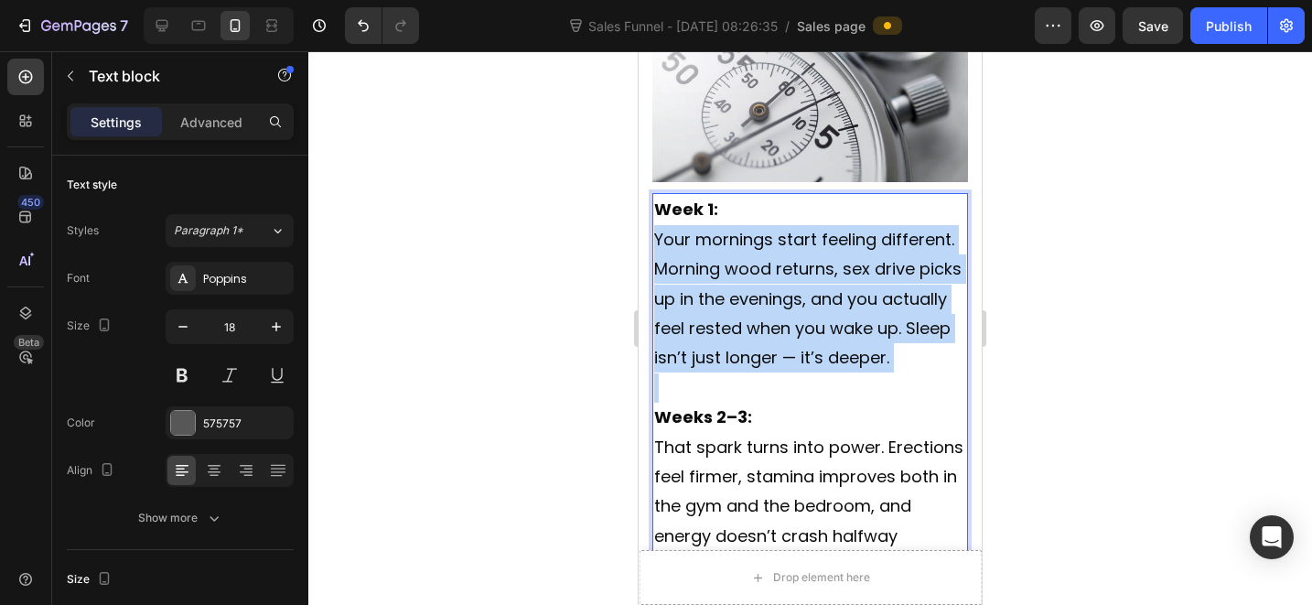
click at [780, 370] on span "Your mornings start feeling different. Morning wood returns, sex drive picks up…" at bounding box center [807, 299] width 307 height 142
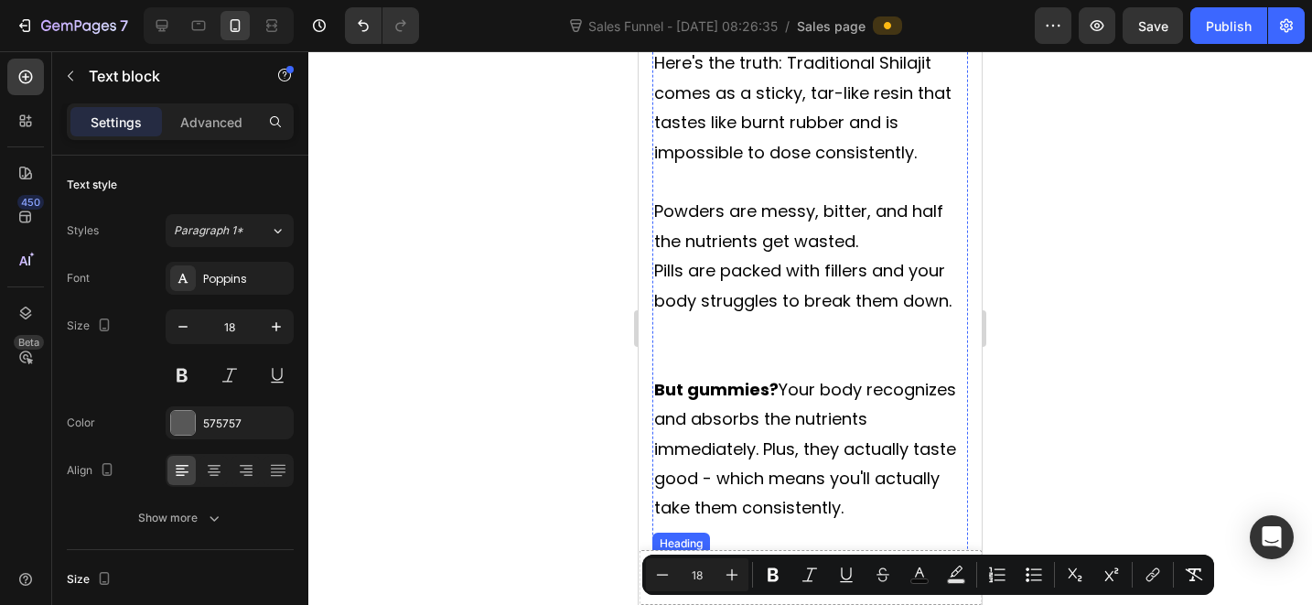
click at [741, 311] on span "Pills are packed with fillers and your body struggles to break them down." at bounding box center [802, 285] width 297 height 52
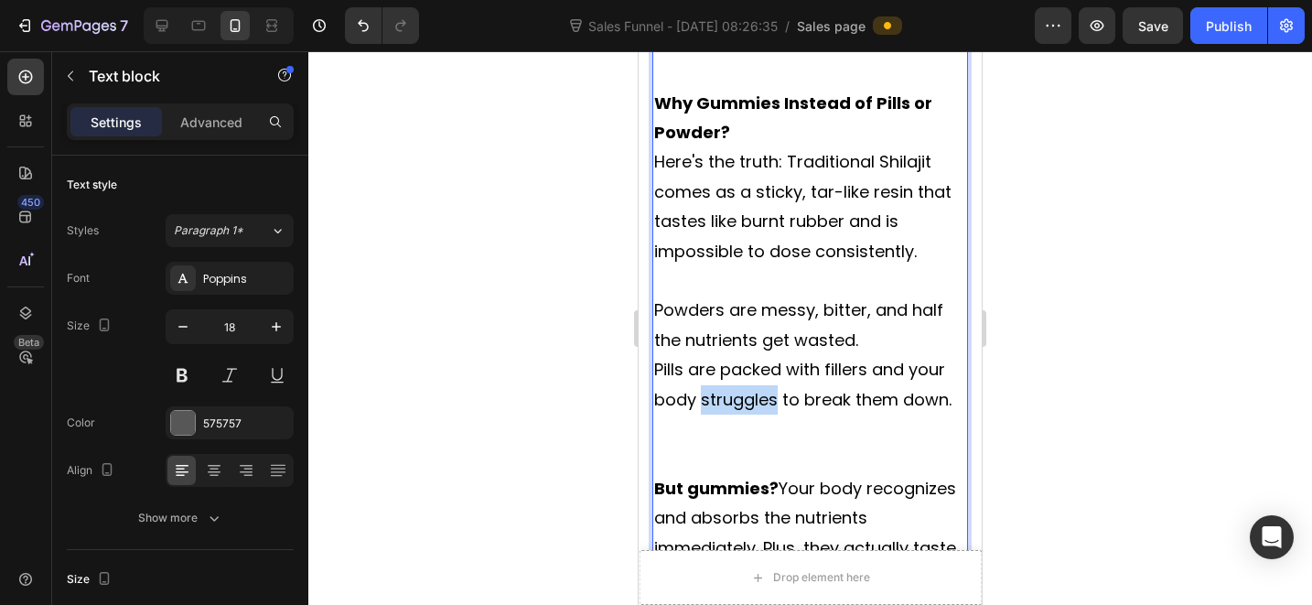
click at [740, 326] on div "Primal ® Shilajit is different. It feeds your biology the way it was fed for th…" at bounding box center [810, 222] width 316 height 804
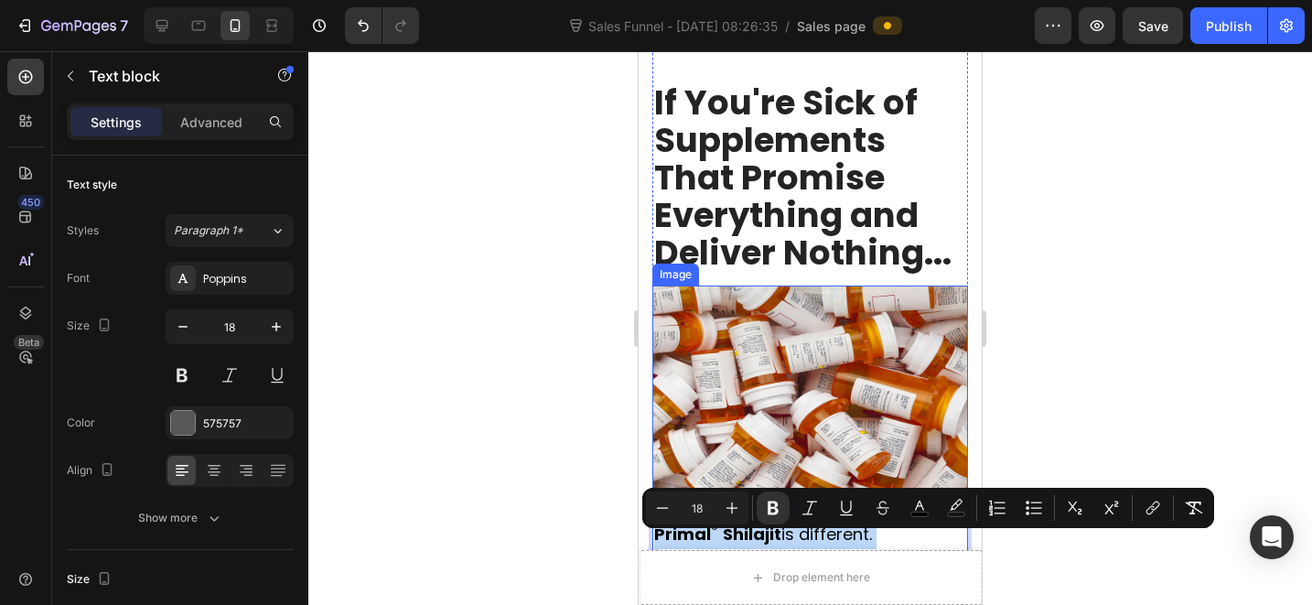
scroll to position [11774, 0]
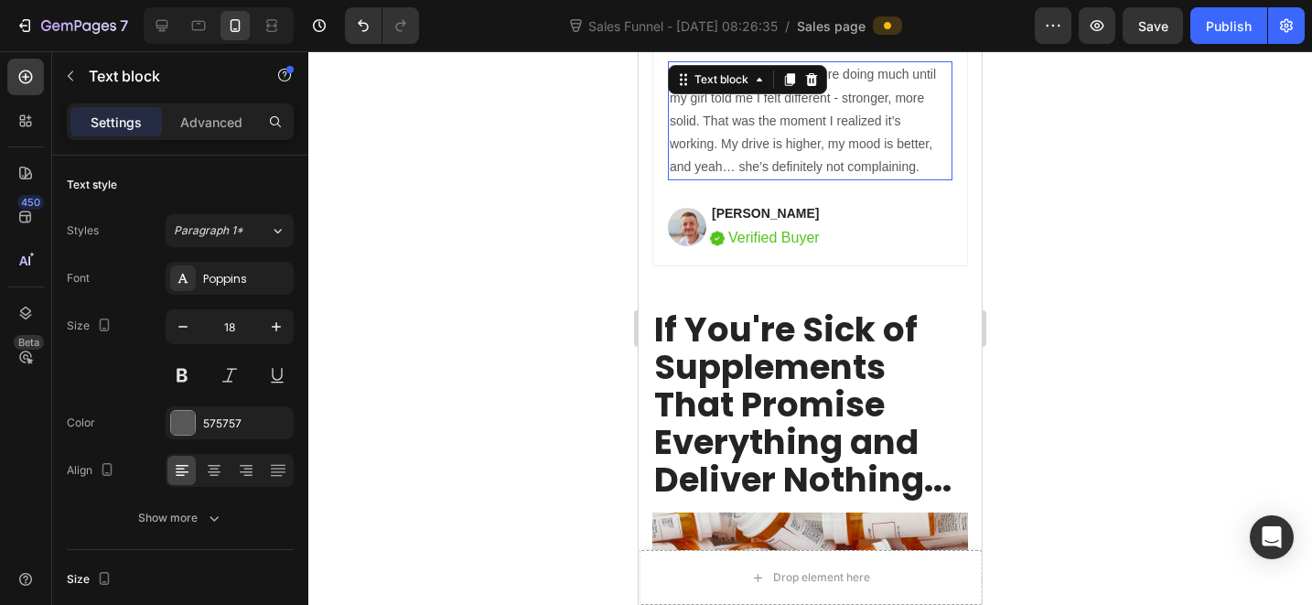
click at [826, 171] on p "I wasn’t even sure these were doing much until my girl told me I felt different…" at bounding box center [810, 120] width 281 height 115
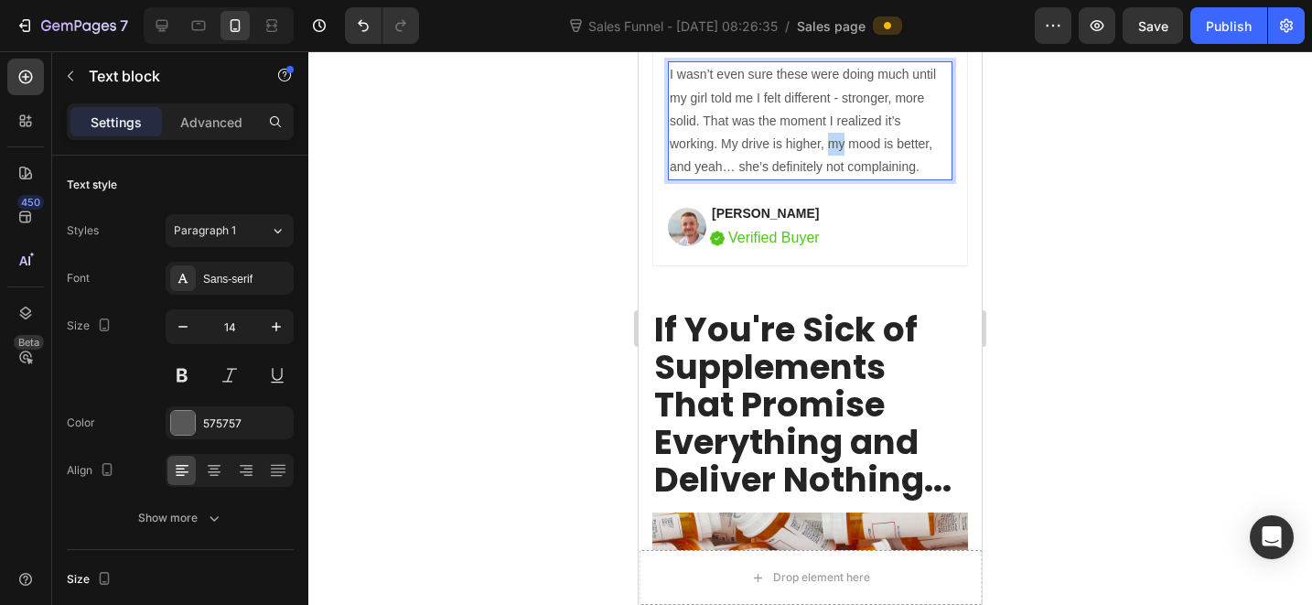
click at [826, 171] on p "I wasn’t even sure these were doing much until my girl told me I felt different…" at bounding box center [810, 120] width 281 height 115
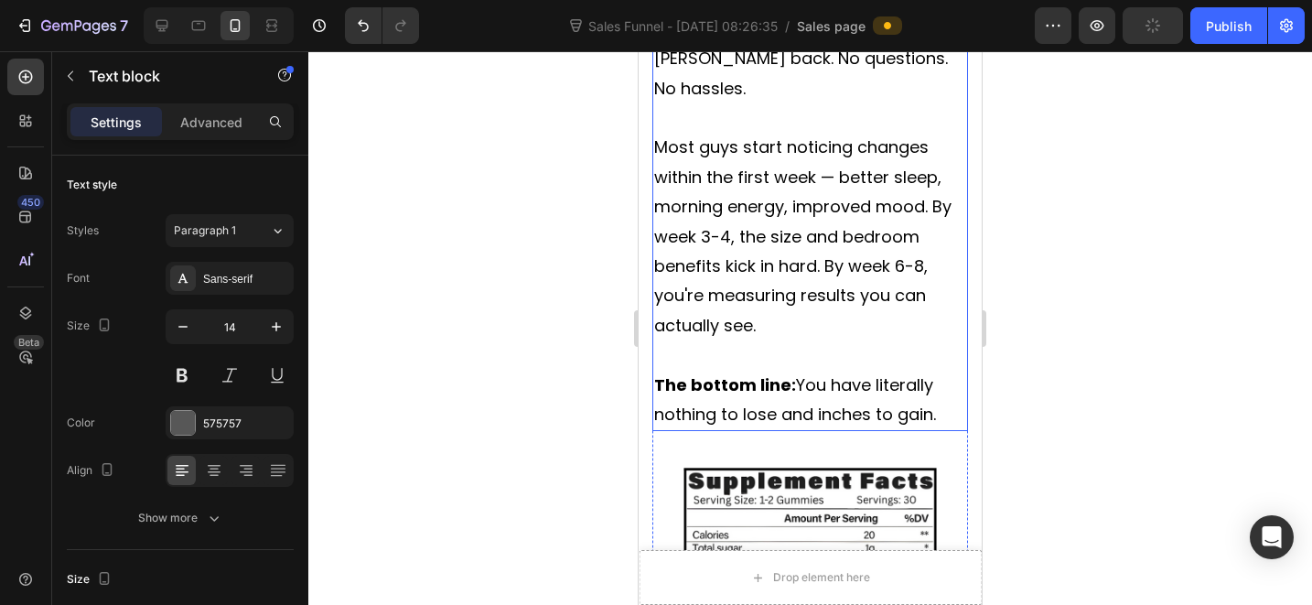
click at [782, 133] on p "Rich Text Editor. Editing area: main" at bounding box center [810, 117] width 312 height 29
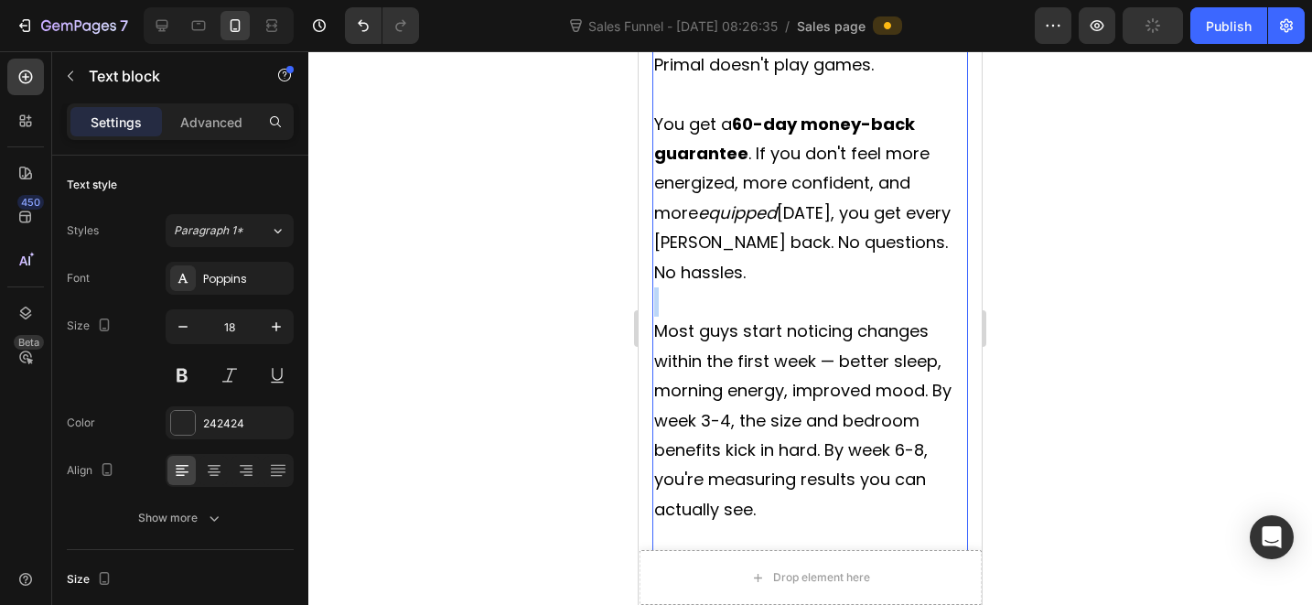
click at [781, 317] on p "Rich Text Editor. Editing area: main" at bounding box center [810, 301] width 312 height 29
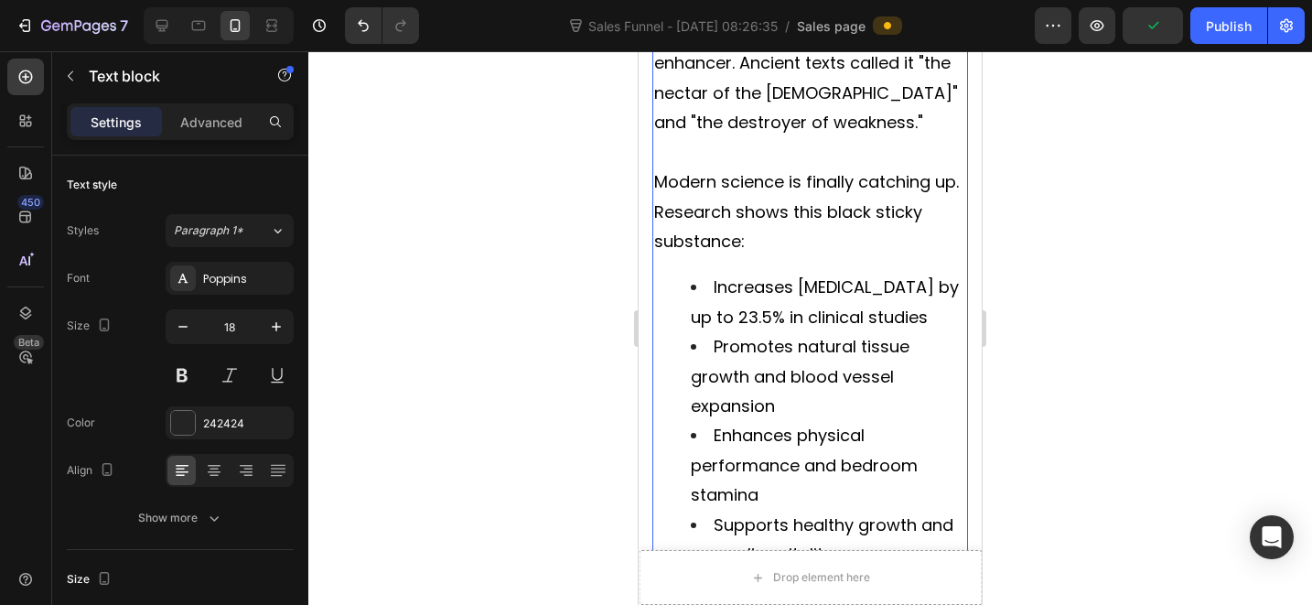
click at [769, 406] on li "Promotes natural tissue growth and blood vessel expansion" at bounding box center [828, 376] width 275 height 89
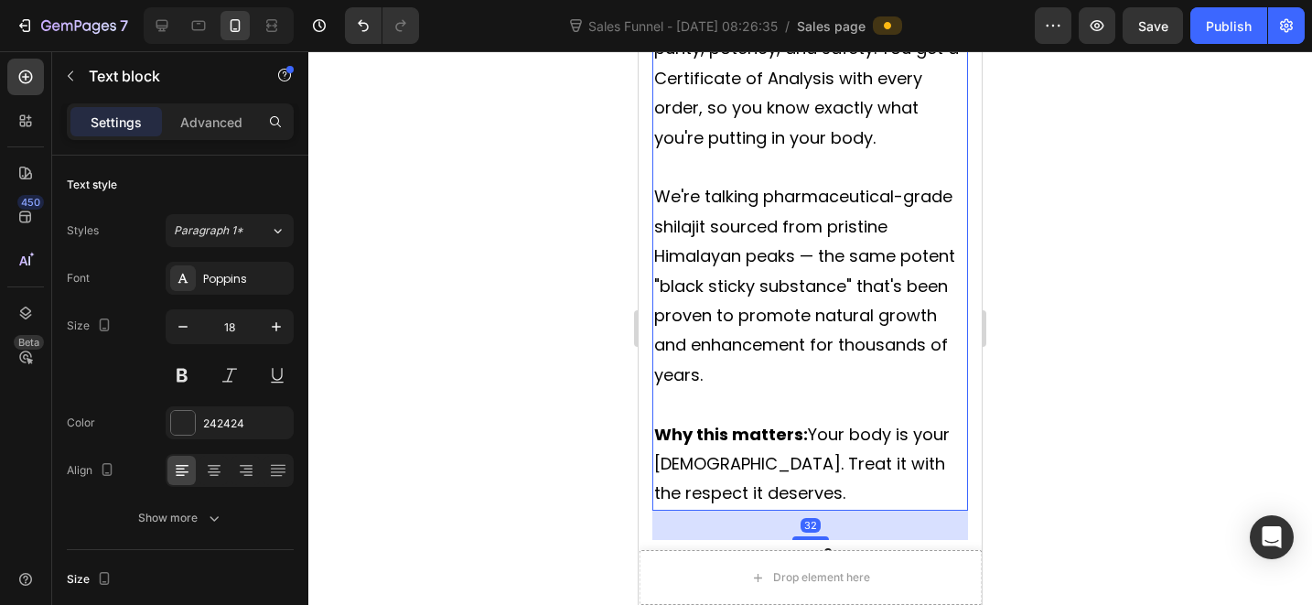
click at [781, 379] on span "We're talking pharmaceutical-grade shilajit sourced from pristine Himalayan pea…" at bounding box center [804, 285] width 301 height 200
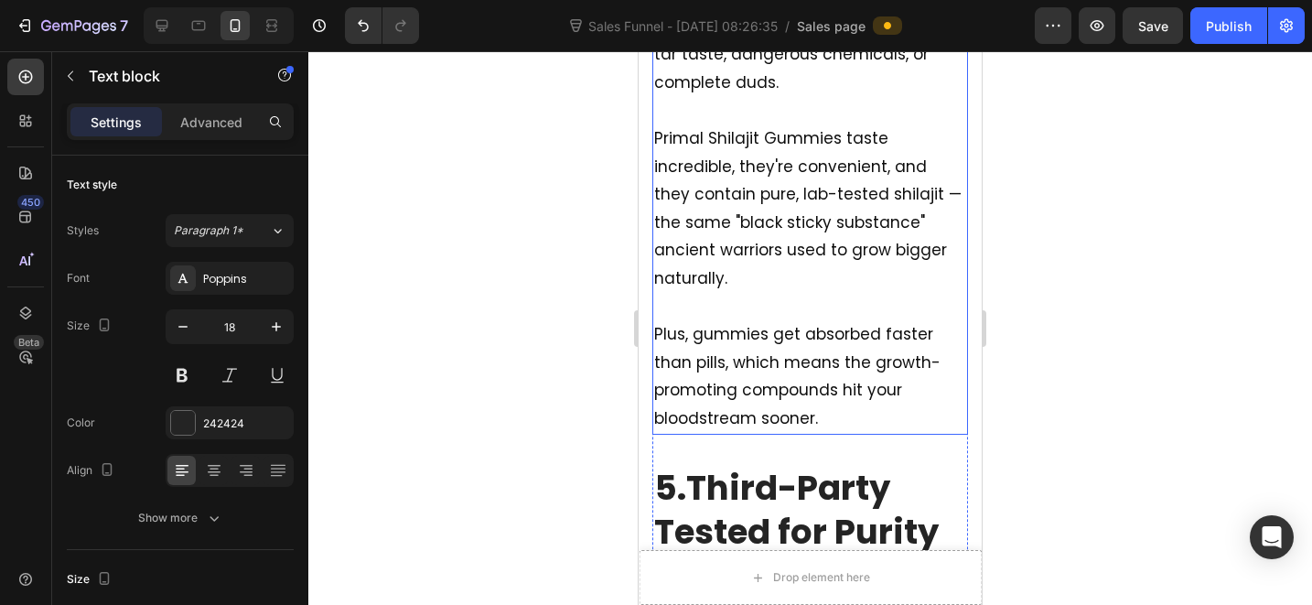
click at [773, 384] on p "Plus, gummies get absorbed faster than pills, which means the growth-promoting …" at bounding box center [810, 376] width 312 height 112
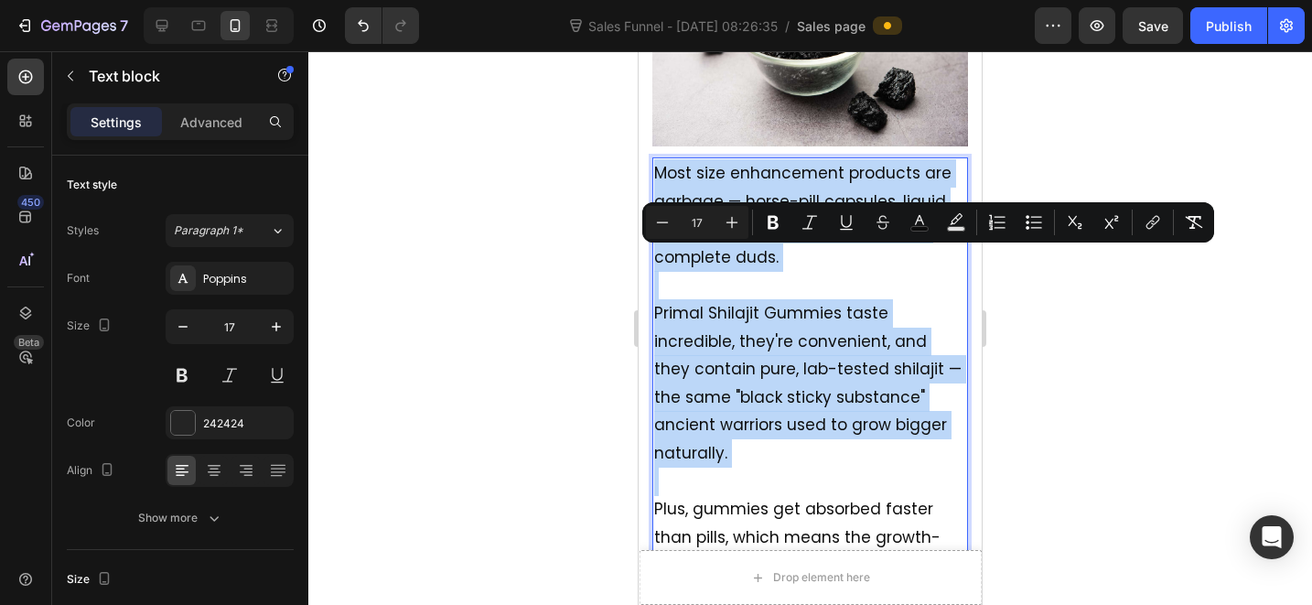
scroll to position [5877, 0]
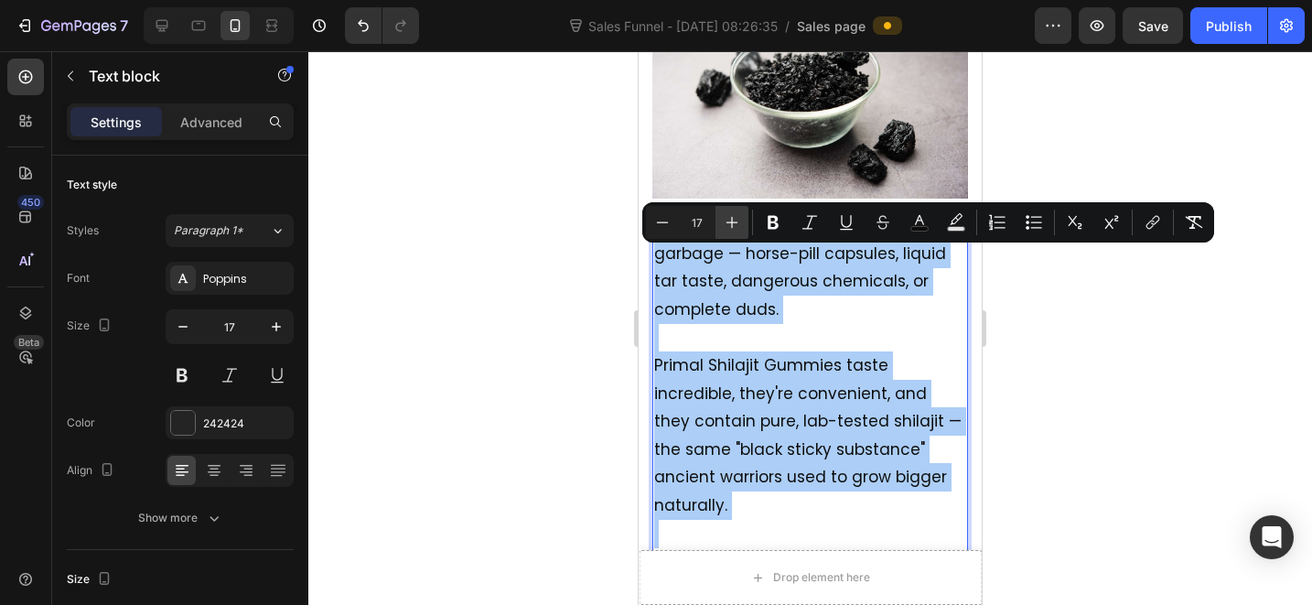
click at [733, 214] on icon "Editor contextual toolbar" at bounding box center [732, 222] width 18 height 18
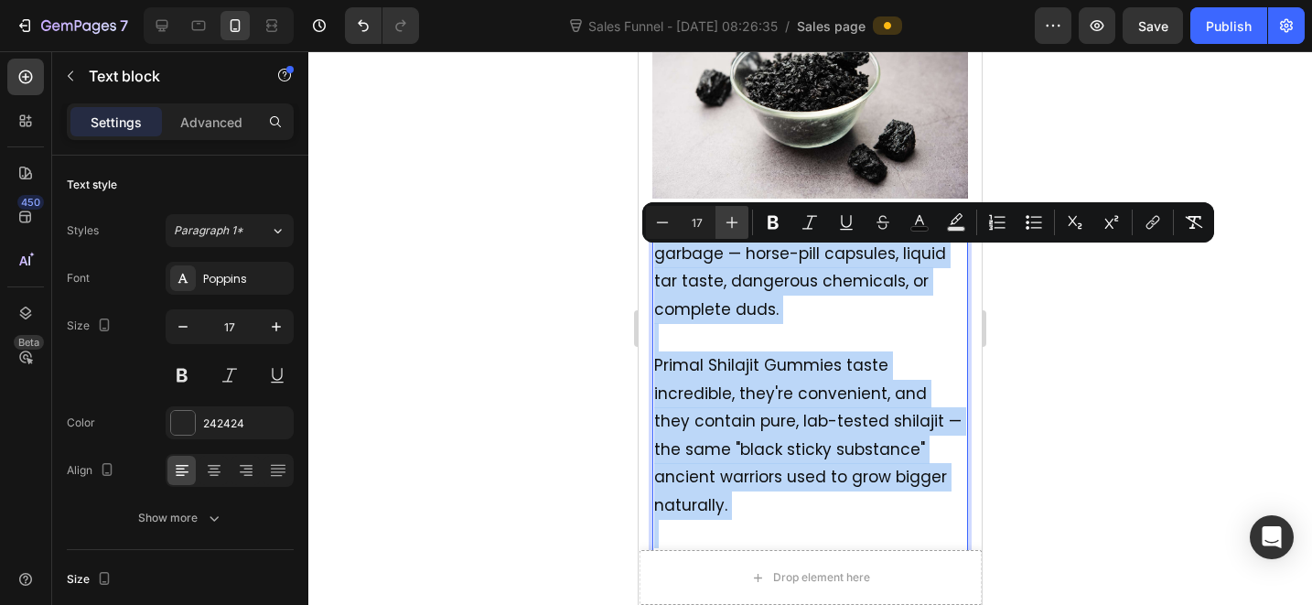
type input "18"
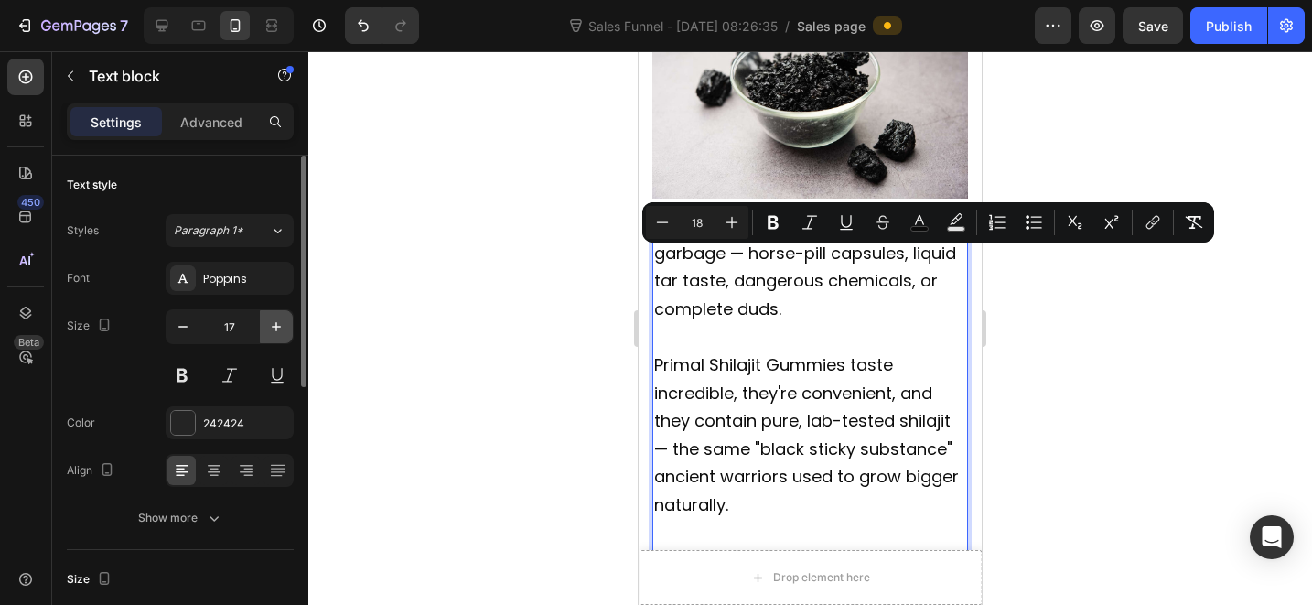
click at [285, 332] on icon "button" at bounding box center [276, 326] width 18 height 18
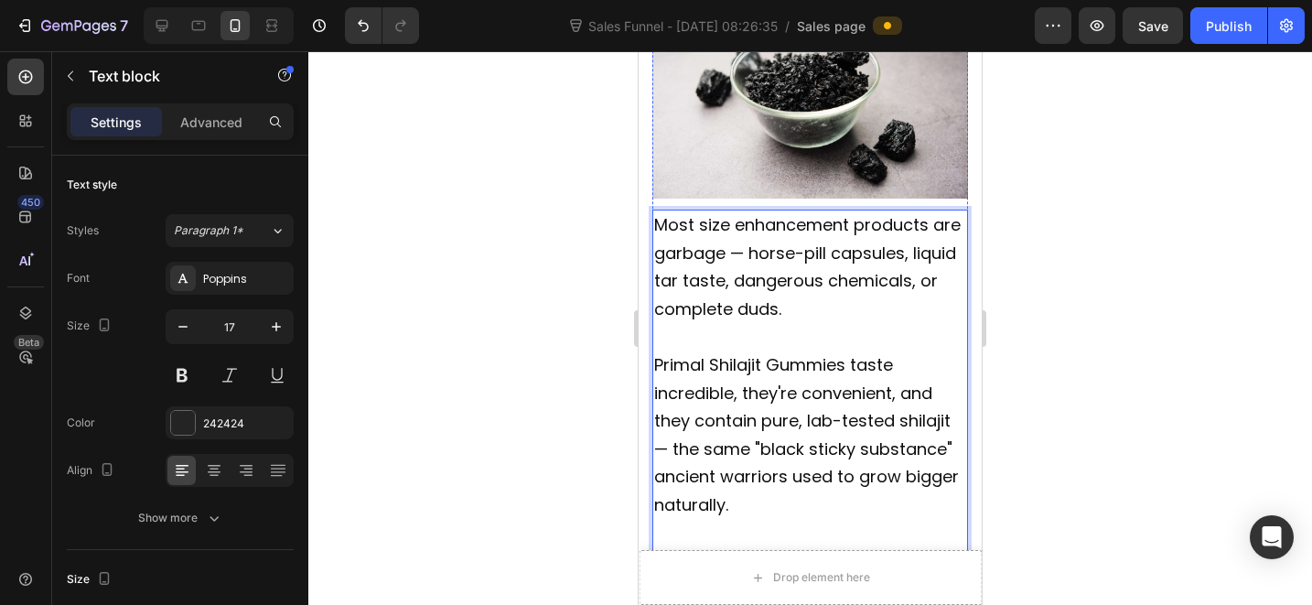
type input "18"
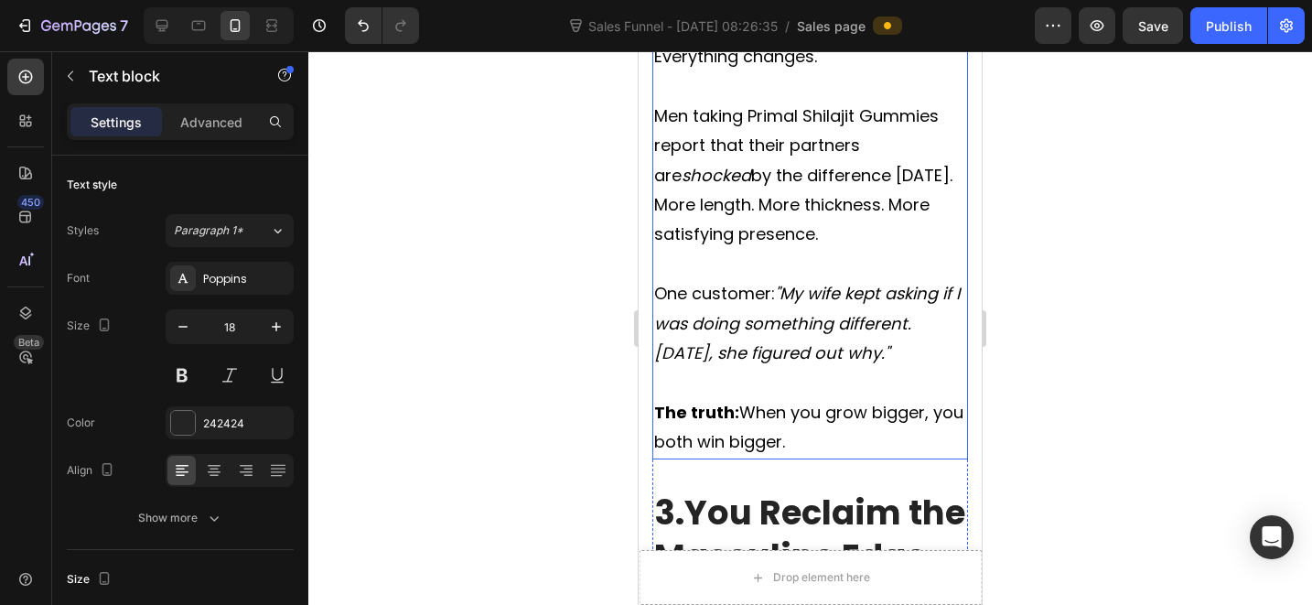
click at [773, 308] on icon ""My wife kept asking if I was doing something different. [DATE], she figured ou…" at bounding box center [807, 323] width 306 height 82
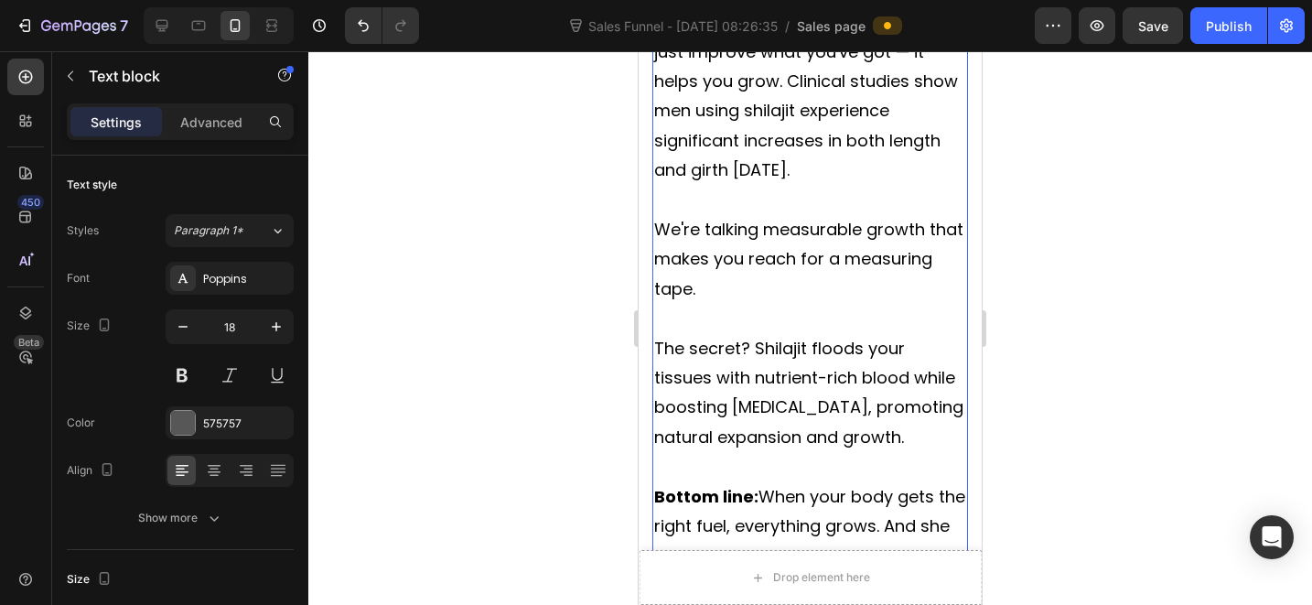
click at [762, 337] on span "The secret? Shilajit floods your tissues with nutrient-rich blood while boostin…" at bounding box center [808, 393] width 309 height 112
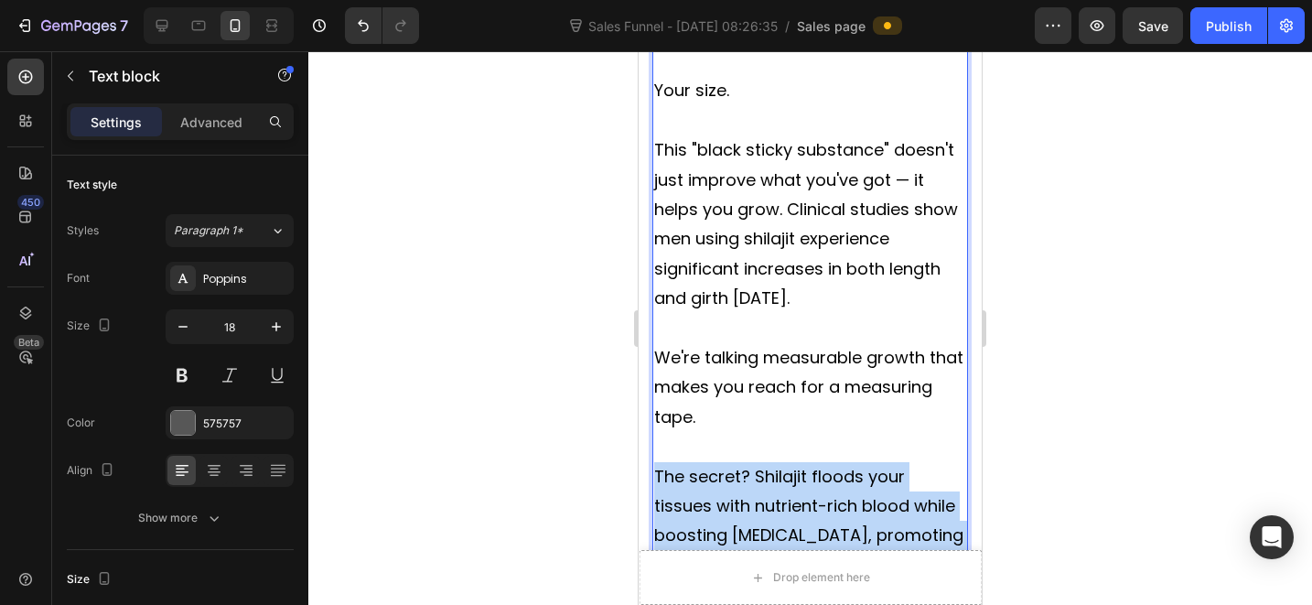
click at [760, 340] on div "Let's cut to the chase — when your testosterone tanks, everything shrinks. Your…" at bounding box center [810, 343] width 316 height 775
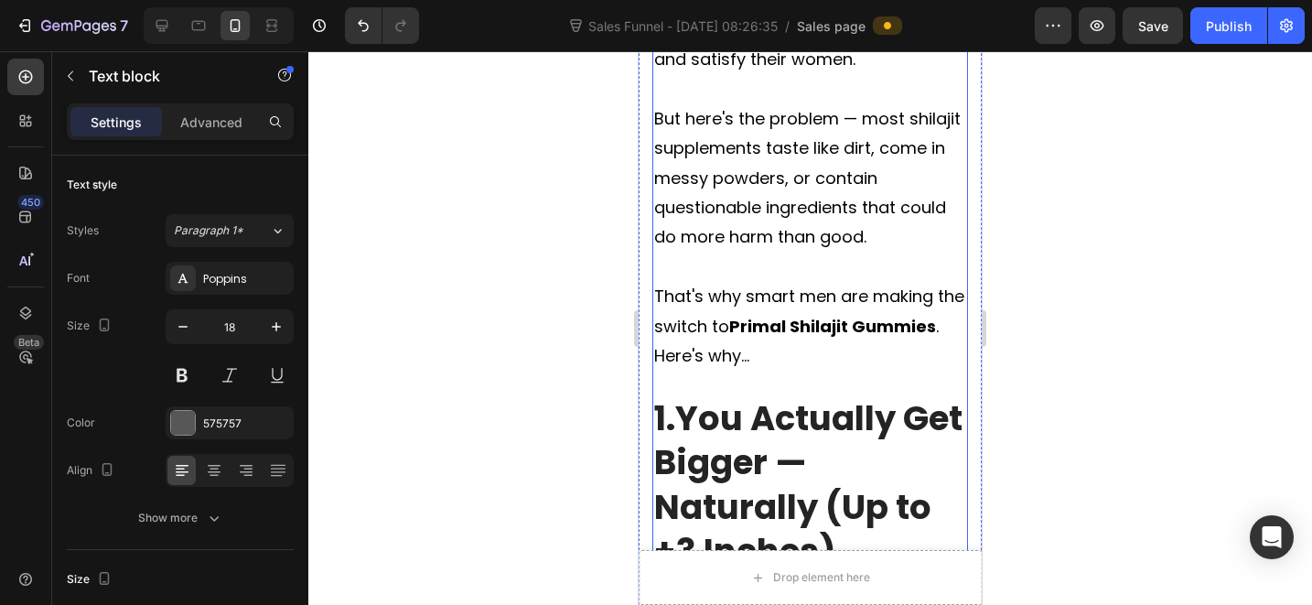
click at [813, 285] on span "That's why smart men are making the switch to Primal Shilajit Gummies . Here's …" at bounding box center [809, 326] width 310 height 82
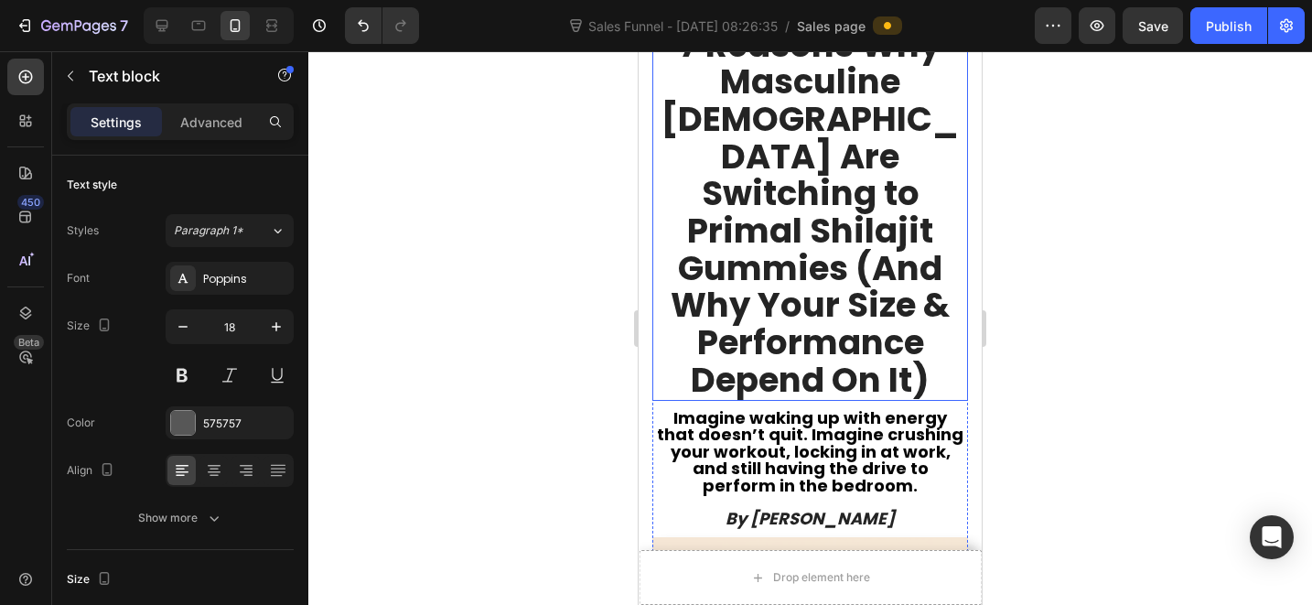
scroll to position [368, 0]
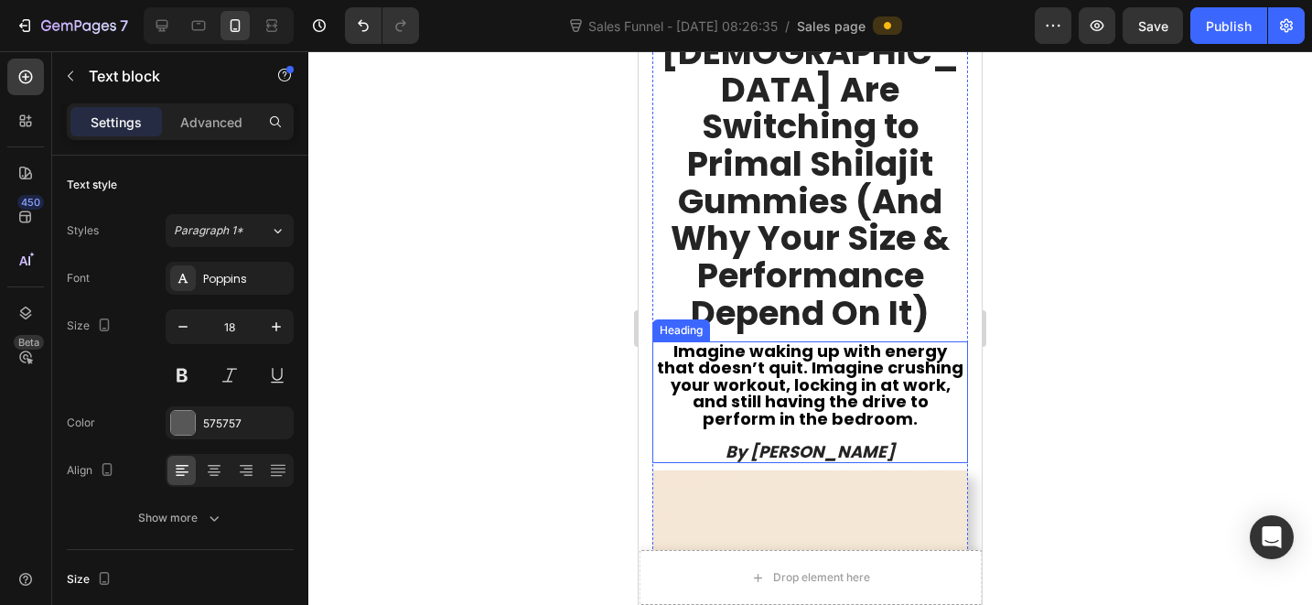
click at [845, 339] on strong "Imagine waking up with energy that doesn’t quit. Imagine crushing your workout,…" at bounding box center [810, 384] width 307 height 91
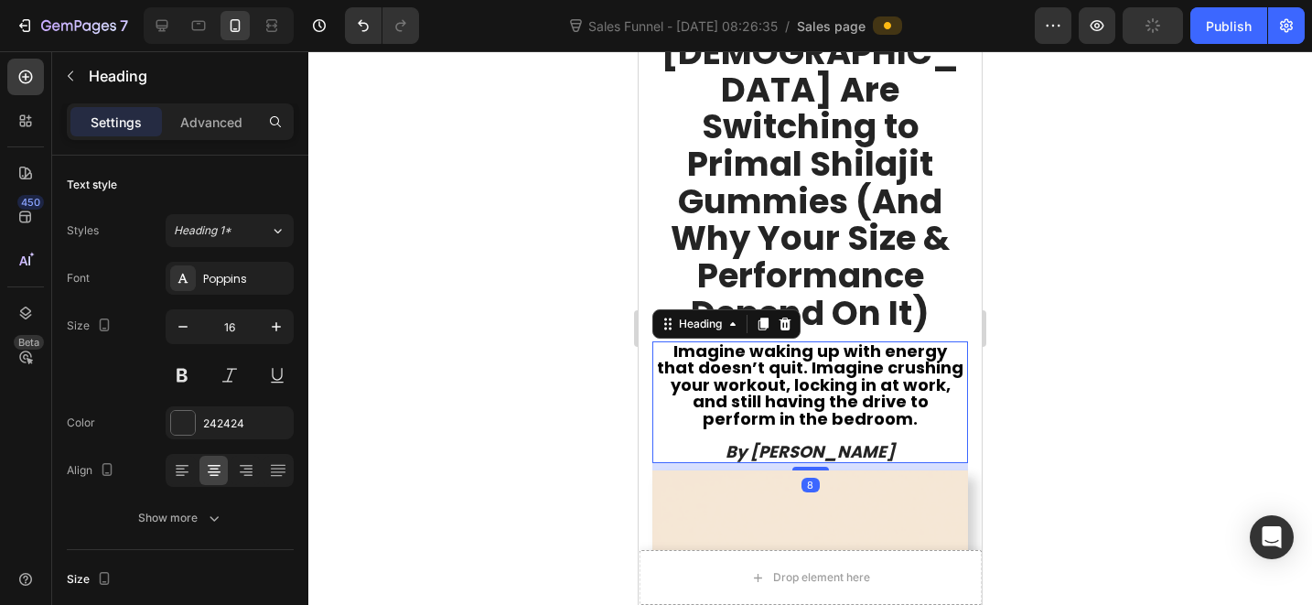
click at [845, 339] on strong "Imagine waking up with energy that doesn’t quit. Imagine crushing your workout,…" at bounding box center [810, 384] width 307 height 91
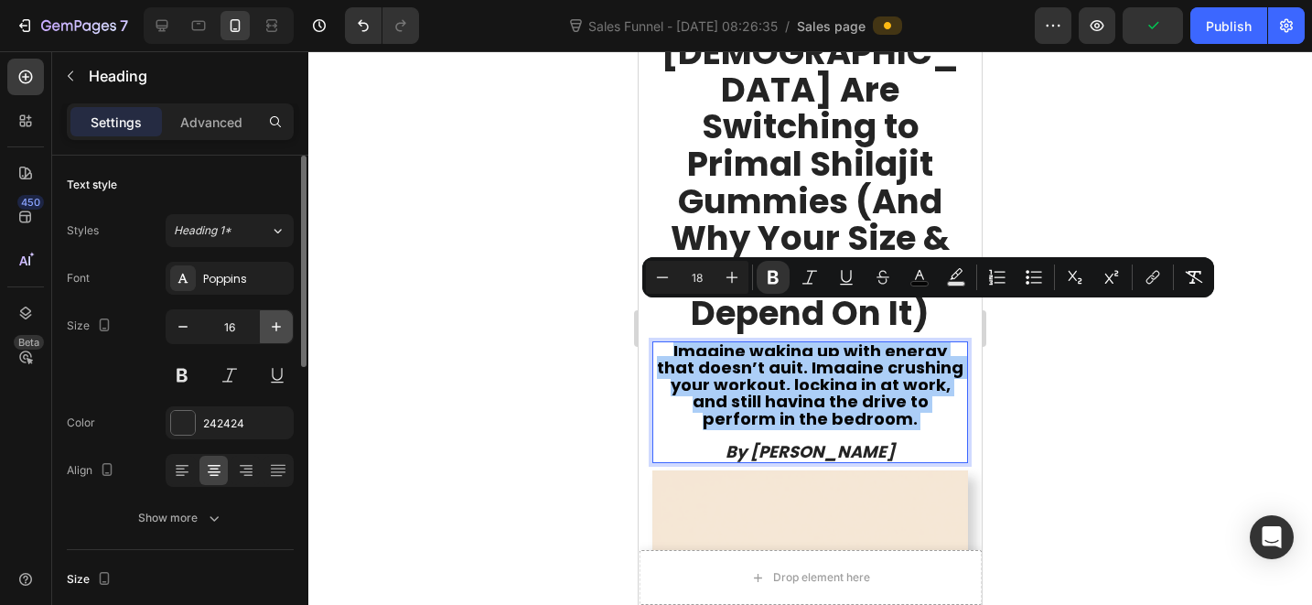
click at [269, 338] on button "button" at bounding box center [276, 326] width 33 height 33
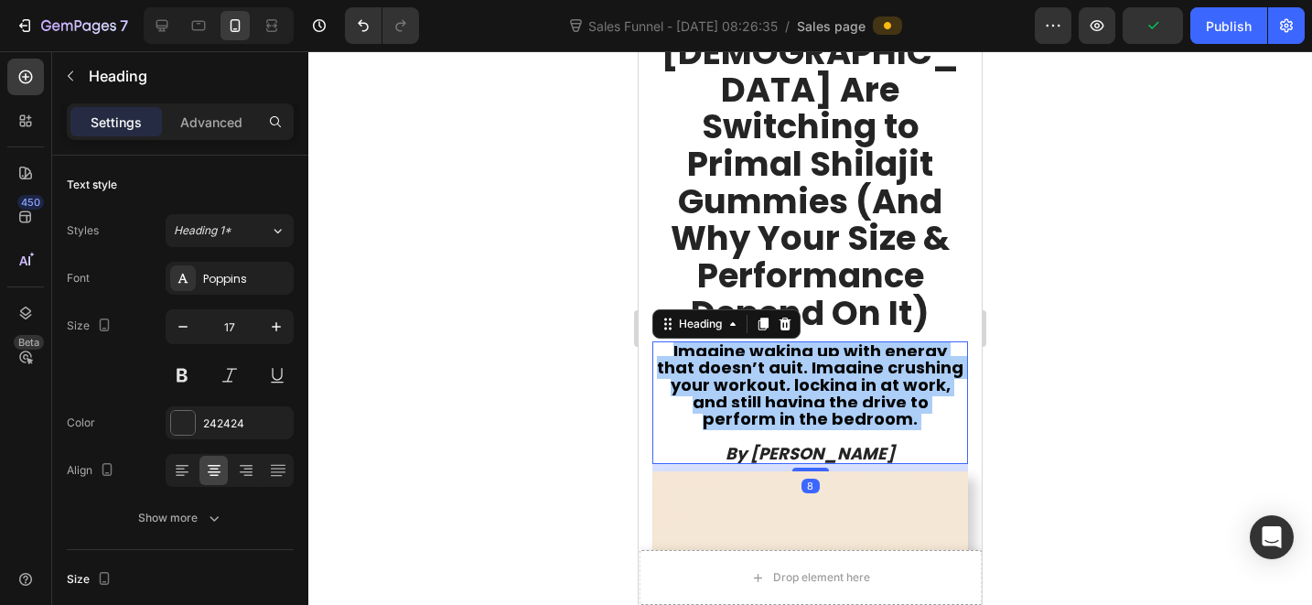
type input "18"
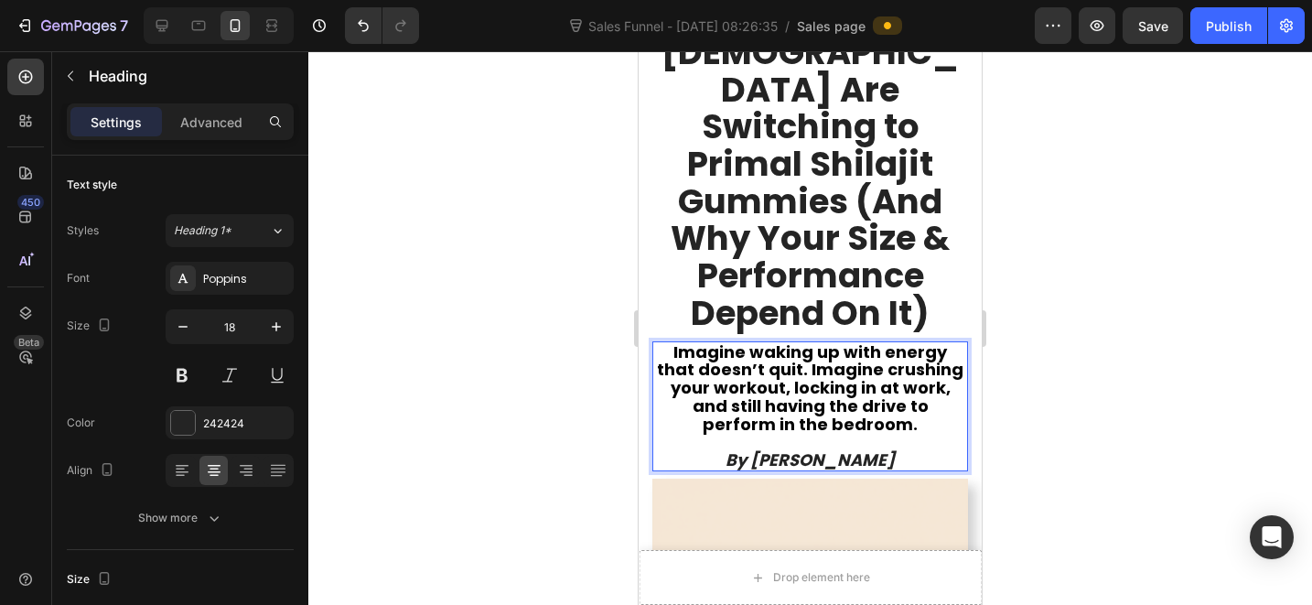
click at [812, 357] on strong "Imagine waking up with energy that doesn’t quit. Imagine crushing your workout,…" at bounding box center [810, 387] width 307 height 95
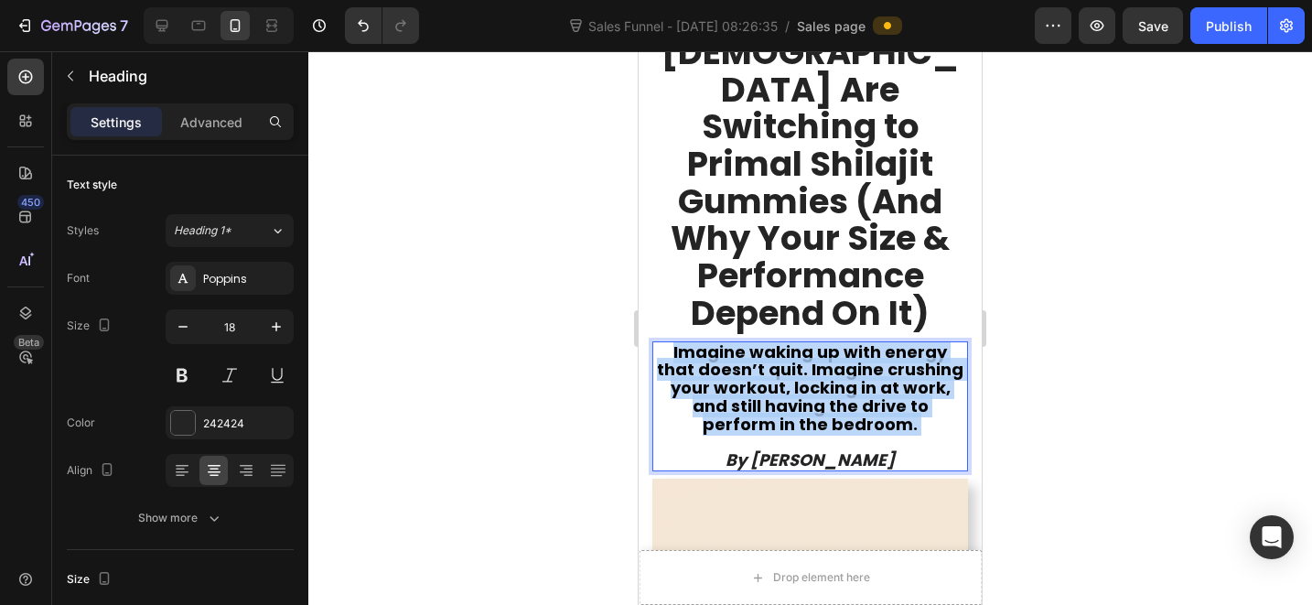
click at [812, 357] on strong "Imagine waking up with energy that doesn’t quit. Imagine crushing your workout,…" at bounding box center [810, 387] width 307 height 95
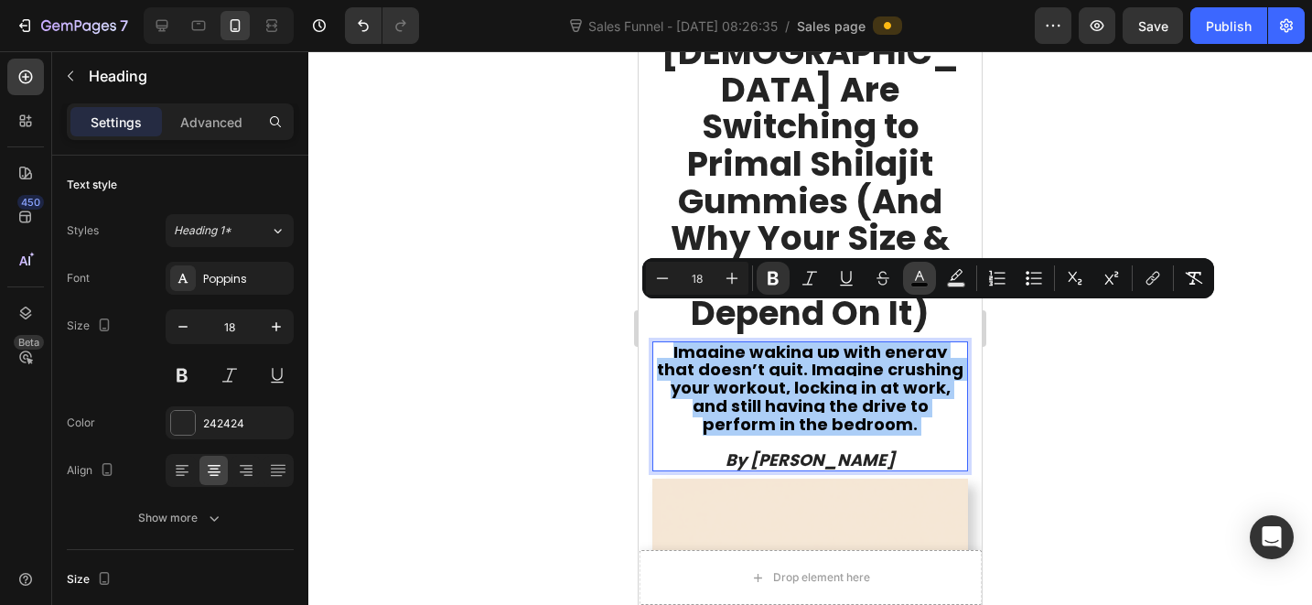
click at [917, 276] on icon "Editor contextual toolbar" at bounding box center [919, 276] width 9 height 10
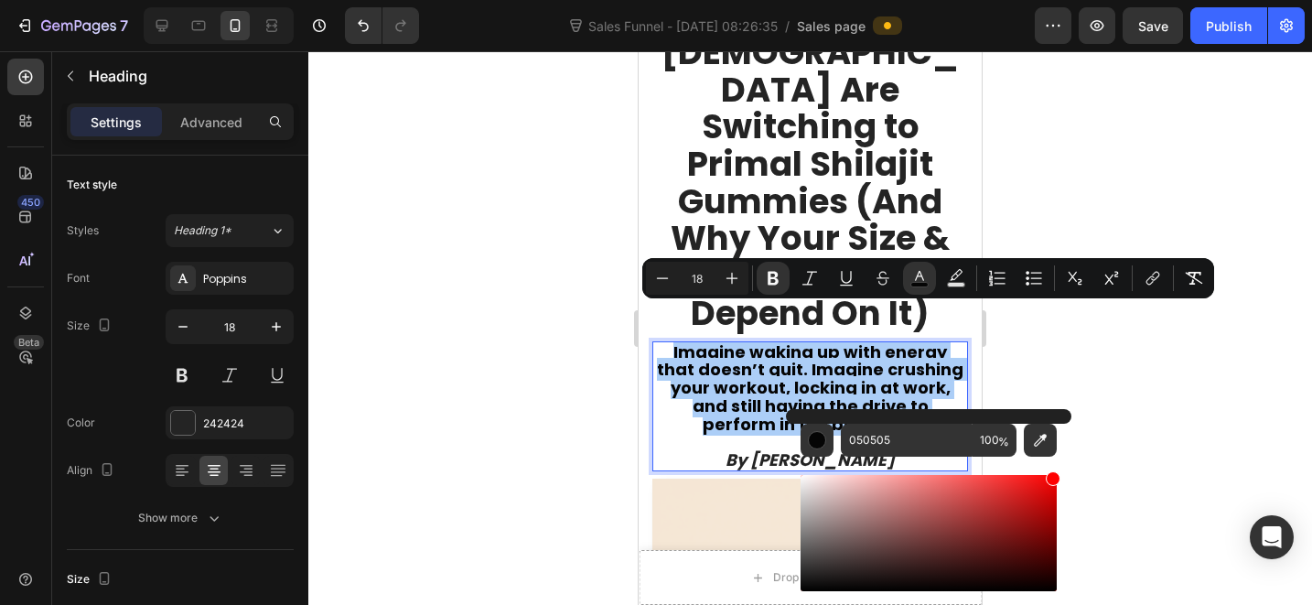
drag, startPoint x: 947, startPoint y: 492, endPoint x: 1109, endPoint y: 450, distance: 167.3
click at [1109, 0] on body "7 Sales Funnel - [DATE] 08:26:35 / Sales page Preview Save Publish 450 Beta Sec…" at bounding box center [656, 0] width 1312 height 0
type input "FF0000"
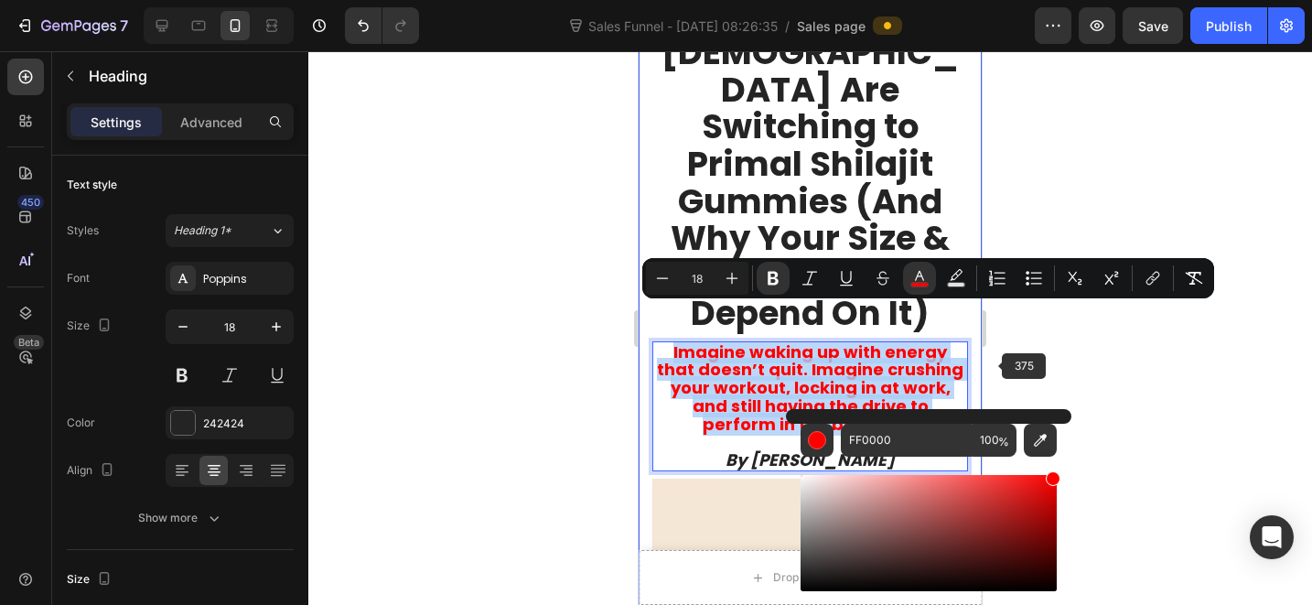
click at [839, 352] on strong "Imagine waking up with energy that doesn’t quit. Imagine crushing your workout,…" at bounding box center [810, 387] width 307 height 95
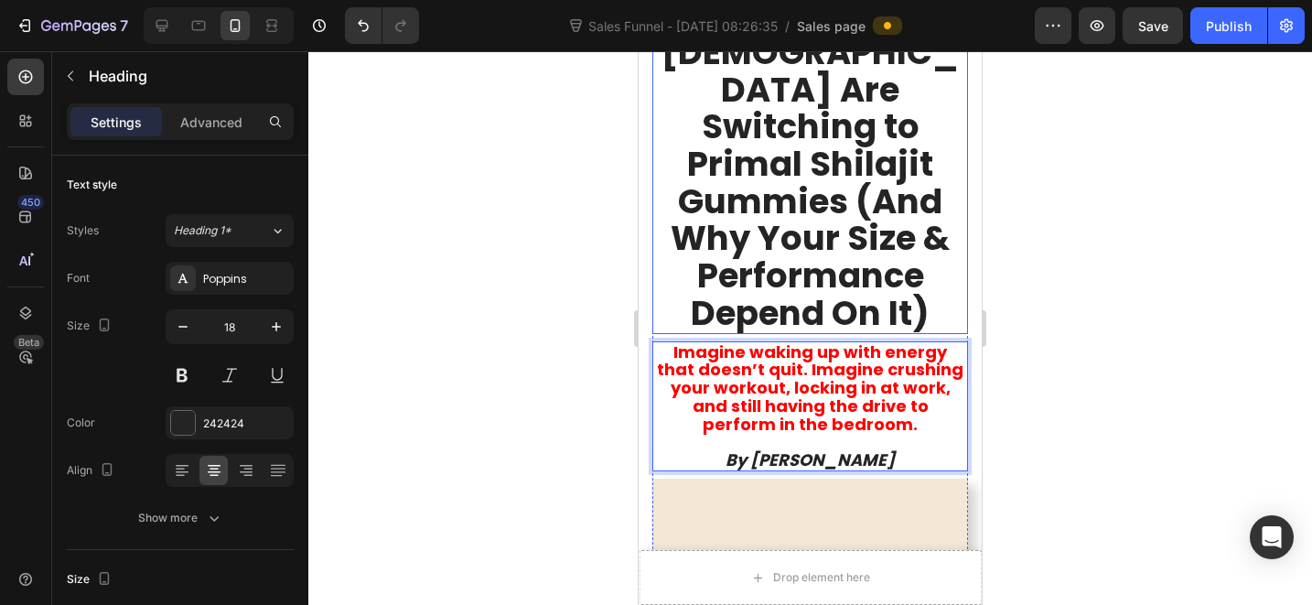
click at [858, 177] on p "7 Reasons Why Masculine [DEMOGRAPHIC_DATA] Are Switching to Primal Shilajit Gum…" at bounding box center [810, 146] width 312 height 372
click at [871, 358] on strong "Imagine waking up with energy that doesn’t quit. Imagine crushing your workout,…" at bounding box center [810, 387] width 307 height 95
click at [848, 342] on strong "Imagine waking up with energy that doesn’t quit. Imagine crushing your workout,…" at bounding box center [810, 387] width 307 height 95
click at [833, 340] on strong "Imagine waking up with energy that doesn’t quit. Imagine crushing your workout,…" at bounding box center [810, 387] width 307 height 95
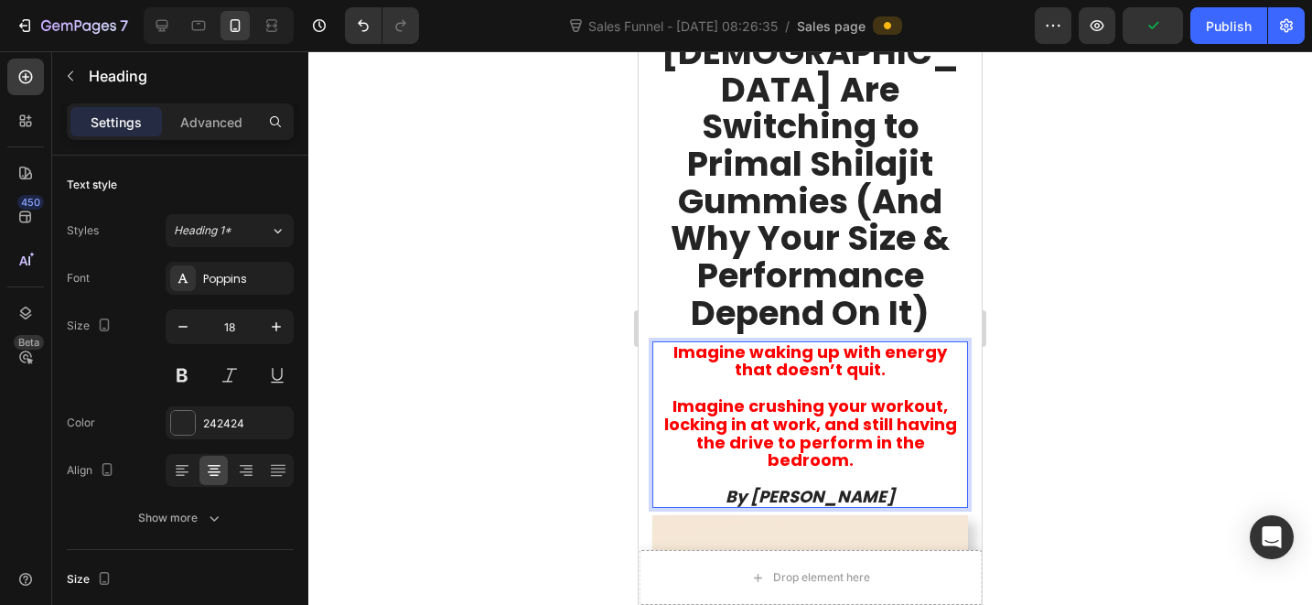
click at [823, 394] on strong "Imagine crushing your workout, locking in at work, and still having the drive t…" at bounding box center [810, 432] width 293 height 77
click at [812, 394] on strong "Imagine crushing your workout, locking in at work, and still having the drive t…" at bounding box center [810, 432] width 293 height 77
click at [848, 413] on strong "Imagine crushing your workout, locking in at work, and still having the drive t…" at bounding box center [810, 432] width 293 height 77
click at [861, 419] on strong "Imagine crushing your workout, locking in at work, and still having the drive t…" at bounding box center [810, 432] width 293 height 77
click at [842, 396] on strong "Imagine crushing your workout, locking in at work, and still having the drive t…" at bounding box center [810, 432] width 293 height 77
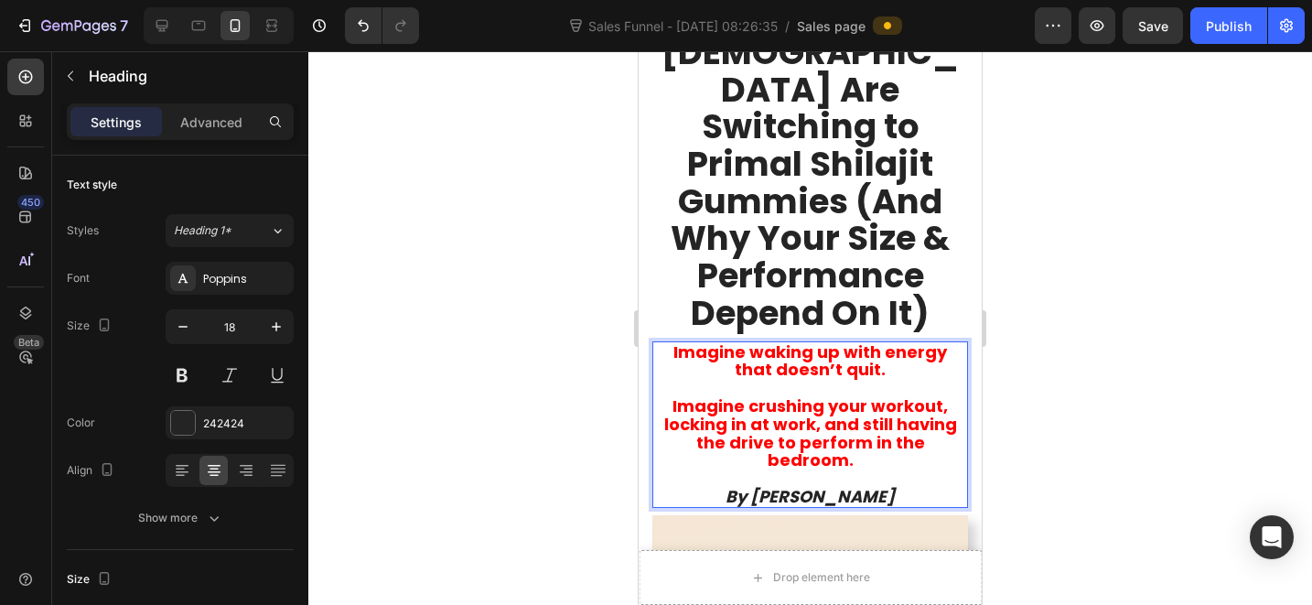
click at [876, 418] on strong "Imagine crushing your workout, locking in at work, and still having the drive t…" at bounding box center [810, 432] width 293 height 77
click at [855, 434] on p "Imagine waking up with energy that doesn’t quit. Imagine crushing your workout,…" at bounding box center [810, 424] width 312 height 163
click at [844, 227] on p "7 Reasons Why Masculine [DEMOGRAPHIC_DATA] Are Switching to Primal Shilajit Gum…" at bounding box center [810, 146] width 312 height 372
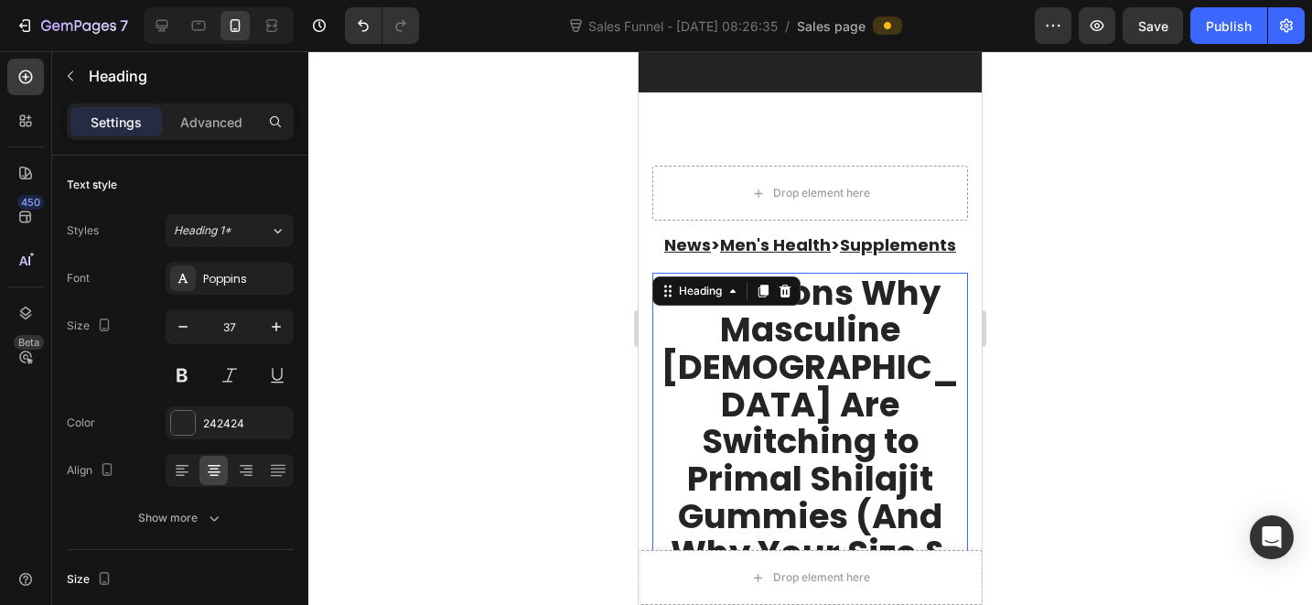
scroll to position [107, 0]
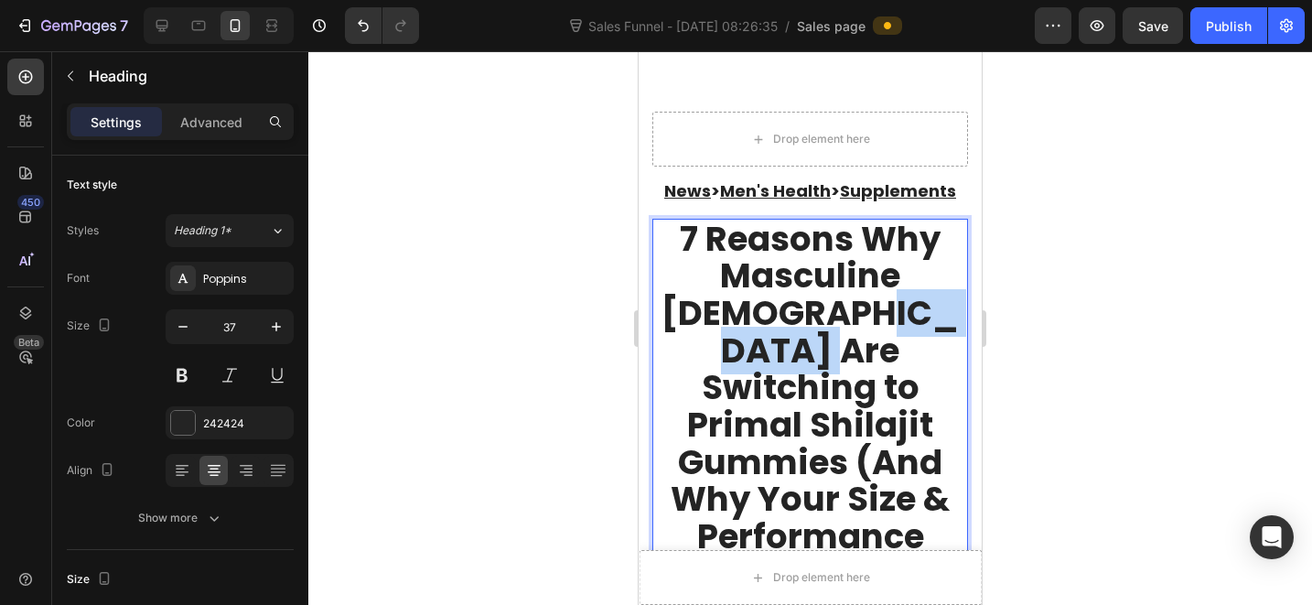
click at [828, 361] on p "7 Reasons Why Masculine [DEMOGRAPHIC_DATA] Are Switching to Primal Shilajit Gum…" at bounding box center [810, 407] width 312 height 372
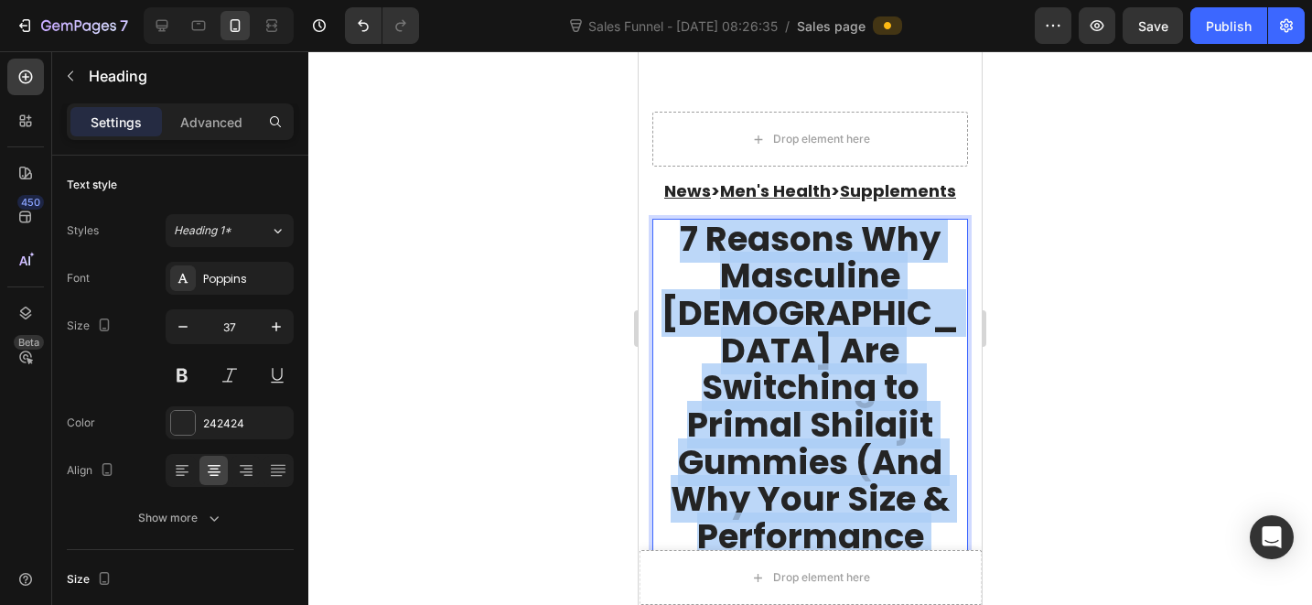
click at [827, 360] on p "7 Reasons Why Masculine [DEMOGRAPHIC_DATA] Are Switching to Primal Shilajit Gum…" at bounding box center [810, 407] width 312 height 372
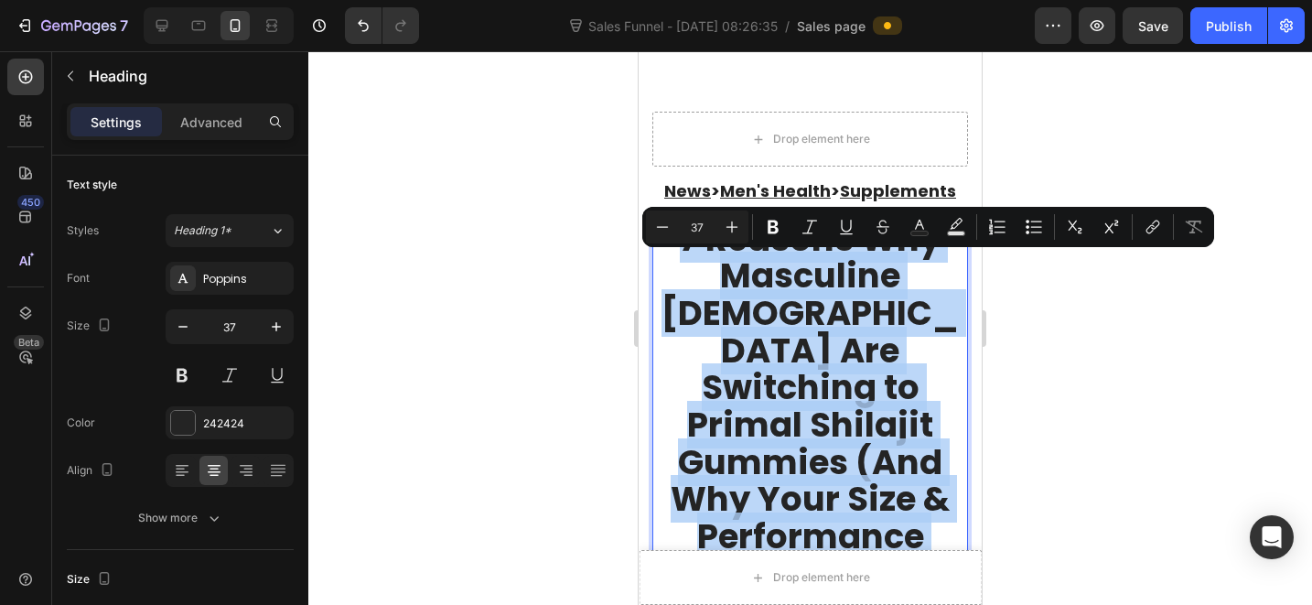
click at [845, 380] on p "7 Reasons Why Masculine [DEMOGRAPHIC_DATA] Are Switching to Primal Shilajit Gum…" at bounding box center [810, 407] width 312 height 372
click at [894, 133] on div "Drop element here" at bounding box center [810, 139] width 316 height 55
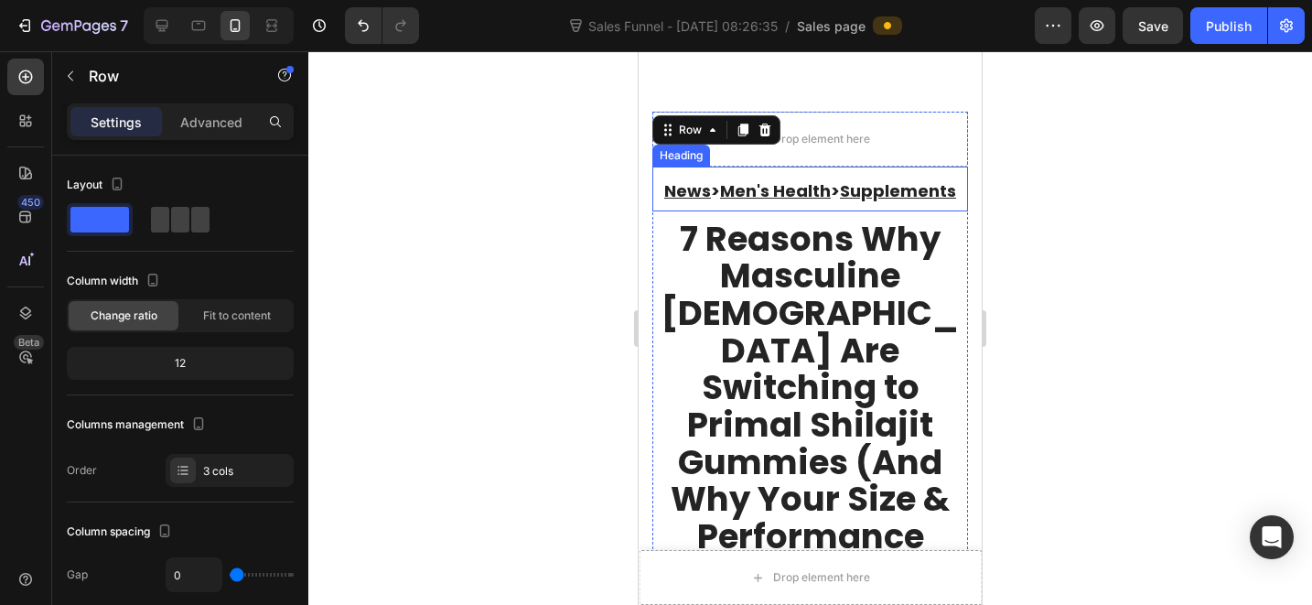
click at [862, 211] on h2 "News > Men's Health > Supplements" at bounding box center [810, 189] width 316 height 45
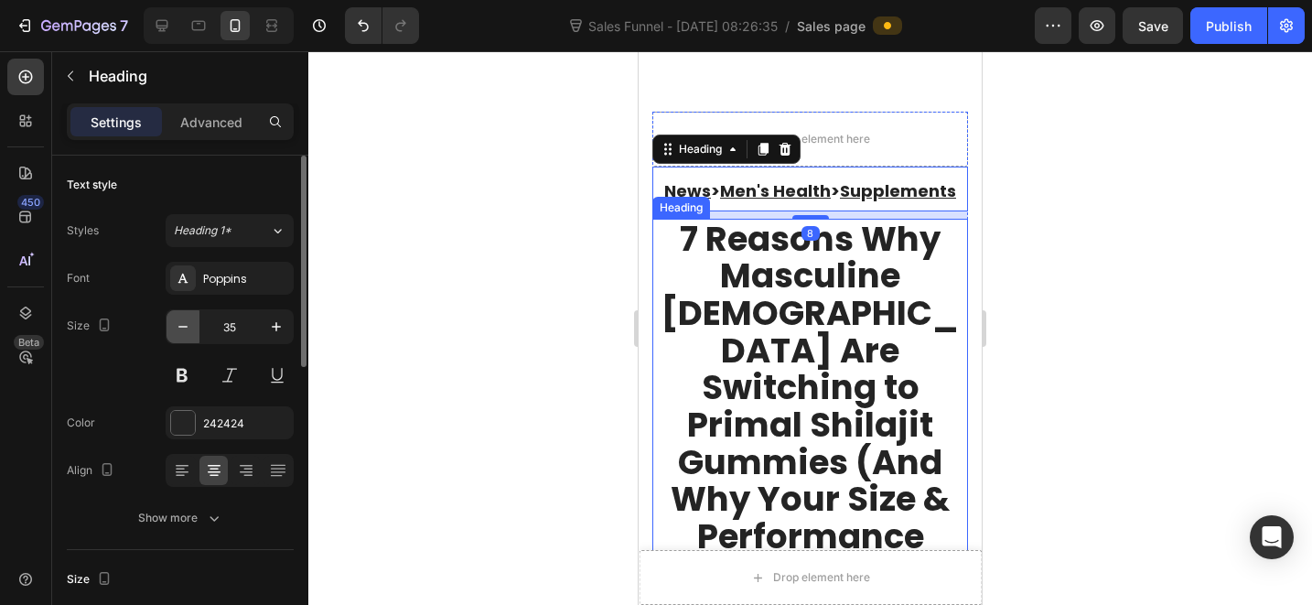
click at [190, 328] on icon "button" at bounding box center [183, 326] width 18 height 18
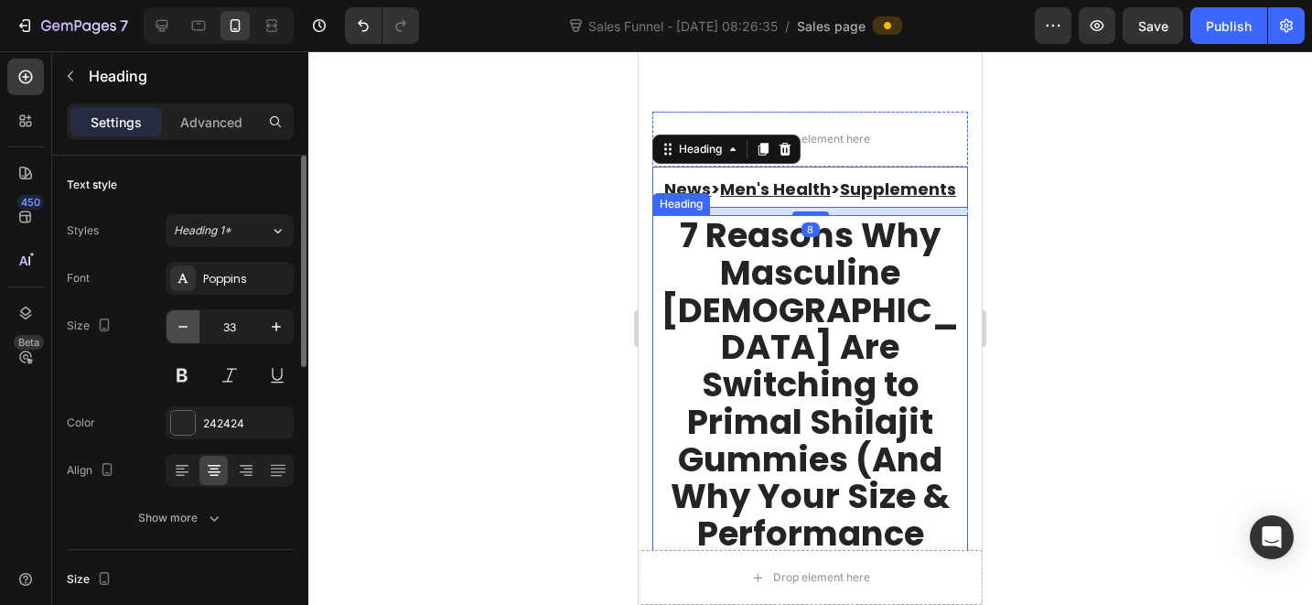
click at [189, 328] on icon "button" at bounding box center [183, 326] width 18 height 18
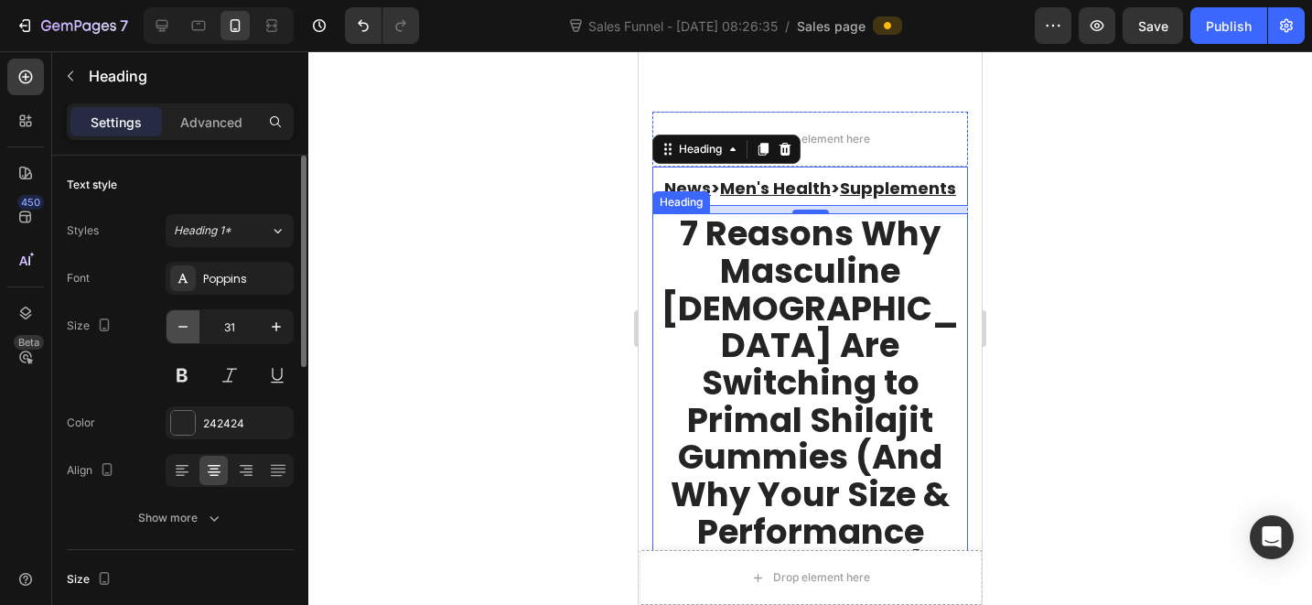
click at [189, 328] on icon "button" at bounding box center [183, 326] width 18 height 18
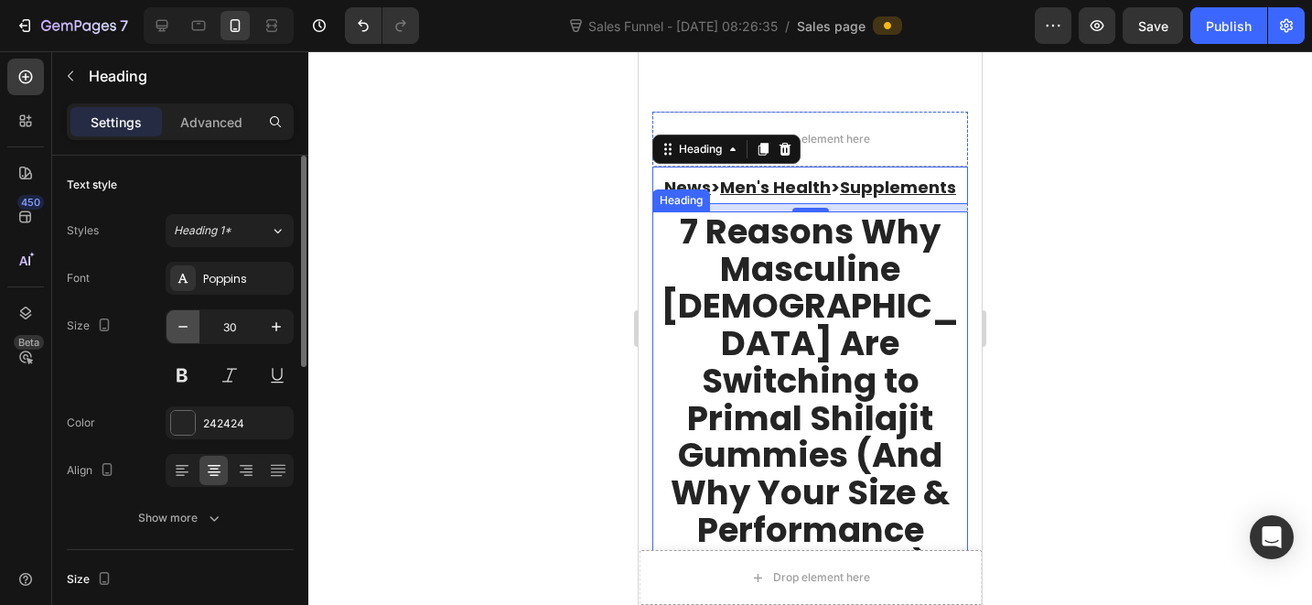
click at [189, 328] on icon "button" at bounding box center [183, 326] width 18 height 18
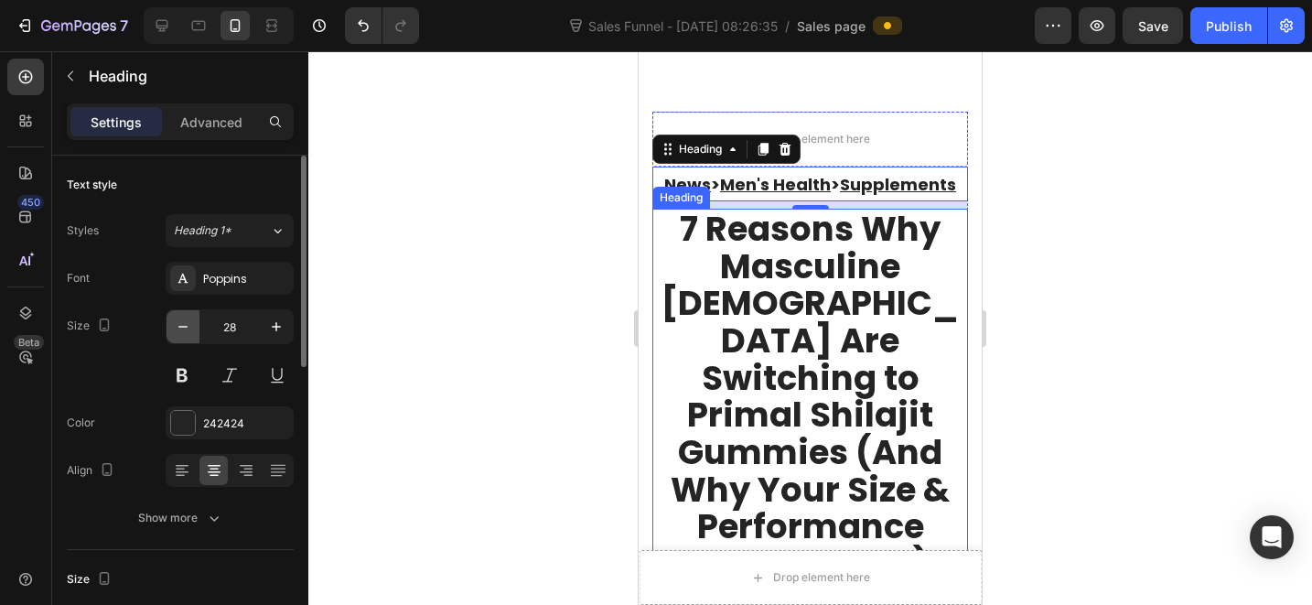
click at [189, 328] on icon "button" at bounding box center [183, 326] width 18 height 18
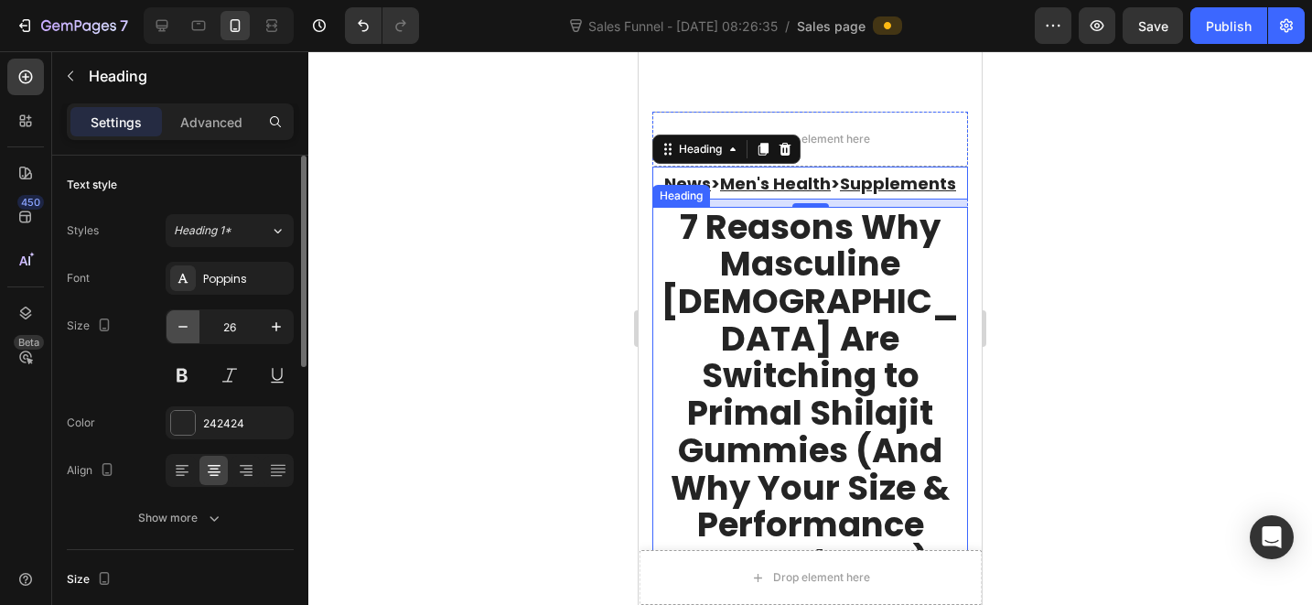
click at [189, 328] on icon "button" at bounding box center [183, 326] width 18 height 18
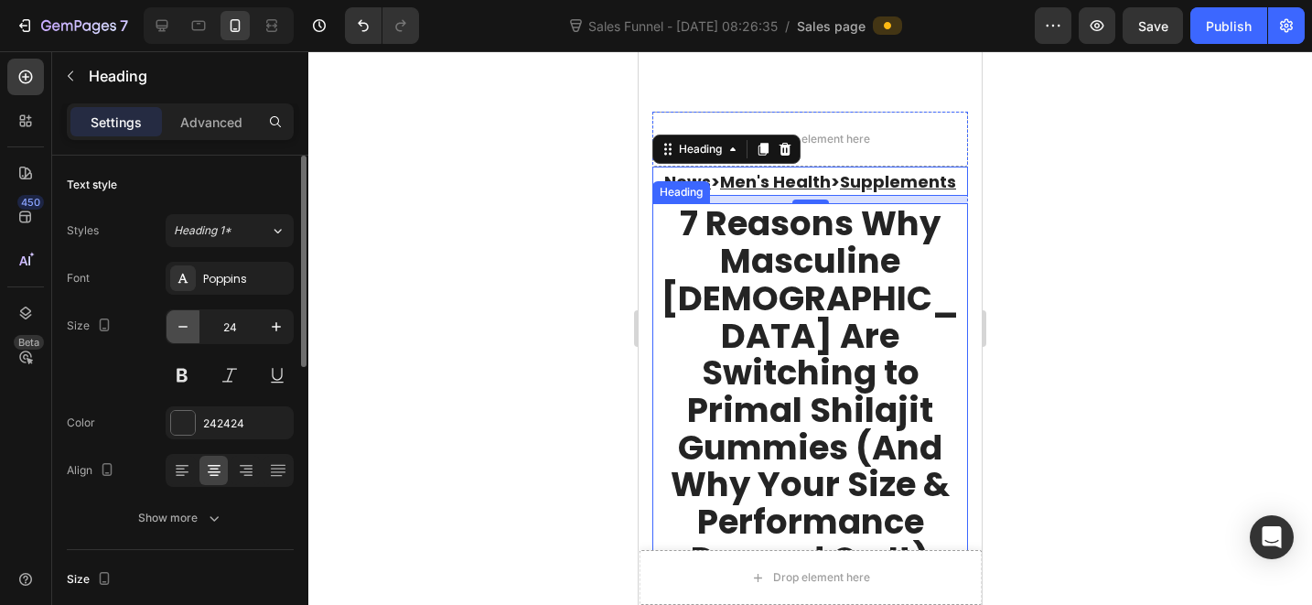
click at [189, 328] on icon "button" at bounding box center [183, 326] width 18 height 18
type input "23"
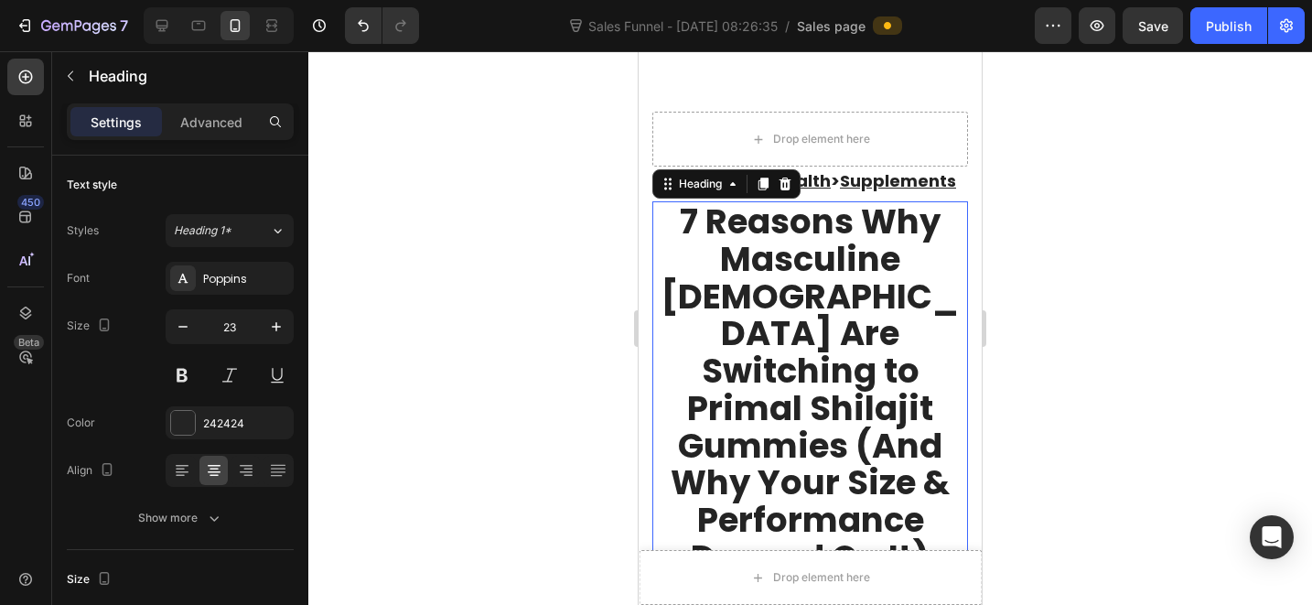
click at [735, 349] on p "7 Reasons Why Masculine [DEMOGRAPHIC_DATA] Are Switching to Primal Shilajit Gum…" at bounding box center [810, 389] width 312 height 372
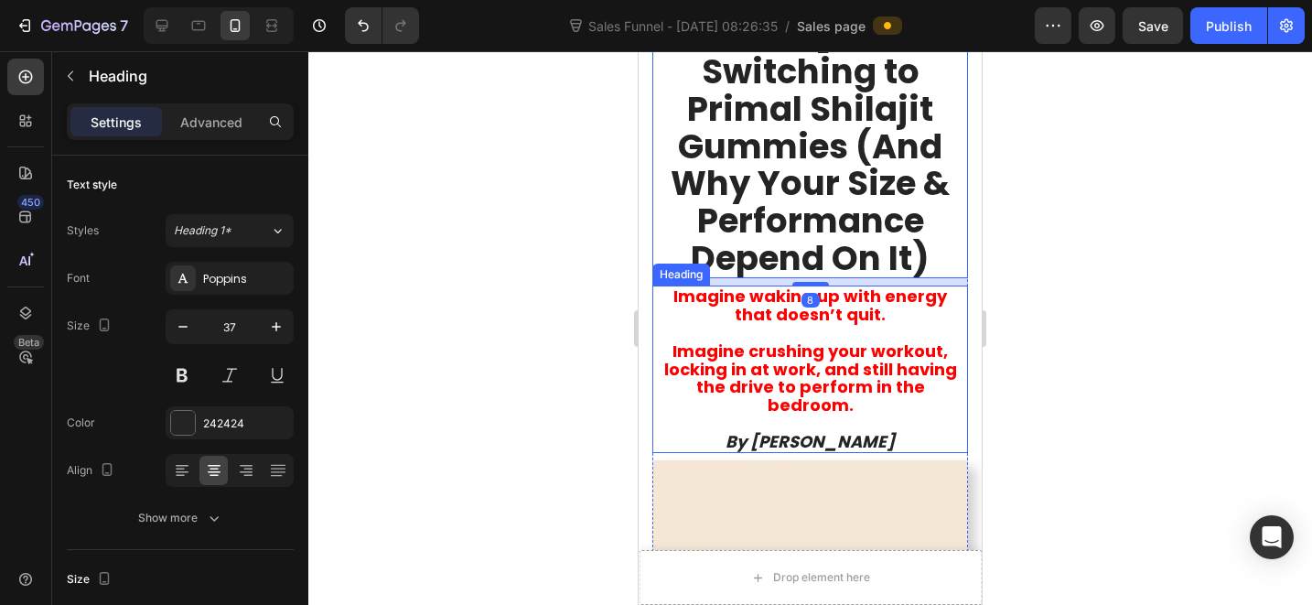
scroll to position [177, 0]
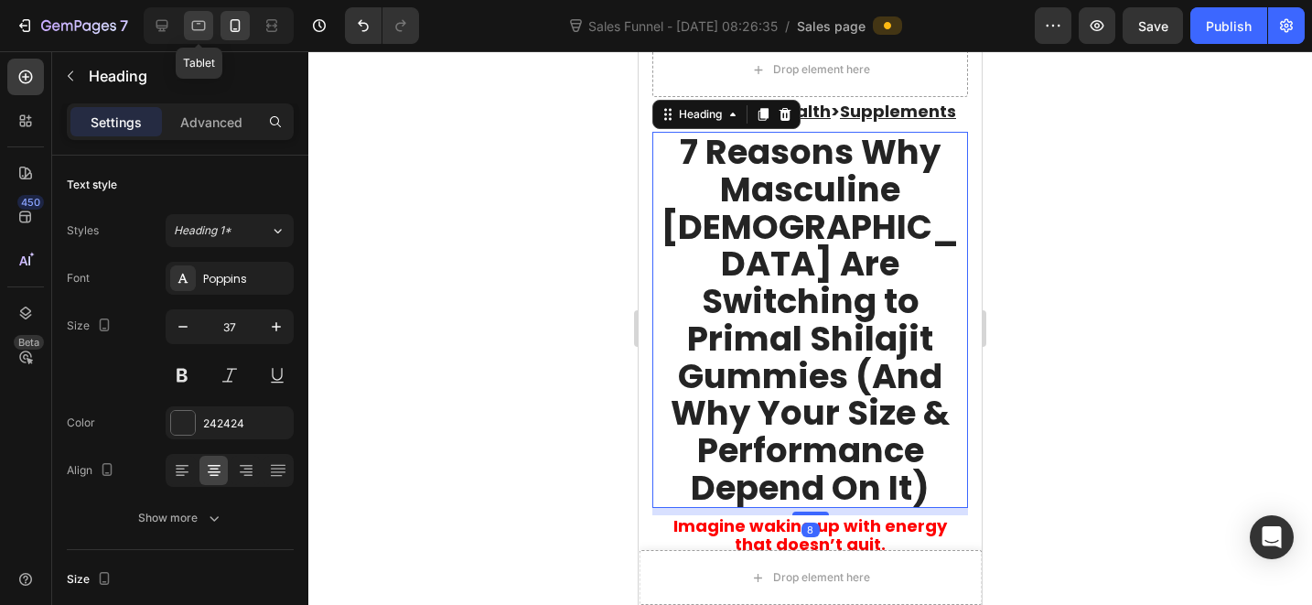
click at [189, 36] on div at bounding box center [198, 25] width 29 height 29
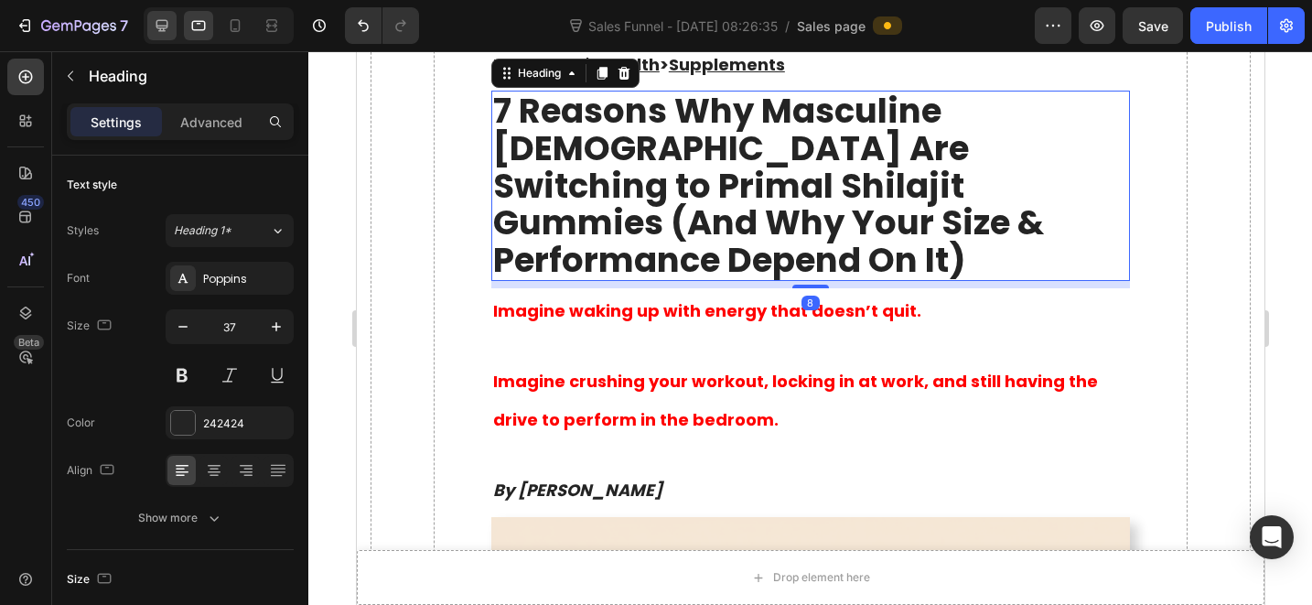
click at [149, 27] on div at bounding box center [161, 25] width 29 height 29
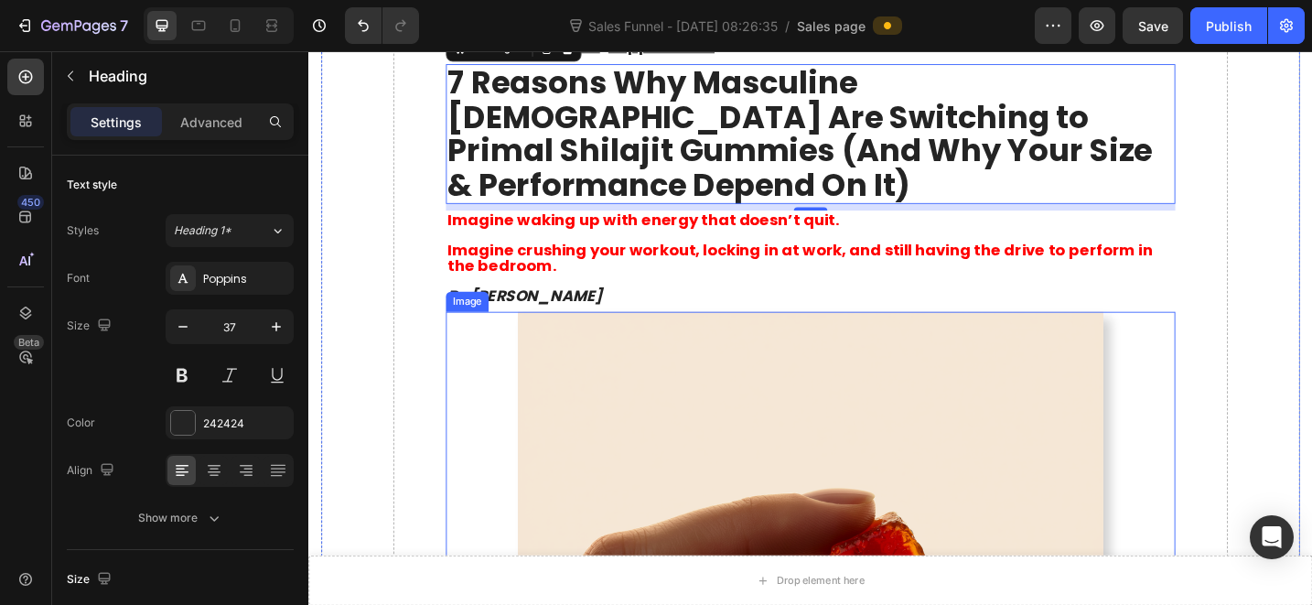
click at [729, 256] on strong "Imagine crushing your workout, locking in at work, and still having the drive t…" at bounding box center [845, 276] width 771 height 40
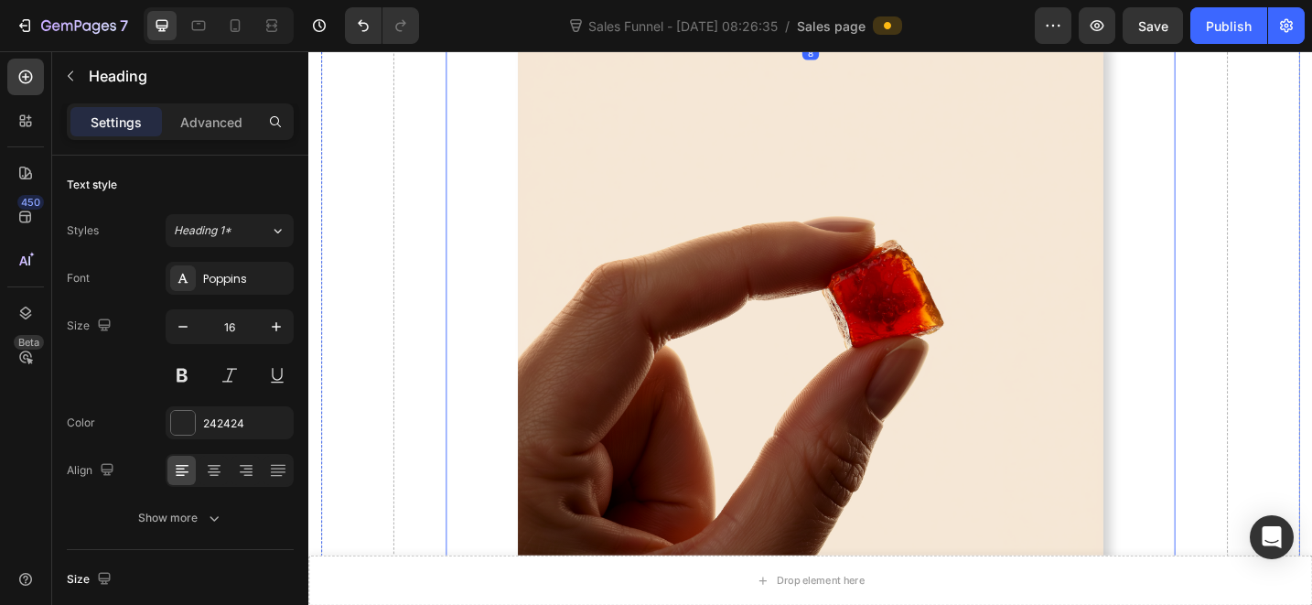
click at [725, 317] on img at bounding box center [857, 358] width 640 height 640
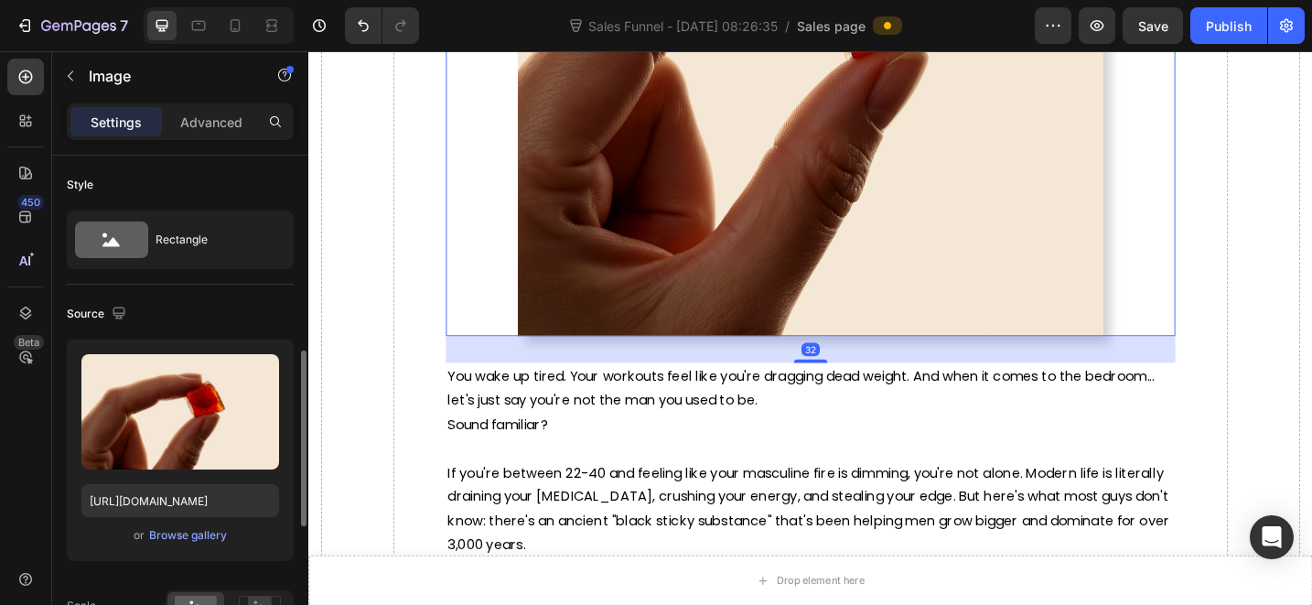
scroll to position [331, 0]
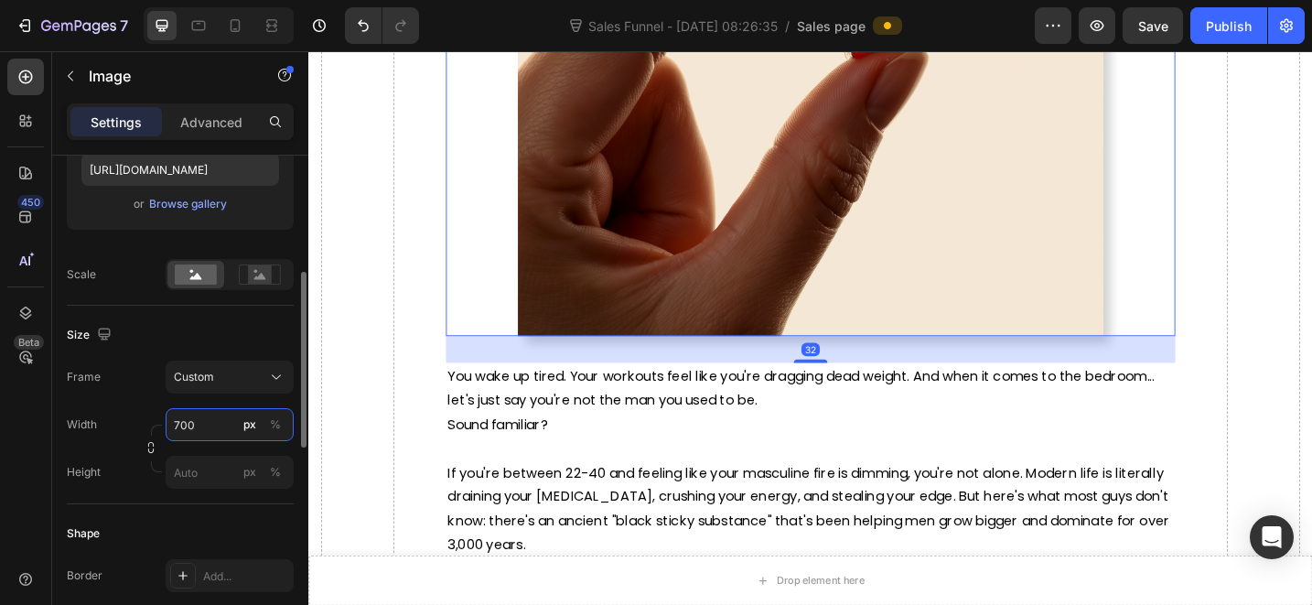
click at [197, 434] on input "700" at bounding box center [230, 424] width 128 height 33
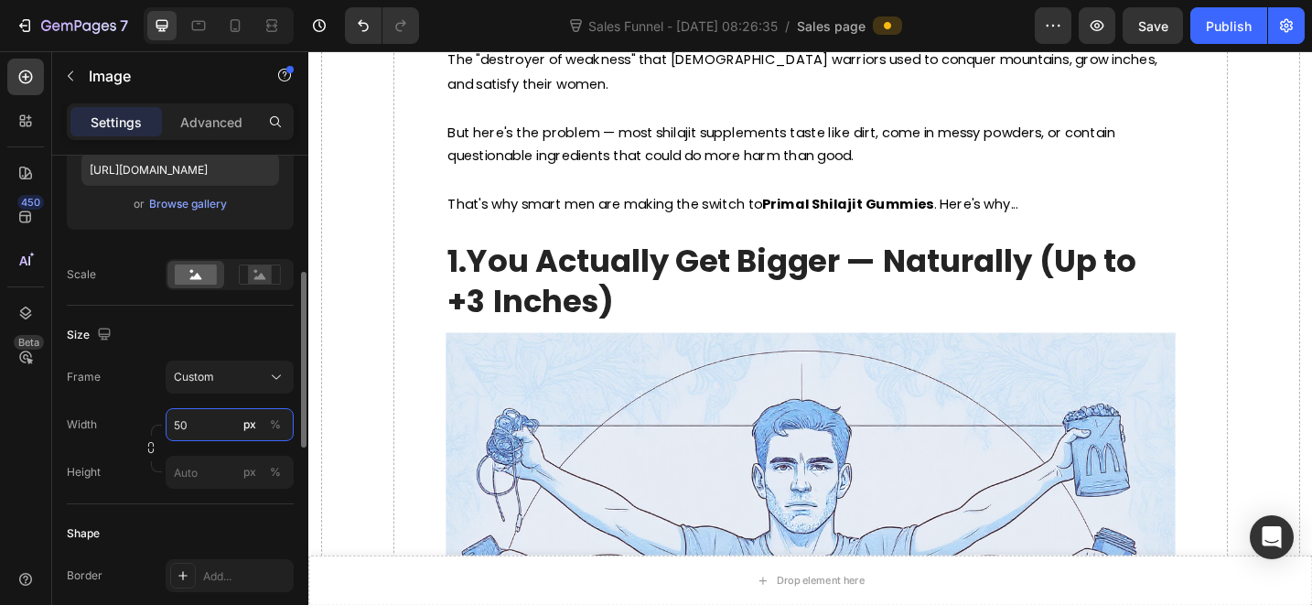
type input "500"
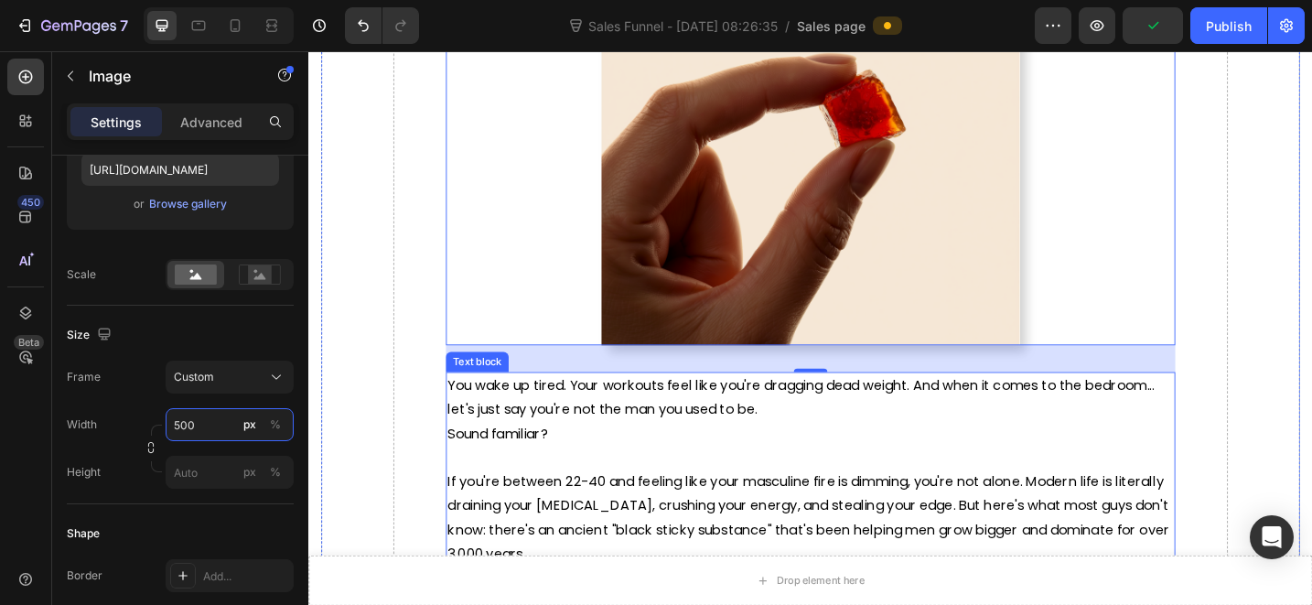
scroll to position [708, 0]
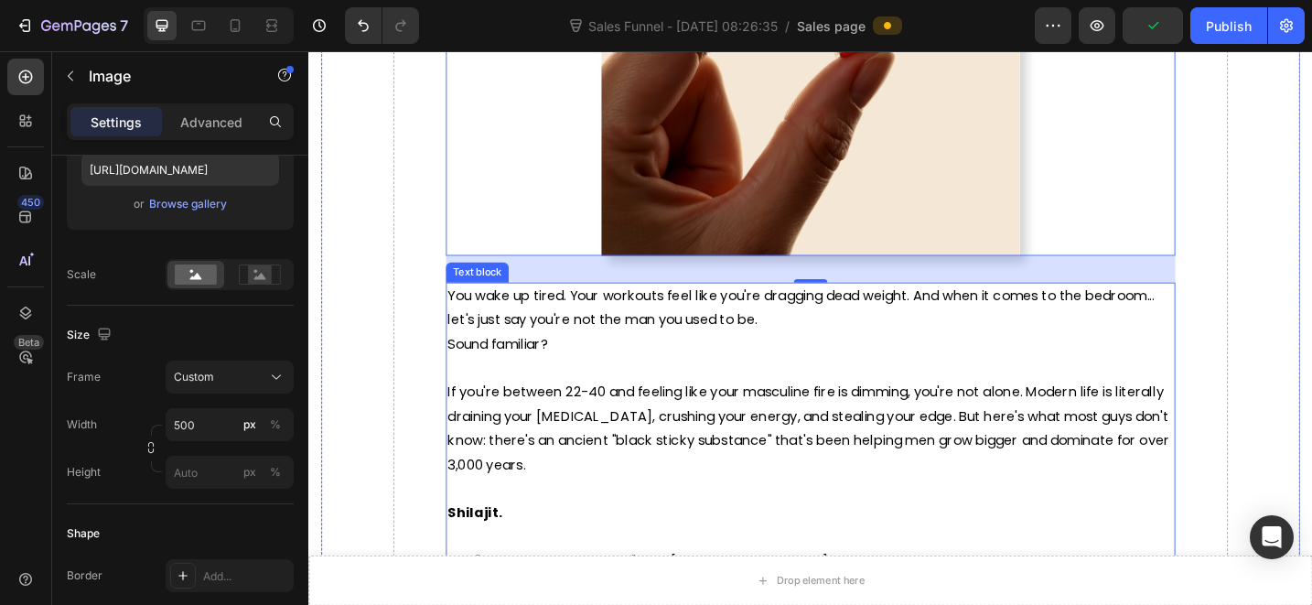
click at [687, 359] on p "Sound familiar?" at bounding box center [857, 372] width 794 height 27
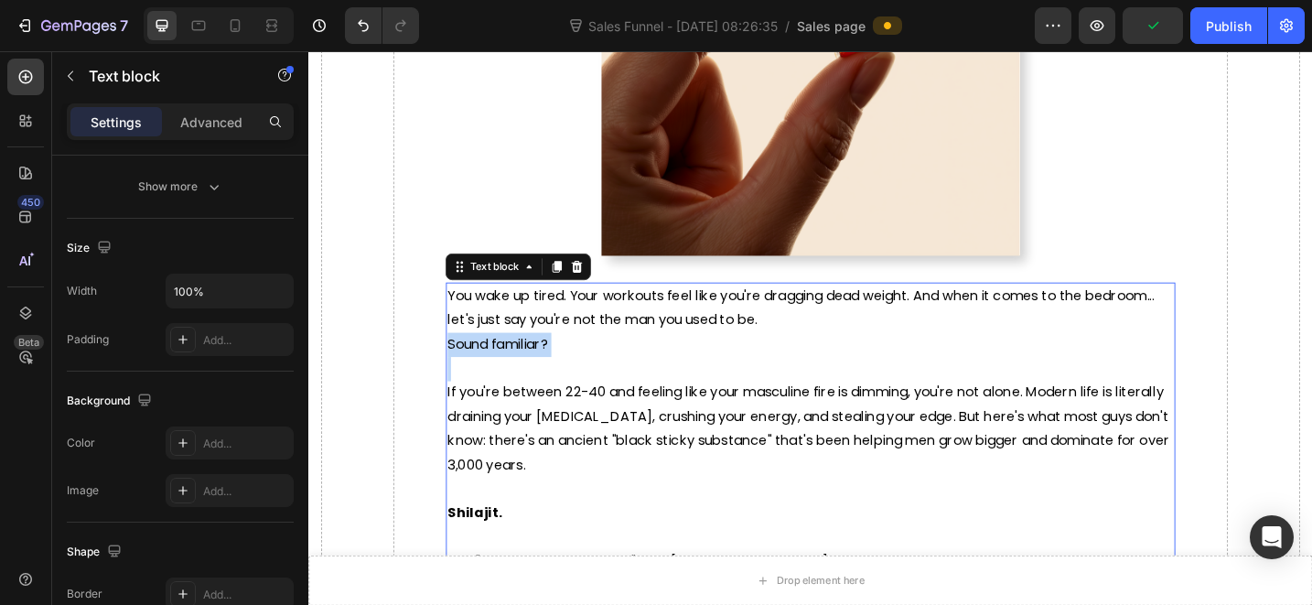
scroll to position [0, 0]
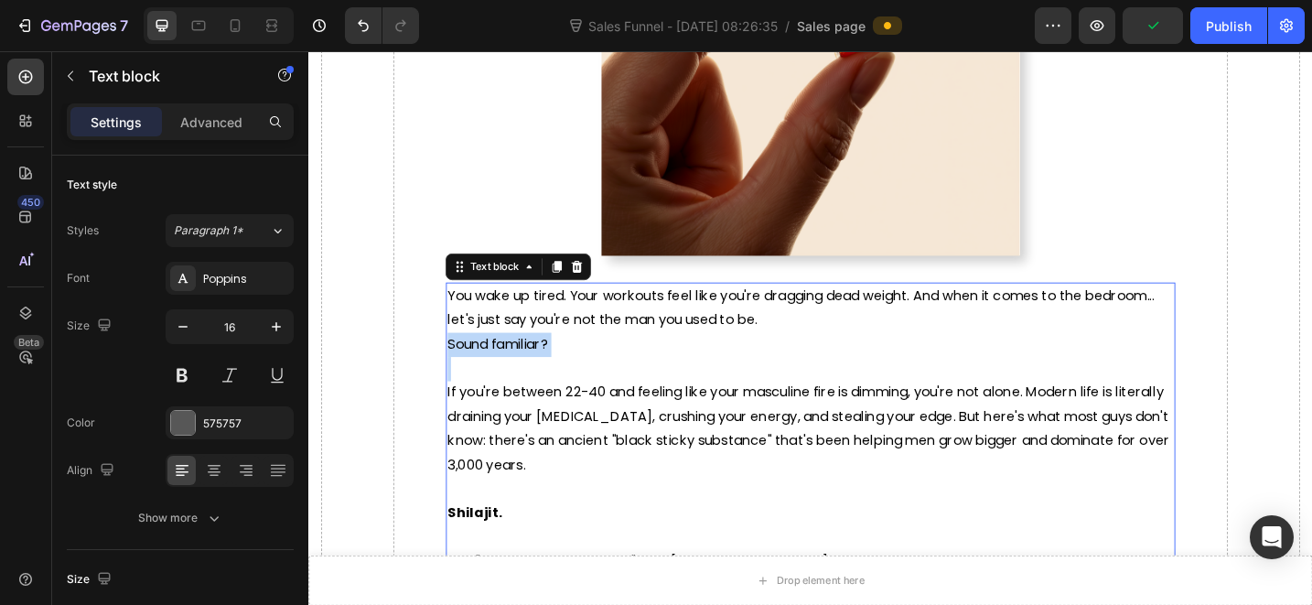
click at [687, 359] on p "Sound familiar?" at bounding box center [857, 372] width 794 height 27
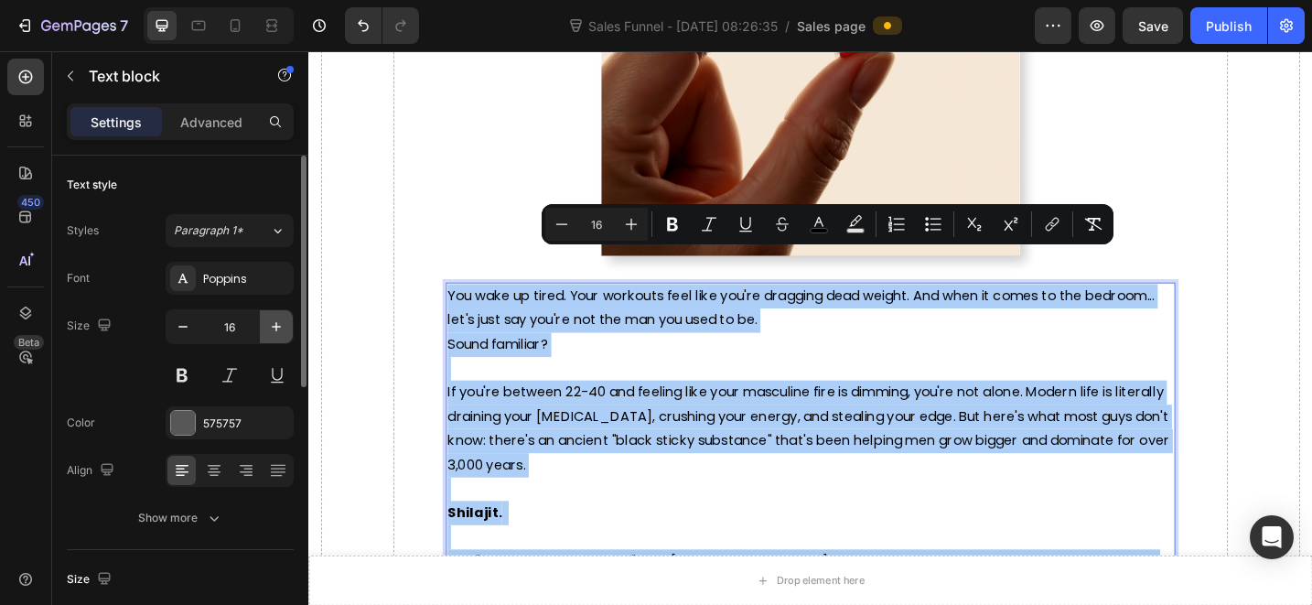
click at [278, 330] on icon "button" at bounding box center [276, 326] width 18 height 18
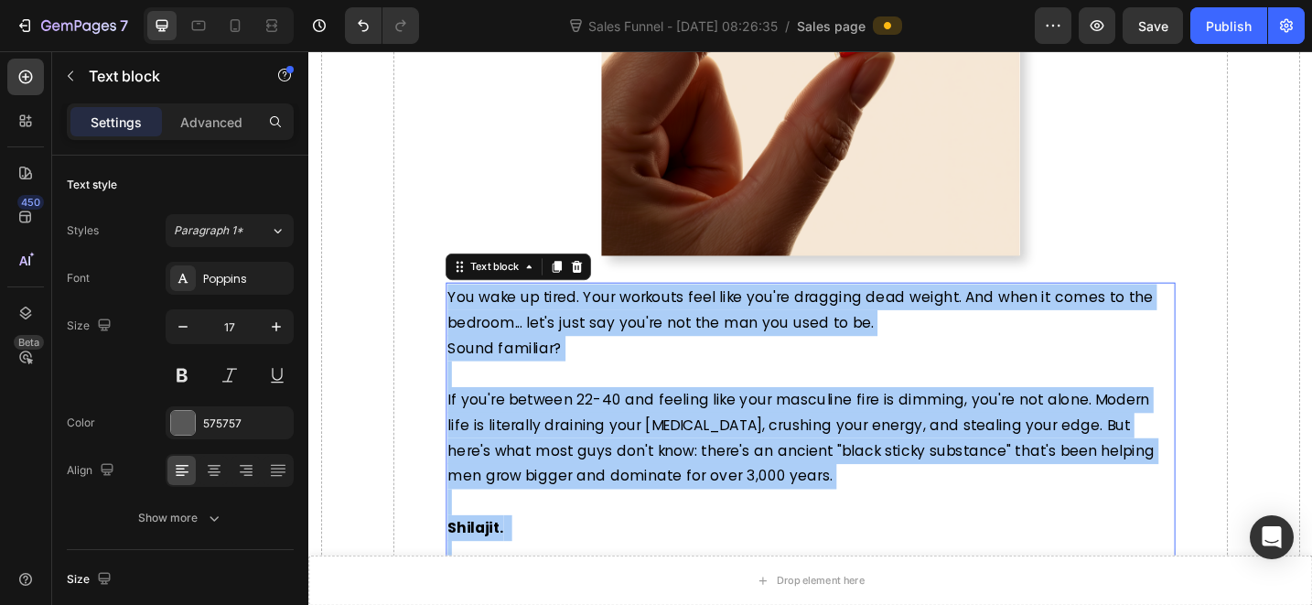
type input "18"
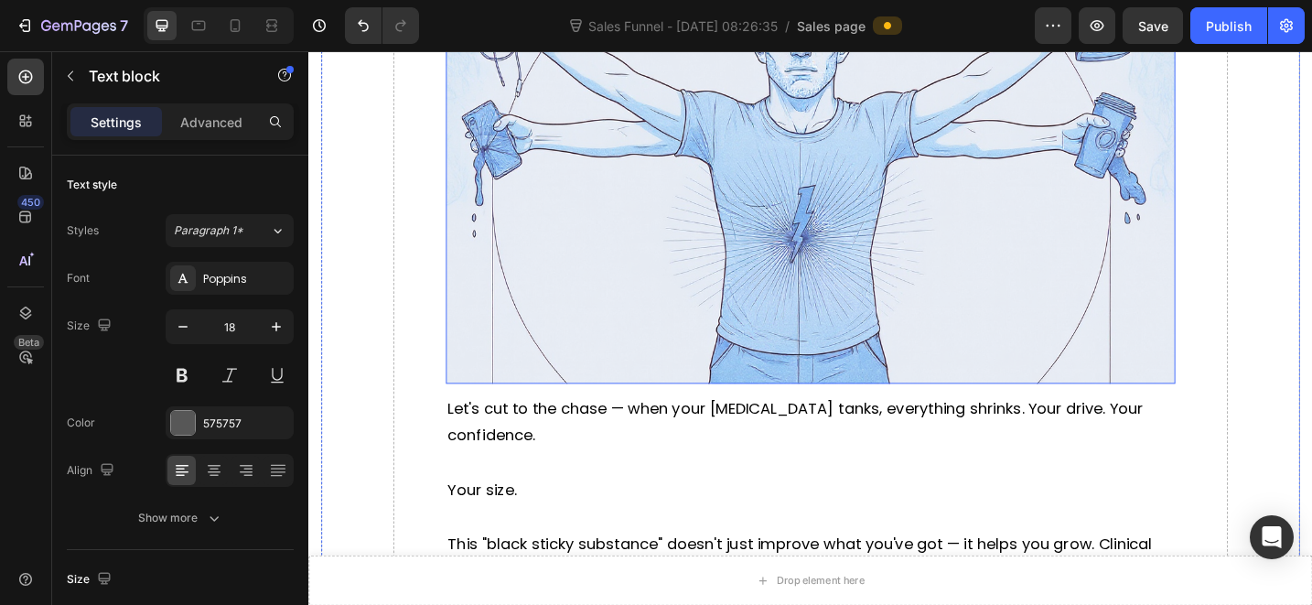
scroll to position [1931, 0]
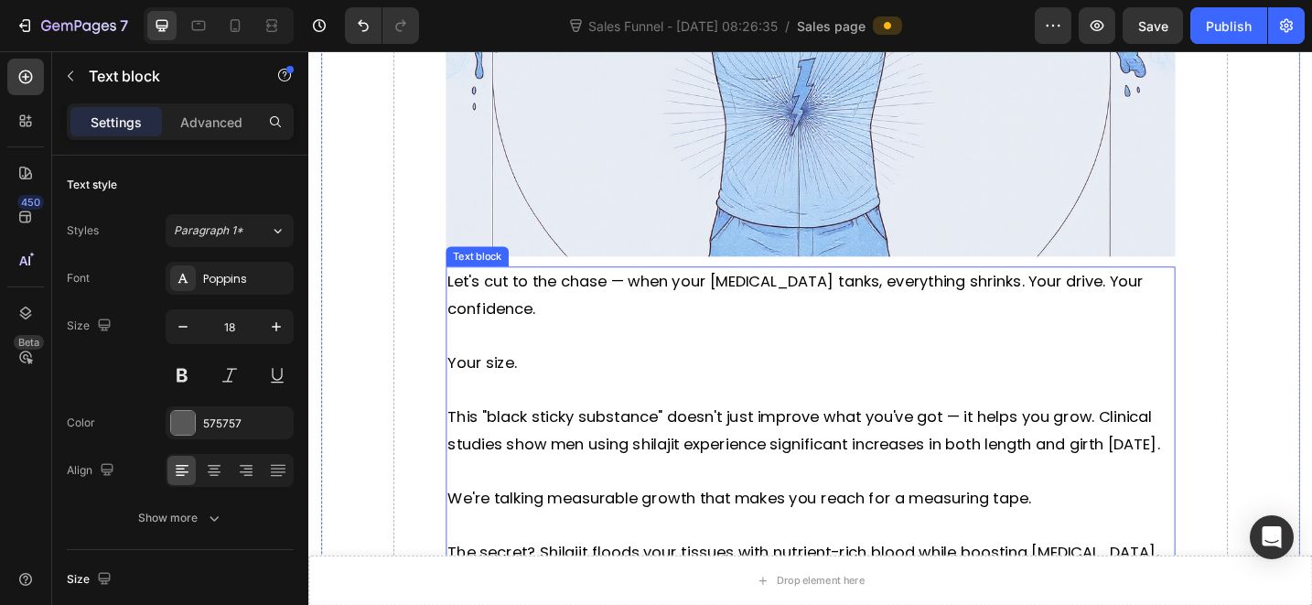
click at [682, 439] on span "This "black sticky substance" doesn't just improve what you've got — it helps y…" at bounding box center [849, 465] width 779 height 52
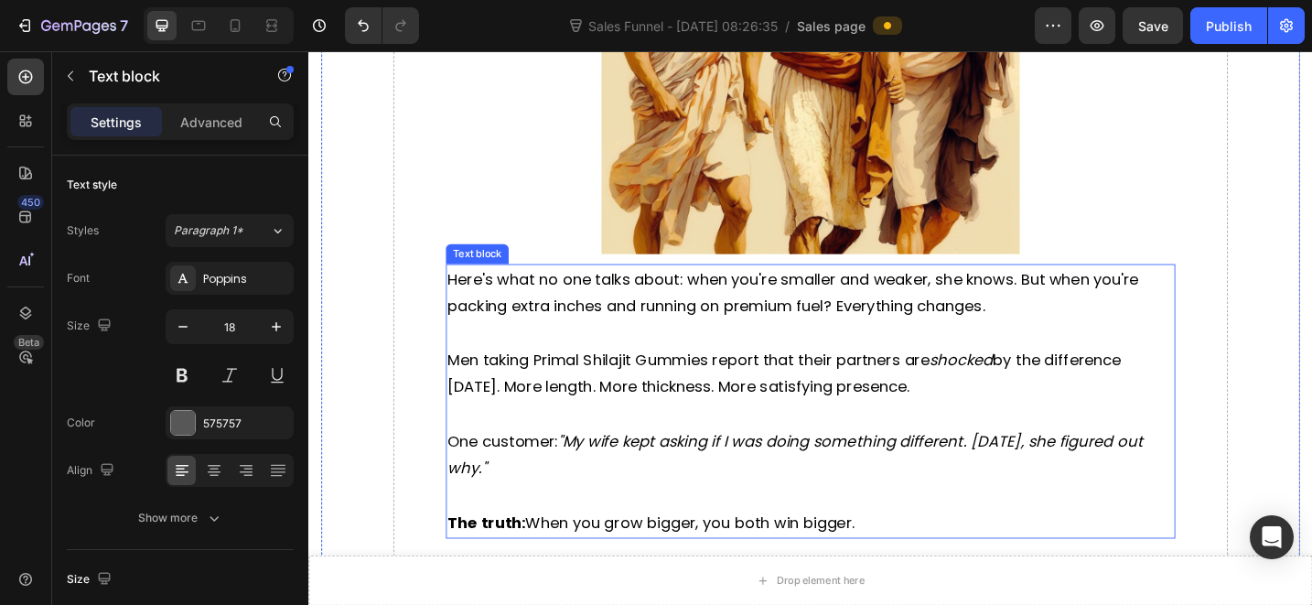
scroll to position [3129, 0]
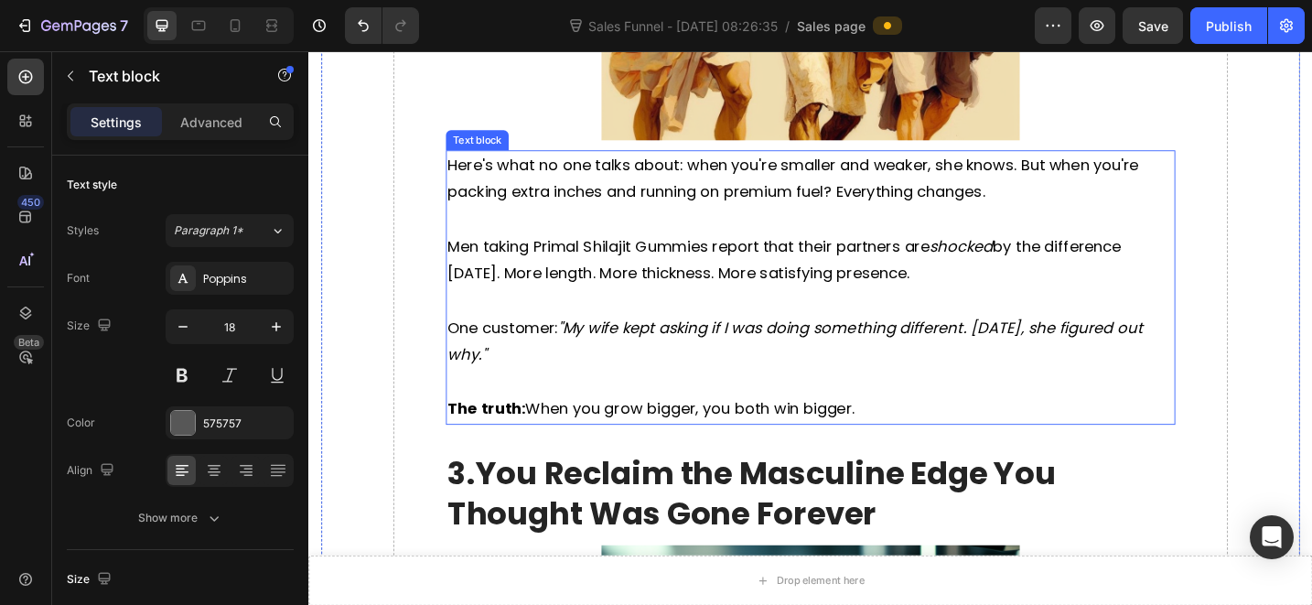
click at [626, 341] on icon ""My wife kept asking if I was doing something different. [DATE], she figured ou…" at bounding box center [840, 367] width 760 height 52
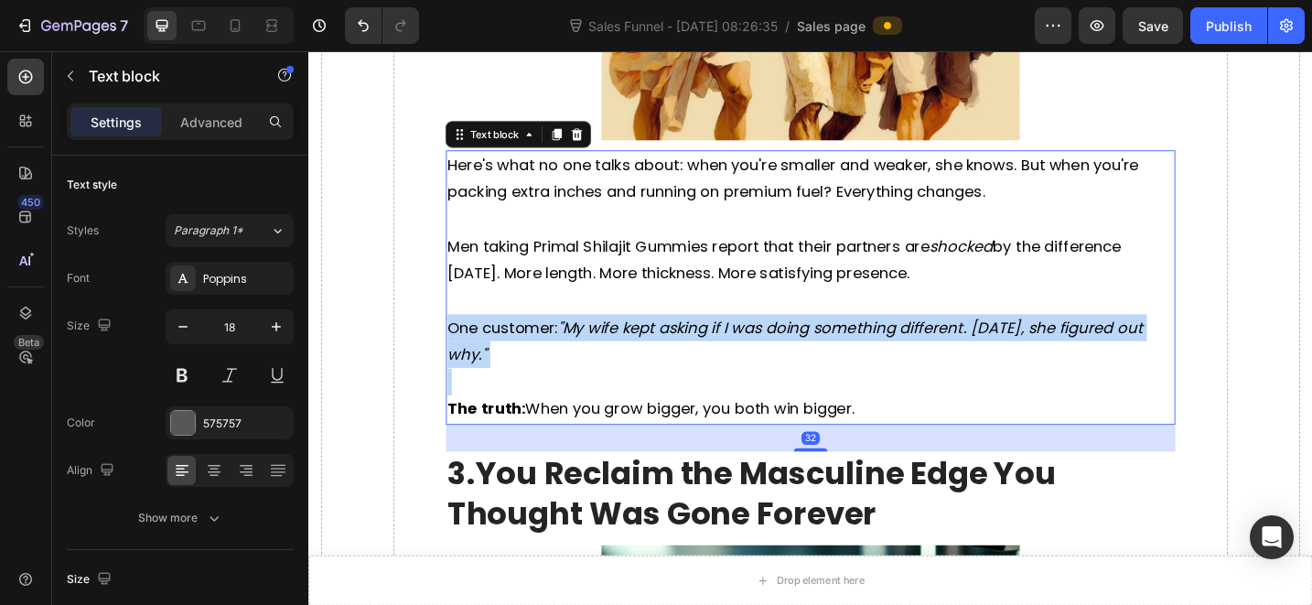
click at [626, 341] on icon ""My wife kept asking if I was doing something different. [DATE], she figured ou…" at bounding box center [840, 367] width 760 height 52
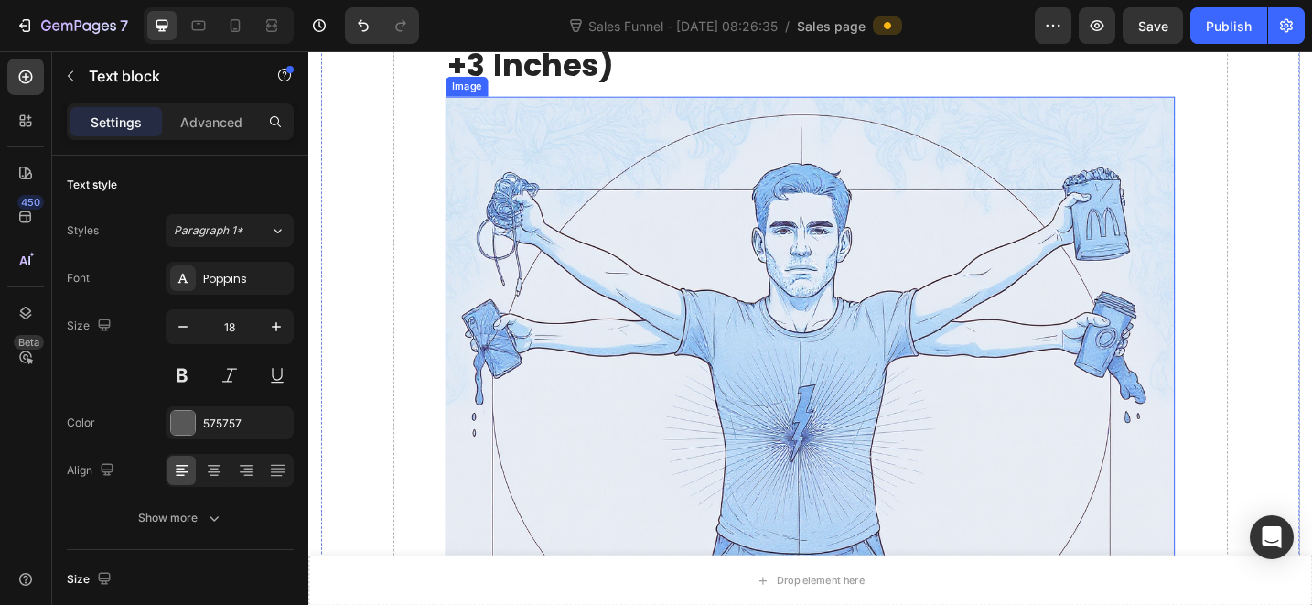
scroll to position [1342, 0]
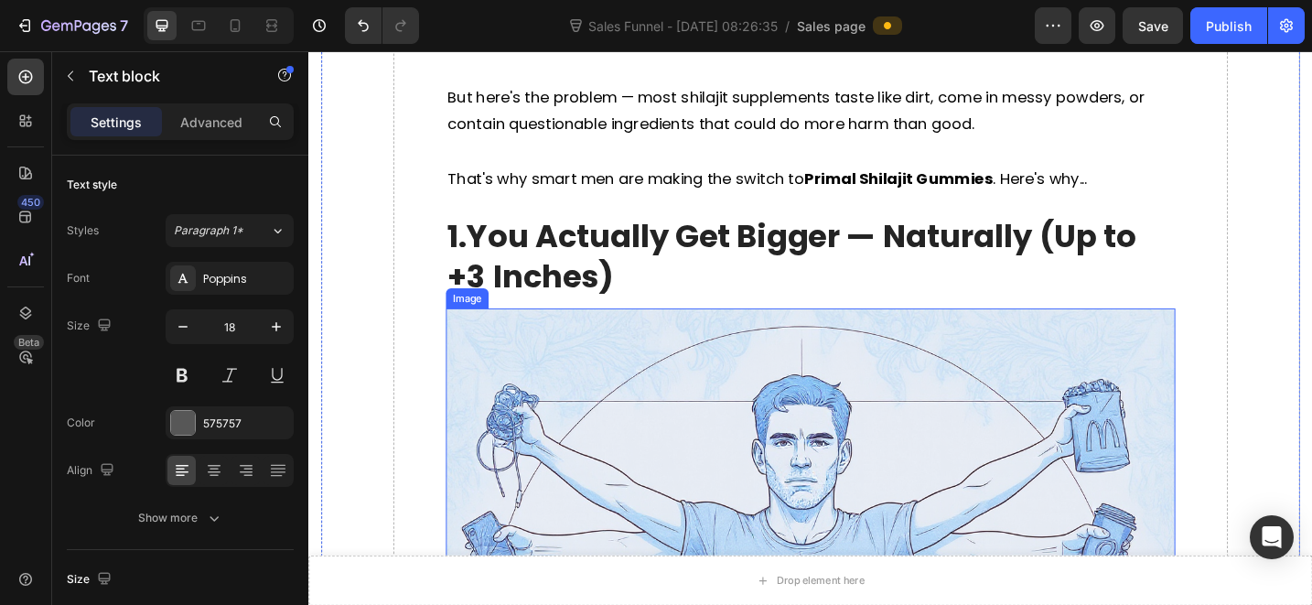
click at [634, 403] on img at bounding box center [857, 598] width 798 height 532
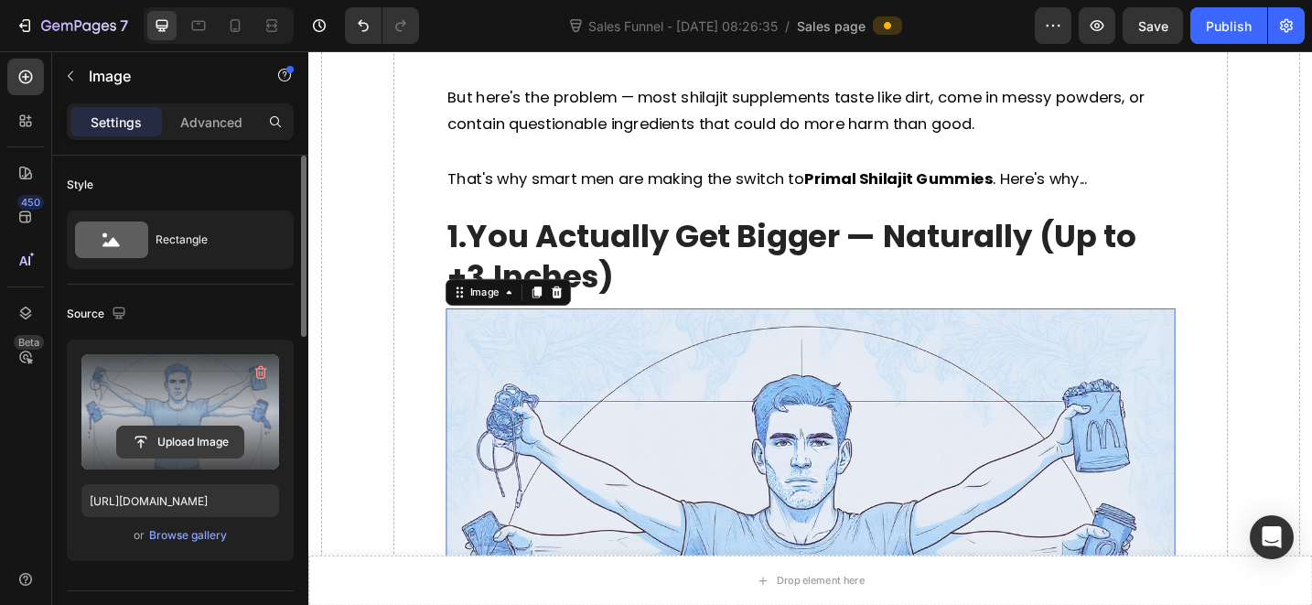
click at [203, 440] on input "file" at bounding box center [180, 441] width 126 height 31
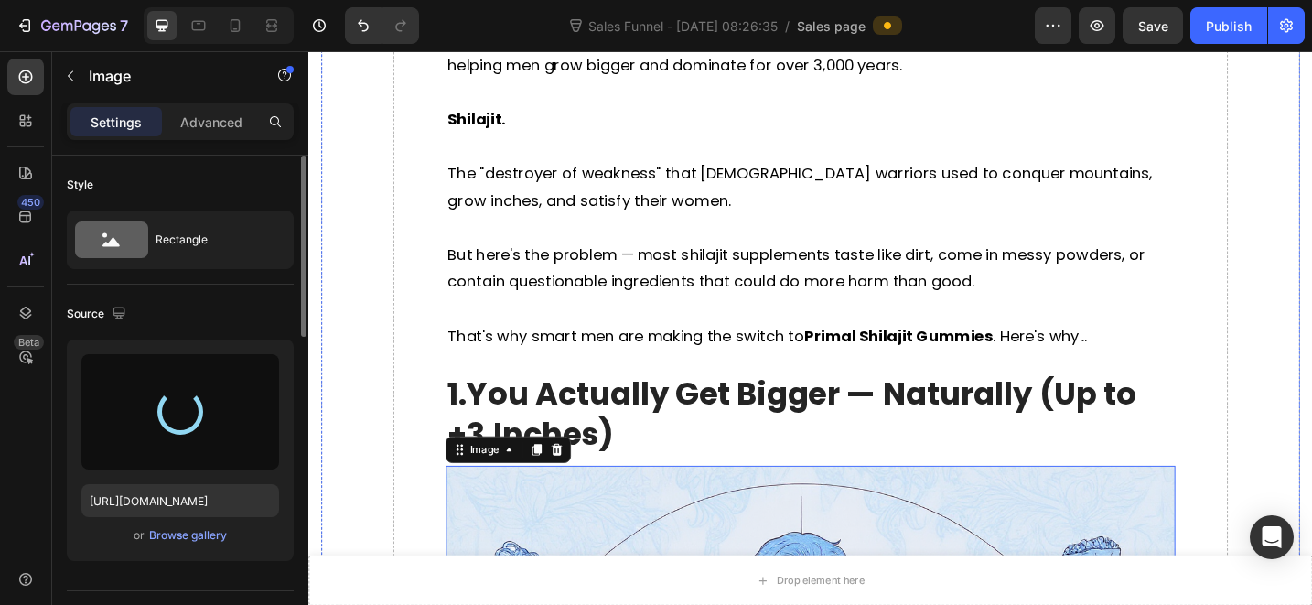
scroll to position [1370, 0]
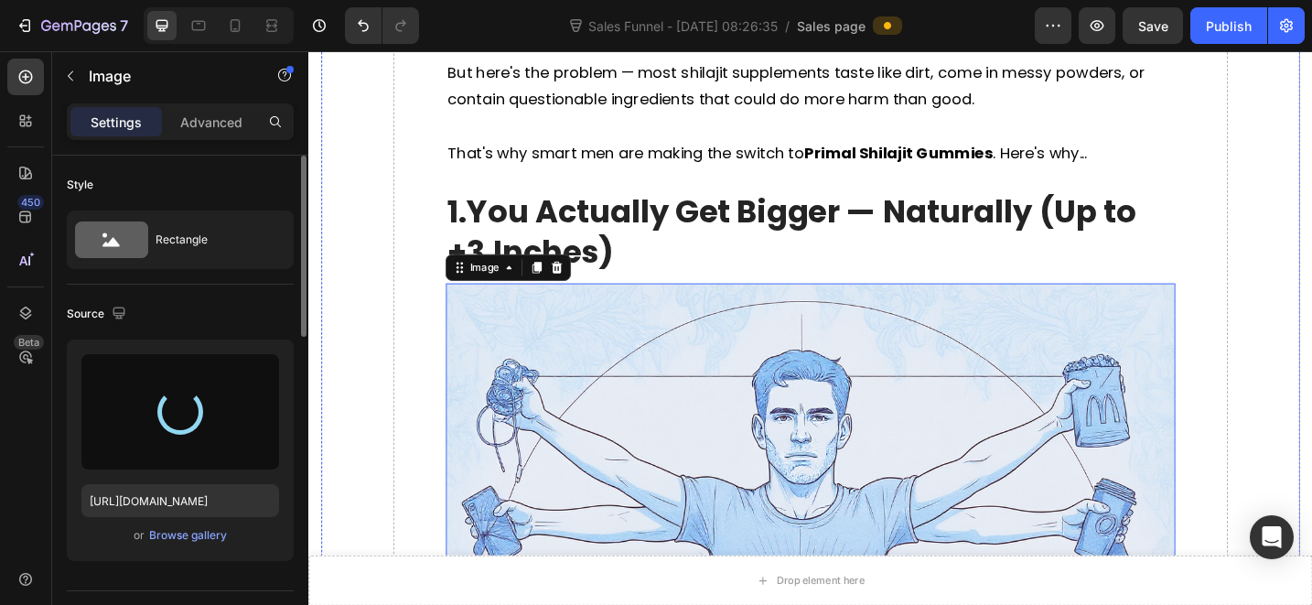
type input "https://cdn.shopify.com/s/files/1/0712/3065/2602/files/gempages_574182385583653…"
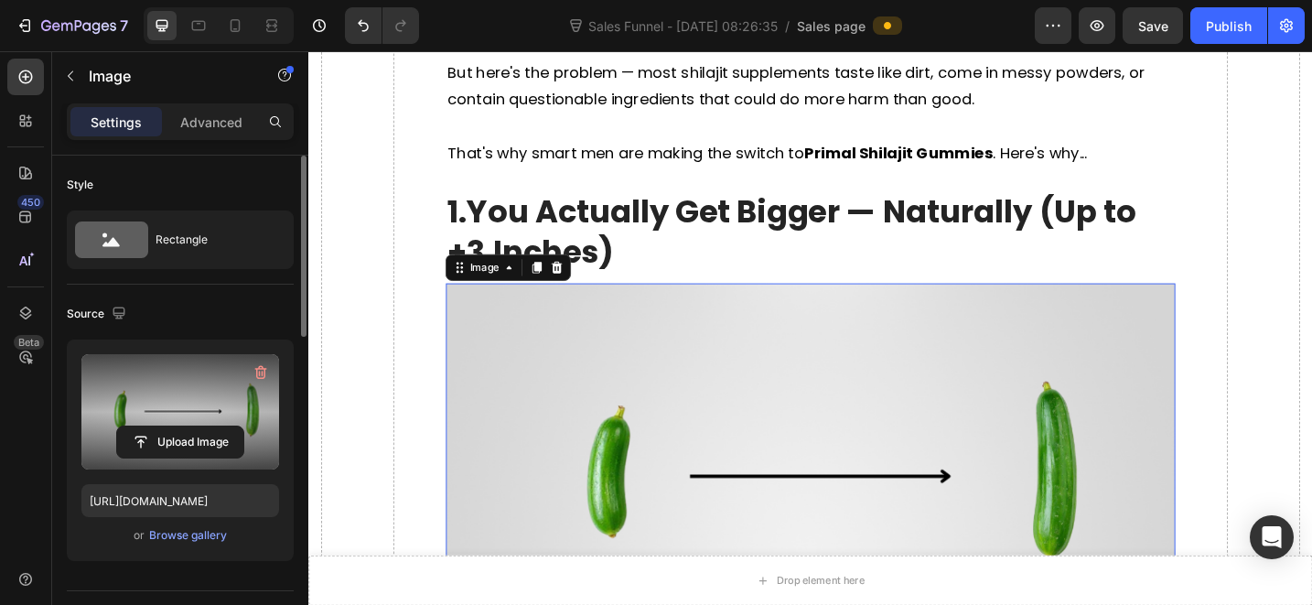
scroll to position [1573, 0]
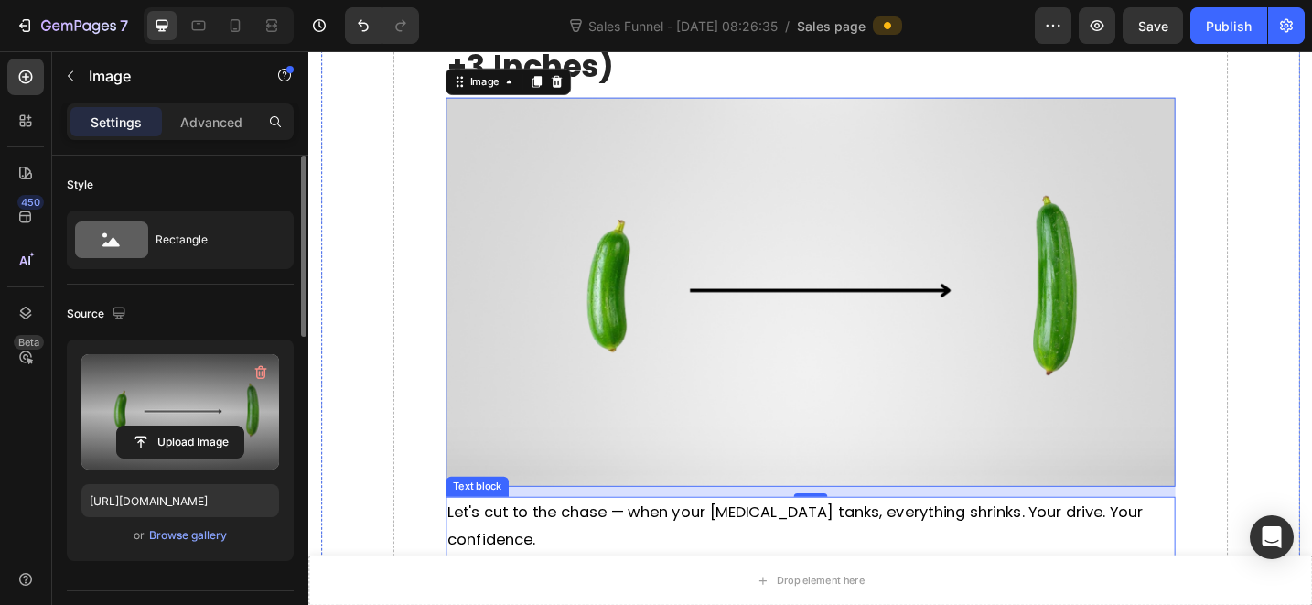
click at [888, 549] on p "Let's cut to the chase — when your [MEDICAL_DATA] tanks, everything shrinks. Yo…" at bounding box center [857, 569] width 794 height 59
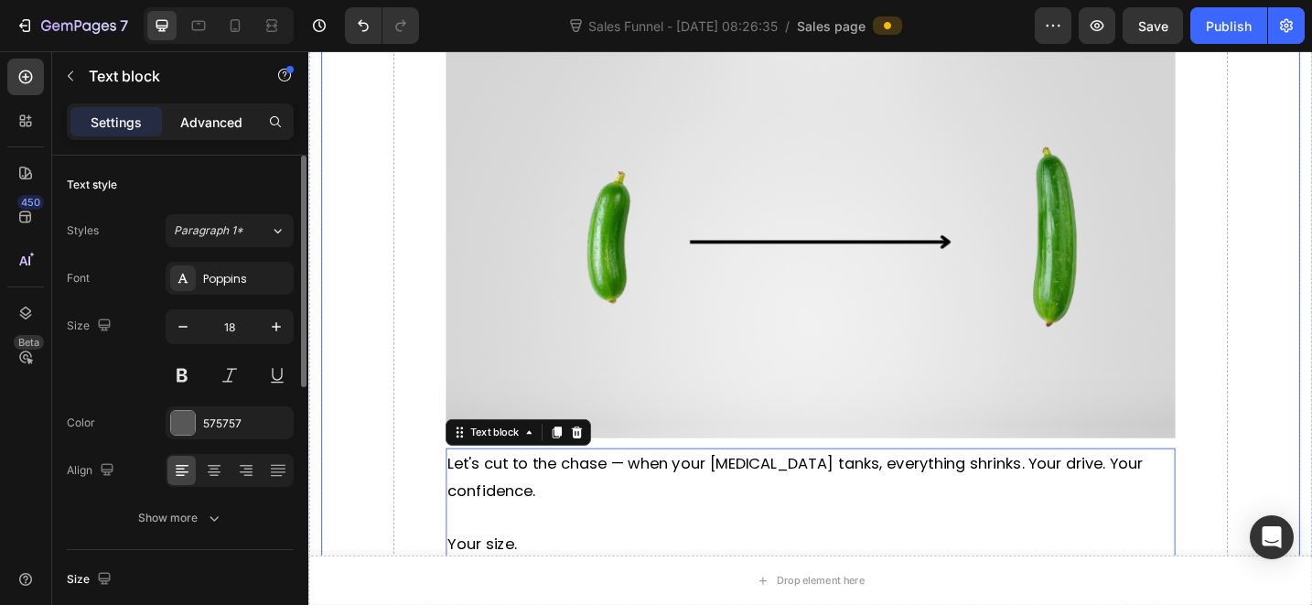
scroll to position [1746, 0]
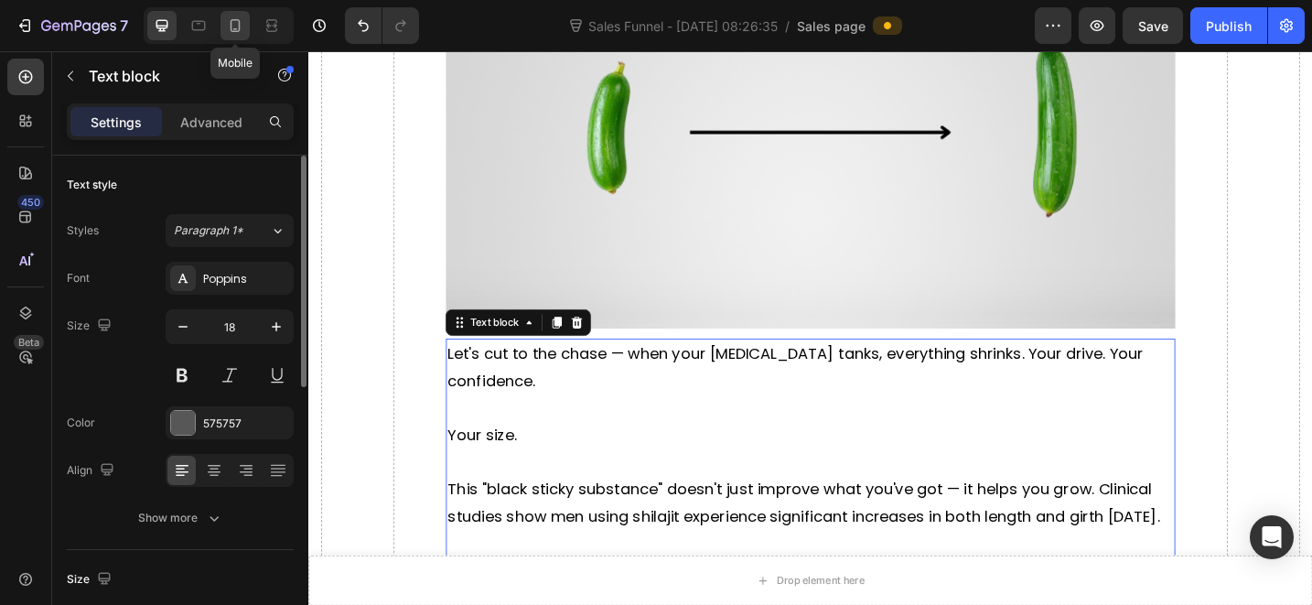
click at [231, 24] on icon at bounding box center [236, 25] width 10 height 13
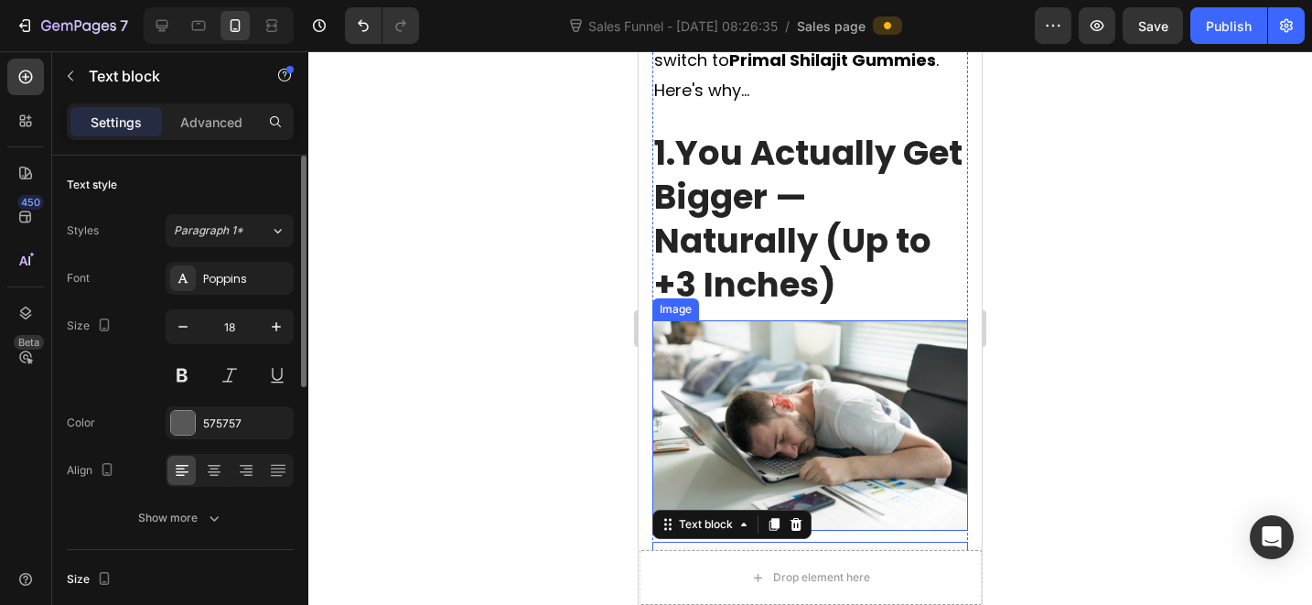
scroll to position [2166, 0]
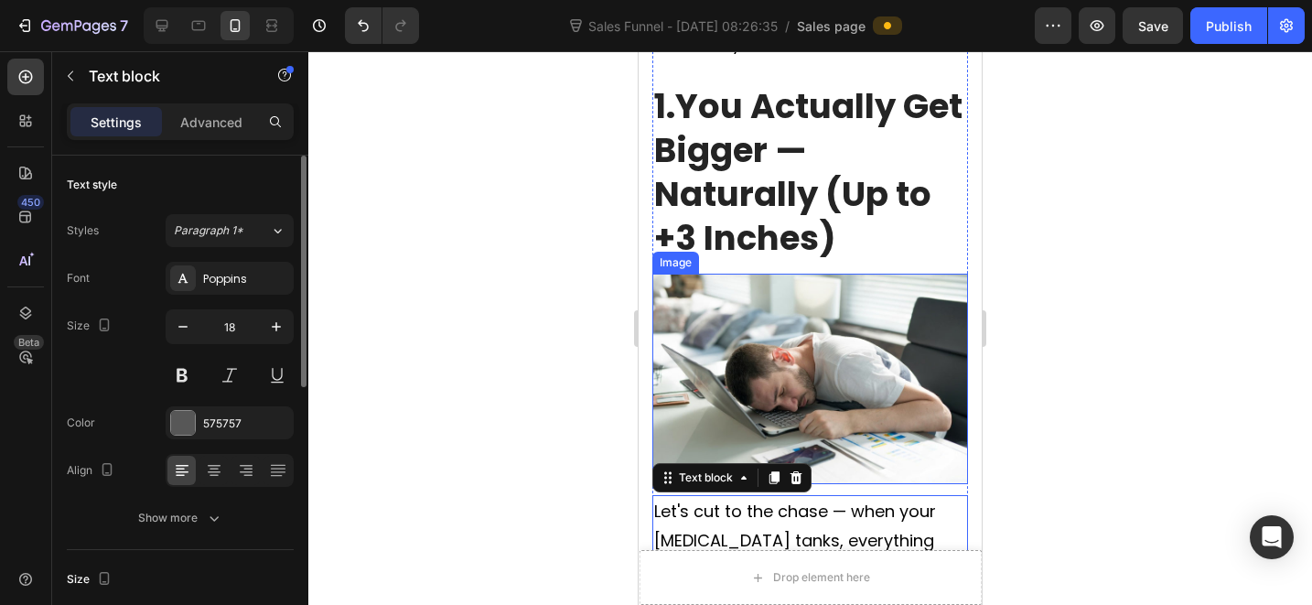
click at [821, 308] on img at bounding box center [810, 379] width 316 height 210
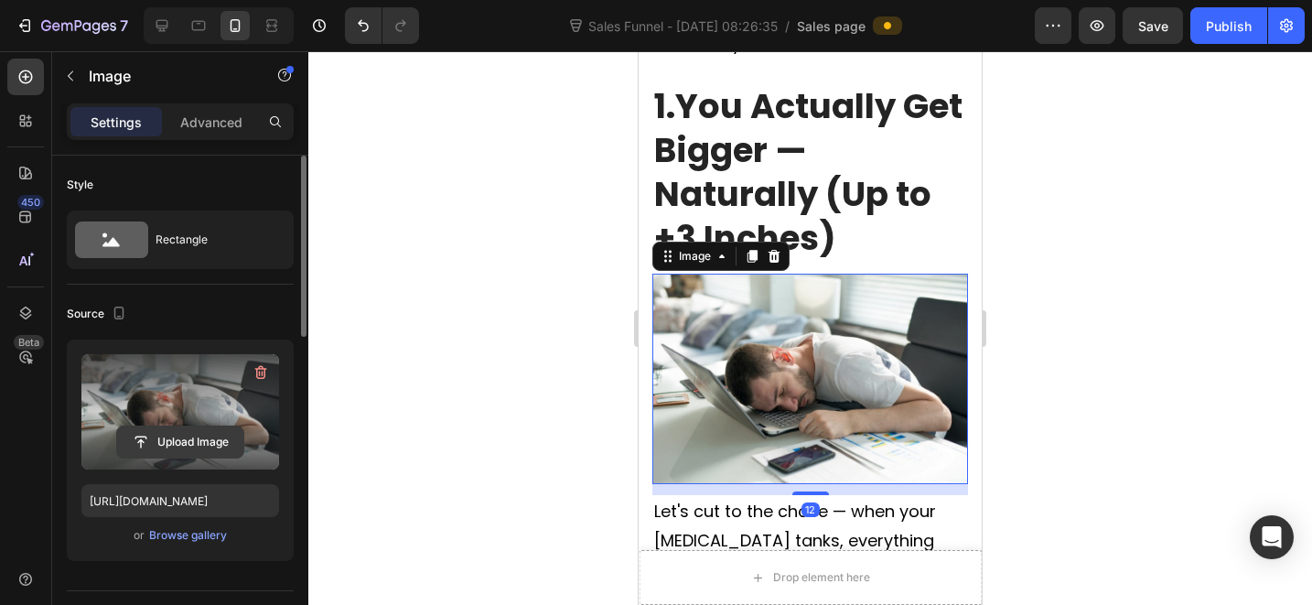
click at [151, 436] on input "file" at bounding box center [180, 441] width 126 height 31
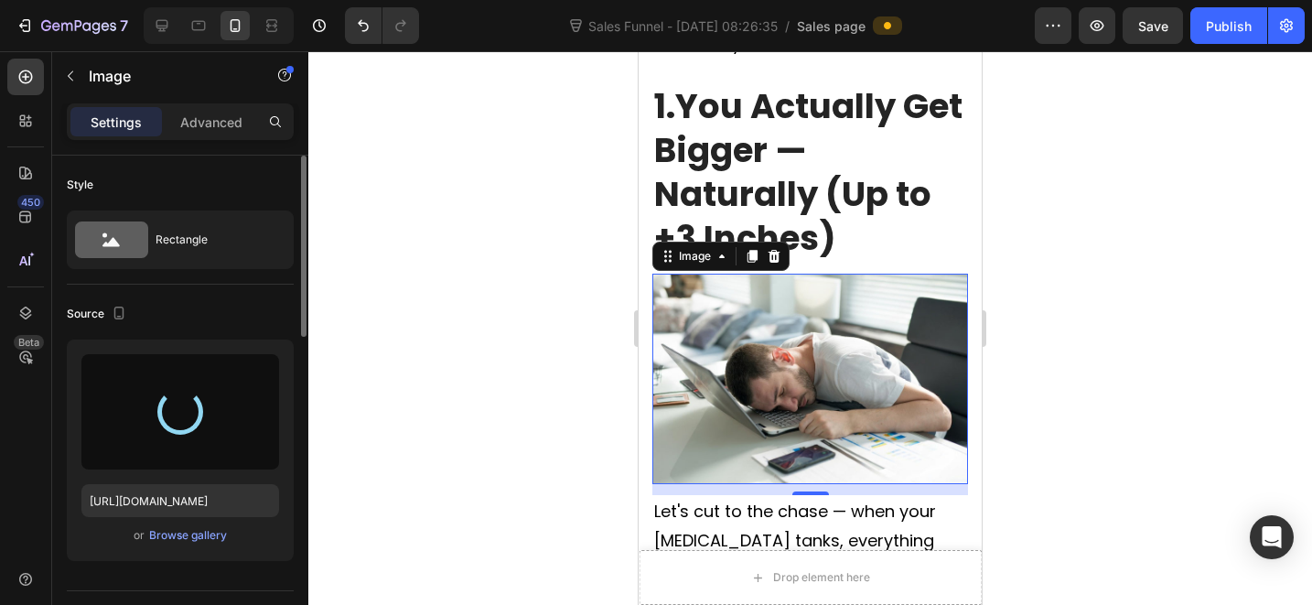
type input "https://cdn.shopify.com/s/files/1/0712/3065/2602/files/gempages_574182385583653…"
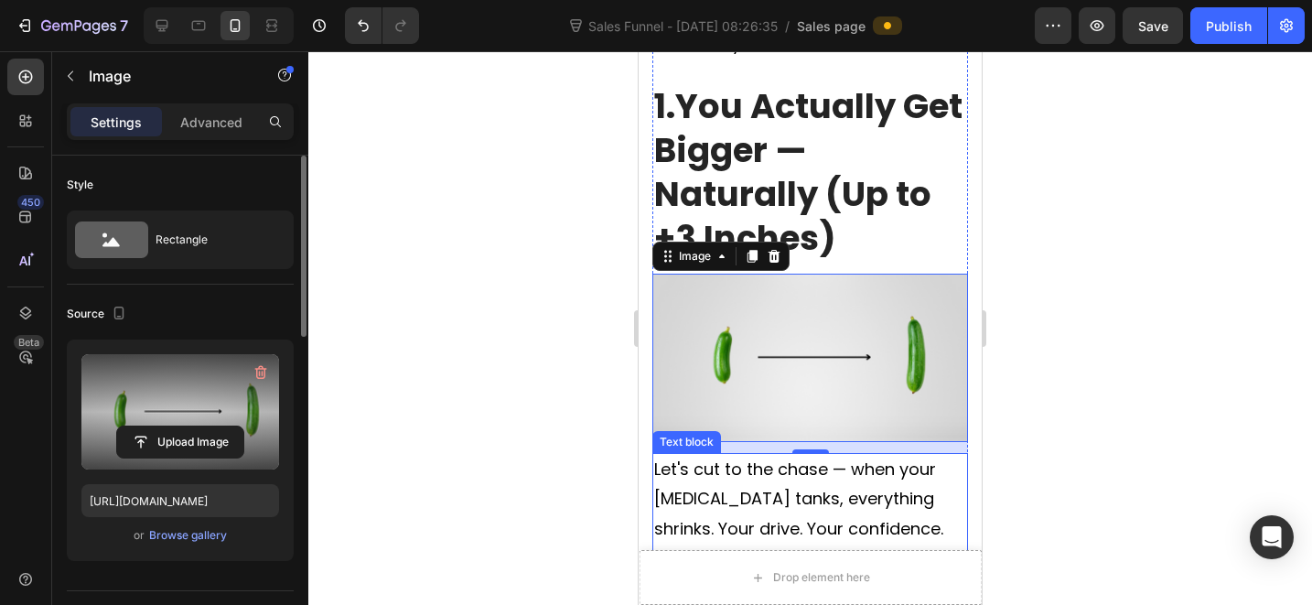
click at [910, 457] on span "Let's cut to the chase — when your [MEDICAL_DATA] tanks, everything shrinks. Yo…" at bounding box center [798, 498] width 289 height 82
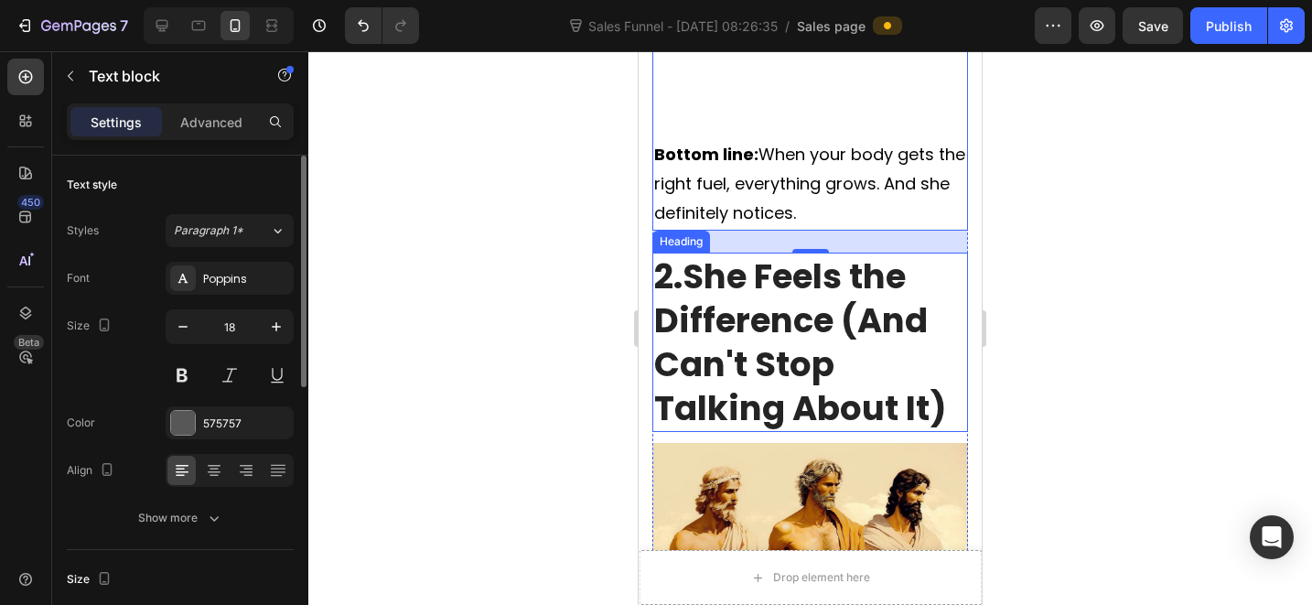
scroll to position [3358, 0]
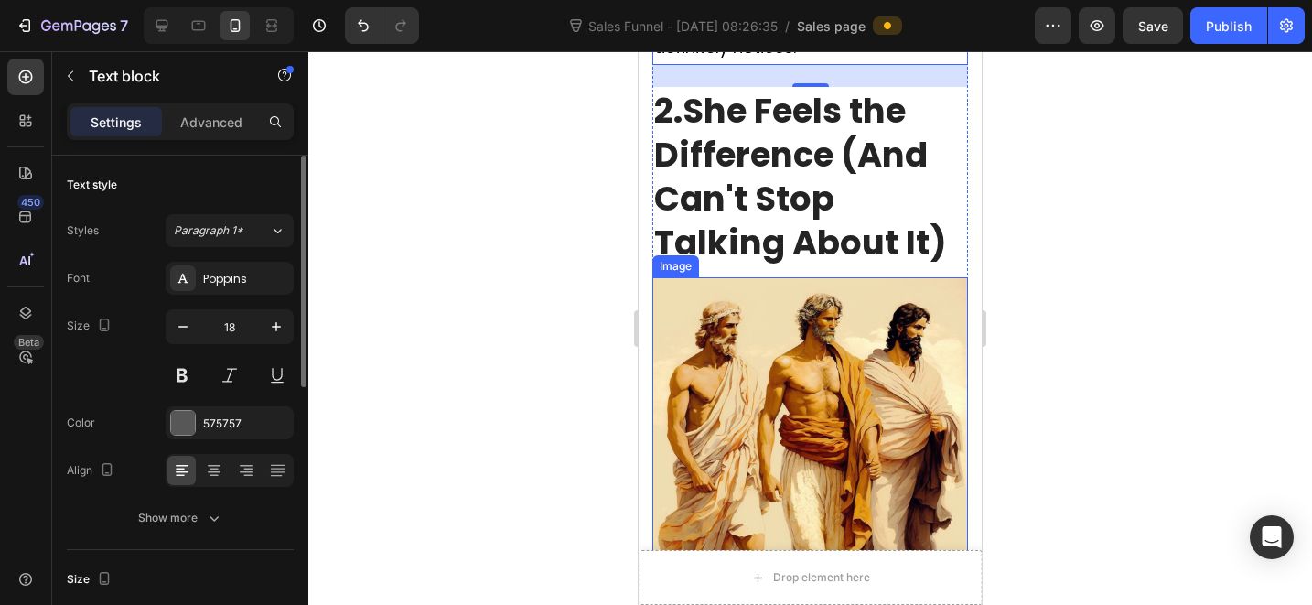
click at [824, 377] on img at bounding box center [810, 435] width 316 height 316
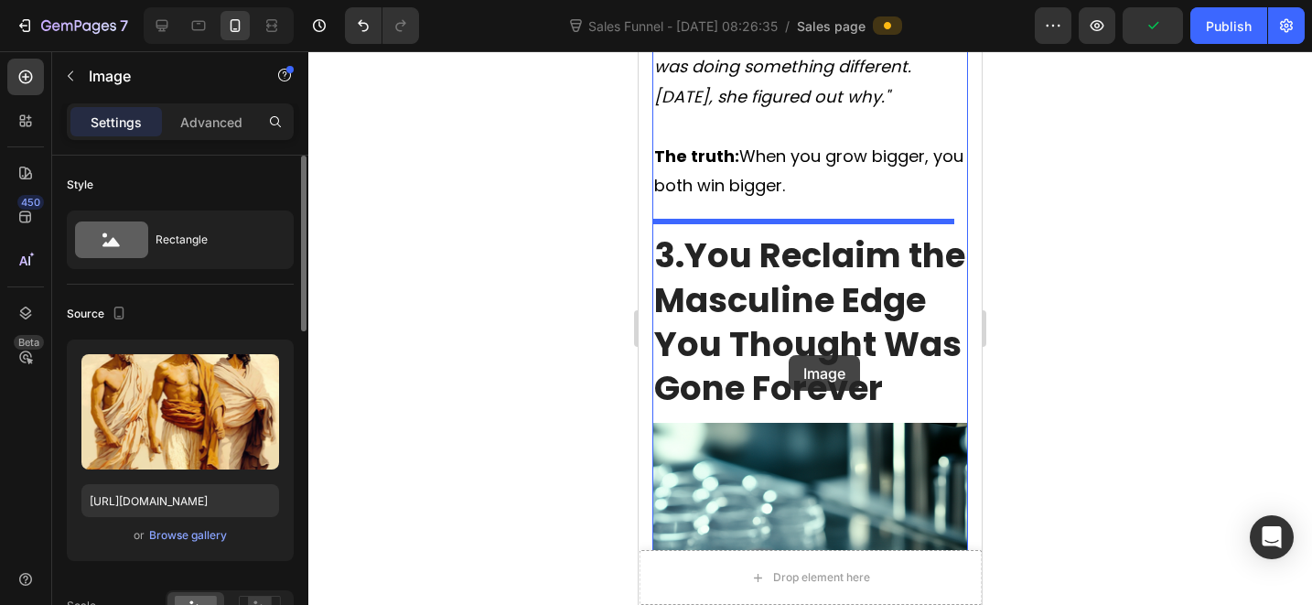
scroll to position [4329, 0]
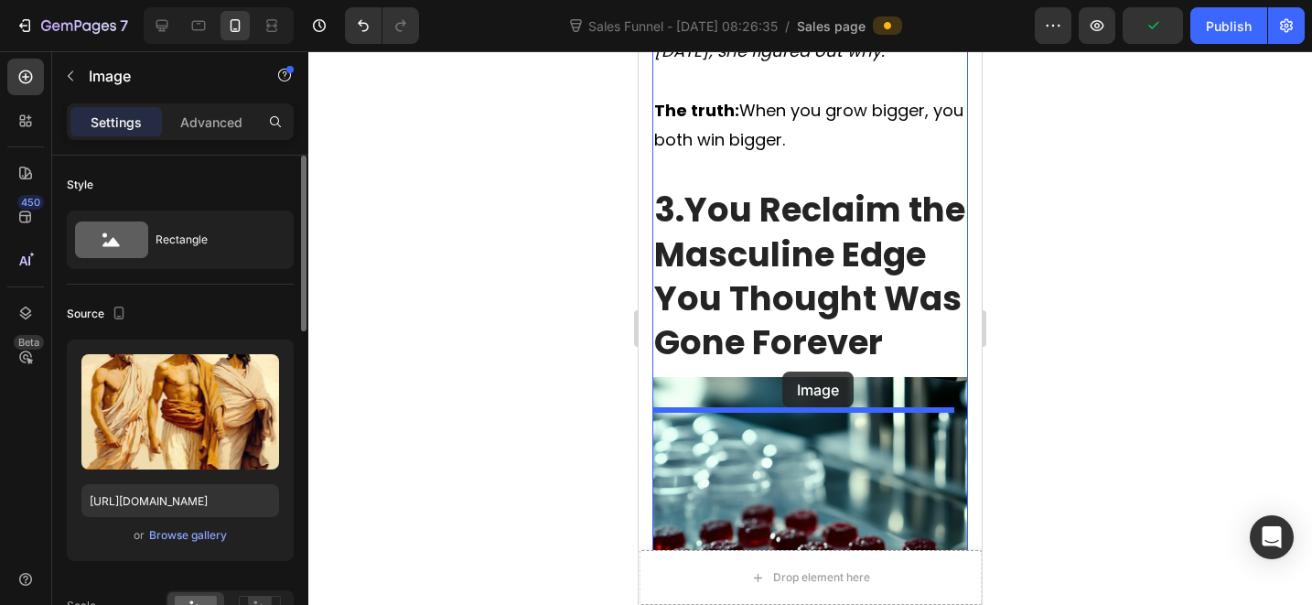
drag, startPoint x: 815, startPoint y: 215, endPoint x: 782, endPoint y: 371, distance: 159.9
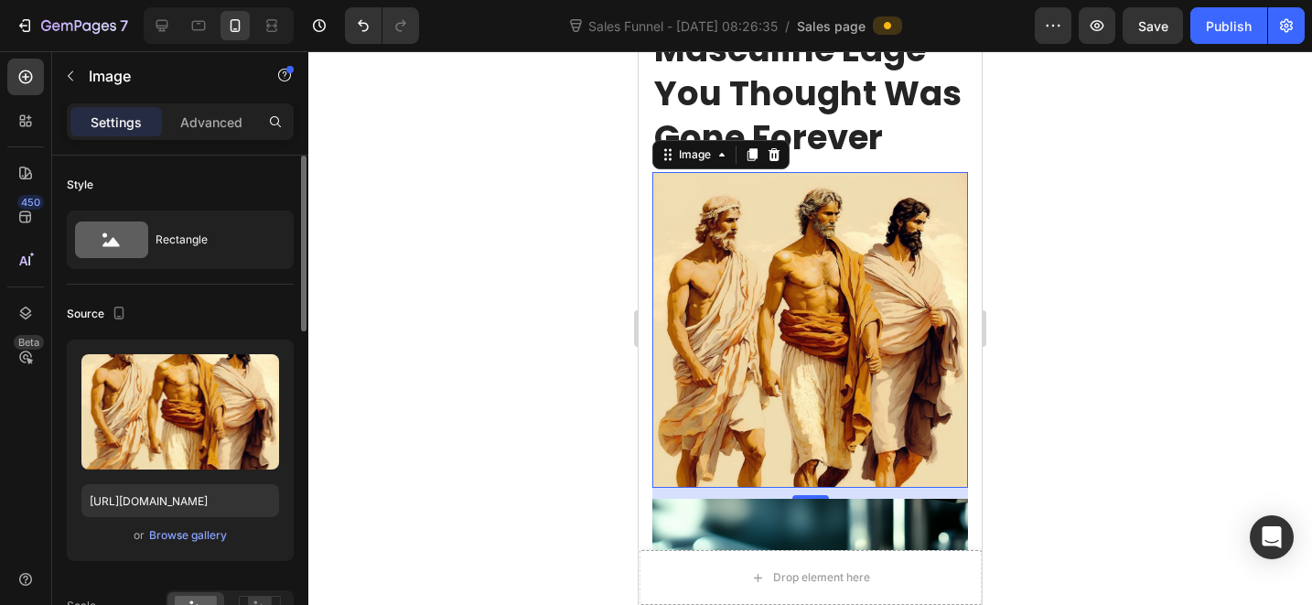
scroll to position [4433, 0]
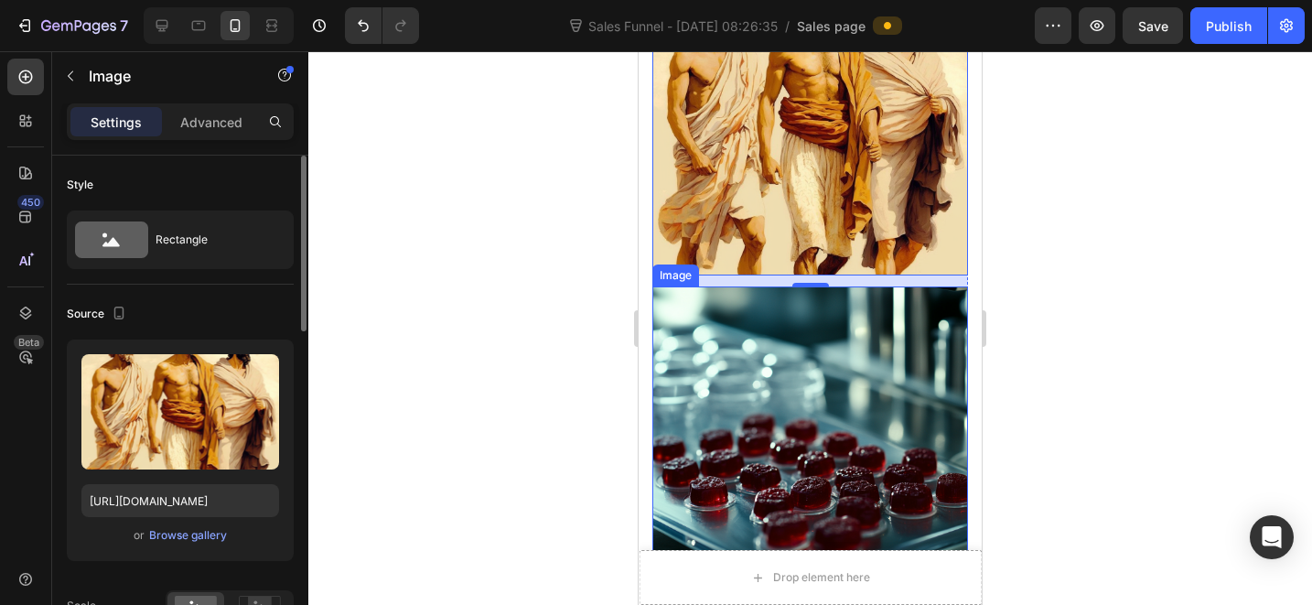
click at [800, 365] on img at bounding box center [810, 444] width 316 height 316
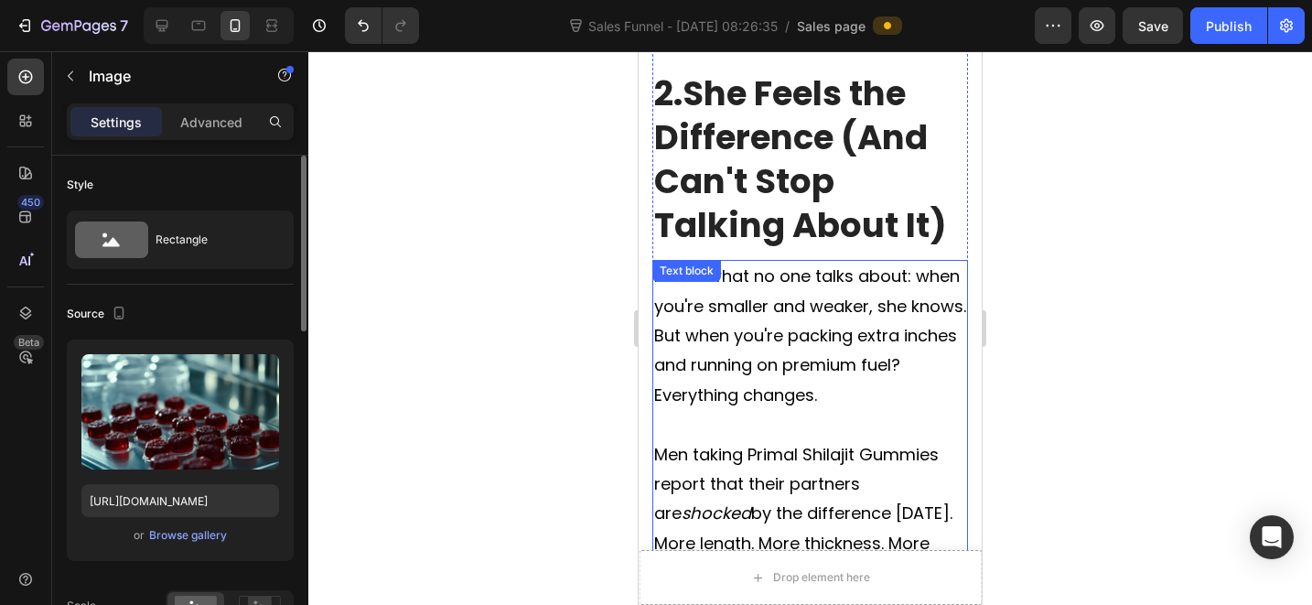
scroll to position [3071, 0]
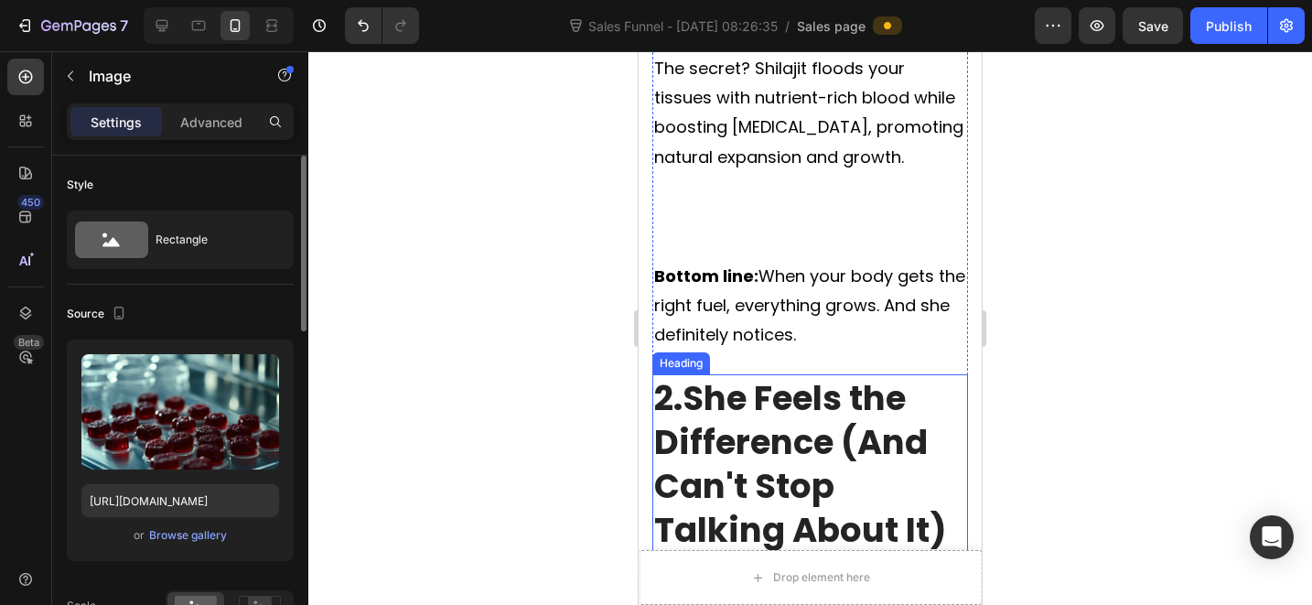
click at [740, 376] on strong "She Feels the Difference (And Can't Stop Talking About It)" at bounding box center [800, 463] width 293 height 179
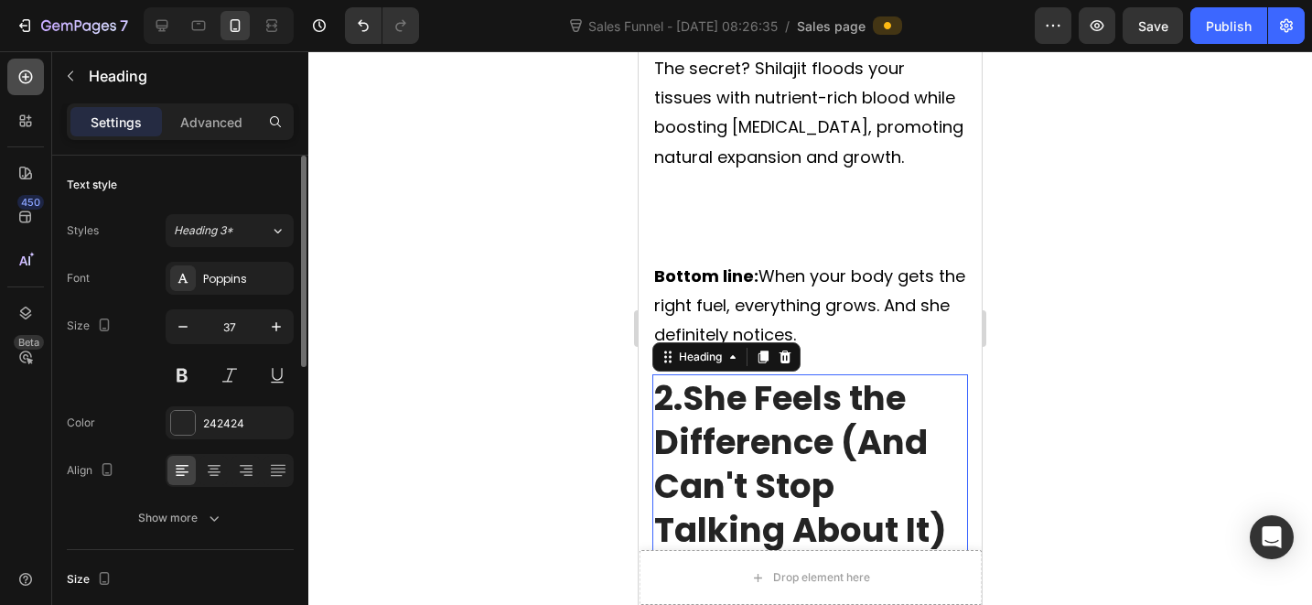
click at [17, 72] on icon at bounding box center [25, 77] width 18 height 18
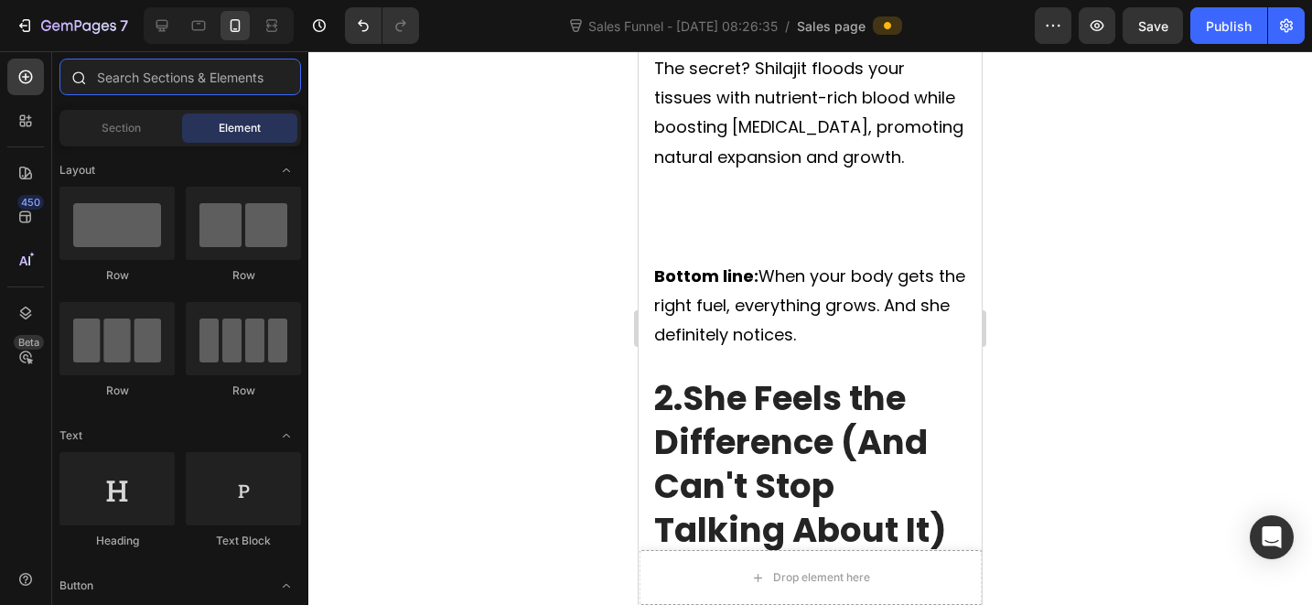
click at [184, 84] on input "text" at bounding box center [180, 77] width 242 height 37
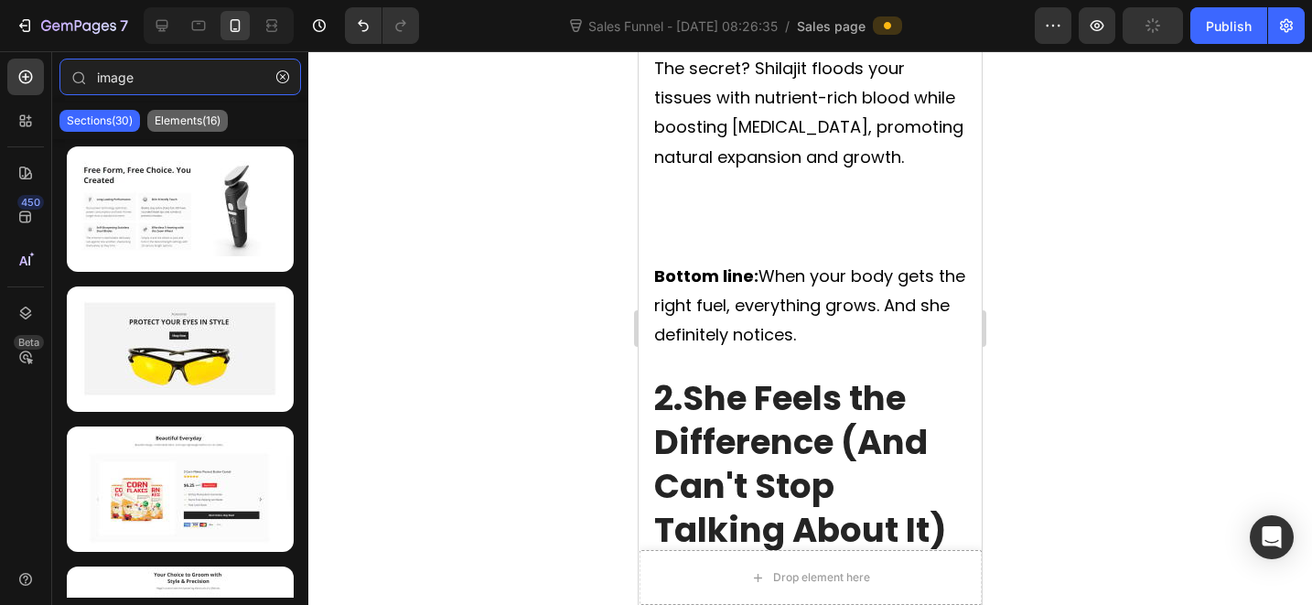
type input "image"
click at [158, 122] on p "Elements(16)" at bounding box center [188, 120] width 66 height 15
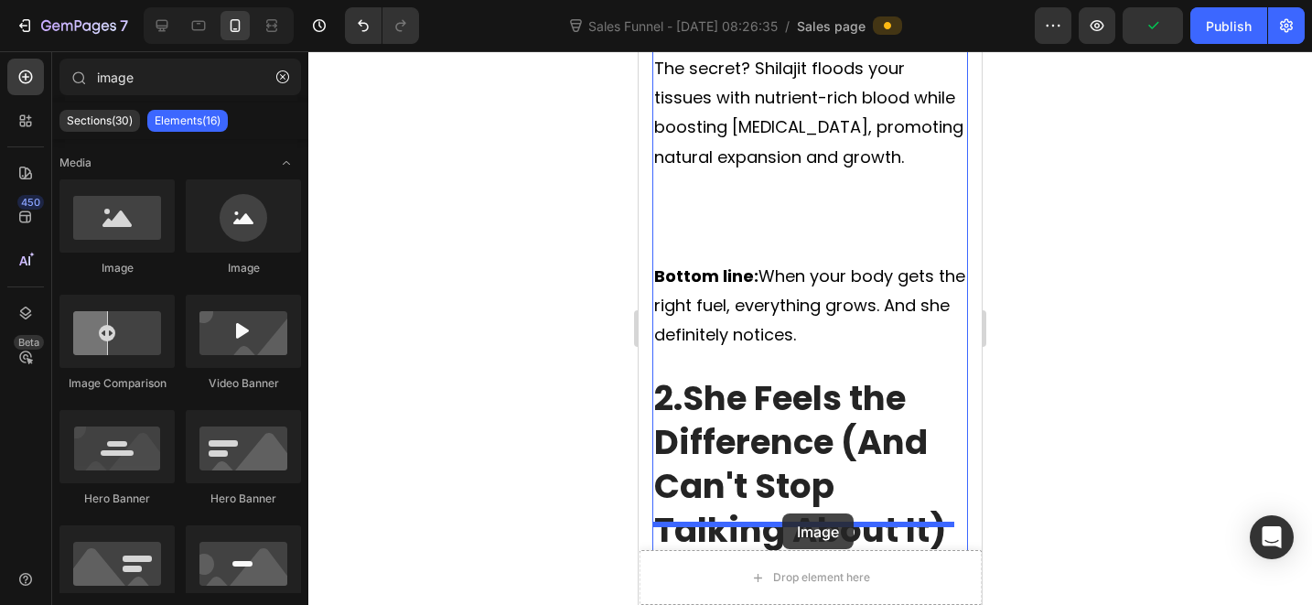
drag, startPoint x: 821, startPoint y: 280, endPoint x: 782, endPoint y: 513, distance: 236.5
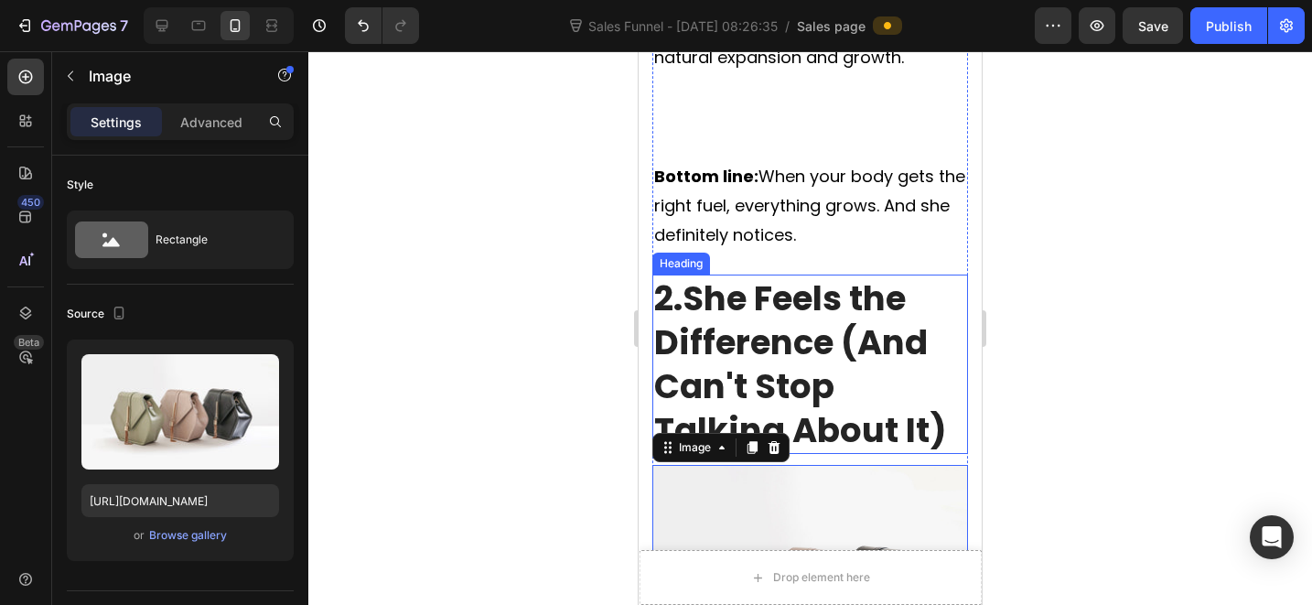
scroll to position [3276, 0]
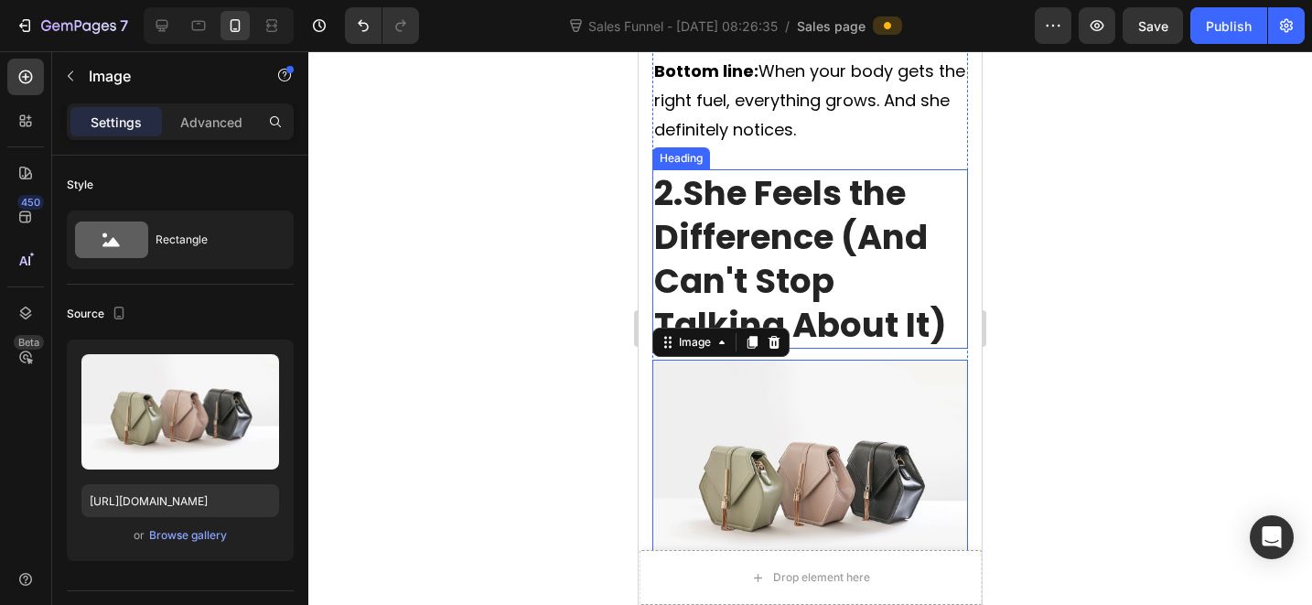
click at [812, 200] on strong "She Feels the Difference (And Can't Stop Talking About It)" at bounding box center [800, 258] width 293 height 179
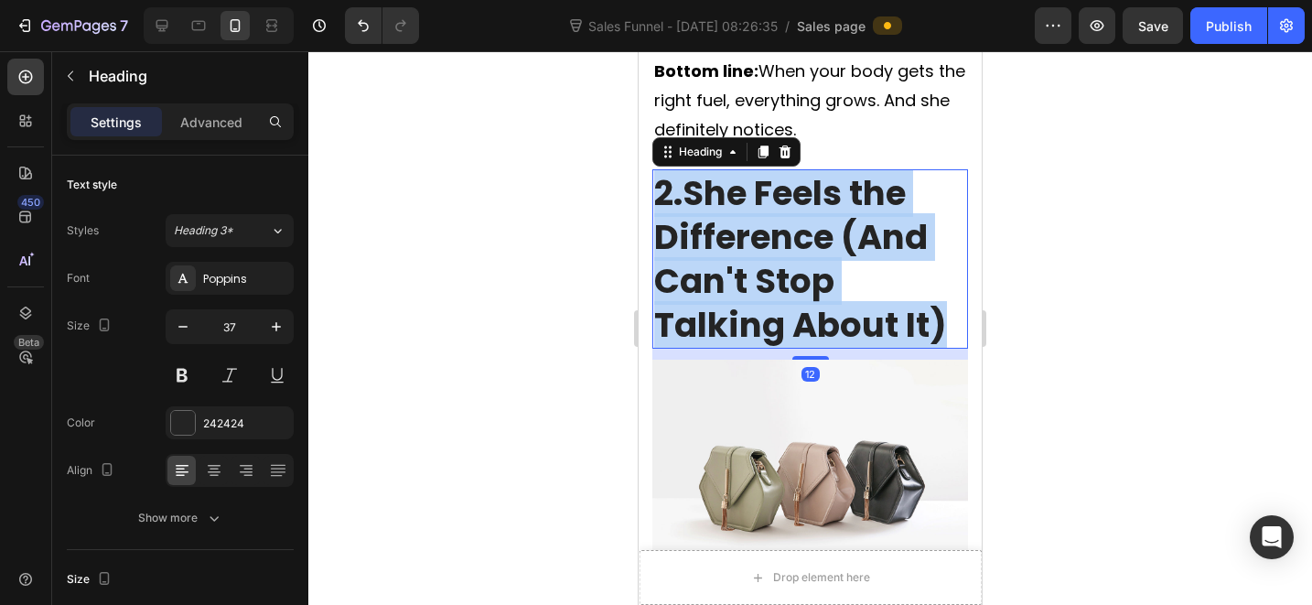
click at [812, 201] on strong "She Feels the Difference (And Can't Stop Talking About It)" at bounding box center [800, 258] width 293 height 179
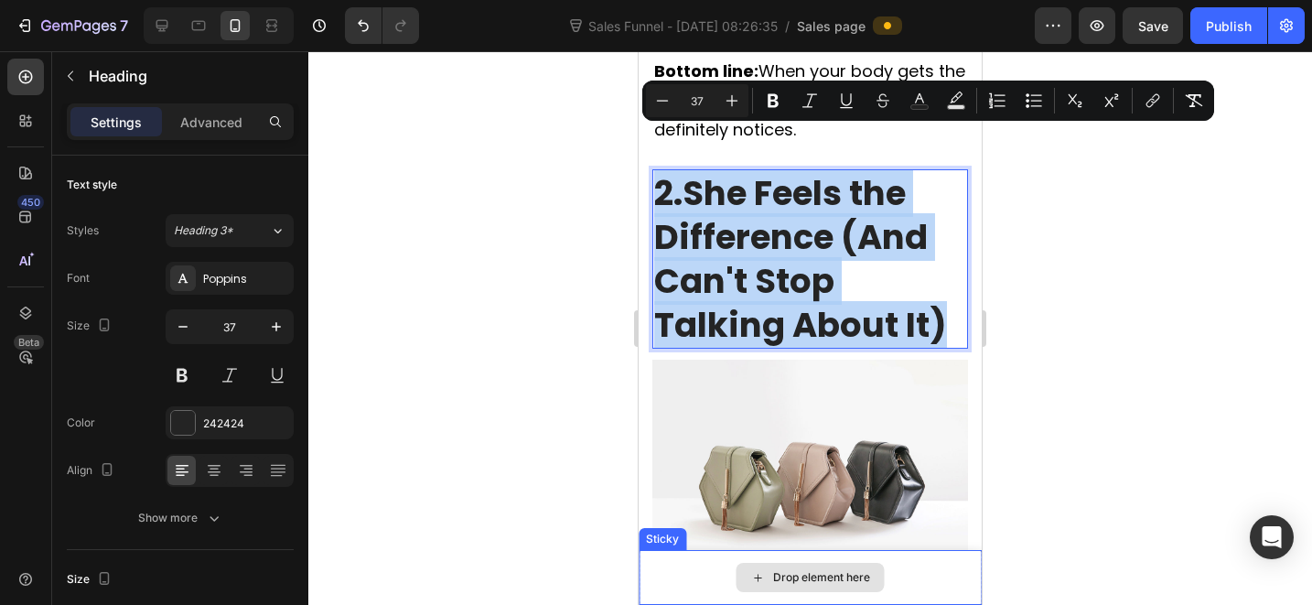
copy p "2. She Feels the Difference (And Can't Stop Talking About It)"
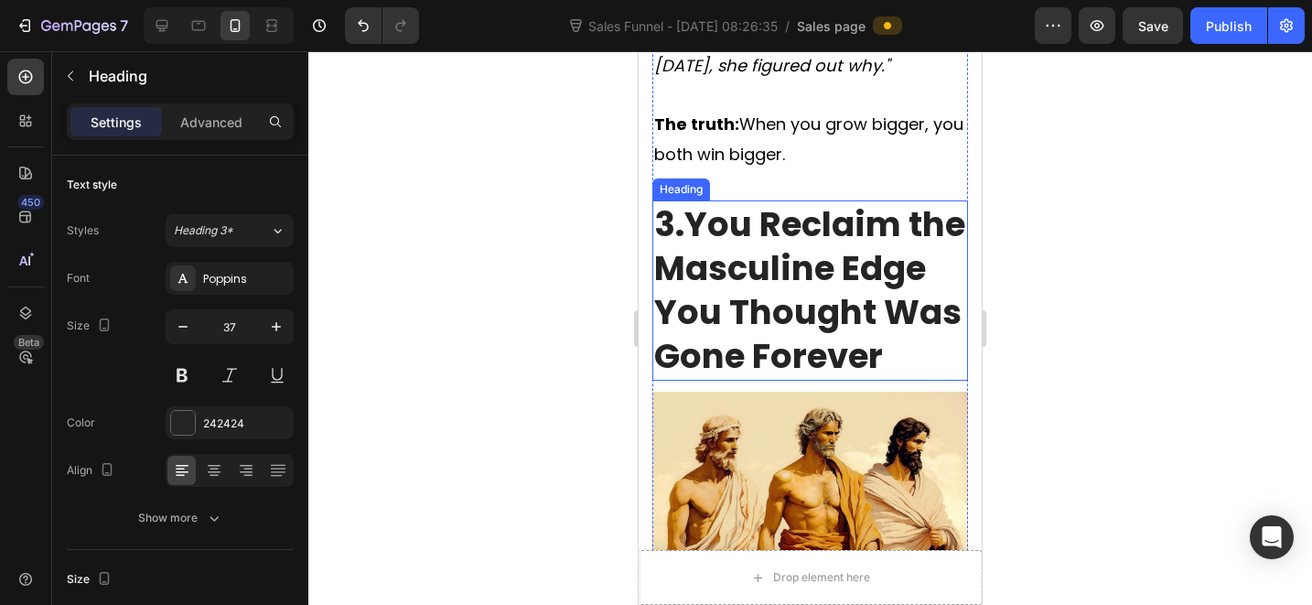
click at [798, 302] on strong "You Reclaim the Masculine Edge You Thought Was Gone Forever" at bounding box center [809, 289] width 311 height 179
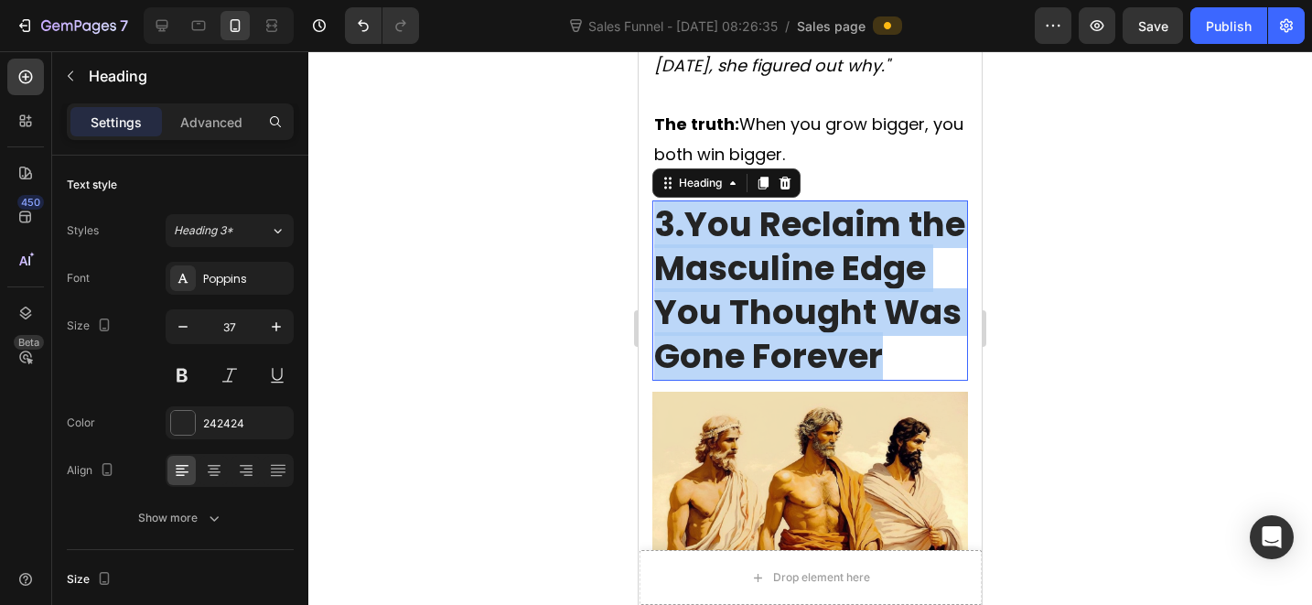
click at [798, 302] on strong "You Reclaim the Masculine Edge You Thought Was Gone Forever" at bounding box center [809, 289] width 311 height 179
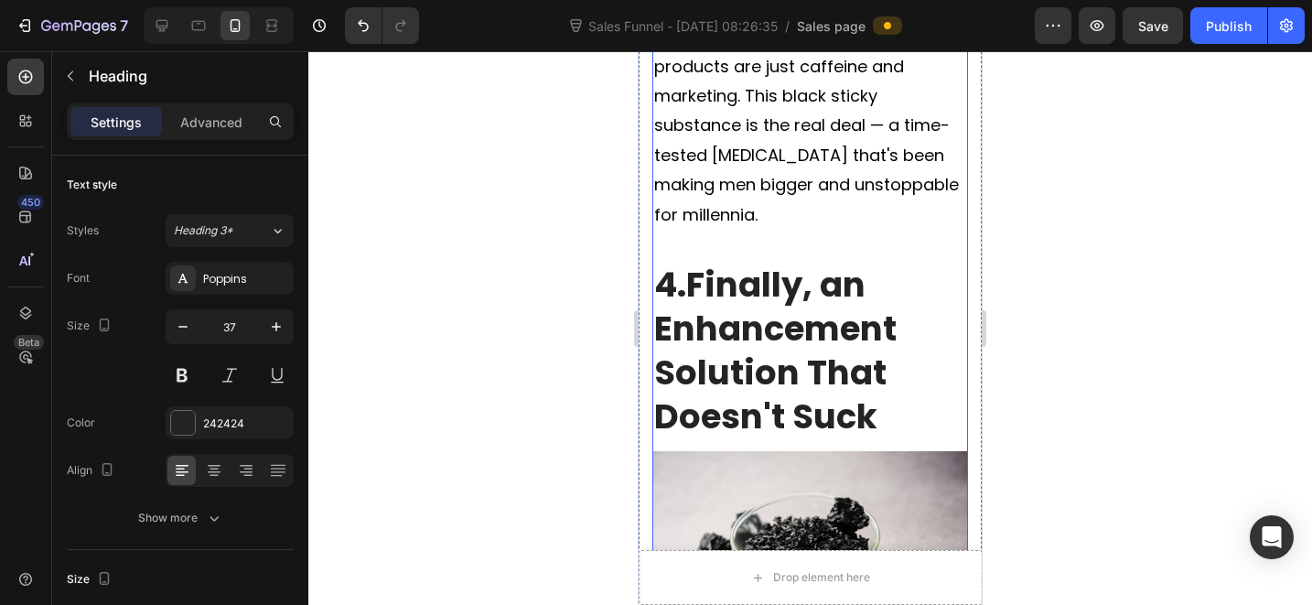
scroll to position [5816, 0]
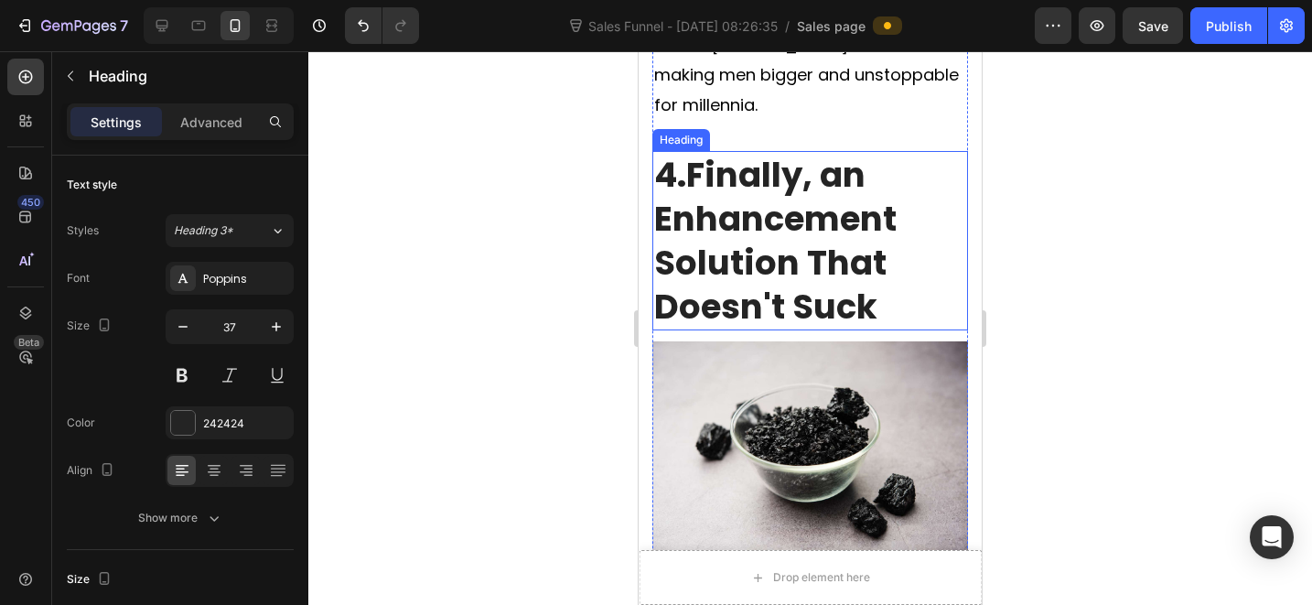
click at [784, 285] on strong "Finally, an Enhancement Solution That Doesn't Suck" at bounding box center [775, 240] width 242 height 179
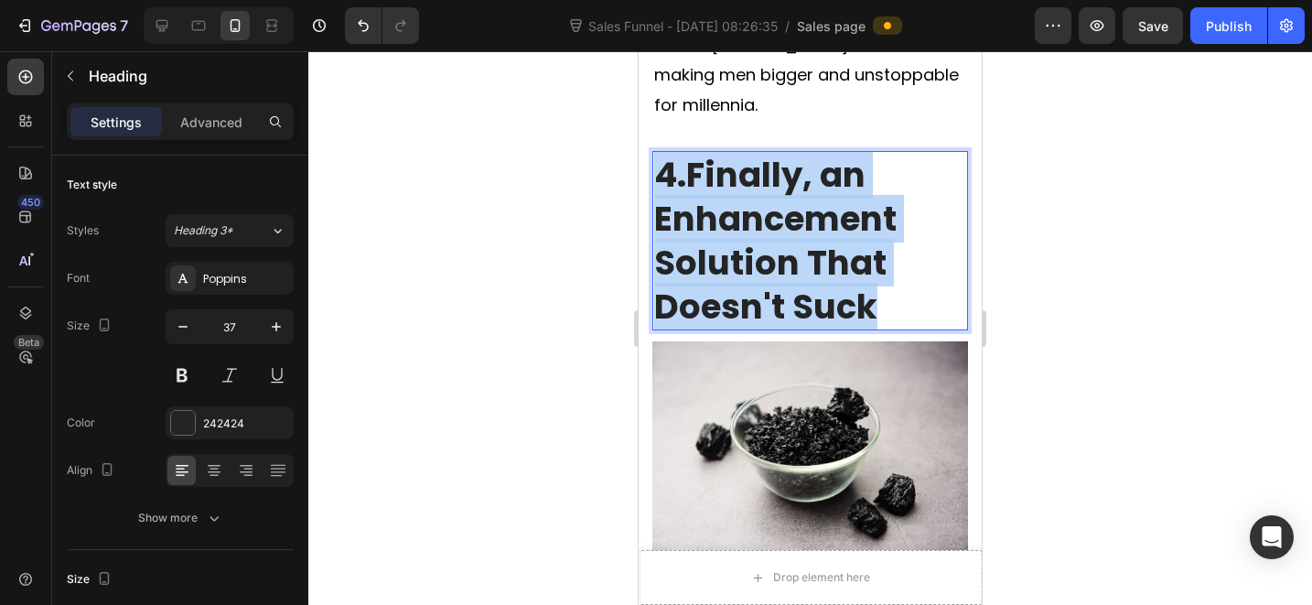
click at [784, 285] on strong "Finally, an Enhancement Solution That Doesn't Suck" at bounding box center [775, 240] width 242 height 179
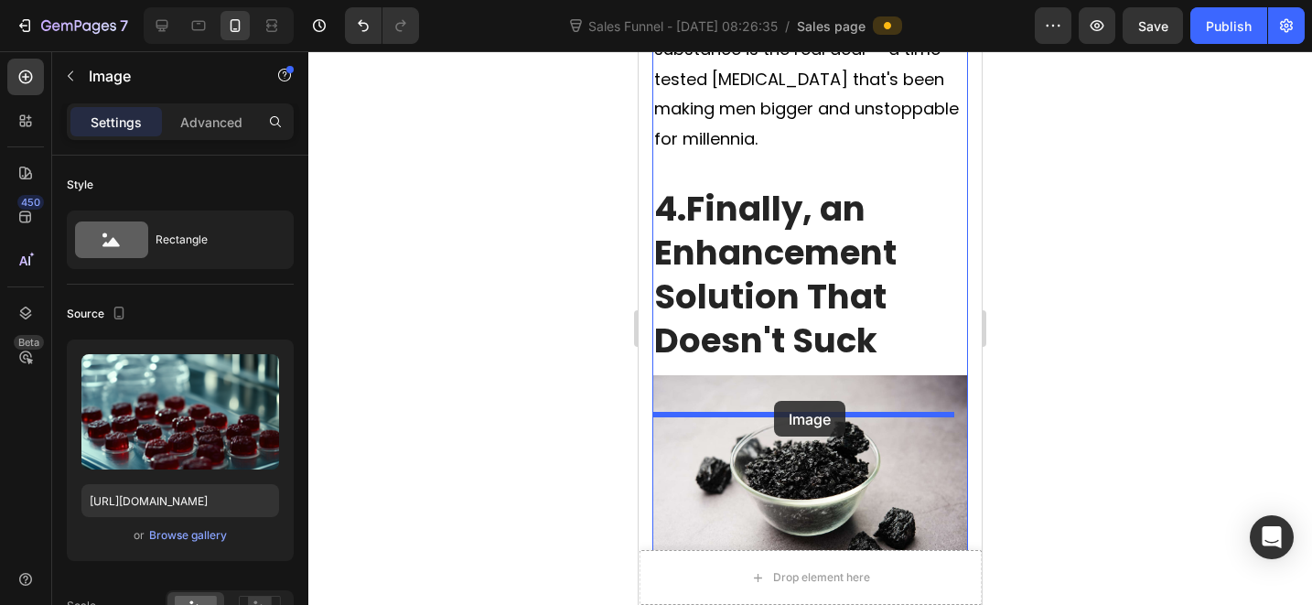
drag, startPoint x: 809, startPoint y: 361, endPoint x: 776, endPoint y: 416, distance: 64.8
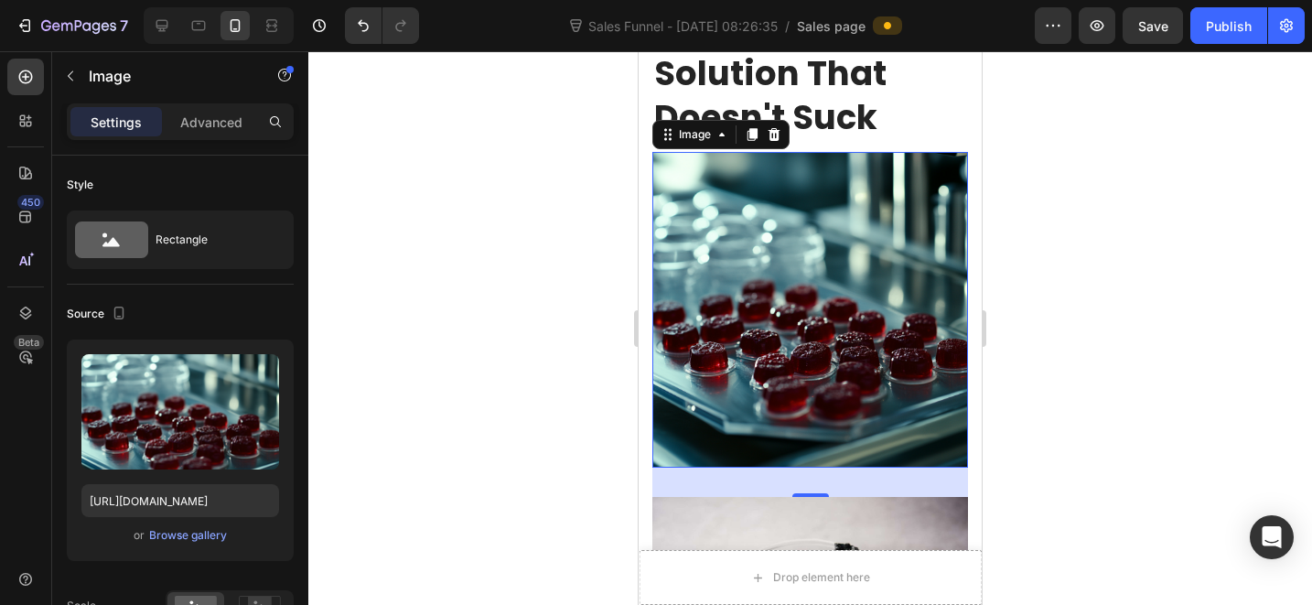
scroll to position [5855, 0]
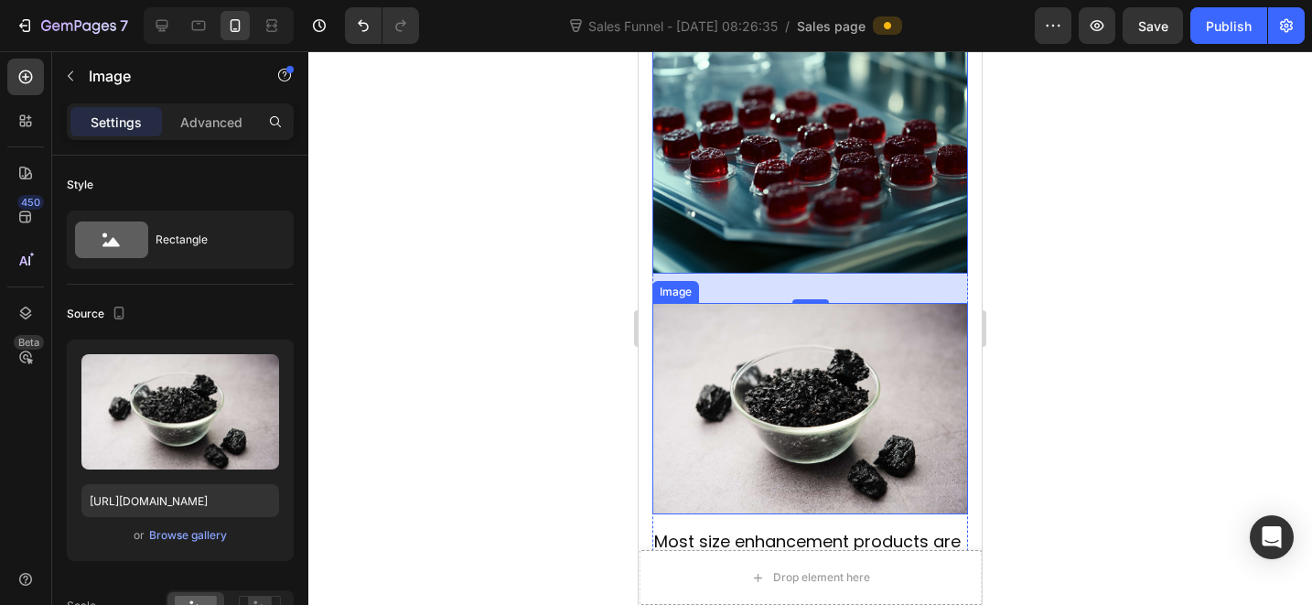
click at [795, 375] on img at bounding box center [810, 408] width 316 height 210
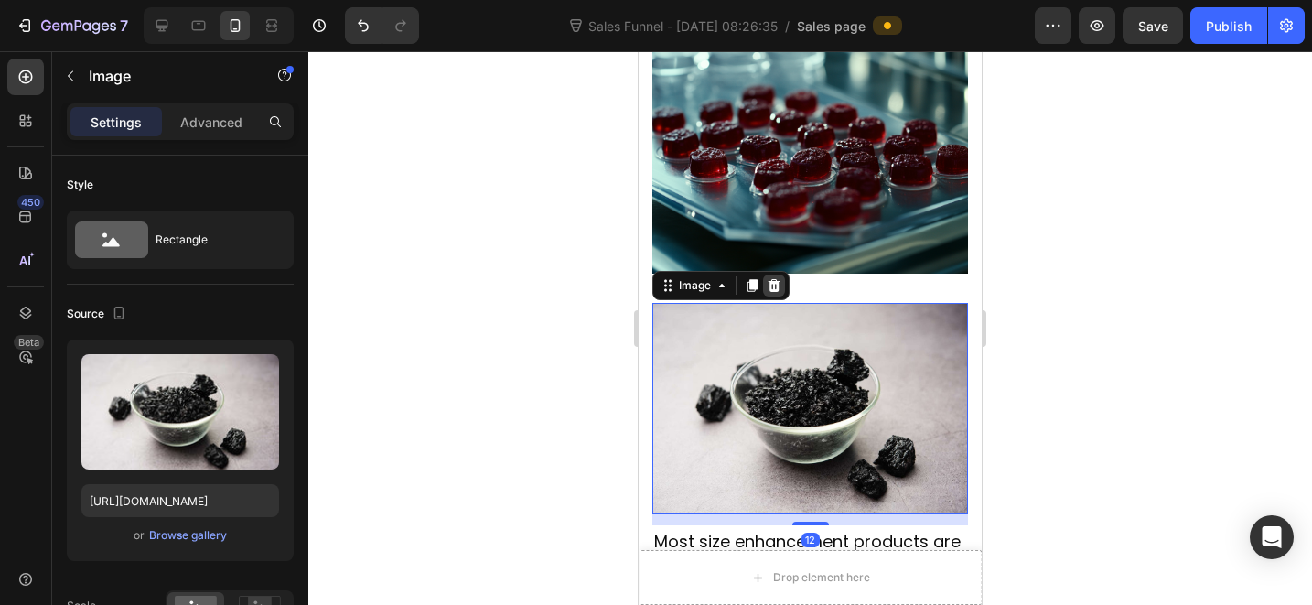
click at [776, 293] on icon at bounding box center [774, 285] width 15 height 15
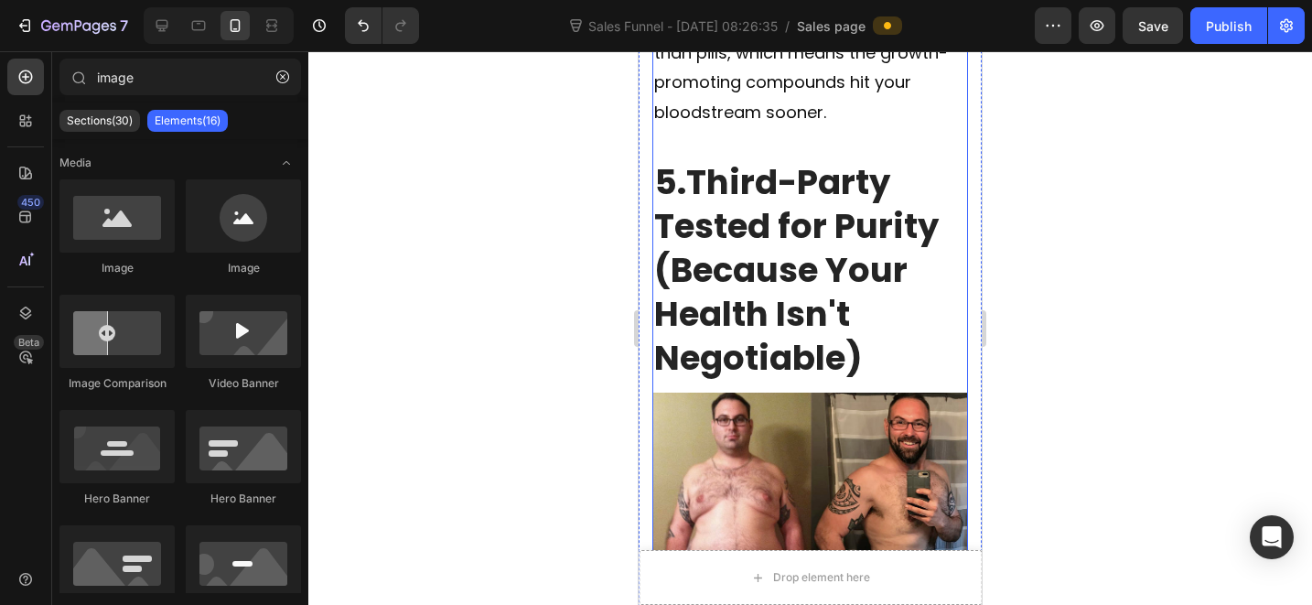
scroll to position [6618, 0]
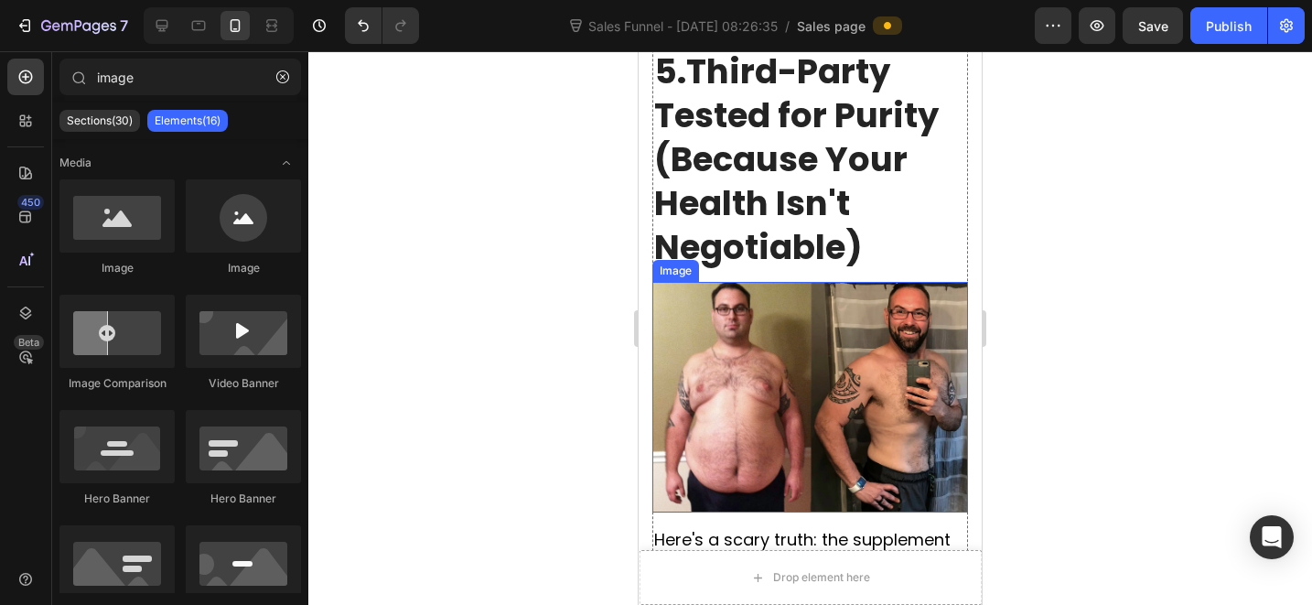
click at [848, 366] on img at bounding box center [810, 397] width 316 height 230
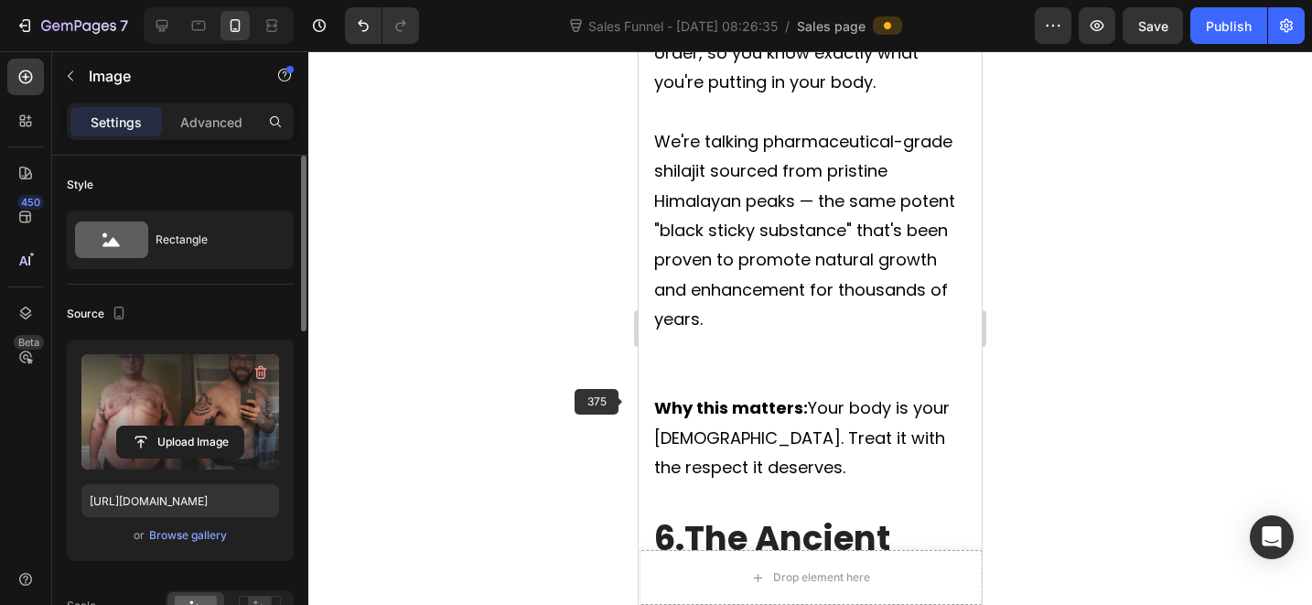
scroll to position [7051, 0]
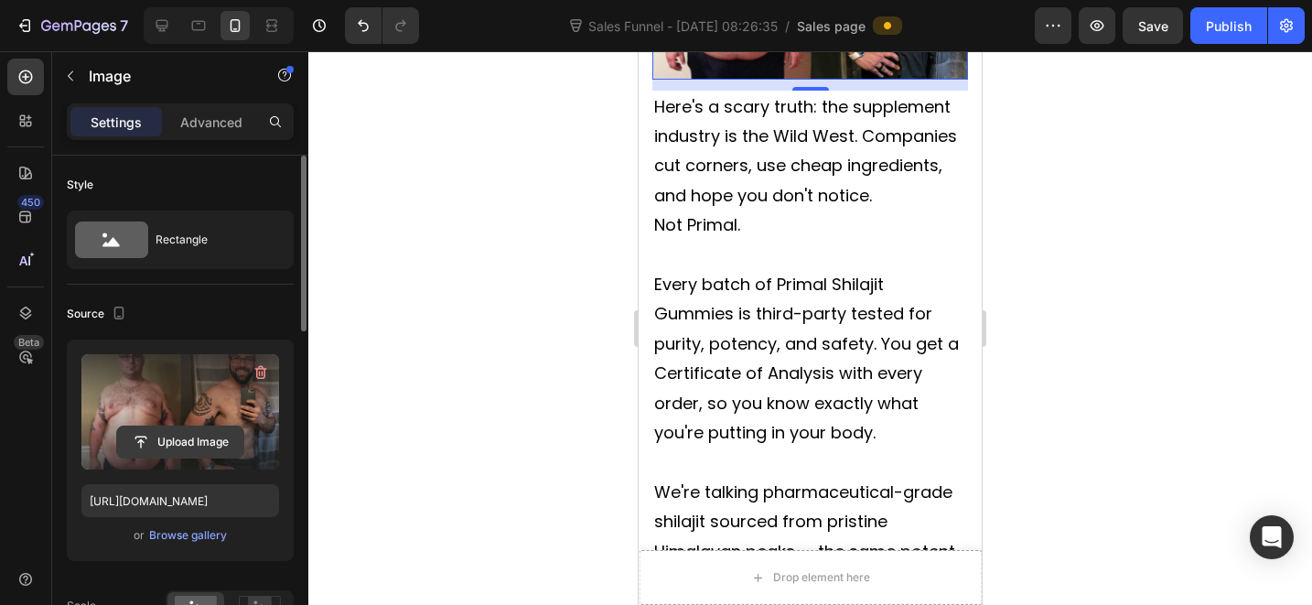
click at [199, 439] on input "file" at bounding box center [180, 441] width 126 height 31
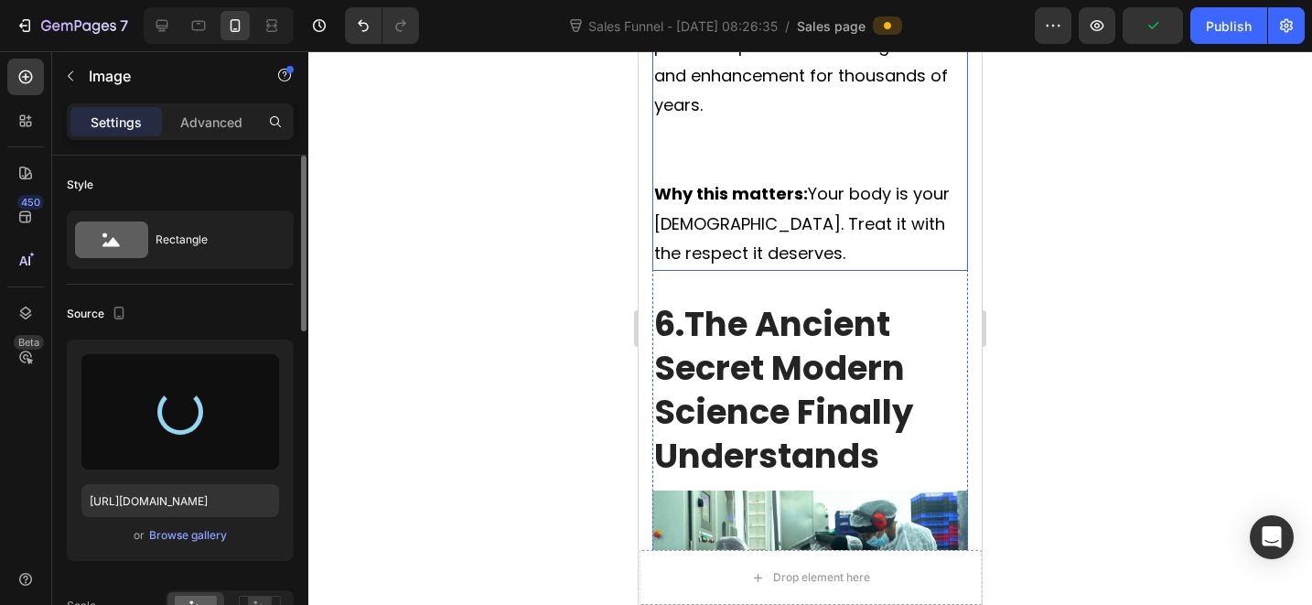
type input "https://cdn.shopify.com/s/files/1/0712/3065/2602/files/gempages_574182385583653…"
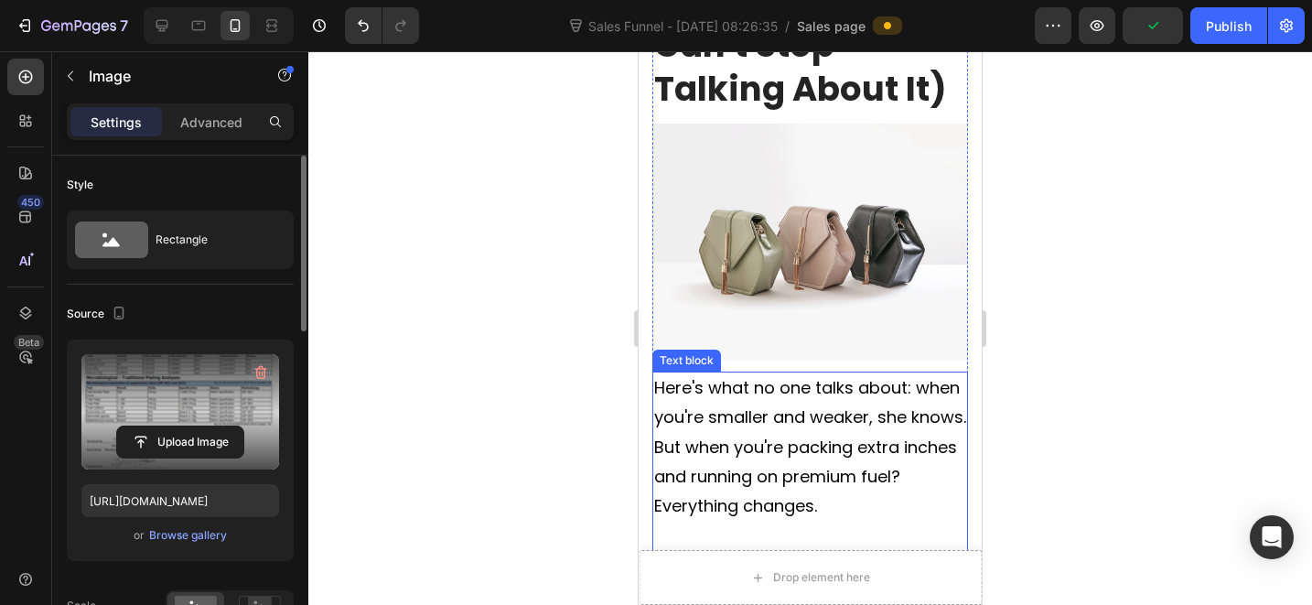
scroll to position [3578, 0]
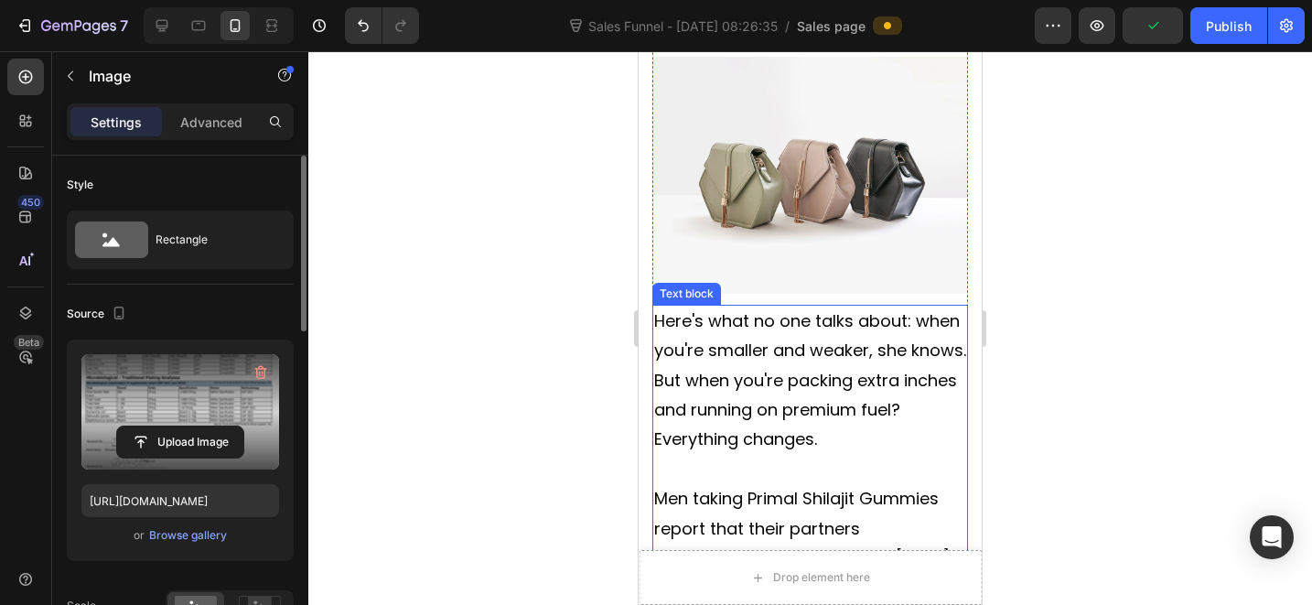
click at [806, 156] on img at bounding box center [810, 175] width 316 height 237
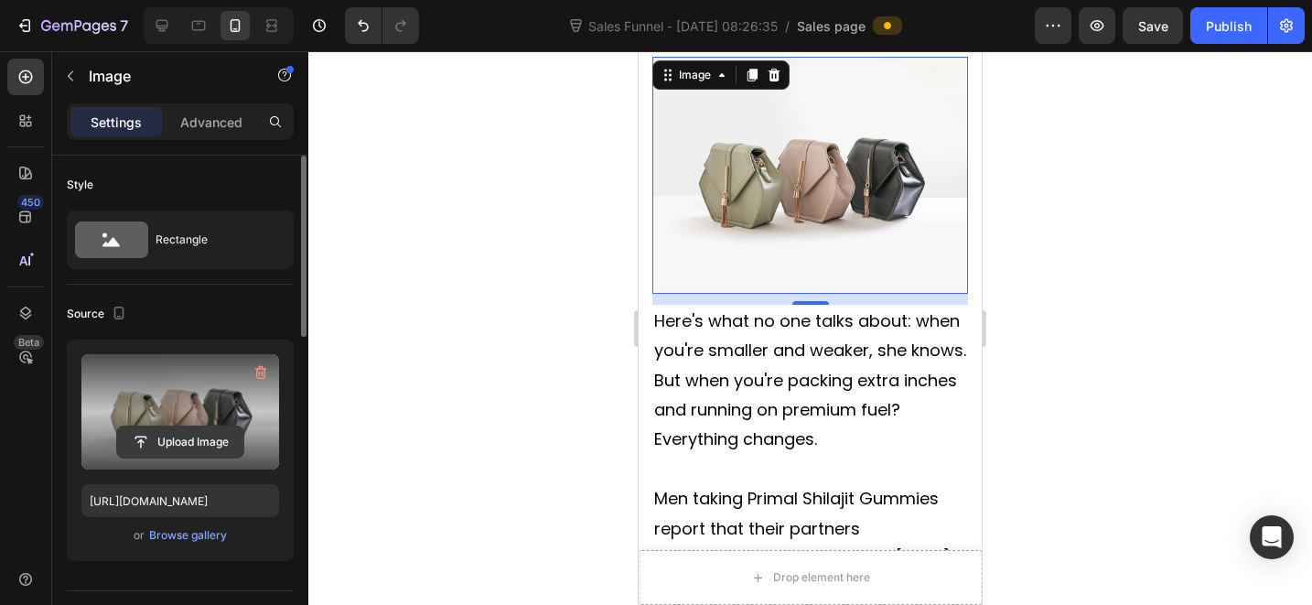
click at [177, 438] on input "file" at bounding box center [180, 441] width 126 height 31
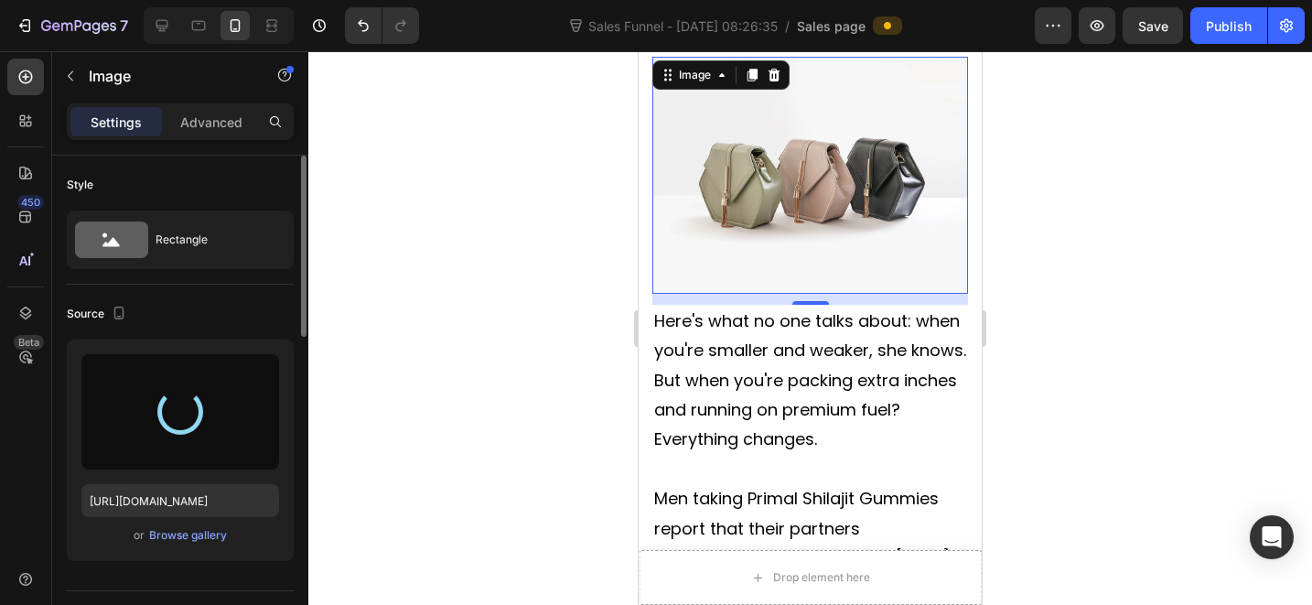
type input "https://cdn.shopify.com/s/files/1/0712/3065/2602/files/gempages_574182385583653…"
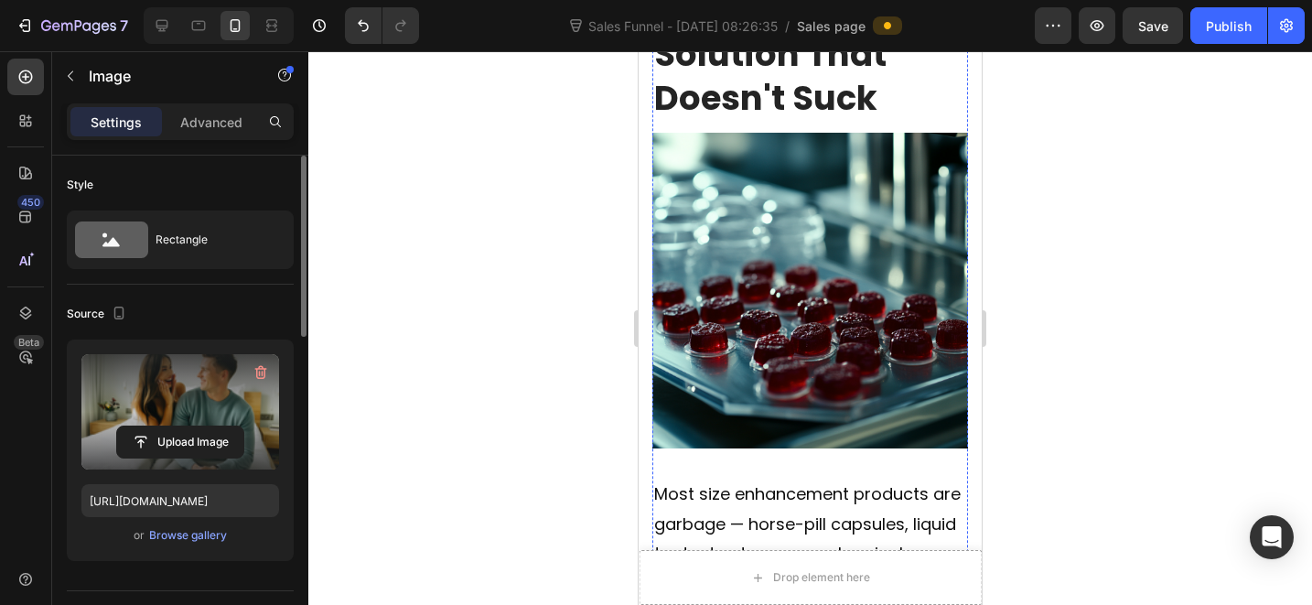
scroll to position [5718, 0]
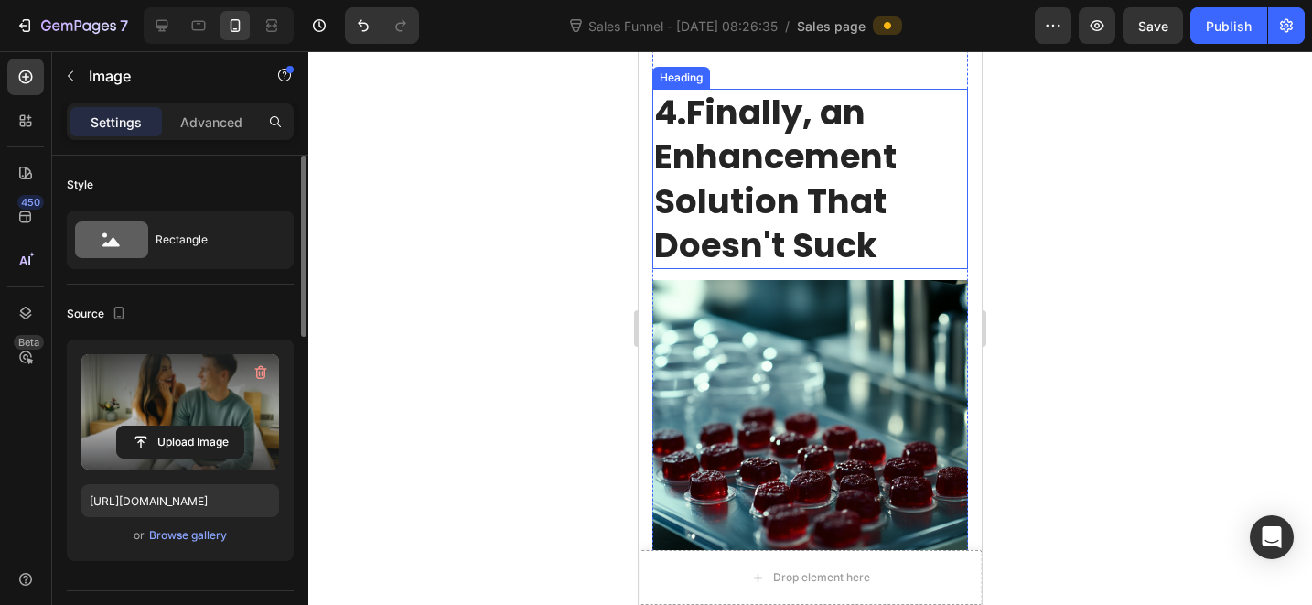
click at [801, 218] on strong "Finally, an Enhancement Solution That Doesn't Suck" at bounding box center [775, 178] width 242 height 179
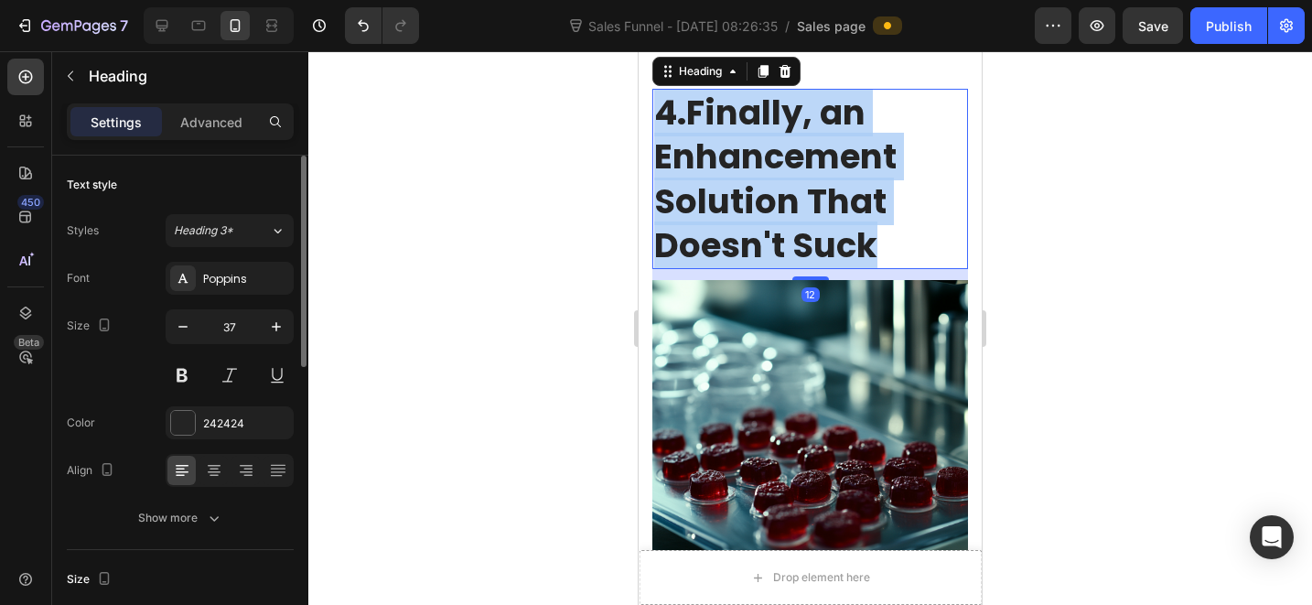
click at [801, 217] on strong "Finally, an Enhancement Solution That Doesn't Suck" at bounding box center [775, 178] width 242 height 179
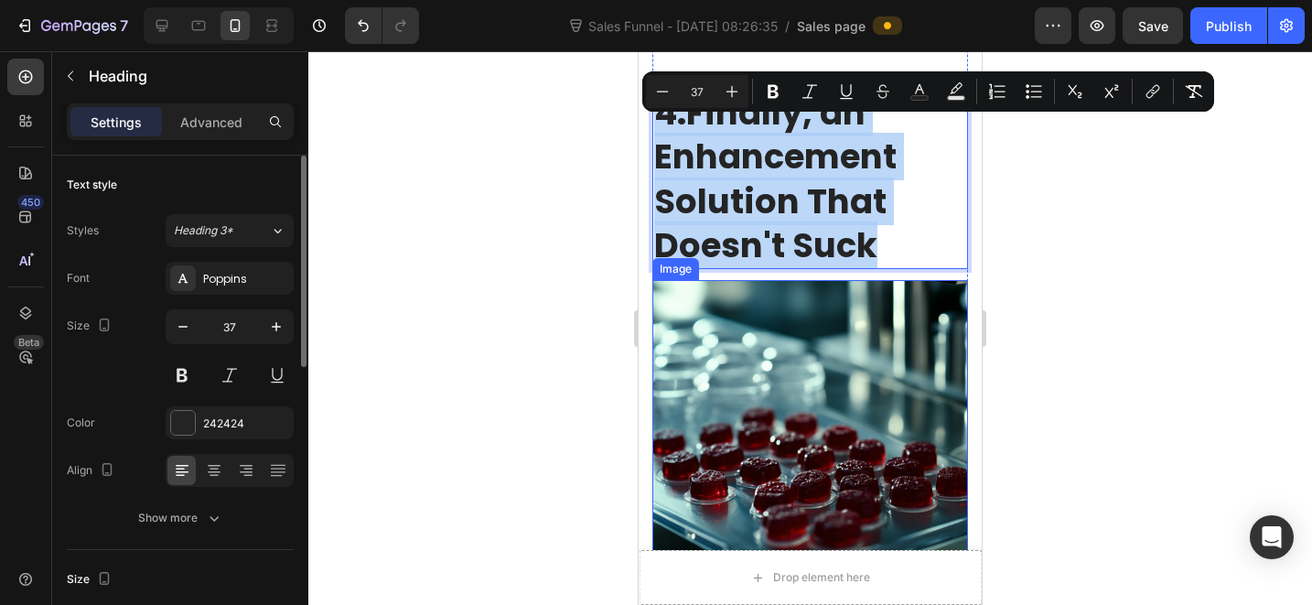
copy p "4. Finally, an Enhancement Solution That Doesn't Suck"
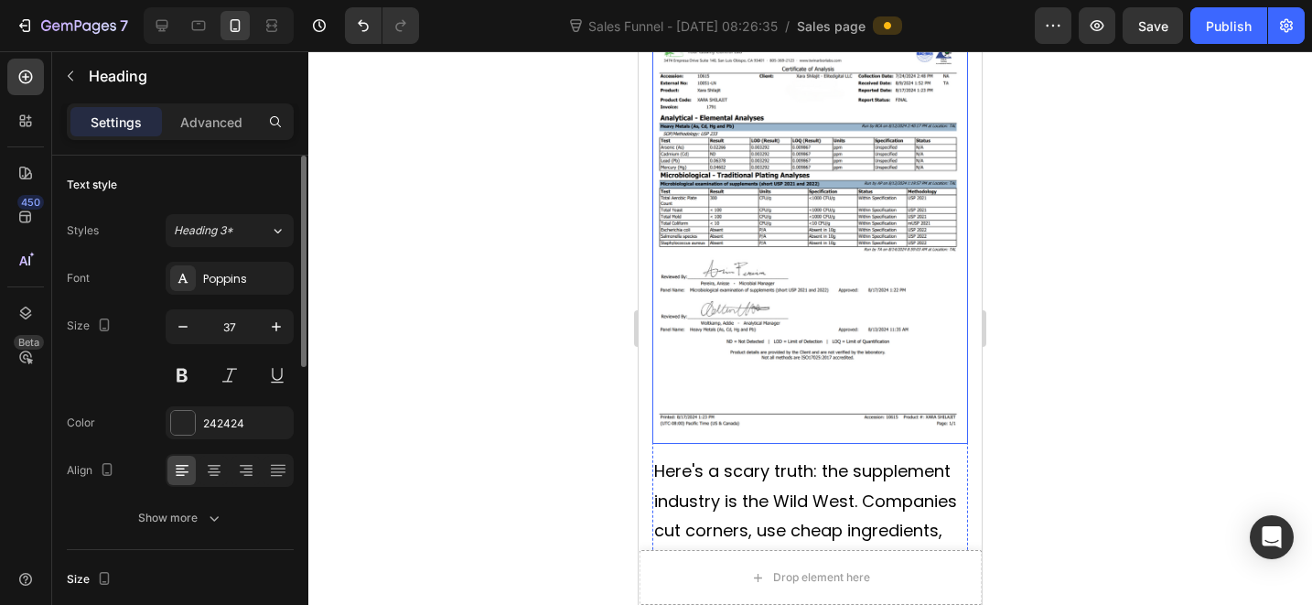
scroll to position [6989, 0]
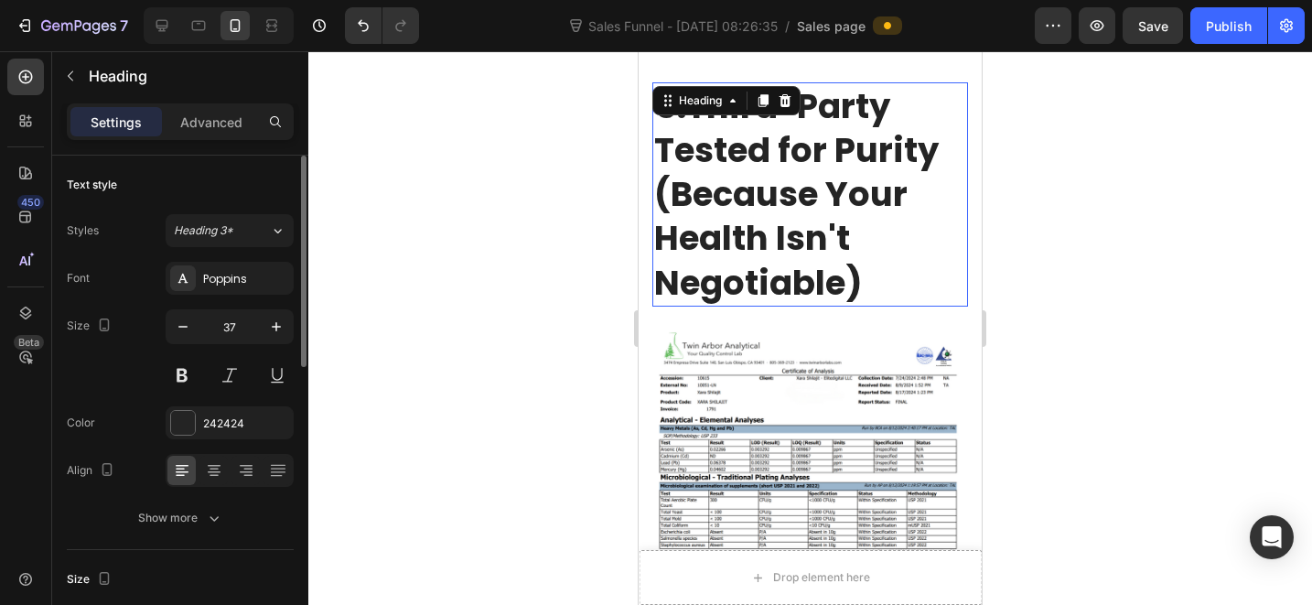
click at [798, 283] on strong "Third-Party Tested for Purity (Because Your Health Isn't Negotiable)" at bounding box center [796, 193] width 285 height 223
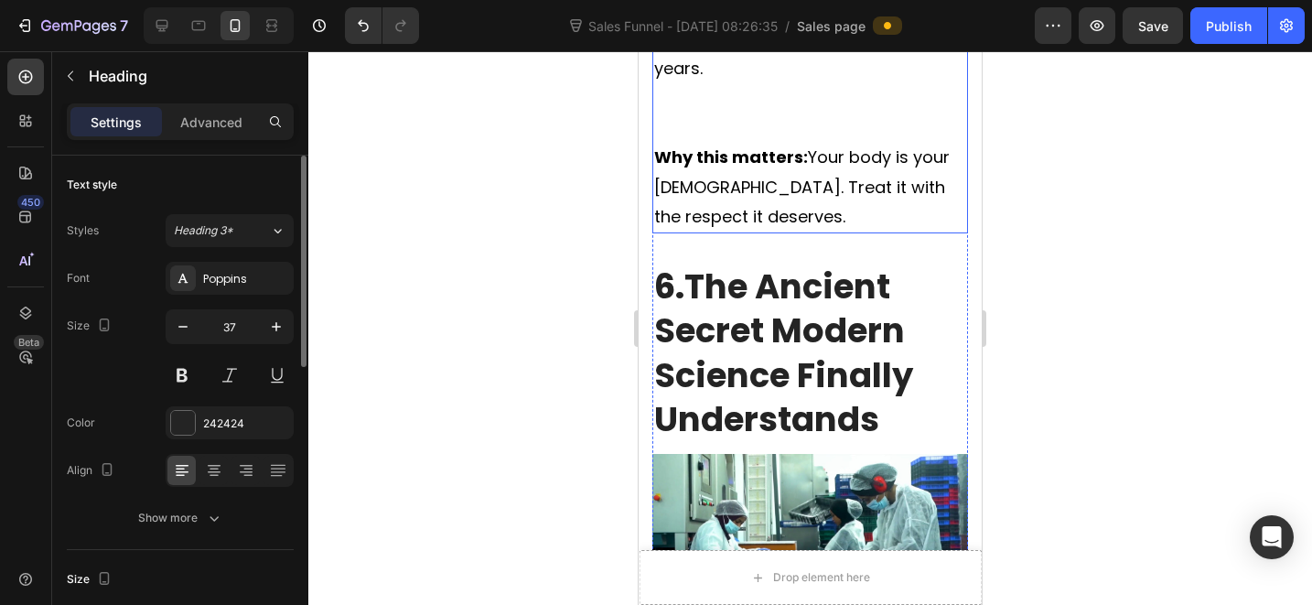
scroll to position [8100, 0]
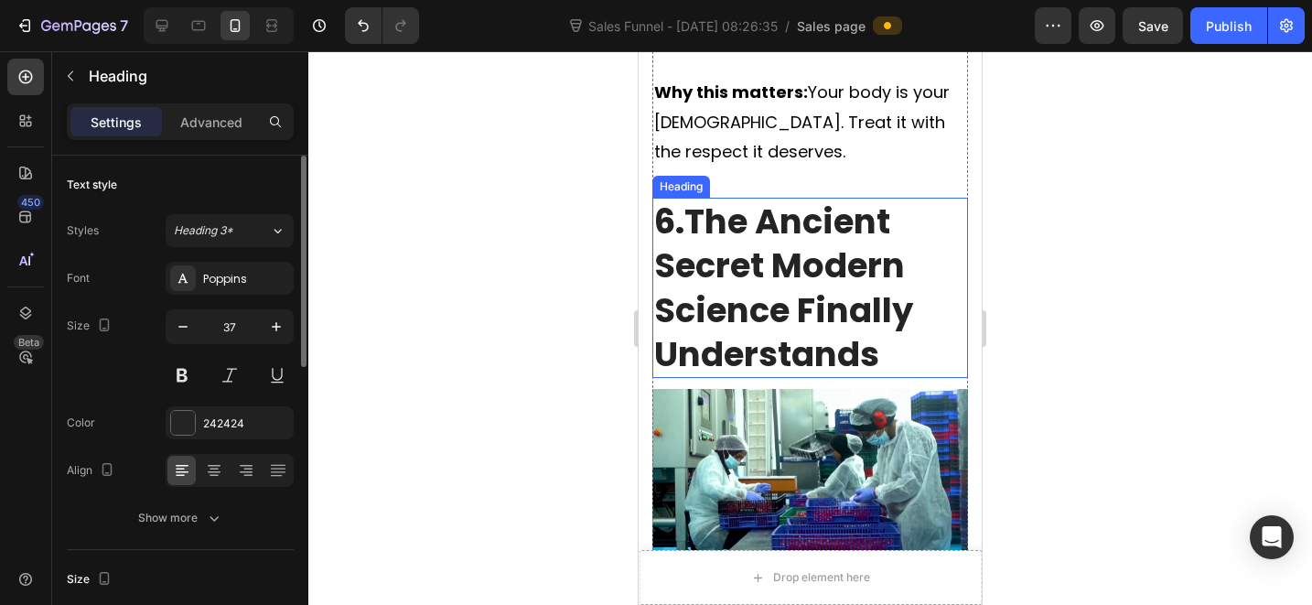
click at [816, 357] on strong "The Ancient Secret Modern Science Finally Understands" at bounding box center [783, 287] width 259 height 179
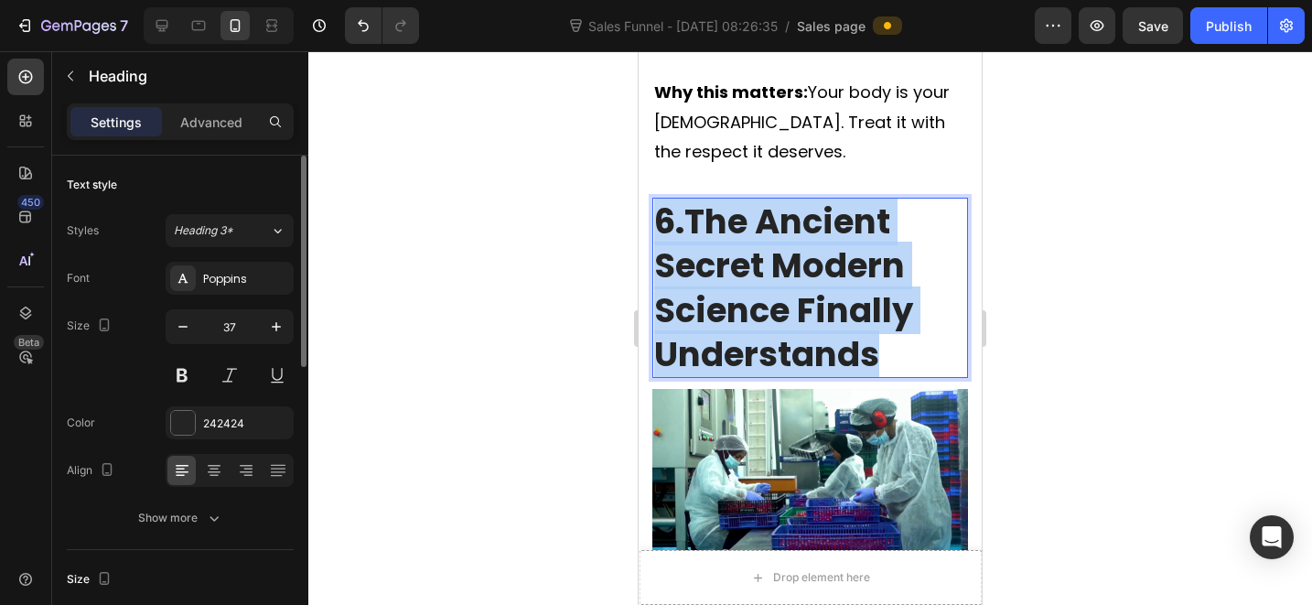
click at [816, 357] on strong "The Ancient Secret Modern Science Finally Understands" at bounding box center [783, 287] width 259 height 179
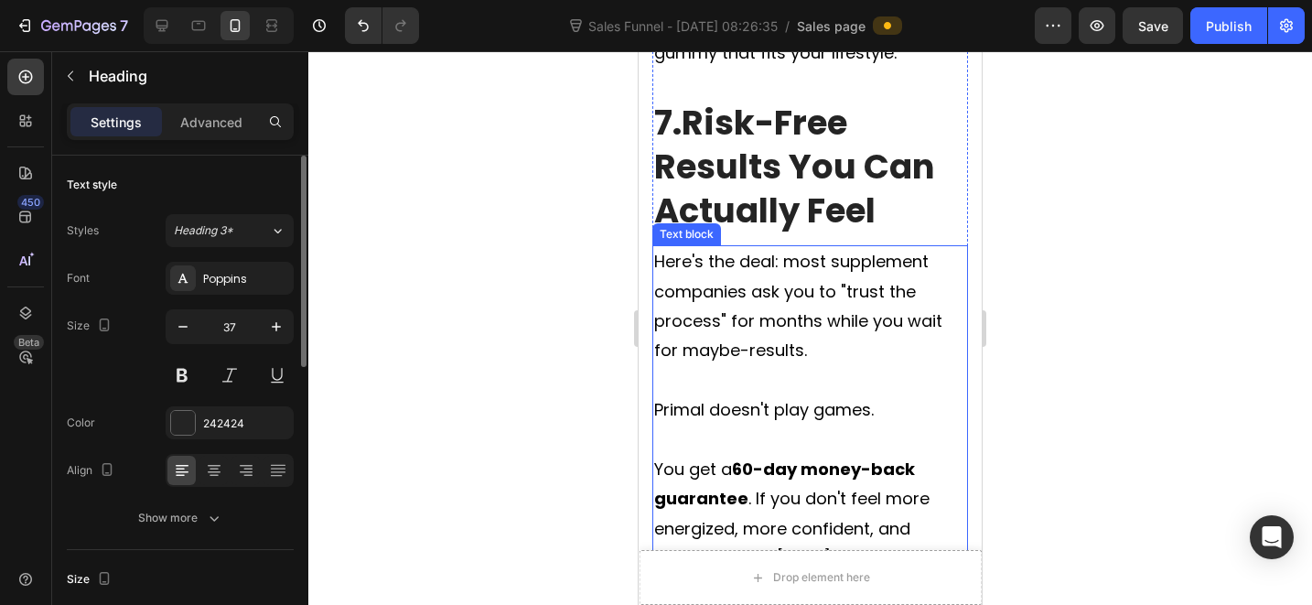
scroll to position [9367, 0]
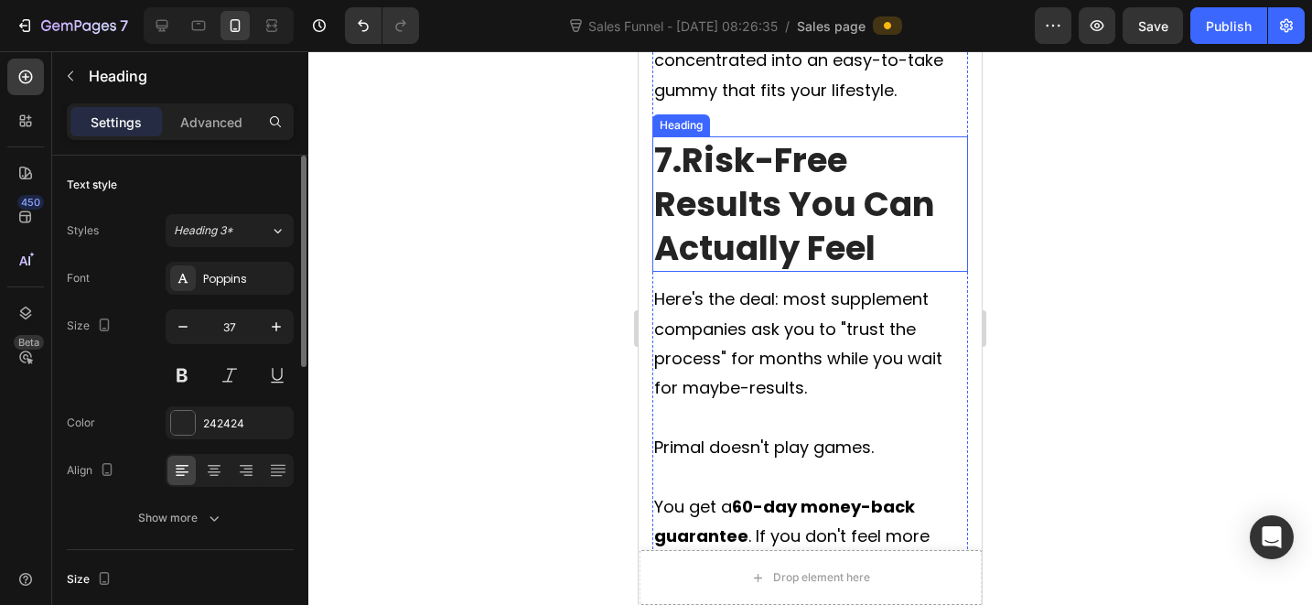
click at [805, 245] on strong "Risk-Free Results You Can Actually Feel" at bounding box center [794, 203] width 281 height 135
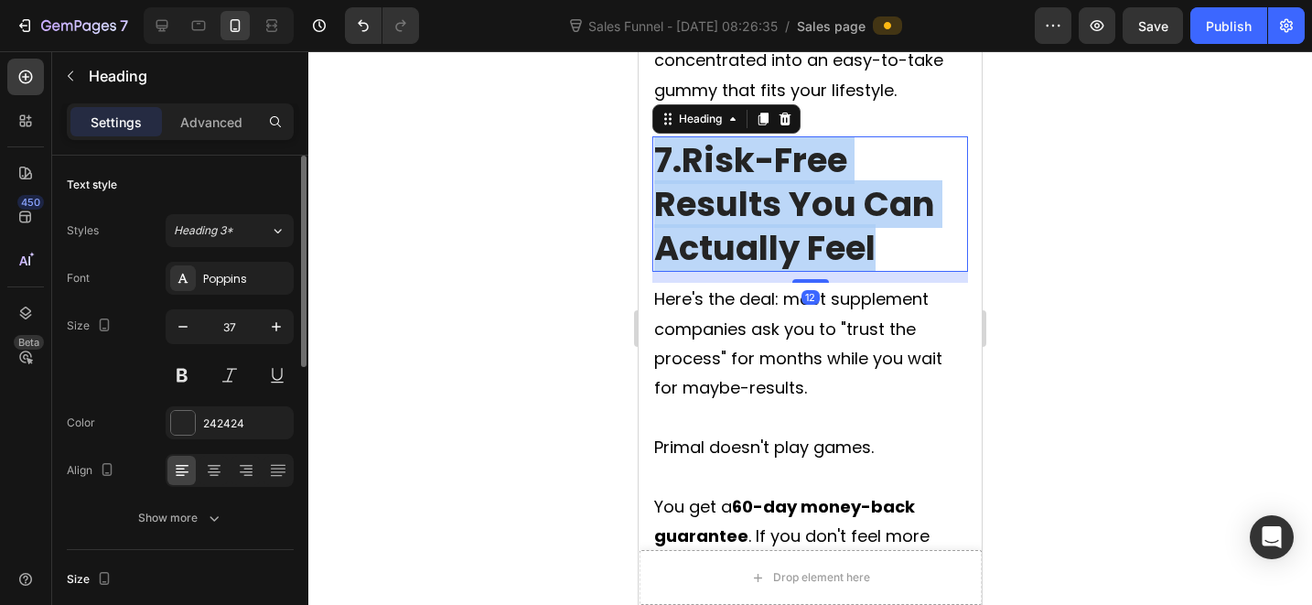
click at [805, 245] on strong "Risk-Free Results You Can Actually Feel" at bounding box center [794, 203] width 281 height 135
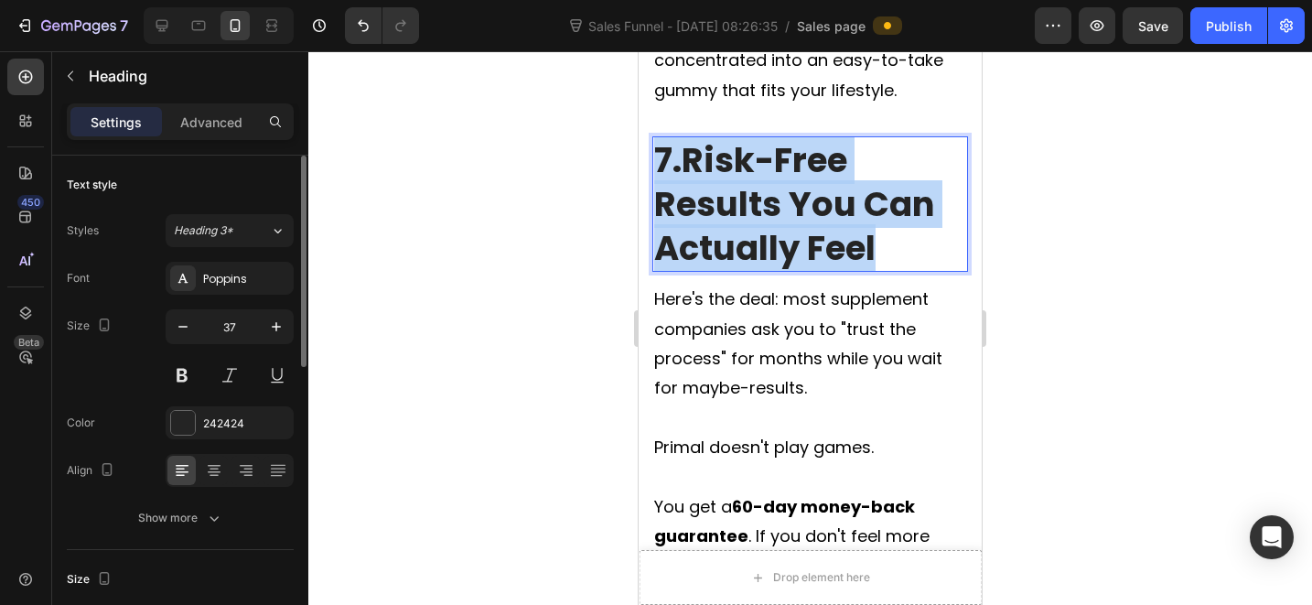
copy p "7. Risk-Free Results You Can Actually Feel"
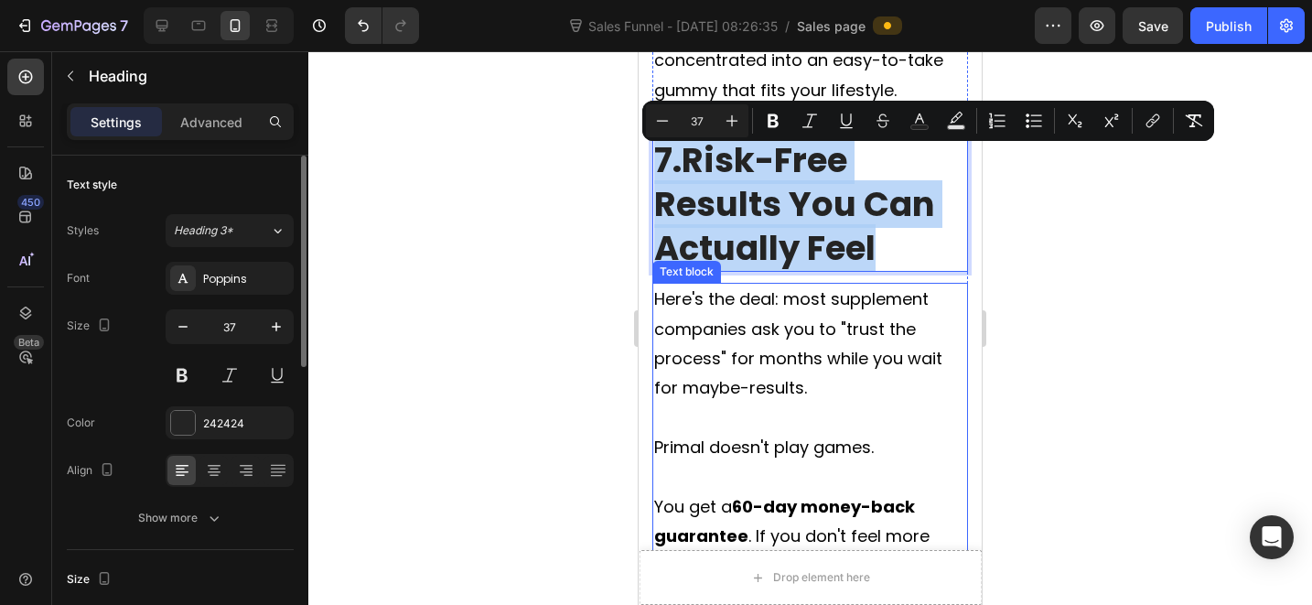
scroll to position [9383, 0]
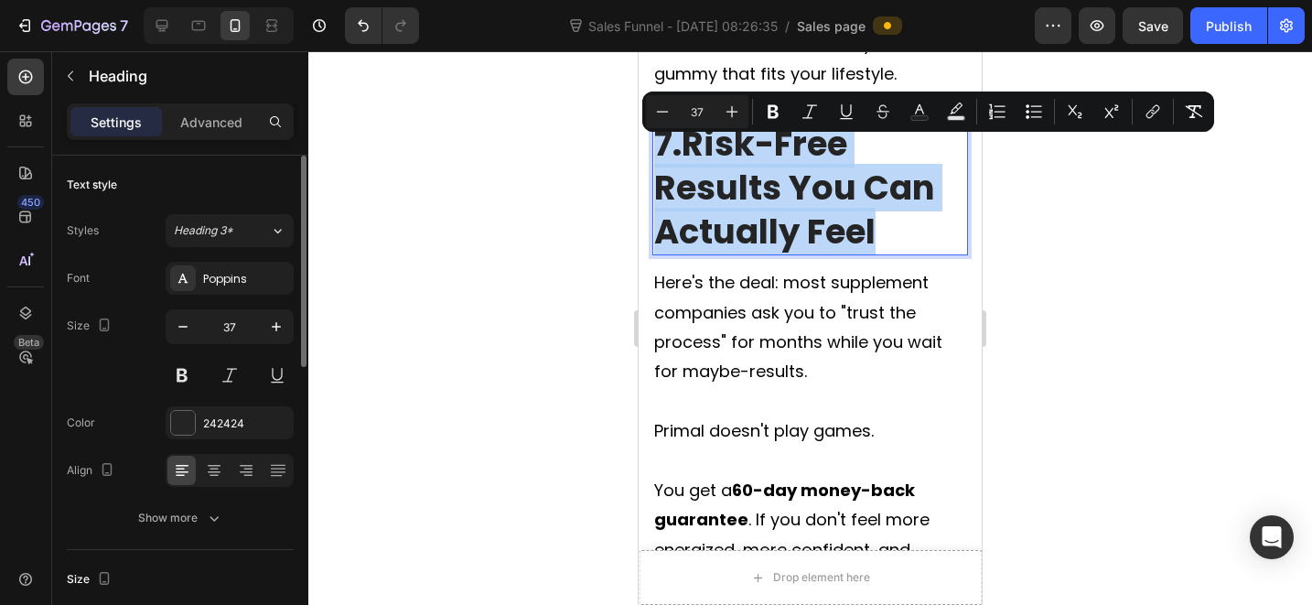
click at [852, 215] on strong "Risk-Free Results You Can Actually Feel" at bounding box center [794, 187] width 281 height 135
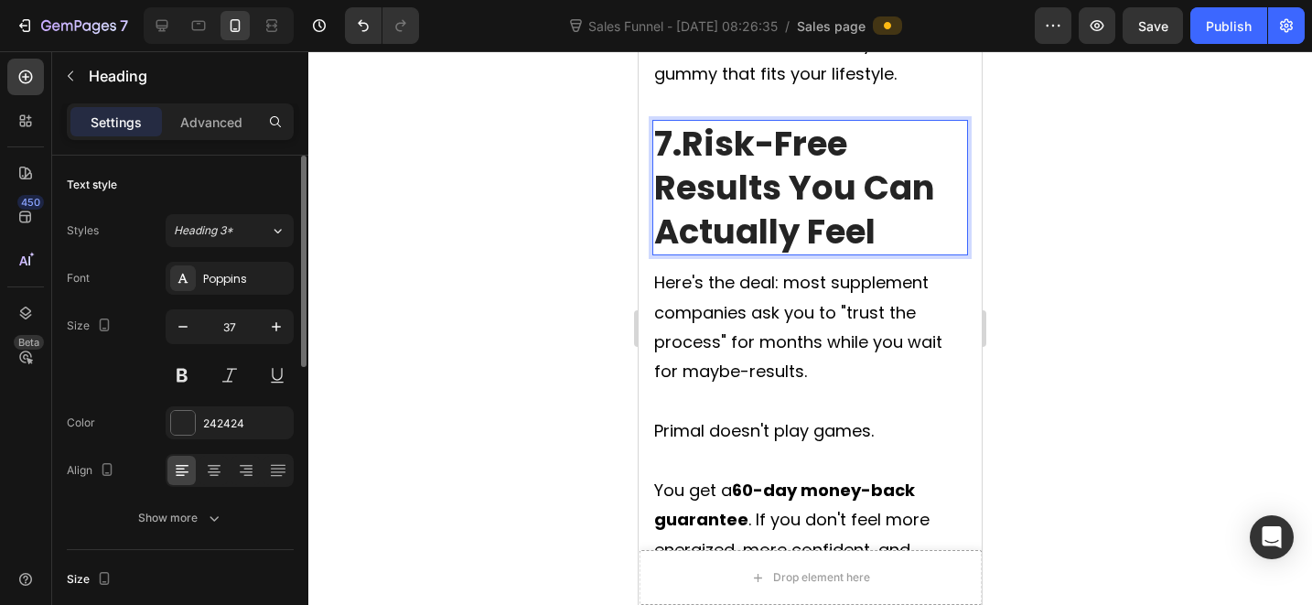
click at [823, 211] on strong "Risk-Free Results You Can Actually Feel" at bounding box center [794, 187] width 281 height 135
click at [854, 215] on strong "Risk-Free Results You Can Actually Feel" at bounding box center [794, 187] width 281 height 135
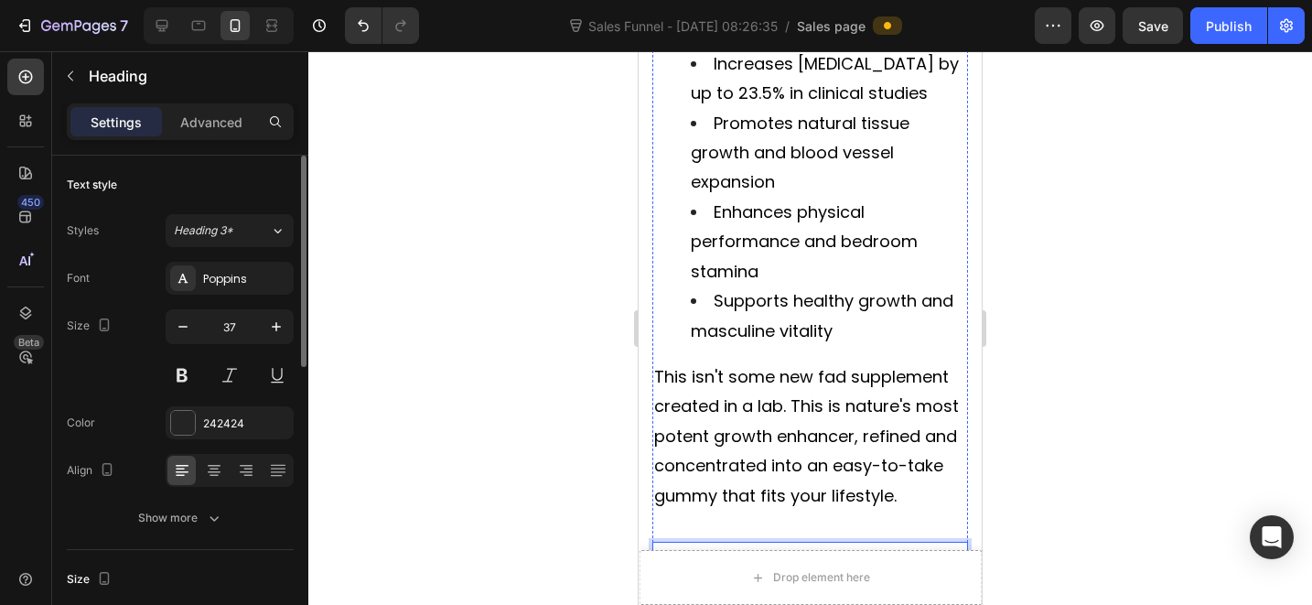
scroll to position [9242, 0]
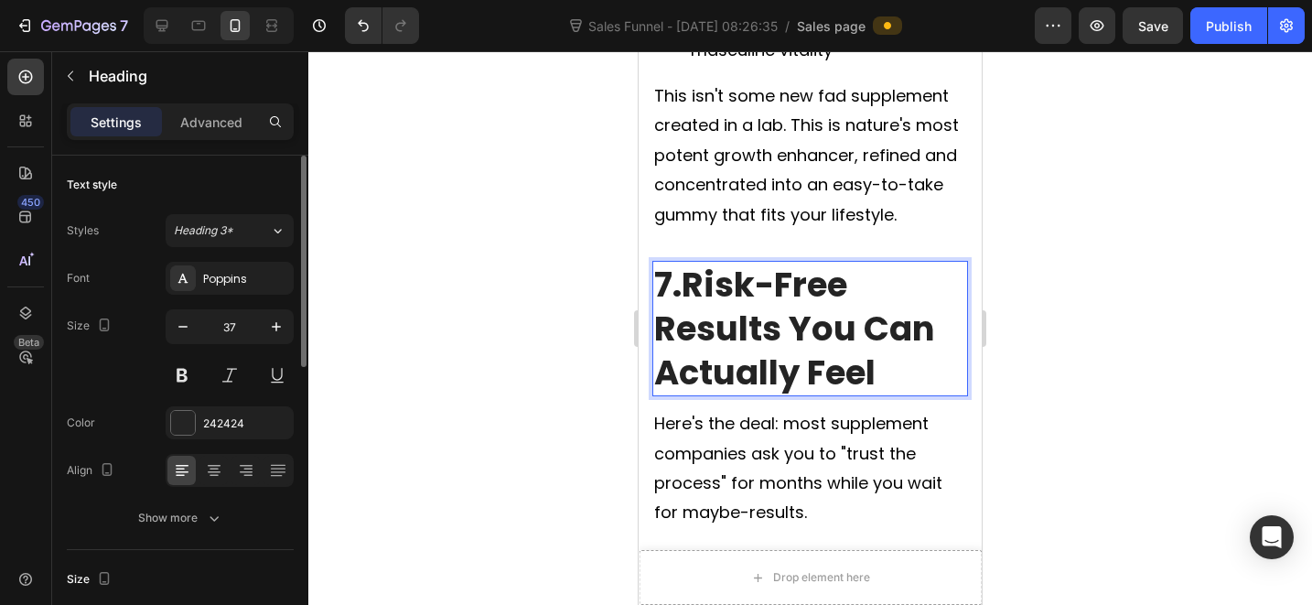
click at [836, 338] on strong "Risk-Free Results You Can Actually Feel" at bounding box center [794, 328] width 281 height 135
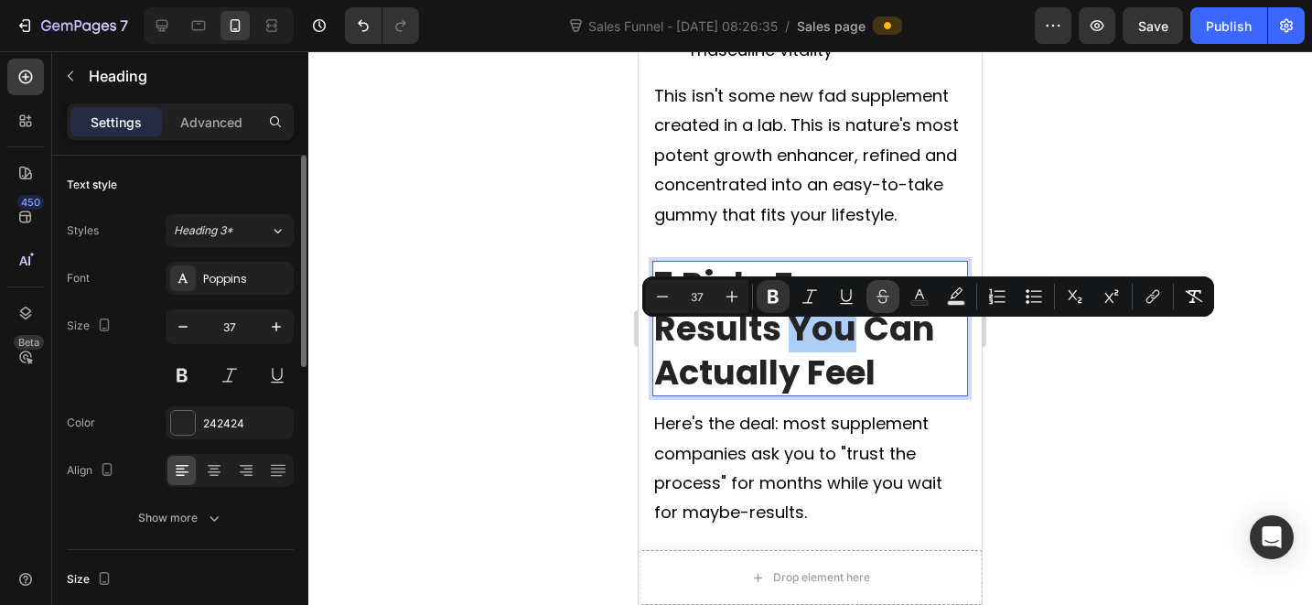
click at [884, 296] on icon "Editor contextual toolbar" at bounding box center [883, 292] width 13 height 7
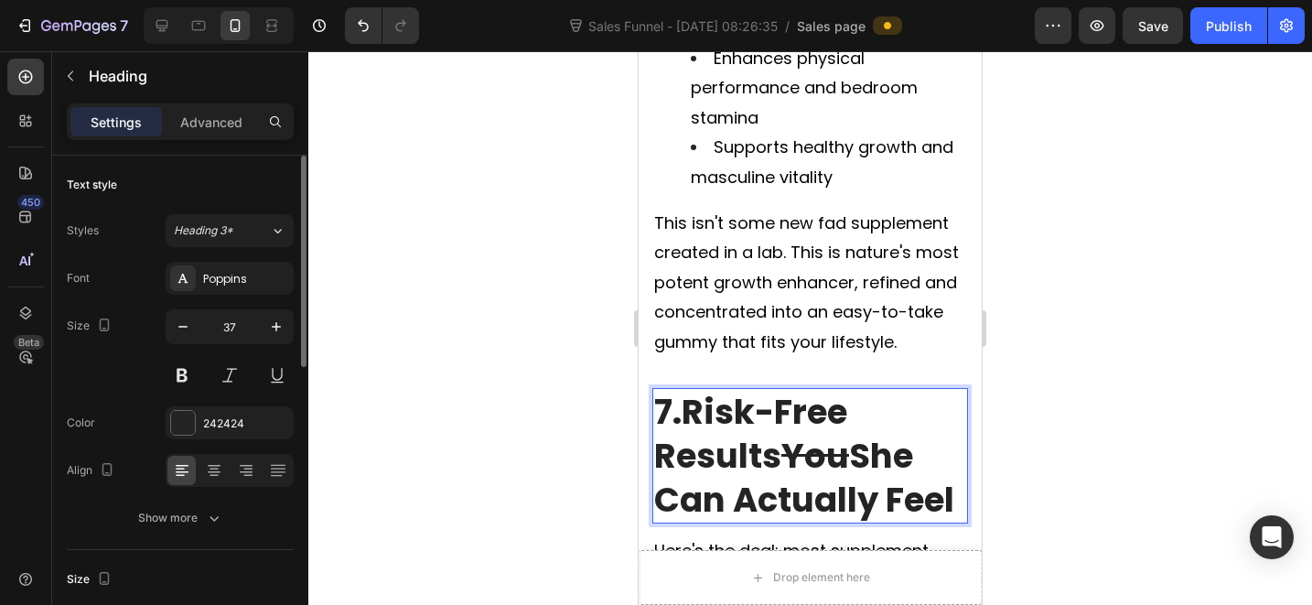
scroll to position [9439, 0]
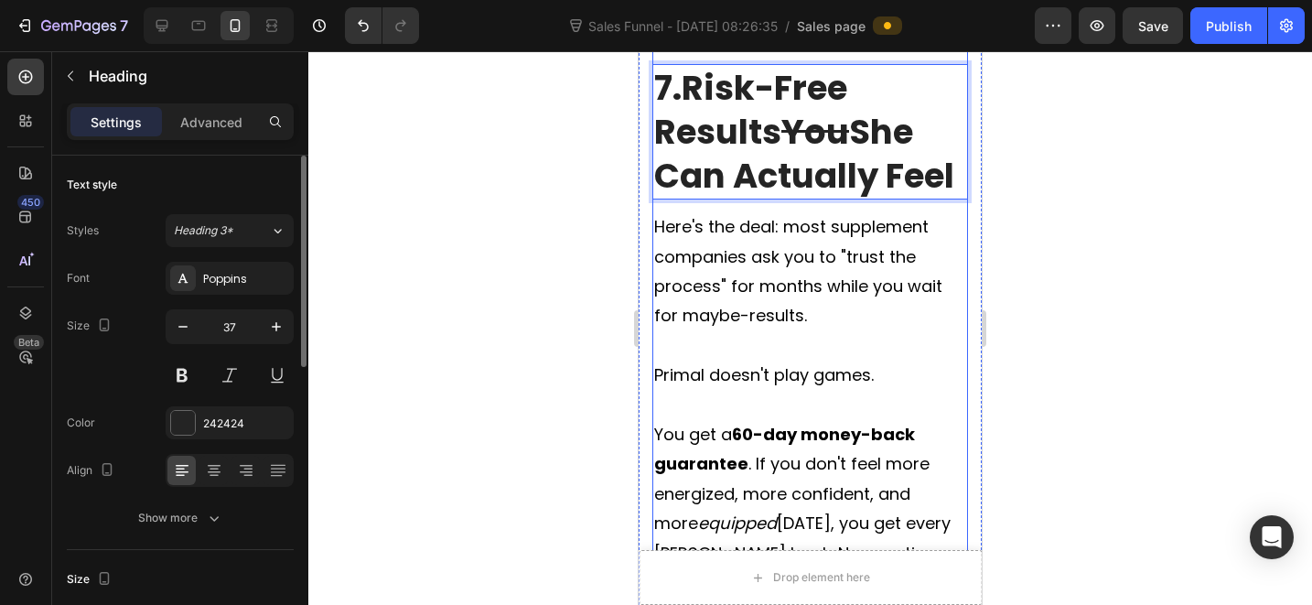
click at [779, 194] on strong "She Can Actually Feel" at bounding box center [804, 153] width 300 height 91
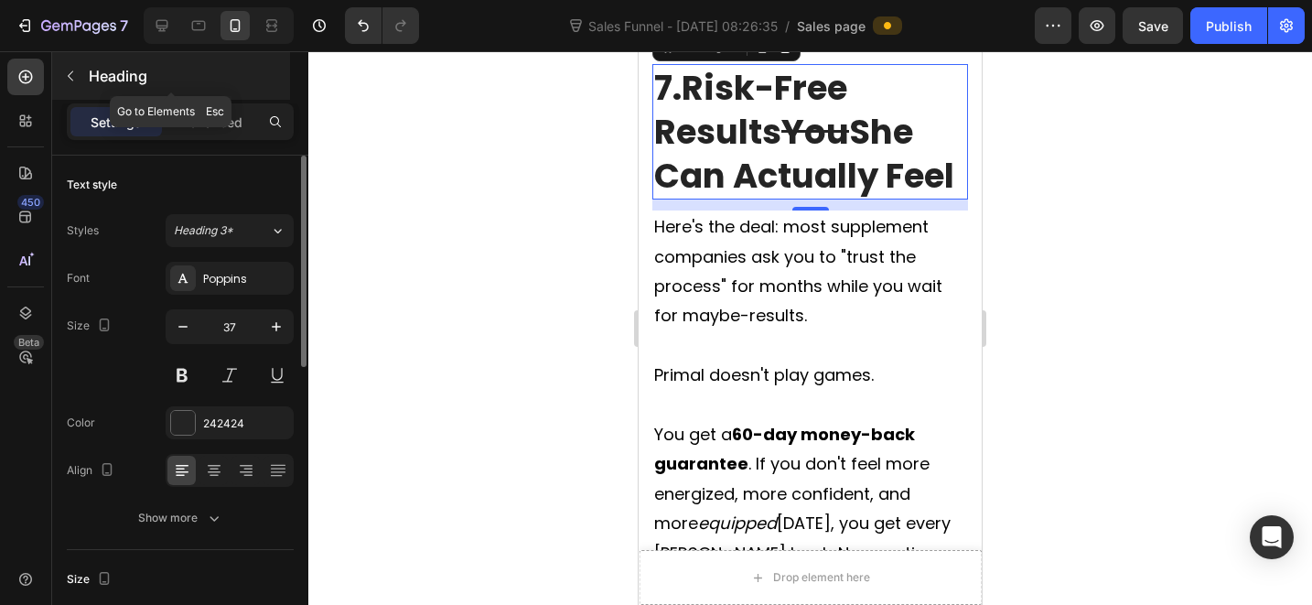
click at [58, 73] on button "button" at bounding box center [70, 75] width 29 height 29
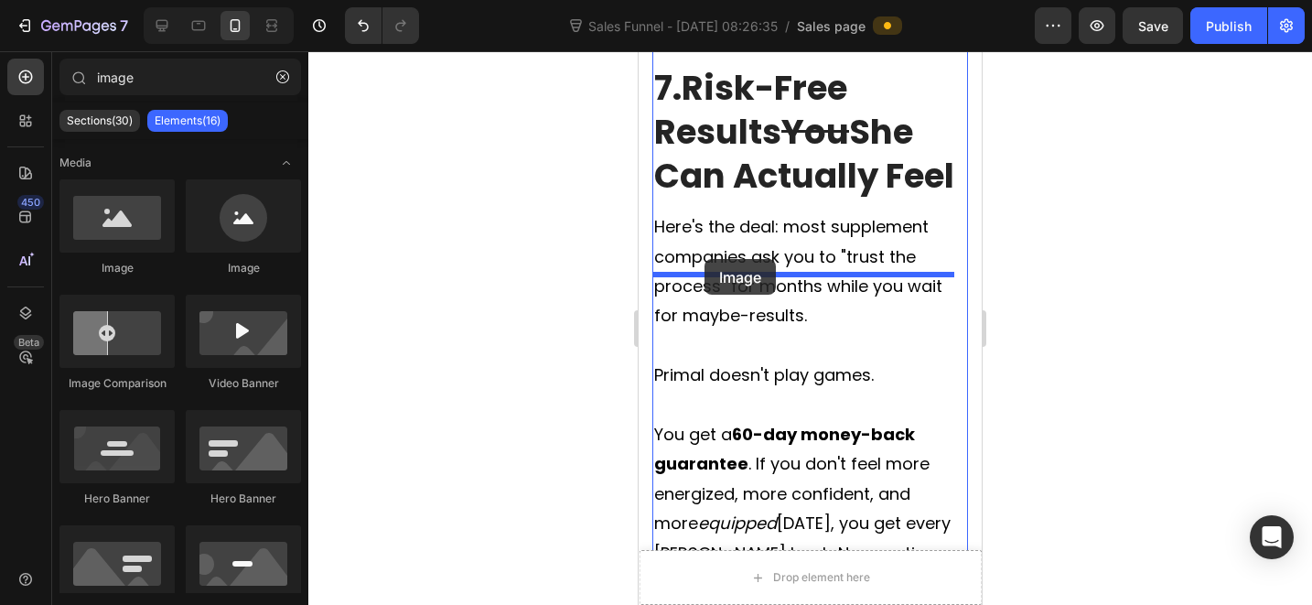
drag, startPoint x: 802, startPoint y: 270, endPoint x: 715, endPoint y: 259, distance: 88.5
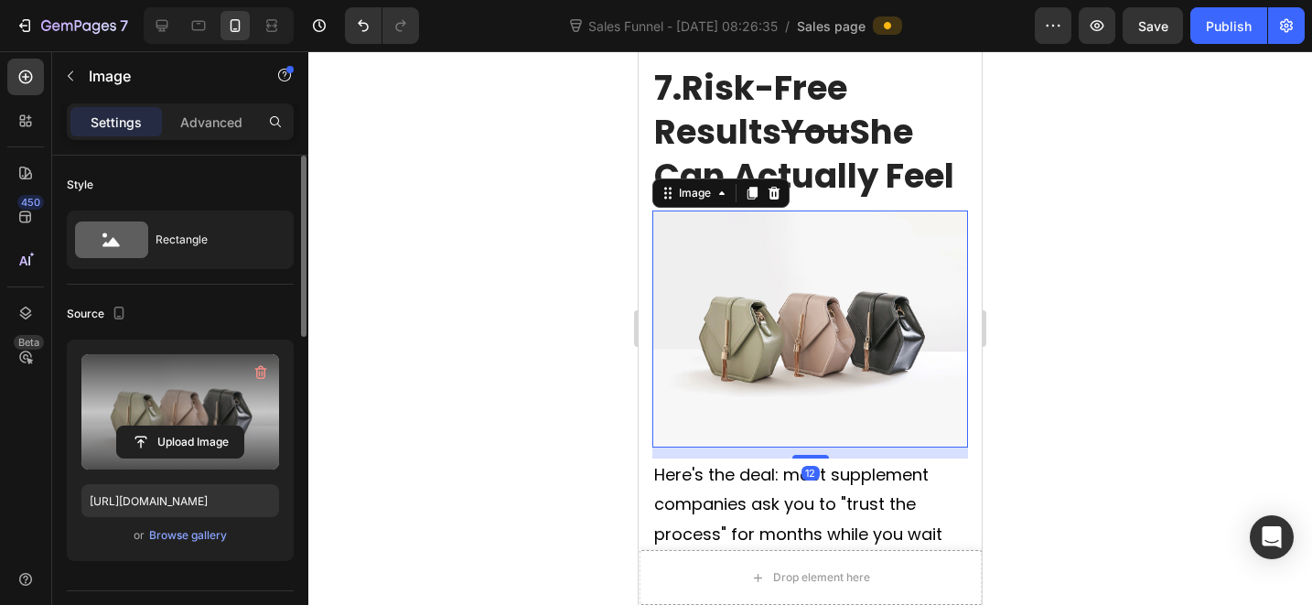
click at [174, 417] on label at bounding box center [180, 411] width 198 height 115
click at [174, 426] on input "file" at bounding box center [180, 441] width 126 height 31
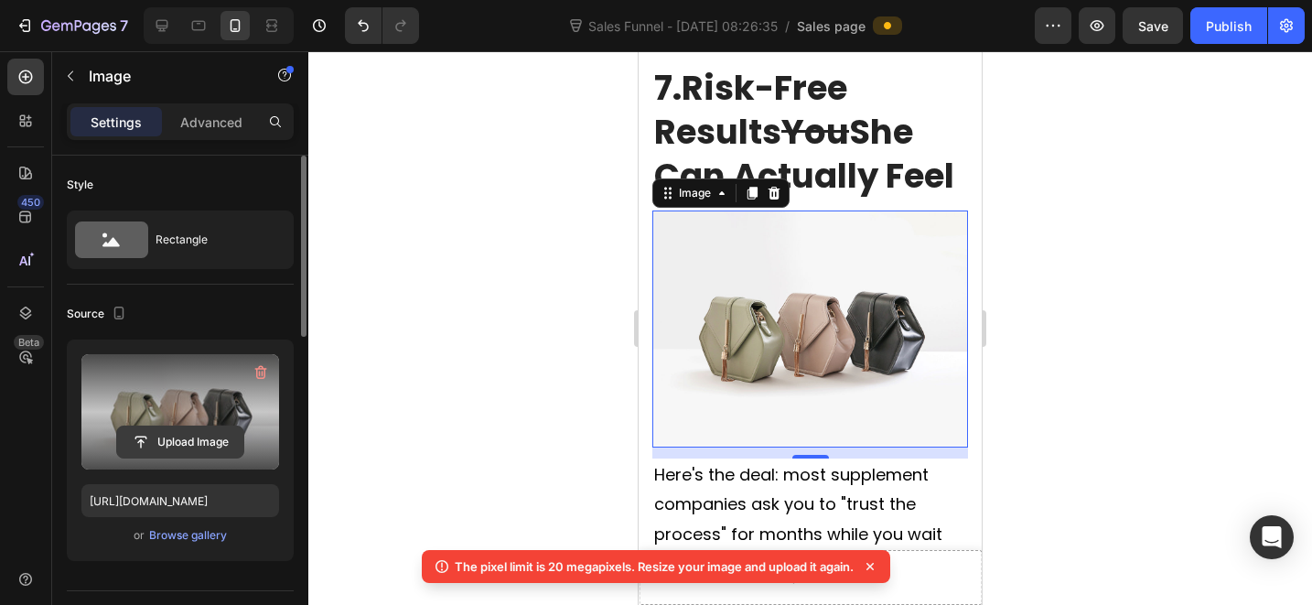
click at [164, 447] on input "file" at bounding box center [180, 441] width 126 height 31
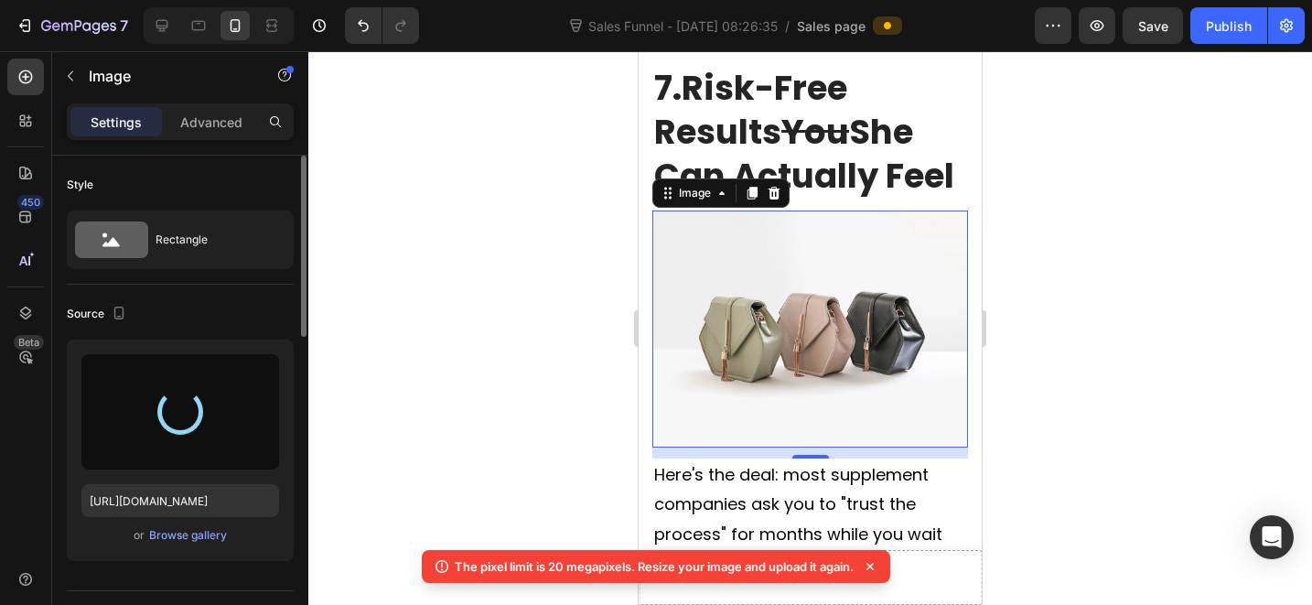
type input "https://cdn.shopify.com/s/files/1/0712/3065/2602/files/gempages_574182385583653…"
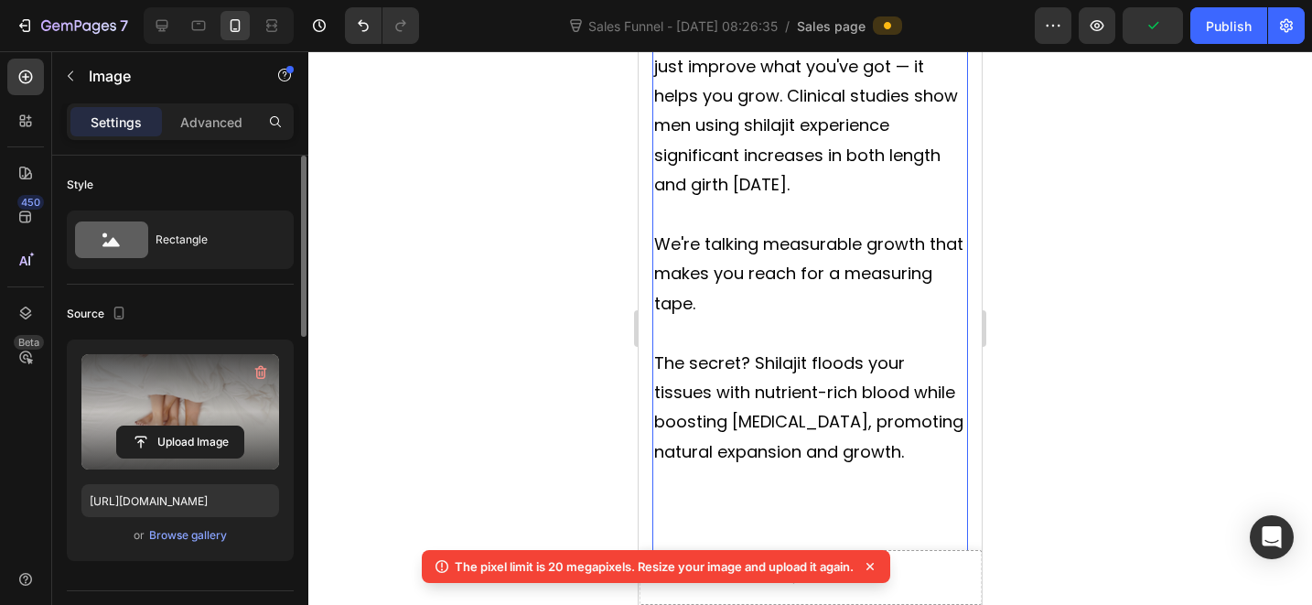
scroll to position [2879, 0]
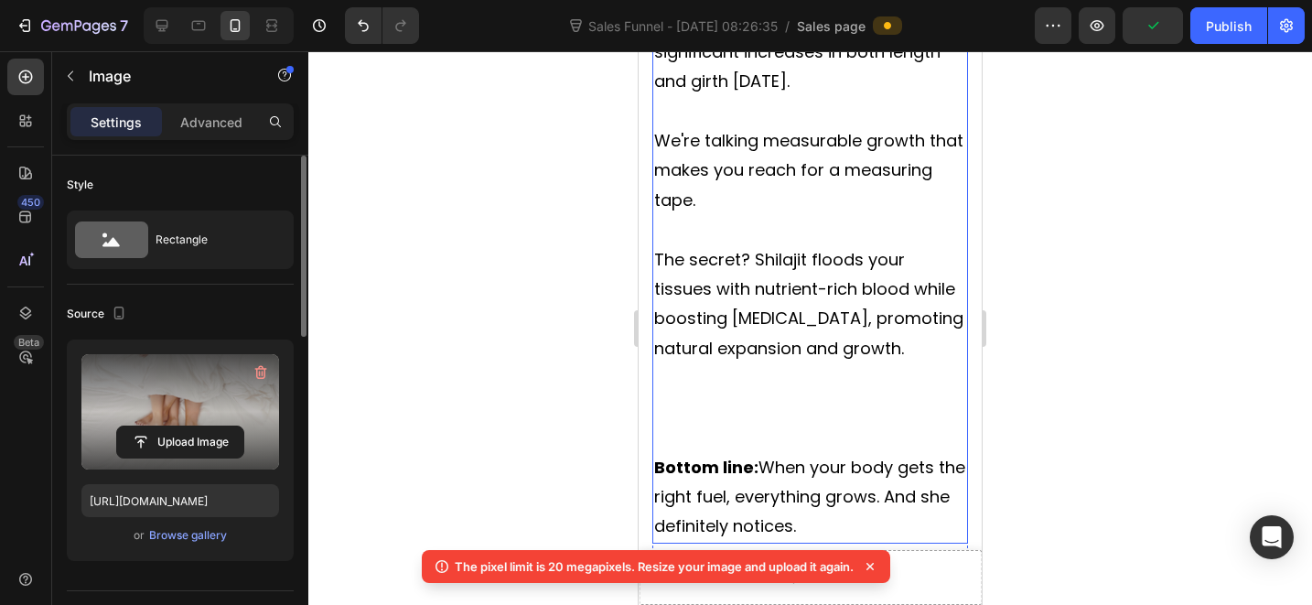
click at [803, 363] on p "Rich Text Editor. Editing area: main" at bounding box center [810, 407] width 312 height 89
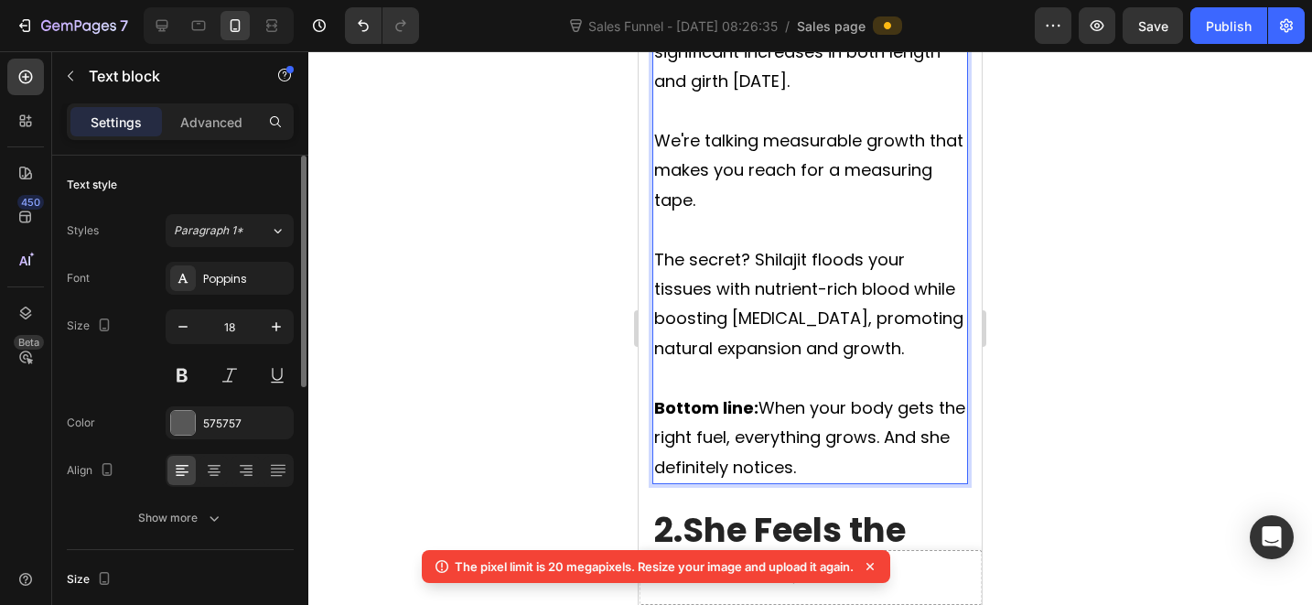
click at [1051, 381] on div at bounding box center [810, 328] width 1004 height 554
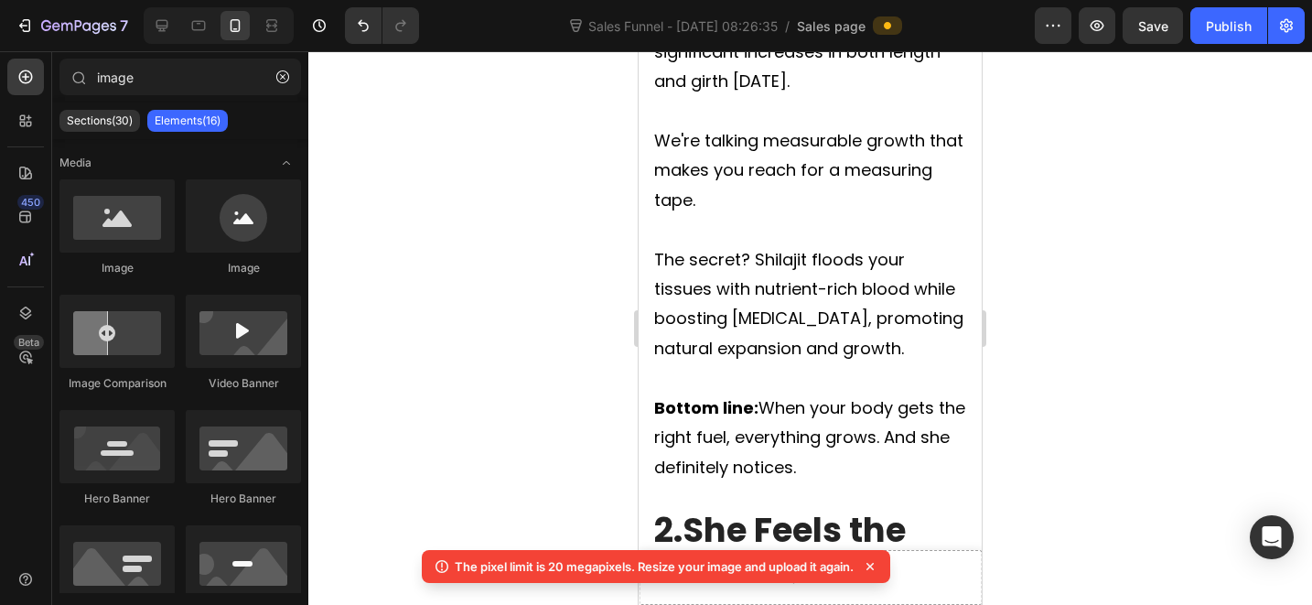
click at [813, 339] on p "The secret? Shilajit floods your tissues with nutrient-rich blood while boostin…" at bounding box center [810, 319] width 312 height 148
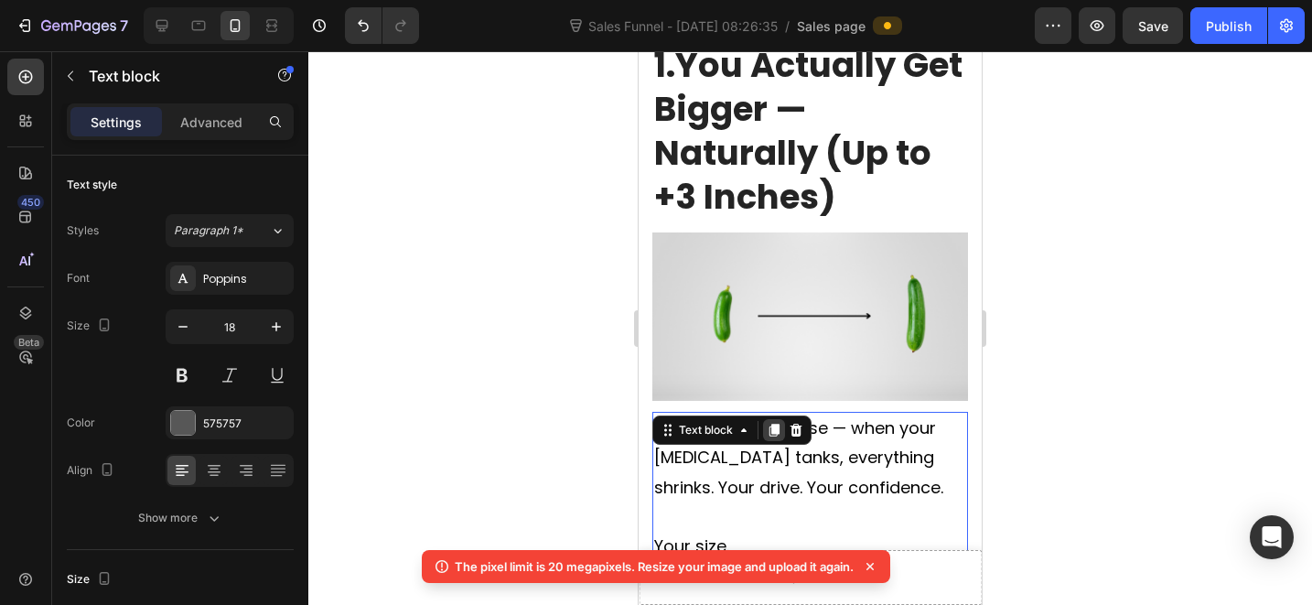
click at [773, 424] on icon at bounding box center [774, 430] width 10 height 13
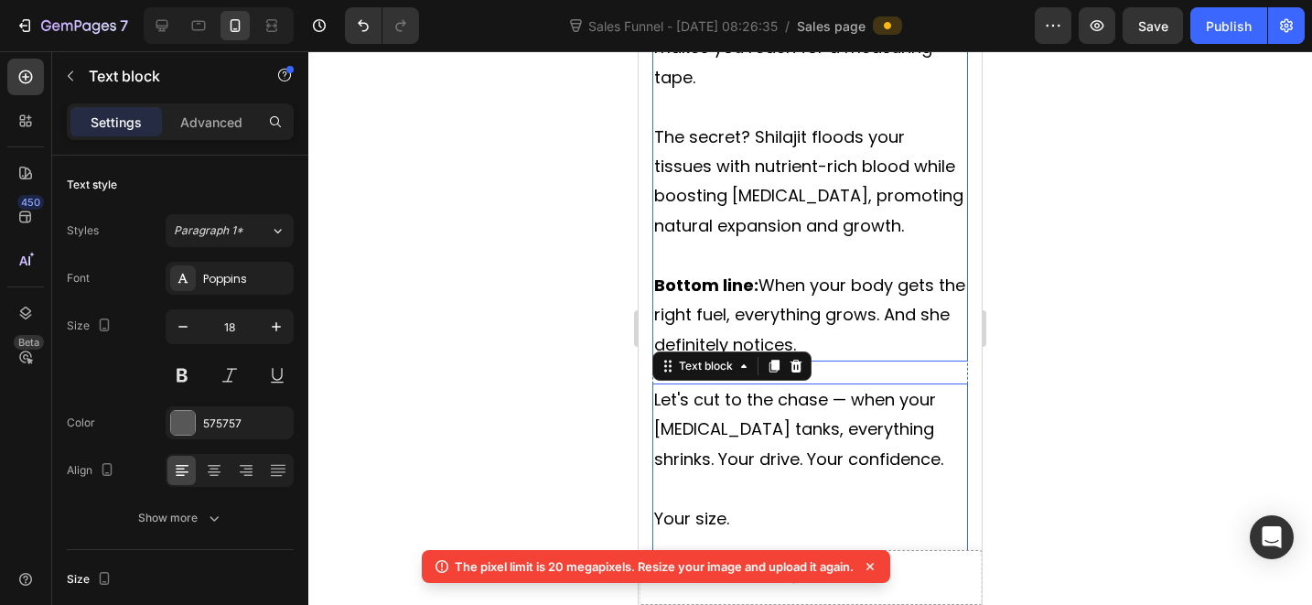
click at [805, 274] on span "Bottom line: When your body gets the right fuel, everything grows. And she defi…" at bounding box center [809, 315] width 311 height 82
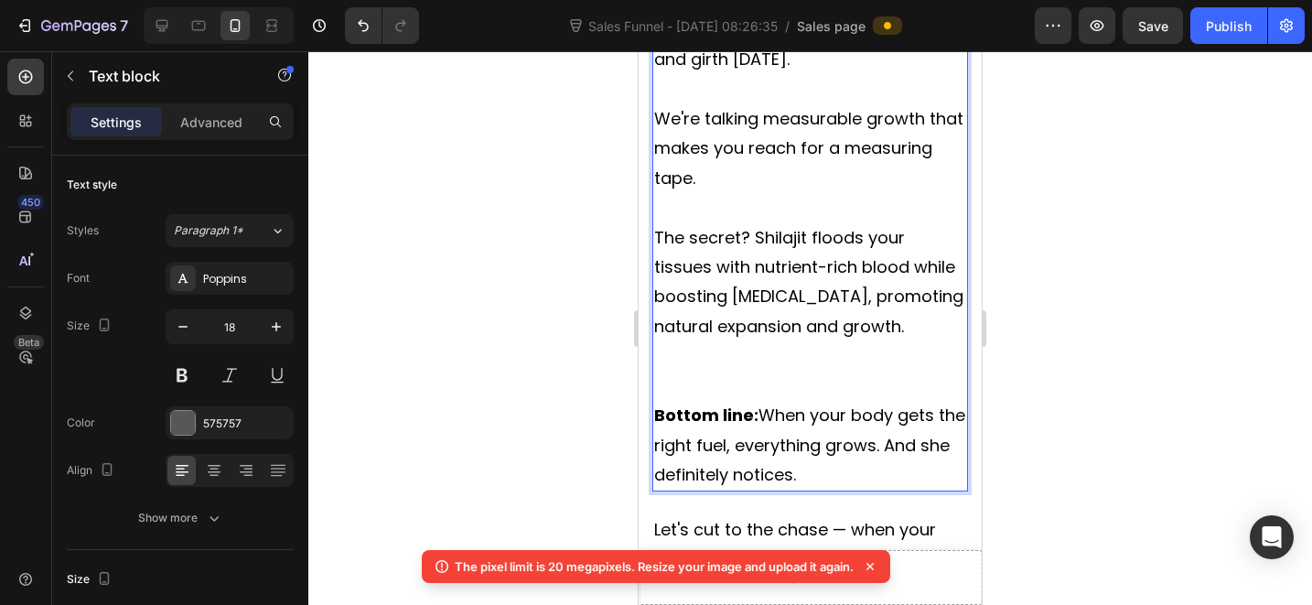
scroll to position [3052, 0]
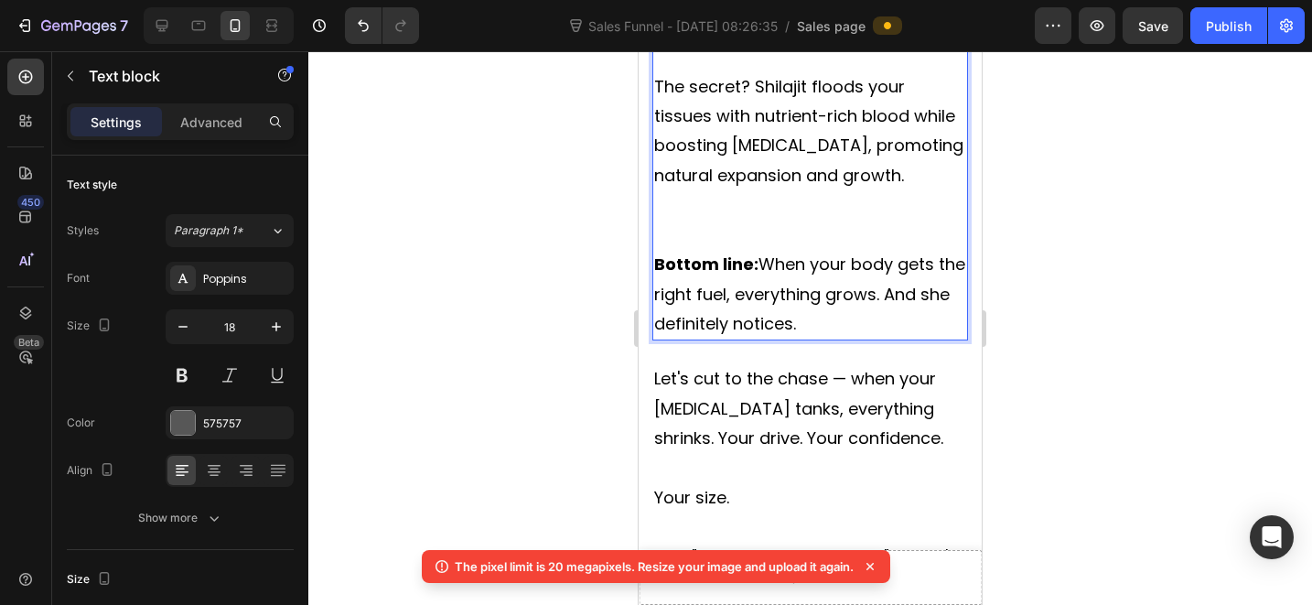
drag, startPoint x: 738, startPoint y: 183, endPoint x: 862, endPoint y: 290, distance: 163.5
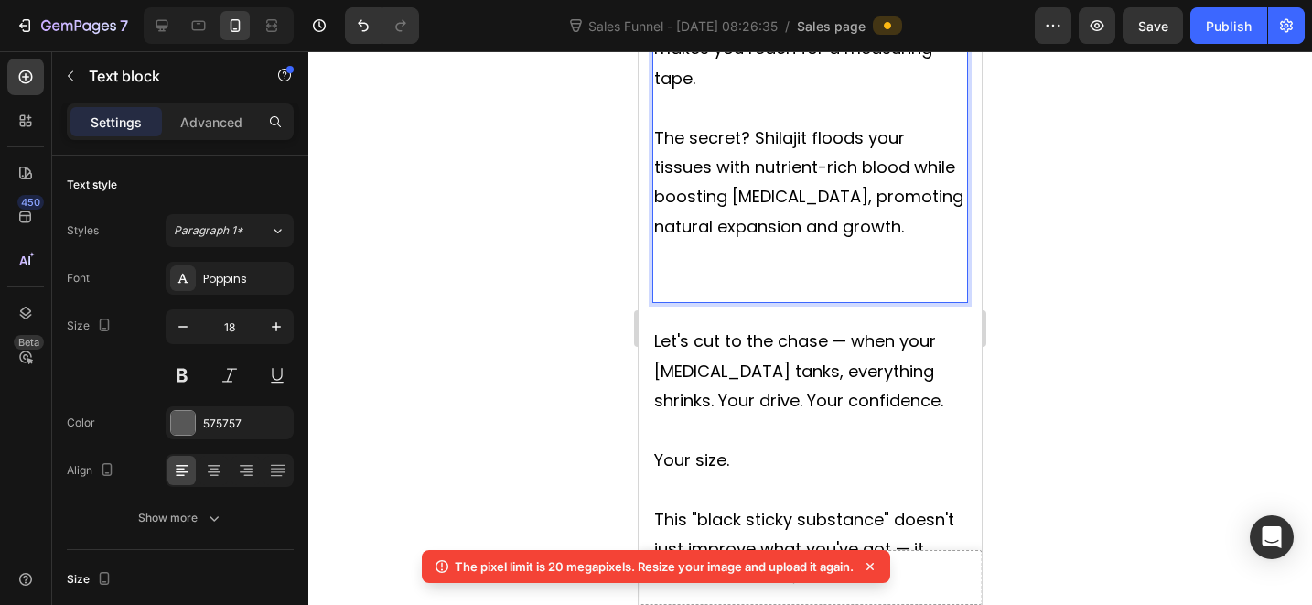
scroll to position [2985, 0]
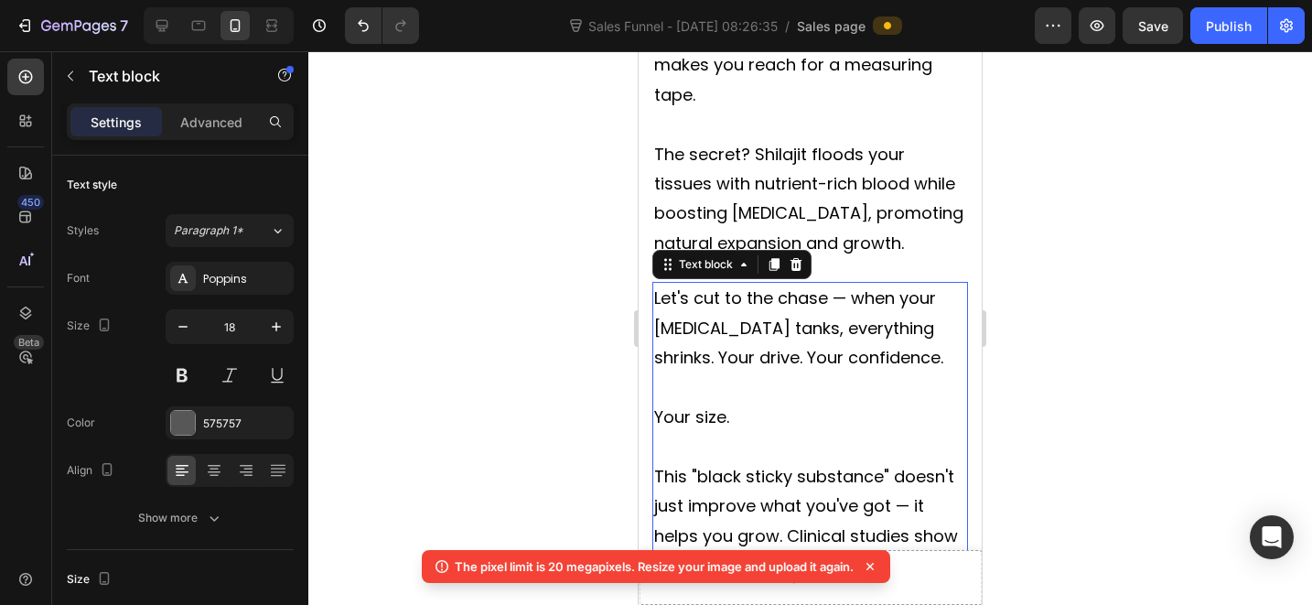
click at [802, 403] on p "Your size." at bounding box center [810, 417] width 312 height 29
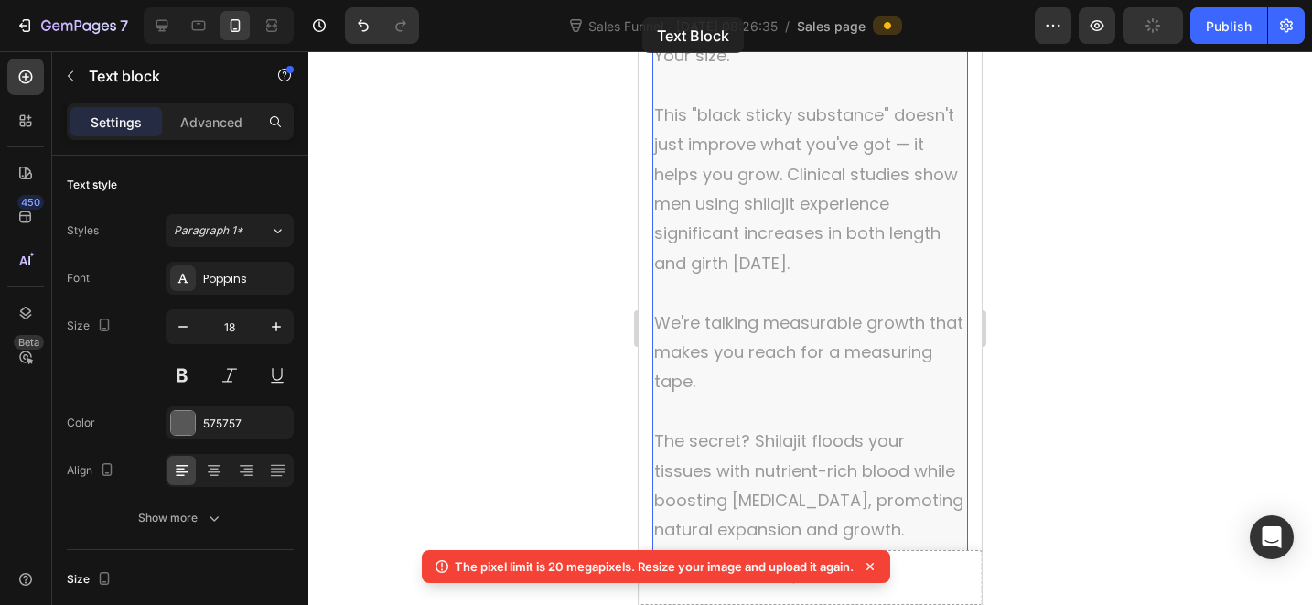
scroll to position [3184, 0]
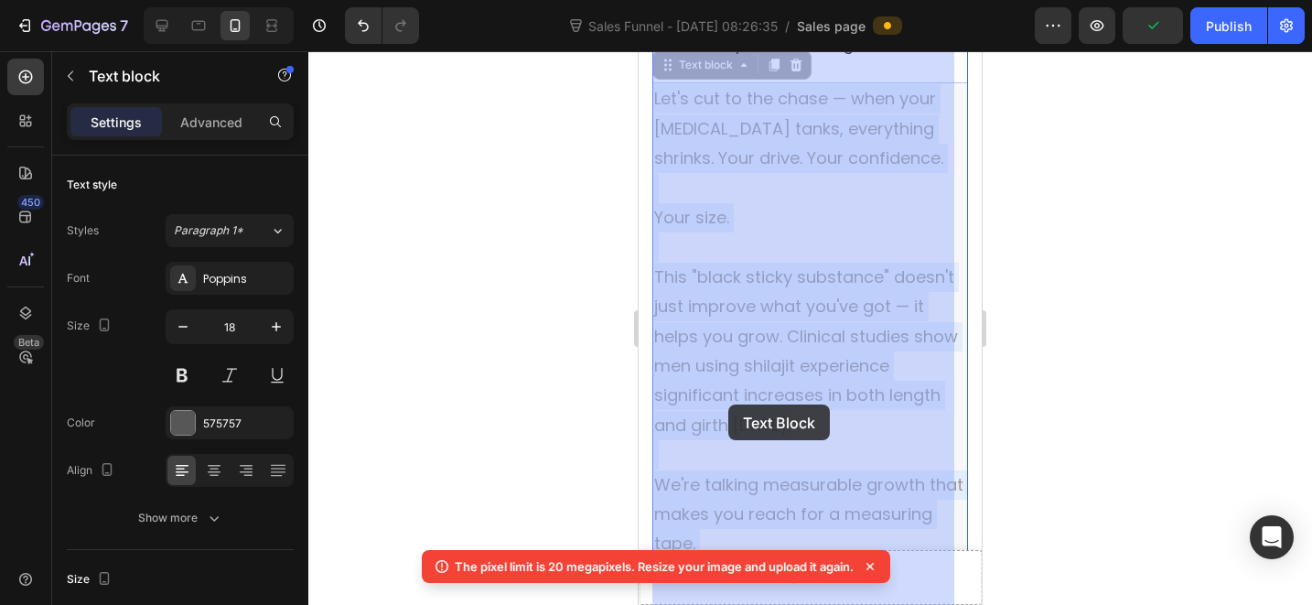
drag, startPoint x: 789, startPoint y: 352, endPoint x: 802, endPoint y: 415, distance: 64.6
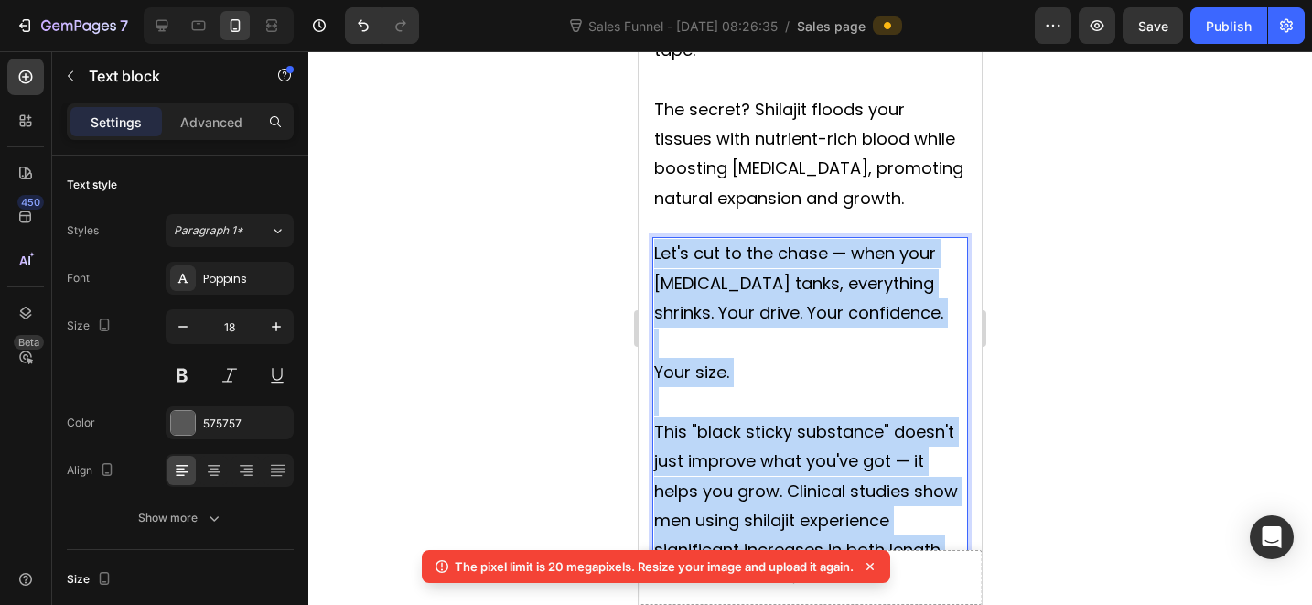
scroll to position [2909, 0]
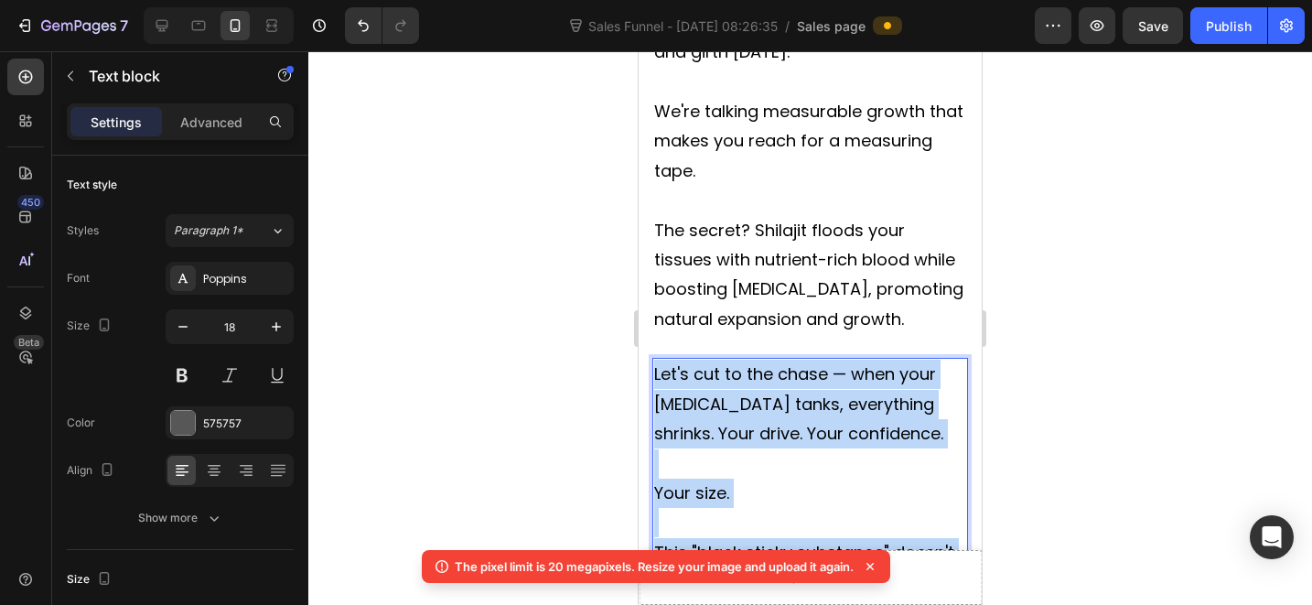
drag, startPoint x: 793, startPoint y: 388, endPoint x: 625, endPoint y: 317, distance: 182.9
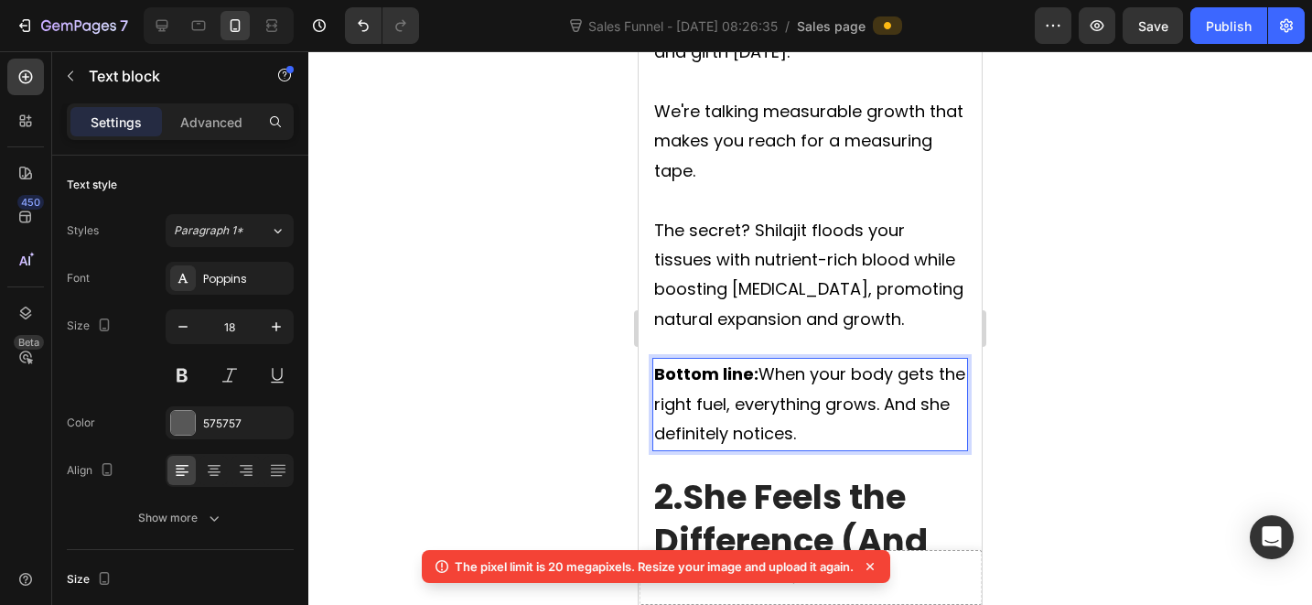
drag, startPoint x: 38, startPoint y: 79, endPoint x: 67, endPoint y: 82, distance: 29.5
click at [37, 79] on div at bounding box center [25, 77] width 37 height 37
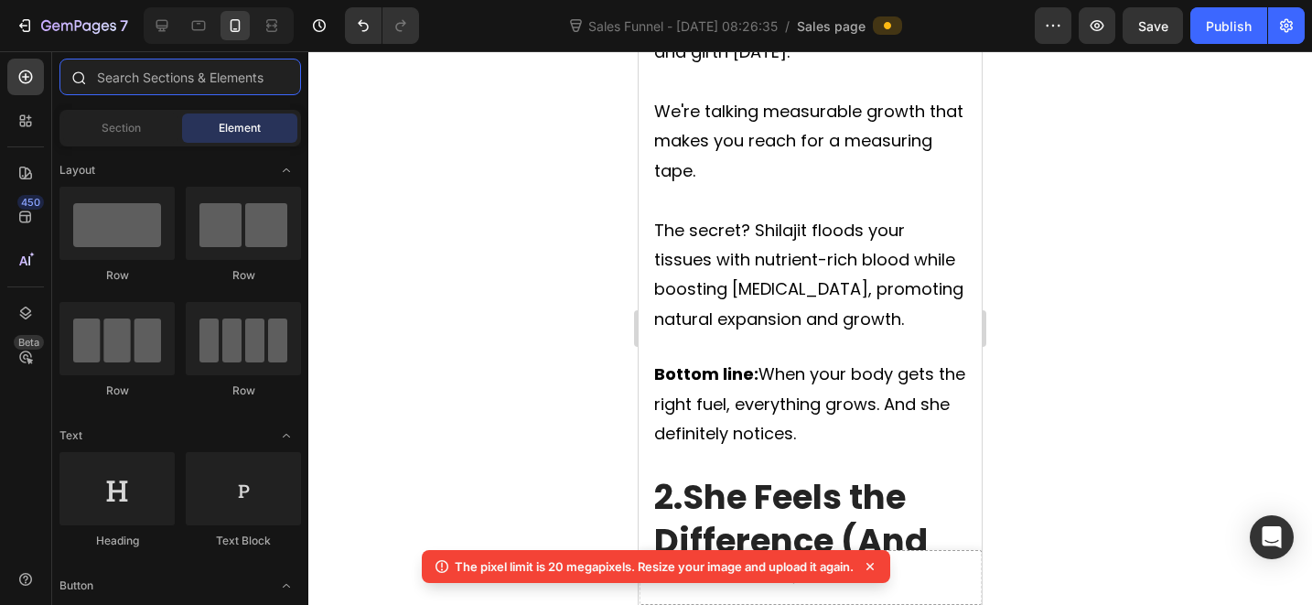
click at [159, 81] on input "text" at bounding box center [180, 77] width 242 height 37
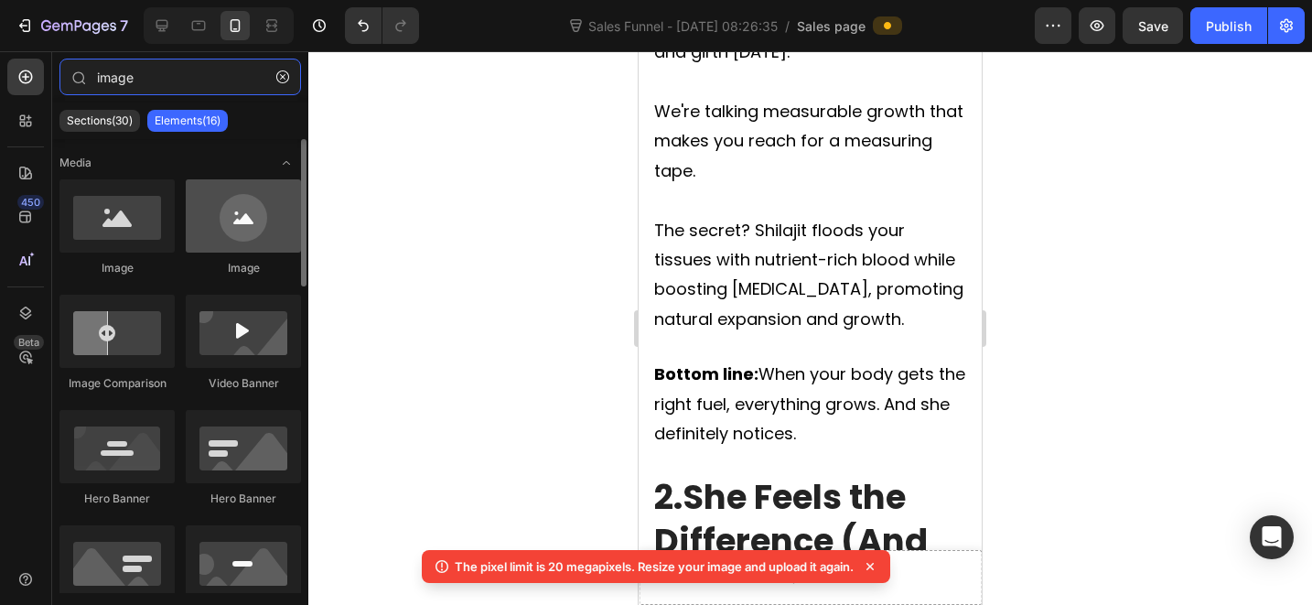
type input "image"
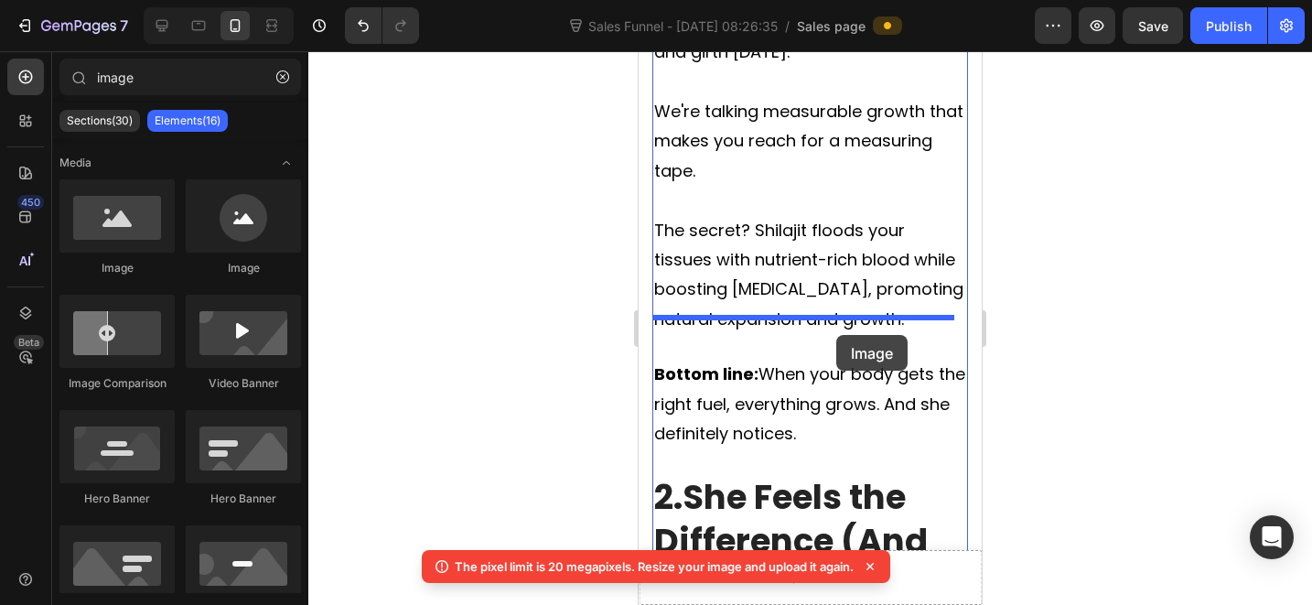
drag, startPoint x: 833, startPoint y: 290, endPoint x: 875, endPoint y: 275, distance: 44.6
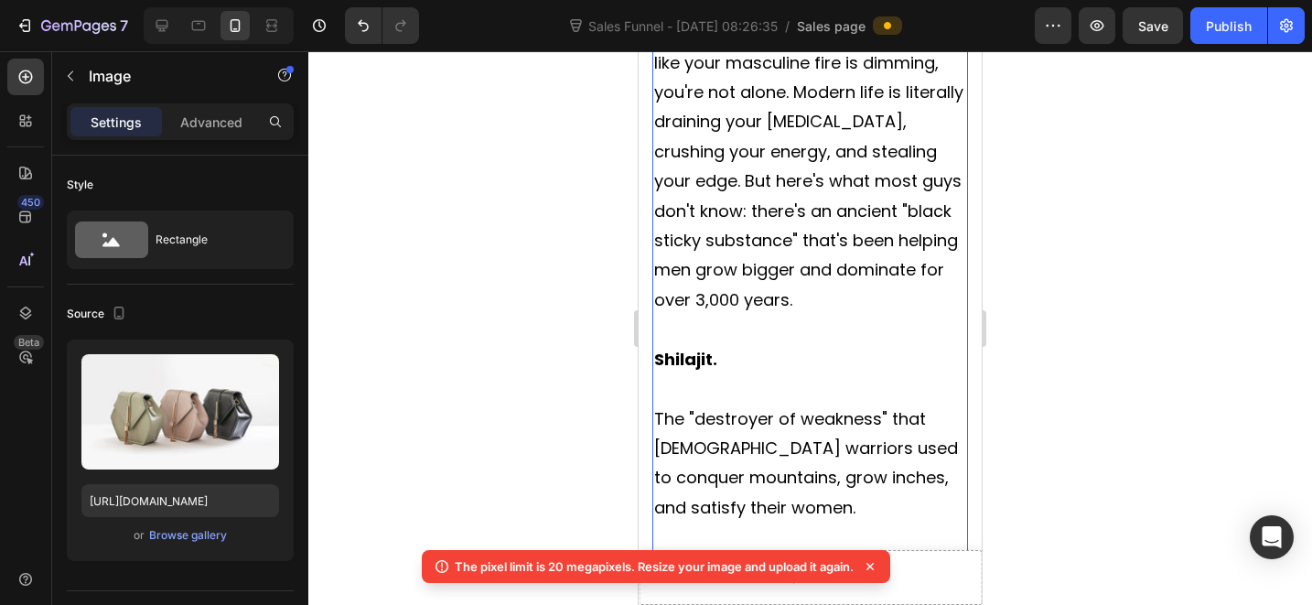
scroll to position [1384, 0]
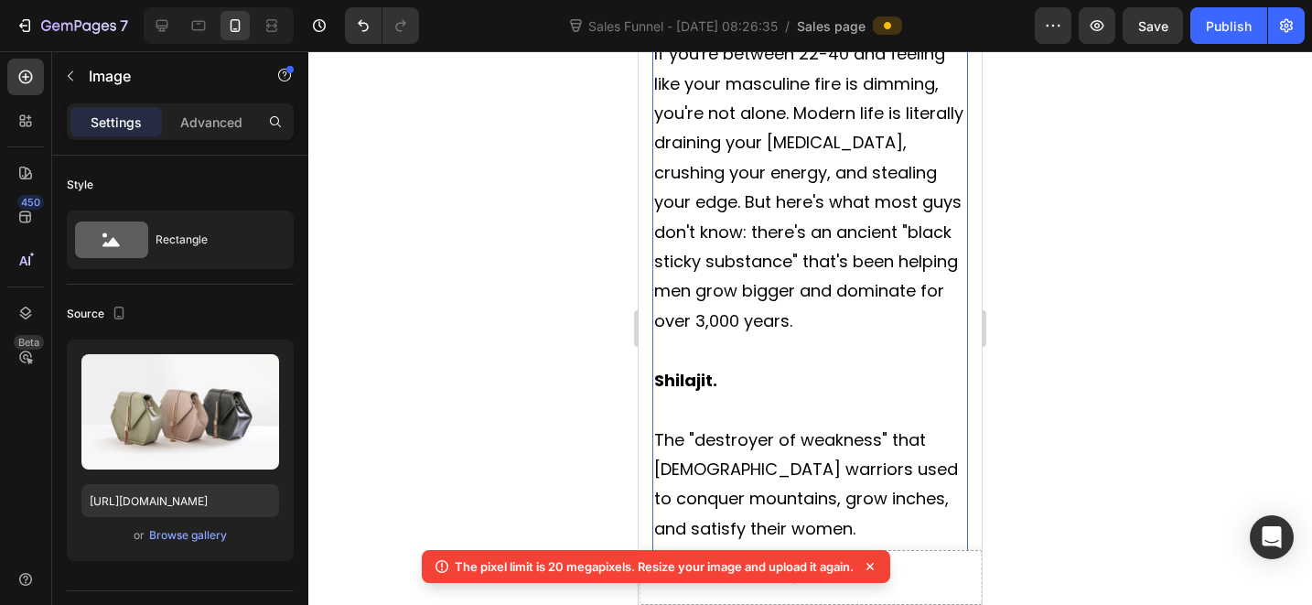
click at [694, 369] on strong "Shilajit." at bounding box center [685, 380] width 63 height 23
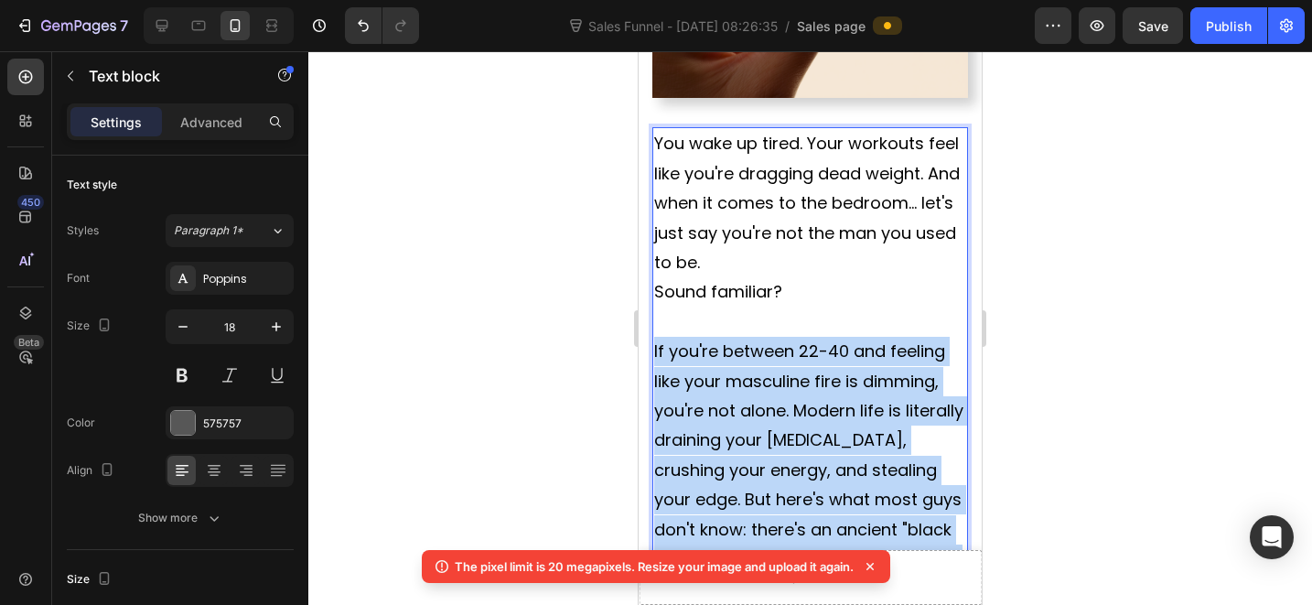
click at [694, 339] on span "If you're between 22-40 and feeling like your masculine fire is dimming, you're…" at bounding box center [808, 484] width 309 height 290
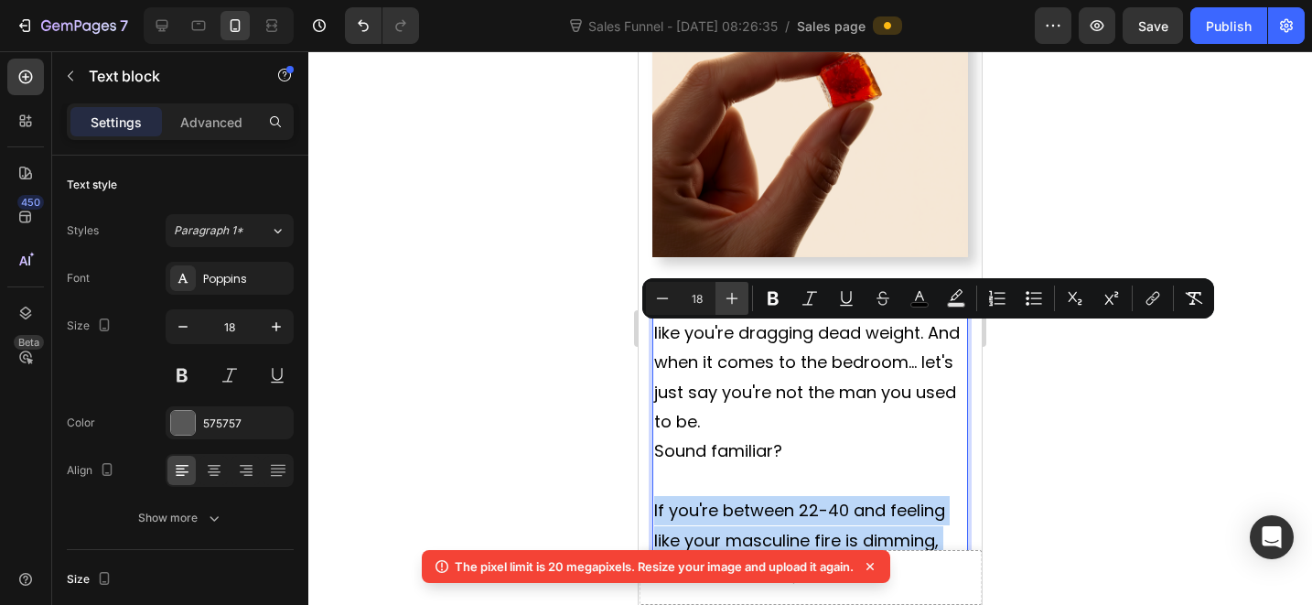
scroll to position [1038, 0]
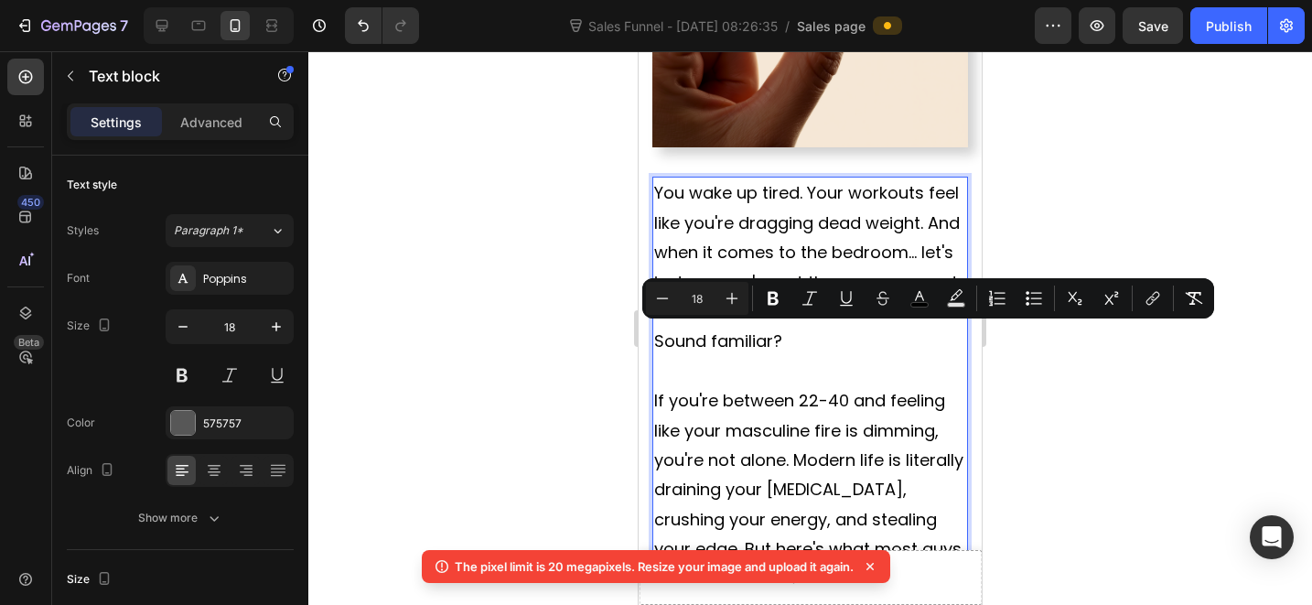
click at [802, 181] on span "You wake up tired. Your workouts feel like you're dragging dead weight. And whe…" at bounding box center [807, 252] width 306 height 142
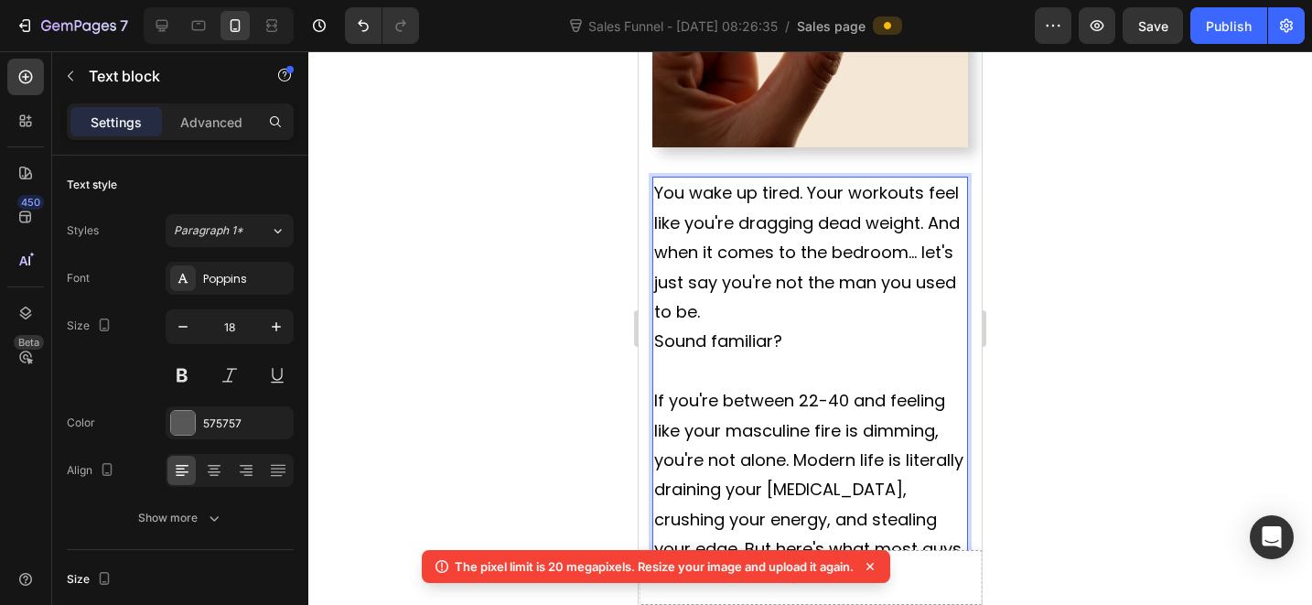
click at [856, 183] on span "You wake up tired. Your workouts feel like you're dragging dead weight. And whe…" at bounding box center [807, 252] width 306 height 142
click at [805, 181] on span "You wake up tired. Your workouts feel like you're dragging dead weight. And whe…" at bounding box center [807, 252] width 306 height 142
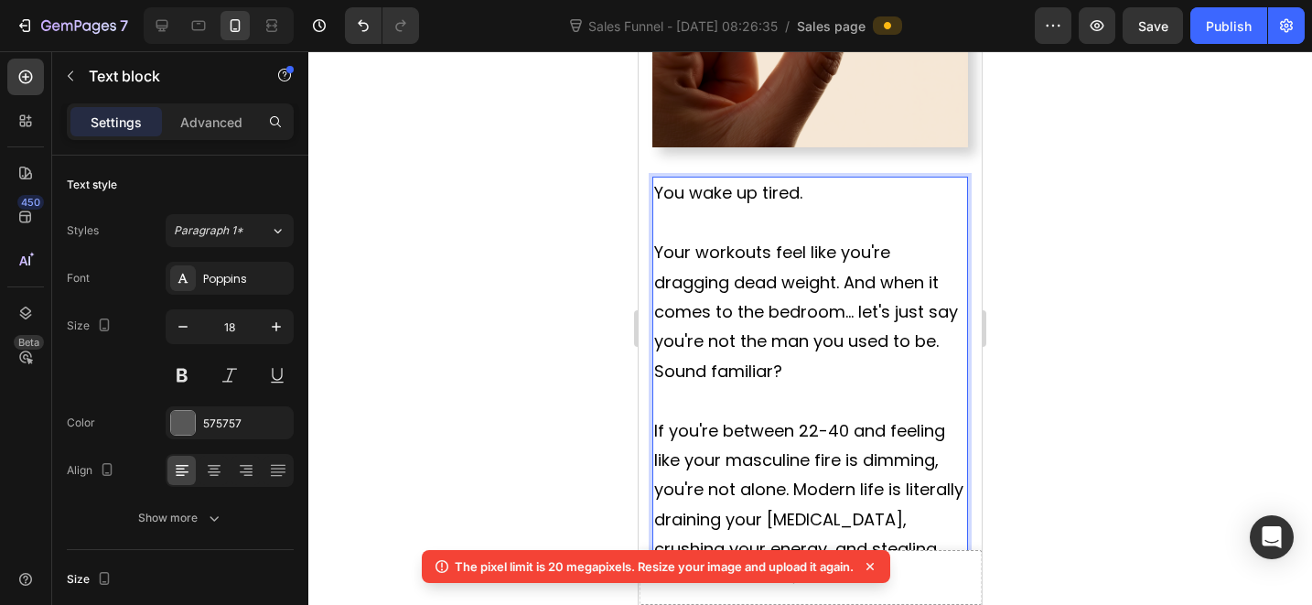
click at [842, 241] on span "Your workouts feel like you're dragging dead weight. And when it comes to the b…" at bounding box center [806, 297] width 304 height 112
click at [847, 241] on span "Your workouts feel like you're dragging dead weight. And when it comes to the b…" at bounding box center [806, 297] width 304 height 112
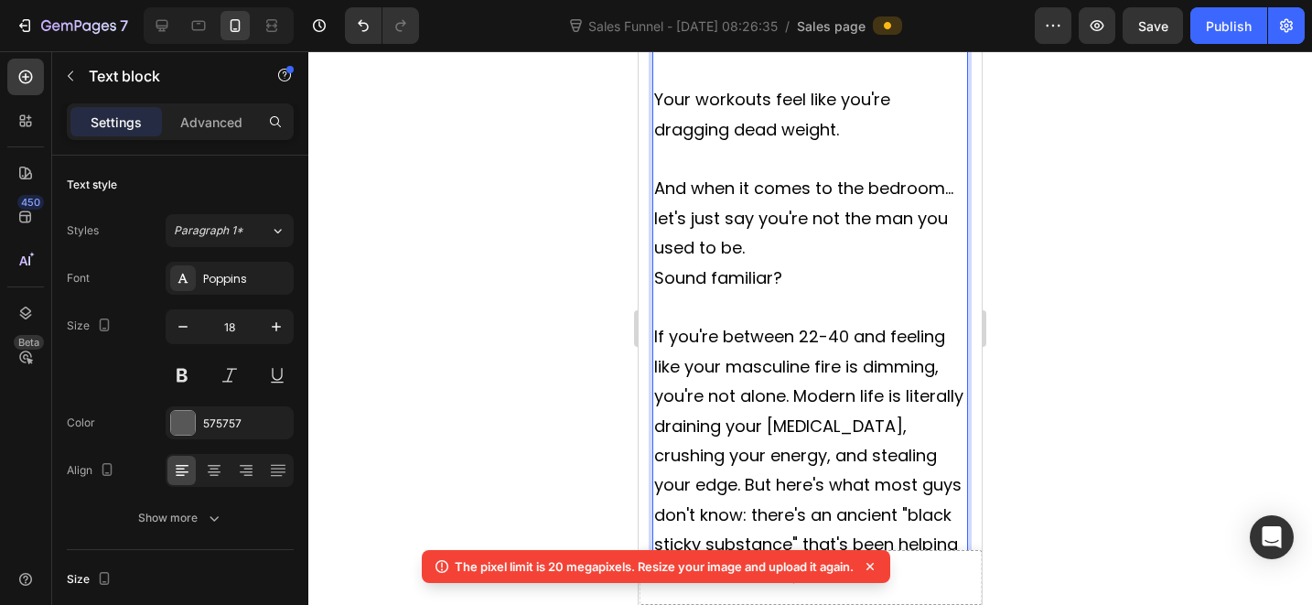
scroll to position [1273, 0]
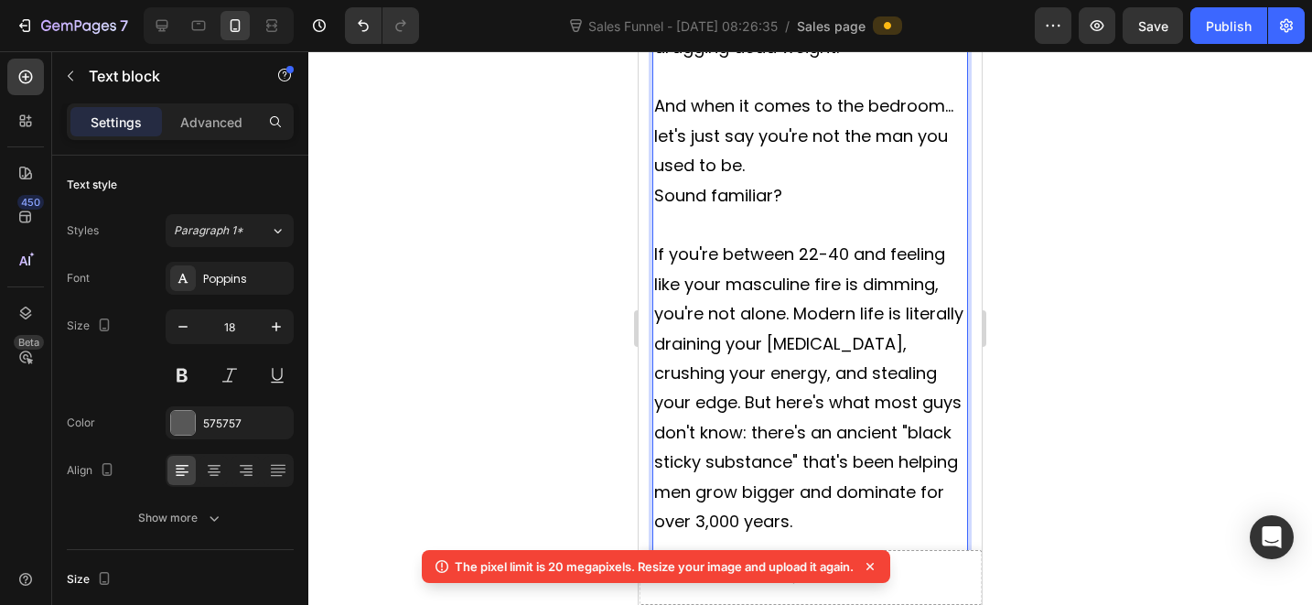
click at [794, 257] on span "If you're between 22-40 and feeling like your masculine fire is dimming, you're…" at bounding box center [808, 387] width 309 height 290
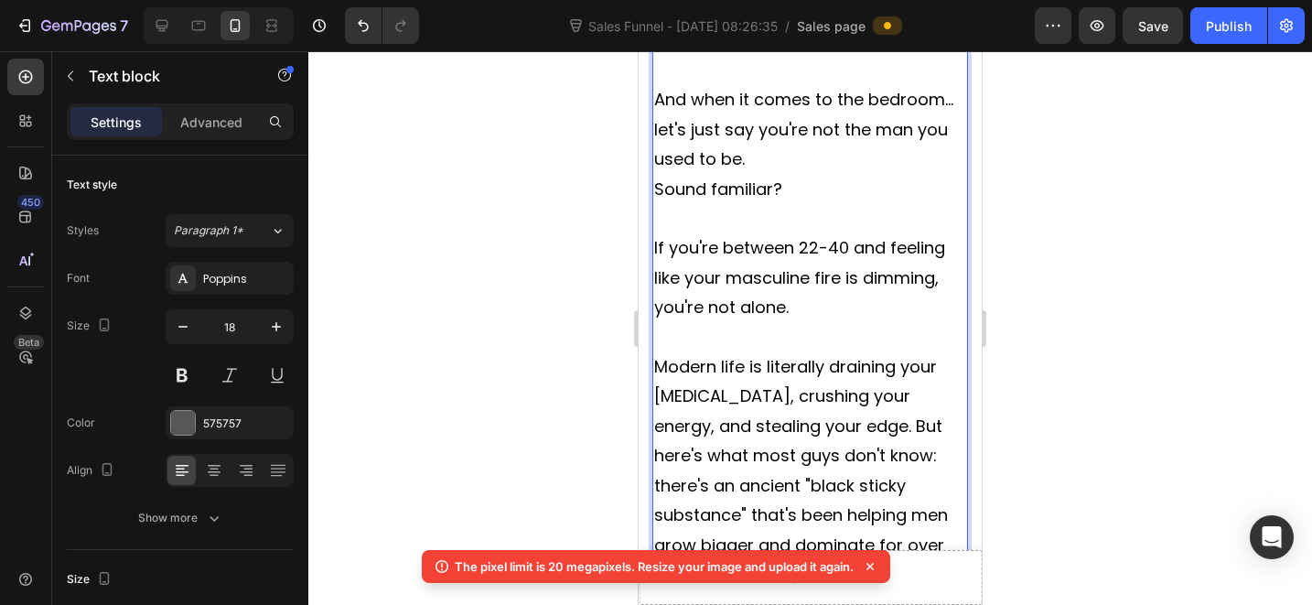
scroll to position [1287, 0]
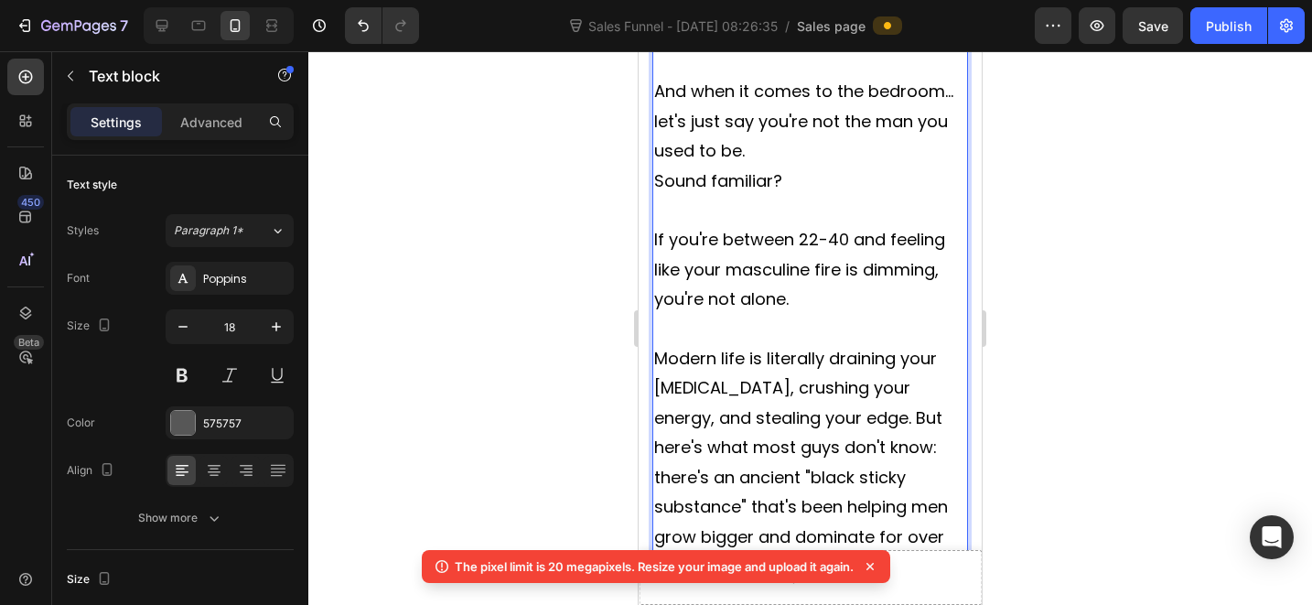
click at [857, 350] on span "Modern life is literally draining your testosterone, crushing your energy, and …" at bounding box center [801, 462] width 294 height 231
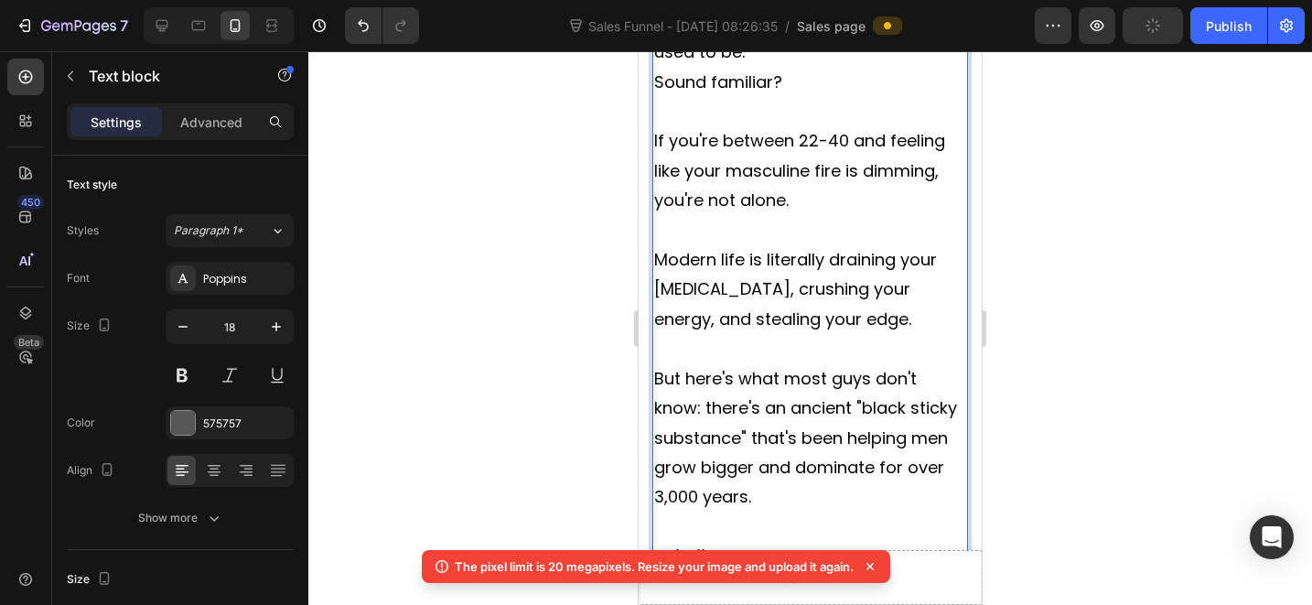
scroll to position [1386, 0]
click at [781, 216] on p "Rich Text Editor. Editing area: main" at bounding box center [810, 230] width 312 height 29
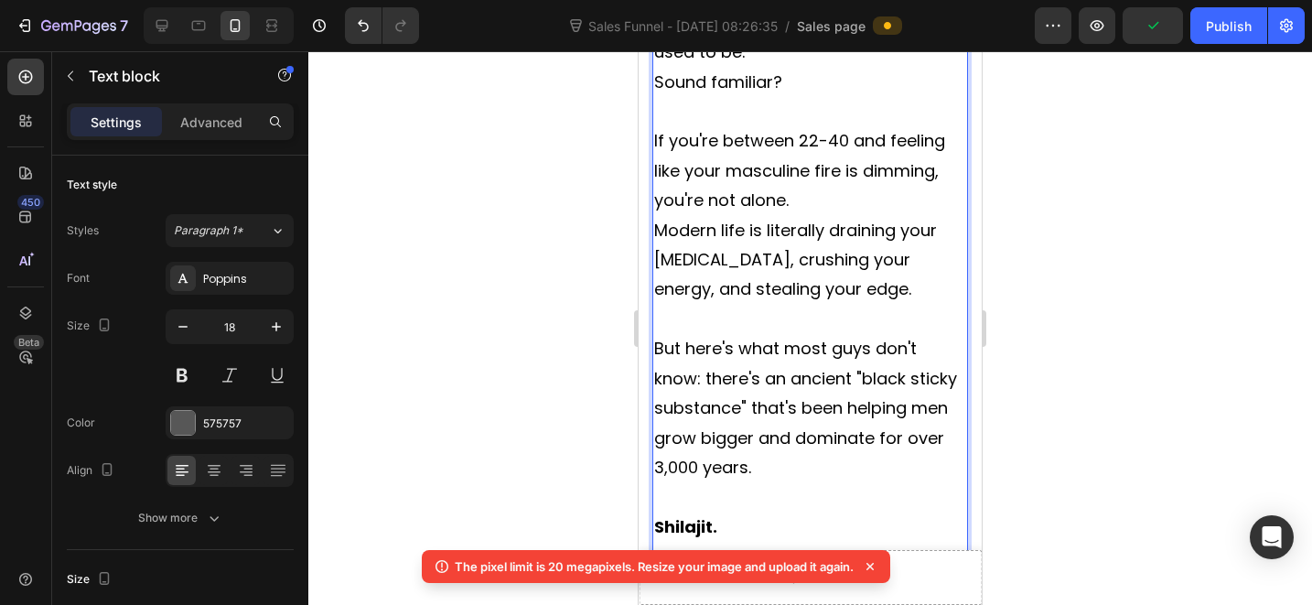
click at [769, 305] on p "Rich Text Editor. Editing area: main" at bounding box center [810, 319] width 312 height 29
click at [809, 130] on p "If you're between 22-40 and feeling like your masculine fire is dimming, you're…" at bounding box center [810, 170] width 312 height 89
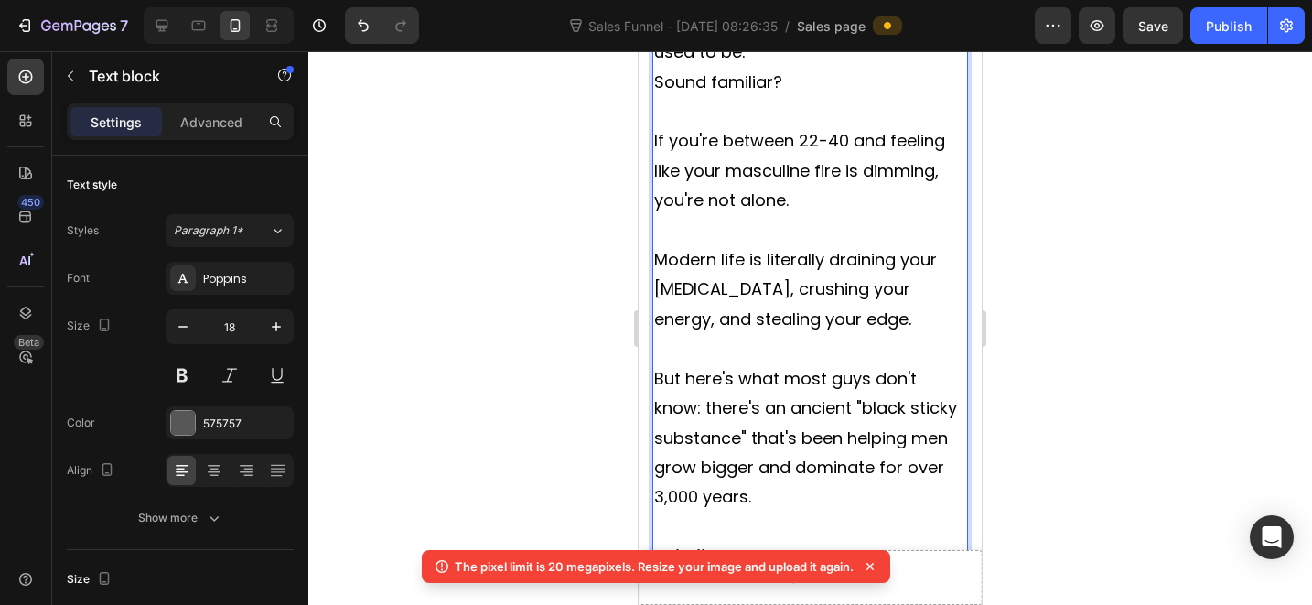
click at [798, 380] on span "But here's what most guys don't know: there's an ancient "black sticky substanc…" at bounding box center [805, 438] width 303 height 142
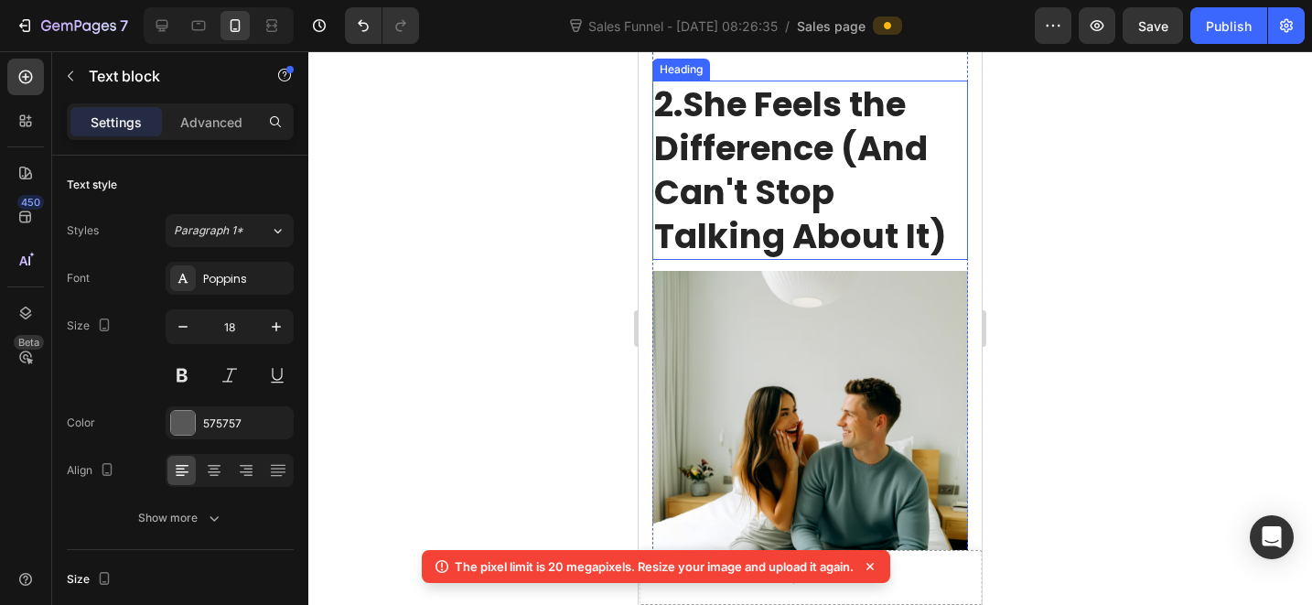
scroll to position [3308, 0]
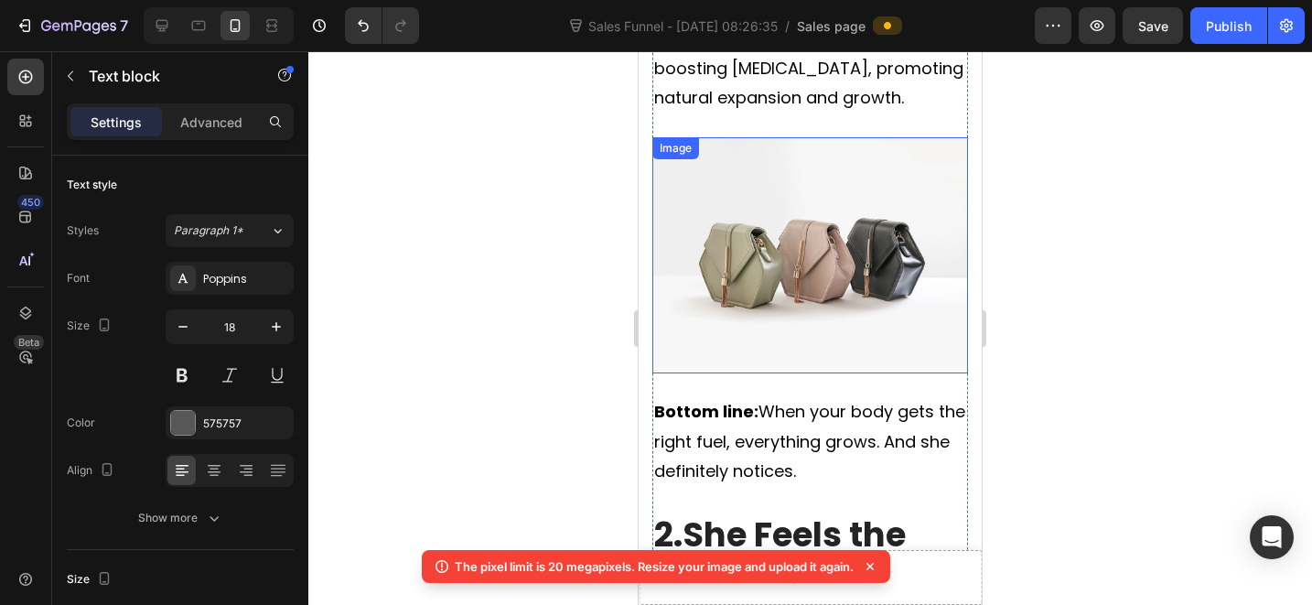
click at [823, 269] on img at bounding box center [810, 255] width 316 height 237
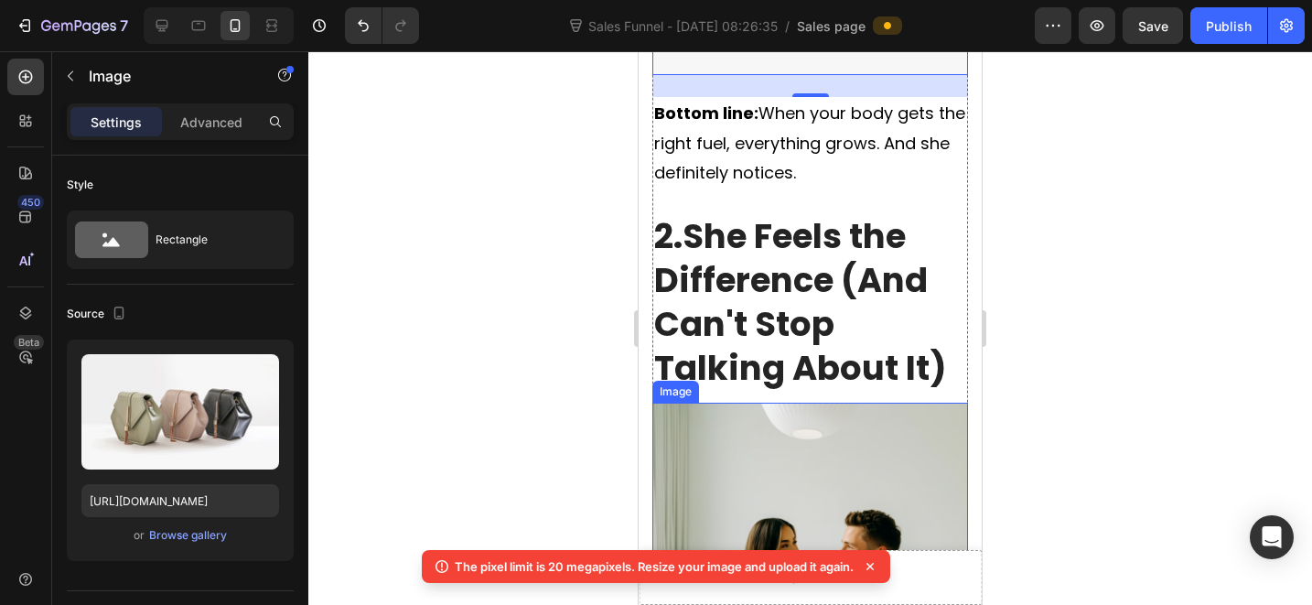
scroll to position [3673, 0]
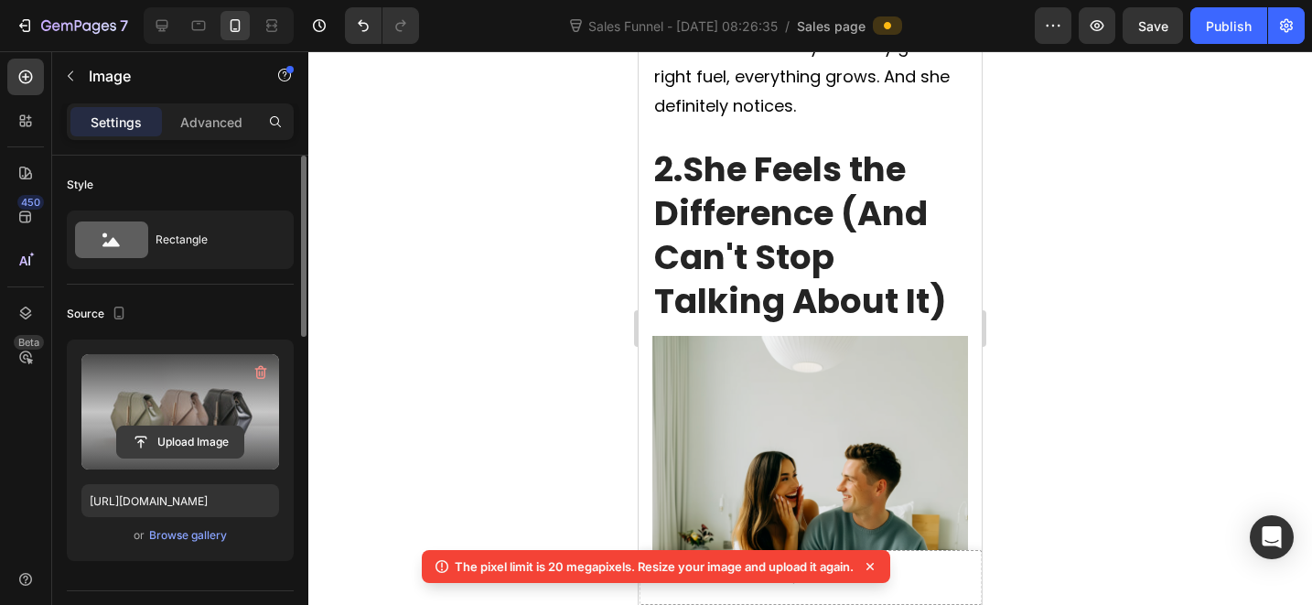
click at [199, 438] on input "file" at bounding box center [180, 441] width 126 height 31
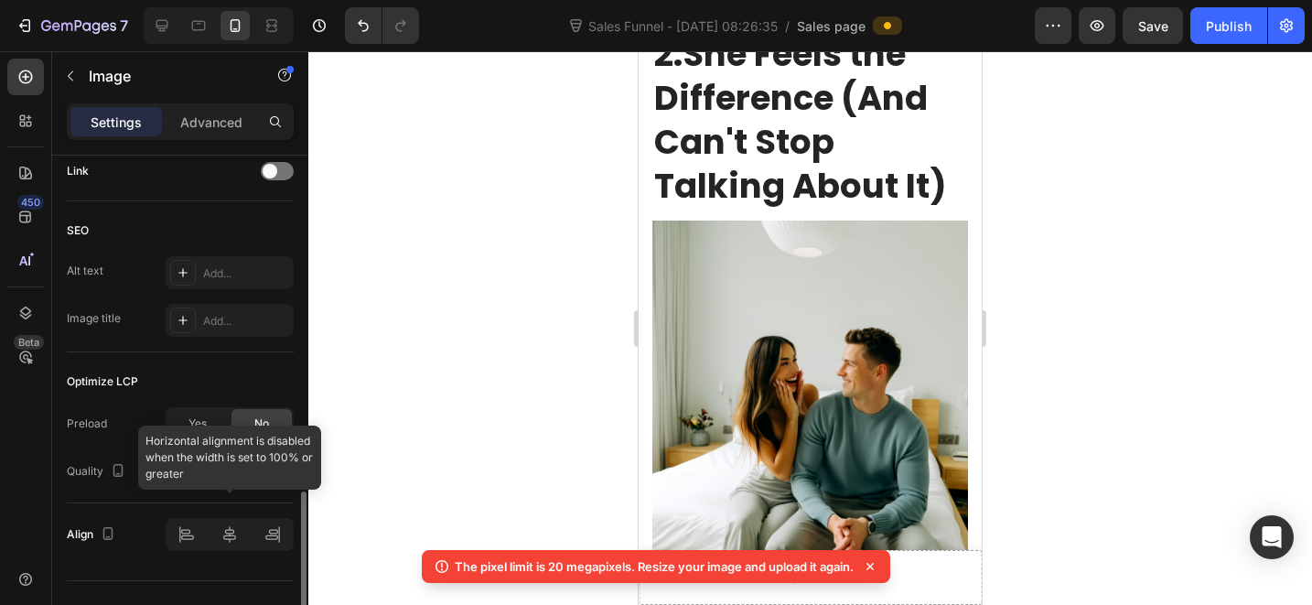
scroll to position [880, 0]
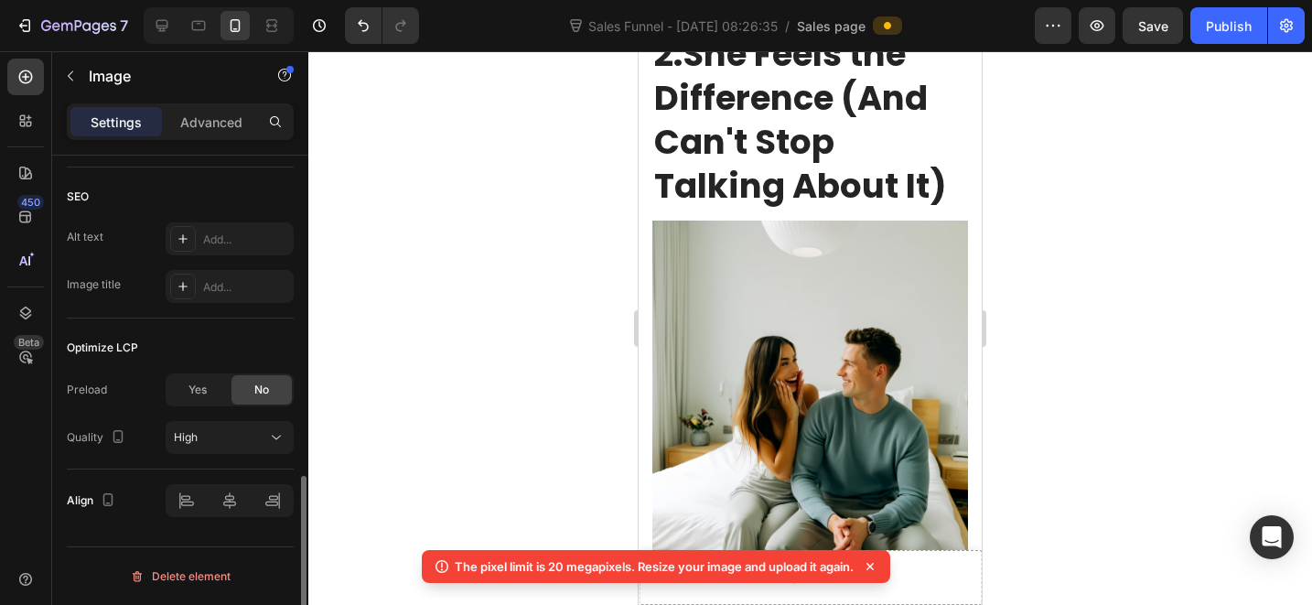
type input "https://cdn.shopify.com/s/files/1/0712/3065/2602/files/gempages_574182385583653…"
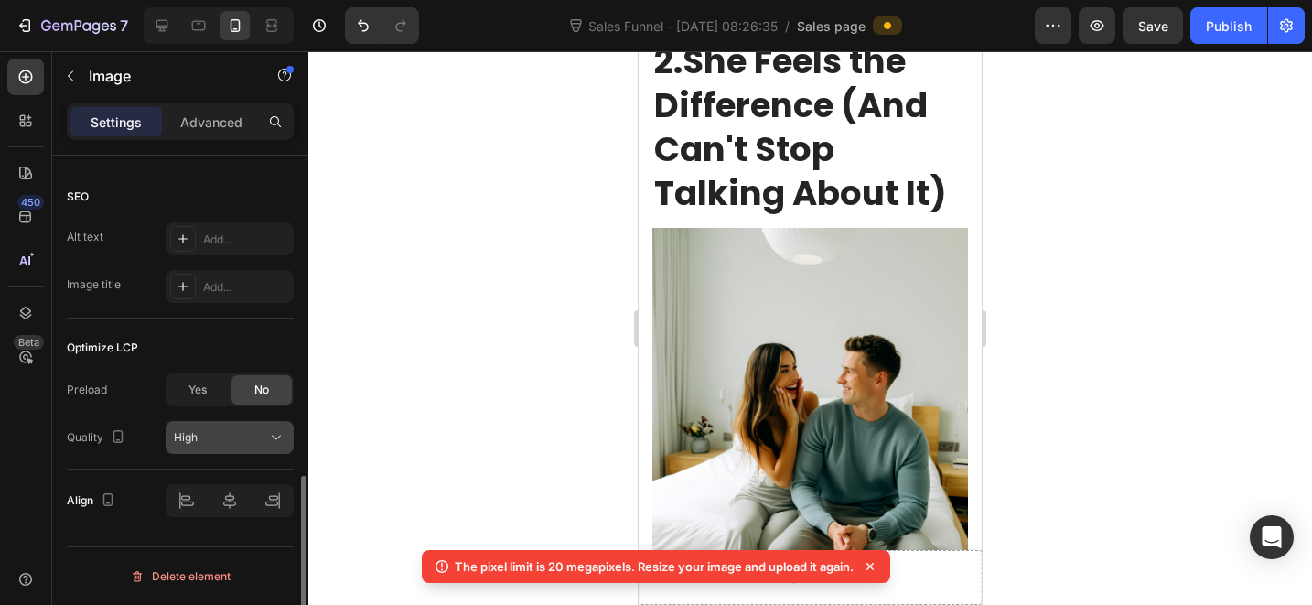
click at [214, 436] on div "High" at bounding box center [220, 437] width 93 height 16
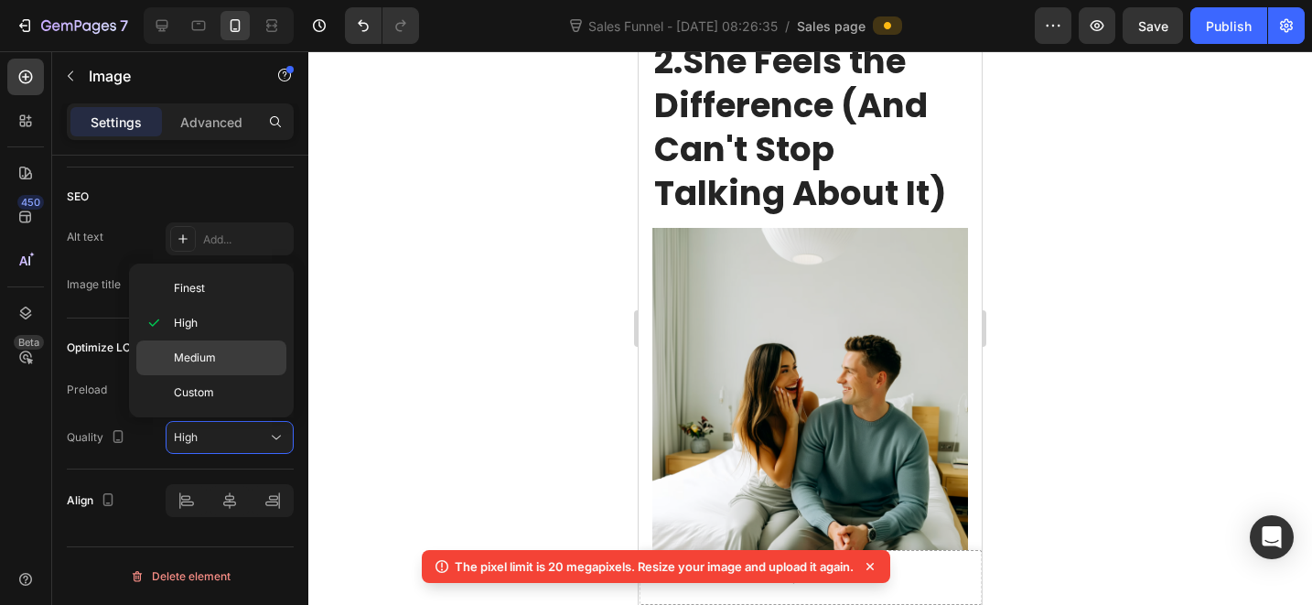
click at [219, 364] on p "Medium" at bounding box center [226, 358] width 104 height 16
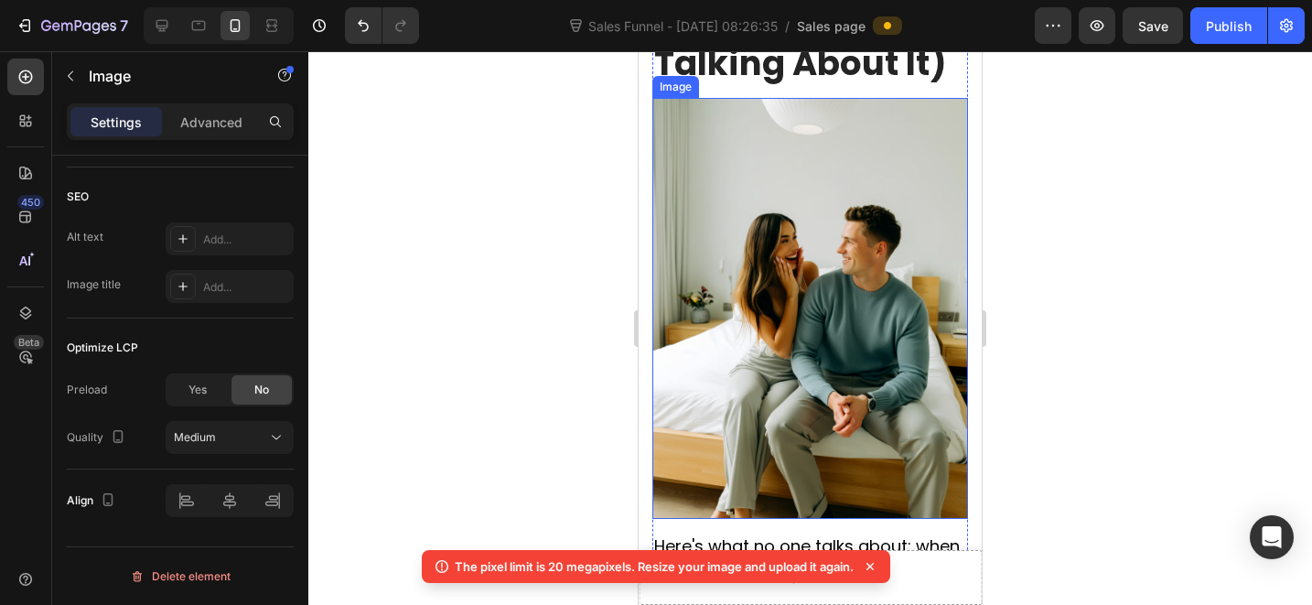
scroll to position [4178, 0]
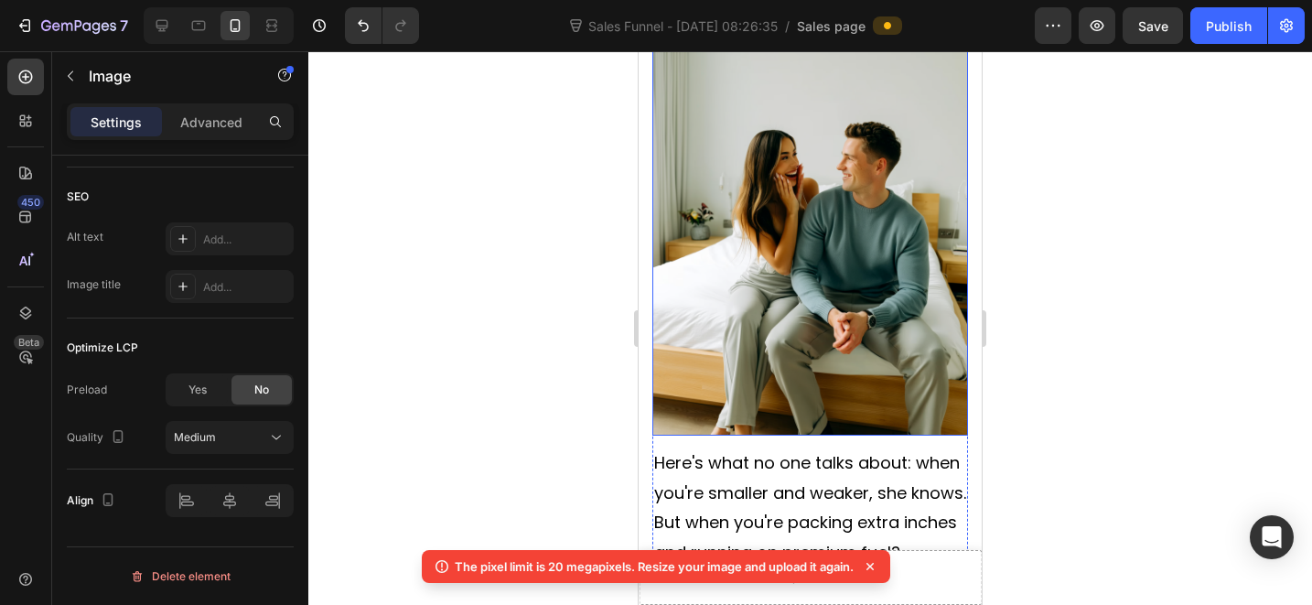
click at [845, 243] on img at bounding box center [810, 225] width 316 height 421
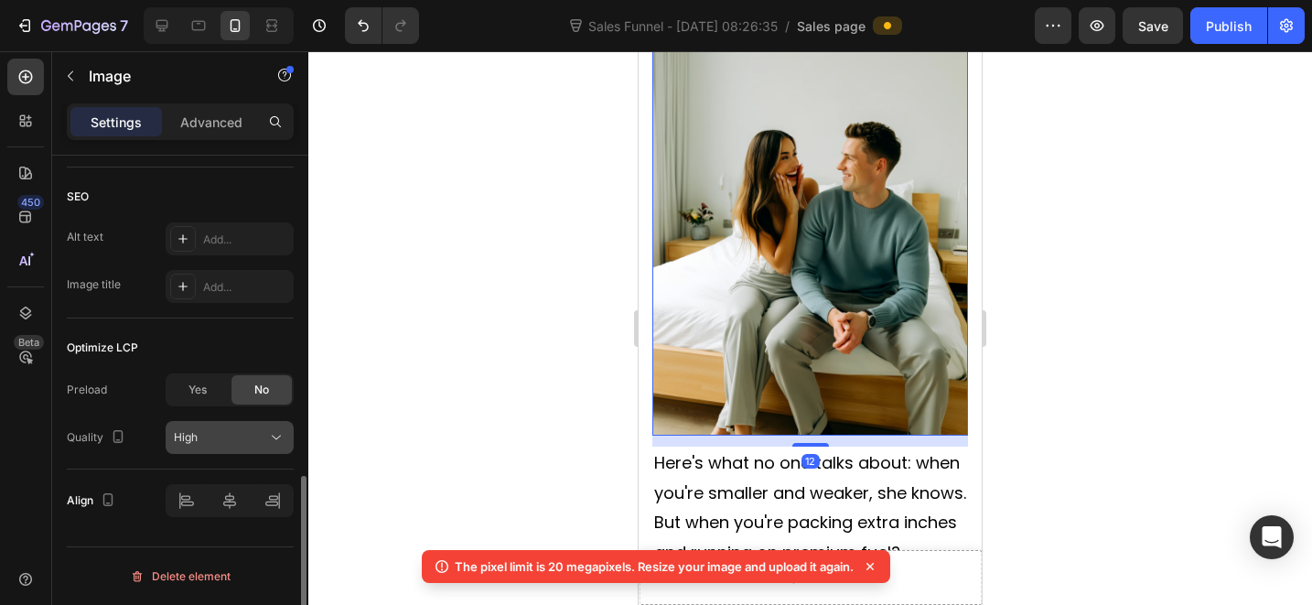
click at [204, 444] on div "High" at bounding box center [220, 437] width 93 height 16
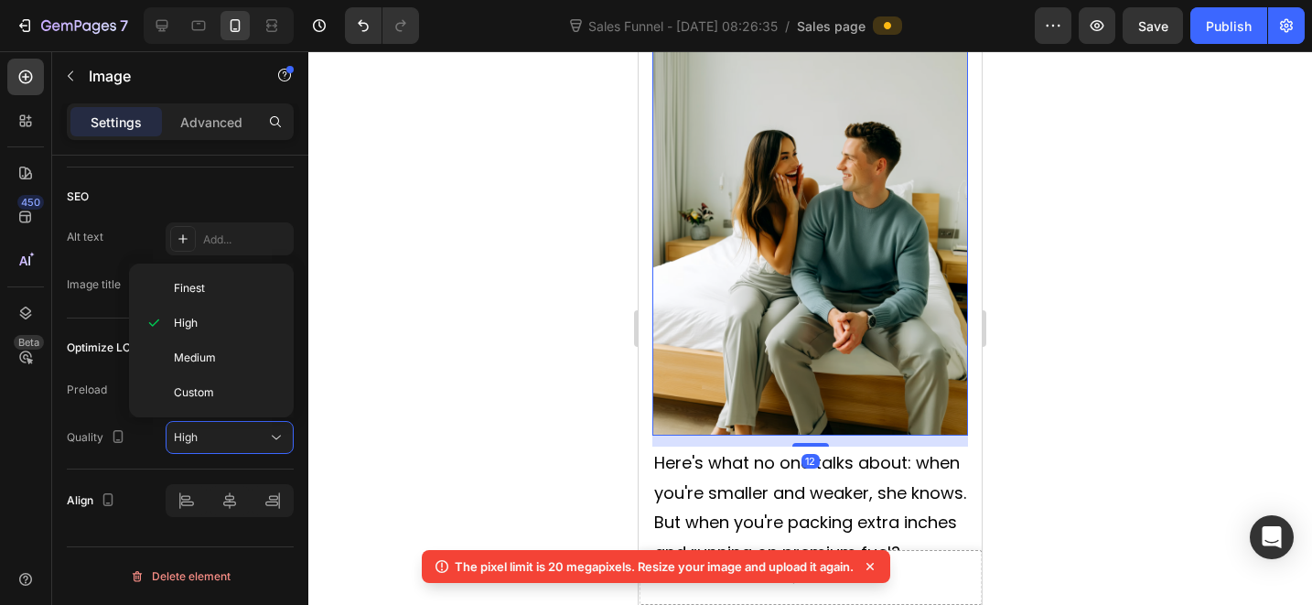
drag, startPoint x: 239, startPoint y: 356, endPoint x: 382, endPoint y: 352, distance: 142.8
click at [239, 357] on p "Medium" at bounding box center [226, 358] width 104 height 16
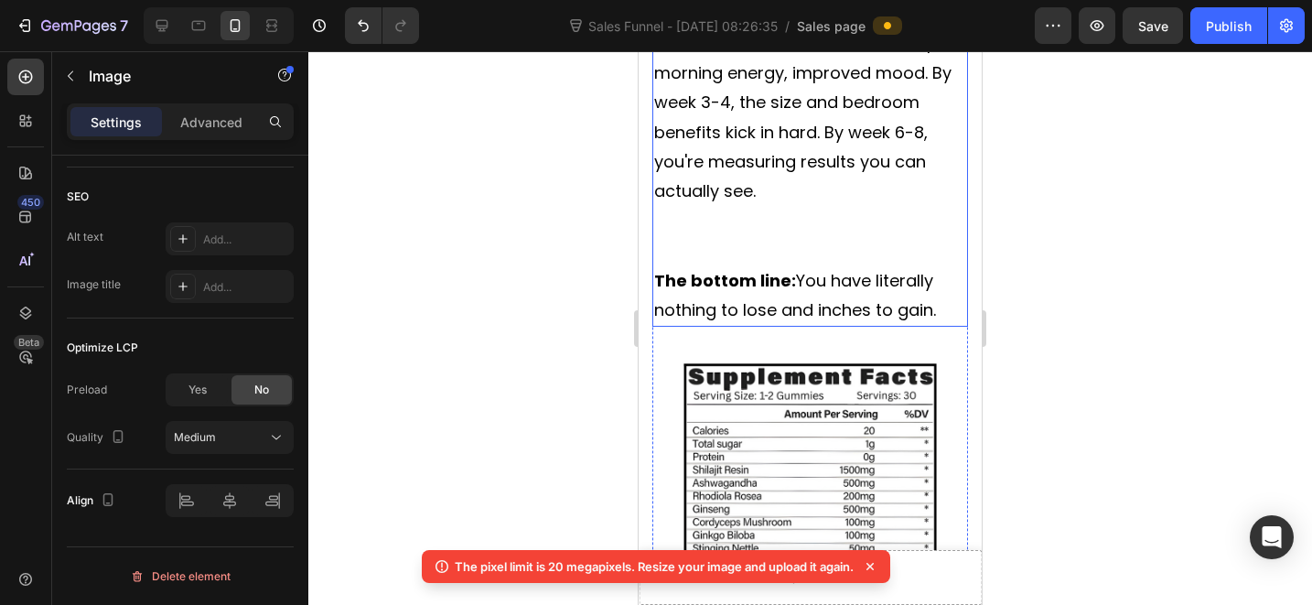
scroll to position [10777, 0]
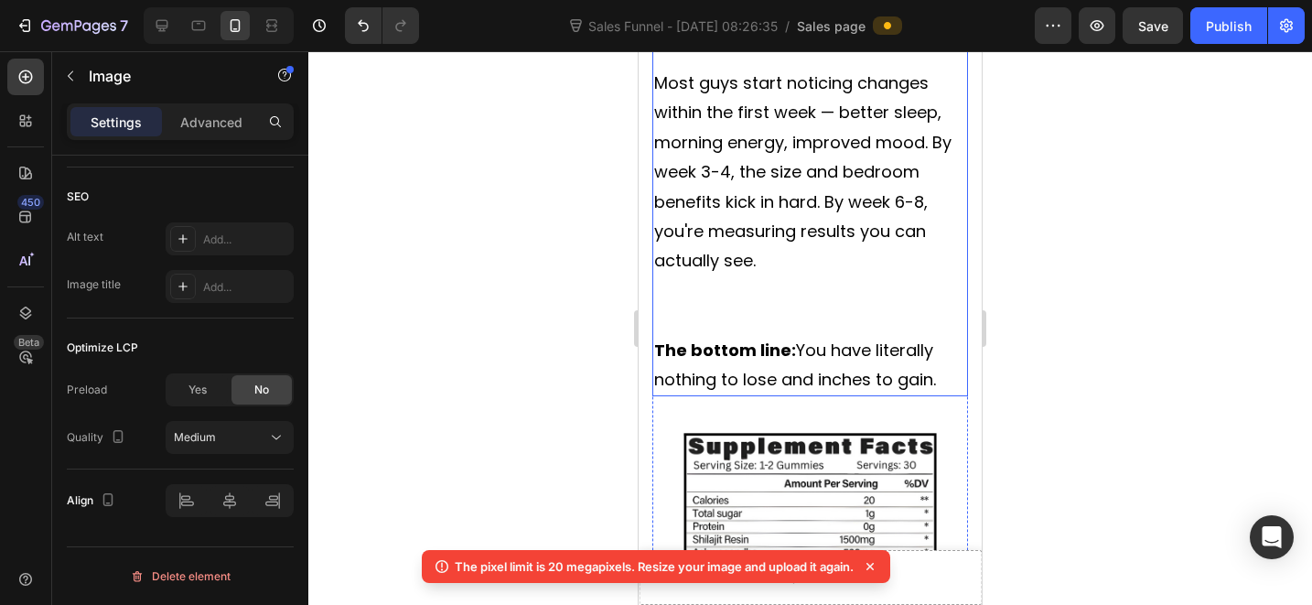
click at [785, 334] on p "Rich Text Editor. Editing area: main" at bounding box center [810, 305] width 312 height 59
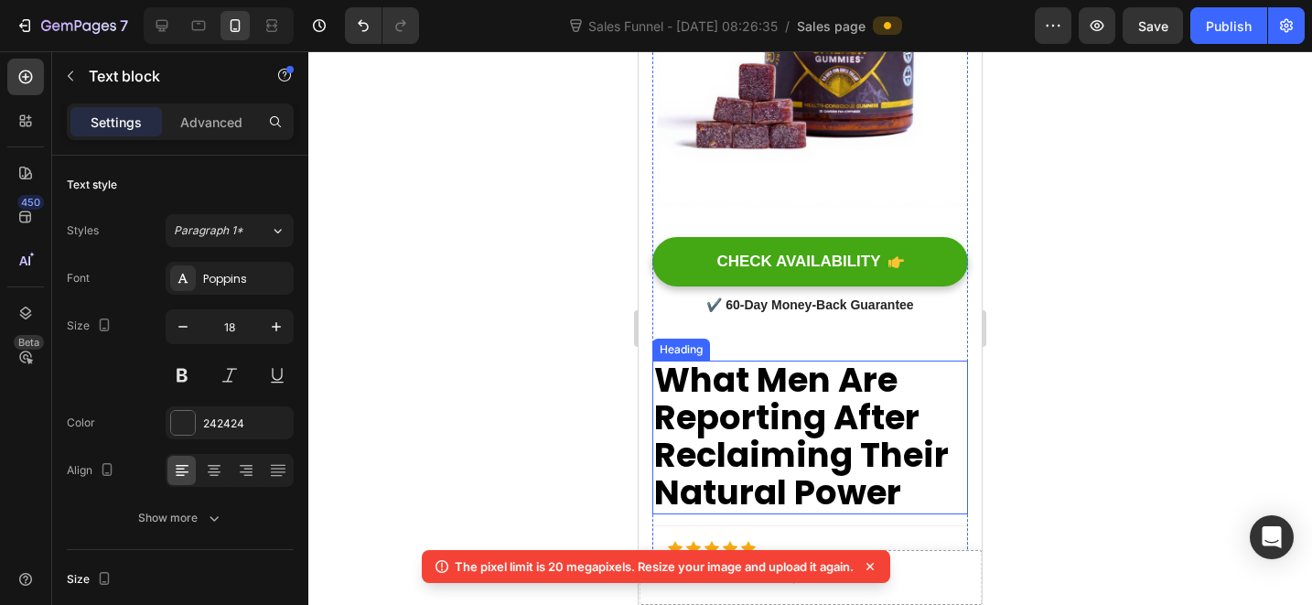
scroll to position [11454, 0]
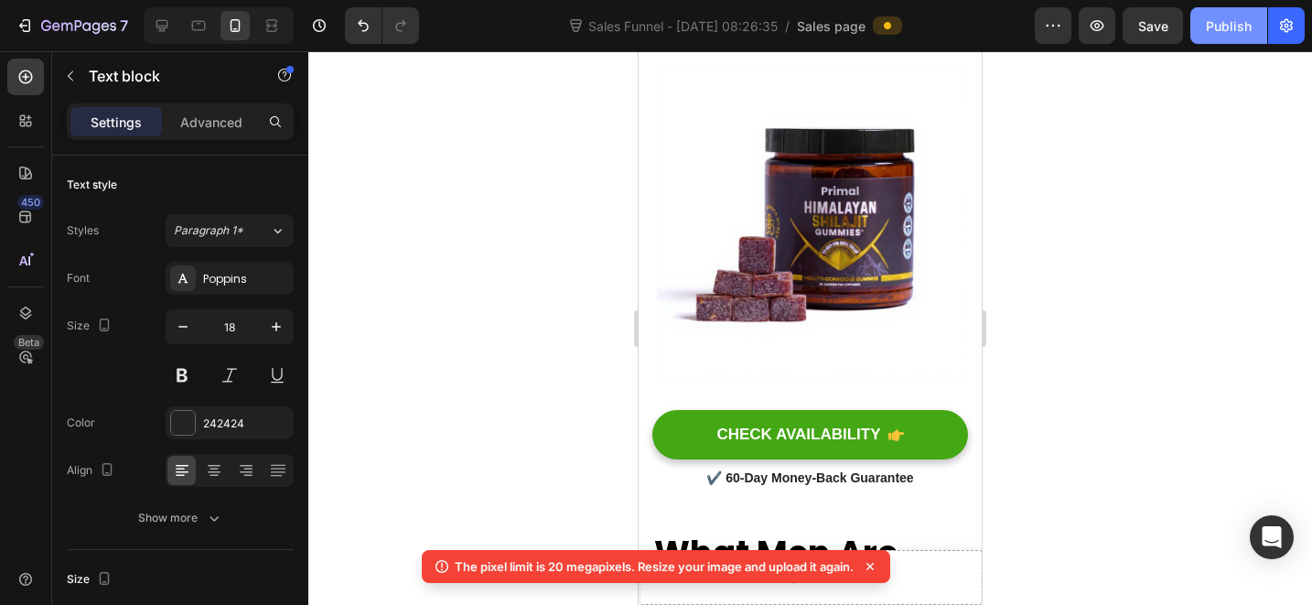
click at [1217, 29] on div "Publish" at bounding box center [1229, 25] width 46 height 19
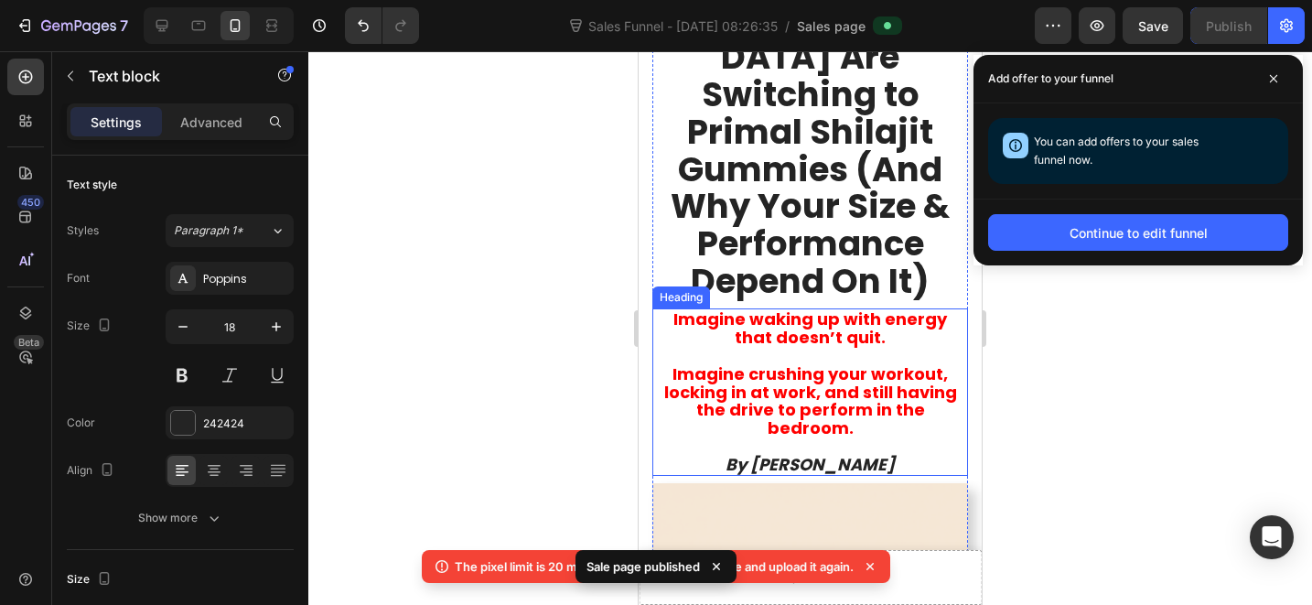
scroll to position [403, 0]
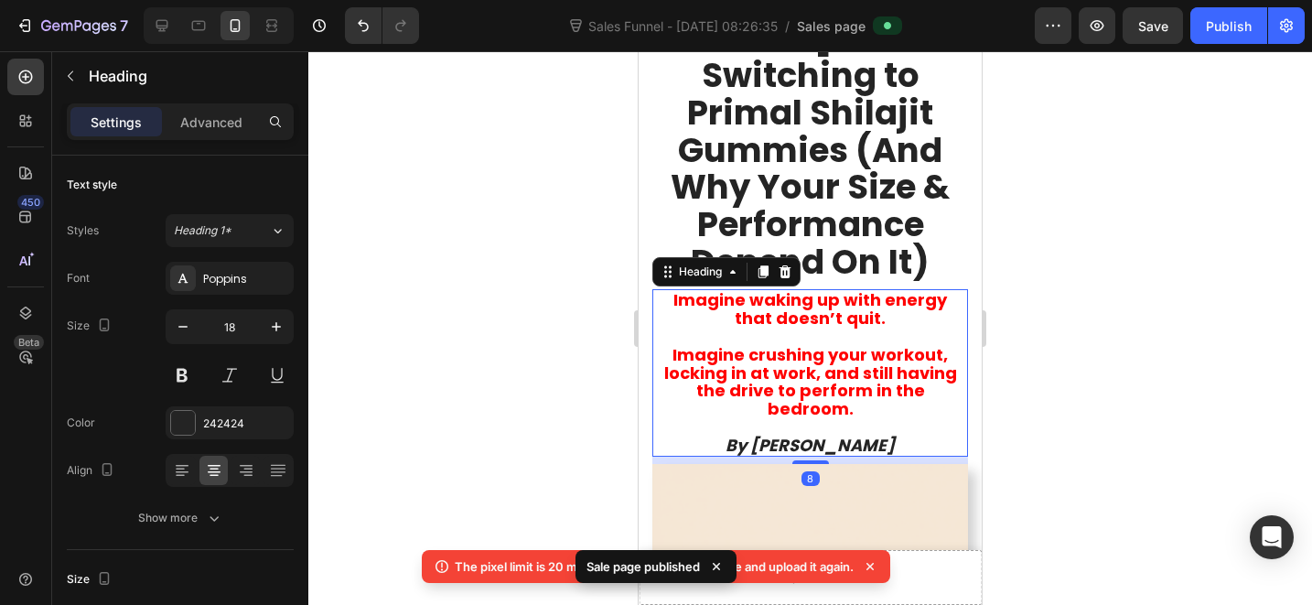
click at [784, 343] on strong "Imagine crushing your workout, locking in at work, and still having the drive t…" at bounding box center [810, 381] width 293 height 77
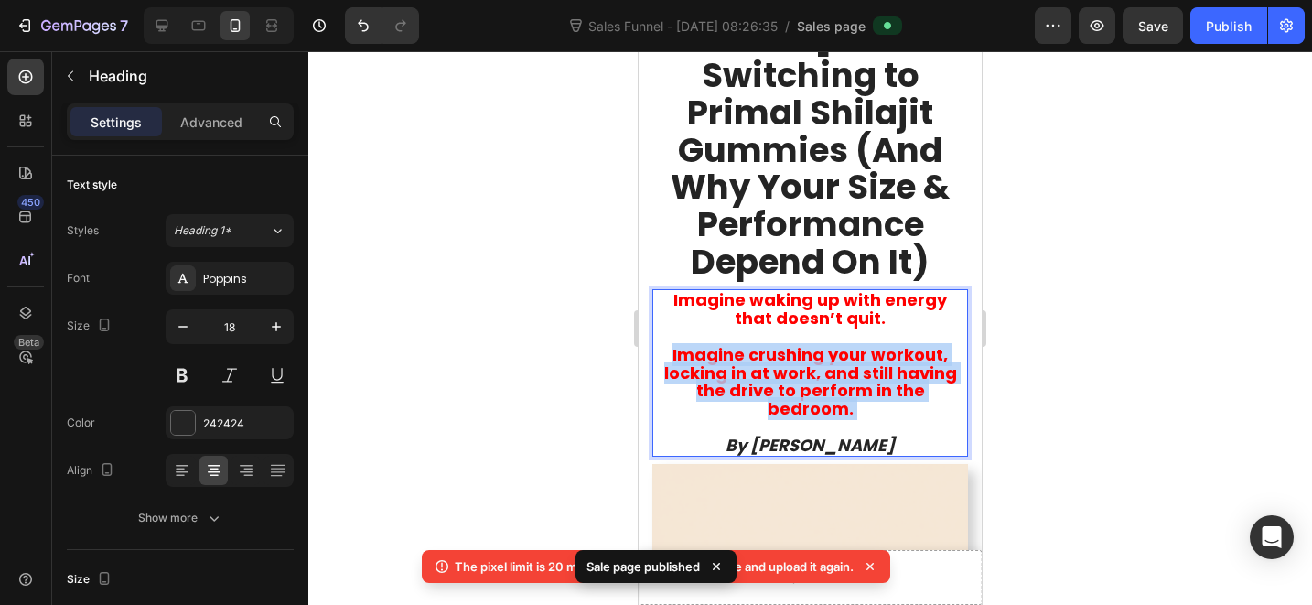
click at [784, 343] on strong "Imagine crushing your workout, locking in at work, and still having the drive t…" at bounding box center [810, 381] width 293 height 77
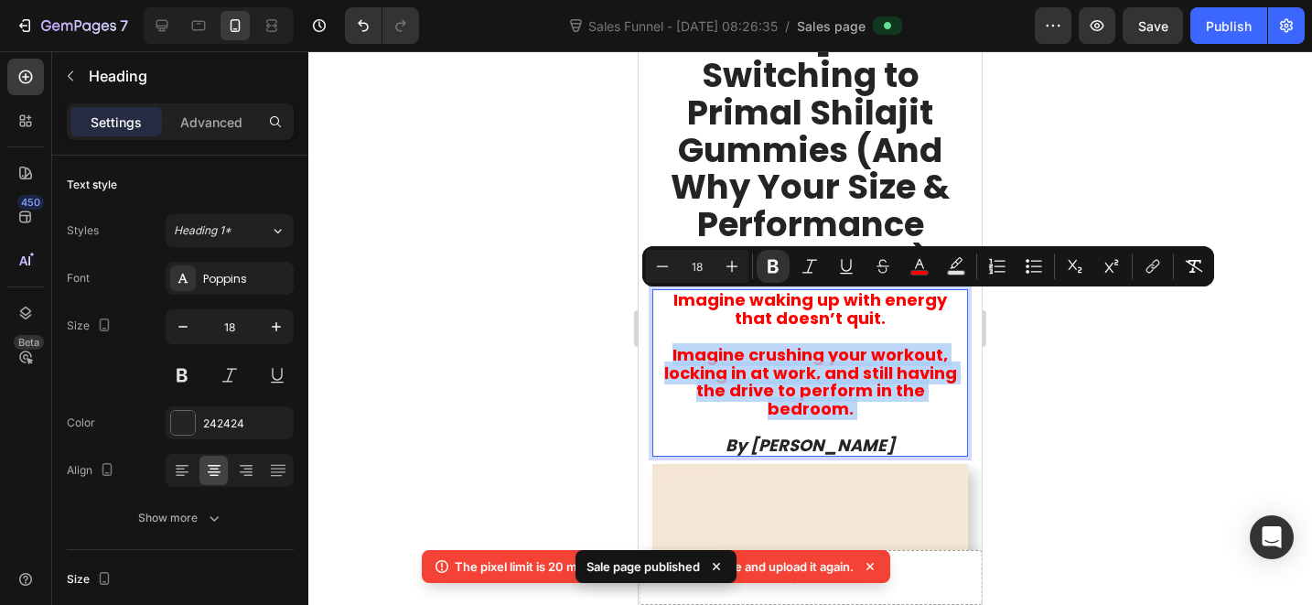
click at [881, 361] on p "Imagine waking up with energy that doesn’t quit. Imagine crushing your workout,…" at bounding box center [810, 372] width 312 height 163
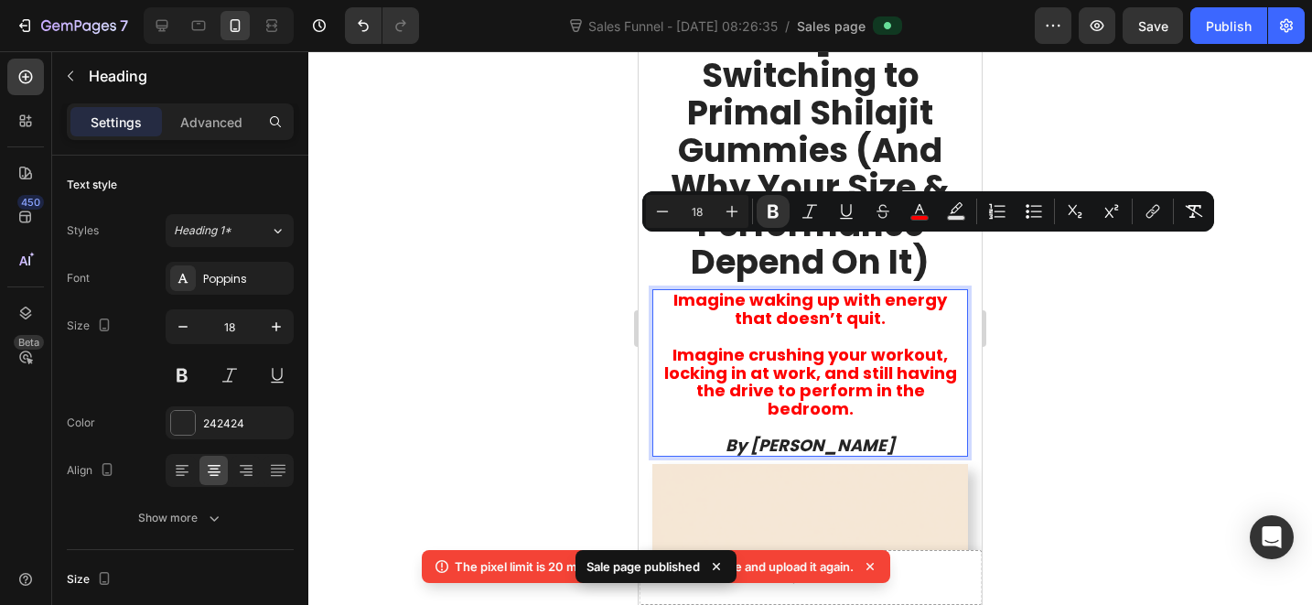
drag, startPoint x: 893, startPoint y: 369, endPoint x: 659, endPoint y: 255, distance: 260.3
click at [659, 291] on p "Imagine waking up with energy that doesn’t quit. Imagine crushing your workout,…" at bounding box center [810, 372] width 312 height 163
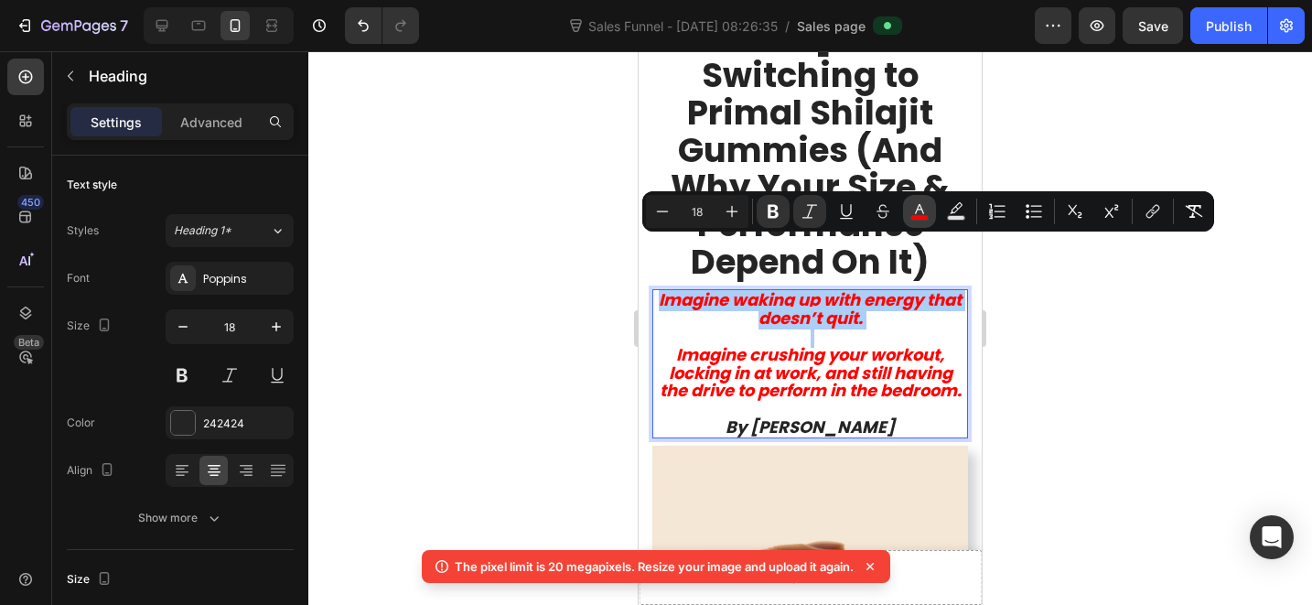
click at [916, 214] on icon "Editor contextual toolbar" at bounding box center [919, 211] width 18 height 18
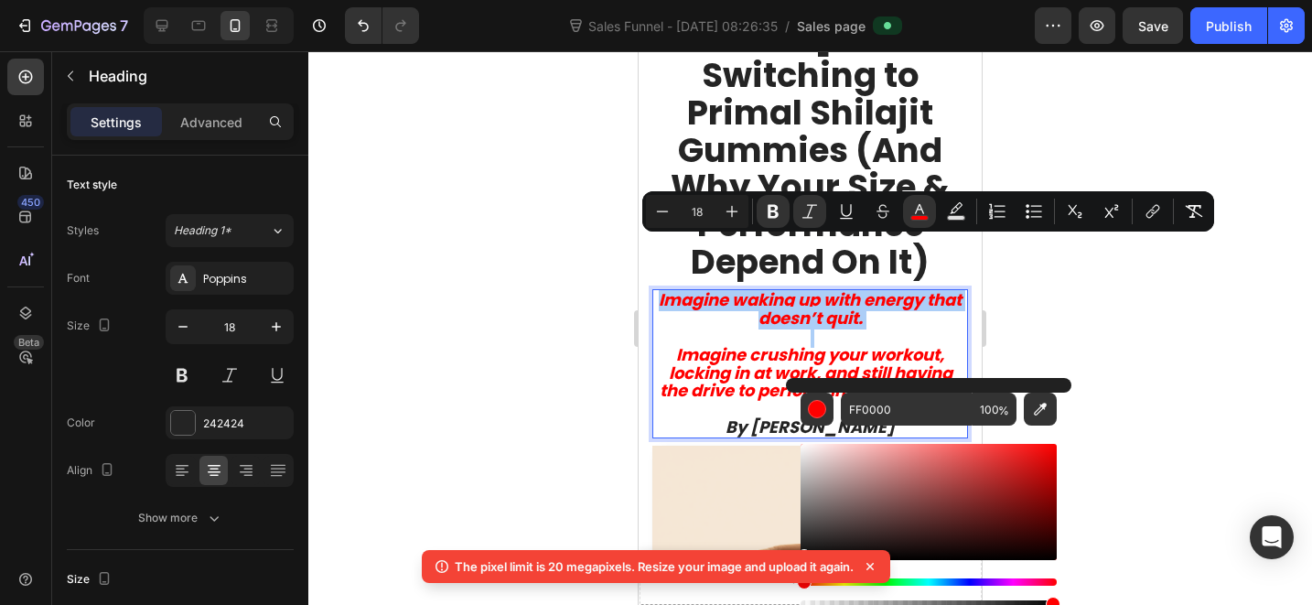
drag, startPoint x: 835, startPoint y: 500, endPoint x: 798, endPoint y: 567, distance: 76.6
click at [798, 0] on body "7 Sales Funnel - Aug 27, 08:26:35 / Sales page Preview Save Publish 450 Beta im…" at bounding box center [656, 0] width 1312 height 0
type input "000000"
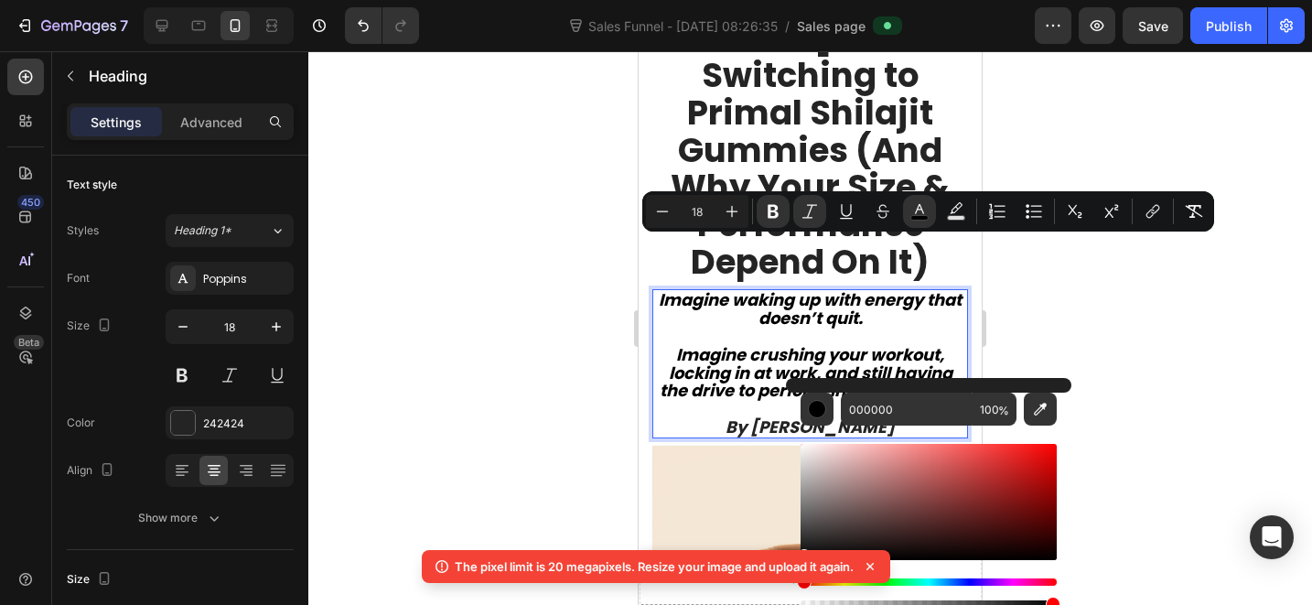
click at [771, 343] on strong "Imagine crushing your workout, locking in at work, and still having the drive t…" at bounding box center [811, 372] width 302 height 59
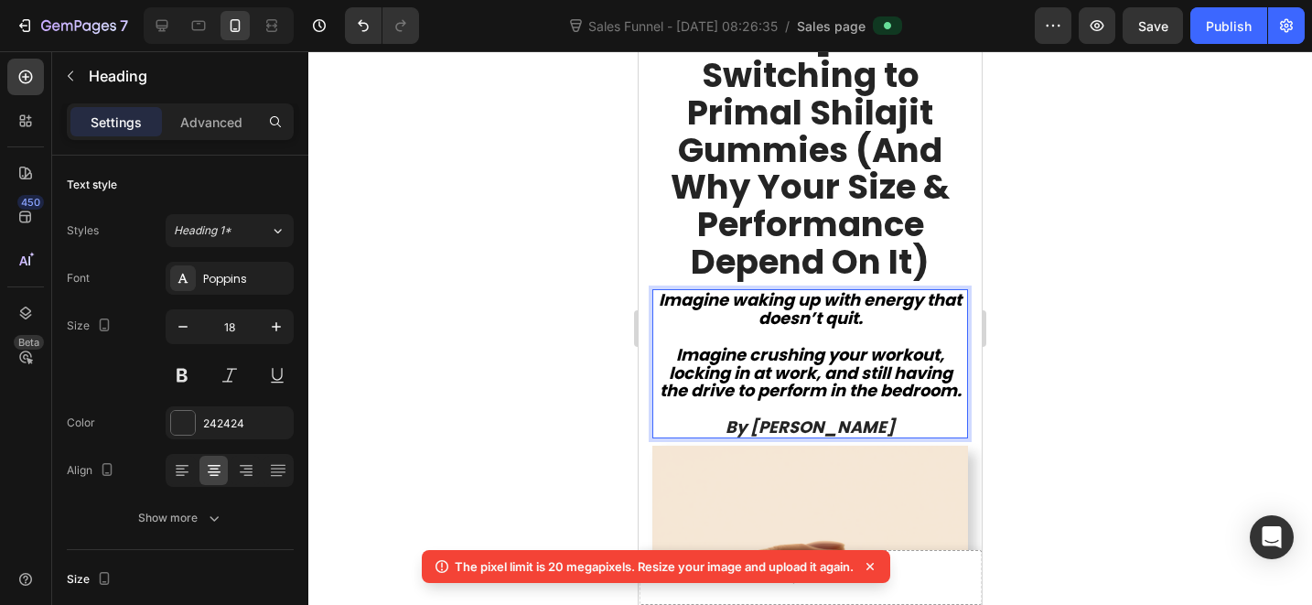
click at [854, 343] on strong "Imagine crushing your workout, locking in at work, and still having the drive t…" at bounding box center [811, 372] width 302 height 59
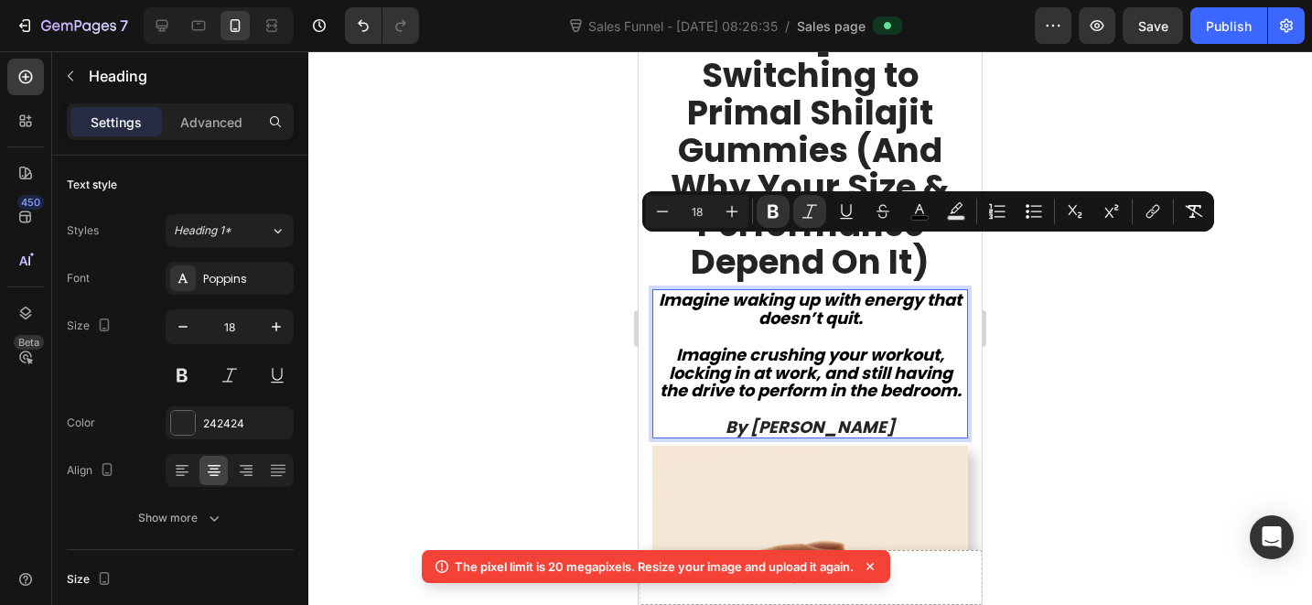
drag, startPoint x: 872, startPoint y: 366, endPoint x: 666, endPoint y: 259, distance: 232.0
click at [666, 291] on p "Imagine waking up with energy that doesn’t quit. Imagine crushing your workout,…" at bounding box center [810, 363] width 312 height 145
click at [651, 204] on button "Minus" at bounding box center [662, 211] width 33 height 33
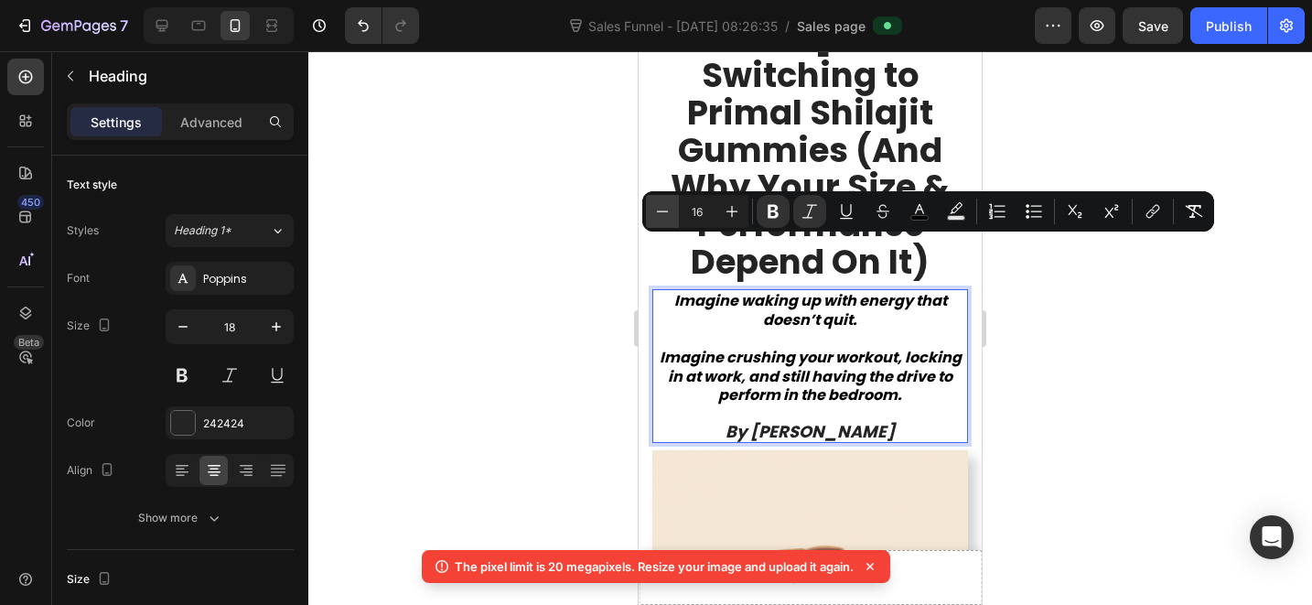
click at [651, 204] on button "Minus" at bounding box center [662, 211] width 33 height 33
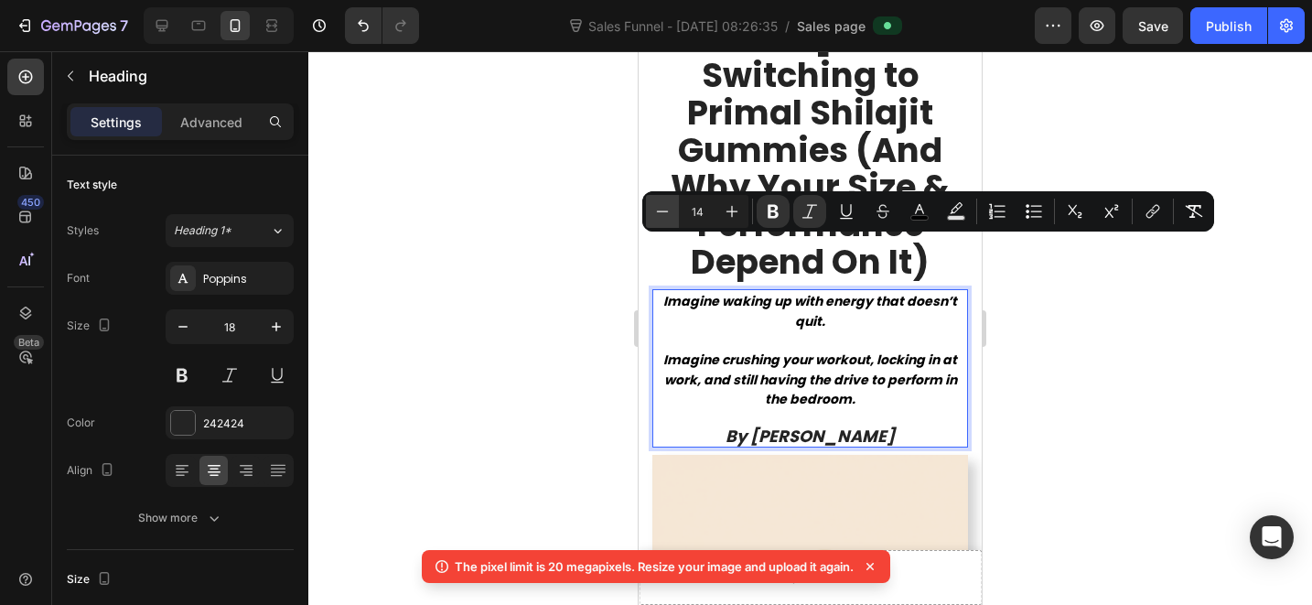
click at [651, 204] on button "Minus" at bounding box center [662, 211] width 33 height 33
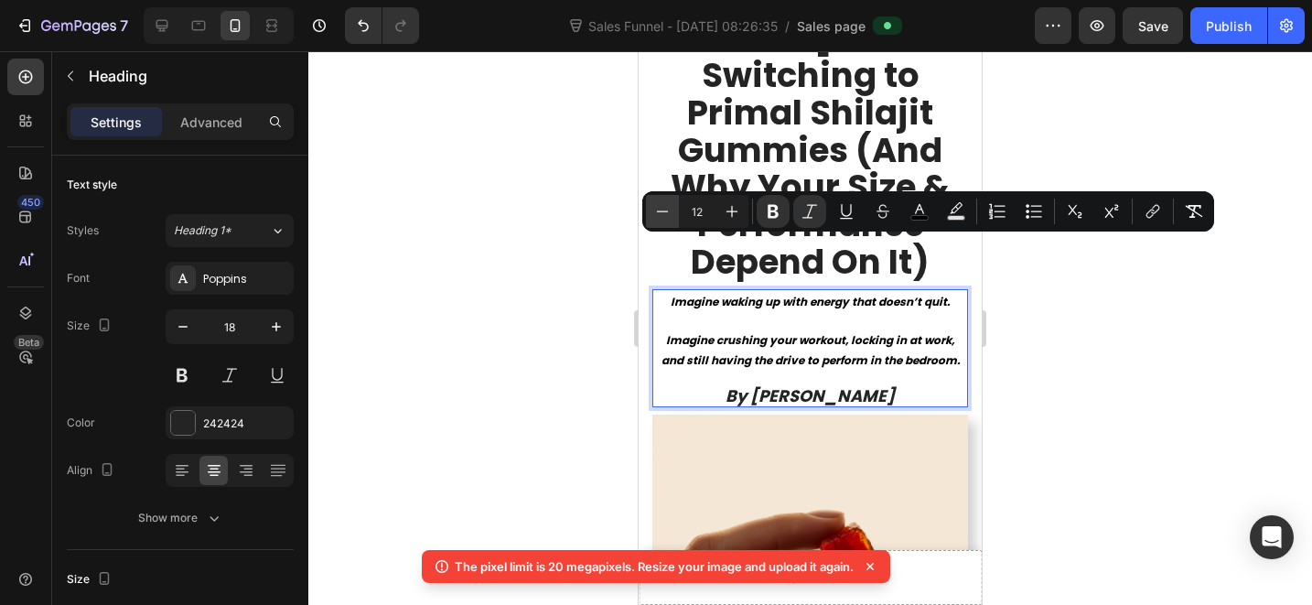
click at [651, 204] on button "Minus" at bounding box center [662, 211] width 33 height 33
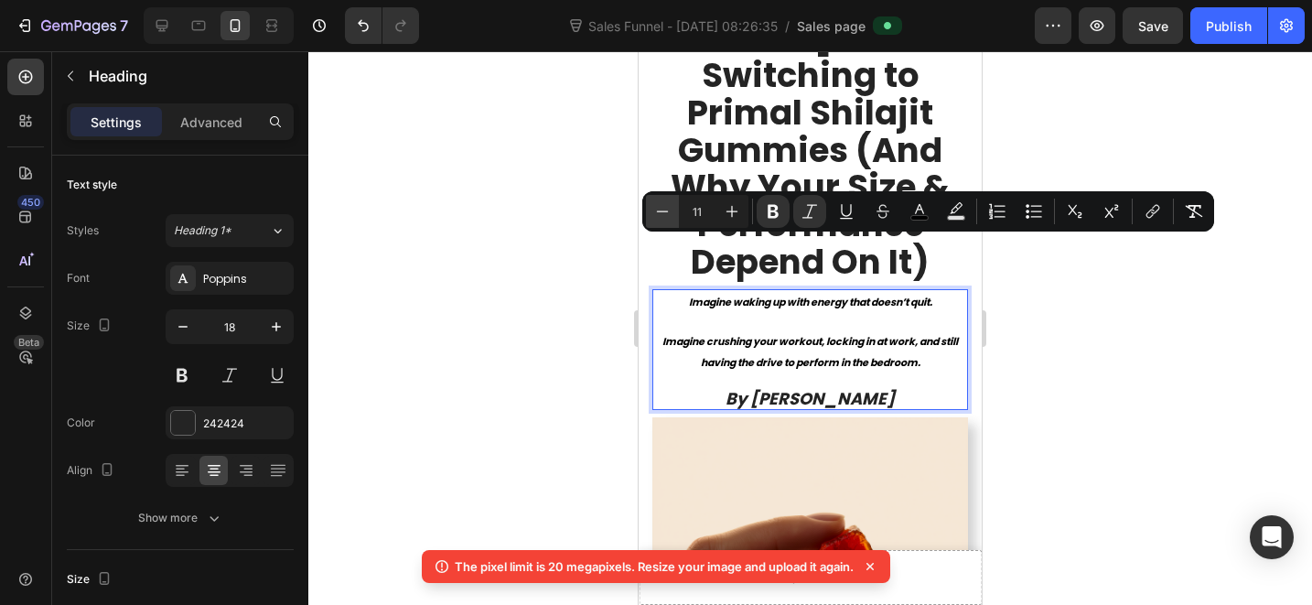
click at [651, 204] on button "Minus" at bounding box center [662, 211] width 33 height 33
type input "10"
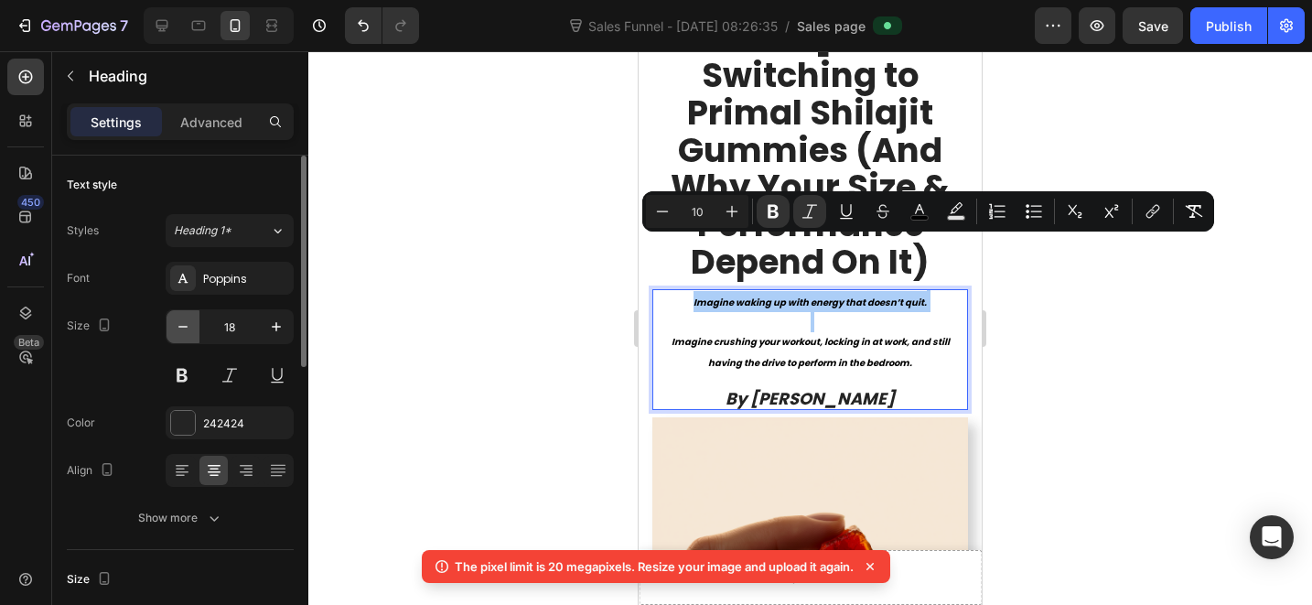
click at [181, 326] on icon "button" at bounding box center [182, 327] width 9 height 2
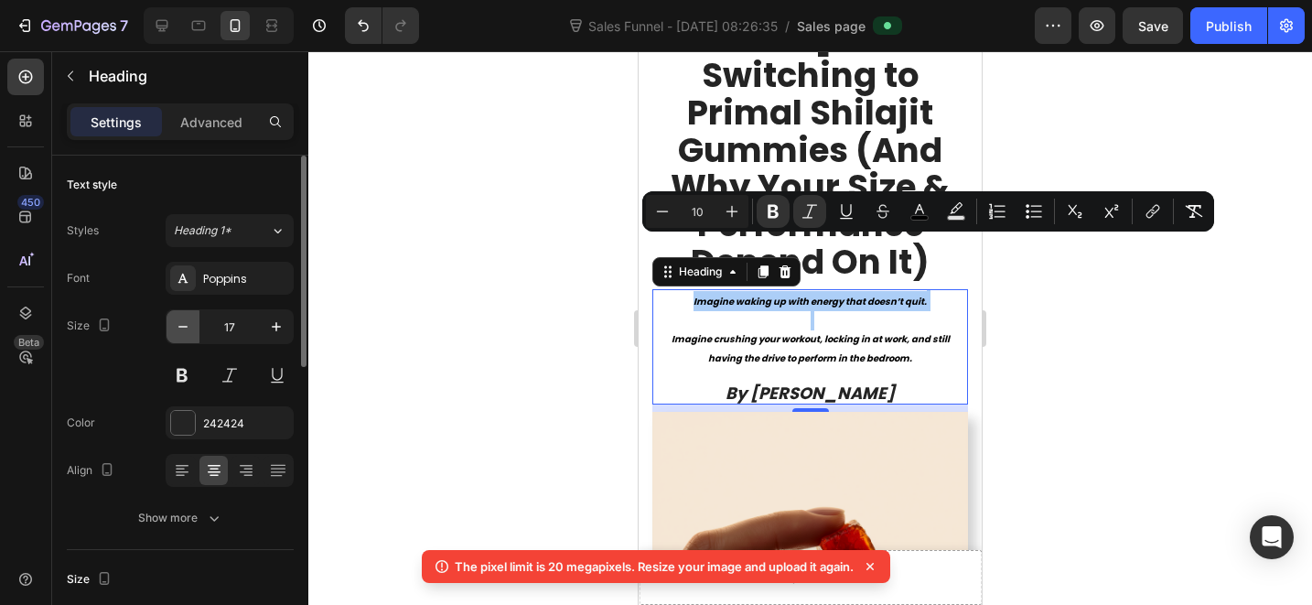
click at [181, 326] on icon "button" at bounding box center [182, 327] width 9 height 2
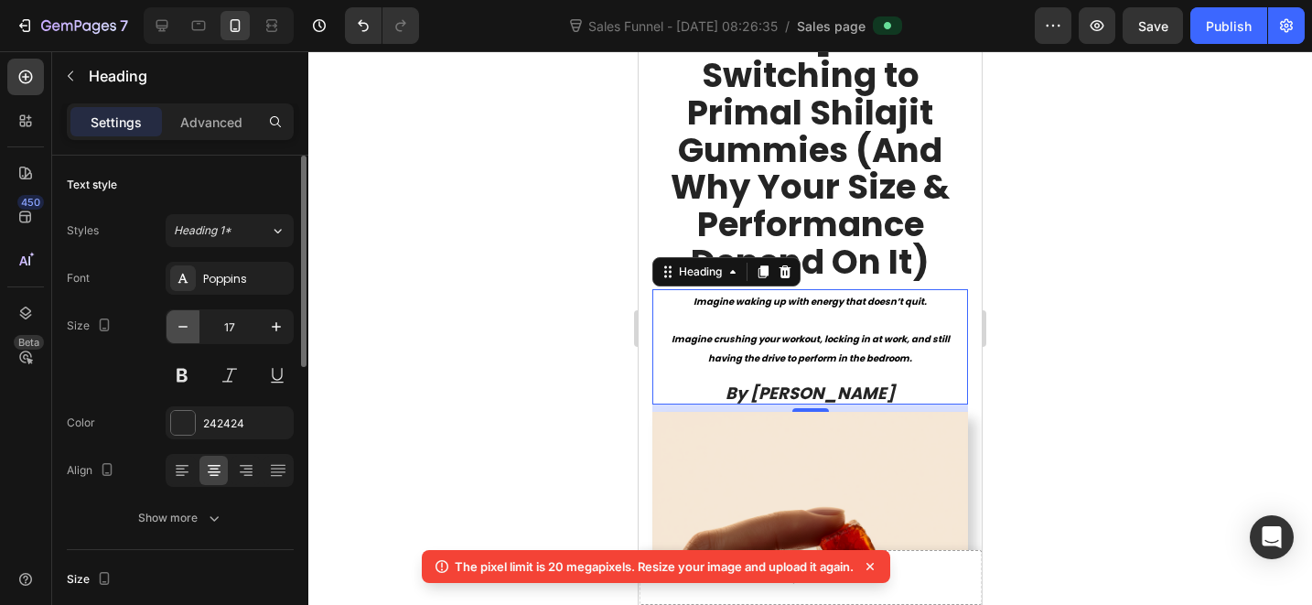
click at [181, 326] on icon "button" at bounding box center [182, 327] width 9 height 2
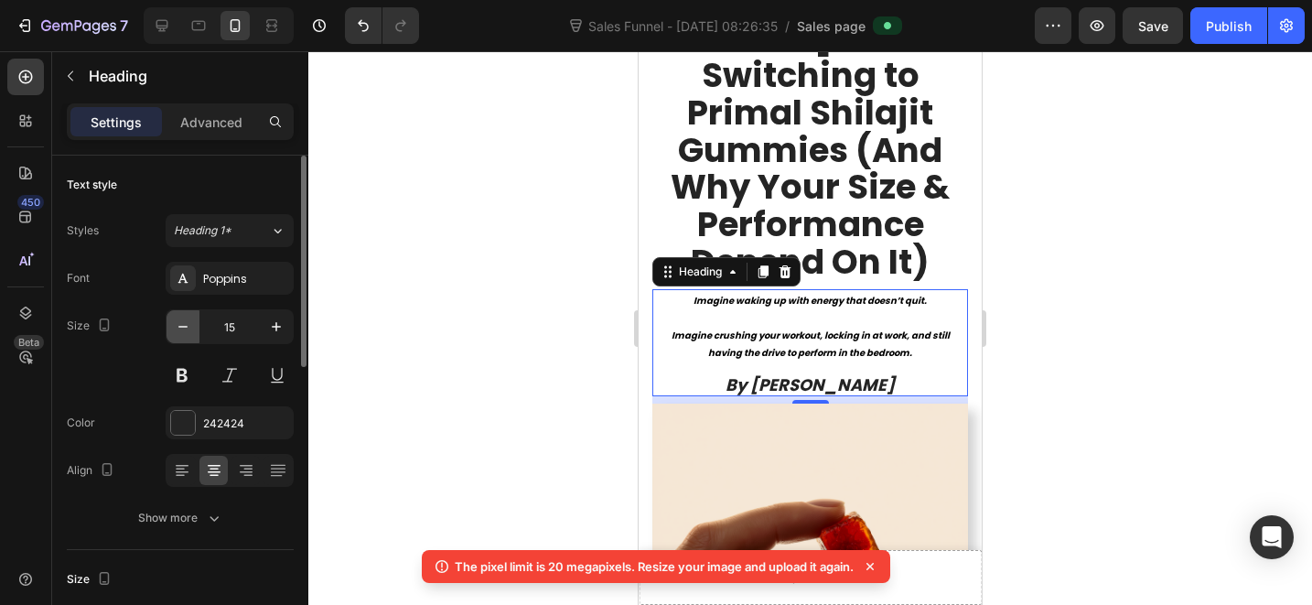
click at [181, 326] on icon "button" at bounding box center [182, 327] width 9 height 2
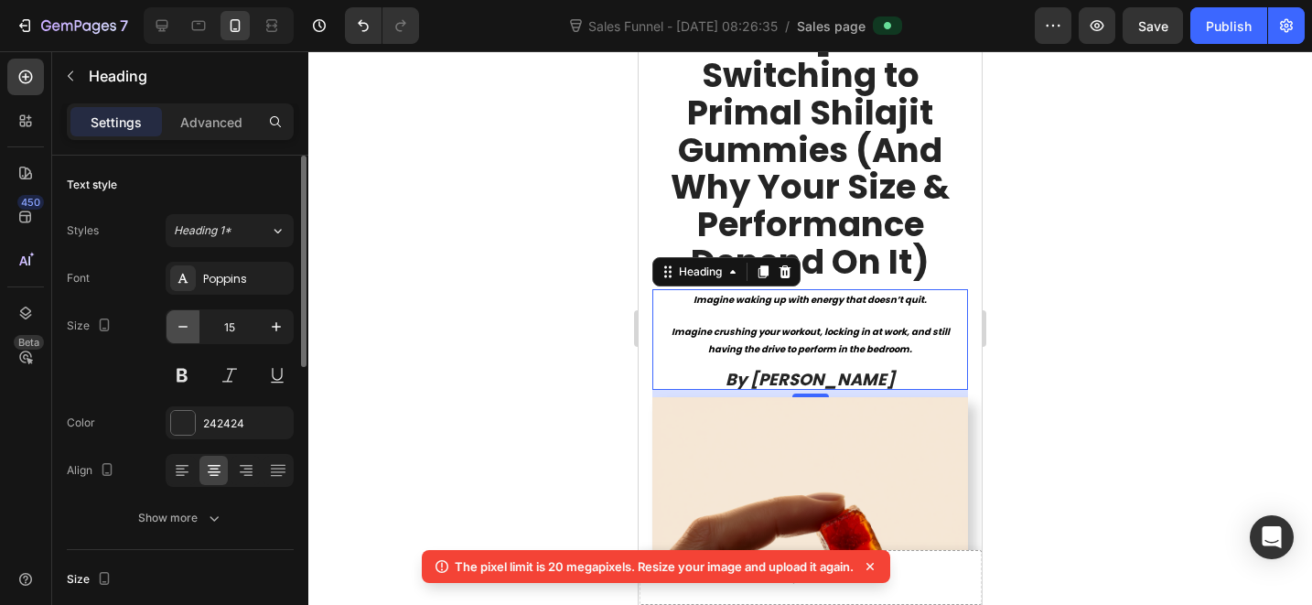
click at [181, 326] on icon "button" at bounding box center [182, 327] width 9 height 2
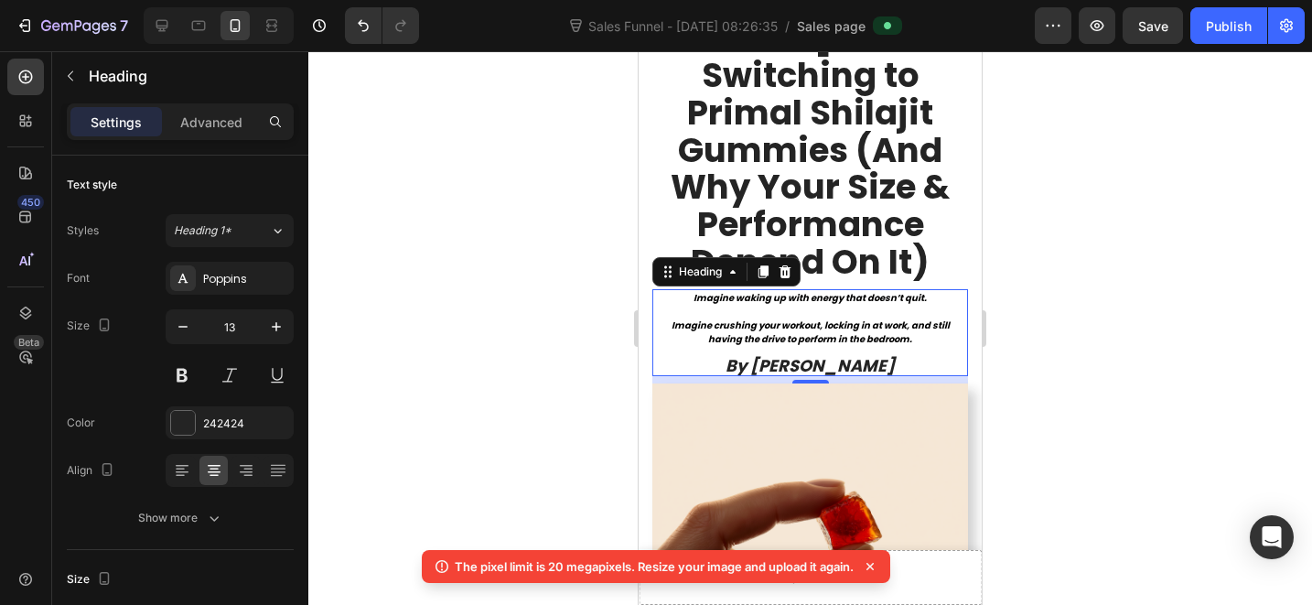
click at [776, 291] on strong "Imagine waking up with energy that doesn’t quit." at bounding box center [810, 298] width 233 height 14
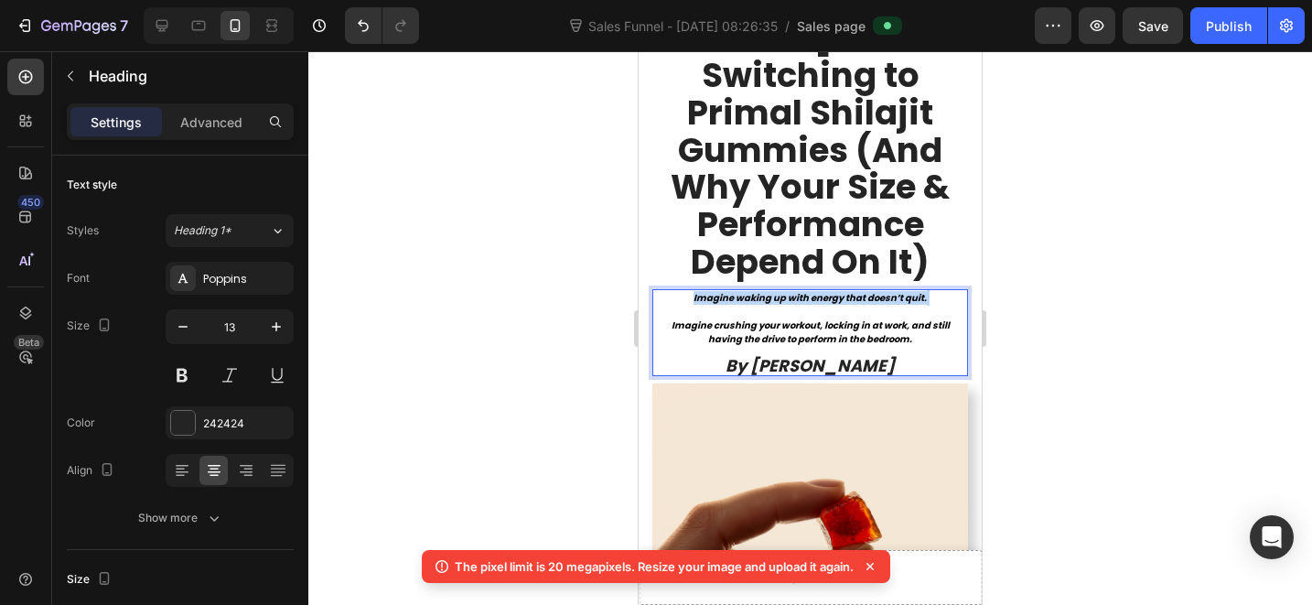
click at [776, 291] on strong "Imagine waking up with energy that doesn’t quit." at bounding box center [810, 298] width 233 height 14
click at [871, 300] on p "Imagine waking up with energy that doesn’t quit. Imagine crushing your workout,…" at bounding box center [810, 332] width 312 height 83
drag, startPoint x: 918, startPoint y: 313, endPoint x: 970, endPoint y: 350, distance: 63.7
click at [686, 291] on p "Imagine waking up with energy that doesn’t quit. Imagine crushing your workout,…" at bounding box center [810, 332] width 312 height 83
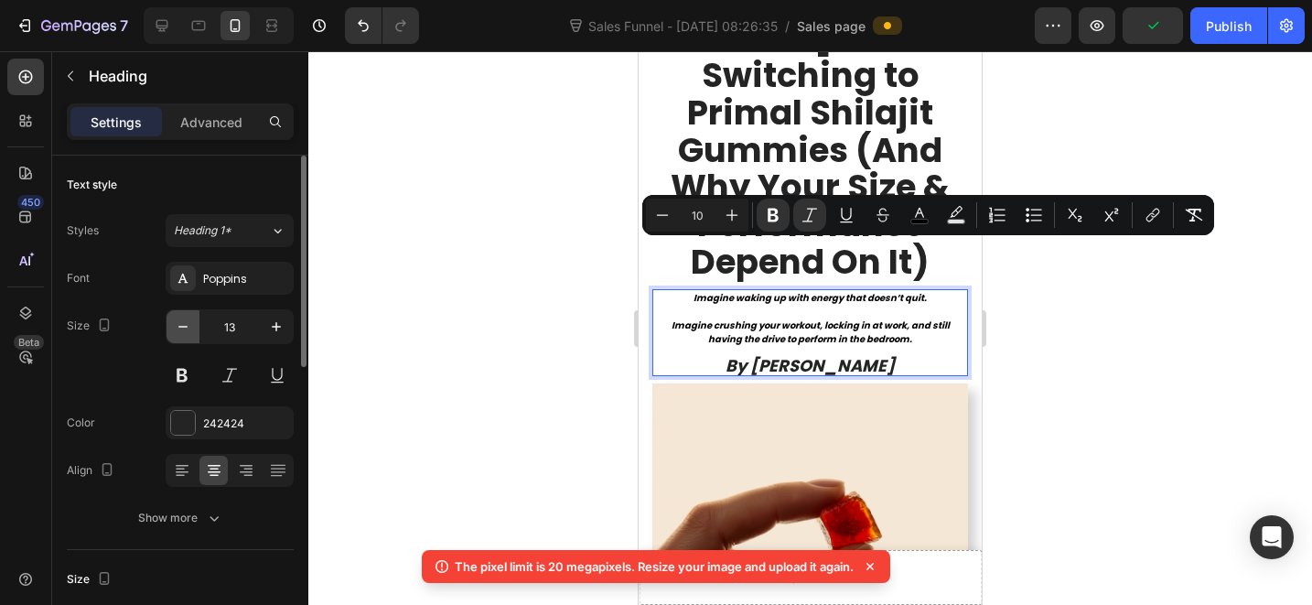
click at [196, 328] on button "button" at bounding box center [183, 326] width 33 height 33
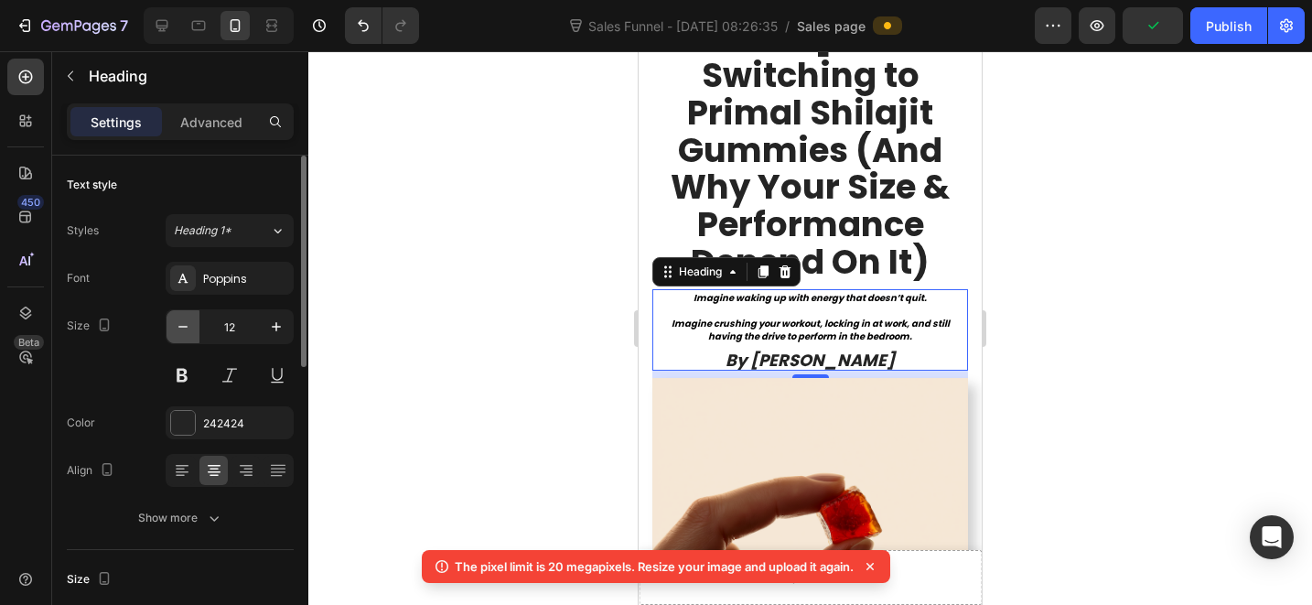
click at [187, 326] on icon "button" at bounding box center [182, 327] width 9 height 2
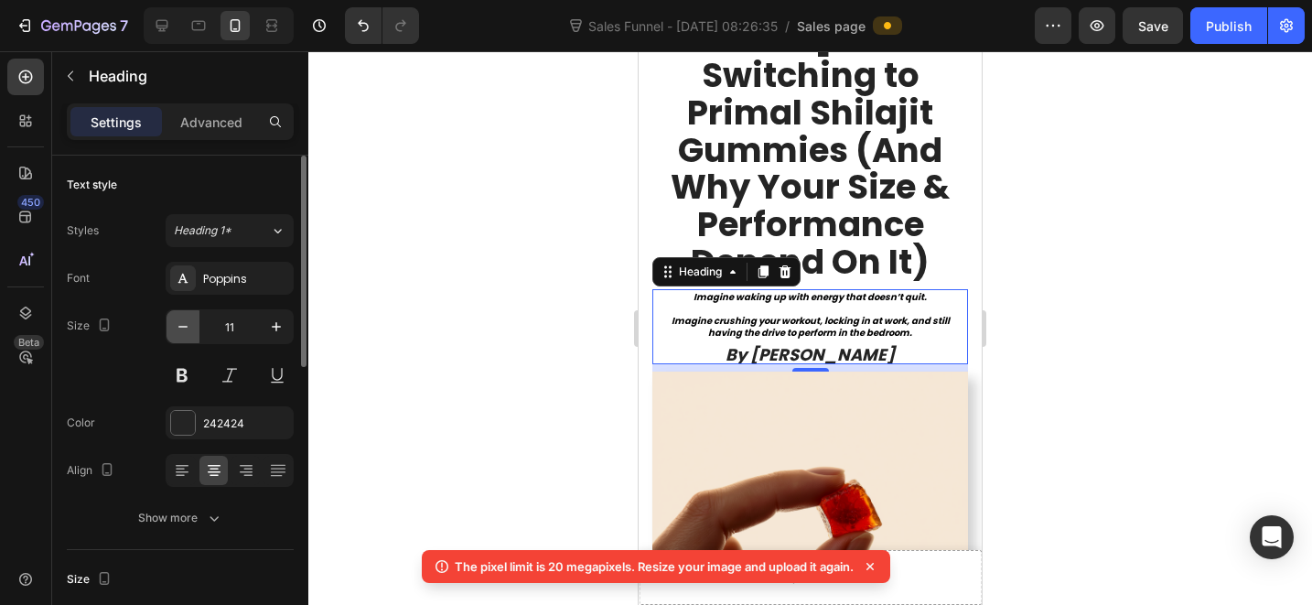
click at [178, 324] on icon "button" at bounding box center [183, 326] width 18 height 18
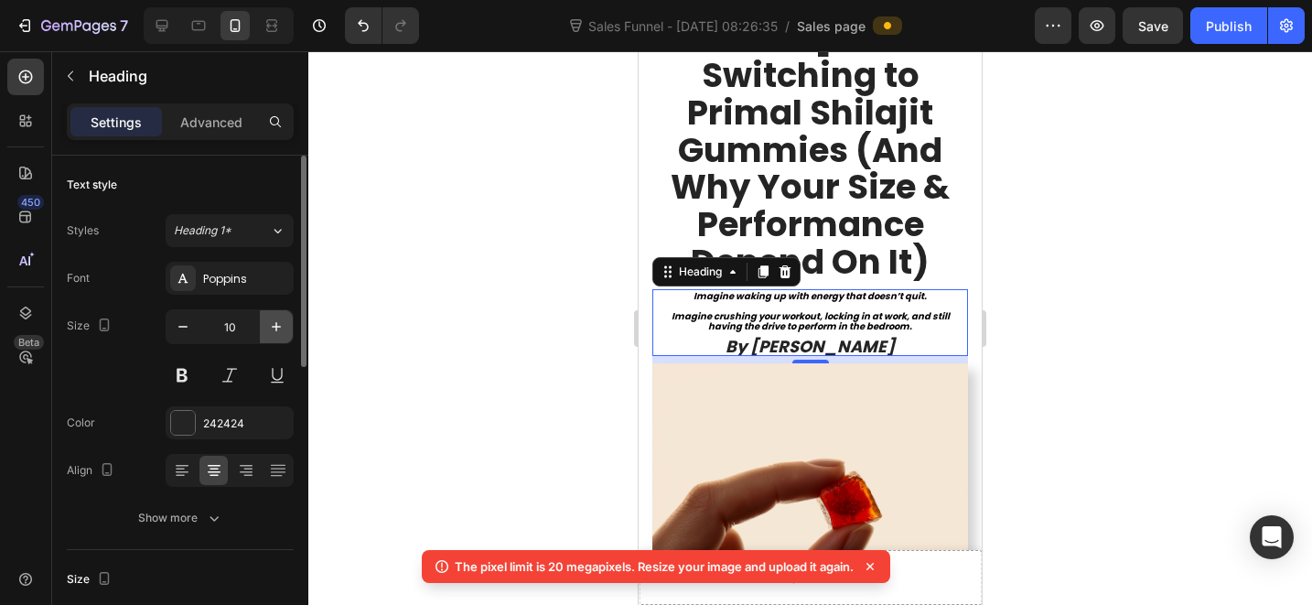
click at [287, 321] on button "button" at bounding box center [276, 326] width 33 height 33
click at [292, 319] on div "10" at bounding box center [230, 326] width 128 height 35
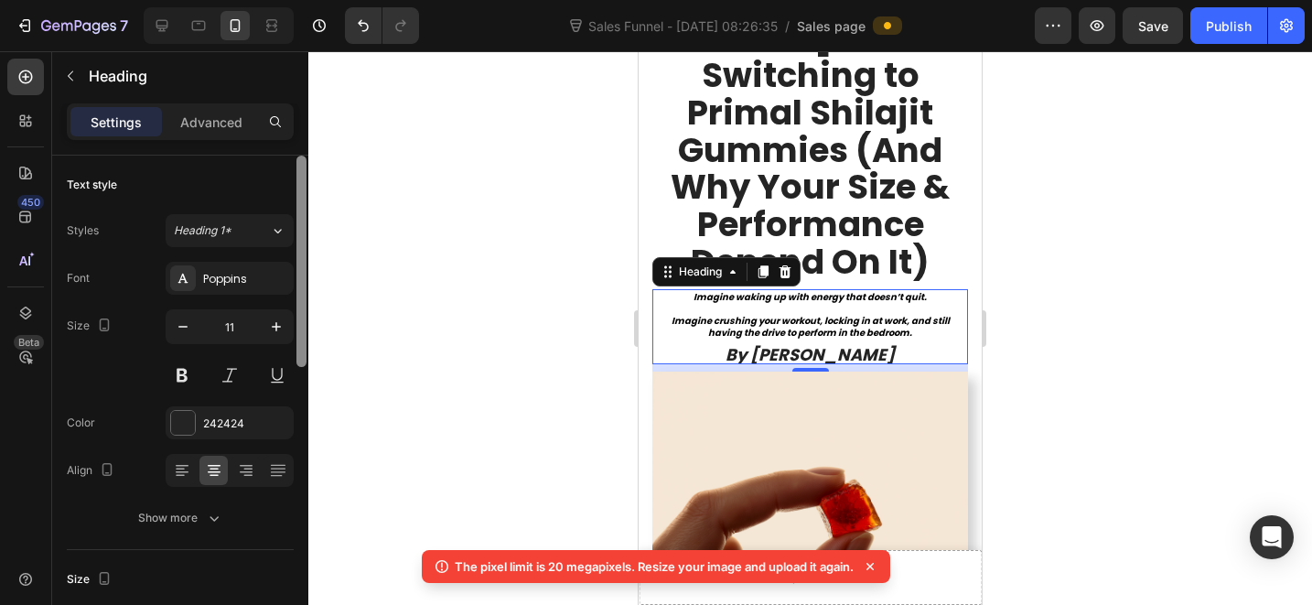
drag, startPoint x: 276, startPoint y: 318, endPoint x: 298, endPoint y: 317, distance: 22.0
click at [276, 318] on icon "button" at bounding box center [276, 326] width 18 height 18
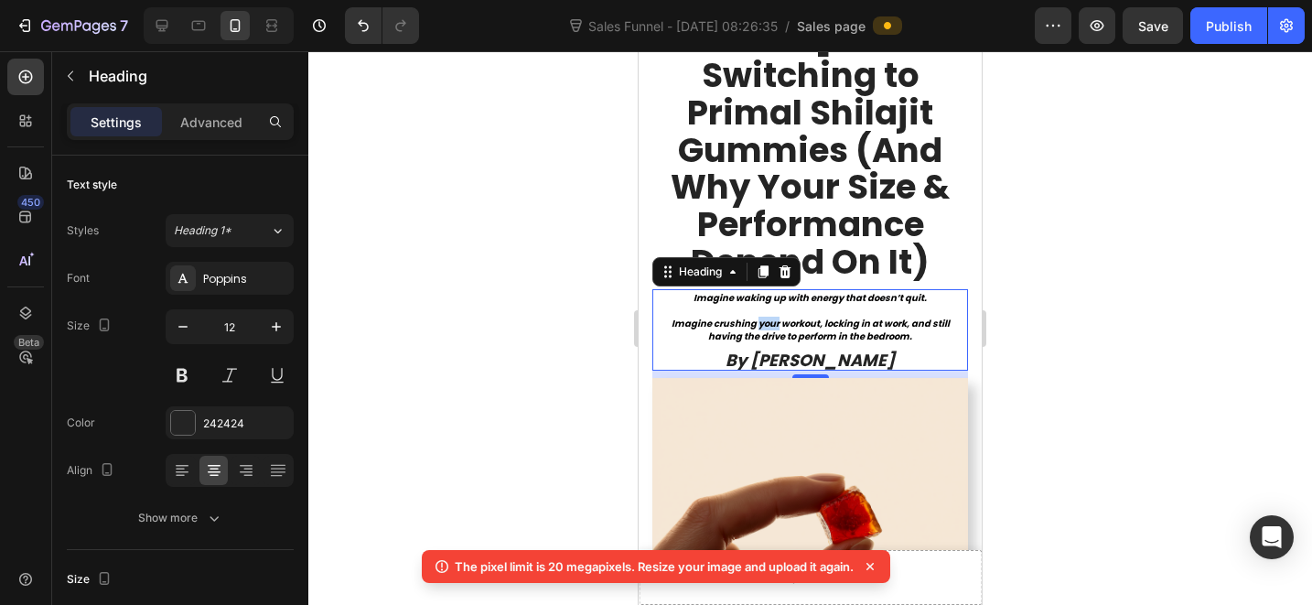
click at [751, 317] on strong "Imagine crushing your workout, locking in at work, and still having the drive t…" at bounding box center [811, 330] width 278 height 27
click at [890, 317] on strong "Imagine crushing your workout, locking in at work, and still having the drive t…" at bounding box center [811, 330] width 278 height 27
drag, startPoint x: 917, startPoint y: 313, endPoint x: 681, endPoint y: 245, distance: 245.6
click at [681, 291] on p "Imagine waking up with energy that doesn’t quit. Imagine crushing your workout,…" at bounding box center [810, 329] width 312 height 77
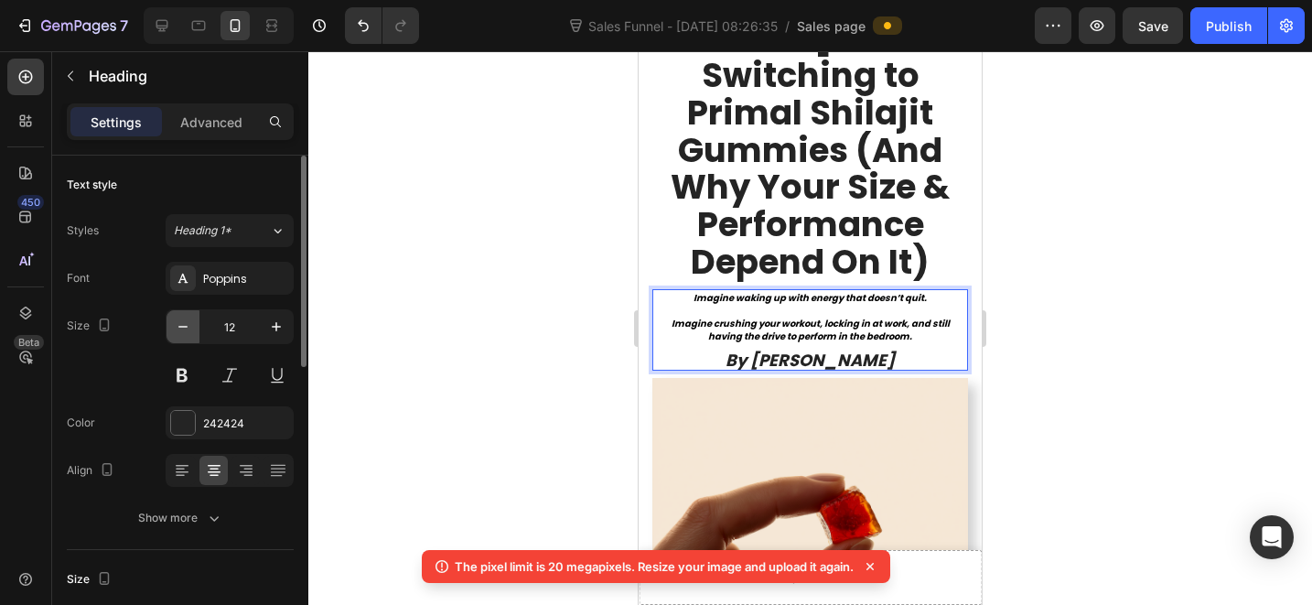
click at [183, 333] on icon "button" at bounding box center [183, 326] width 18 height 18
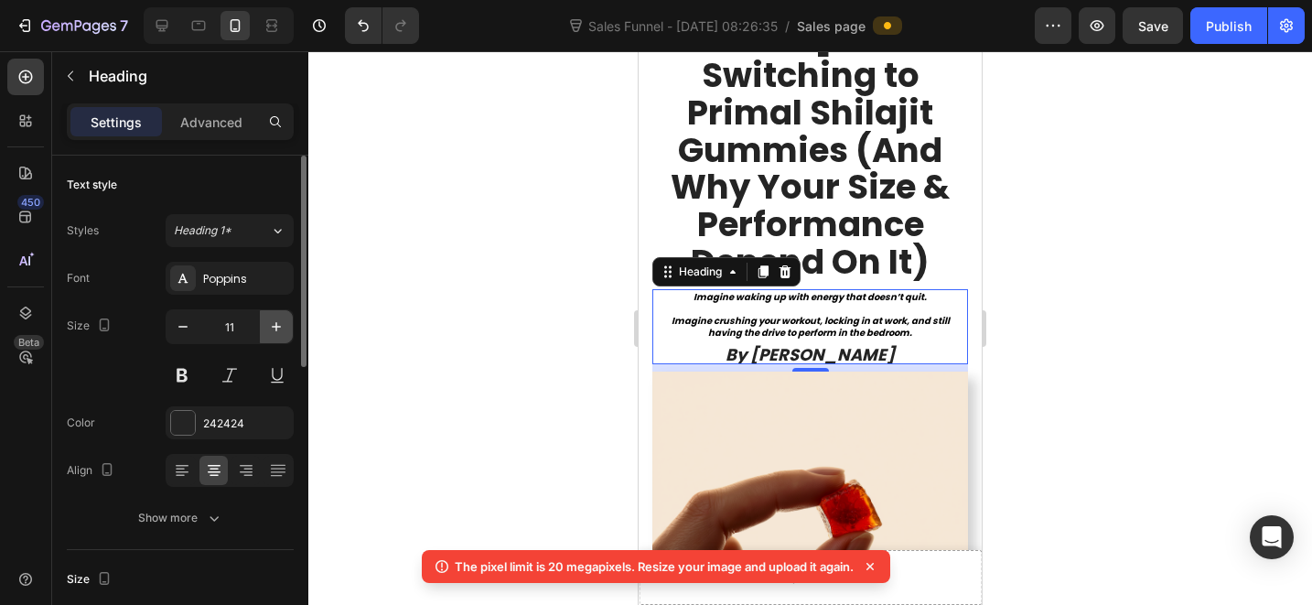
click at [285, 325] on icon "button" at bounding box center [276, 326] width 18 height 18
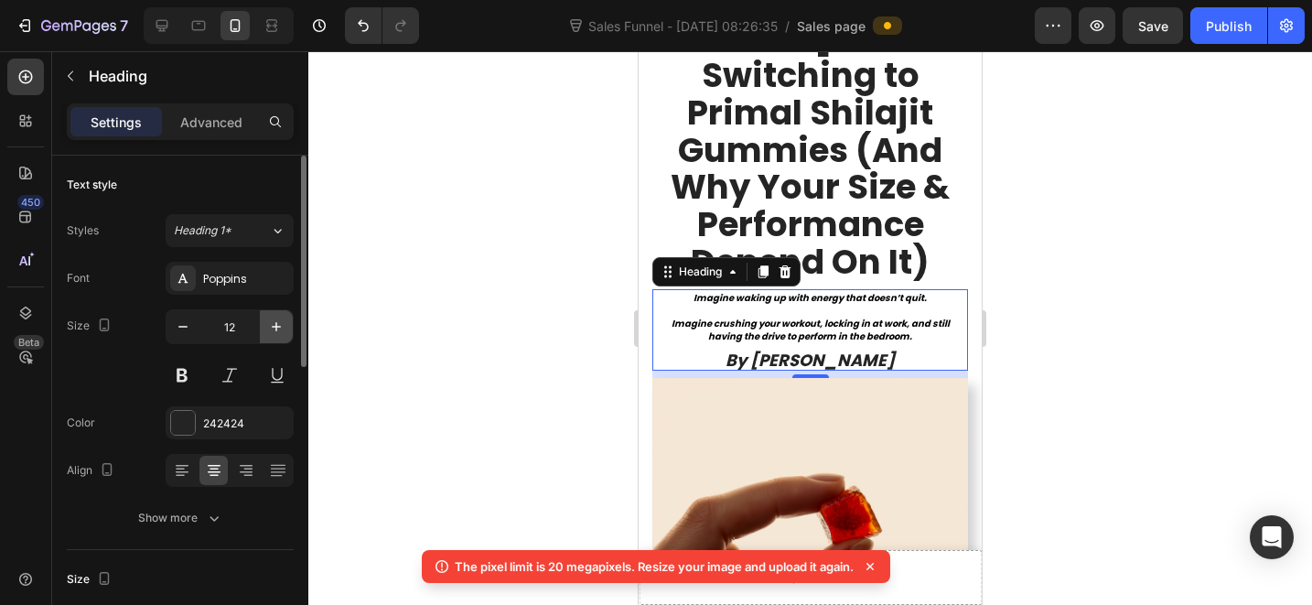
type input "13"
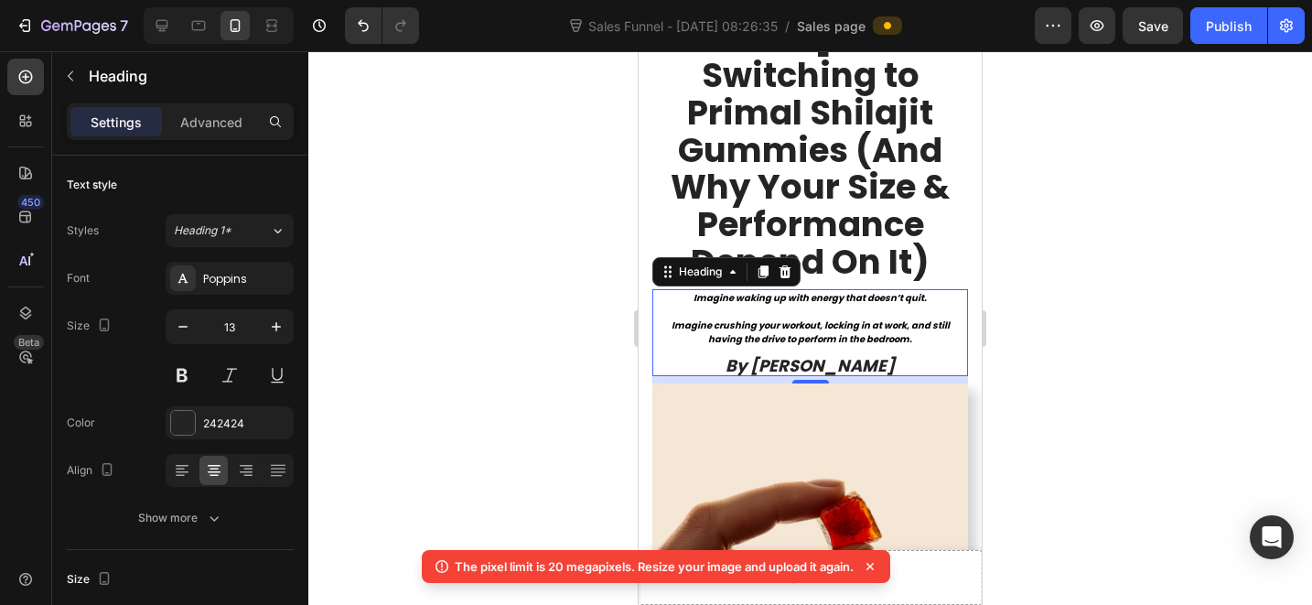
click at [804, 354] on icon "By [PERSON_NAME]" at bounding box center [810, 365] width 169 height 23
click at [842, 354] on icon "By [PERSON_NAME]" at bounding box center [810, 365] width 169 height 23
click at [780, 354] on icon "By [PERSON_NAME]" at bounding box center [810, 365] width 169 height 23
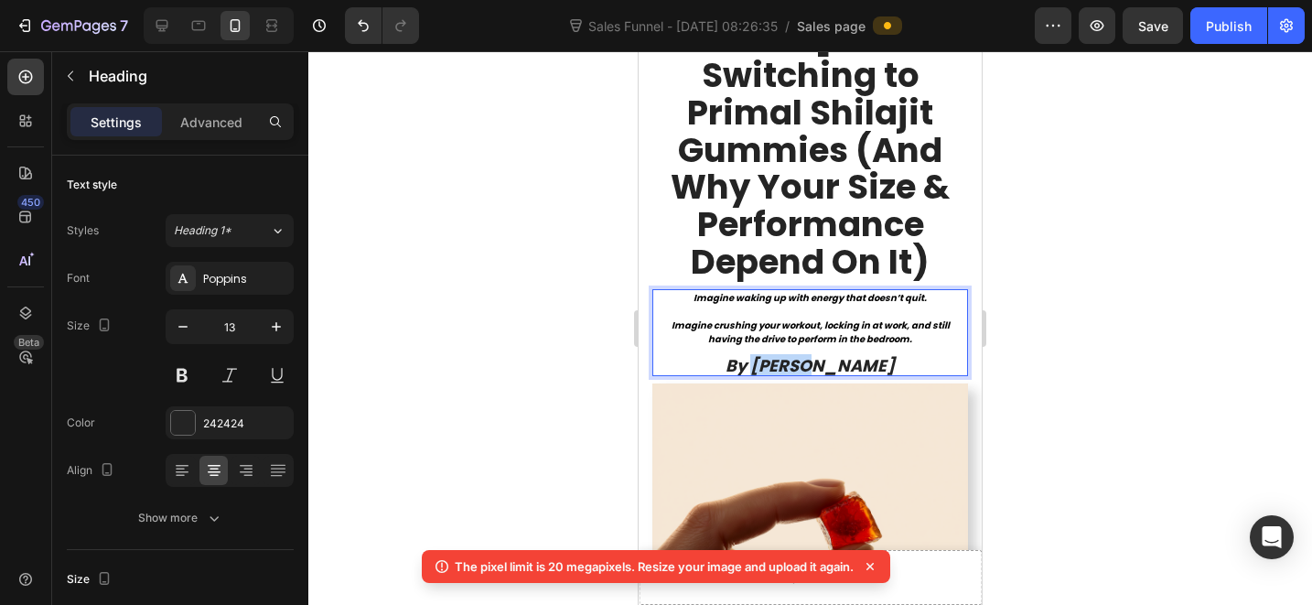
click at [780, 354] on icon "By [PERSON_NAME]" at bounding box center [810, 365] width 169 height 23
click at [852, 318] on strong "Imagine crushing your workout, locking in at work, and still having the drive t…" at bounding box center [811, 331] width 278 height 27
click at [853, 318] on strong "Imagine crushing your workout, locking in at work, and still having the drive t…" at bounding box center [811, 331] width 278 height 27
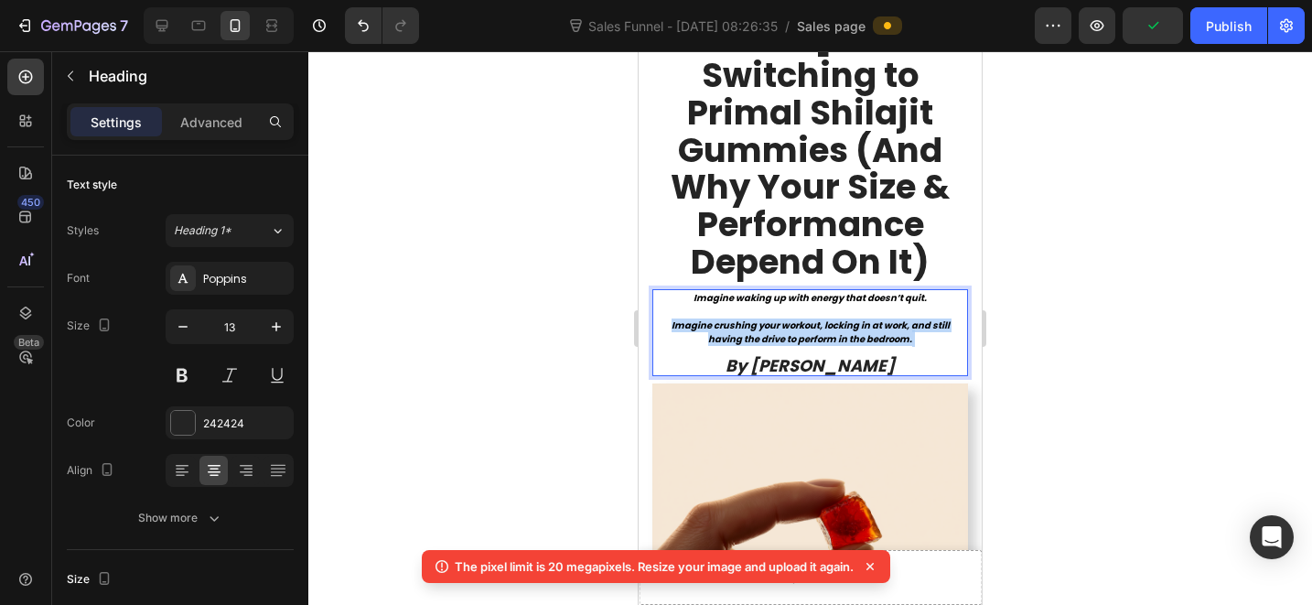
click at [853, 318] on strong "Imagine crushing your workout, locking in at work, and still having the drive t…" at bounding box center [811, 331] width 278 height 27
drag, startPoint x: 1098, startPoint y: 257, endPoint x: 1003, endPoint y: 300, distance: 104.4
click at [1098, 257] on div at bounding box center [810, 328] width 1004 height 554
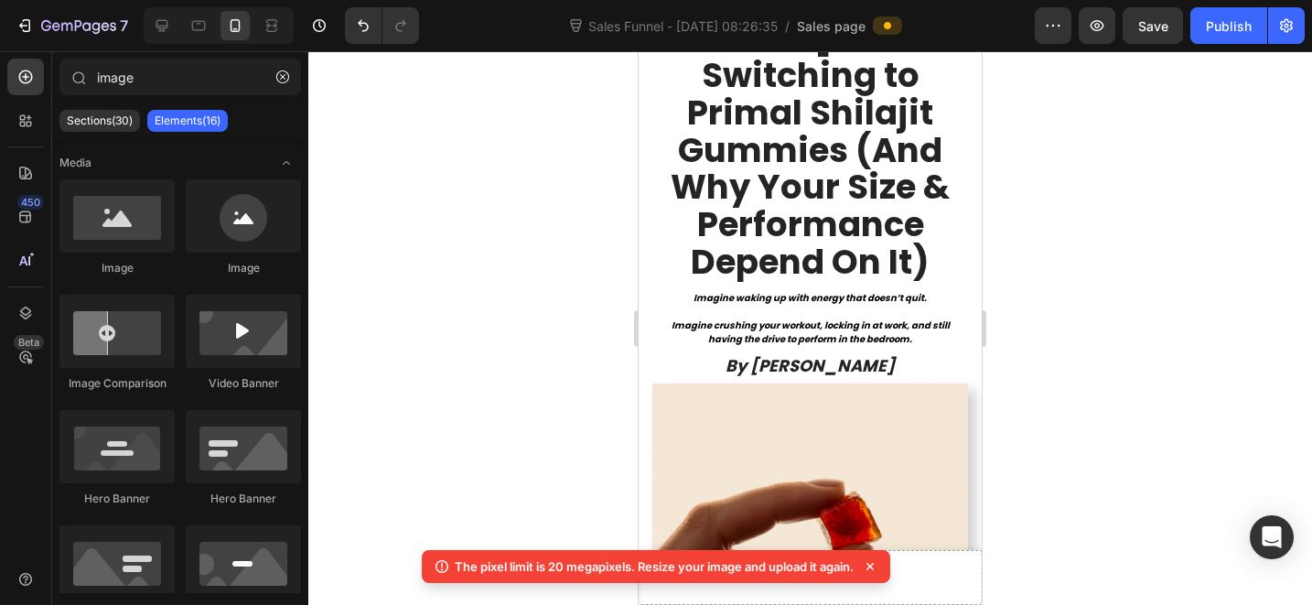
click at [879, 558] on icon at bounding box center [870, 566] width 18 height 18
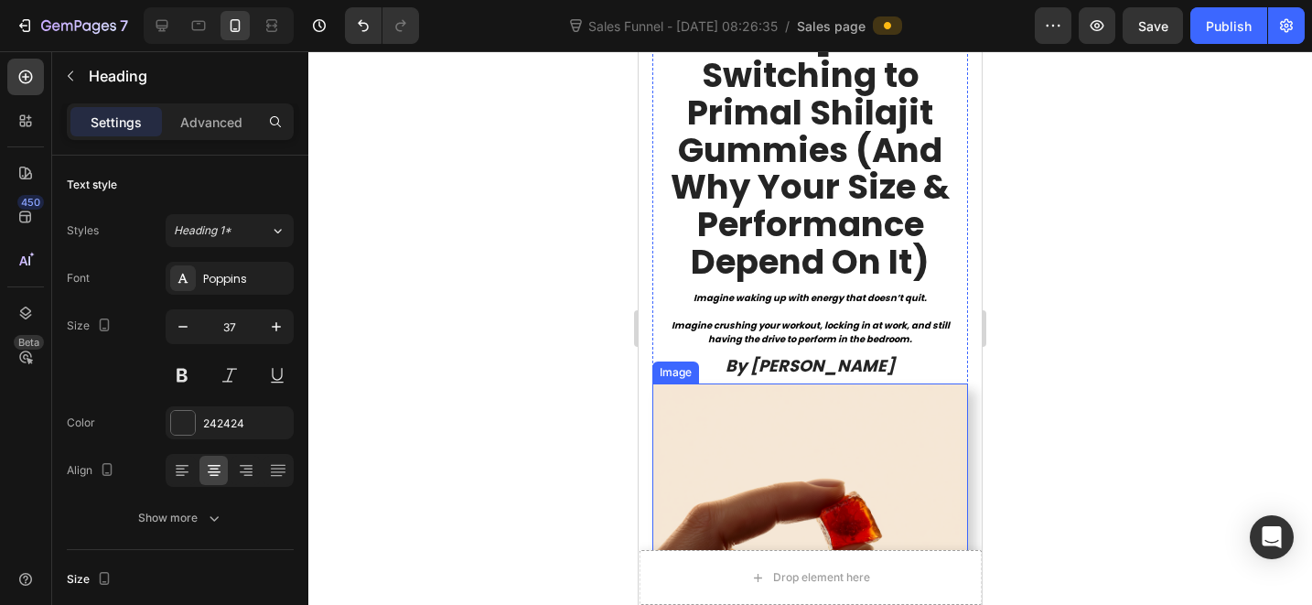
click at [866, 211] on p "7 Reasons Why Masculine [DEMOGRAPHIC_DATA] Are Switching to Primal Shilajit Gum…" at bounding box center [810, 94] width 312 height 372
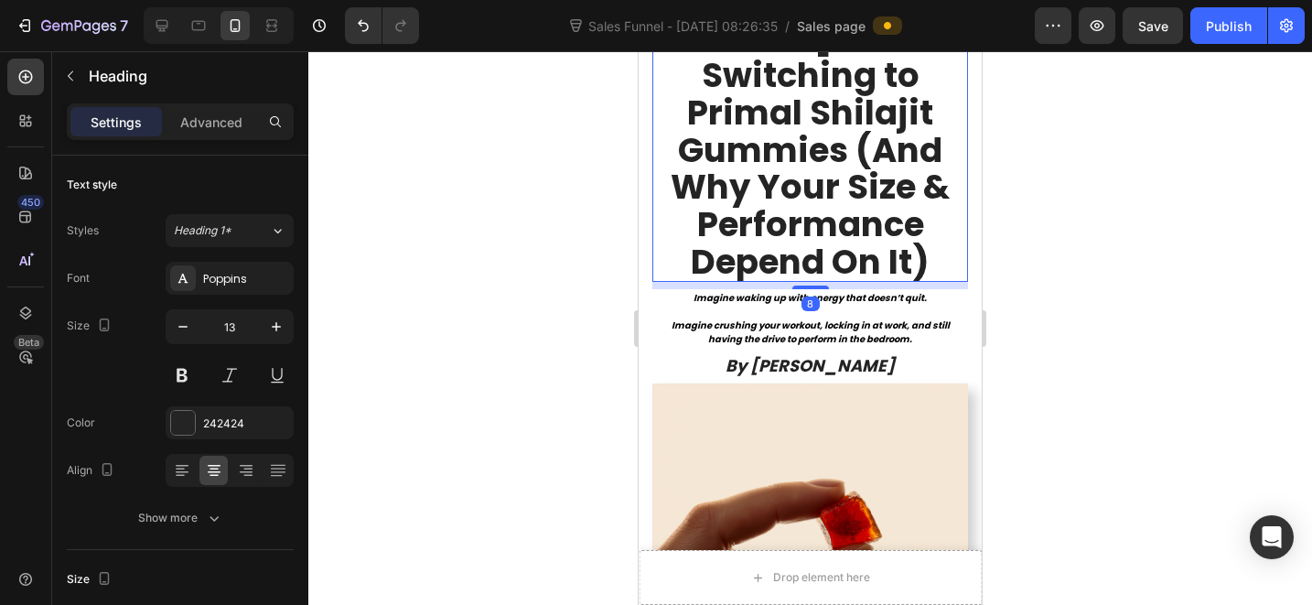
click at [872, 291] on strong "Imagine waking up with energy that doesn’t quit." at bounding box center [810, 298] width 233 height 14
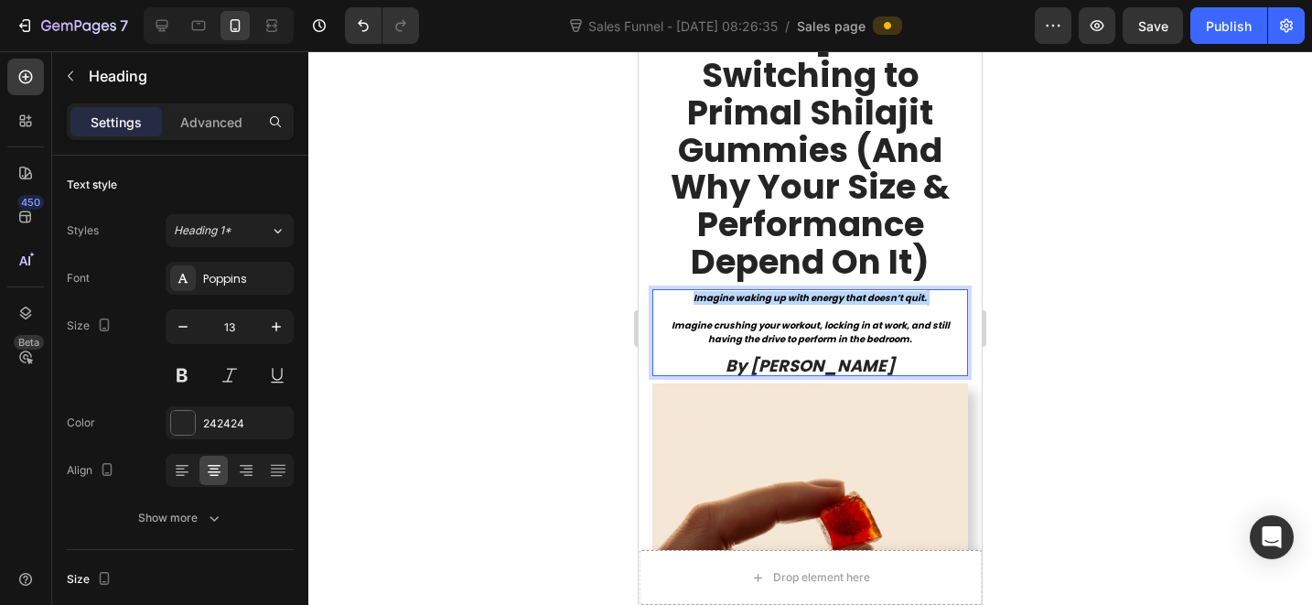
click at [872, 291] on strong "Imagine waking up with energy that doesn’t quit." at bounding box center [810, 298] width 233 height 14
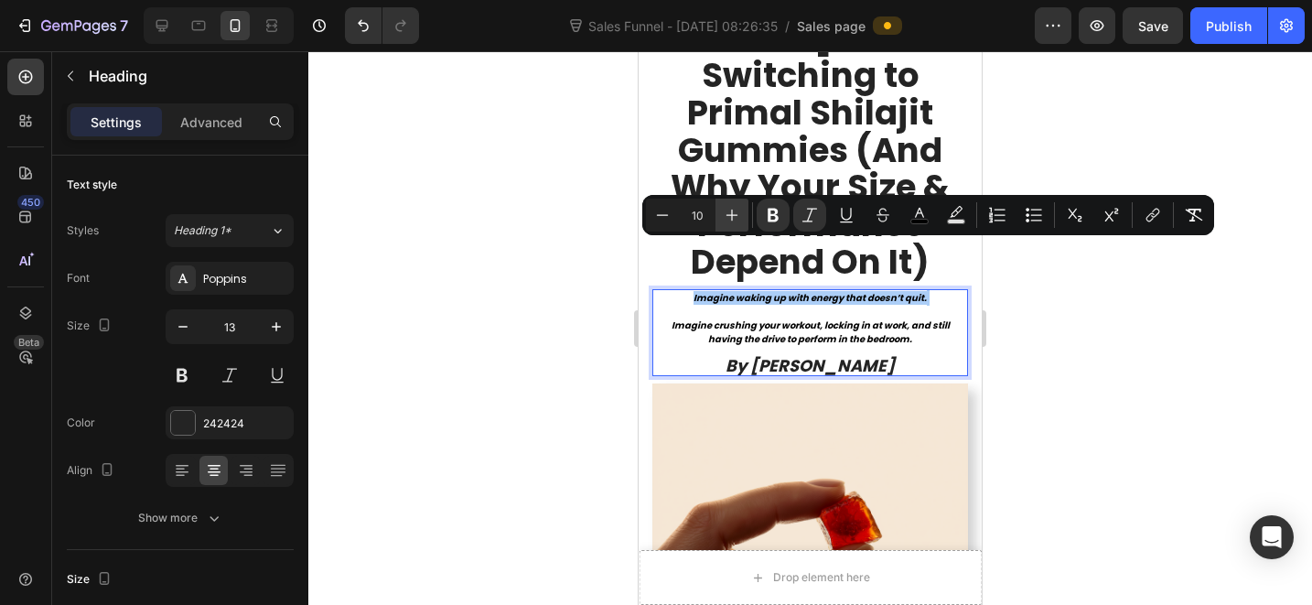
click at [722, 216] on button "Plus" at bounding box center [732, 215] width 33 height 33
click at [723, 216] on icon "Editor contextual toolbar" at bounding box center [732, 215] width 18 height 18
click at [801, 291] on p "Imagine waking up with energy that doesn’t quit. Imagine crushing your workout,…" at bounding box center [810, 332] width 312 height 82
type input "13"
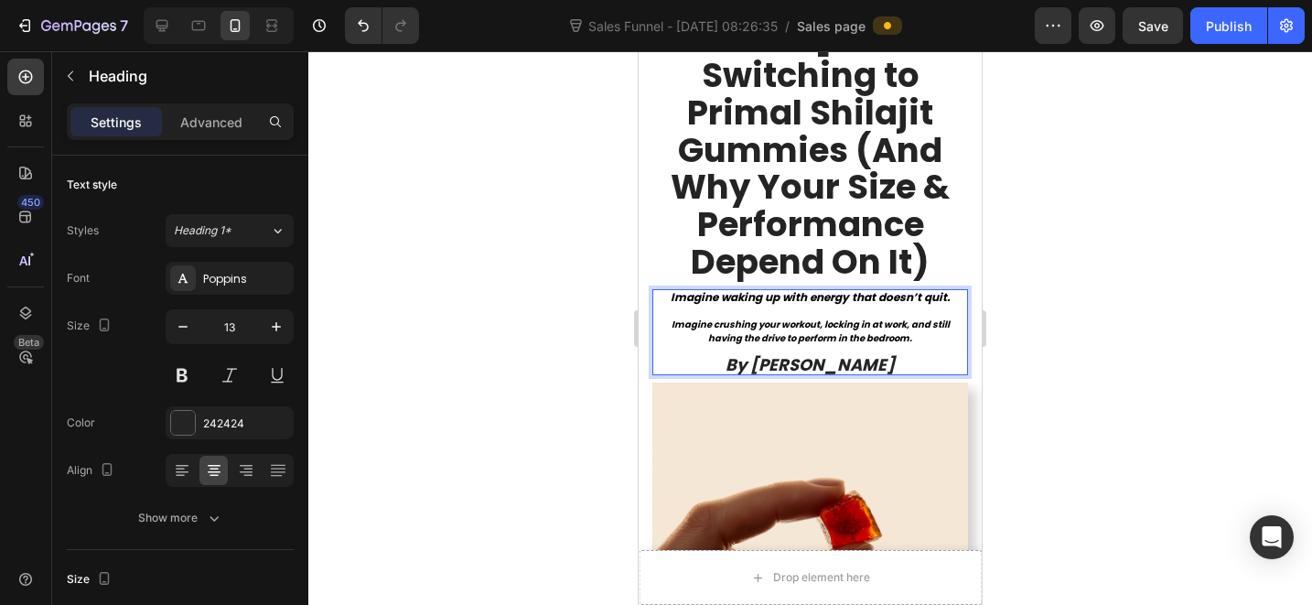
click at [822, 291] on p "Imagine waking up with energy that doesn’t quit. ⁠⁠⁠⁠⁠⁠⁠ Imagine crushing your …" at bounding box center [810, 332] width 312 height 82
click at [822, 291] on p "Imagine waking up with energy that doesn’t quit. Imagine crushing your workout,…" at bounding box center [810, 332] width 312 height 82
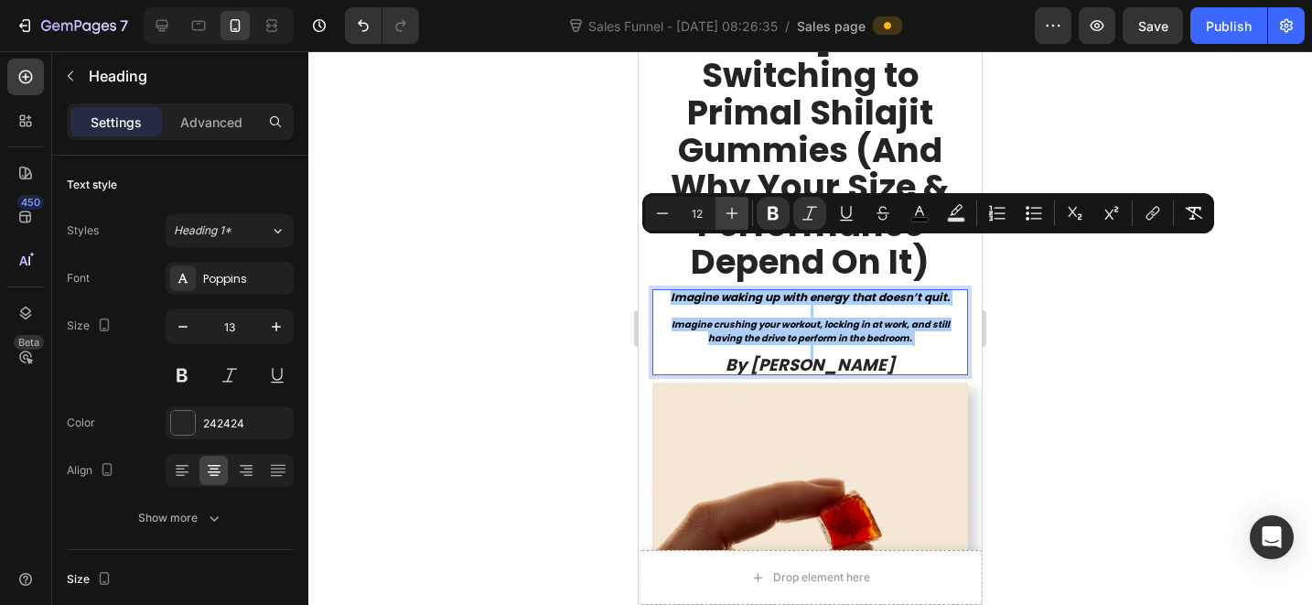
click at [728, 221] on icon "Editor contextual toolbar" at bounding box center [732, 213] width 18 height 18
type input "13"
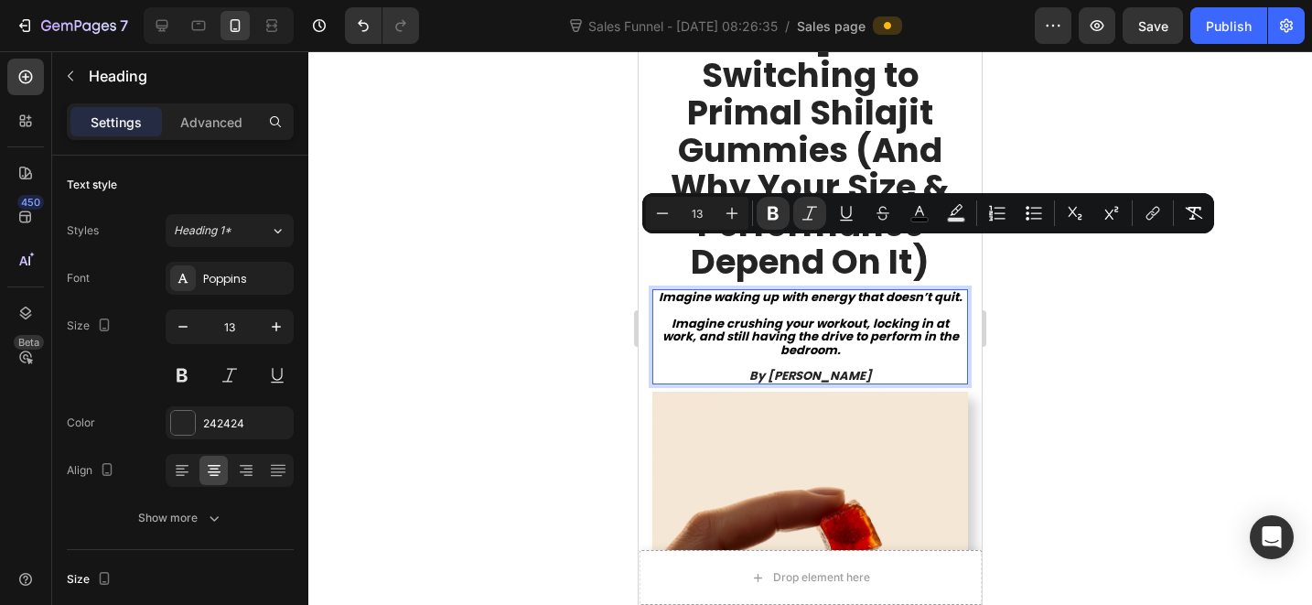
click at [883, 328] on p "Imagine waking up with energy that doesn’t quit. Imagine crushing your workout,…" at bounding box center [810, 336] width 312 height 91
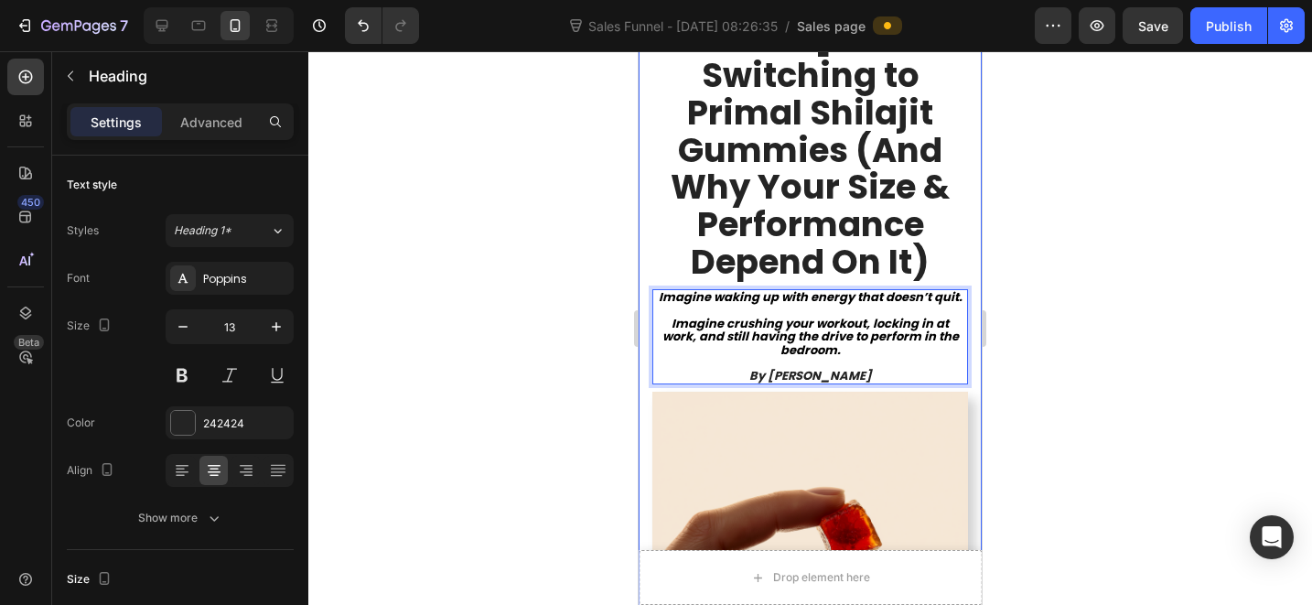
click at [1060, 330] on div at bounding box center [810, 328] width 1004 height 554
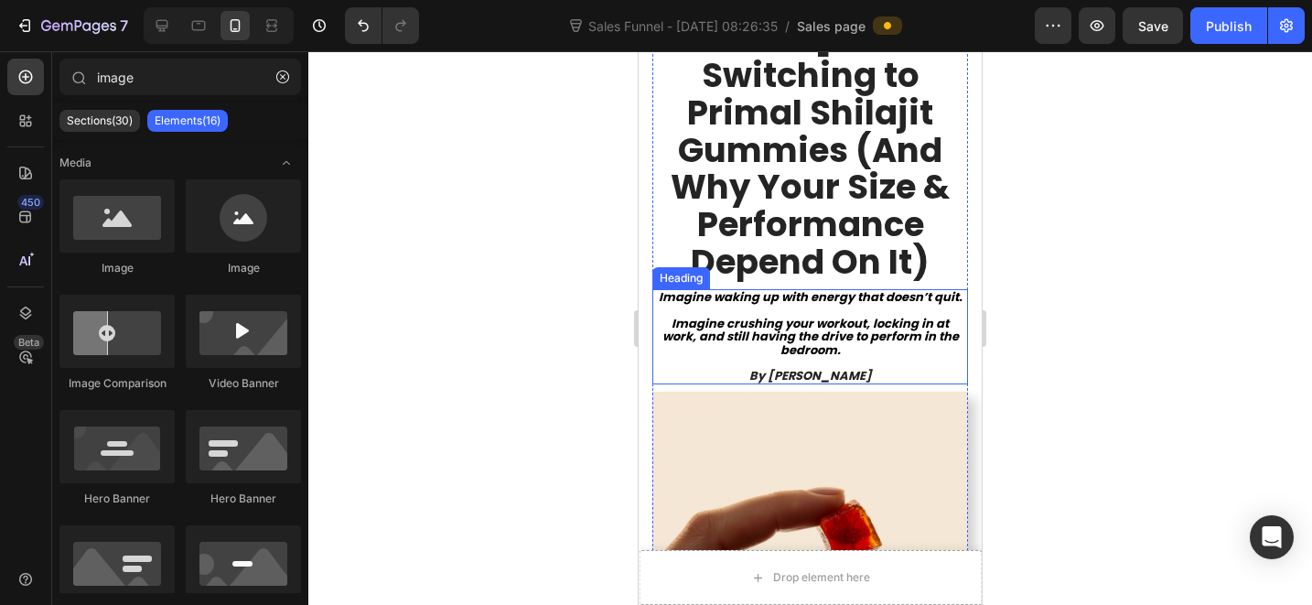
click at [878, 313] on p "⁠⁠⁠⁠⁠⁠⁠ Imagine waking up with energy that doesn’t quit. Imagine crushing your …" at bounding box center [810, 336] width 312 height 91
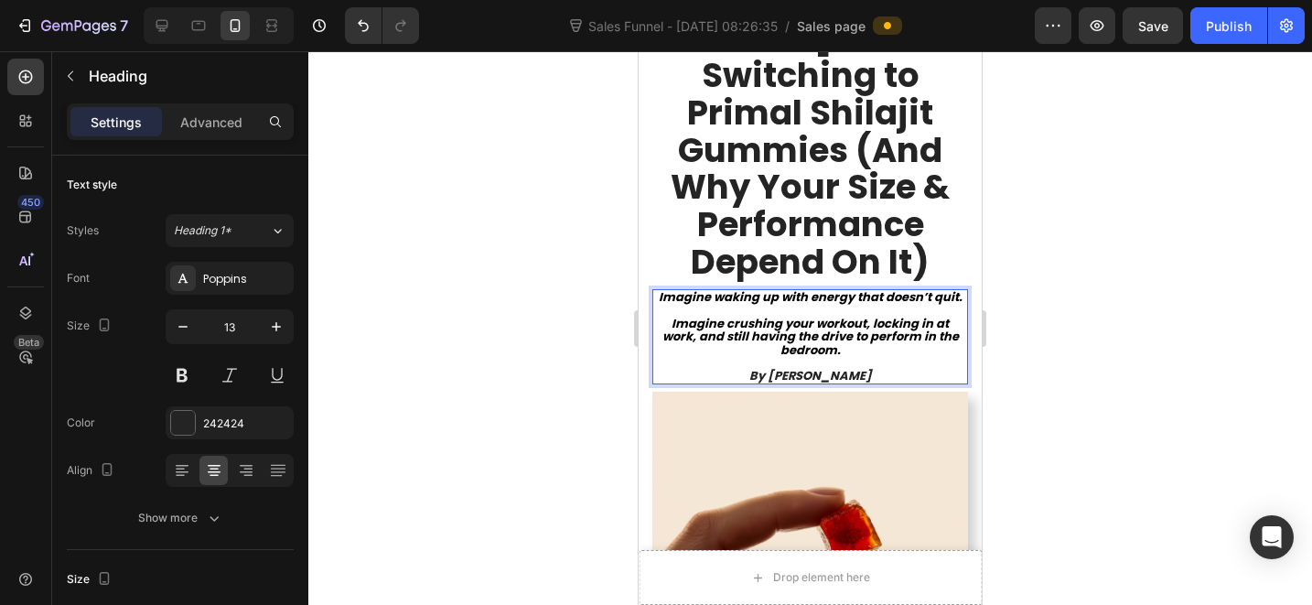
click at [842, 367] on icon "By [PERSON_NAME]" at bounding box center [810, 375] width 123 height 17
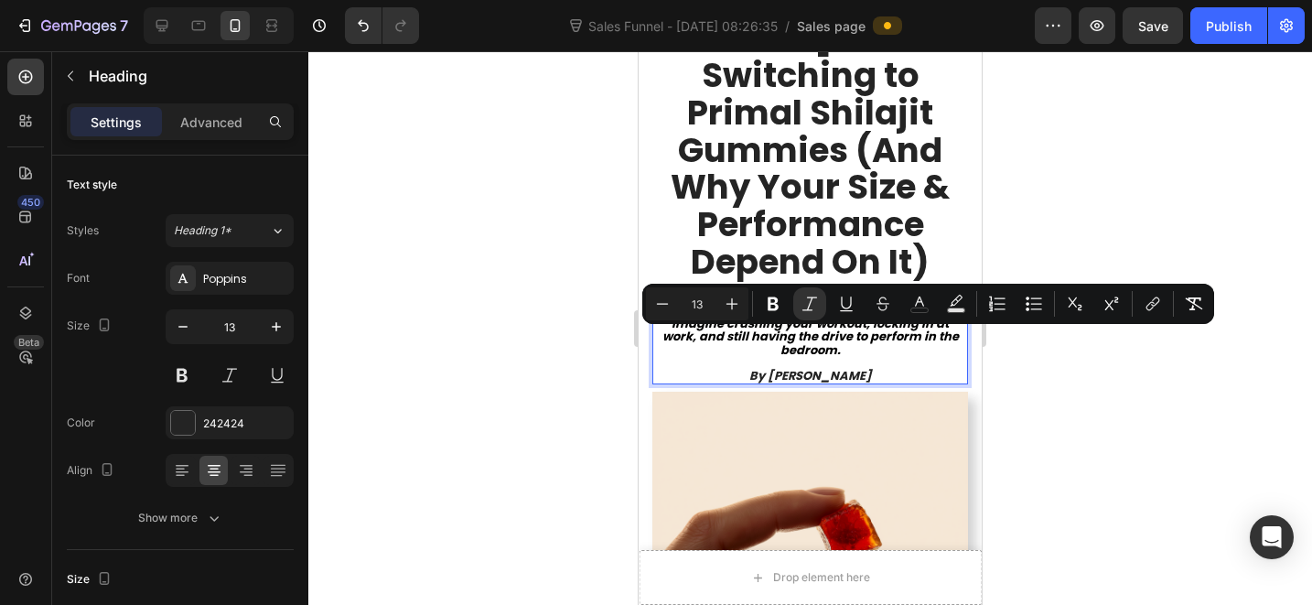
click at [842, 367] on icon "By [PERSON_NAME]" at bounding box center [810, 375] width 123 height 17
click at [770, 324] on p "Imagine waking up with energy that doesn’t quit. Imagine crushing your workout,…" at bounding box center [810, 336] width 312 height 91
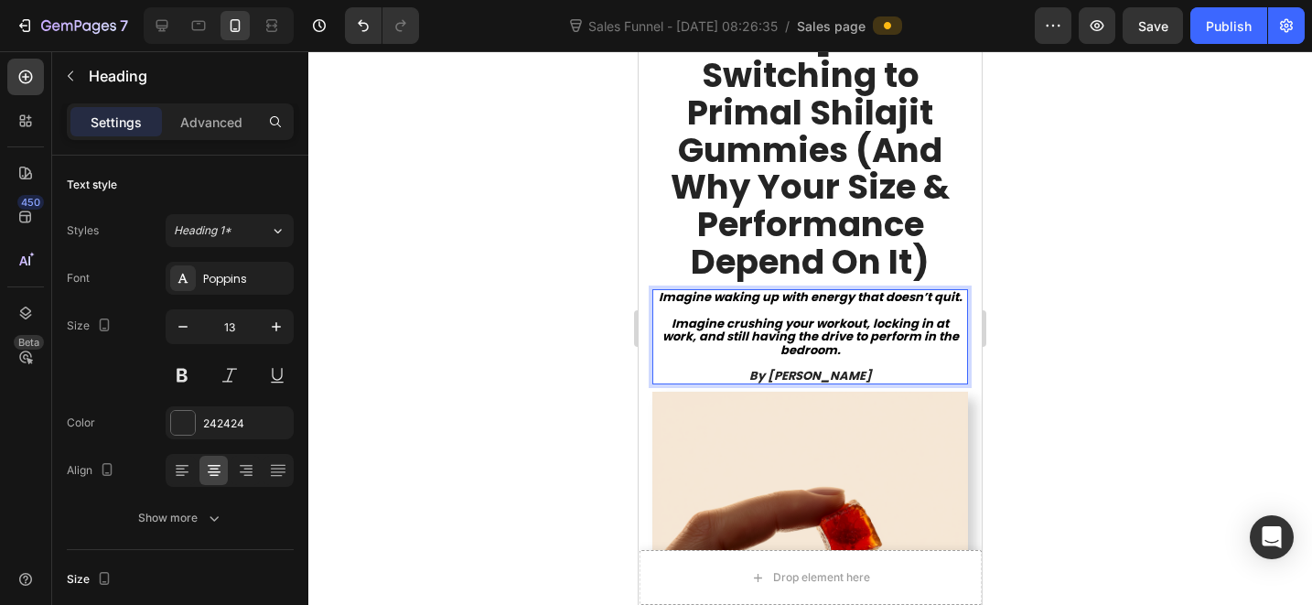
click at [798, 367] on strong "By [PERSON_NAME]" at bounding box center [810, 375] width 123 height 17
click at [788, 367] on strong "By [PERSON_NAME]" at bounding box center [810, 375] width 123 height 17
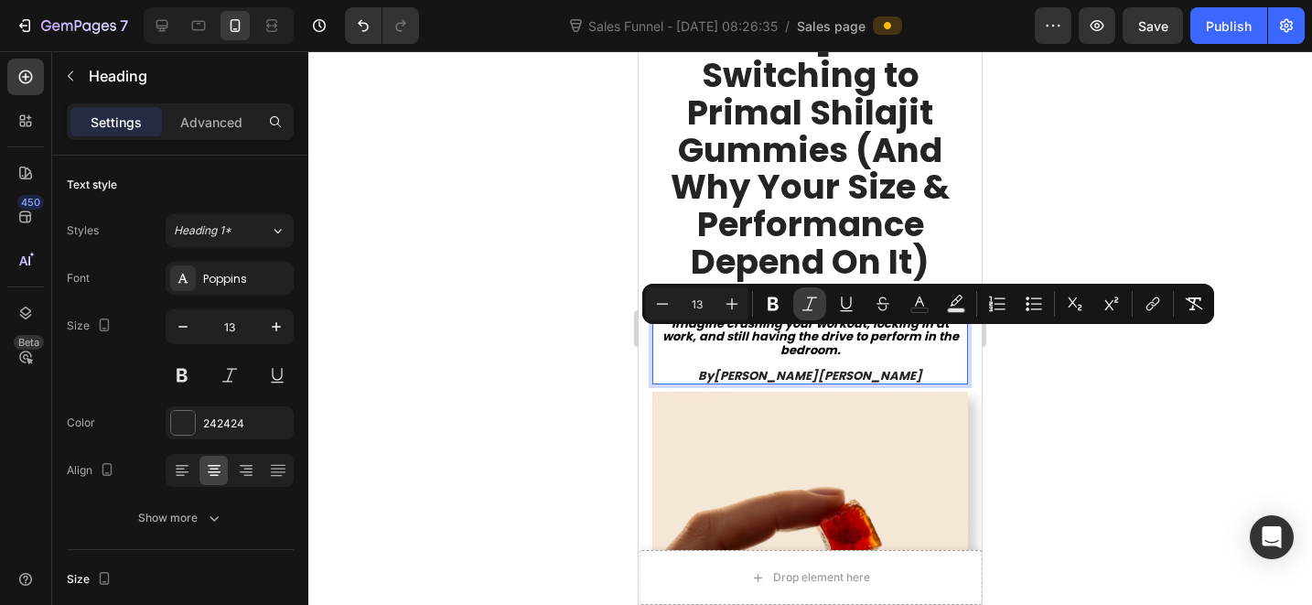
click at [803, 306] on icon "Editor contextual toolbar" at bounding box center [810, 304] width 18 height 18
click at [820, 367] on strong "Harrison" at bounding box center [872, 375] width 104 height 17
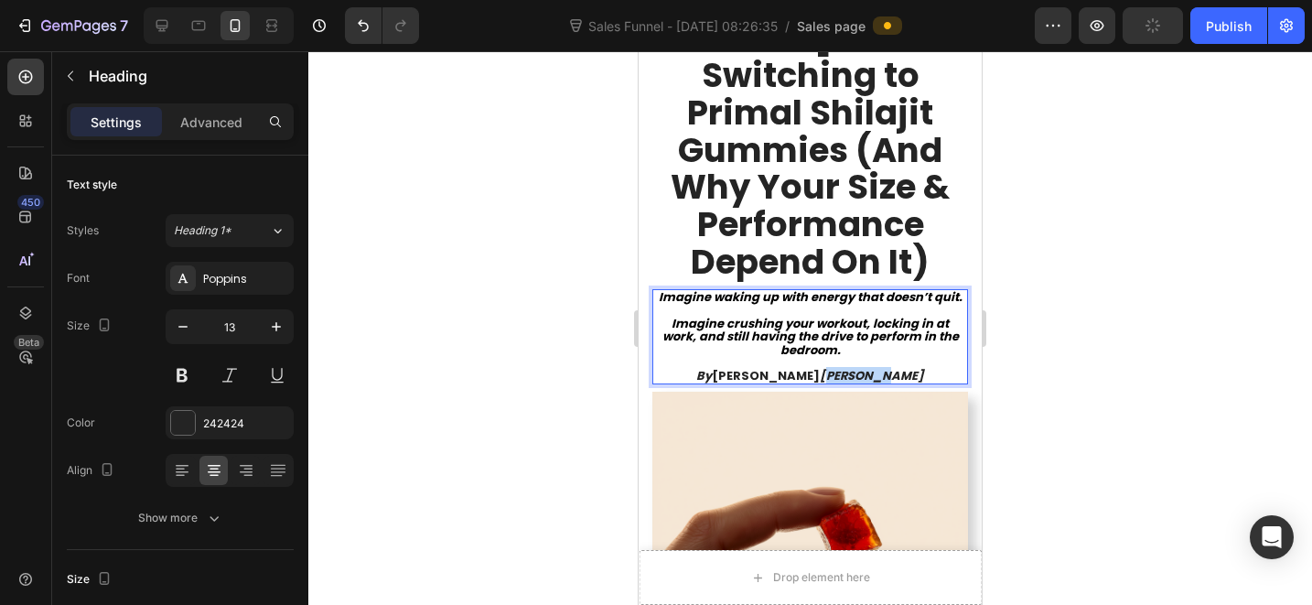
click at [820, 367] on strong "Harrison" at bounding box center [872, 375] width 104 height 17
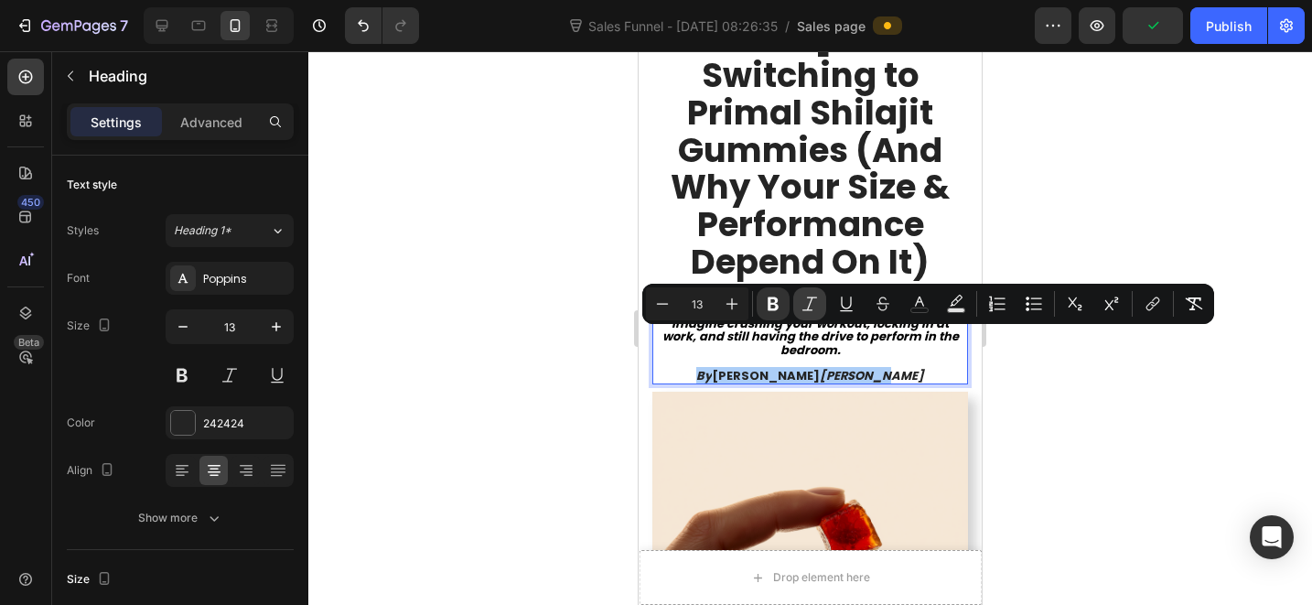
click at [805, 316] on button "Italic" at bounding box center [809, 303] width 33 height 33
click at [1104, 211] on div at bounding box center [810, 328] width 1004 height 554
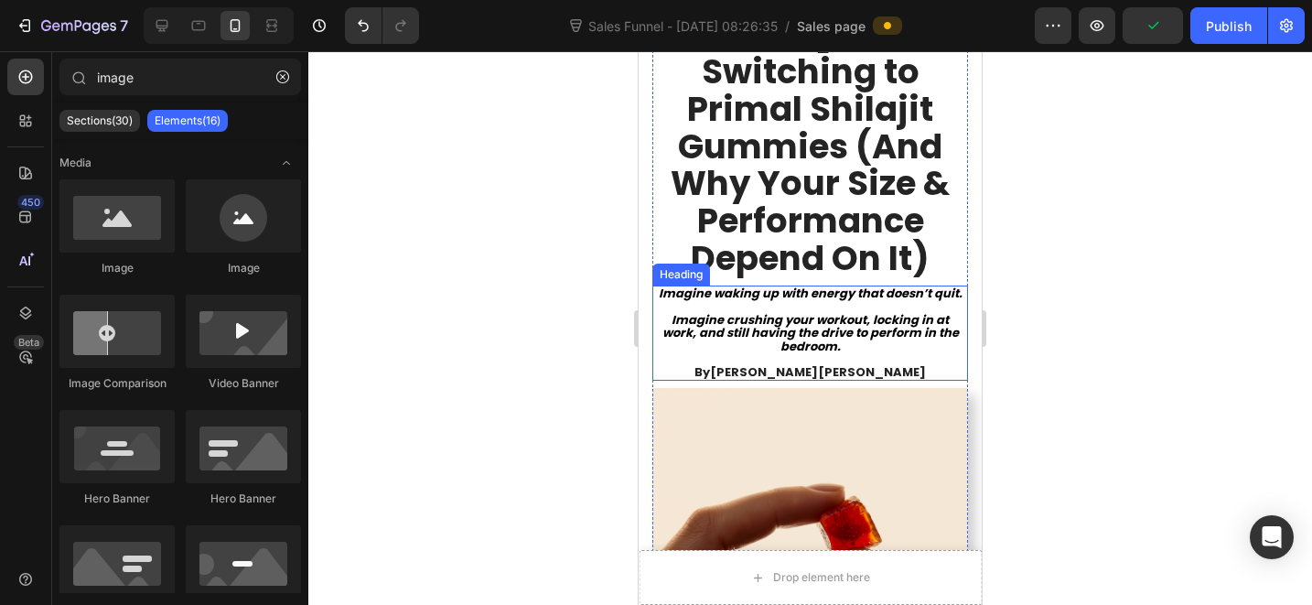
scroll to position [406, 0]
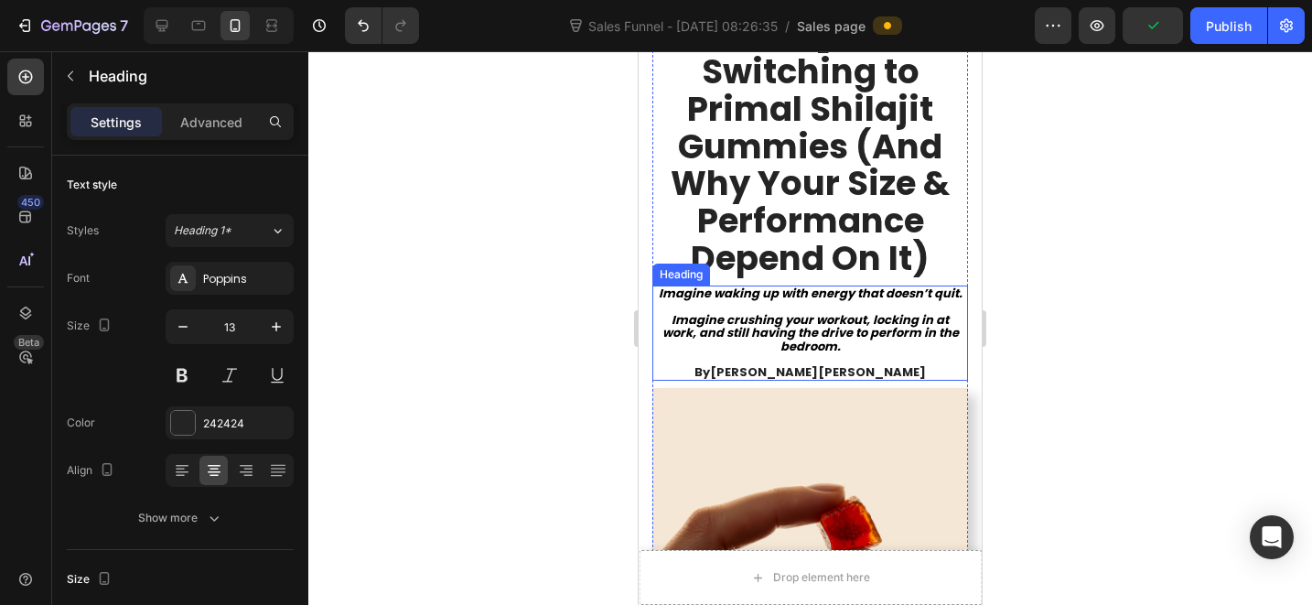
click at [877, 311] on strong "Imagine crushing your workout, locking in at work, and still having the drive t…" at bounding box center [810, 333] width 296 height 44
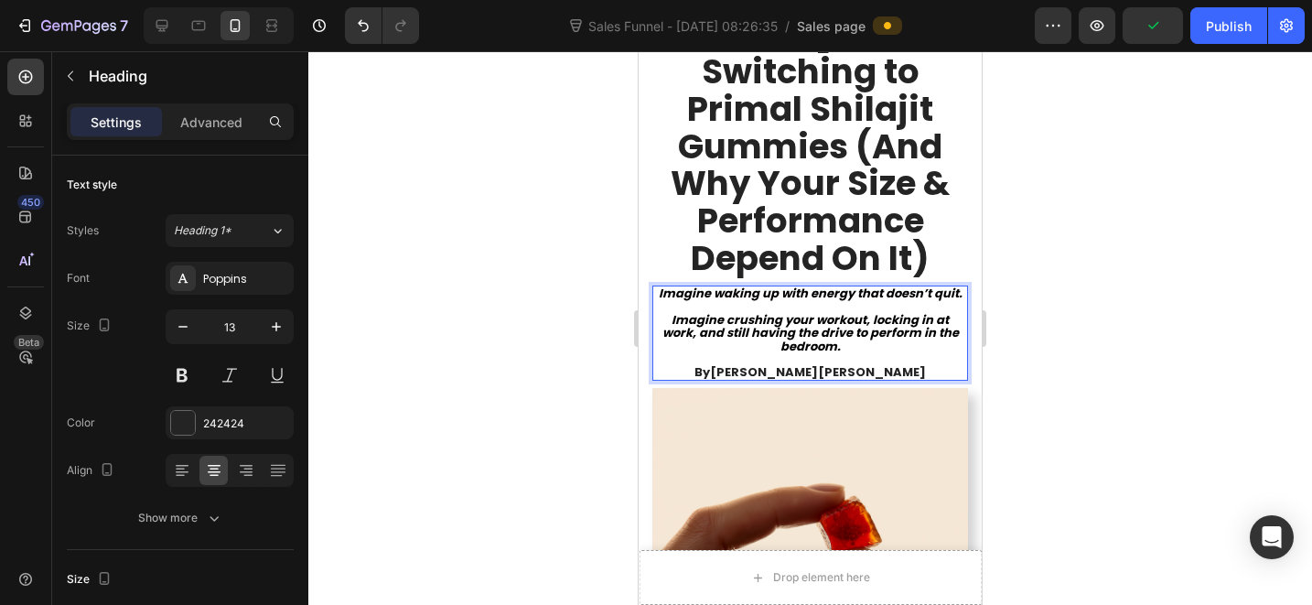
click at [892, 310] on p "Imagine waking up with energy that doesn’t quit. Imagine crushing your workout,…" at bounding box center [810, 332] width 312 height 91
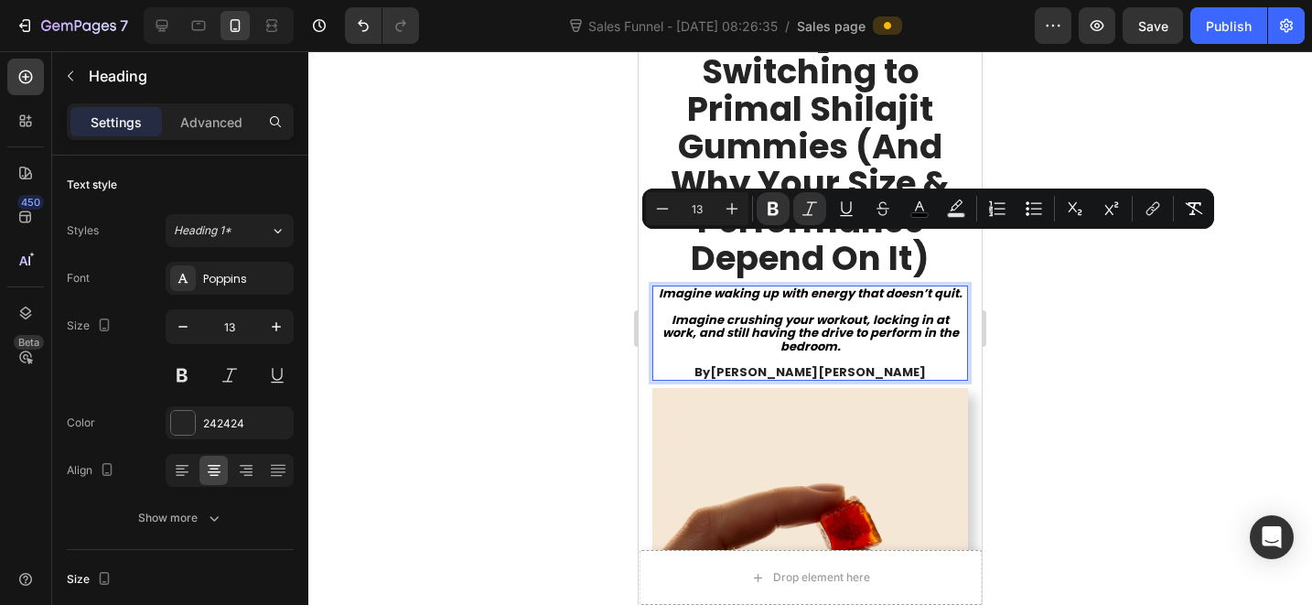
drag, startPoint x: 887, startPoint y: 310, endPoint x: 674, endPoint y: 243, distance: 222.5
click at [674, 287] on p "Imagine waking up with energy that doesn’t quit. Imagine crushing your workout,…" at bounding box center [810, 332] width 312 height 91
click at [706, 287] on p "Imagine waking up with energy that doesn’t quit. Imagine crushing your workout,…" at bounding box center [810, 332] width 312 height 91
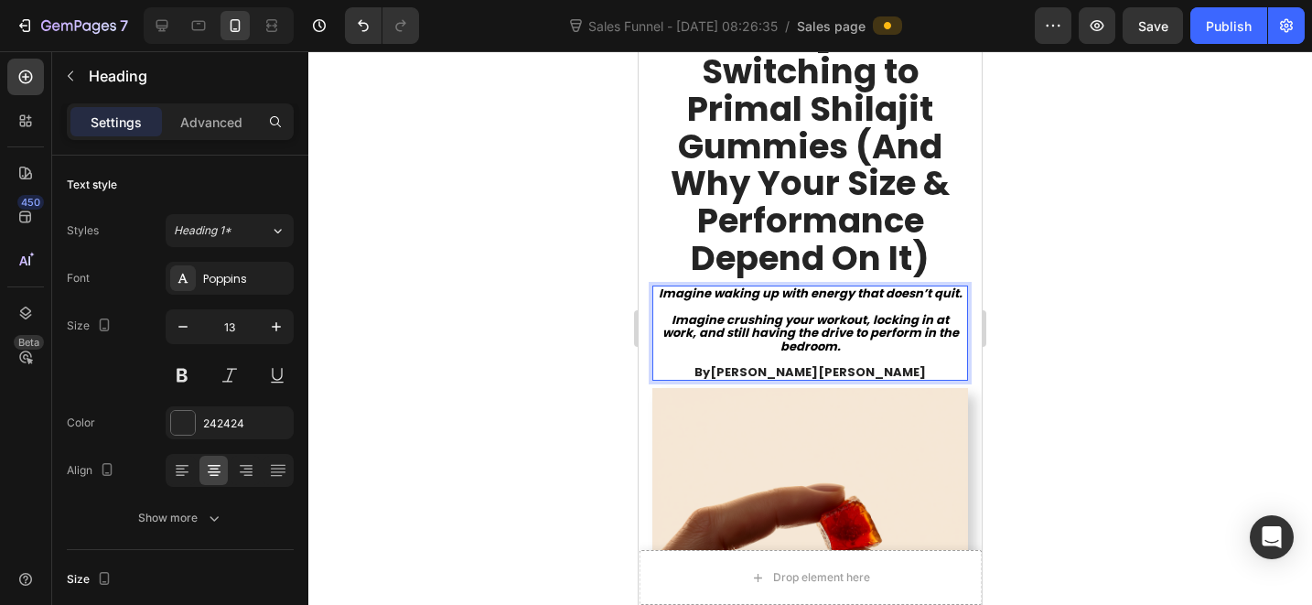
click at [842, 363] on strong "Harrison" at bounding box center [872, 371] width 108 height 17
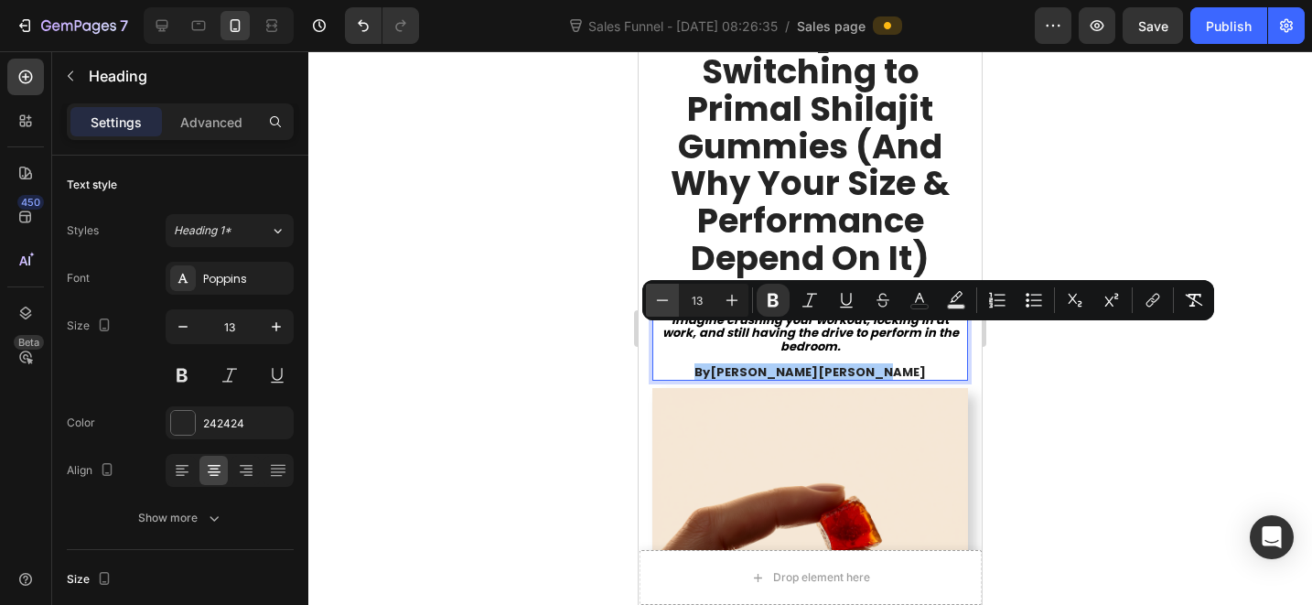
click at [662, 298] on icon "Editor contextual toolbar" at bounding box center [662, 300] width 18 height 18
type input "11"
click at [1041, 413] on div at bounding box center [810, 328] width 1004 height 554
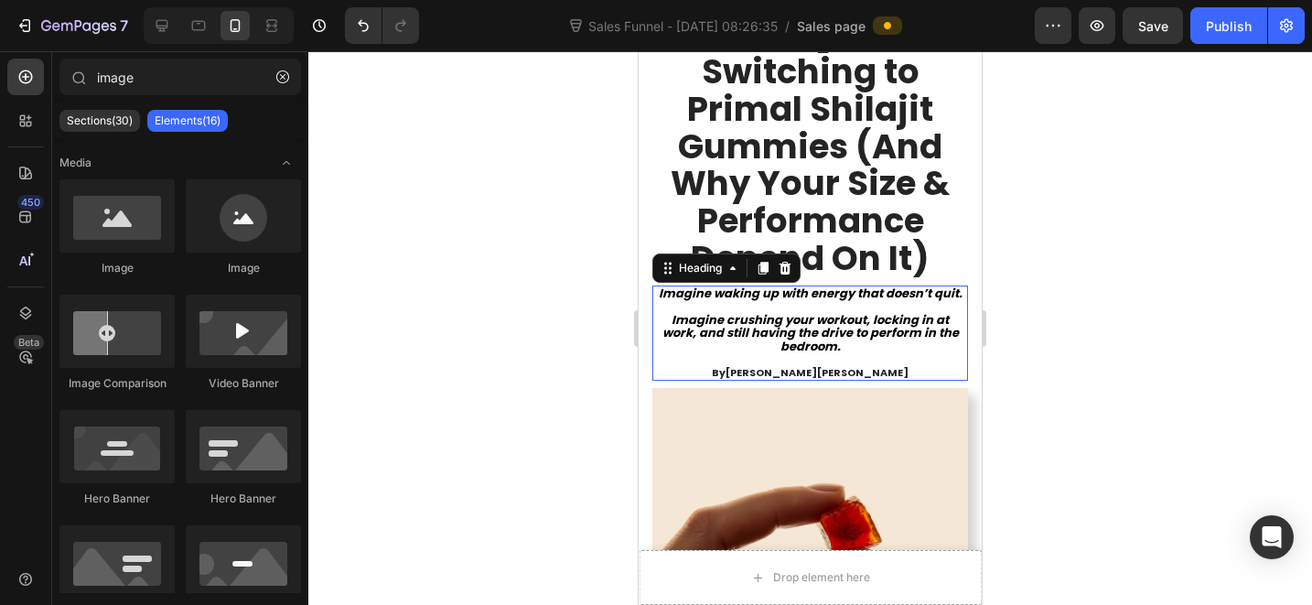
click at [817, 365] on strong "Harrison" at bounding box center [862, 372] width 91 height 15
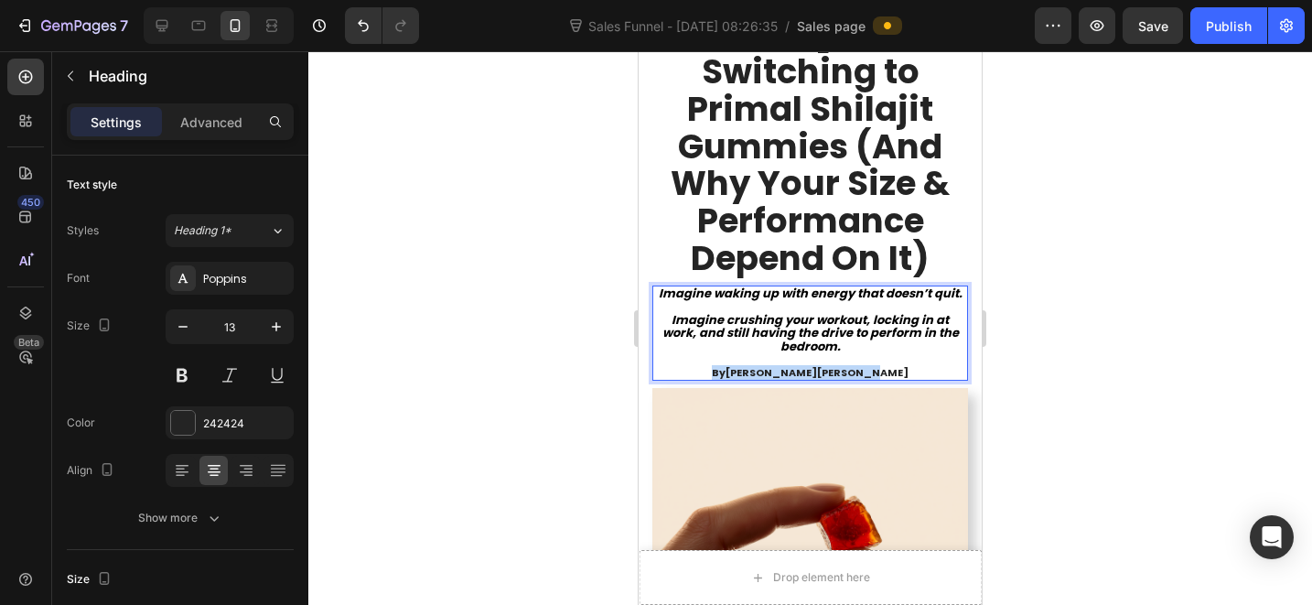
click at [817, 365] on strong "Harrison" at bounding box center [862, 372] width 91 height 15
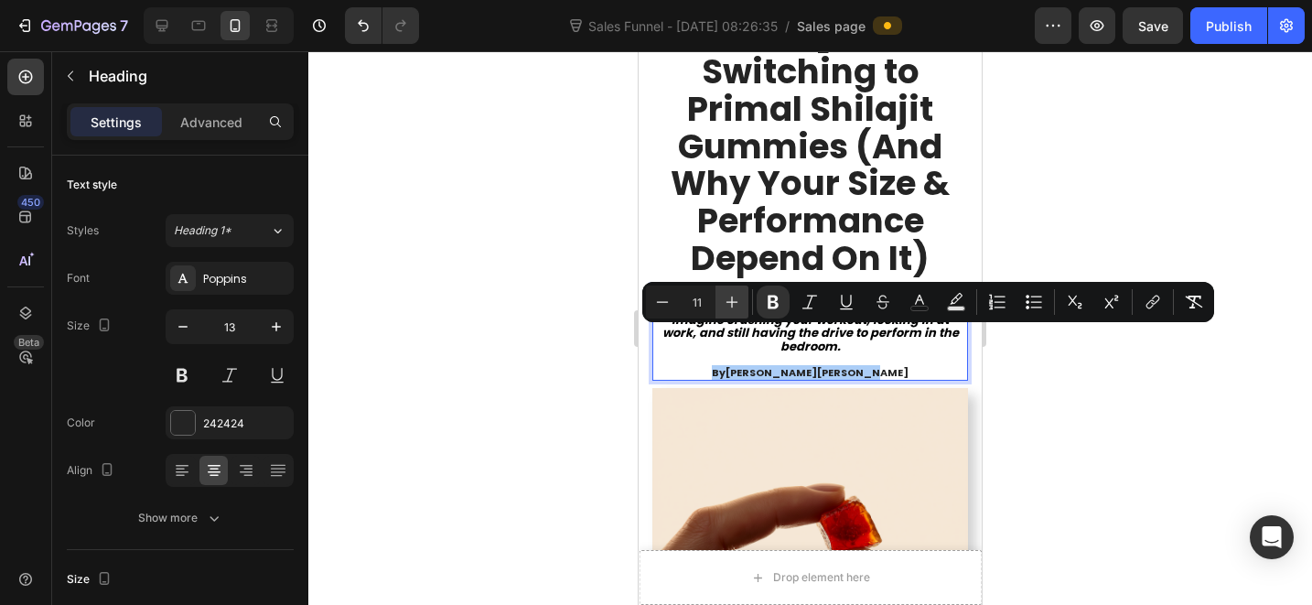
click at [729, 311] on button "Plus" at bounding box center [732, 301] width 33 height 33
type input "13"
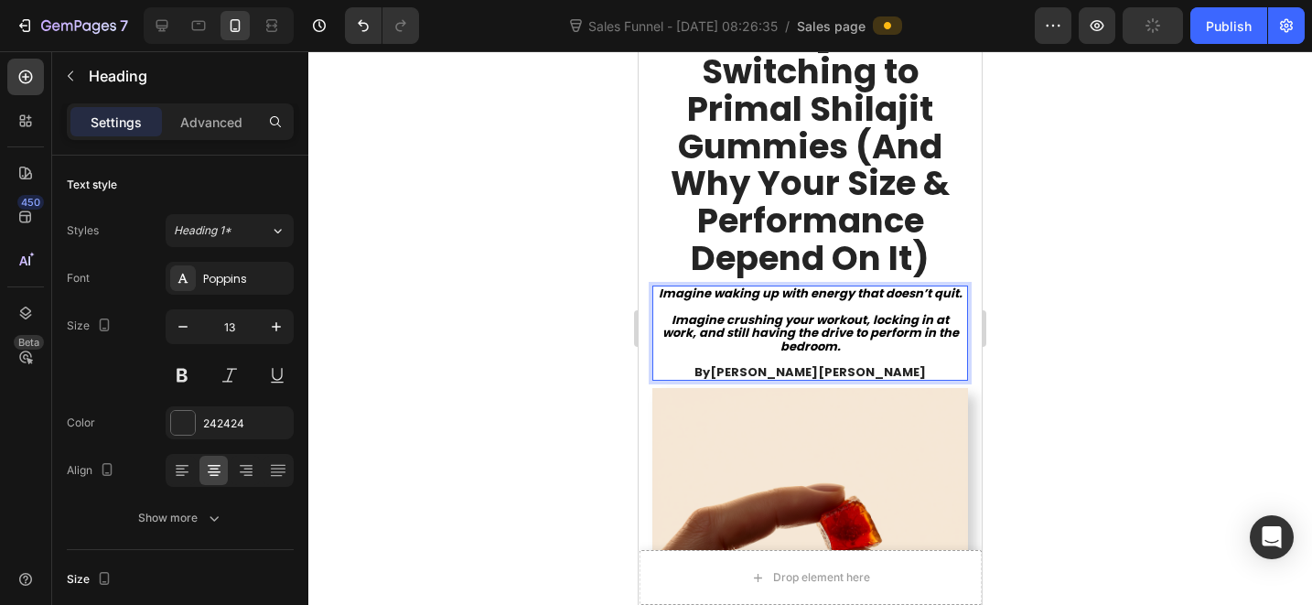
drag, startPoint x: 855, startPoint y: 310, endPoint x: 669, endPoint y: 249, distance: 195.6
click at [668, 287] on p "Imagine waking up with energy that doesn’t quit. ⁠⁠⁠⁠⁠⁠⁠ Imagine crushing your …" at bounding box center [810, 332] width 312 height 91
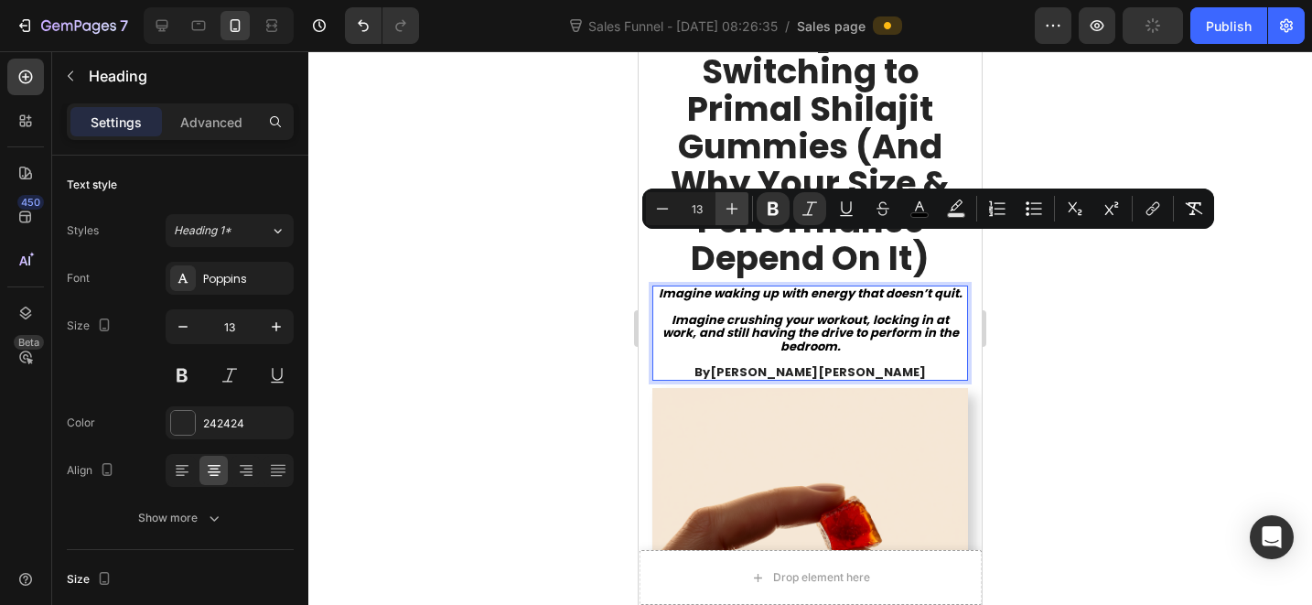
click at [733, 210] on icon "Editor contextual toolbar" at bounding box center [732, 208] width 18 height 18
type input "15"
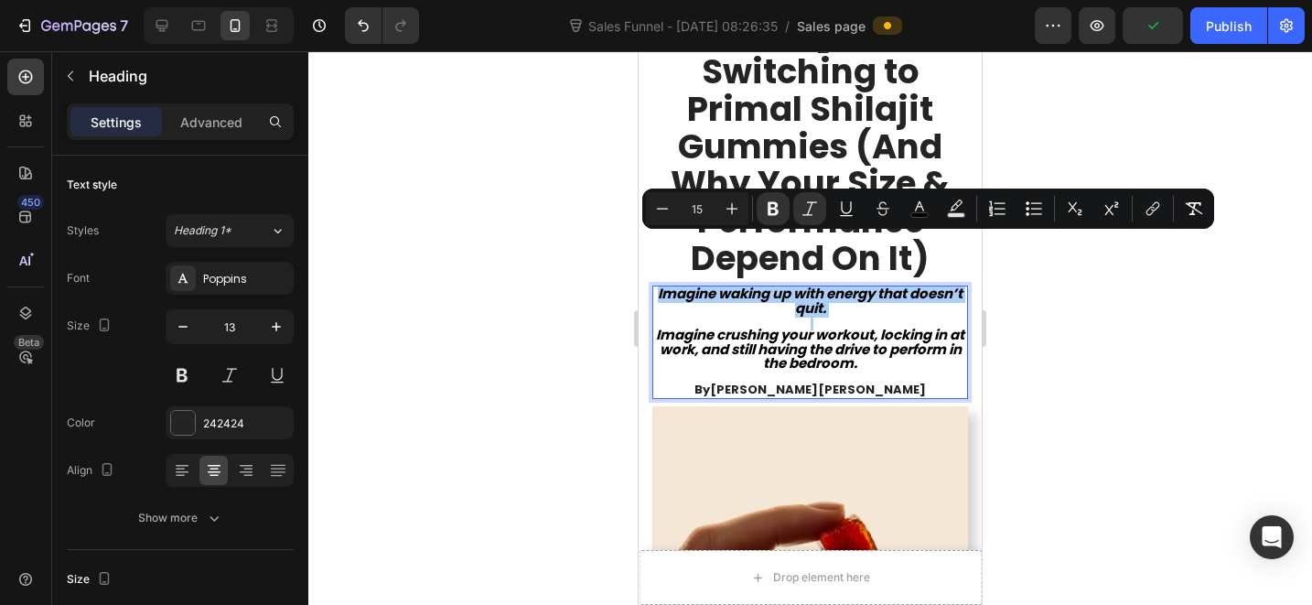
click at [1051, 334] on div at bounding box center [810, 328] width 1004 height 554
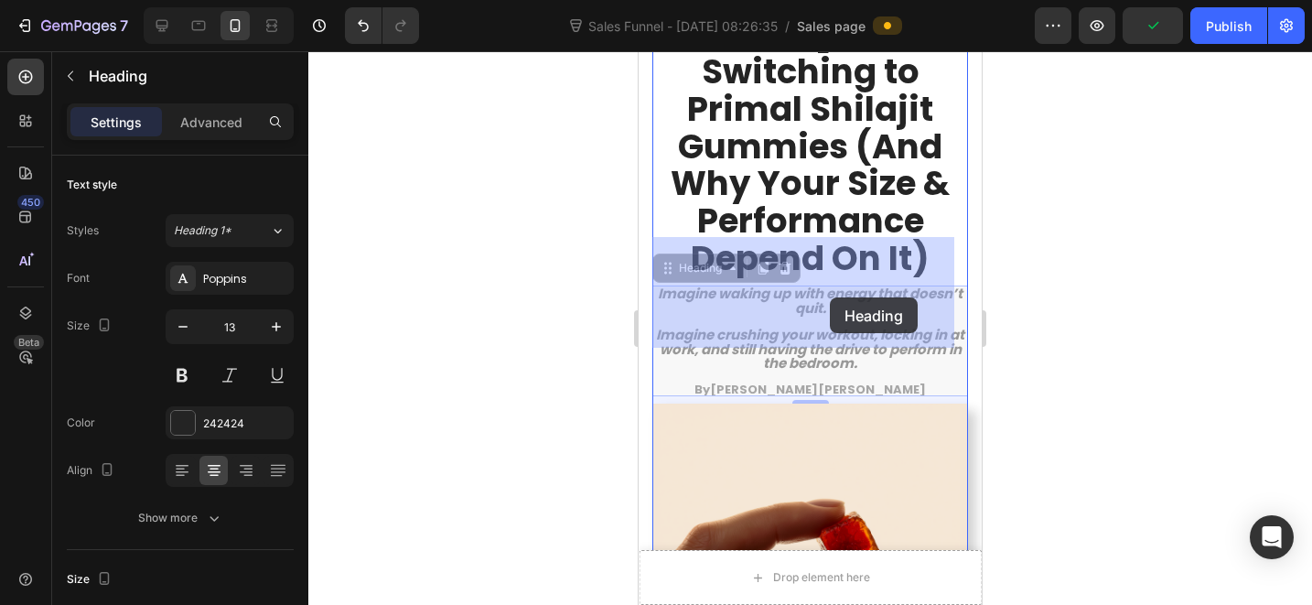
drag, startPoint x: 880, startPoint y: 311, endPoint x: 849, endPoint y: 303, distance: 32.2
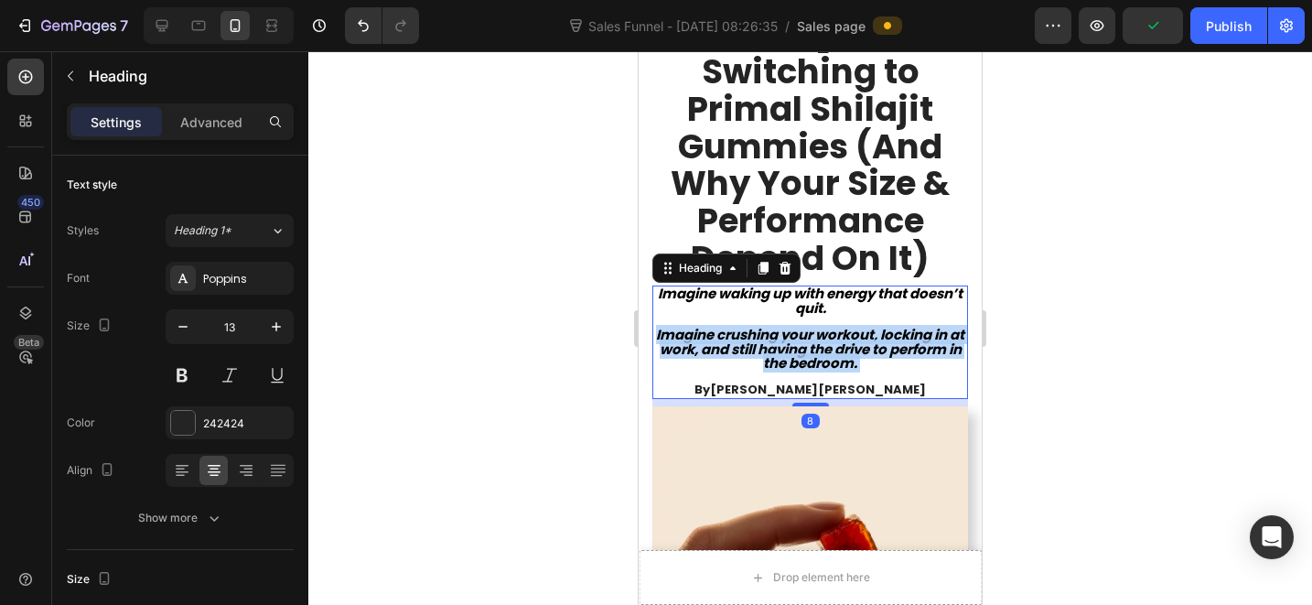
click at [894, 314] on p "Imagine waking up with energy that doesn’t quit. Imagine crushing your workout,…" at bounding box center [810, 341] width 312 height 109
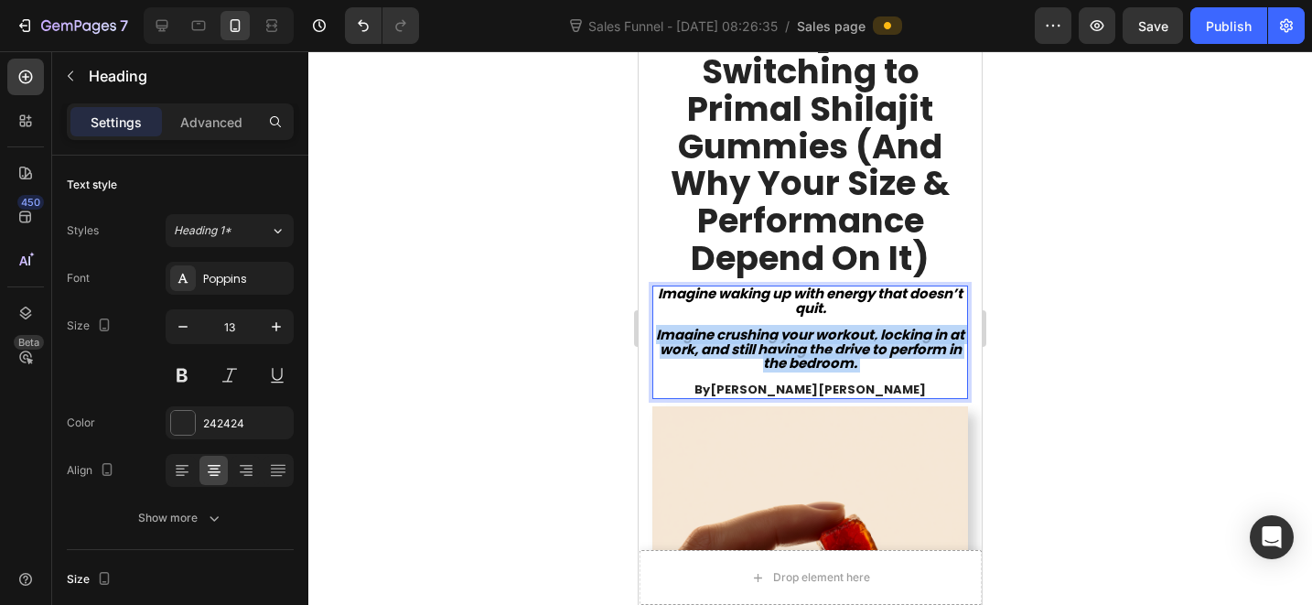
click at [894, 314] on p "Imagine waking up with energy that doesn’t quit. Imagine crushing your workout,…" at bounding box center [810, 341] width 312 height 109
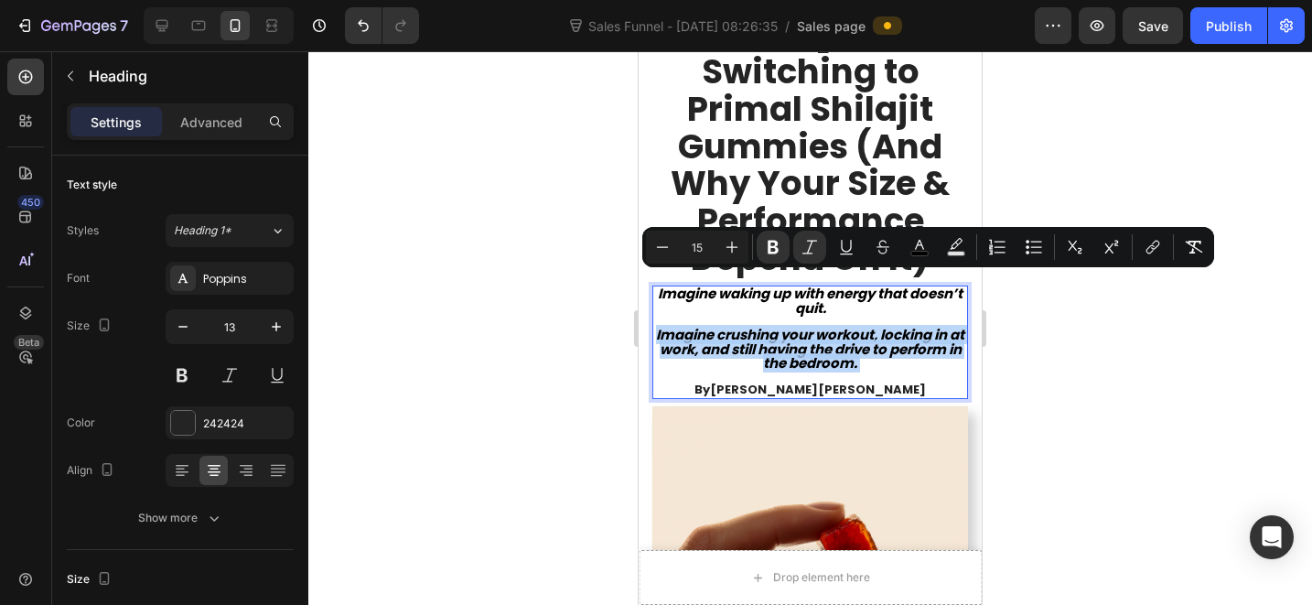
click at [901, 316] on p "Imagine waking up with energy that doesn’t quit. Imagine crushing your workout,…" at bounding box center [810, 341] width 312 height 109
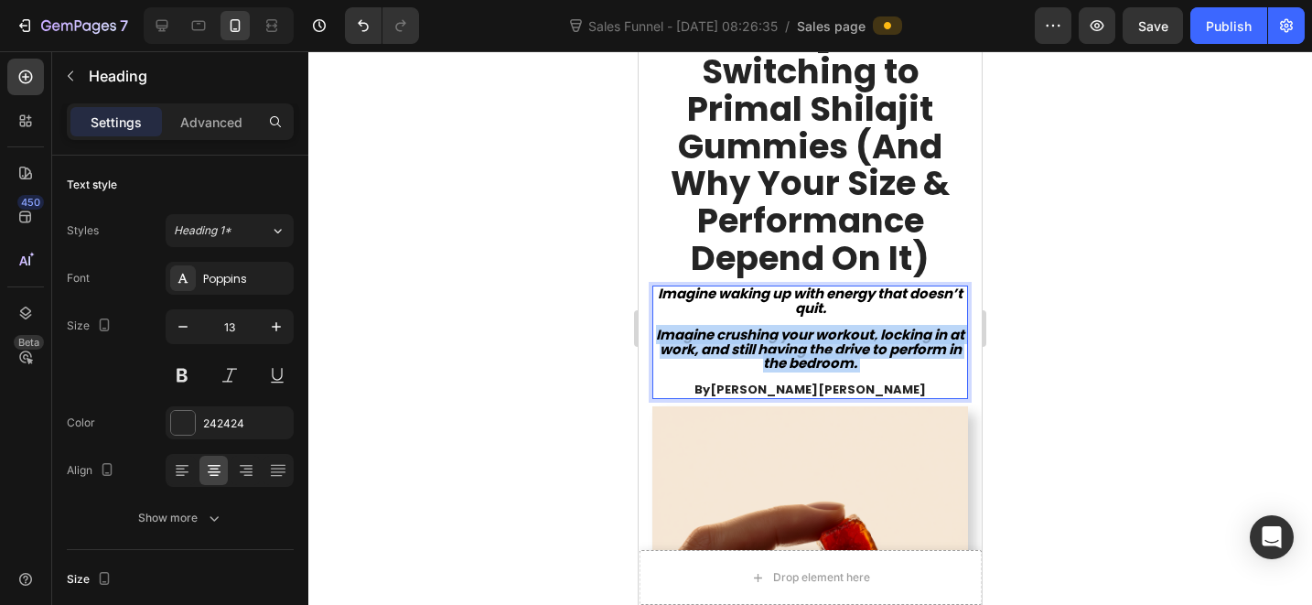
drag, startPoint x: 909, startPoint y: 317, endPoint x: 666, endPoint y: 239, distance: 255.5
click at [666, 287] on p "Imagine waking up with energy that doesn’t quit. Imagine crushing your workout,…" at bounding box center [810, 341] width 312 height 109
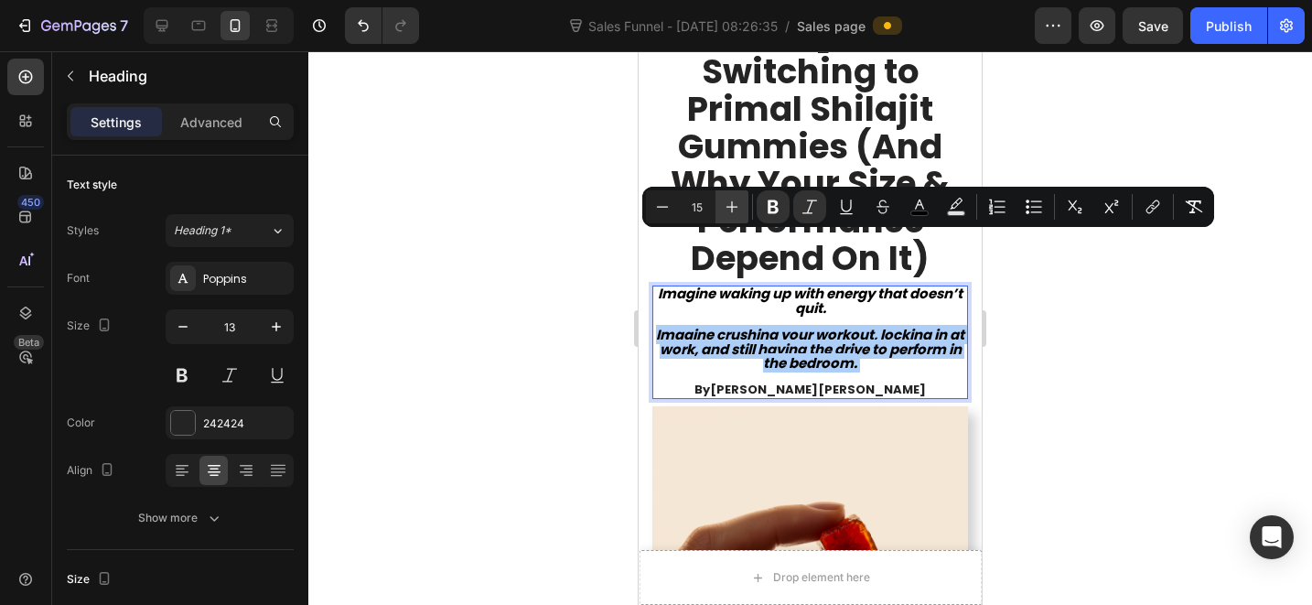
drag, startPoint x: 754, startPoint y: 208, endPoint x: 738, endPoint y: 208, distance: 15.6
click at [753, 208] on div "Minus 15 Plus Bold Italic Underline Strikethrough color Text Background Color N…" at bounding box center [928, 206] width 565 height 33
click at [734, 207] on icon "Editor contextual toolbar" at bounding box center [732, 207] width 12 height 12
type input "16"
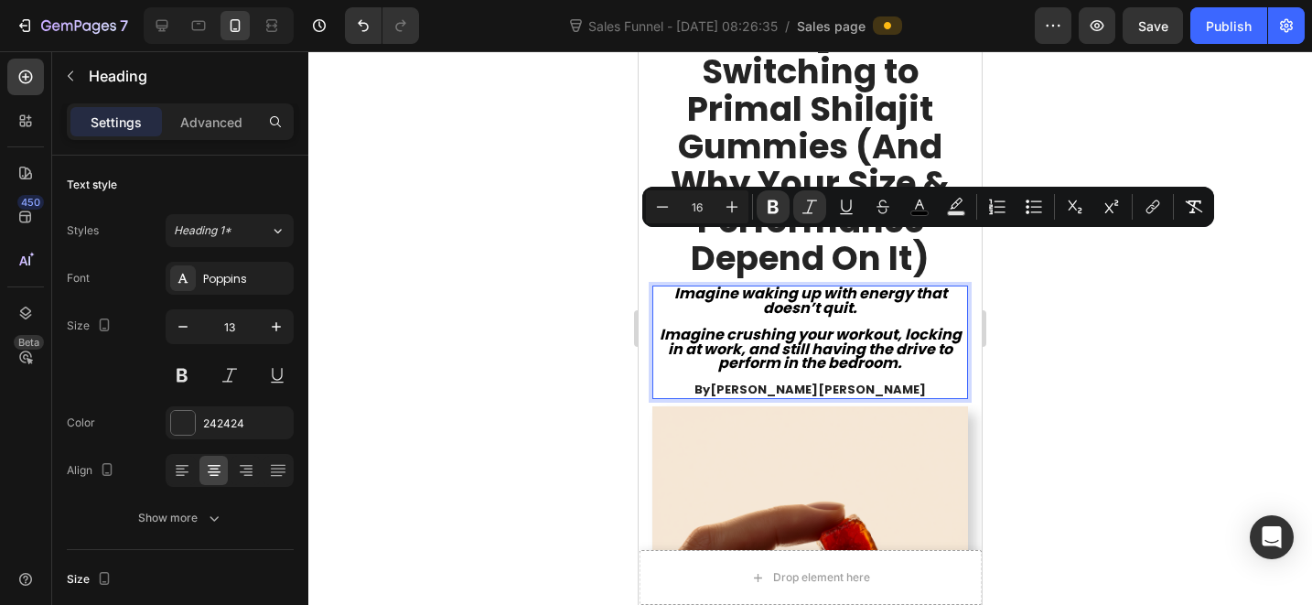
click at [936, 287] on p "Imagine waking up with energy that doesn’t quit. Imagine crushing your workout,…" at bounding box center [810, 341] width 312 height 109
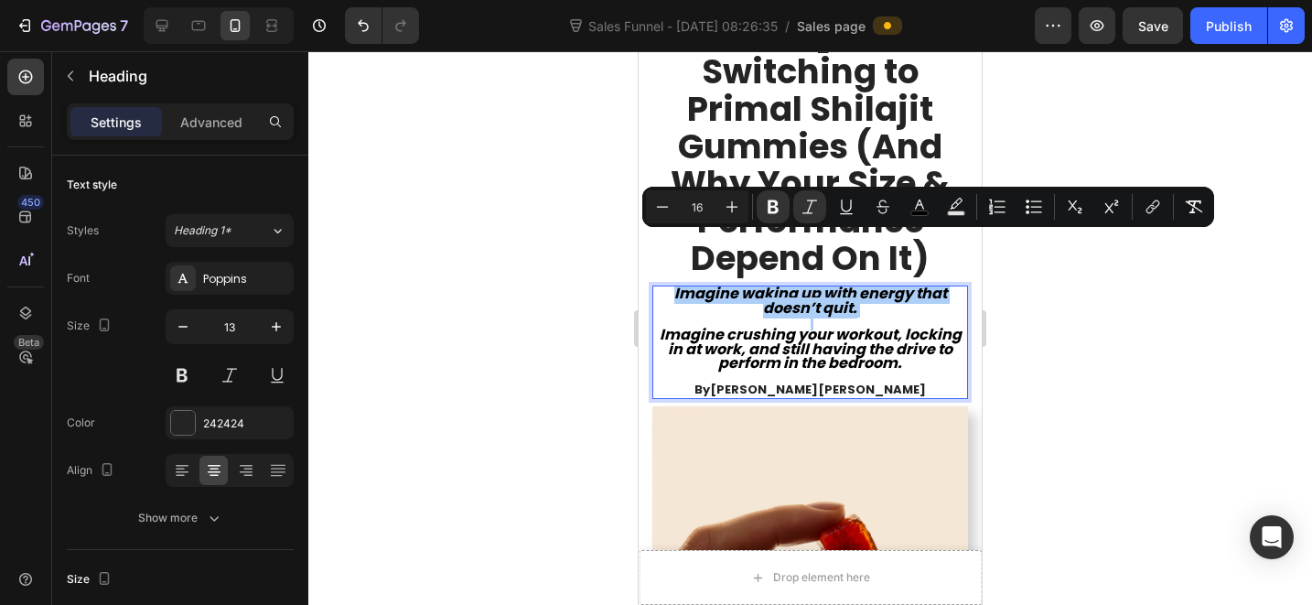
click at [1172, 305] on div at bounding box center [810, 328] width 1004 height 554
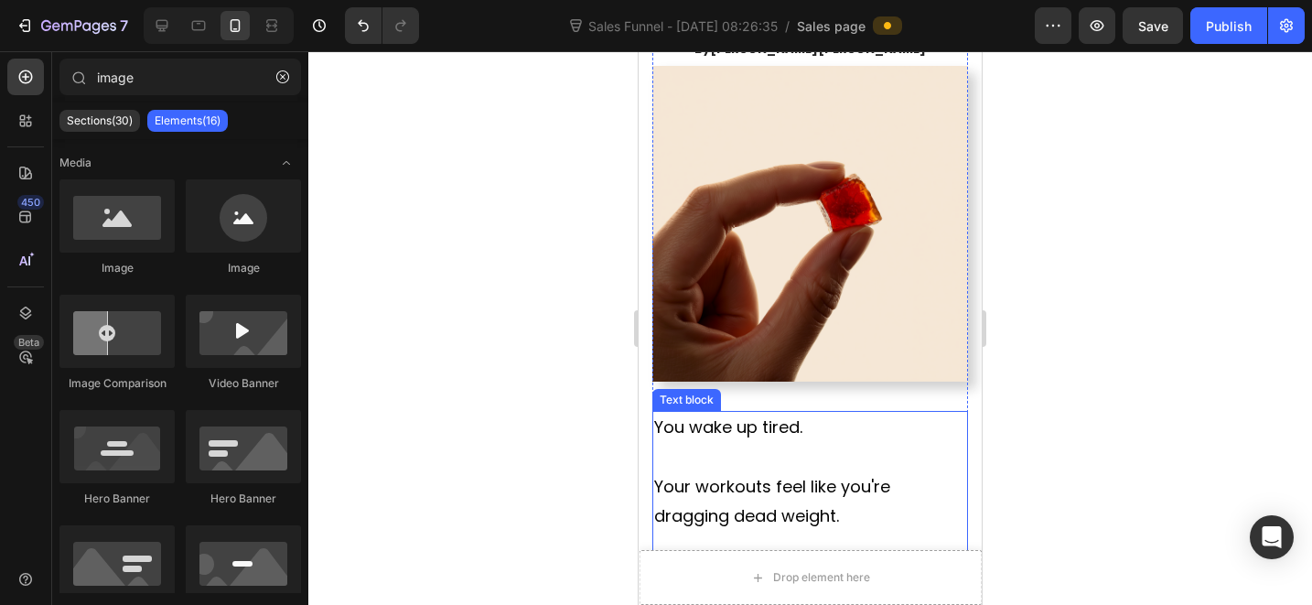
scroll to position [818, 0]
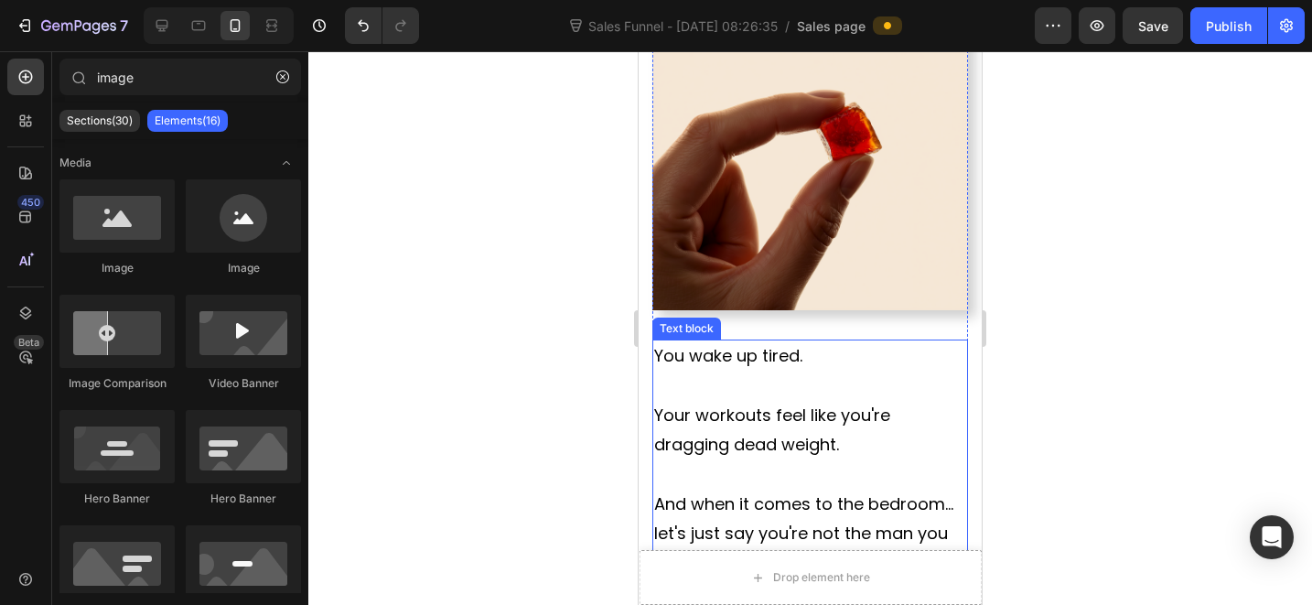
click at [797, 404] on span "Your workouts feel like you're dragging dead weight." at bounding box center [772, 430] width 236 height 52
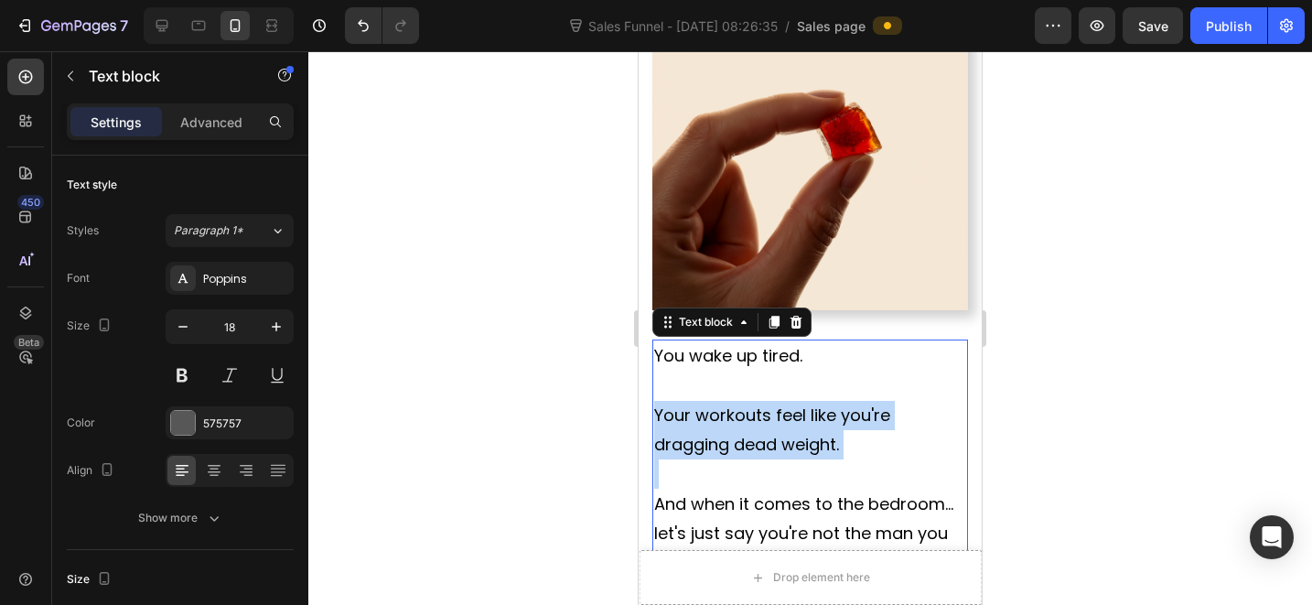
click at [796, 404] on span "Your workouts feel like you're dragging dead weight." at bounding box center [772, 430] width 236 height 52
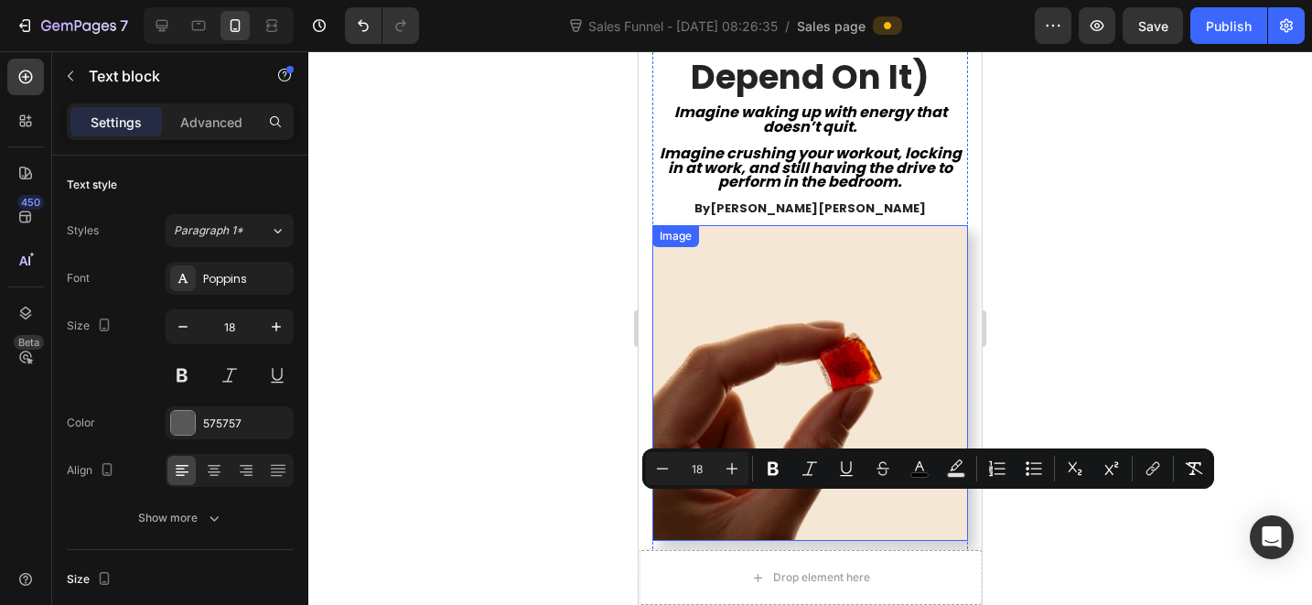
scroll to position [489, 0]
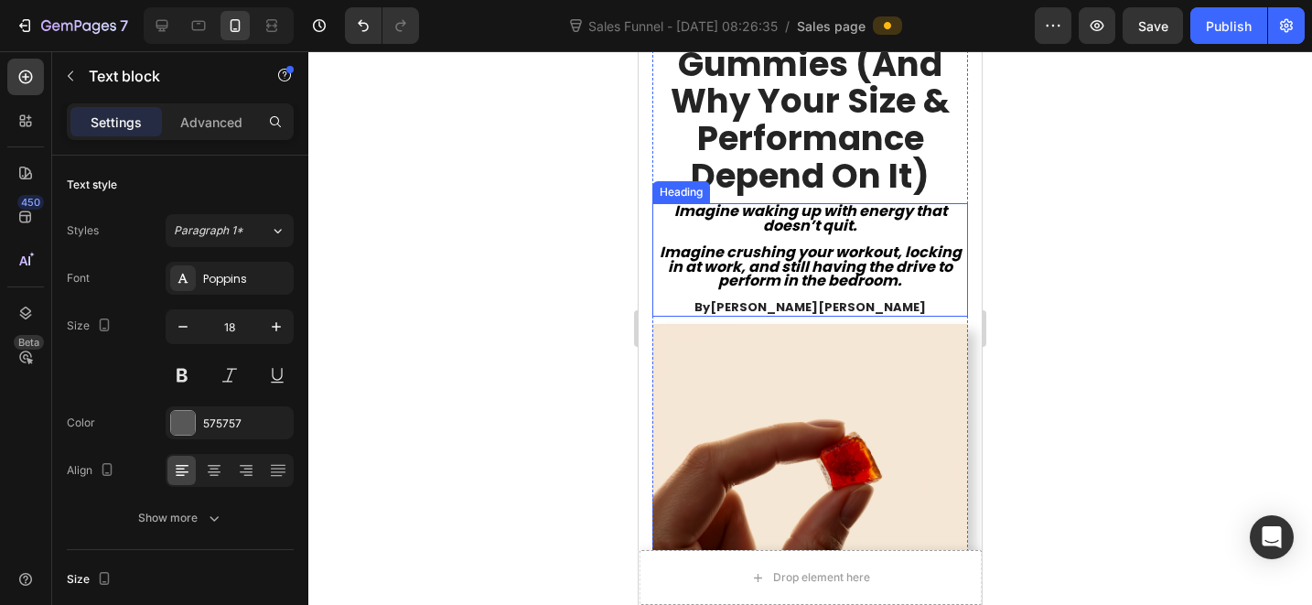
click at [812, 242] on strong "Imagine crushing your workout, locking in at work, and still having the drive t…" at bounding box center [811, 266] width 302 height 49
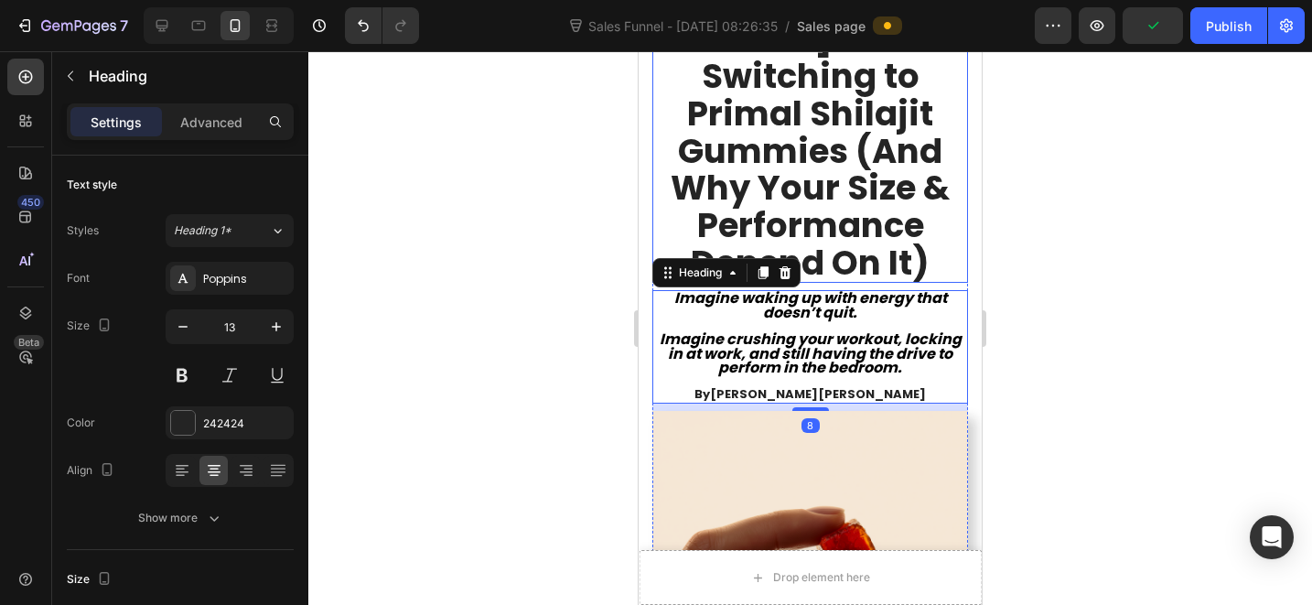
scroll to position [264, 0]
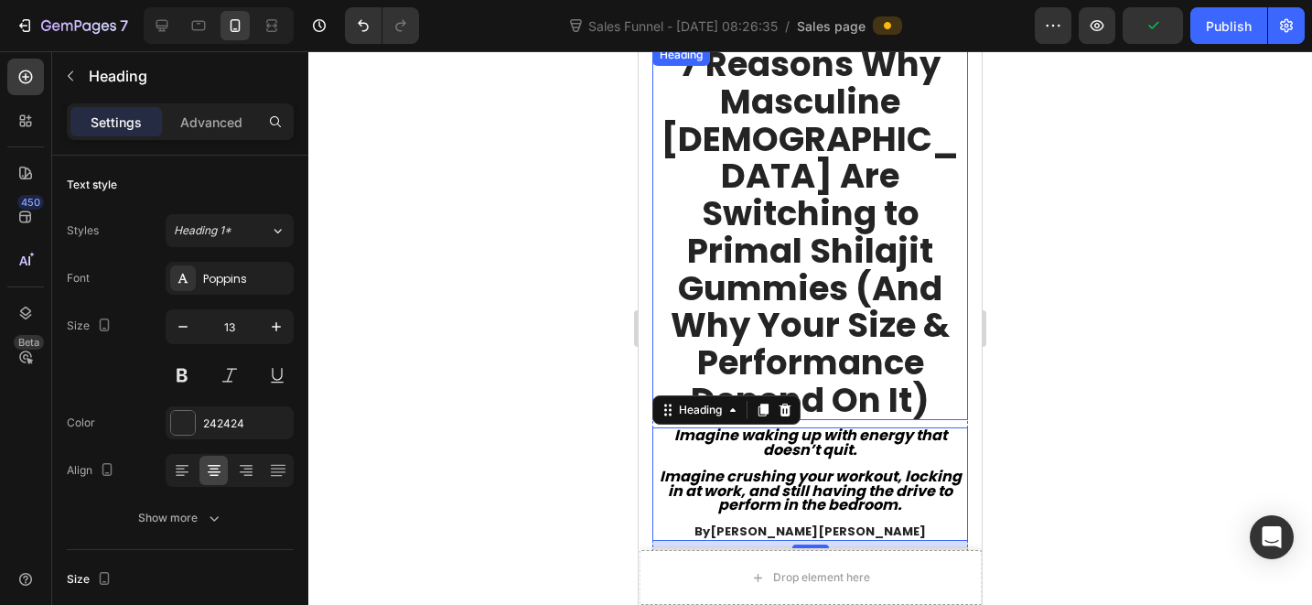
click at [807, 169] on p "7 Reasons Why Masculine [DEMOGRAPHIC_DATA] Are Switching to Primal Shilajit Gum…" at bounding box center [810, 232] width 312 height 372
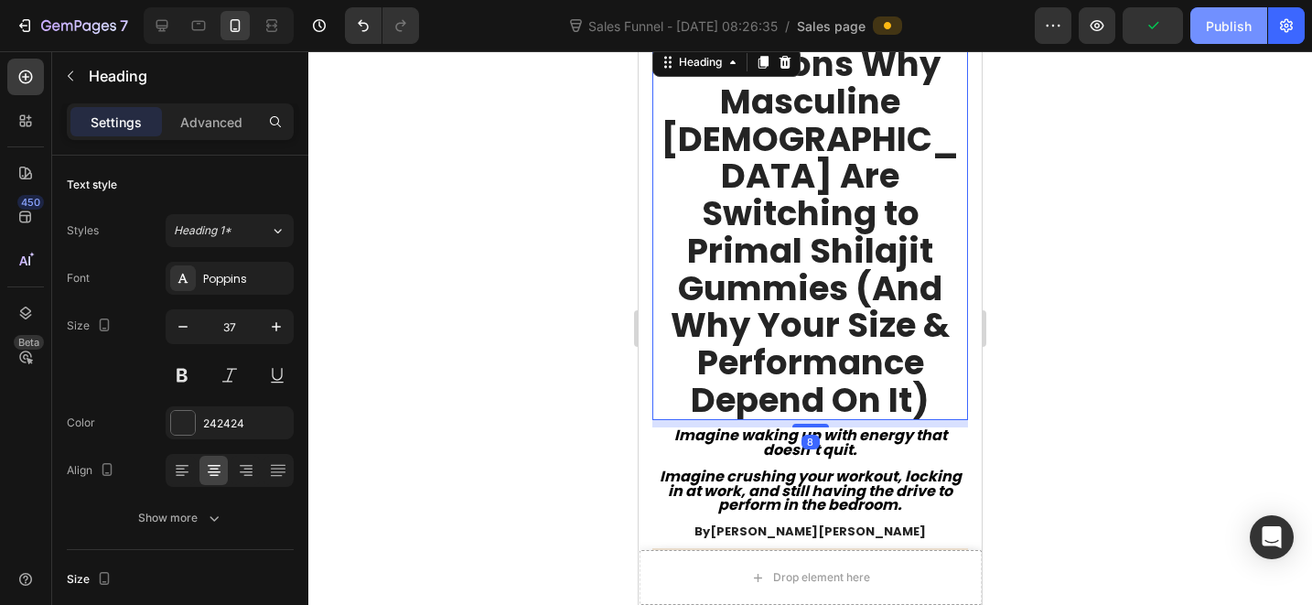
click at [1247, 18] on div "Publish" at bounding box center [1229, 25] width 46 height 19
